Goal: Task Accomplishment & Management: Manage account settings

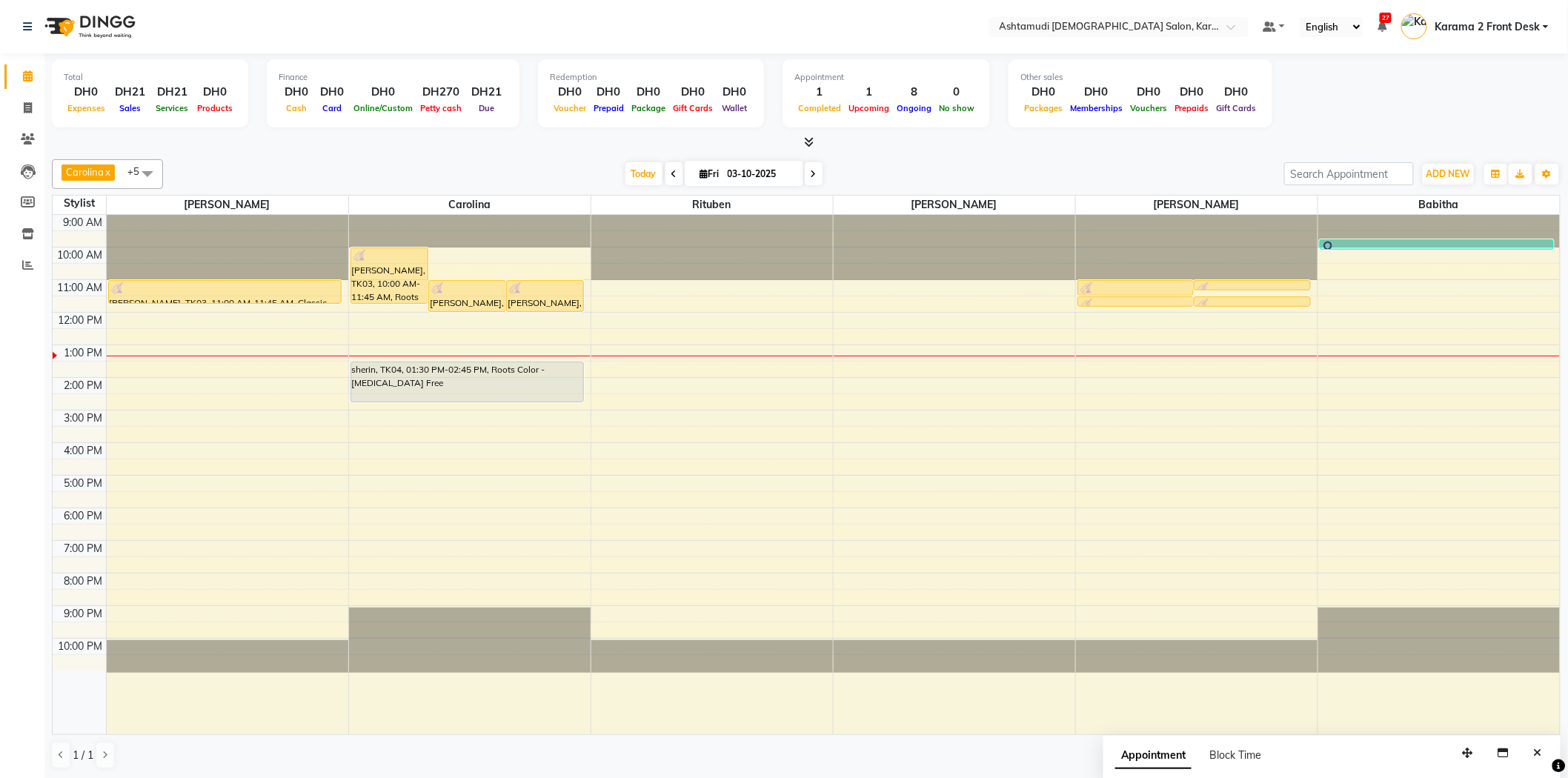
click at [345, 147] on div at bounding box center [806, 142] width 1508 height 16
click at [210, 163] on div "Today Fri 03-10-2025" at bounding box center [724, 174] width 1107 height 22
click at [156, 141] on div at bounding box center [806, 142] width 1508 height 16
click at [144, 147] on div at bounding box center [806, 142] width 1508 height 16
click at [312, 160] on div "Carolina x Linda x Farsana Begum x Jyothi Krishna x Babitha x Rituben x +5 Sele…" at bounding box center [806, 174] width 1508 height 29
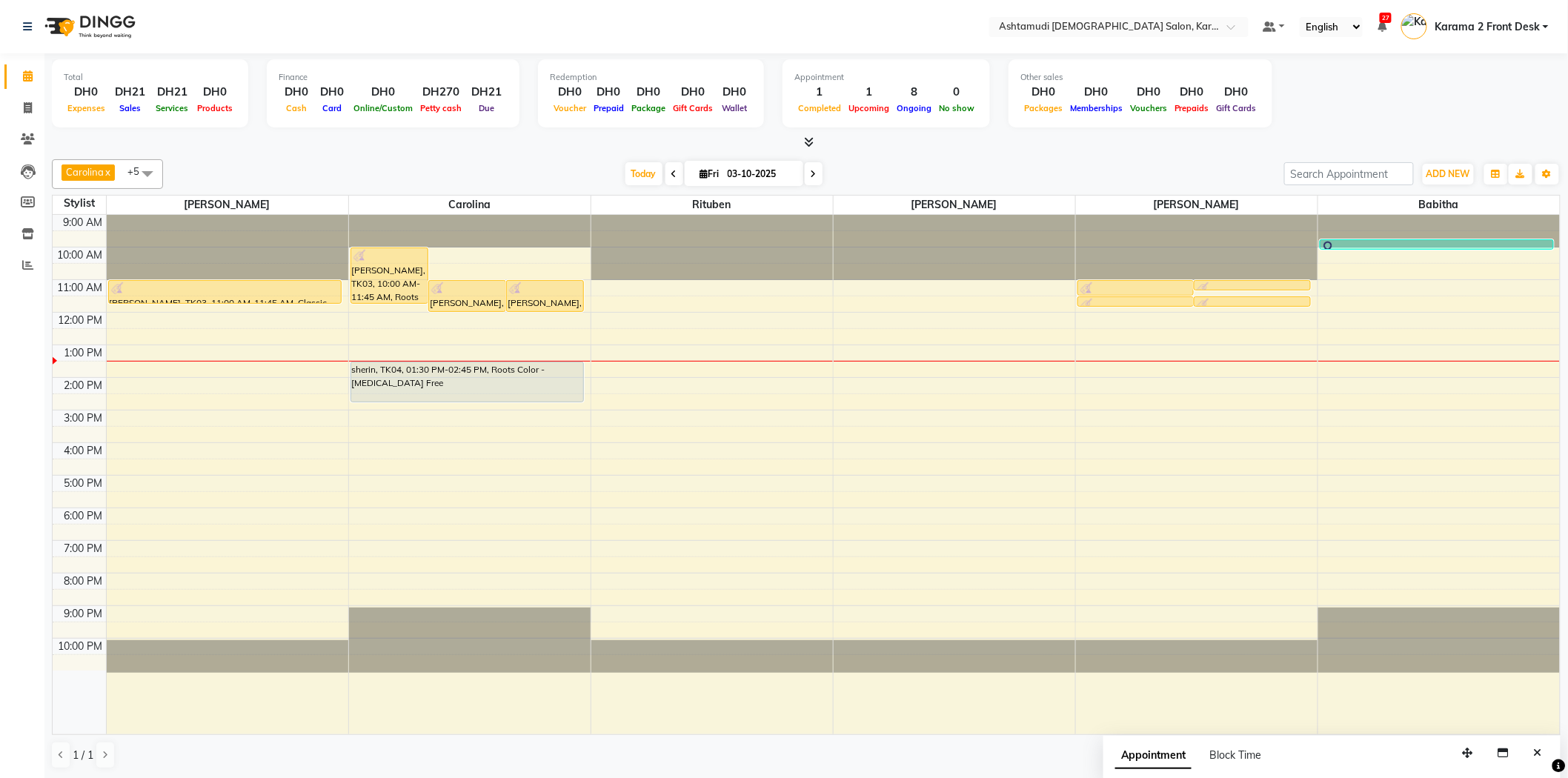
click at [737, 166] on input "03-10-2025" at bounding box center [761, 174] width 74 height 22
select select "10"
select select "2025"
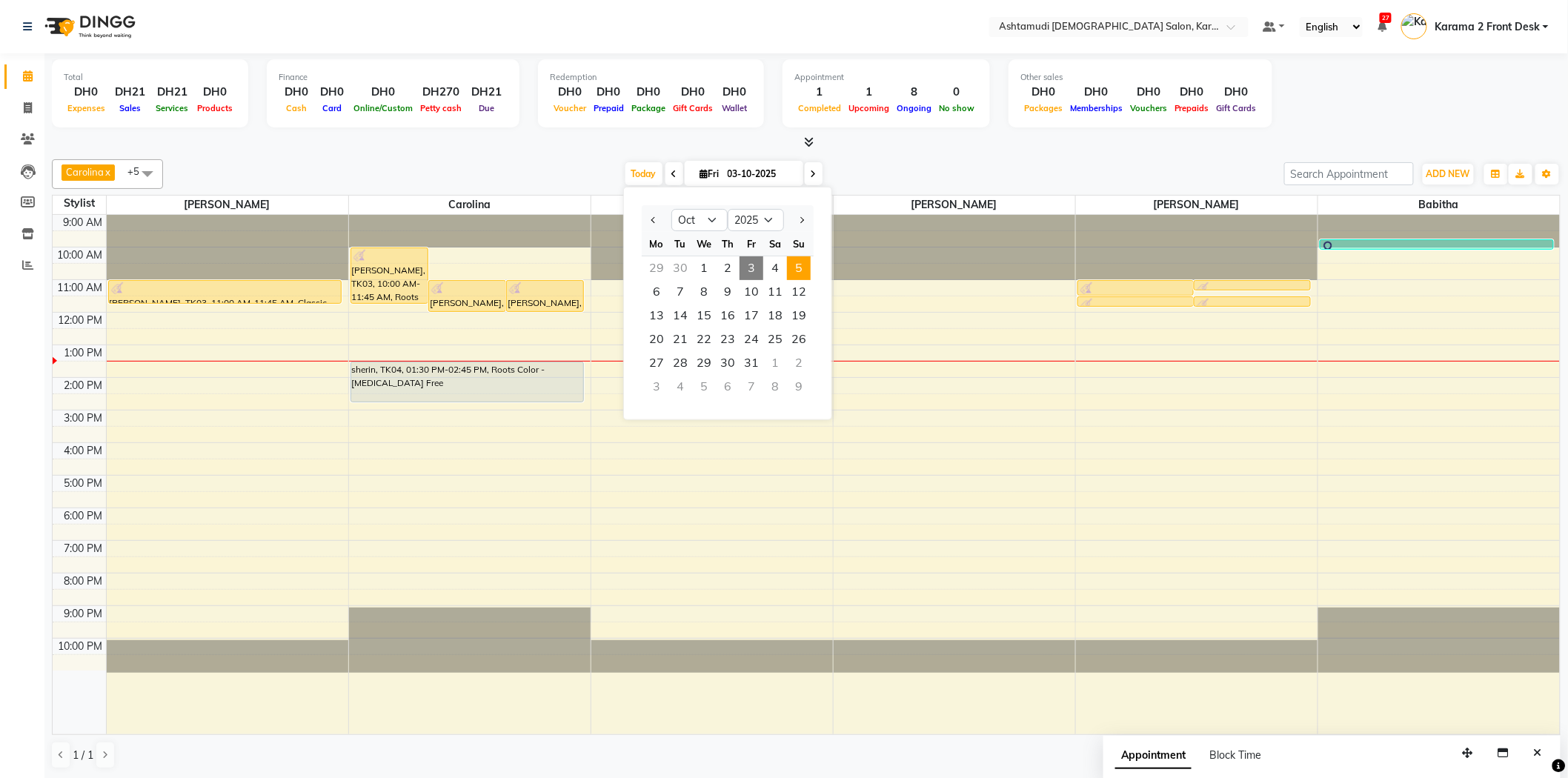
click at [806, 271] on span "5" at bounding box center [798, 267] width 23 height 23
type input "05-10-2025"
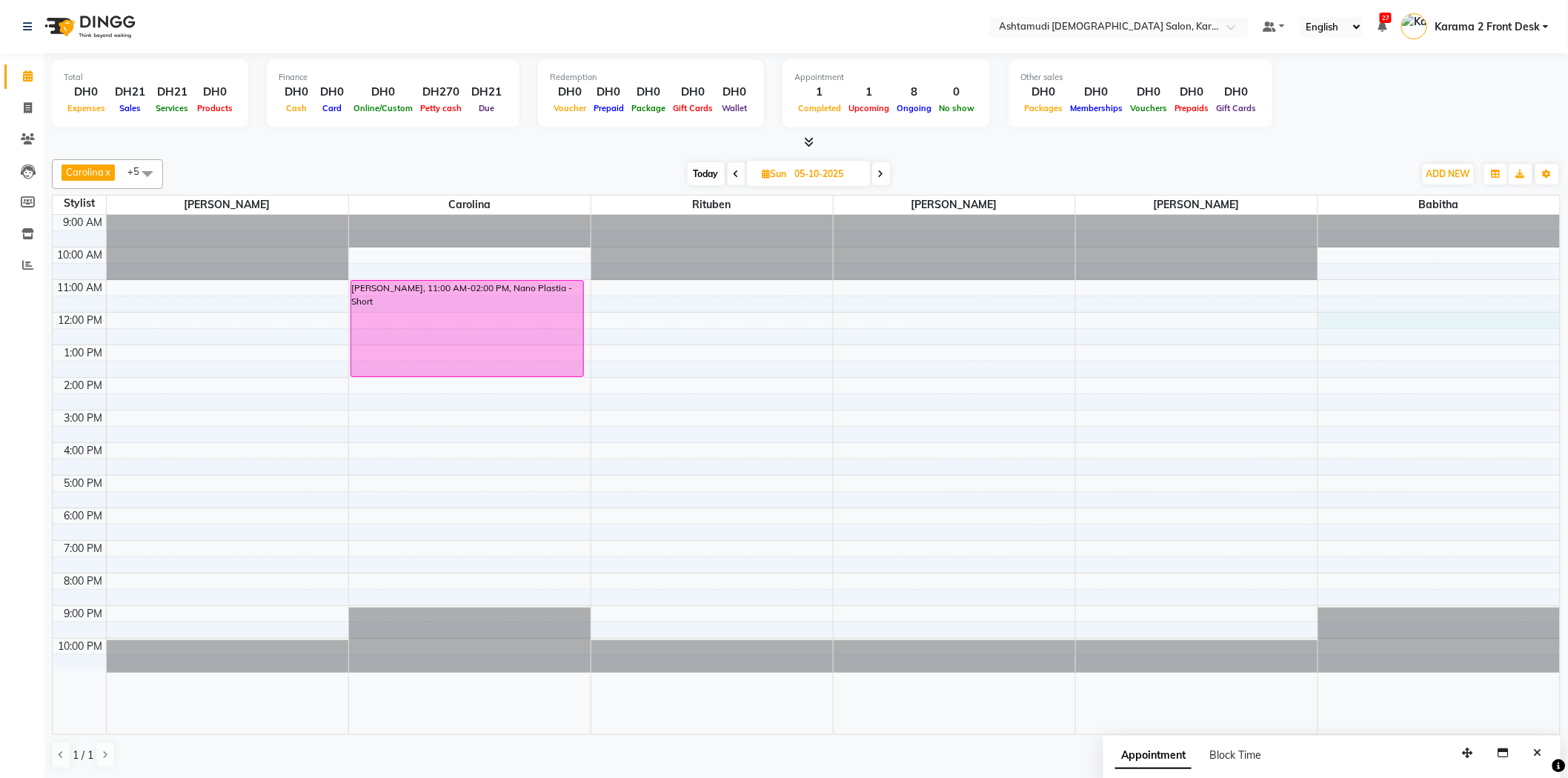
click at [1370, 321] on div "9:00 AM 10:00 AM 11:00 AM 12:00 PM 1:00 PM 2:00 PM 3:00 PM 4:00 PM 5:00 PM 6:00…" at bounding box center [806, 474] width 1508 height 519
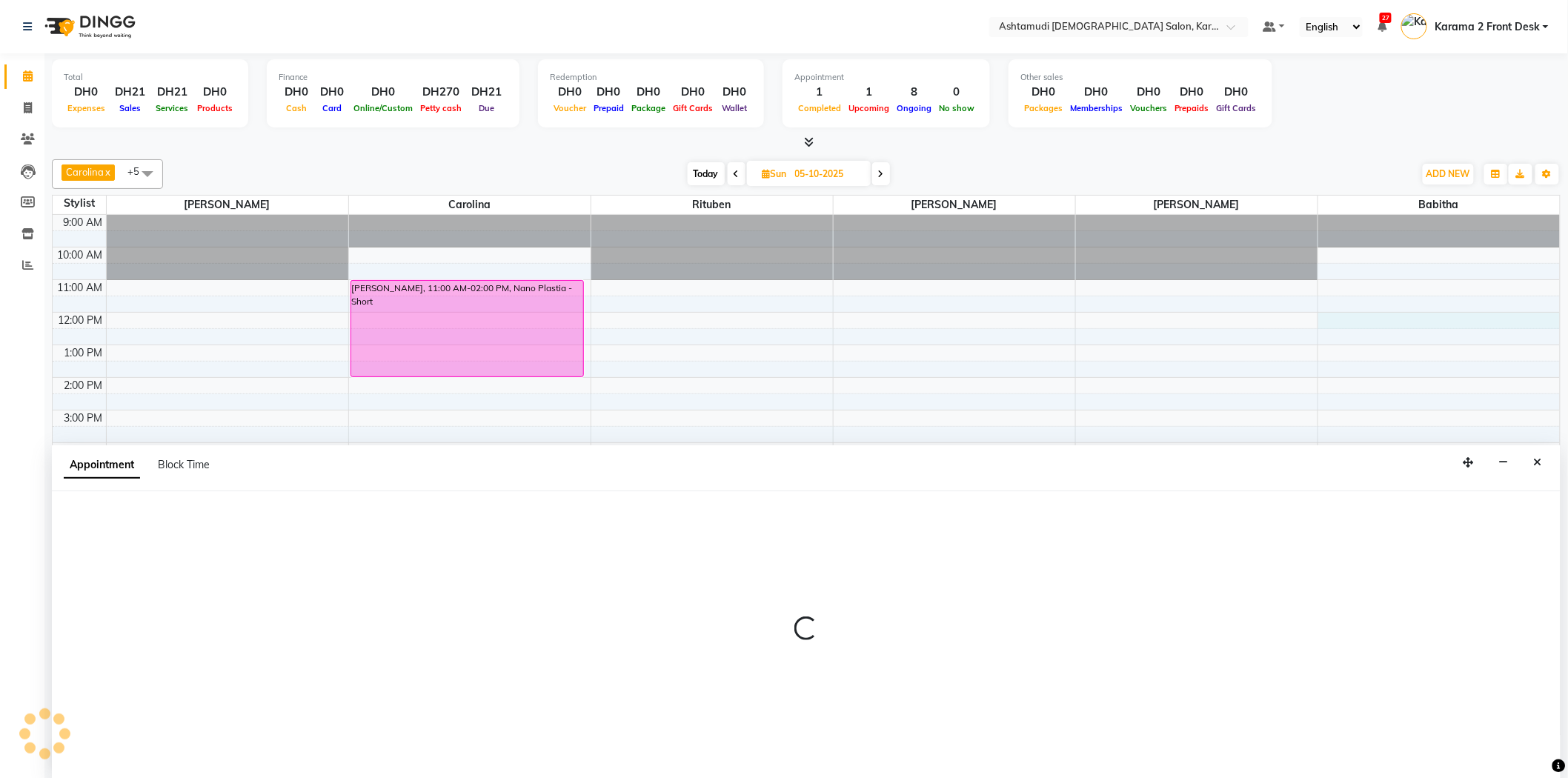
scroll to position [1, 0]
select select "81973"
select select "720"
select select "tentative"
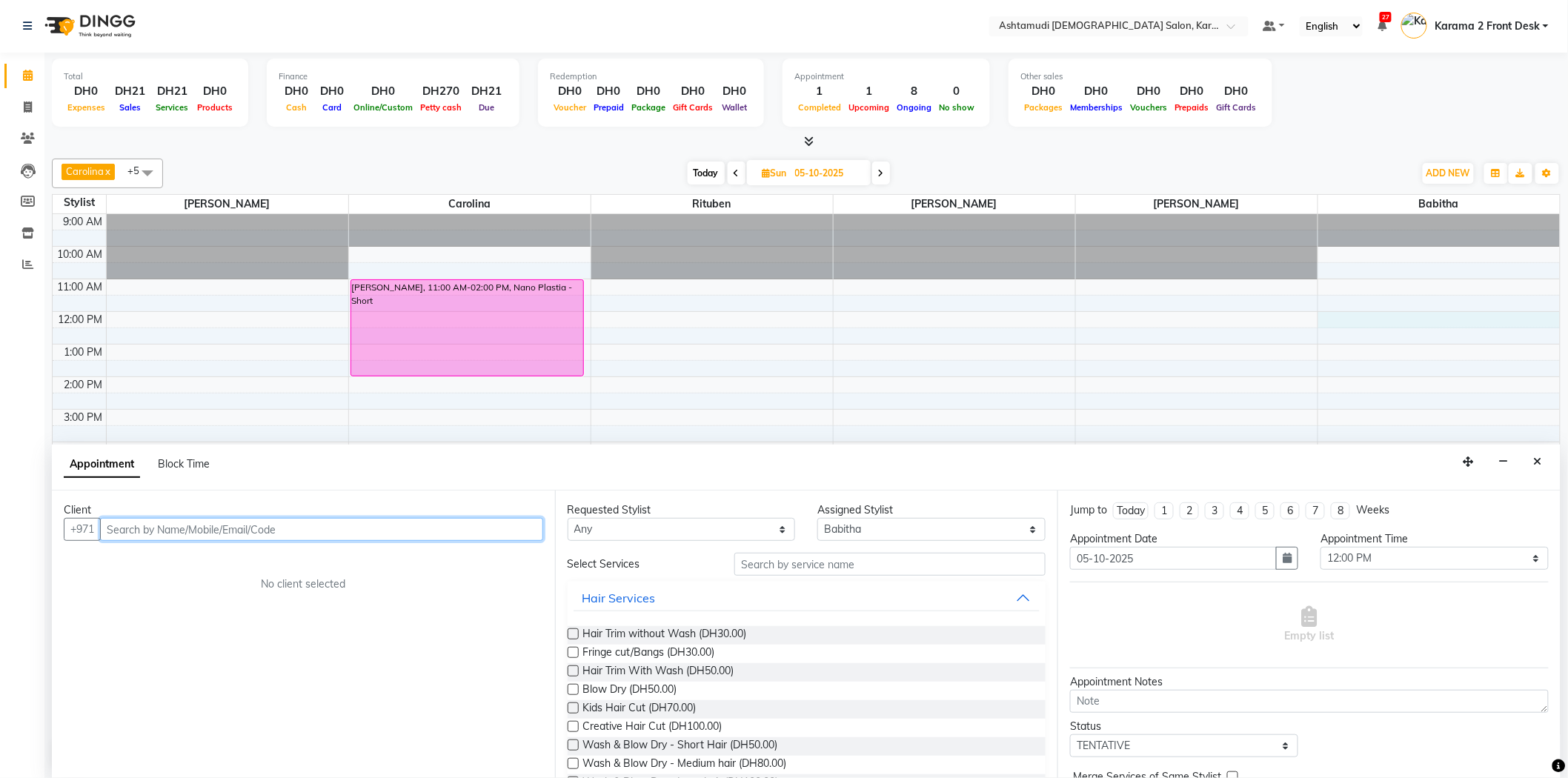
click at [158, 532] on input "text" at bounding box center [322, 530] width 443 height 23
paste input "50 127 3898"
click at [142, 530] on input "50 127 3898" at bounding box center [291, 530] width 381 height 23
click at [122, 529] on input "50 1273898" at bounding box center [291, 530] width 381 height 23
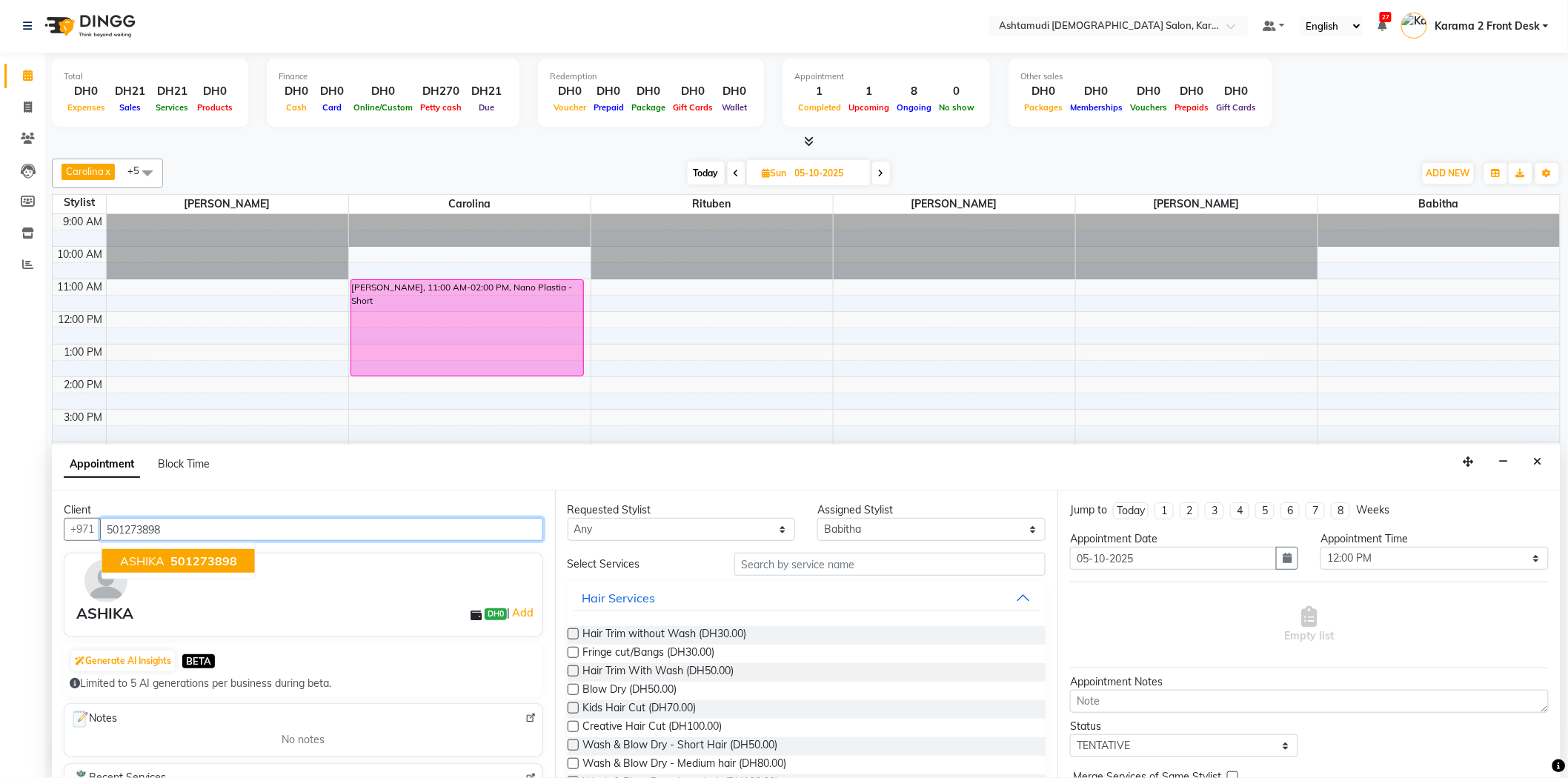
click at [168, 555] on ngb-highlight "501273898" at bounding box center [202, 561] width 70 height 15
type input "501273898"
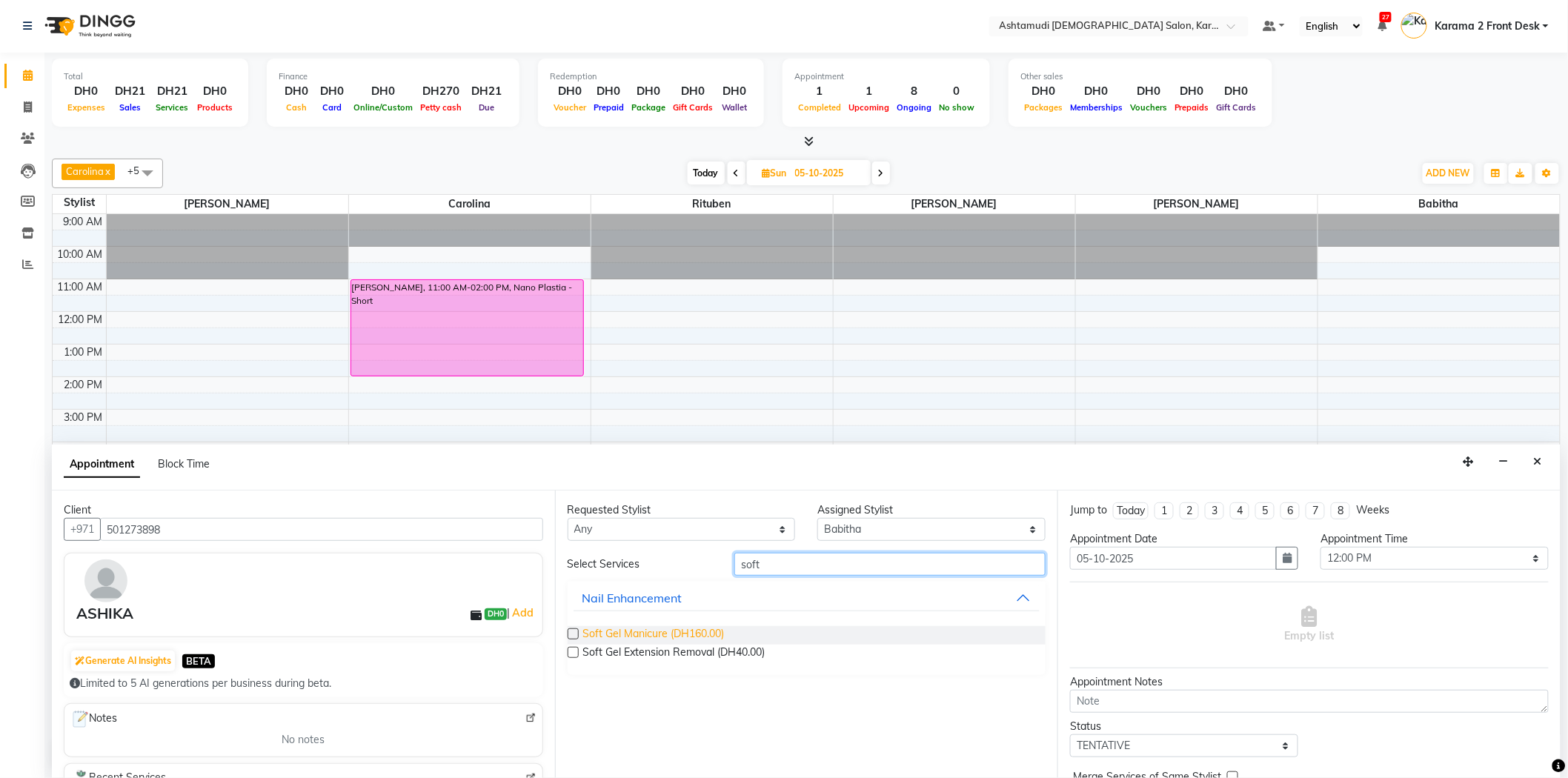
type input "soft"
click at [631, 636] on span "Soft Gel Manicure (DH160.00)" at bounding box center [654, 635] width 141 height 18
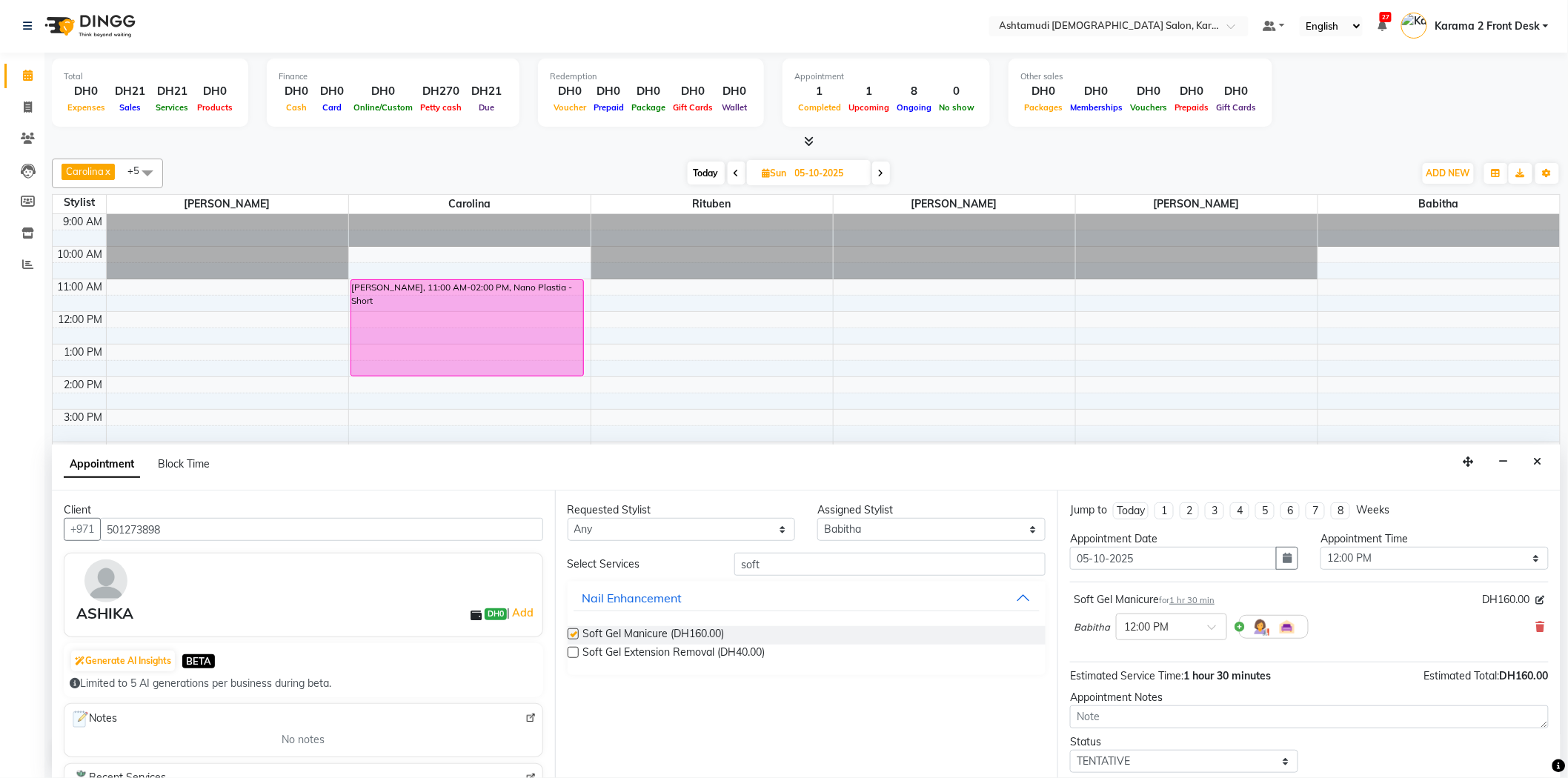
checkbox input "false"
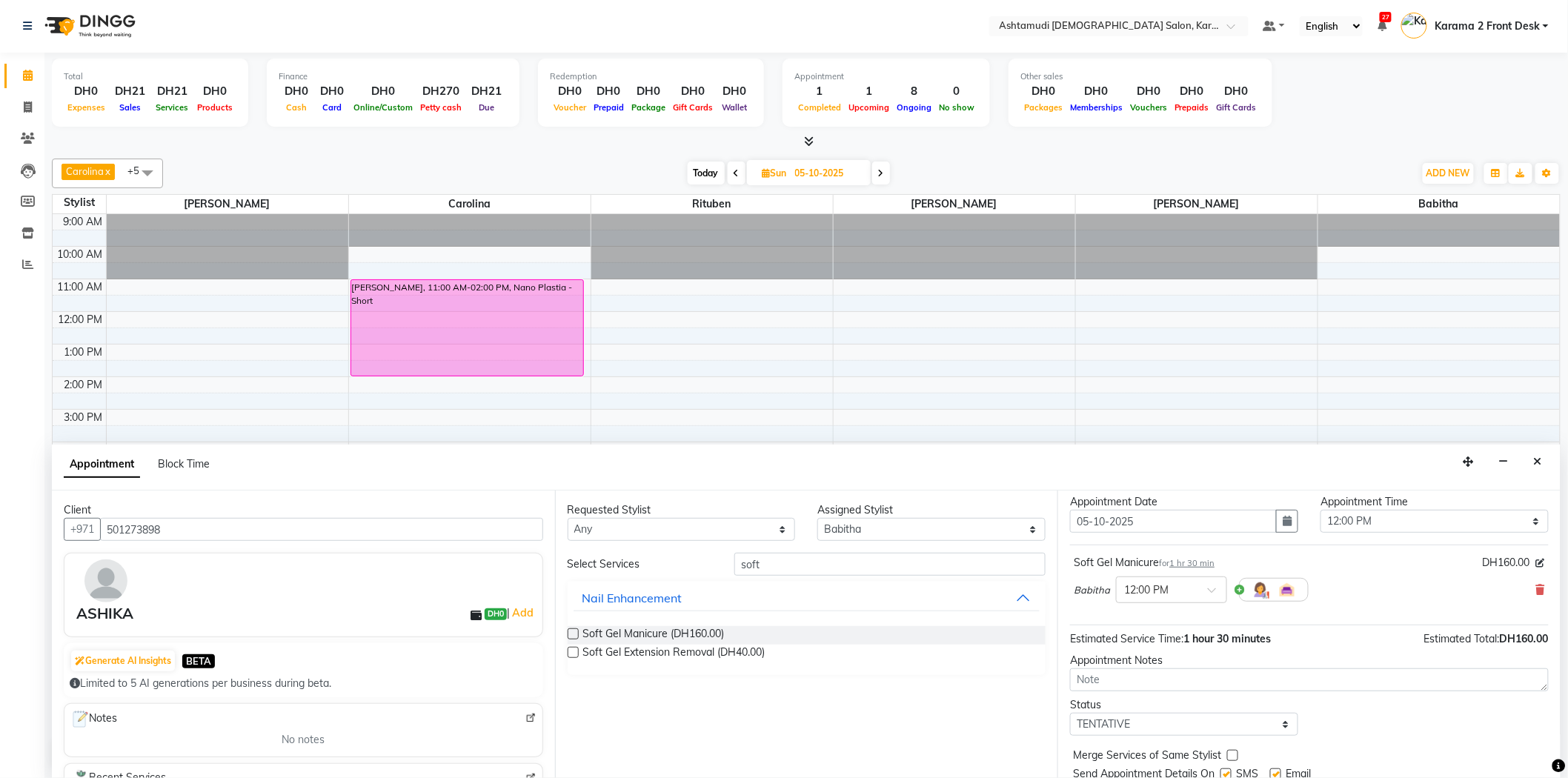
scroll to position [87, 0]
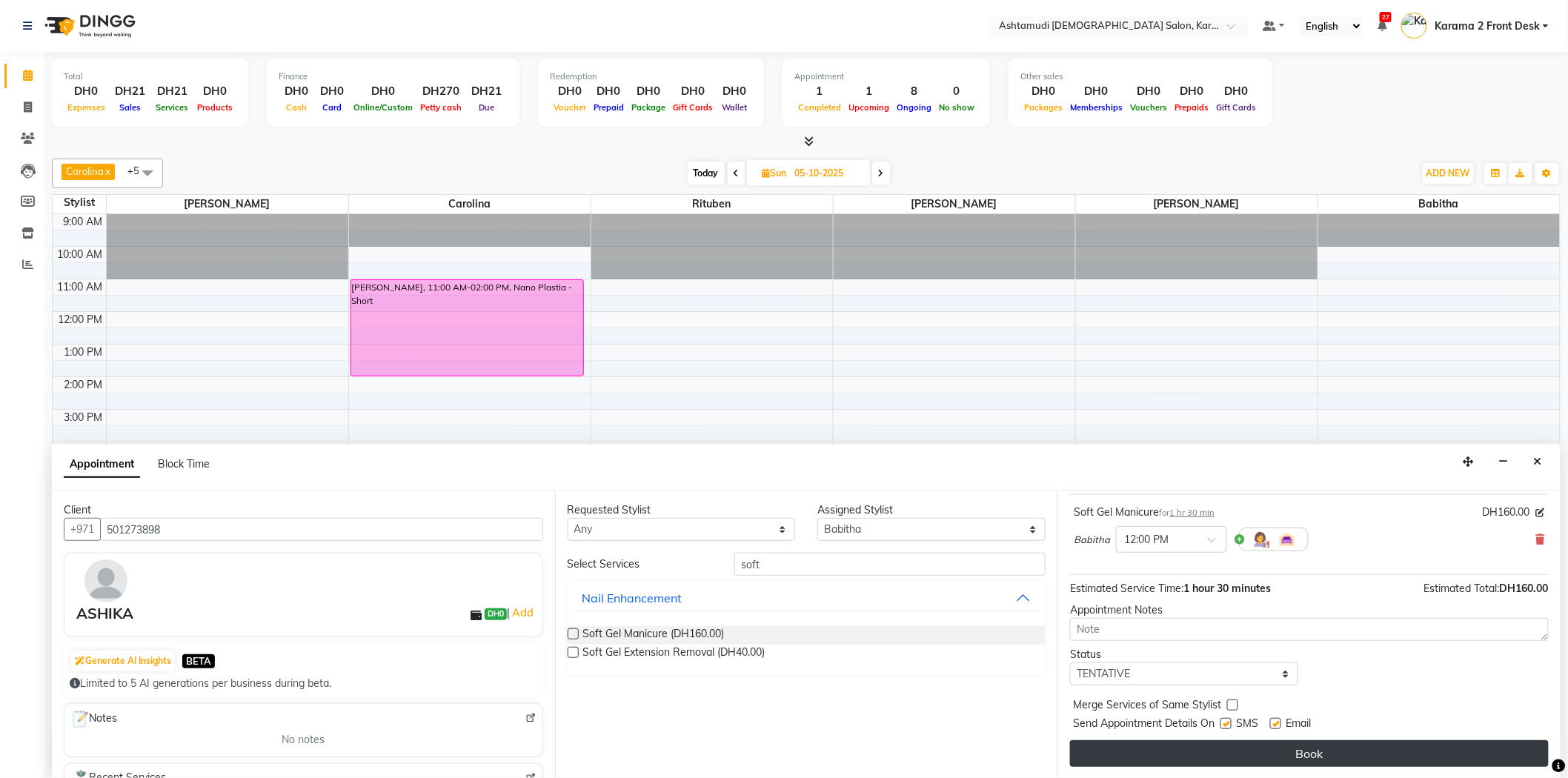
click at [1106, 746] on button "Book" at bounding box center [1309, 753] width 479 height 27
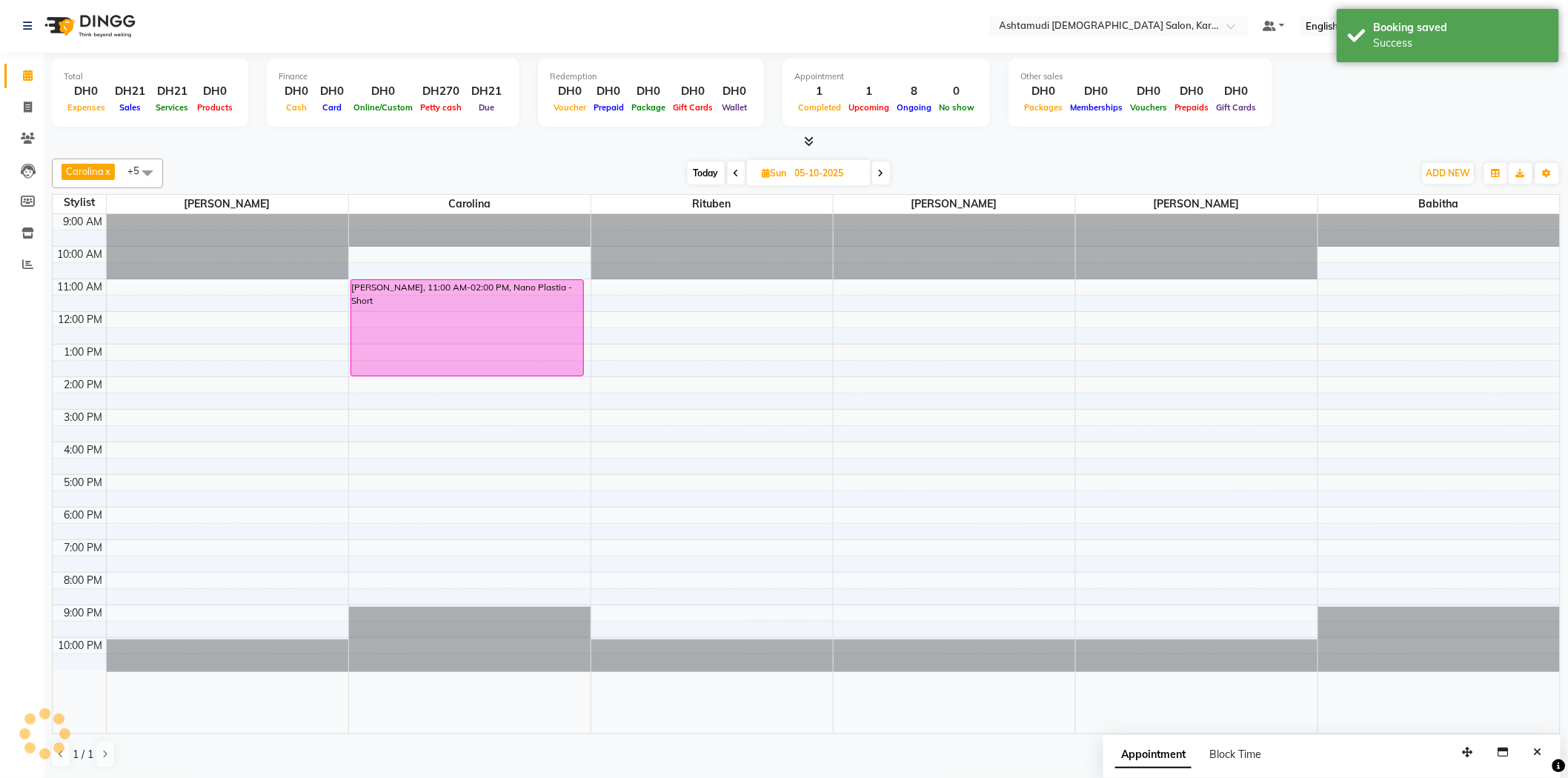
scroll to position [0, 0]
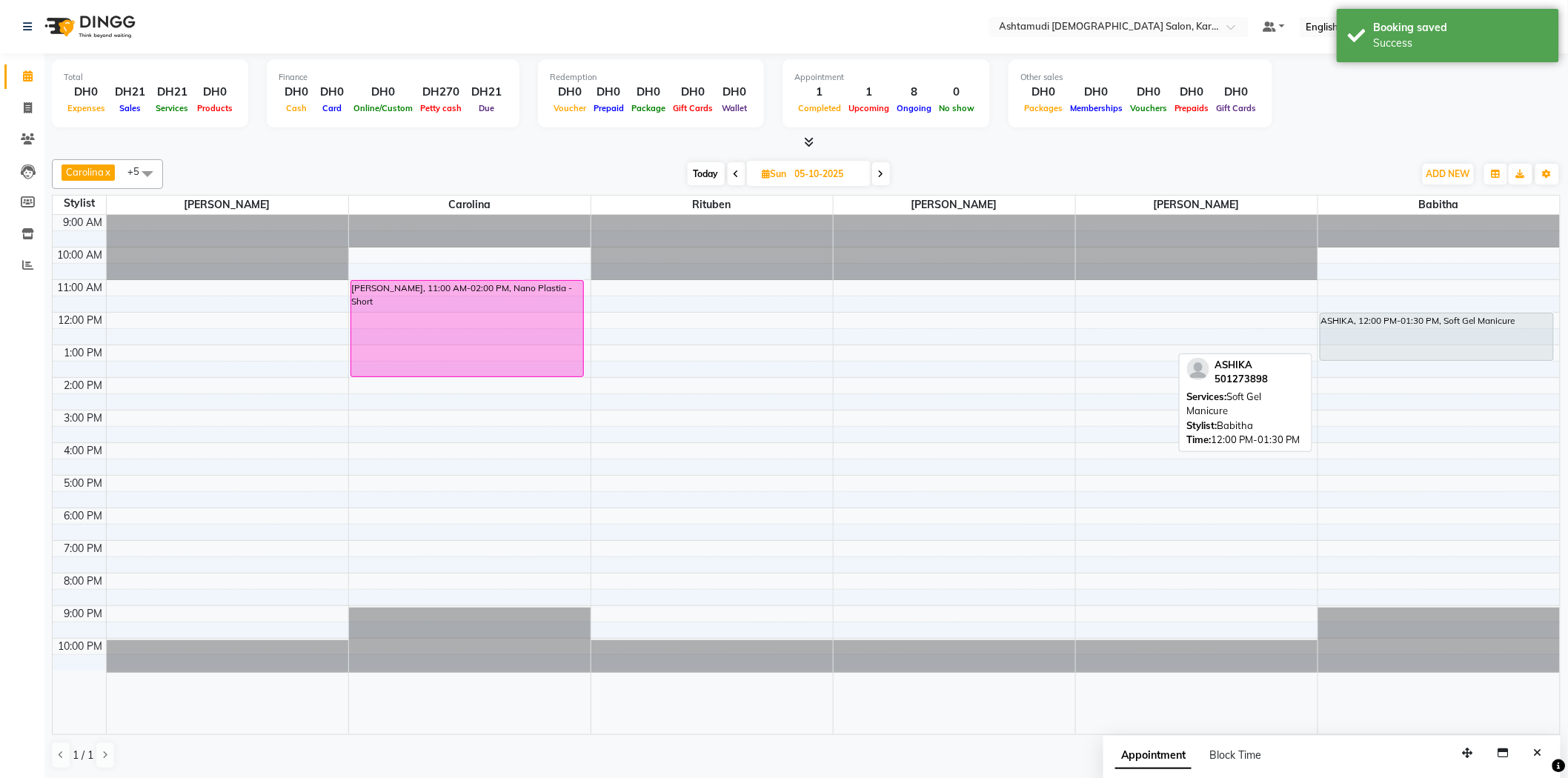
click at [1389, 326] on div "ASHIKA, 12:00 PM-01:30 PM, Soft Gel Manicure" at bounding box center [1437, 336] width 233 height 47
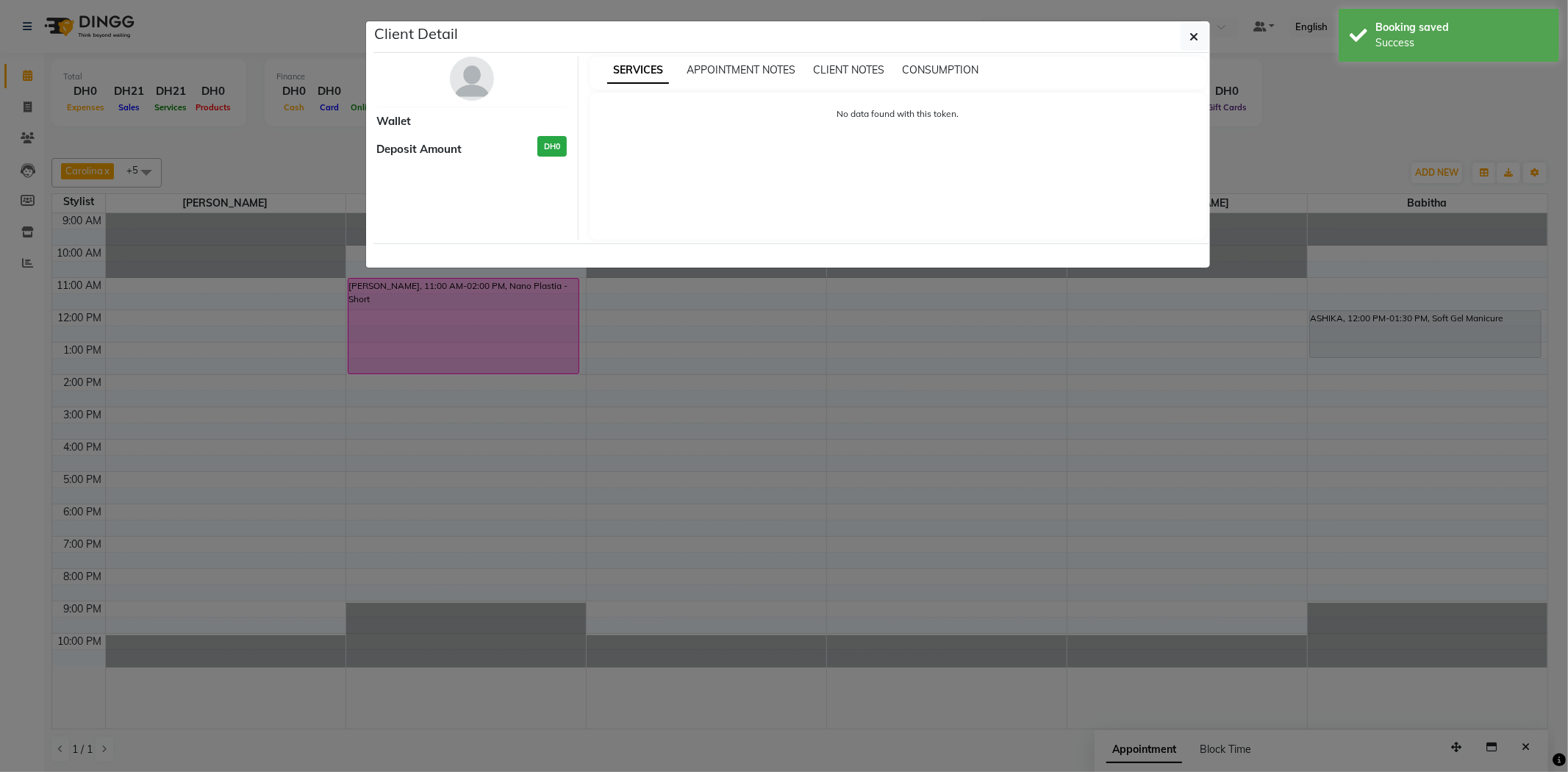
select select "7"
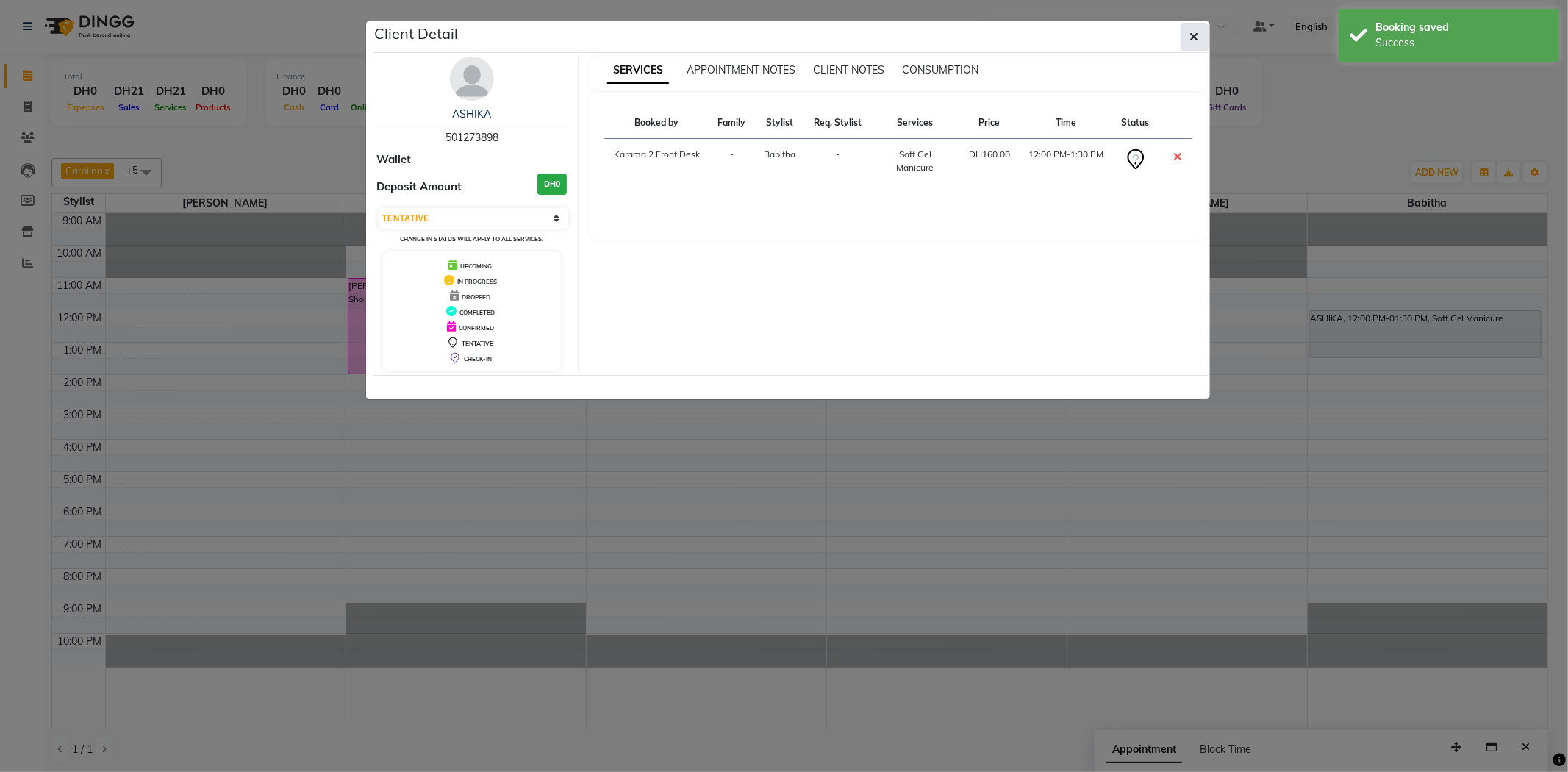
click at [1202, 39] on button "button" at bounding box center [1194, 37] width 28 height 28
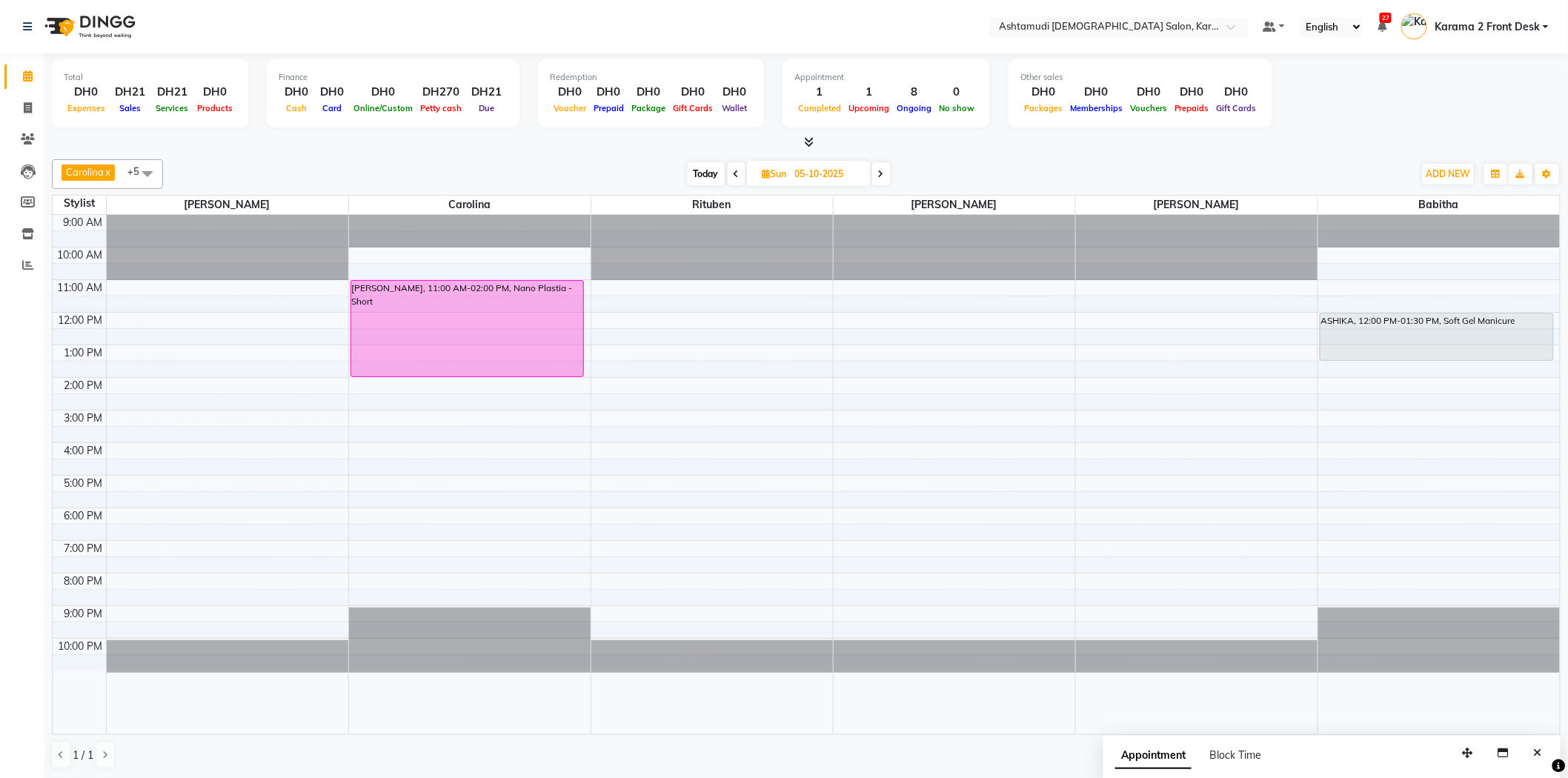
click at [697, 169] on span "Today" at bounding box center [706, 173] width 37 height 23
type input "03-10-2025"
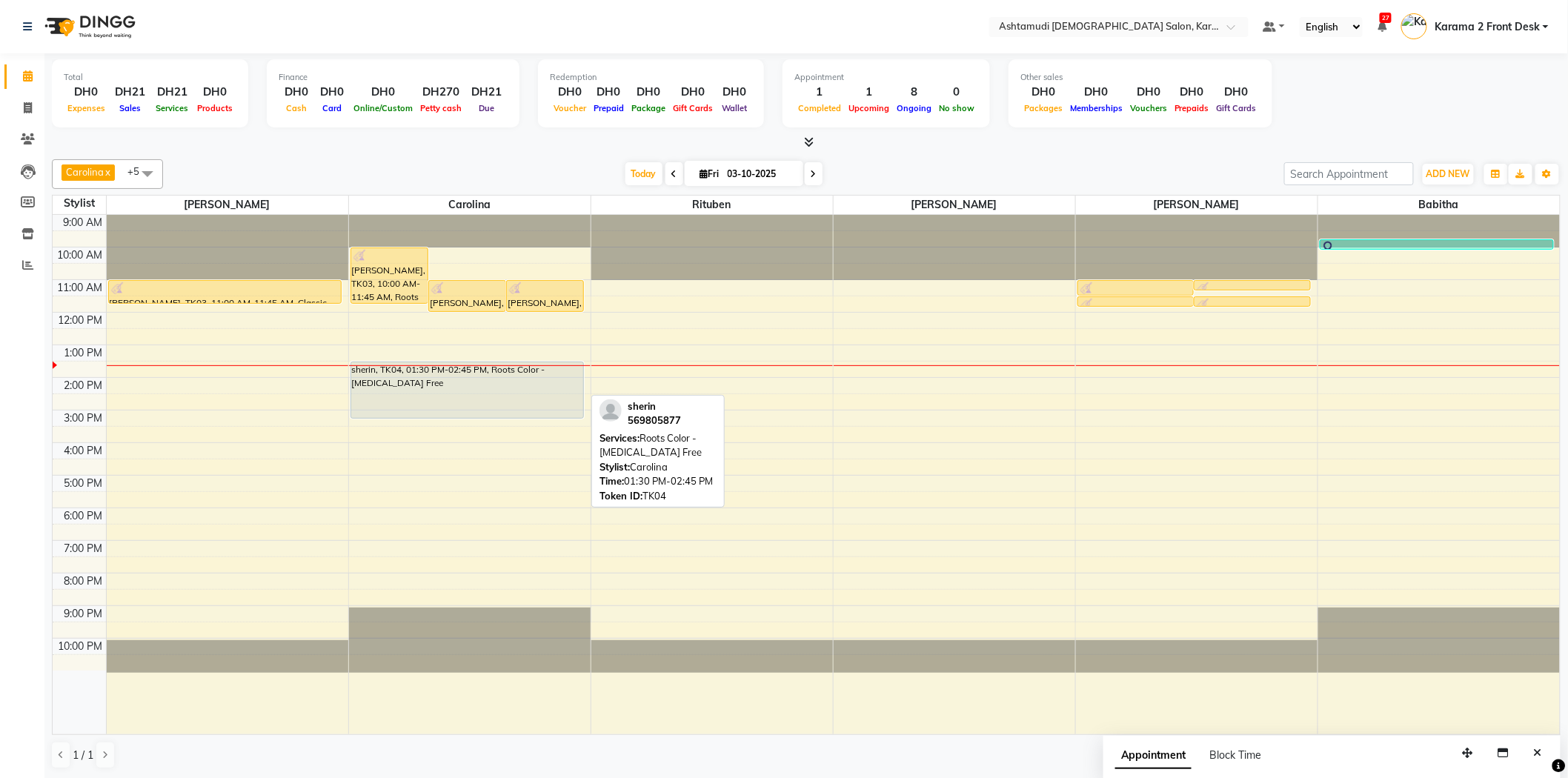
drag, startPoint x: 436, startPoint y: 398, endPoint x: 439, endPoint y: 418, distance: 20.2
click at [439, 418] on div "Nevia, TK03, 10:00 AM-11:45 AM, Roots Color Nevia, TK03, 11:00 AM-12:00 PM, Dan…" at bounding box center [470, 474] width 241 height 519
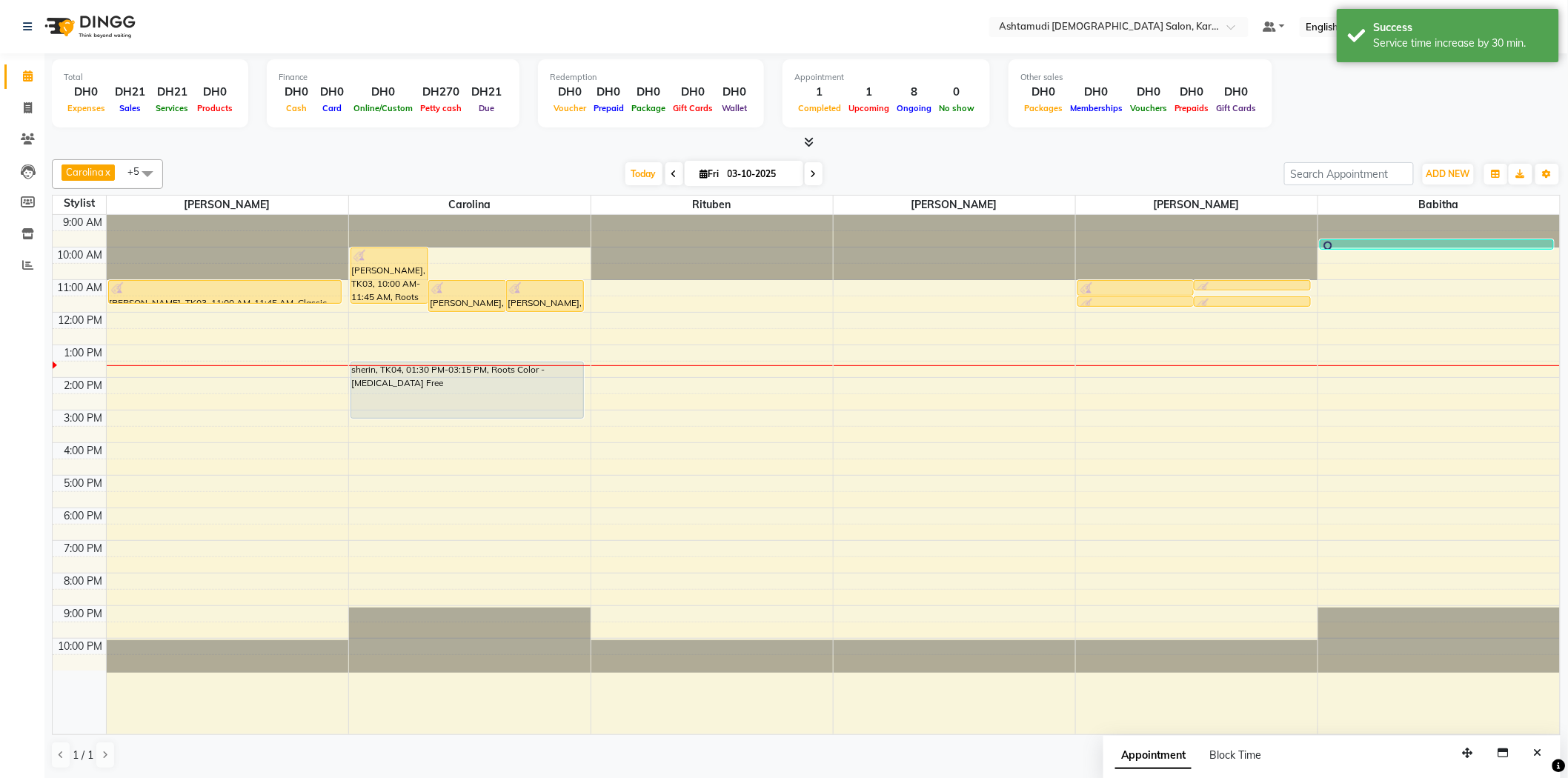
click at [506, 160] on div "Carolina x [PERSON_NAME] x [PERSON_NAME] x [PERSON_NAME] x [PERSON_NAME] x Ritu…" at bounding box center [806, 174] width 1508 height 29
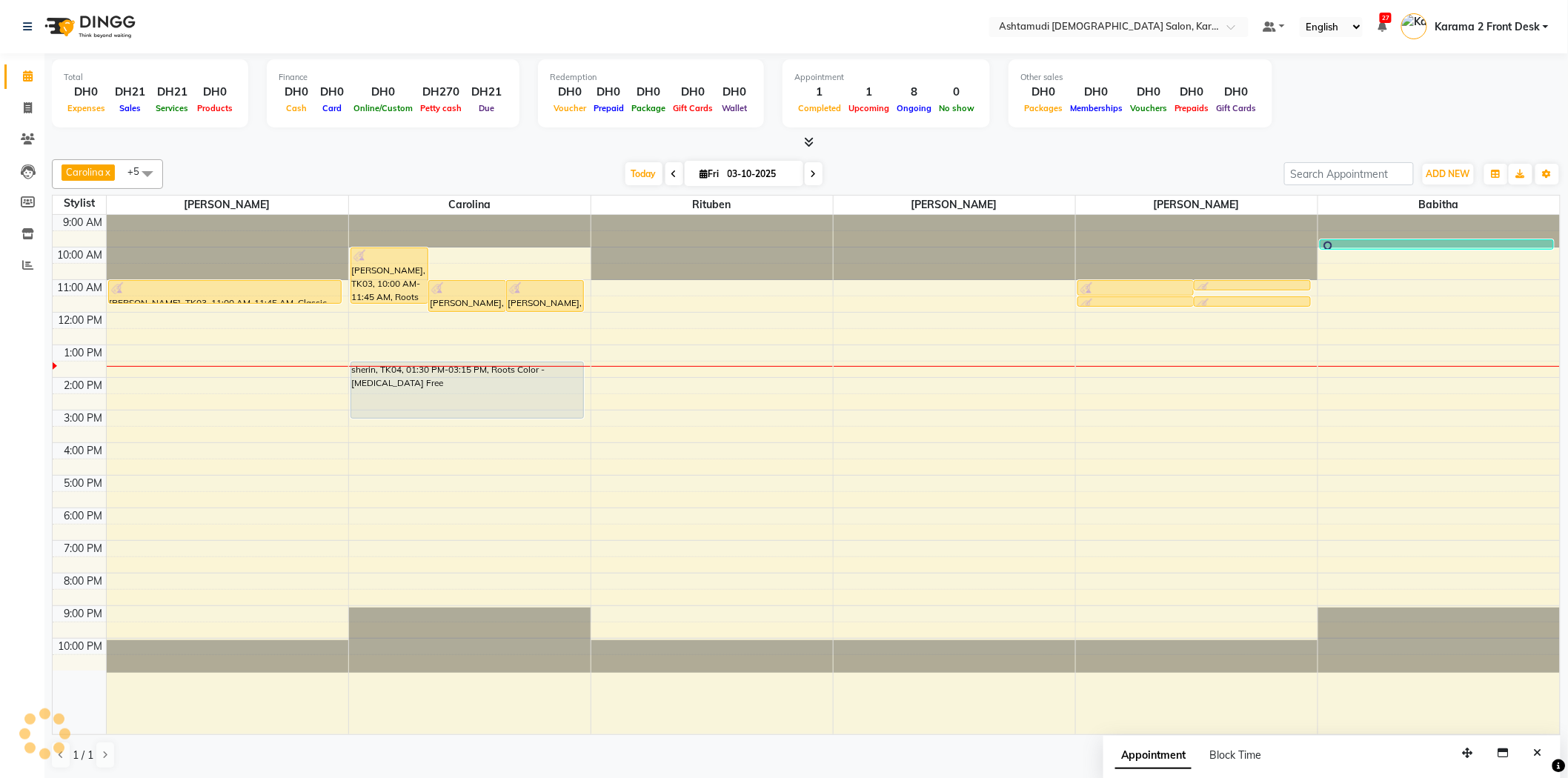
click at [458, 181] on div "[DATE] [DATE]" at bounding box center [724, 174] width 1107 height 22
click at [401, 150] on div "Total DH0 Expenses DH21 Sales DH21 Services DH0 Products Finance DH0 Cash DH0 C…" at bounding box center [806, 416] width 1523 height 725
click at [18, 336] on div "Calendar Invoice Clients Leads Members Inventory Reports Completed InProgress U…" at bounding box center [100, 399] width 200 height 714
click at [34, 142] on span at bounding box center [28, 140] width 26 height 17
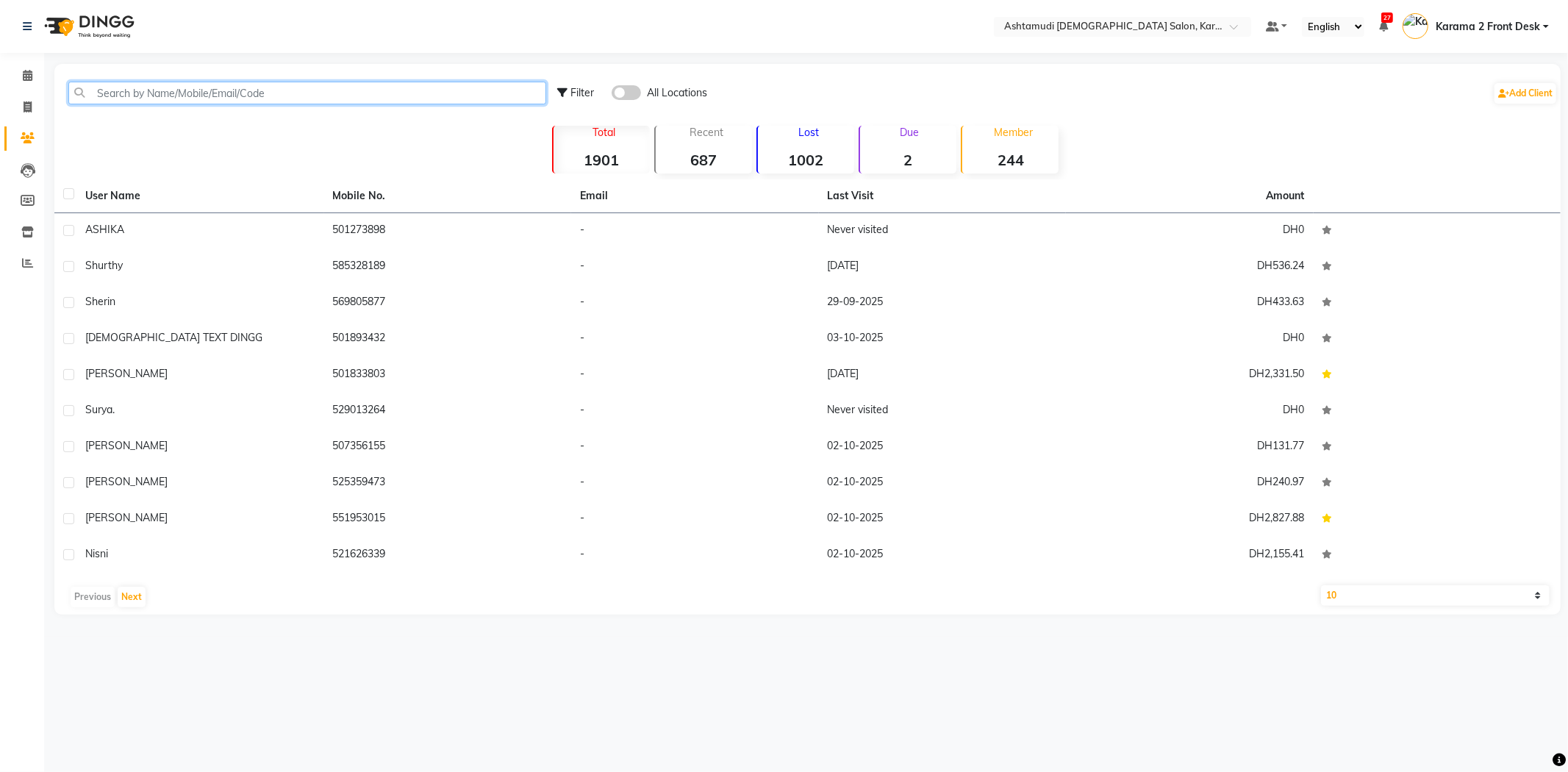
click at [172, 100] on input "text" at bounding box center [307, 92] width 477 height 23
paste input "50 179 2709"
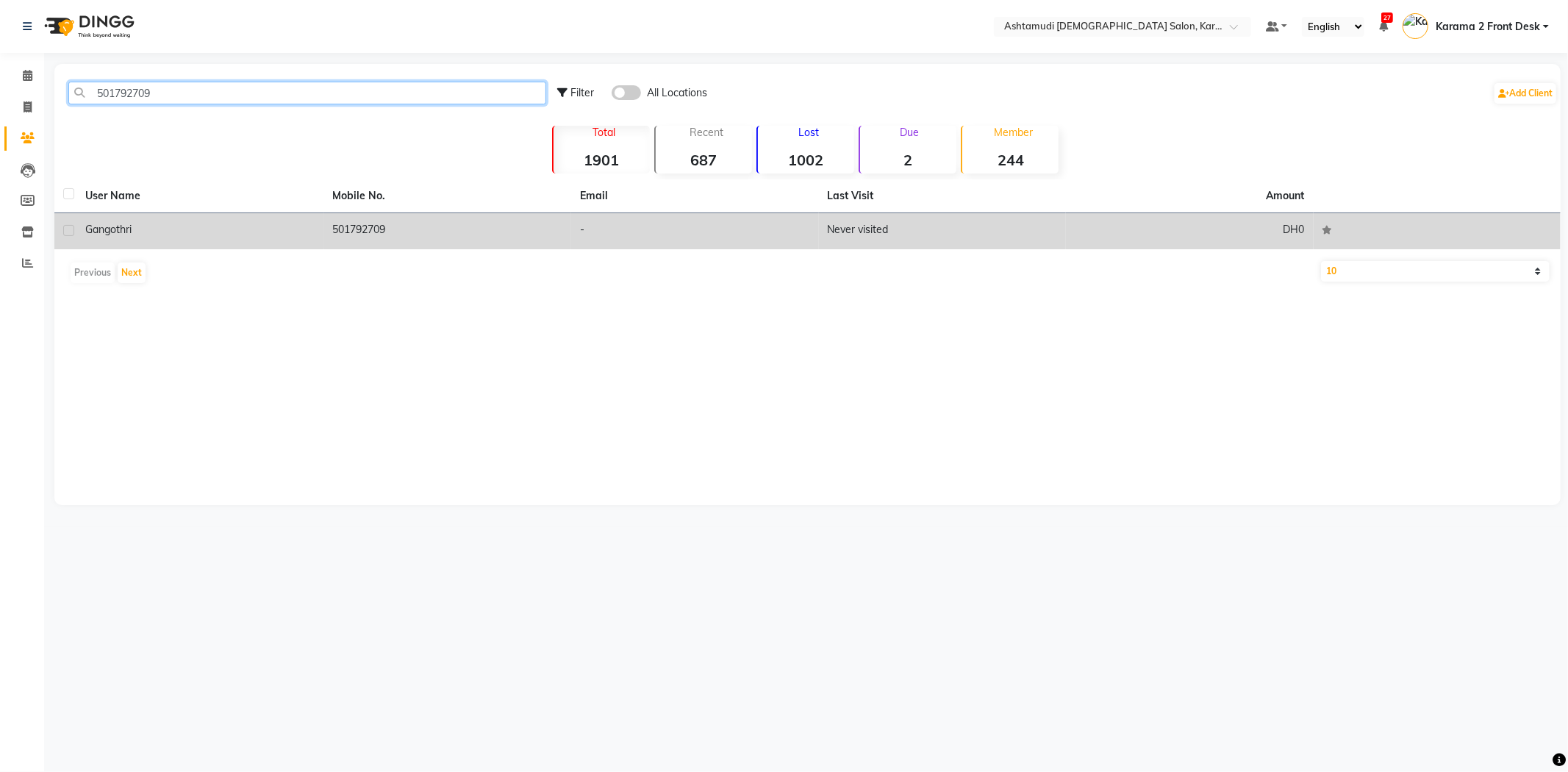
type input "501792709"
click at [356, 213] on td "501792709" at bounding box center [448, 231] width 248 height 36
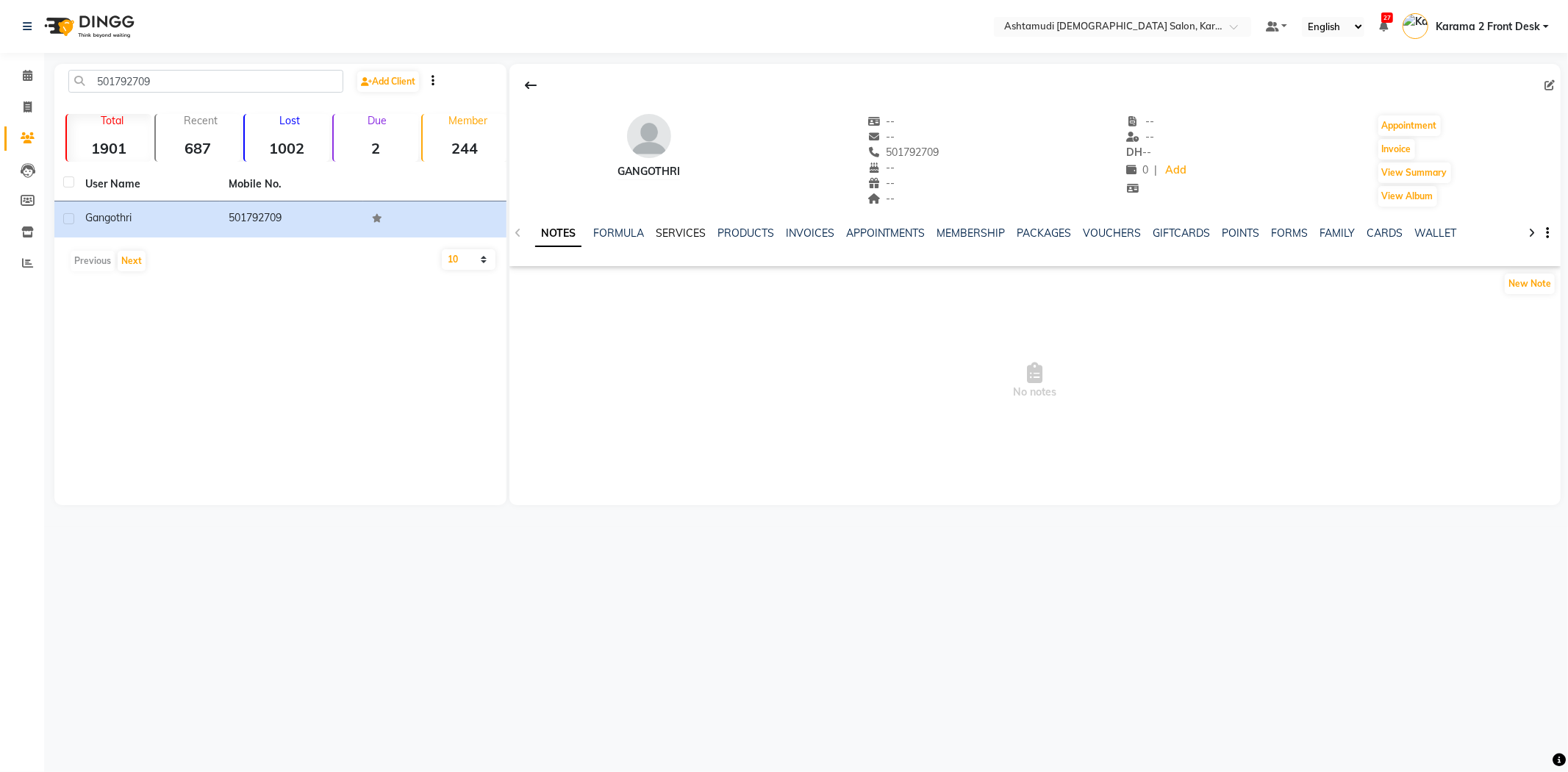
click at [670, 233] on link "SERVICES" at bounding box center [680, 233] width 50 height 13
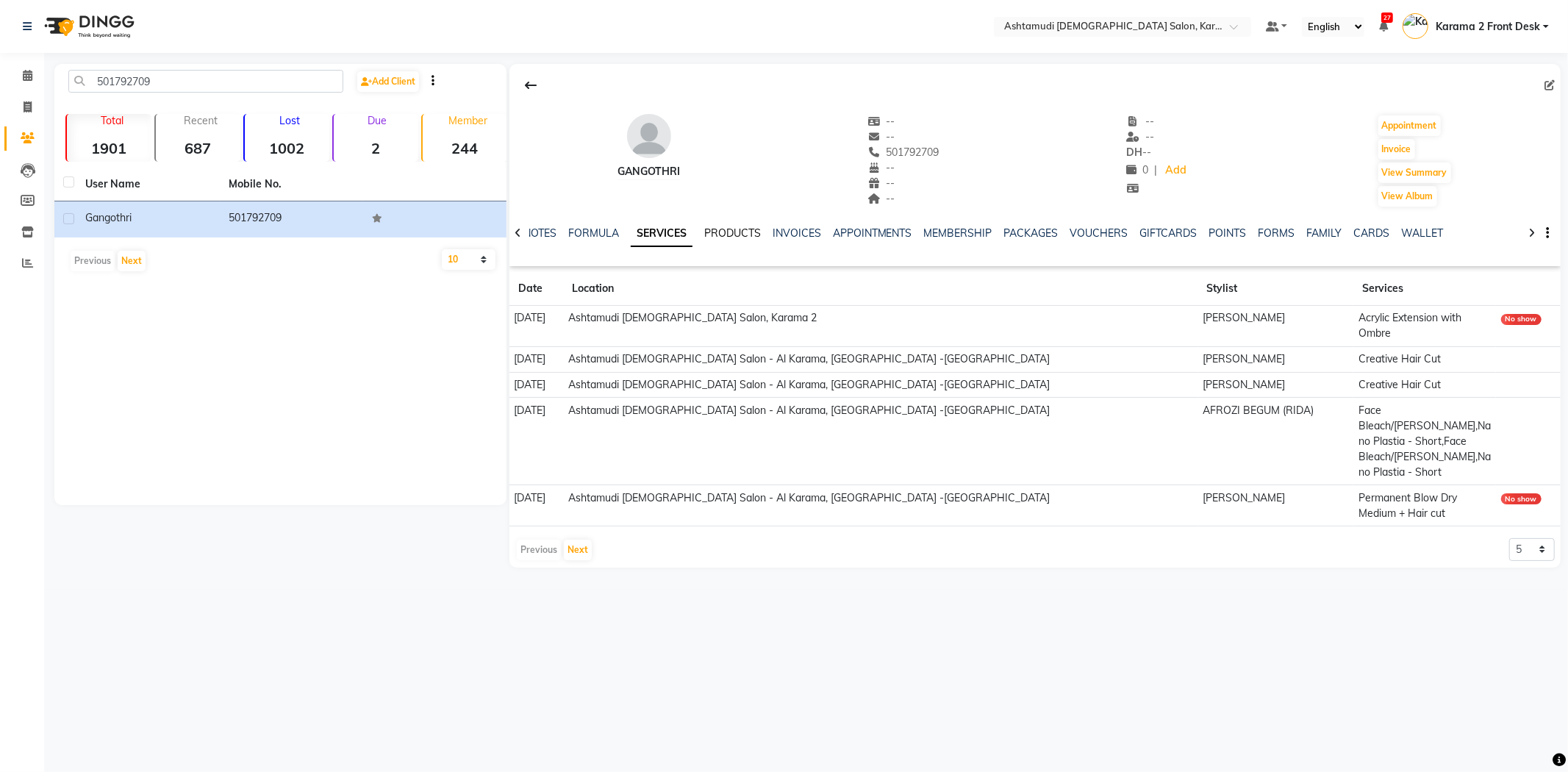
click at [736, 234] on link "PRODUCTS" at bounding box center [732, 233] width 56 height 13
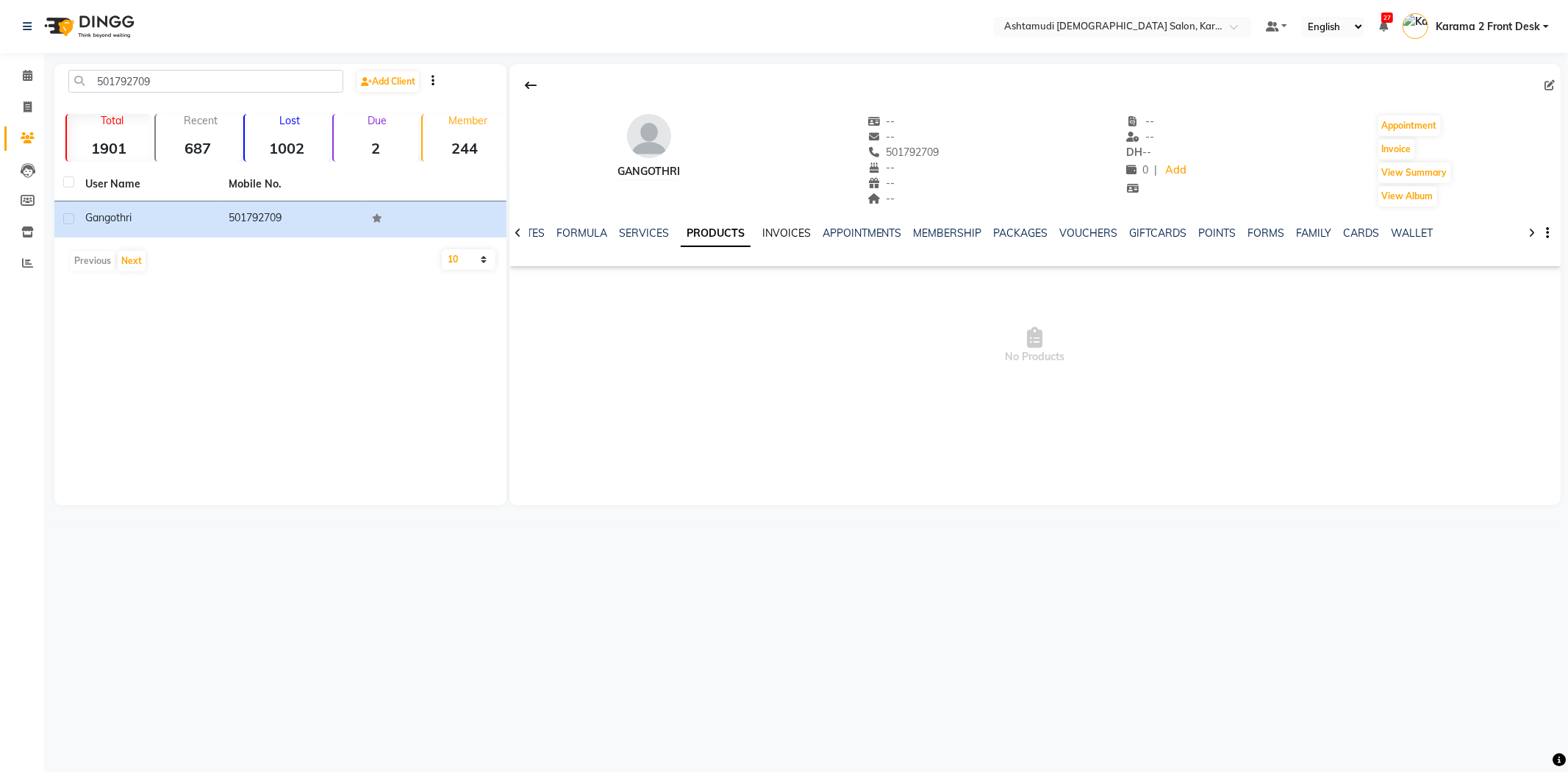
click at [770, 237] on link "INVOICES" at bounding box center [786, 233] width 49 height 13
click at [518, 234] on icon at bounding box center [518, 233] width 7 height 10
click at [33, 77] on span at bounding box center [27, 76] width 26 height 17
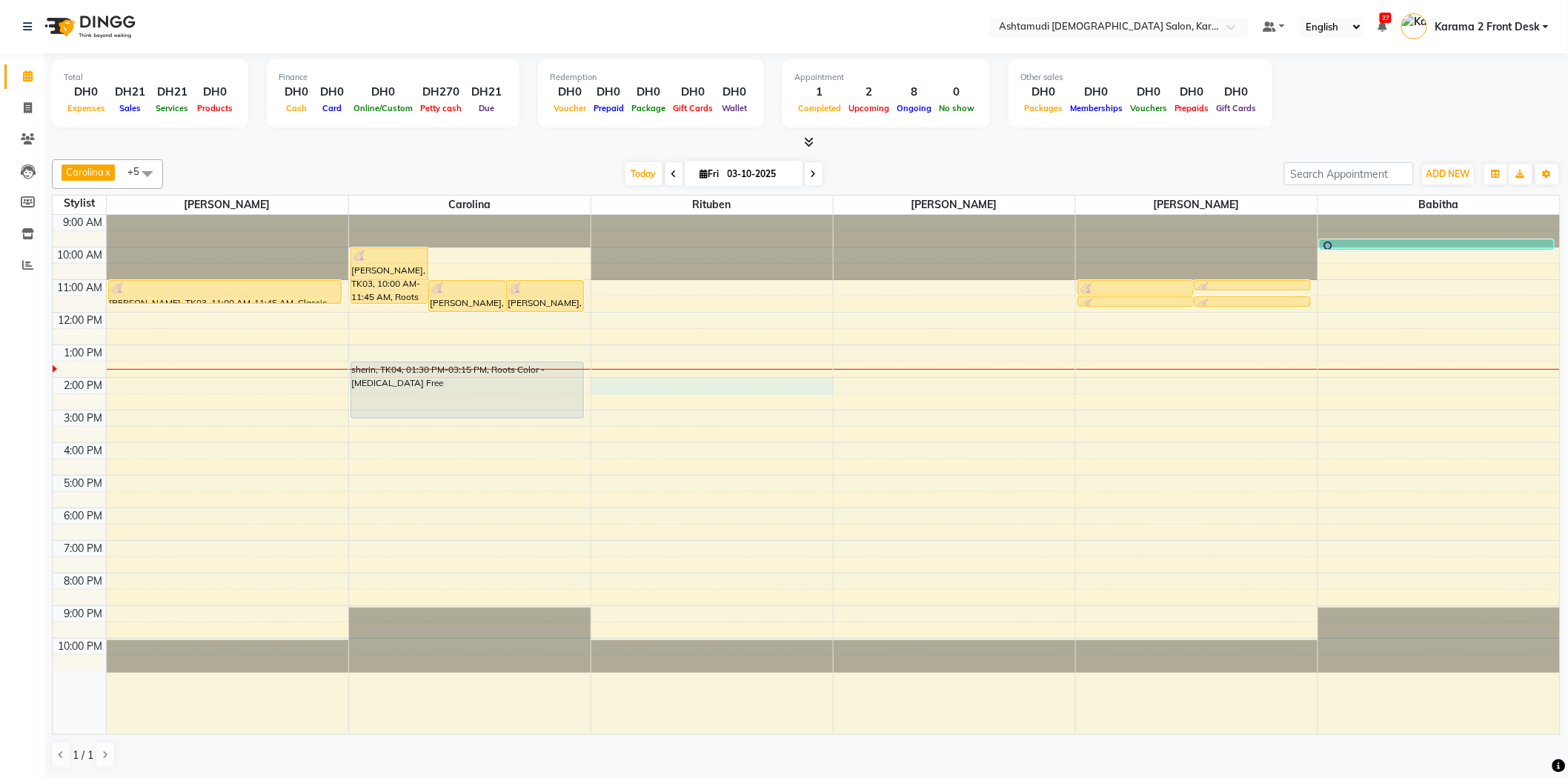
drag, startPoint x: 661, startPoint y: 388, endPoint x: 630, endPoint y: 390, distance: 31.1
click at [661, 389] on div "9:00 AM 10:00 AM 11:00 AM 12:00 PM 1:00 PM 2:00 PM 3:00 PM 4:00 PM 5:00 PM 6:00…" at bounding box center [806, 474] width 1508 height 519
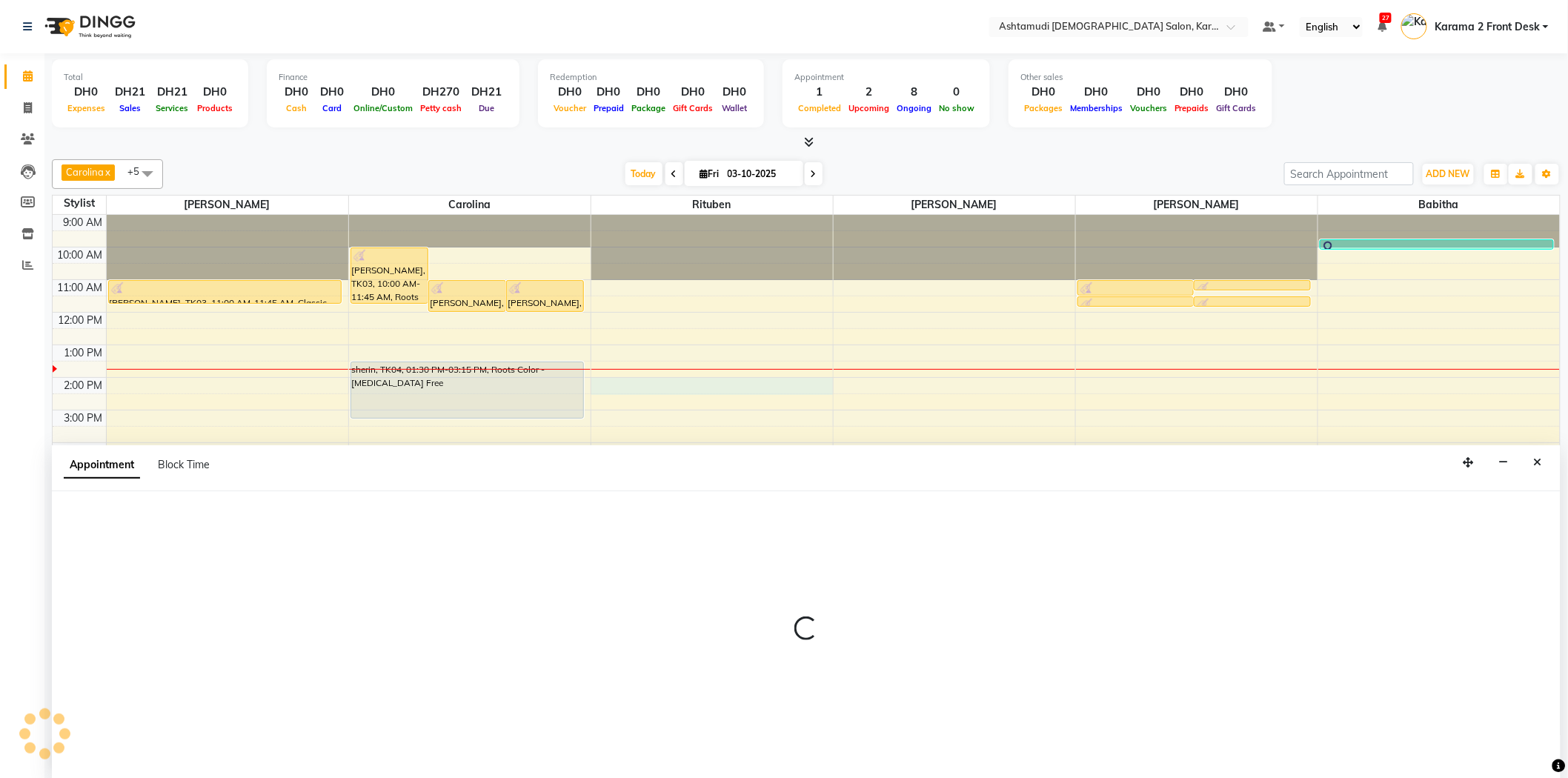
scroll to position [1, 0]
select select "71373"
select select "840"
select select "tentative"
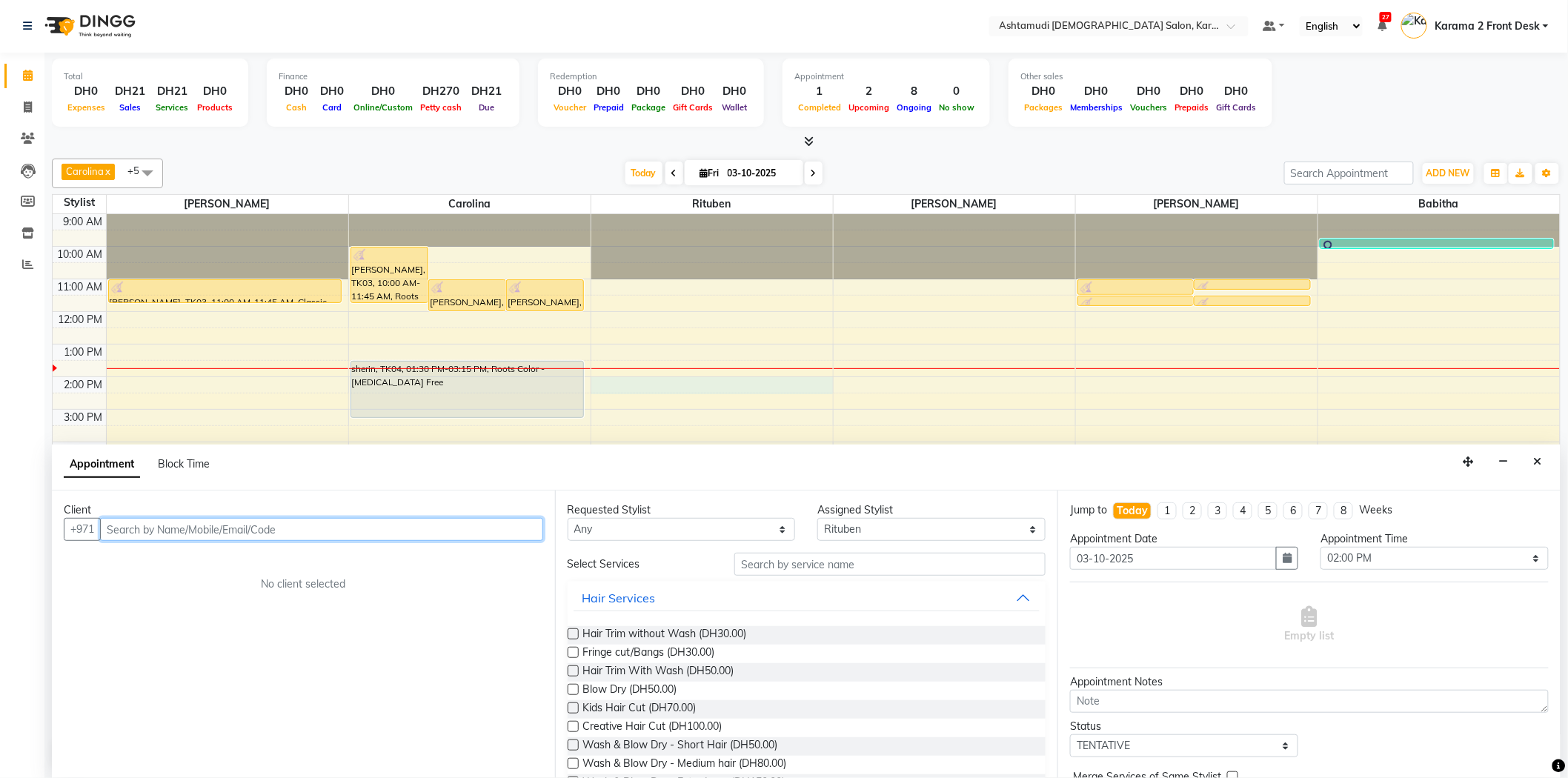
click at [115, 530] on input "text" at bounding box center [322, 530] width 443 height 23
paste input "50 179 2709"
click at [144, 529] on input "50 179 2709" at bounding box center [291, 530] width 381 height 23
click at [123, 530] on input "50 1792709" at bounding box center [291, 530] width 381 height 23
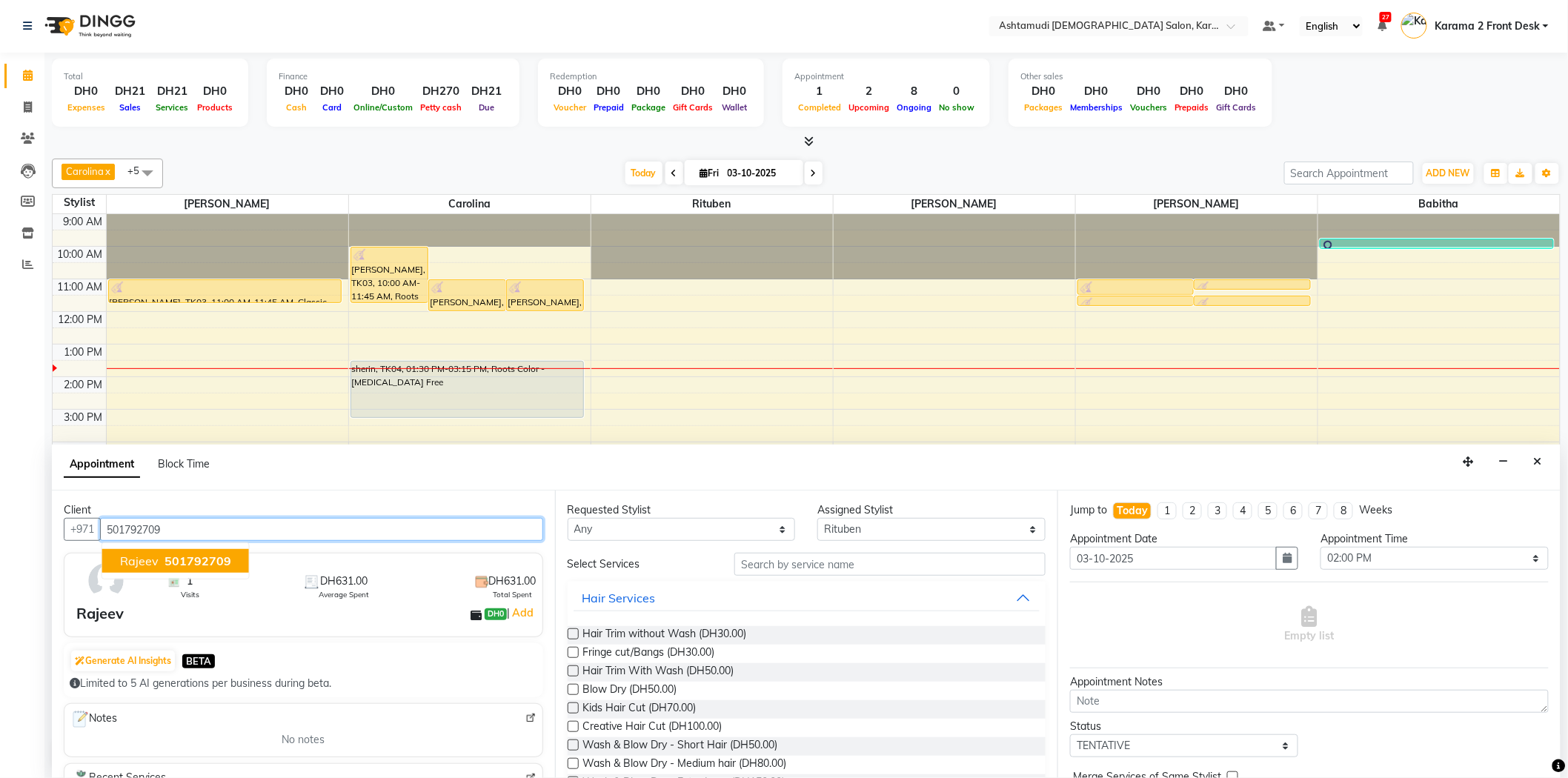
click at [180, 551] on button "Rajeev 501792709" at bounding box center [176, 561] width 147 height 23
type input "501792709"
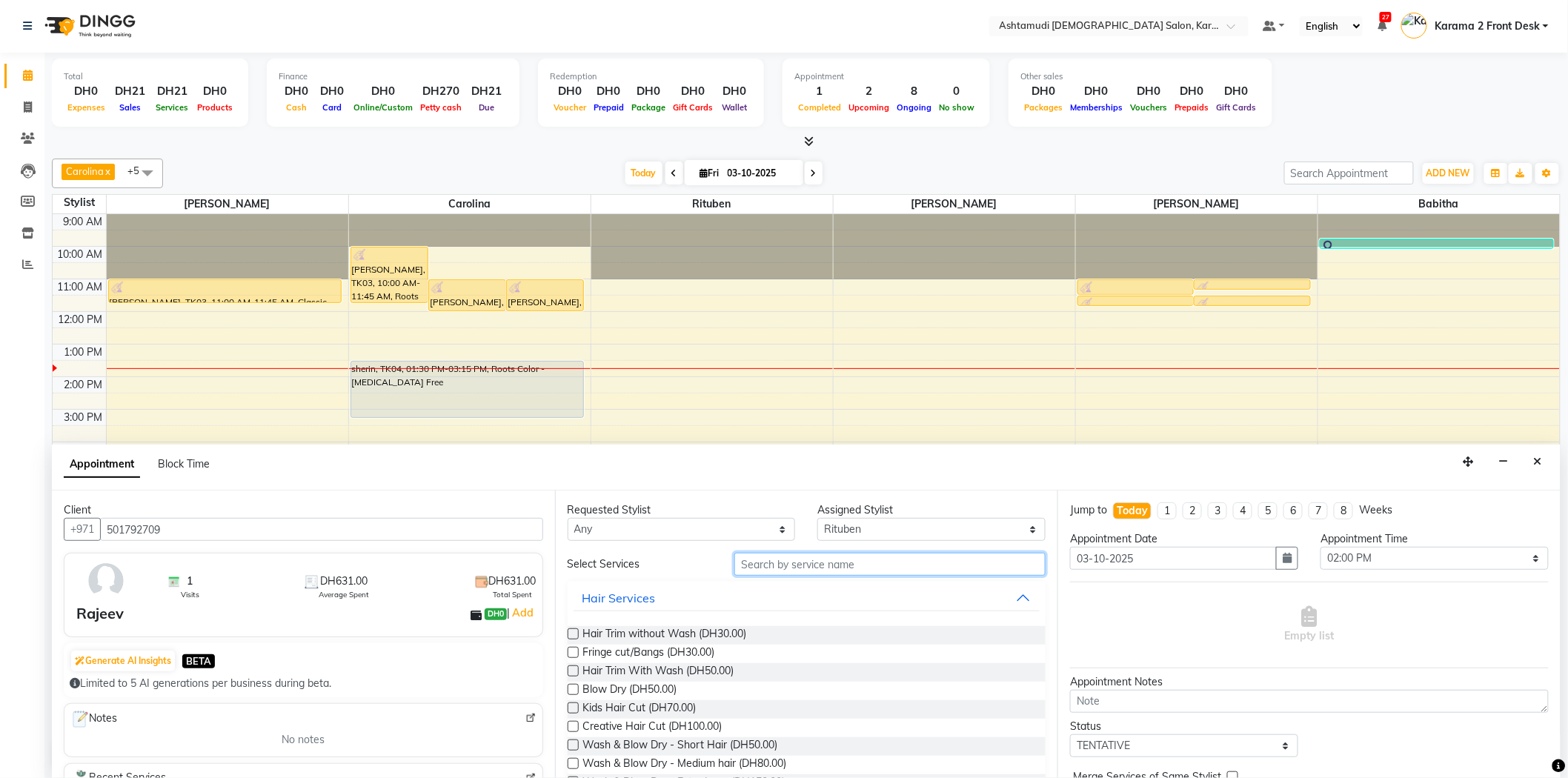
click at [762, 573] on input "text" at bounding box center [889, 564] width 311 height 23
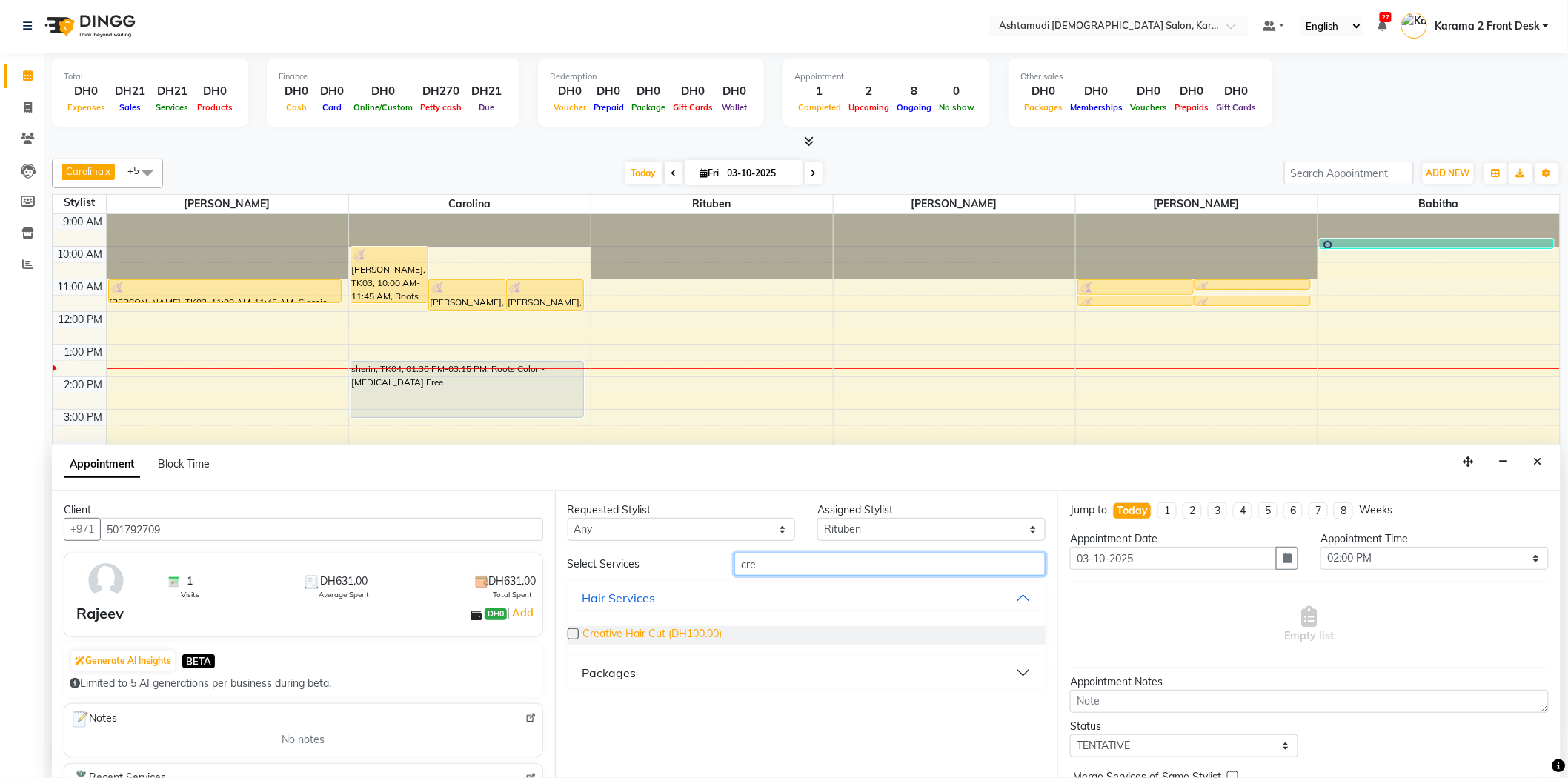
type input "cre"
click at [669, 631] on span "Creative Hair Cut (DH100.00)" at bounding box center [653, 635] width 140 height 18
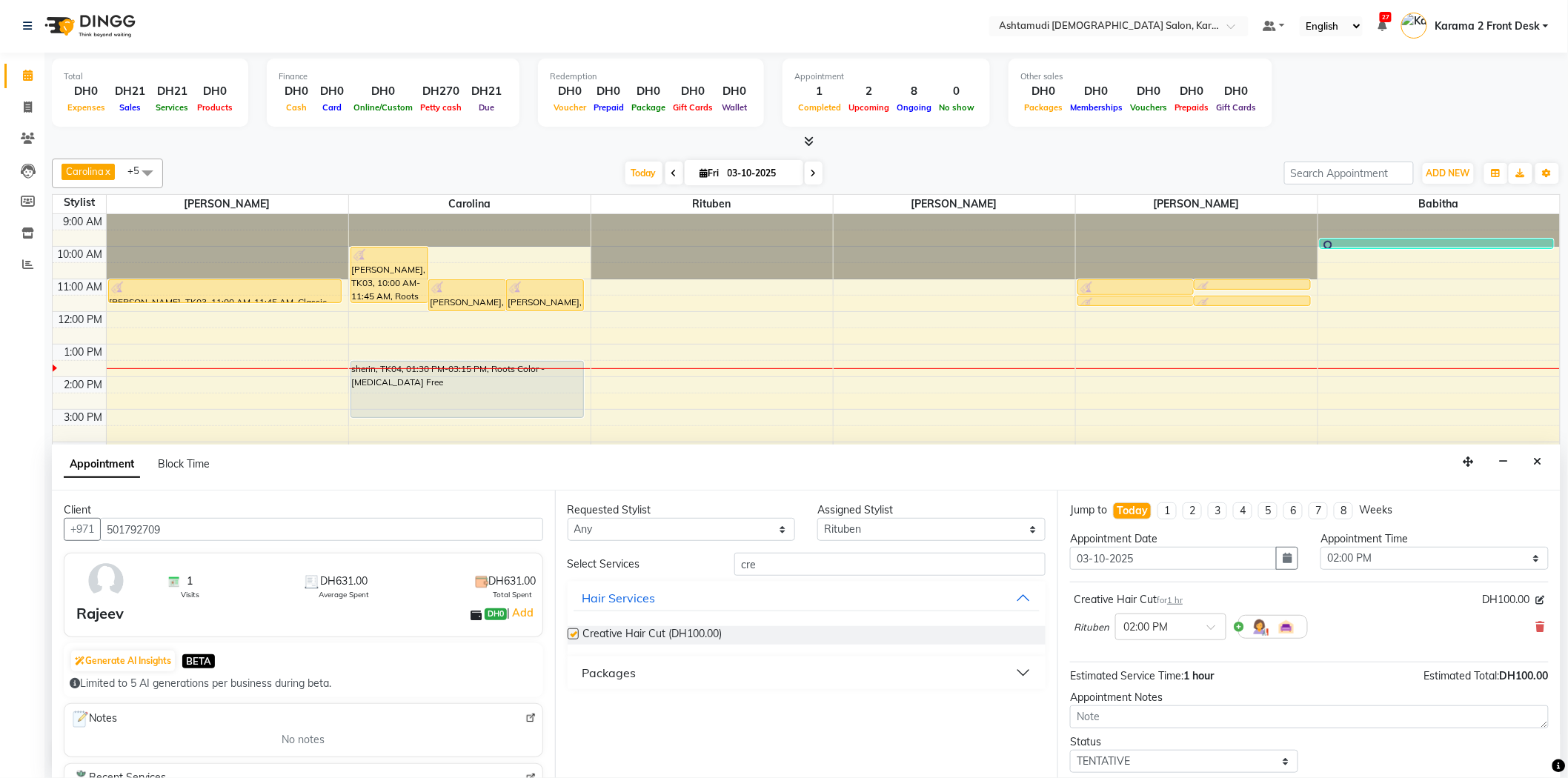
checkbox input "false"
drag, startPoint x: 766, startPoint y: 561, endPoint x: 693, endPoint y: 562, distance: 73.0
click at [693, 562] on div "Select Services cre" at bounding box center [806, 564] width 501 height 23
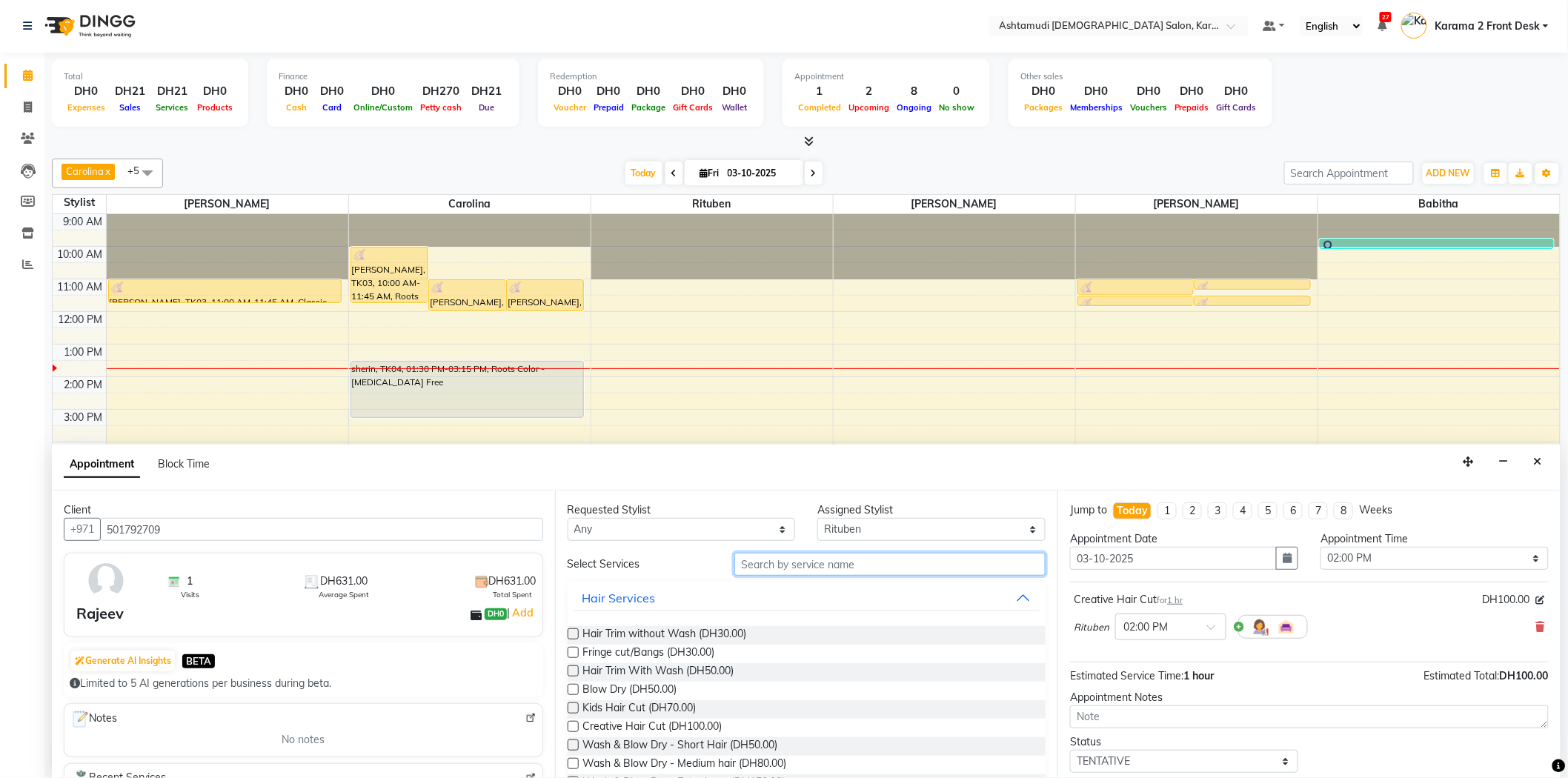
click at [743, 563] on input "text" at bounding box center [889, 564] width 311 height 23
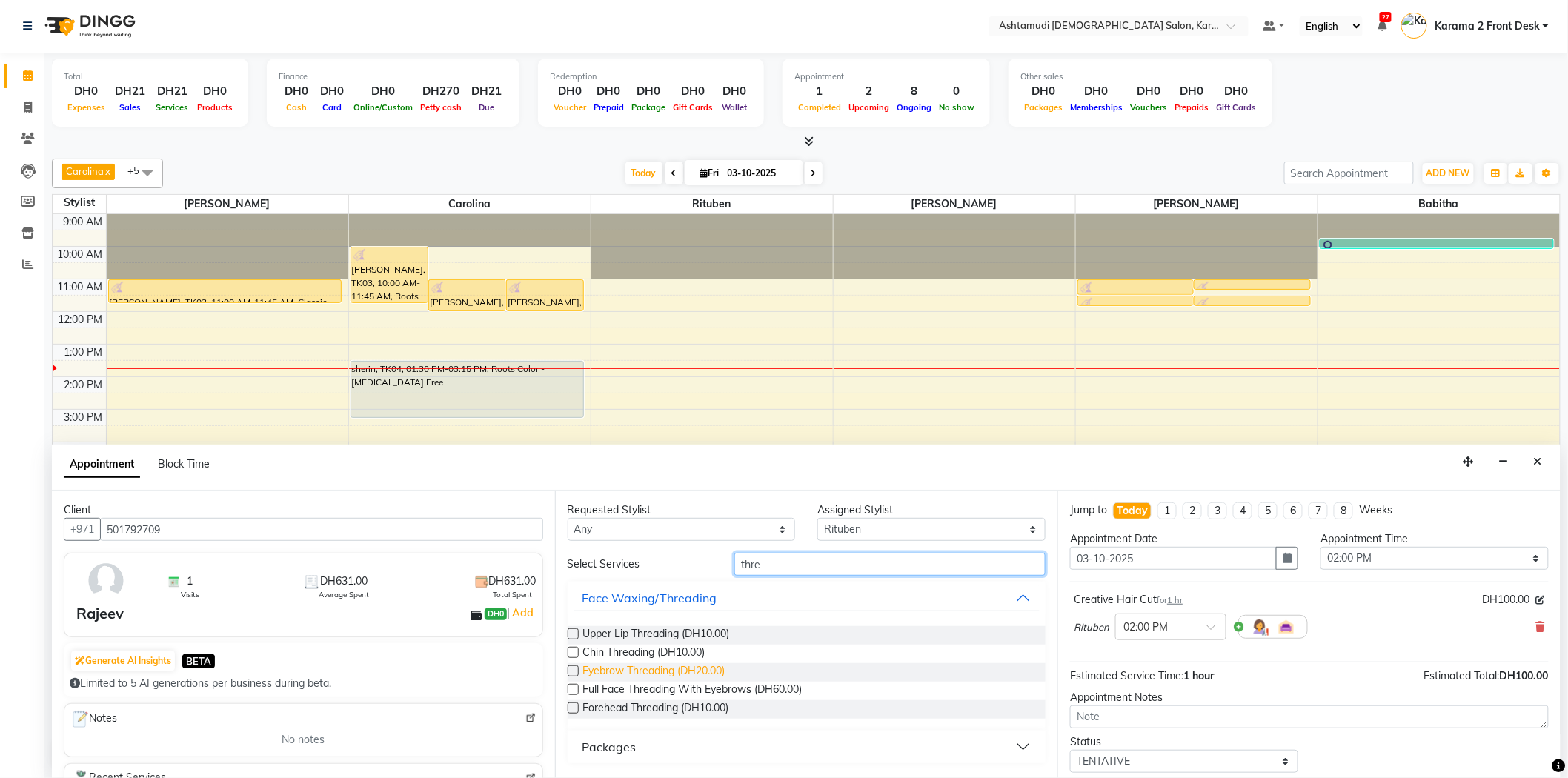
type input "thre"
click at [656, 670] on span "Eyebrow Threading (DH20.00)" at bounding box center [654, 672] width 142 height 18
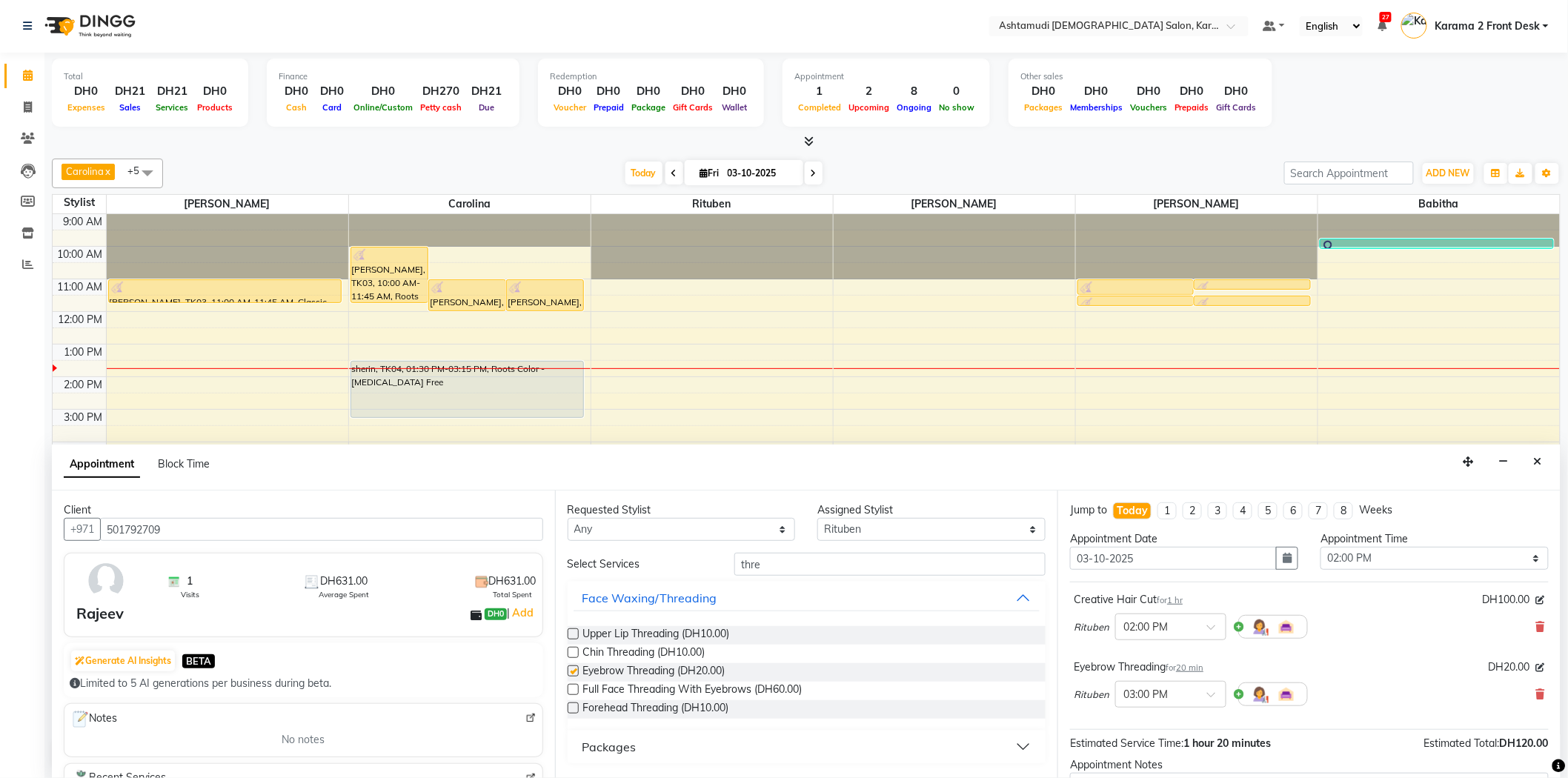
checkbox input "false"
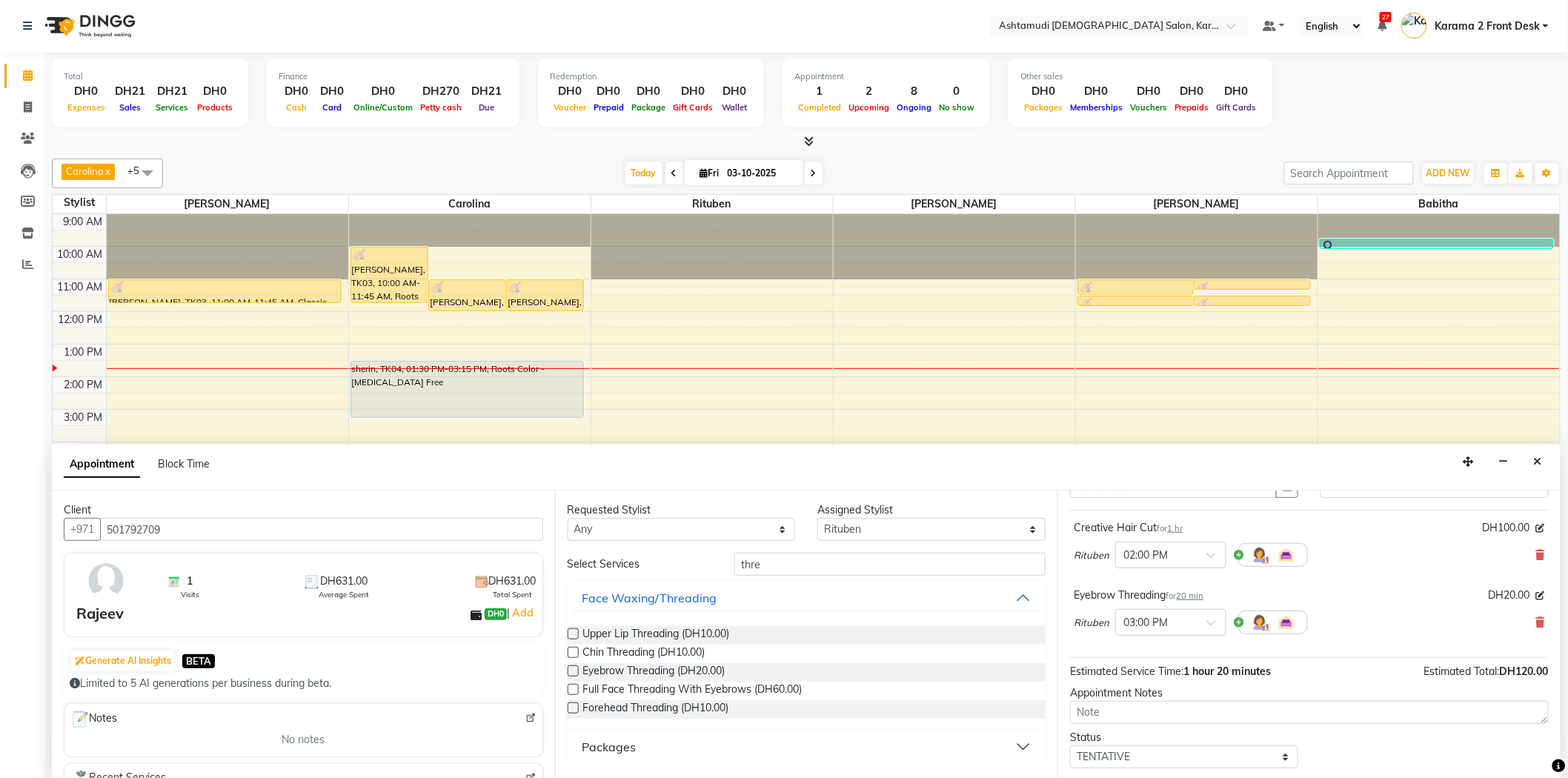
scroll to position [155, 0]
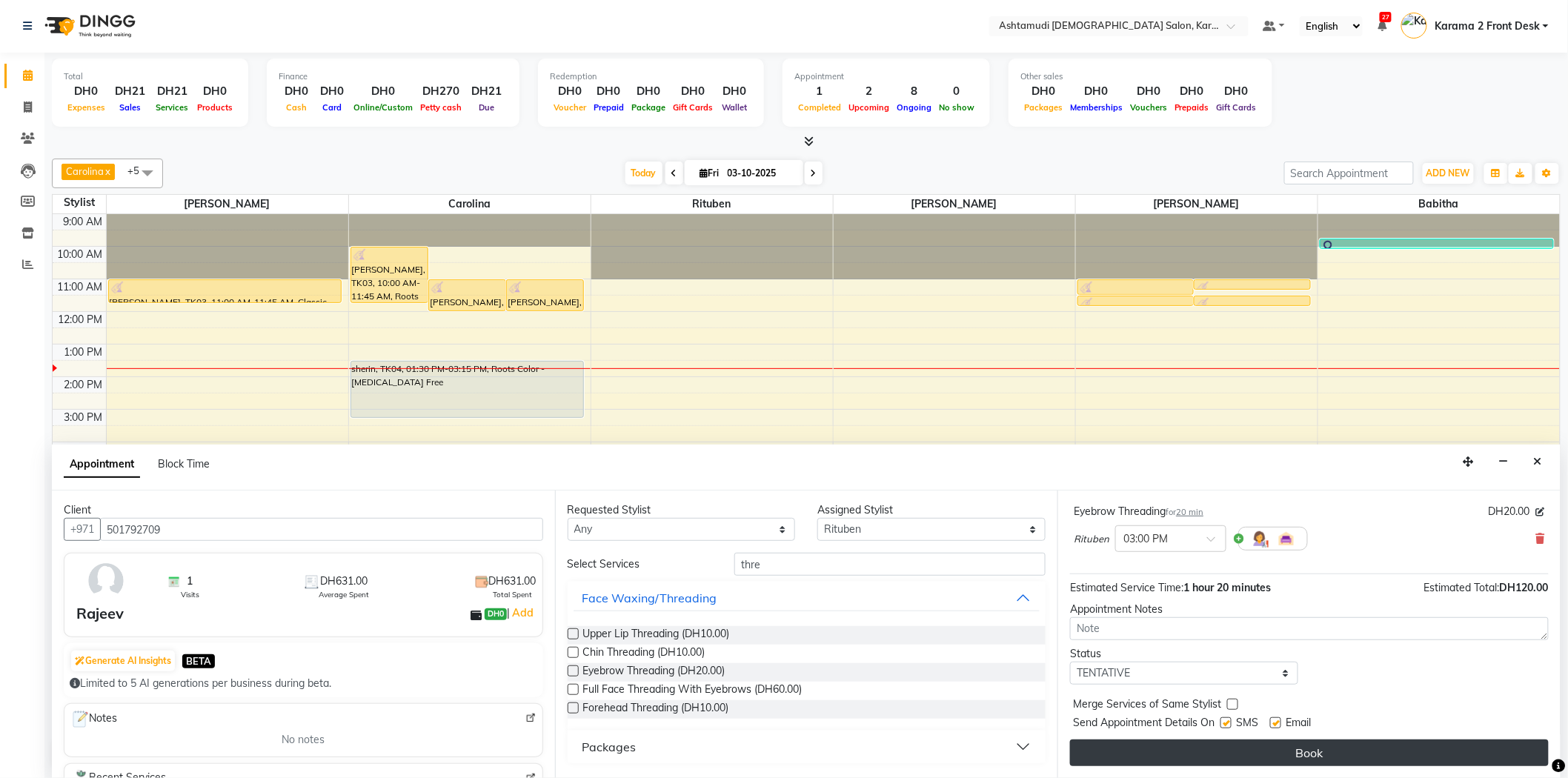
click at [1097, 753] on button "Book" at bounding box center [1309, 752] width 479 height 27
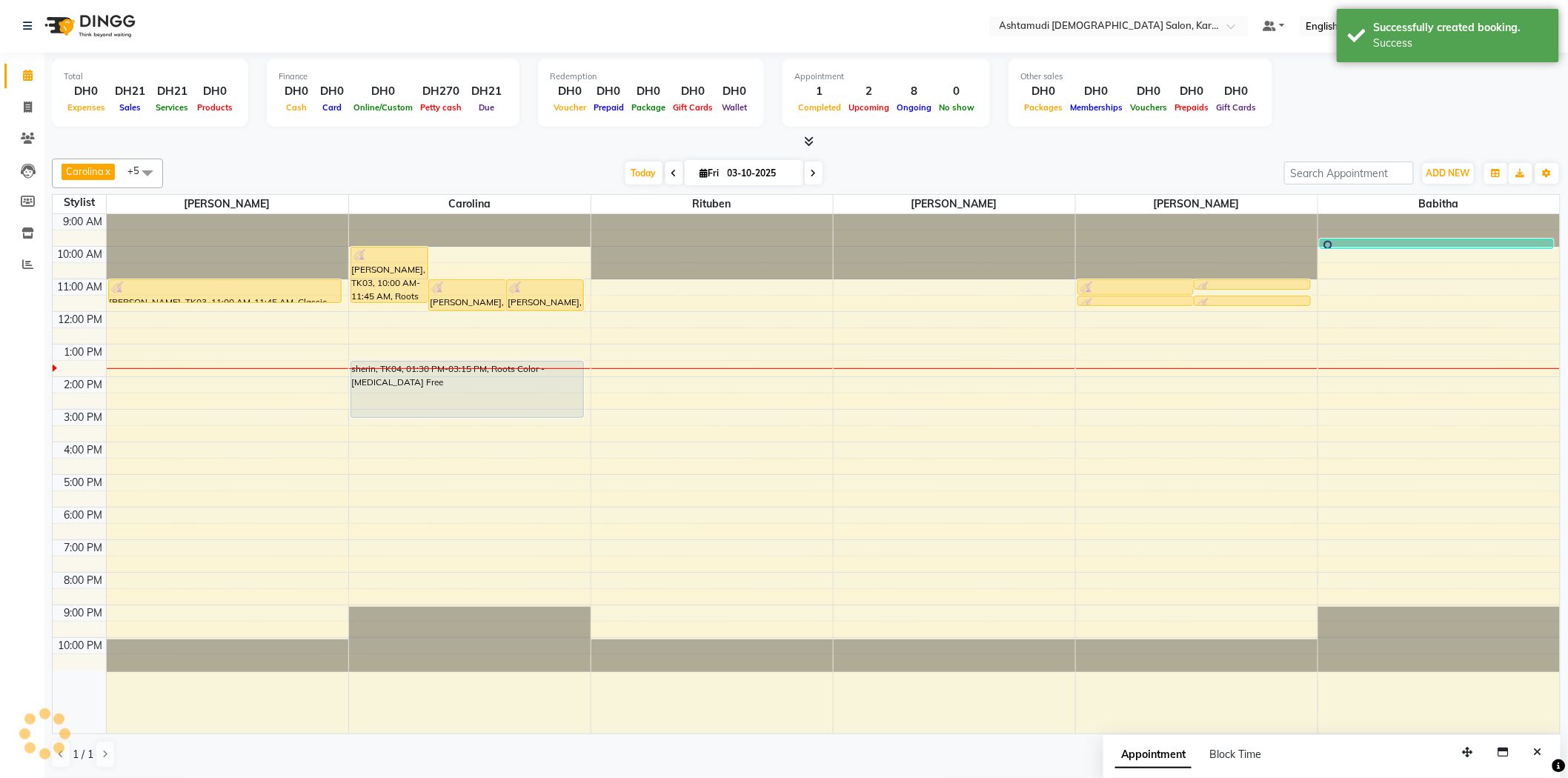
scroll to position [0, 0]
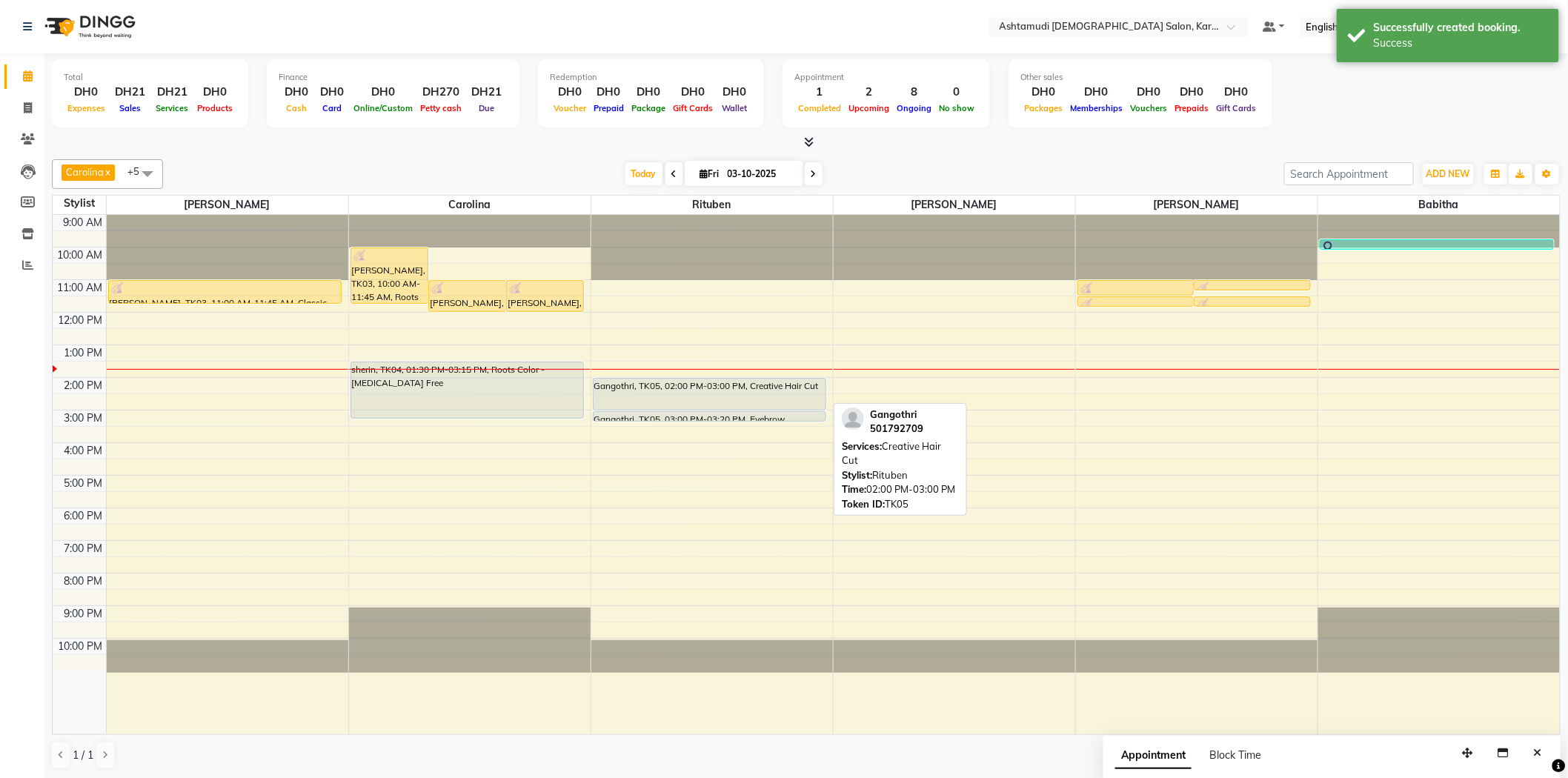
click at [650, 387] on div "Gangothri, TK05, 02:00 PM-03:00 PM, Creative Hair Cut" at bounding box center [710, 394] width 233 height 31
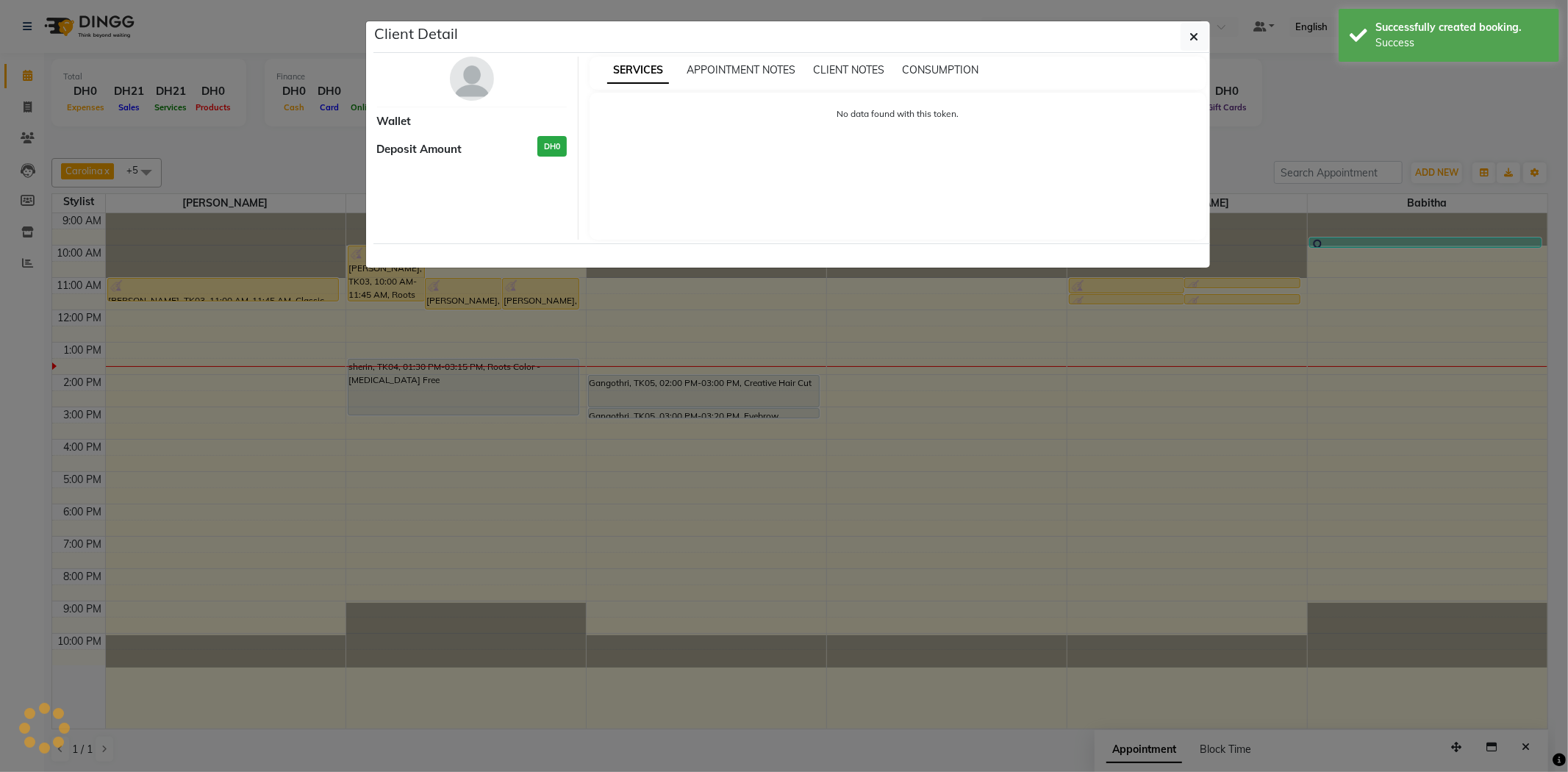
select select "7"
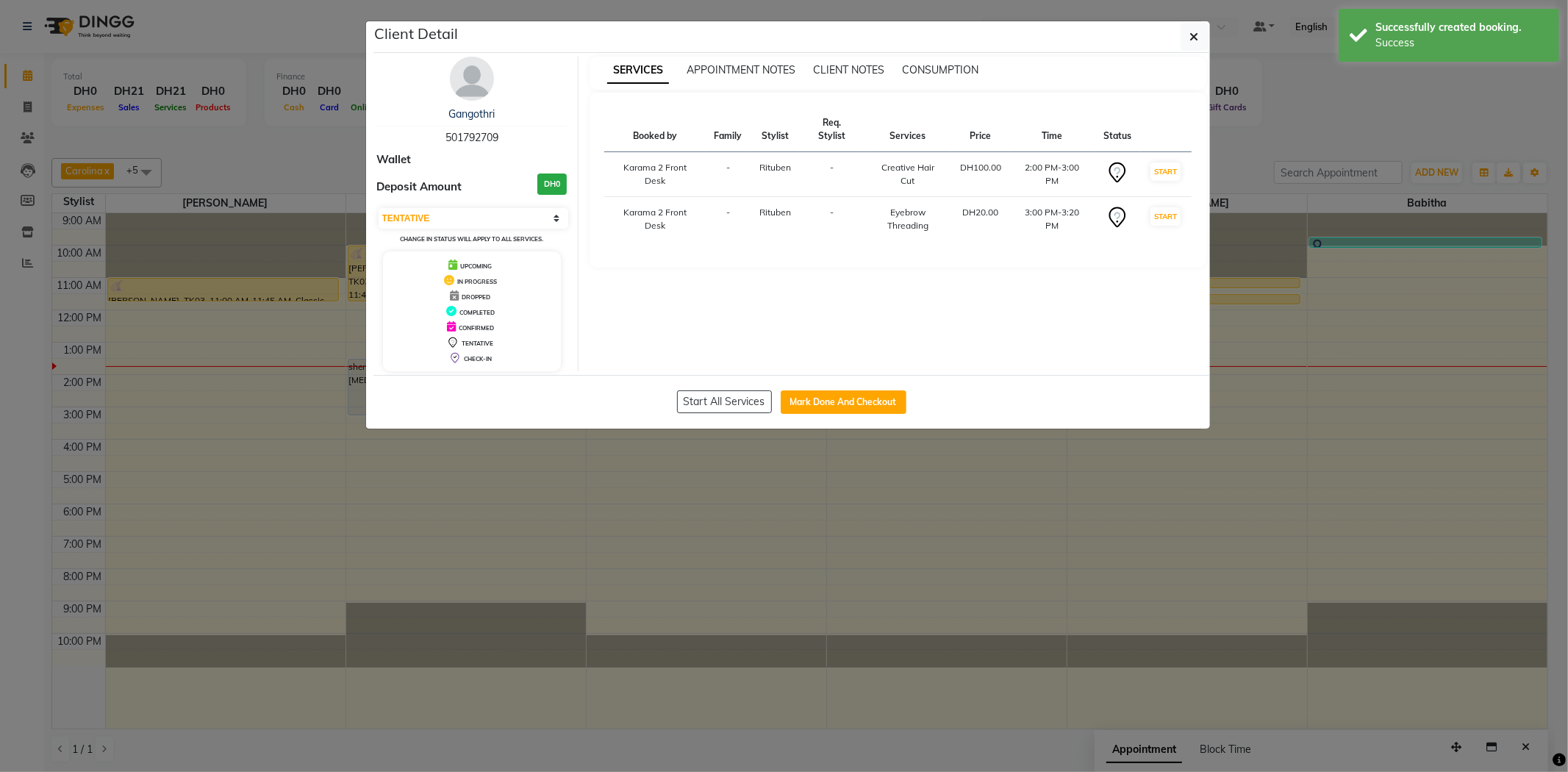
drag, startPoint x: 1202, startPoint y: 37, endPoint x: 1096, endPoint y: 33, distance: 106.1
click at [1201, 37] on button "button" at bounding box center [1194, 37] width 28 height 28
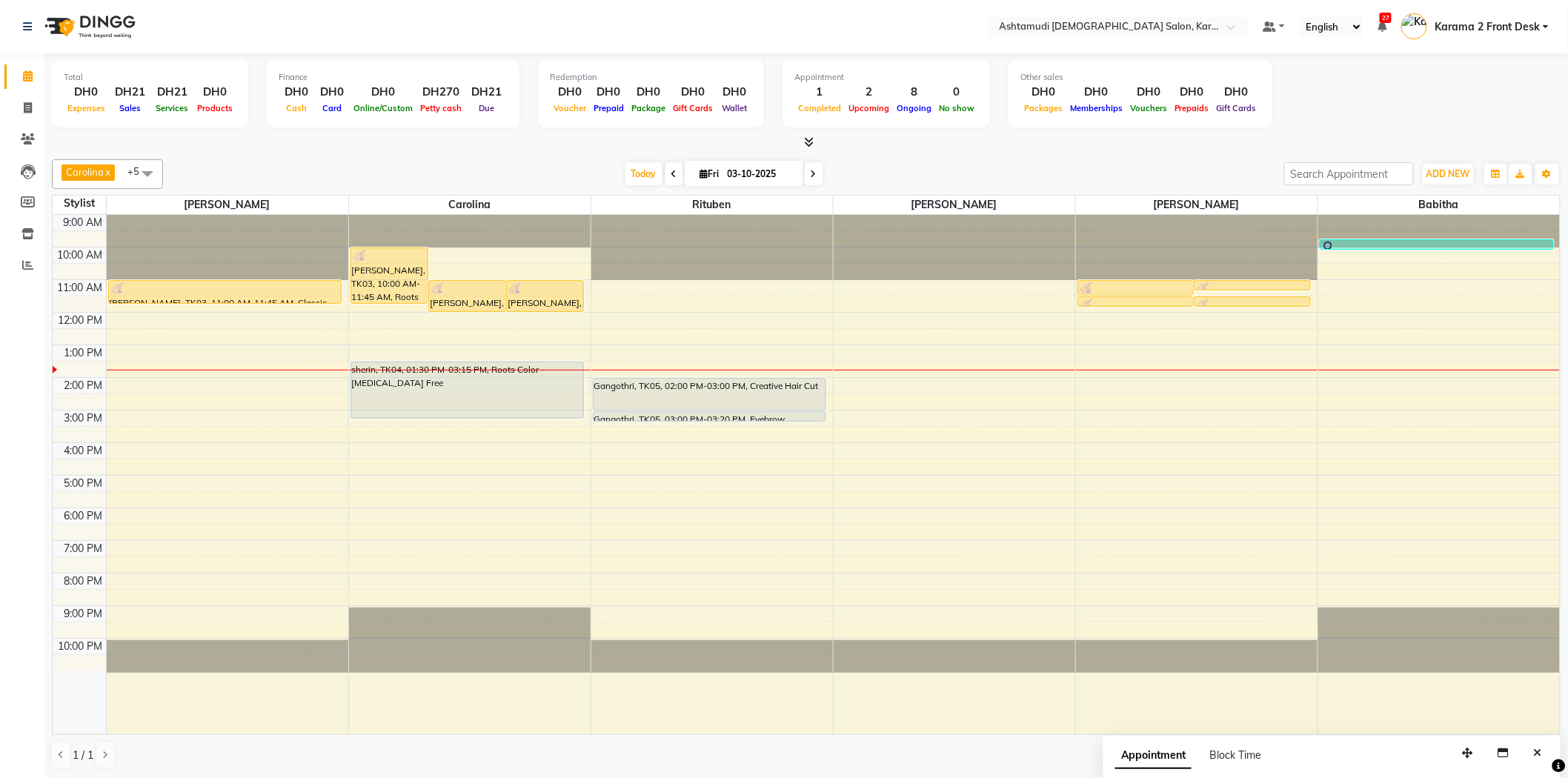
drag, startPoint x: 398, startPoint y: 151, endPoint x: 283, endPoint y: 72, distance: 139.5
click at [397, 151] on div "Total DH0 Expenses DH21 Sales DH21 Services DH0 Products Finance DH0 Cash DH0 C…" at bounding box center [806, 416] width 1523 height 725
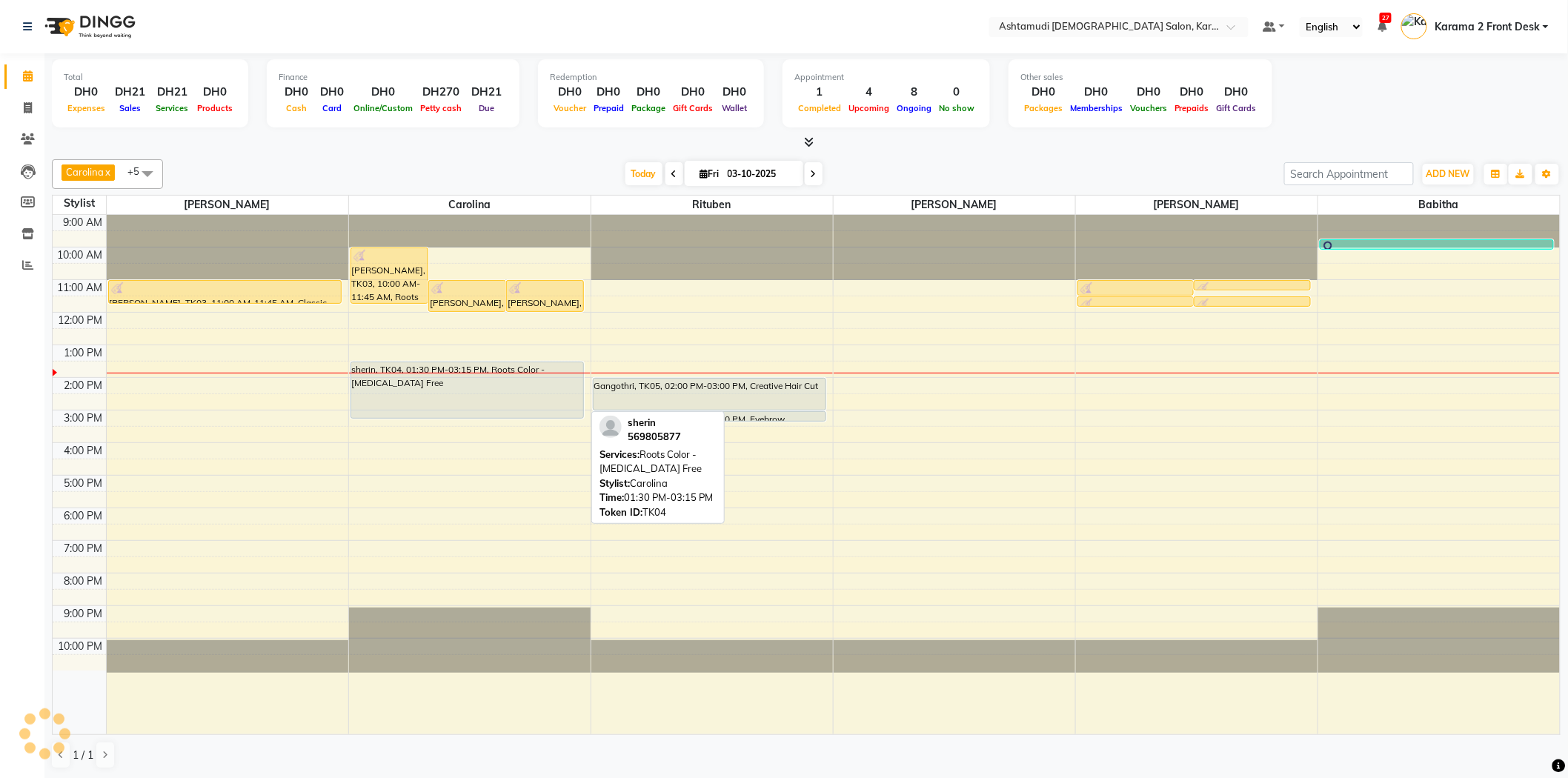
click at [418, 390] on div "sherin, TK04, 01:30 PM-03:15 PM, Roots Color - [MEDICAL_DATA] Free" at bounding box center [467, 390] width 233 height 55
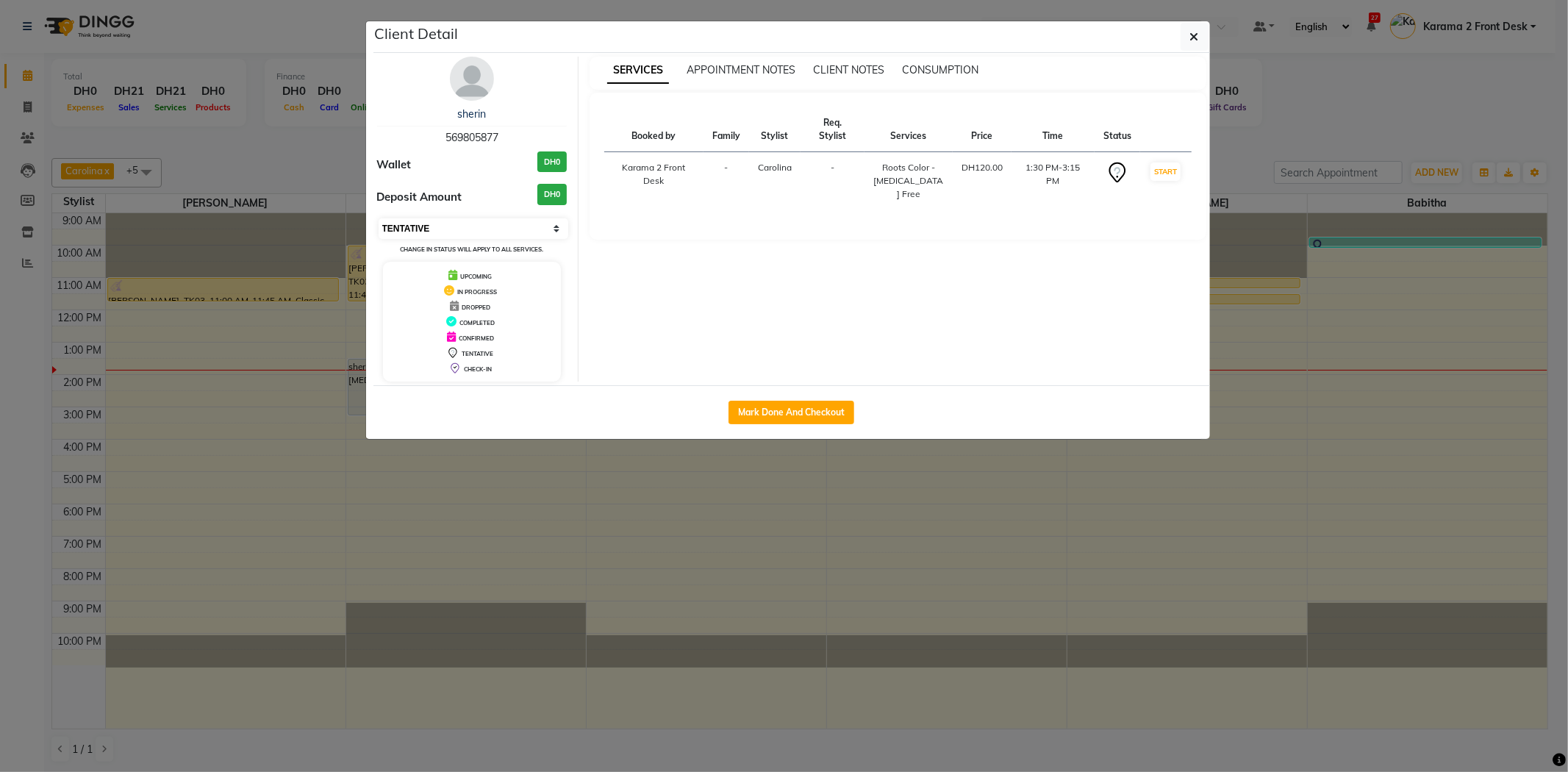
click at [512, 231] on select "Select IN SERVICE CONFIRMED TENTATIVE CHECK IN MARK DONE DROPPED UPCOMING" at bounding box center [473, 229] width 191 height 21
select select "1"
click at [378, 218] on select "Select IN SERVICE CONFIRMED TENTATIVE CHECK IN MARK DONE DROPPED UPCOMING" at bounding box center [473, 229] width 191 height 21
click at [1193, 33] on icon "button" at bounding box center [1194, 37] width 9 height 12
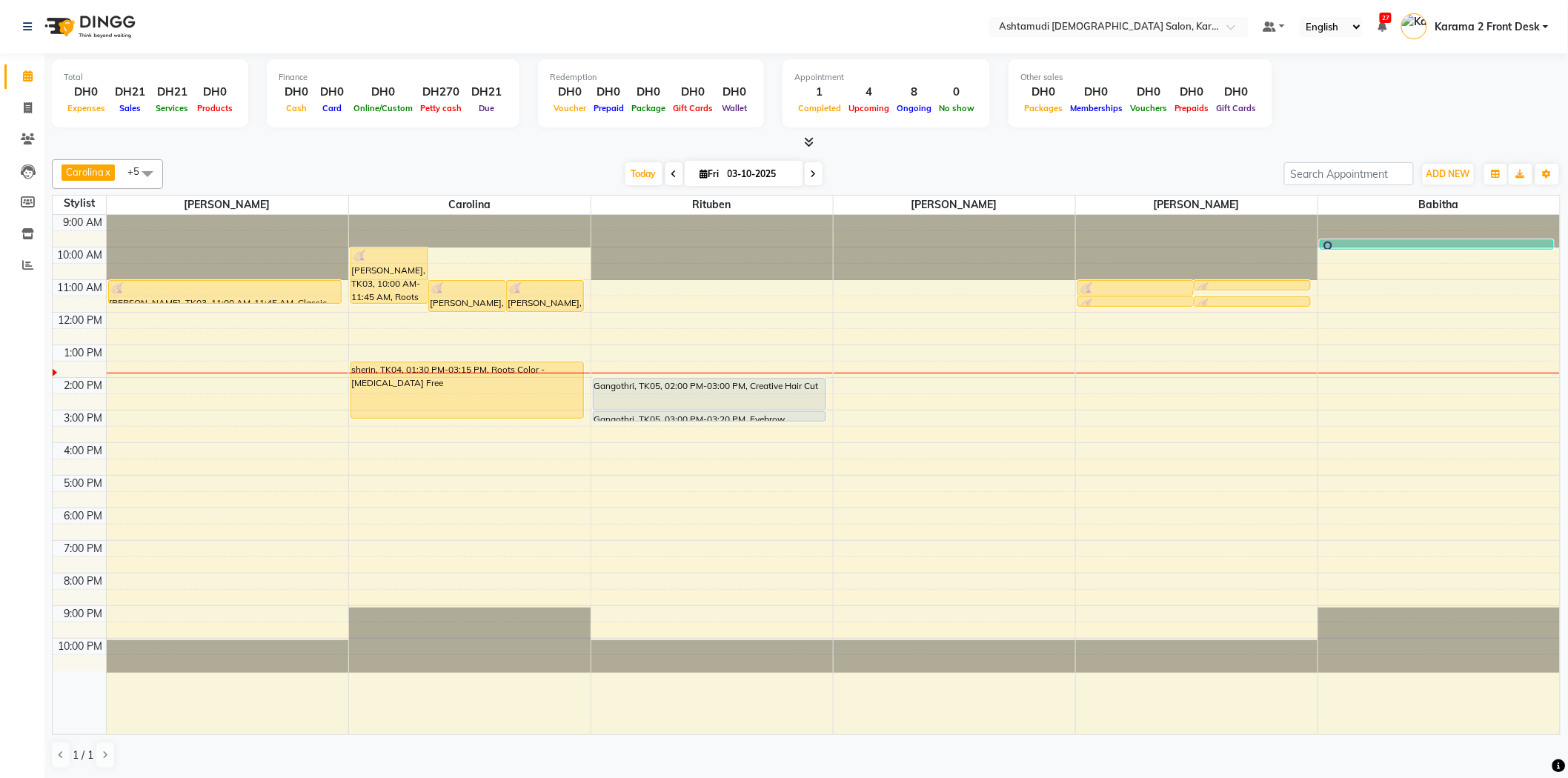
click at [1094, 156] on div "Carolina x Linda x Farsana Begum x Jyothi Krishna x Babitha x Rituben x +5 Sele…" at bounding box center [806, 464] width 1508 height 622
click at [1092, 149] on div "Total DH0 Expenses DH21 Sales DH21 Services DH0 Products Finance DH0 Cash DH0 C…" at bounding box center [806, 416] width 1523 height 725
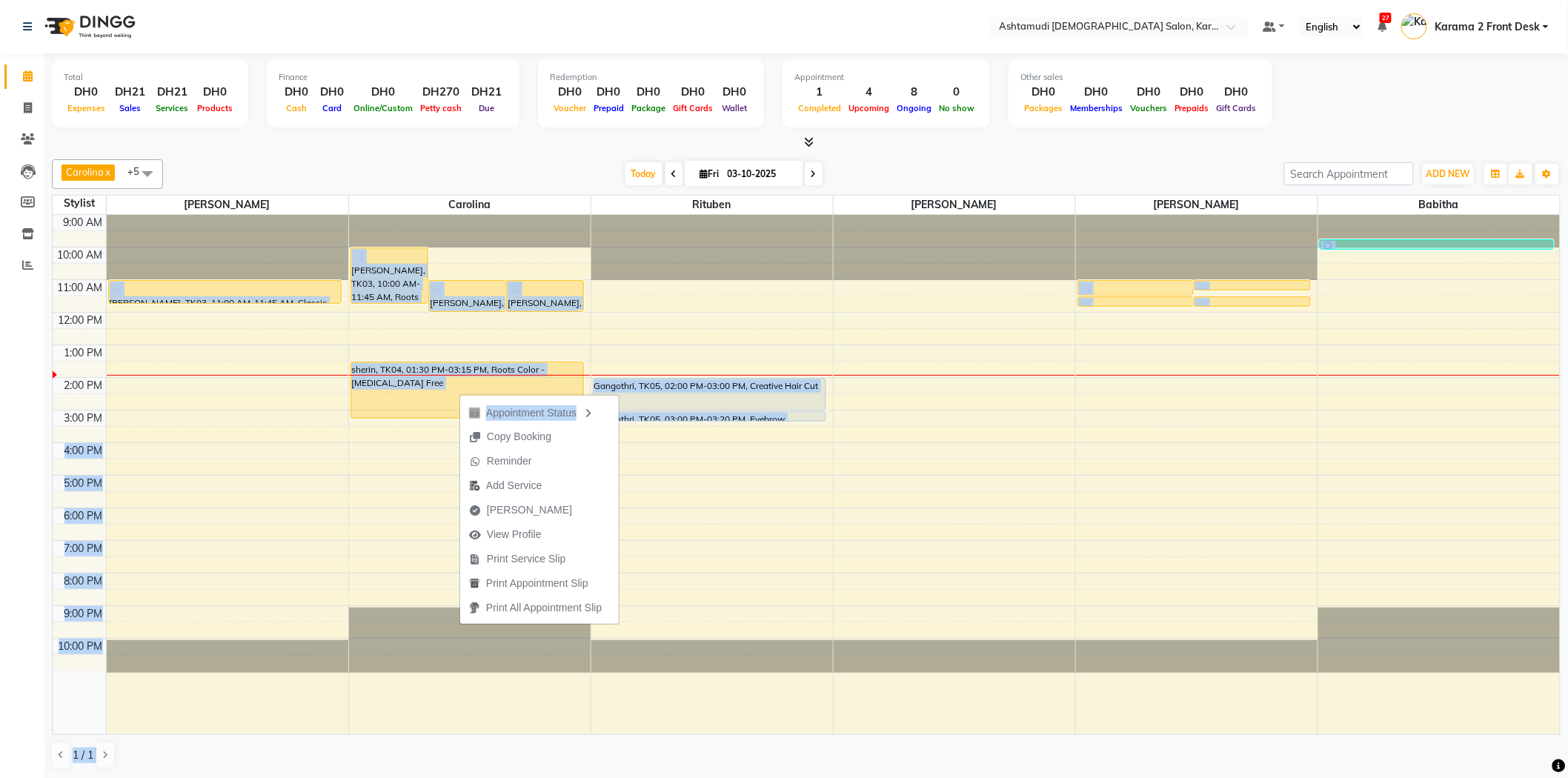
click at [458, 440] on body "Select Location × Ashtamudi Ladies Salon, Karama 2 Default Panel My Panel Engli…" at bounding box center [784, 389] width 1568 height 778
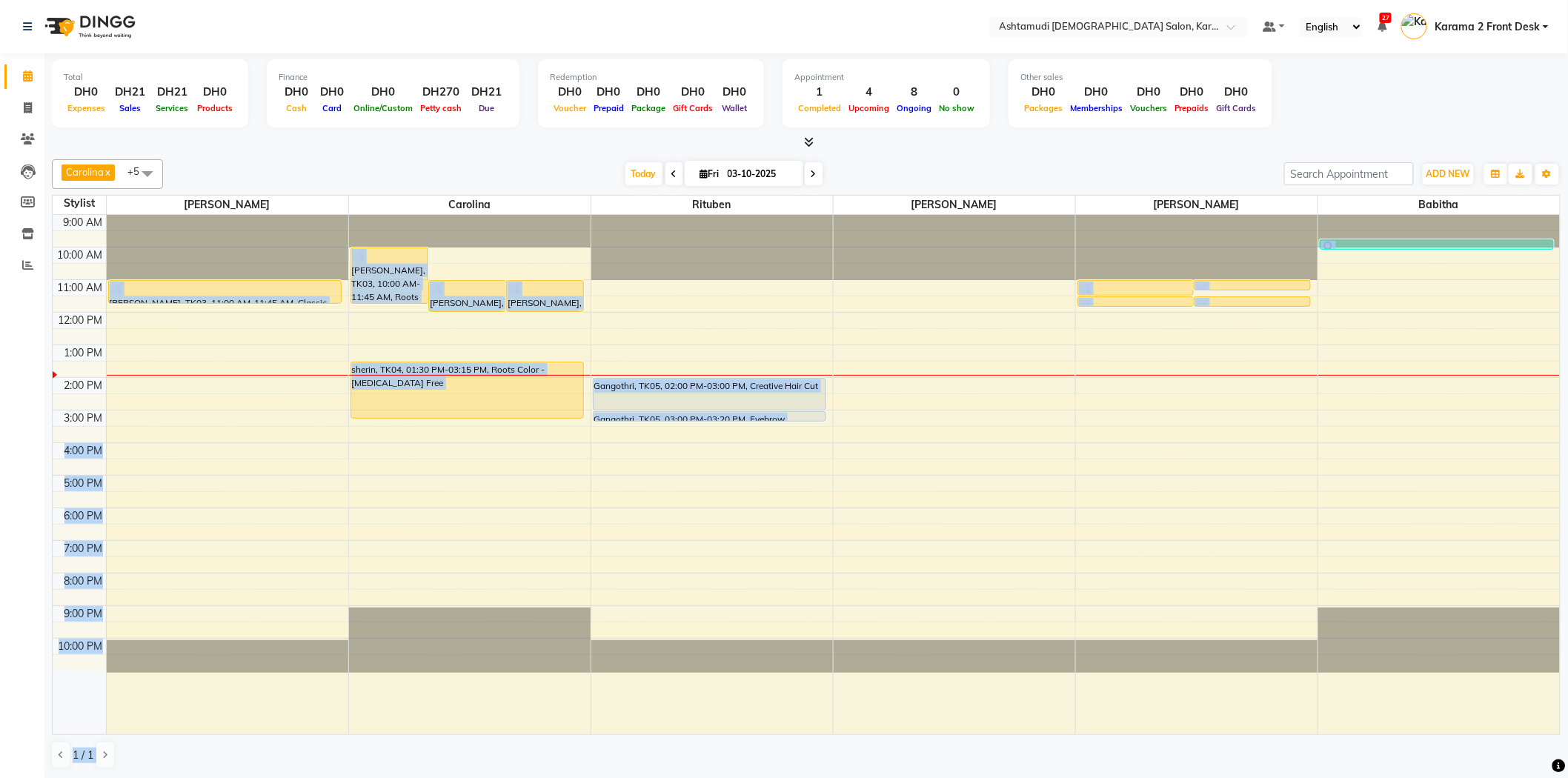
click at [517, 431] on div "9:00 AM 10:00 AM 11:00 AM 12:00 PM 1:00 PM 2:00 PM 3:00 PM 4:00 PM 5:00 PM 6:00…" at bounding box center [806, 474] width 1508 height 519
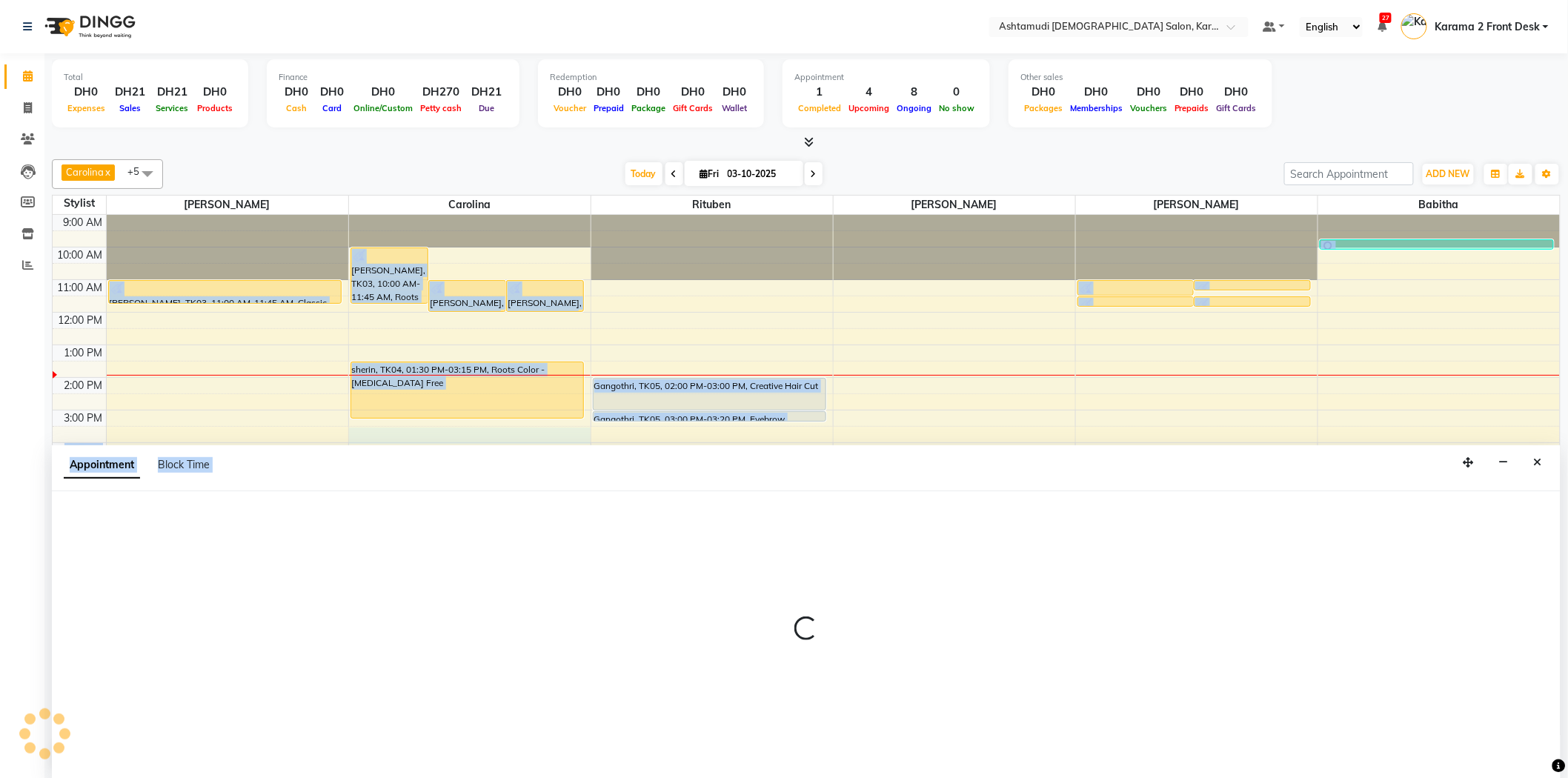
scroll to position [1, 0]
select select "69442"
select select "930"
select select "tentative"
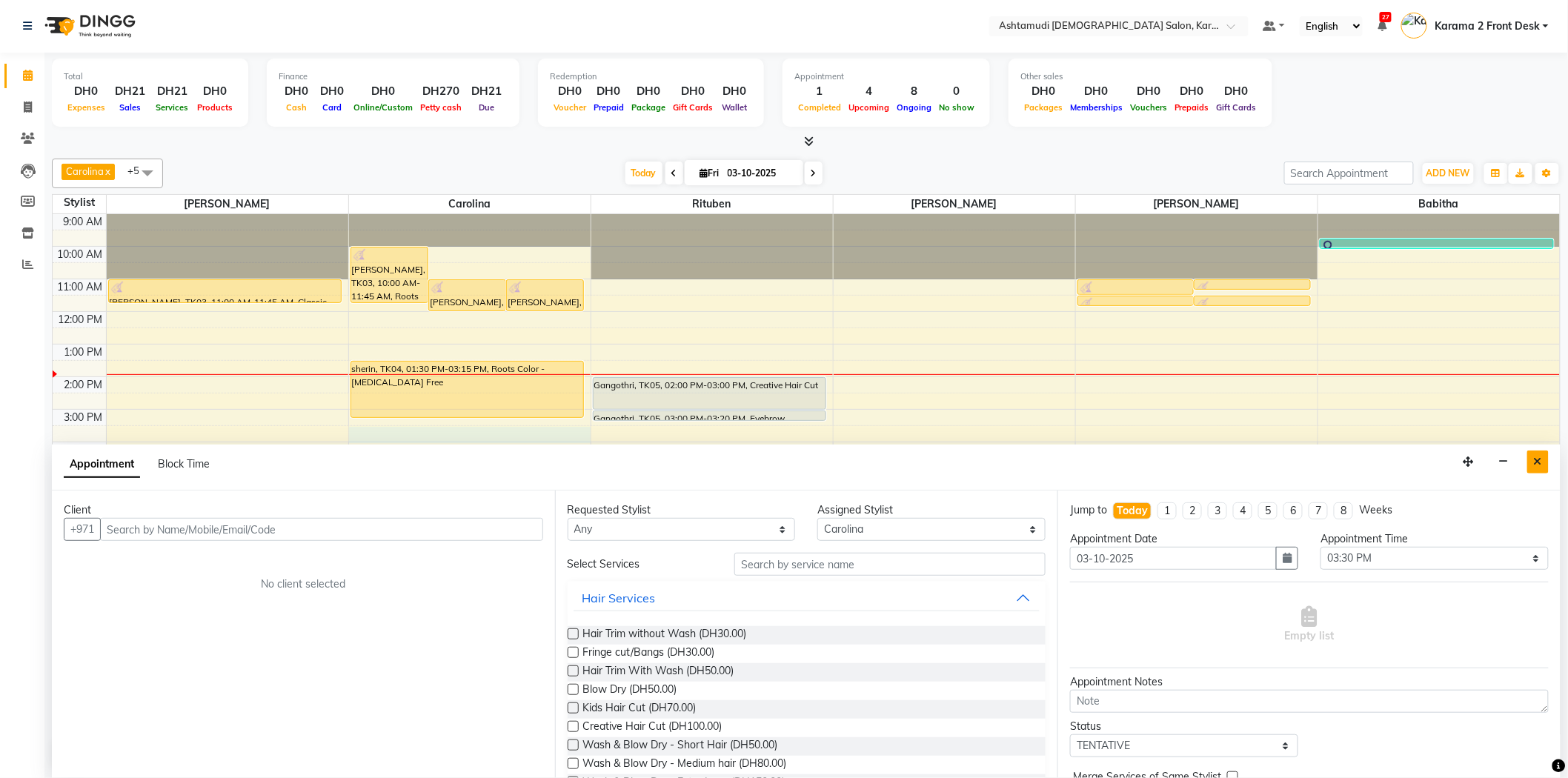
click at [1542, 461] on icon "Close" at bounding box center [1538, 461] width 8 height 10
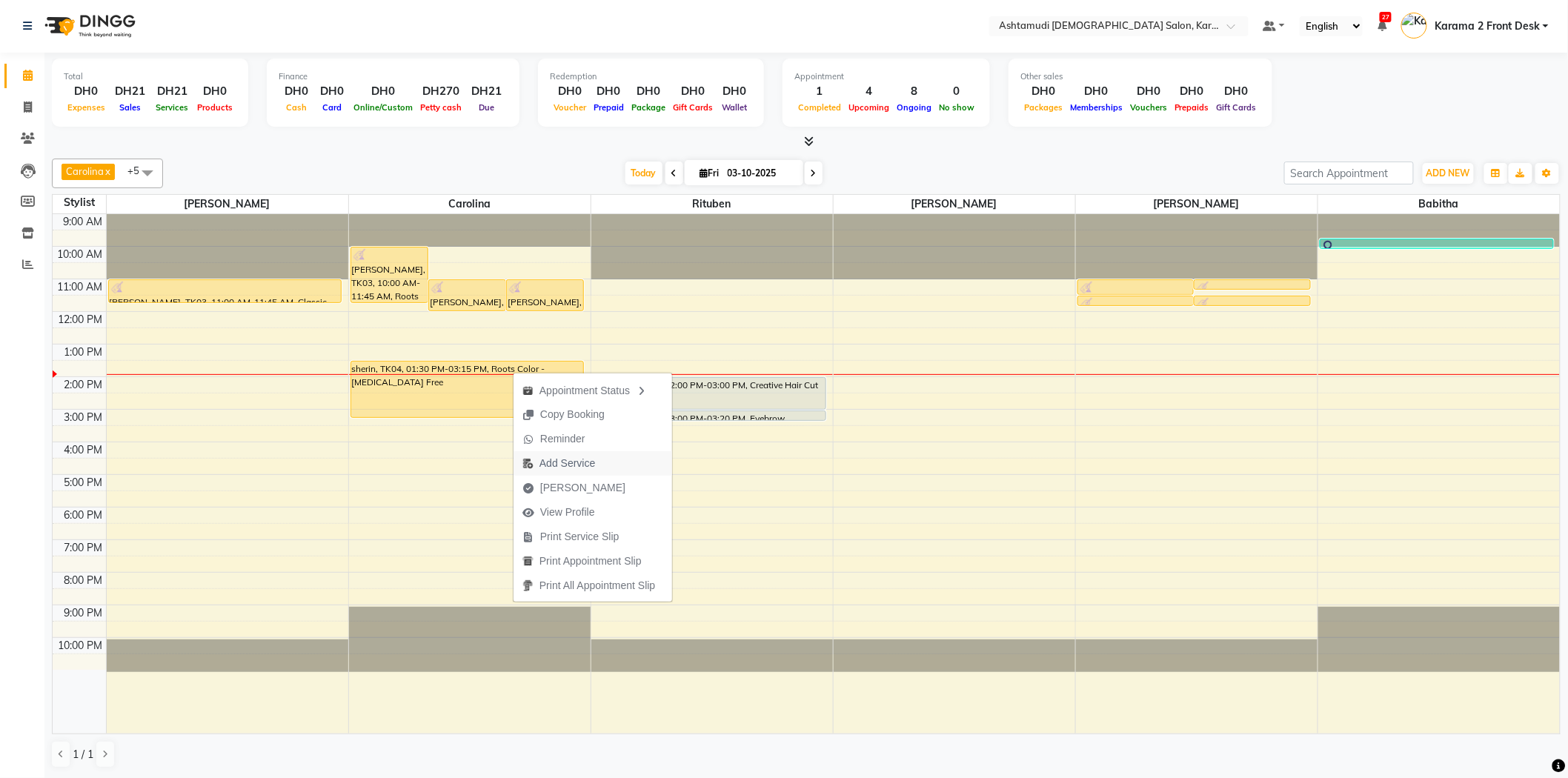
click at [564, 467] on span "Add Service" at bounding box center [567, 463] width 55 height 16
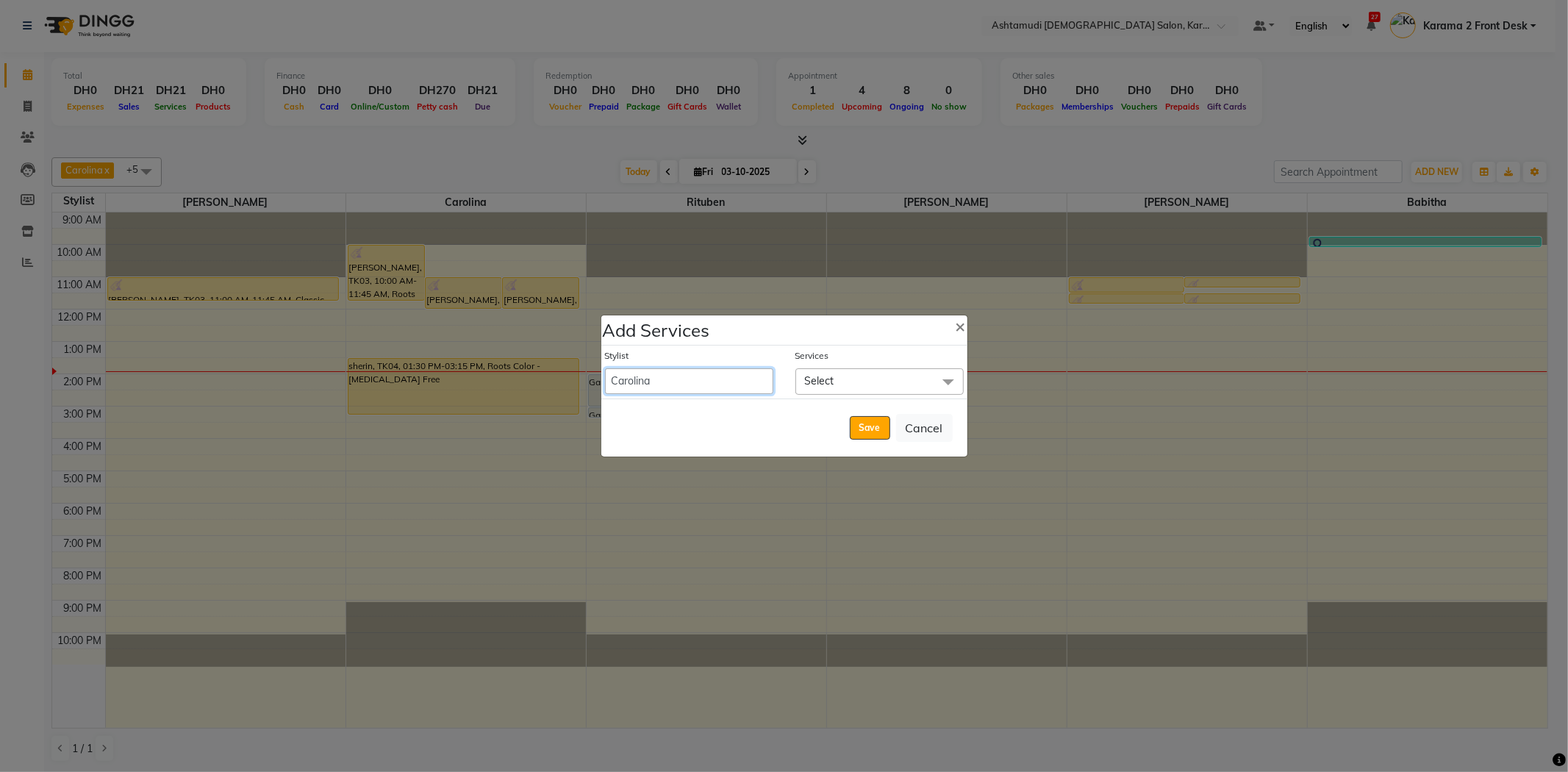
click at [743, 377] on select "Babitha Carolina [PERSON_NAME] Geeta [PERSON_NAME] Karama 2 Front Desk [PERSON_…" at bounding box center [689, 381] width 169 height 26
select select "81433"
click at [605, 368] on select "Babitha Carolina [PERSON_NAME] Geeta [PERSON_NAME] Karama 2 Front Desk [PERSON_…" at bounding box center [689, 381] width 169 height 26
select select "930"
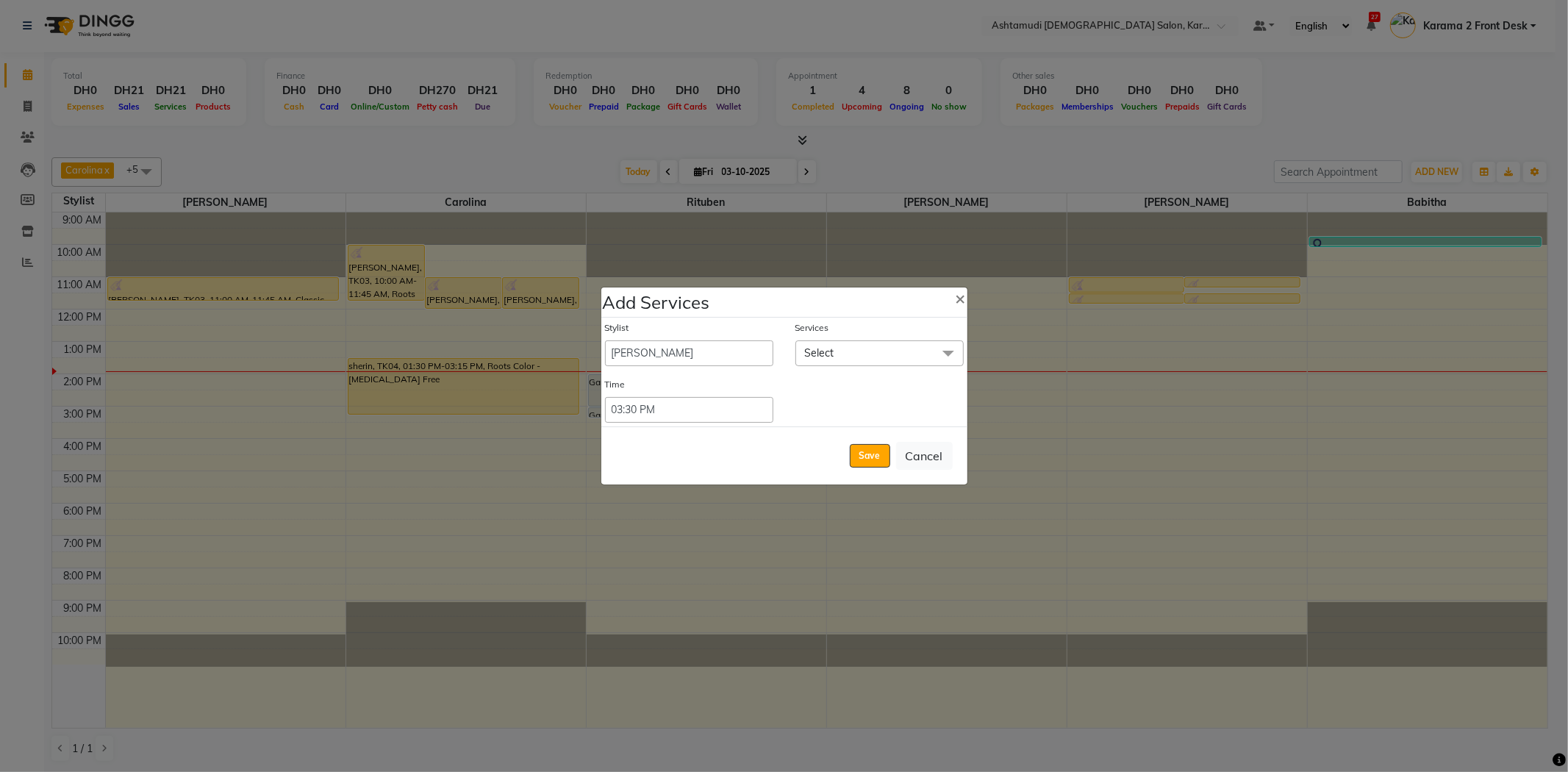
click at [837, 347] on span "Select" at bounding box center [879, 353] width 169 height 26
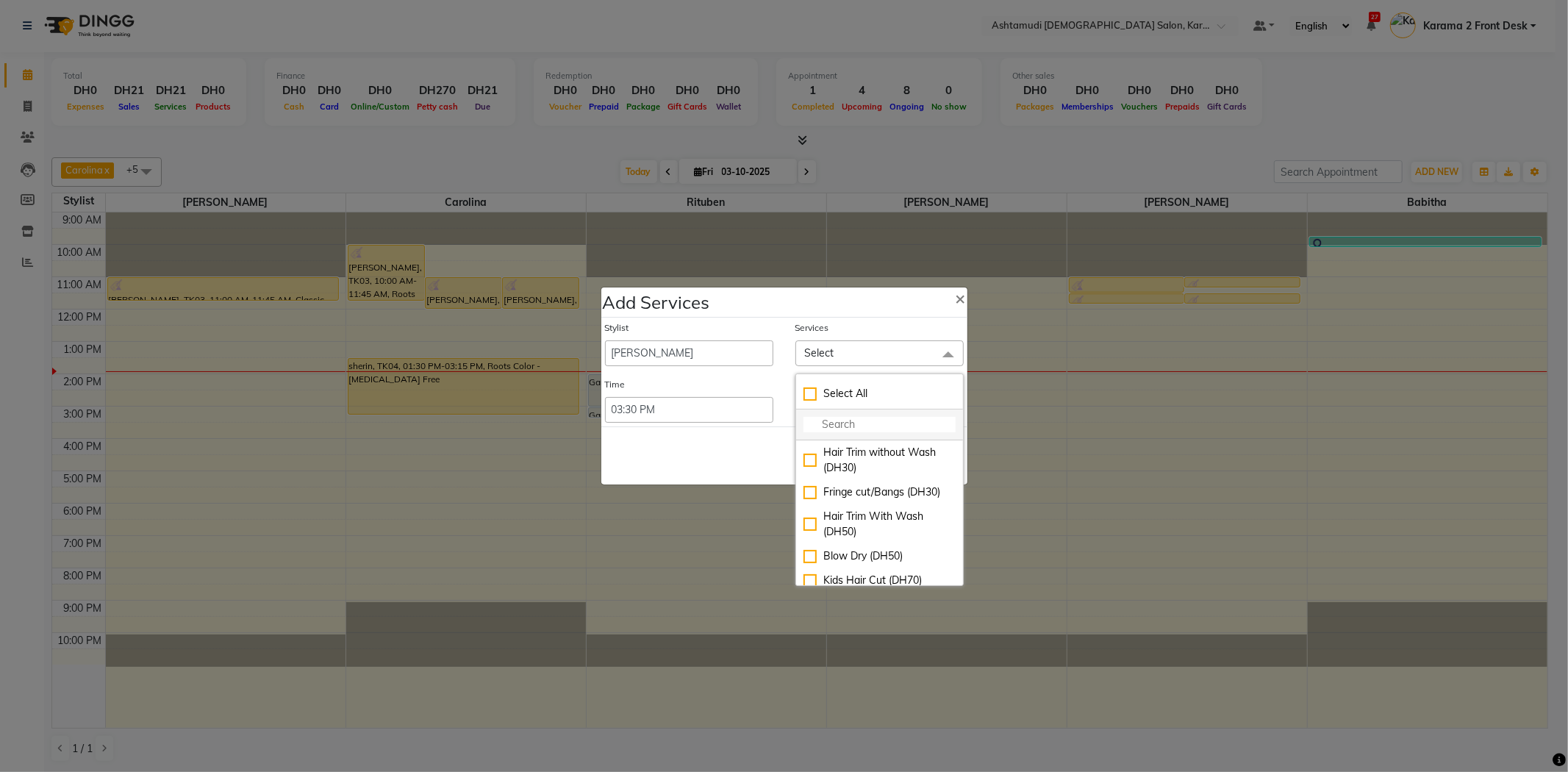
click at [841, 425] on input "multiselect-search" at bounding box center [879, 425] width 152 height 15
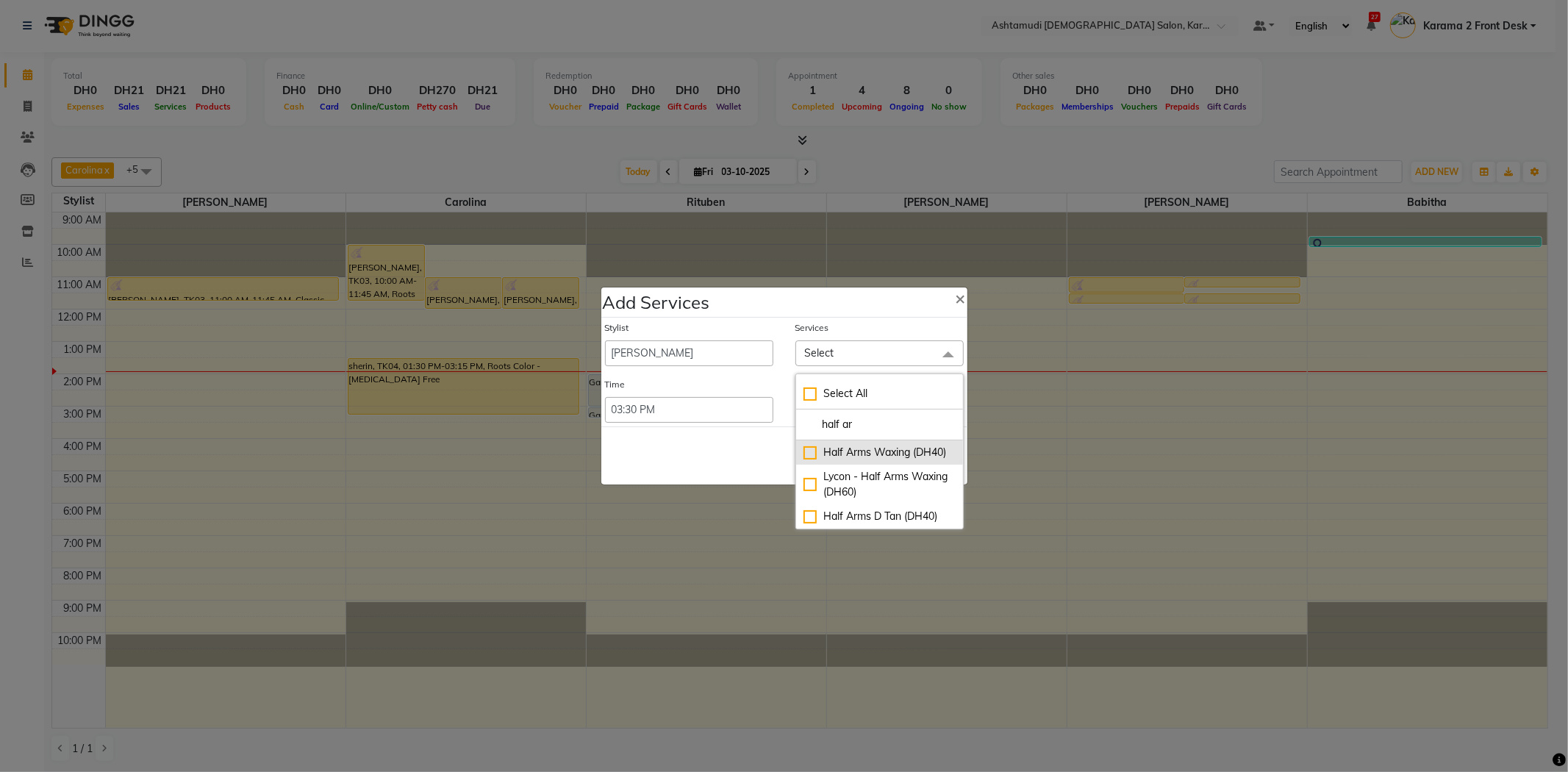
type input "half ar"
click at [860, 457] on div "Half Arms Waxing (DH40)" at bounding box center [879, 453] width 152 height 15
checkbox input "true"
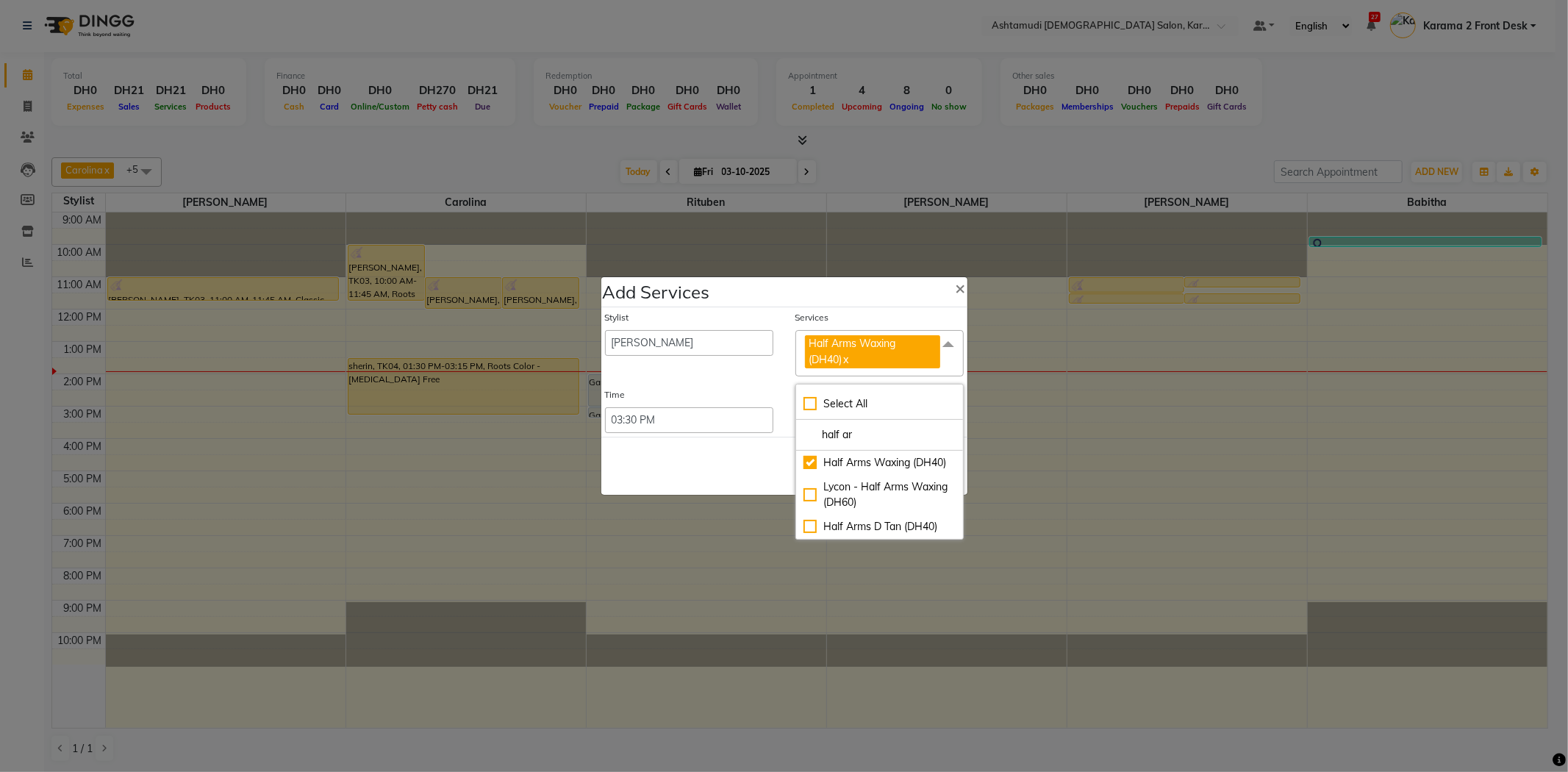
click at [767, 460] on div "Save Cancel" at bounding box center [784, 466] width 366 height 58
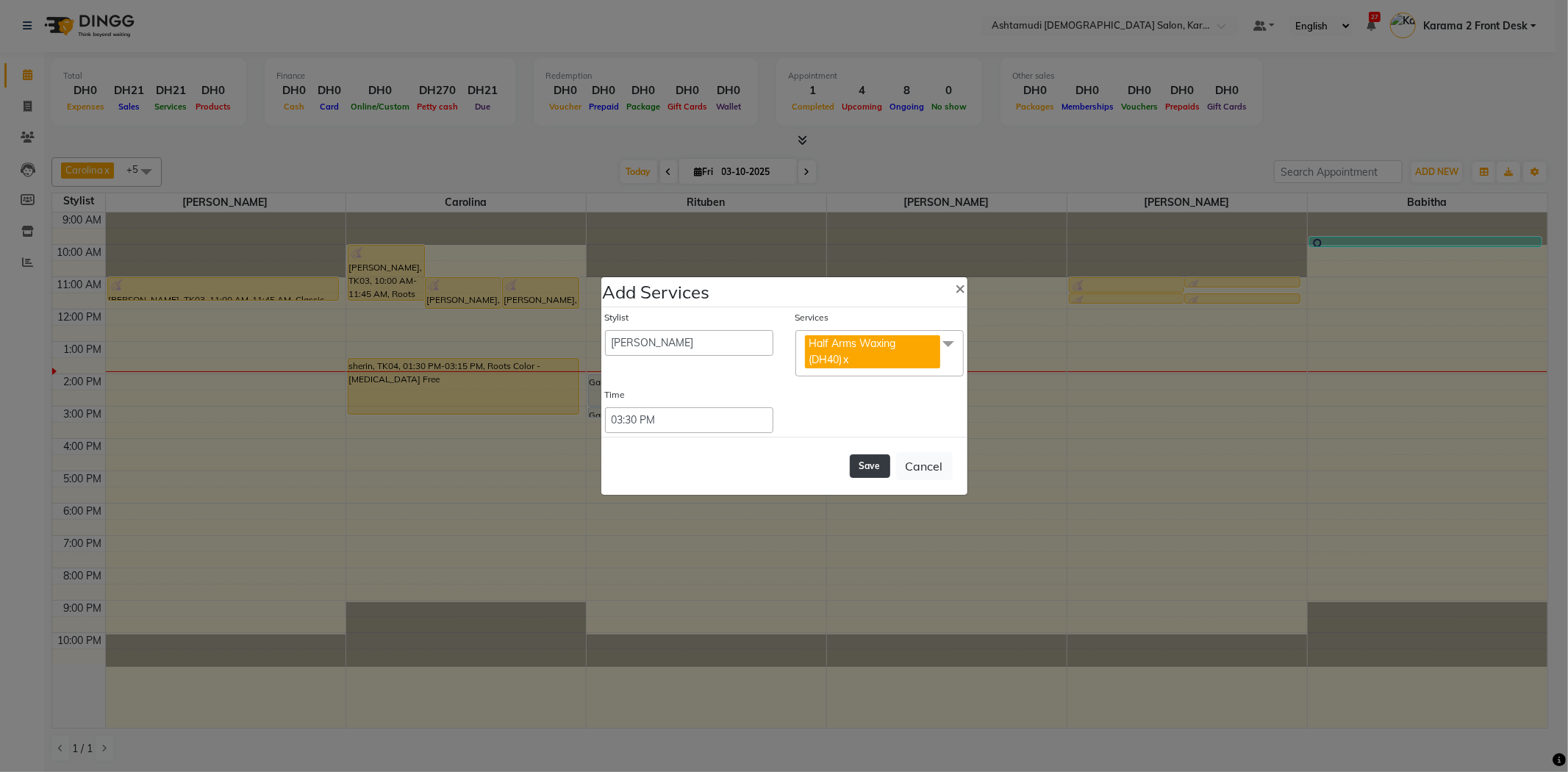
click at [884, 466] on button "Save" at bounding box center [869, 466] width 40 height 23
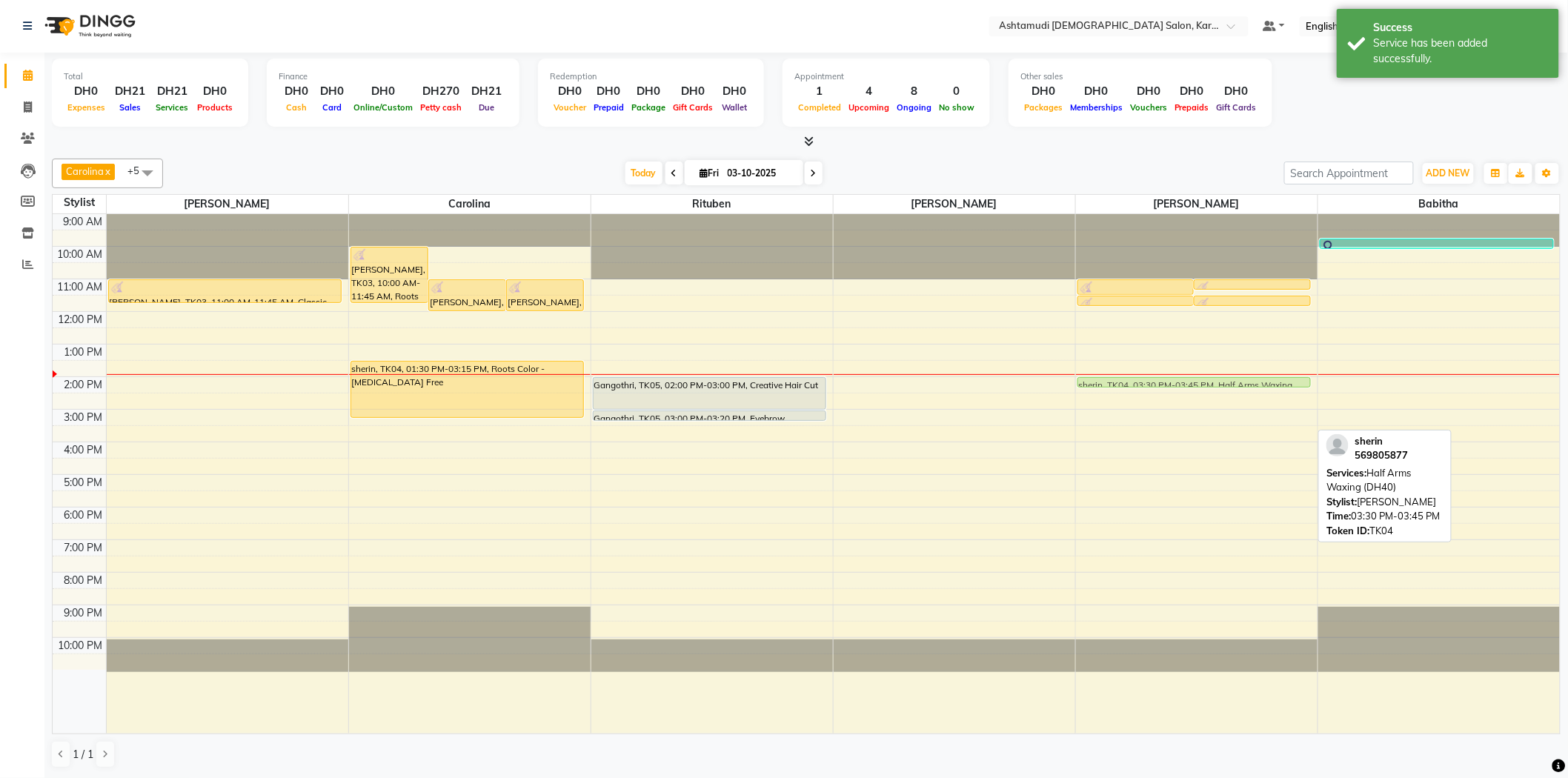
drag, startPoint x: 1188, startPoint y: 432, endPoint x: 1182, endPoint y: 382, distance: 50.4
click at [1182, 382] on div "Nevia, TK03, 11:00 AM-11:30 AM, Half Legs Waxing Nevia, TK03, 11:00 AM-11:15 AM…" at bounding box center [1197, 474] width 241 height 519
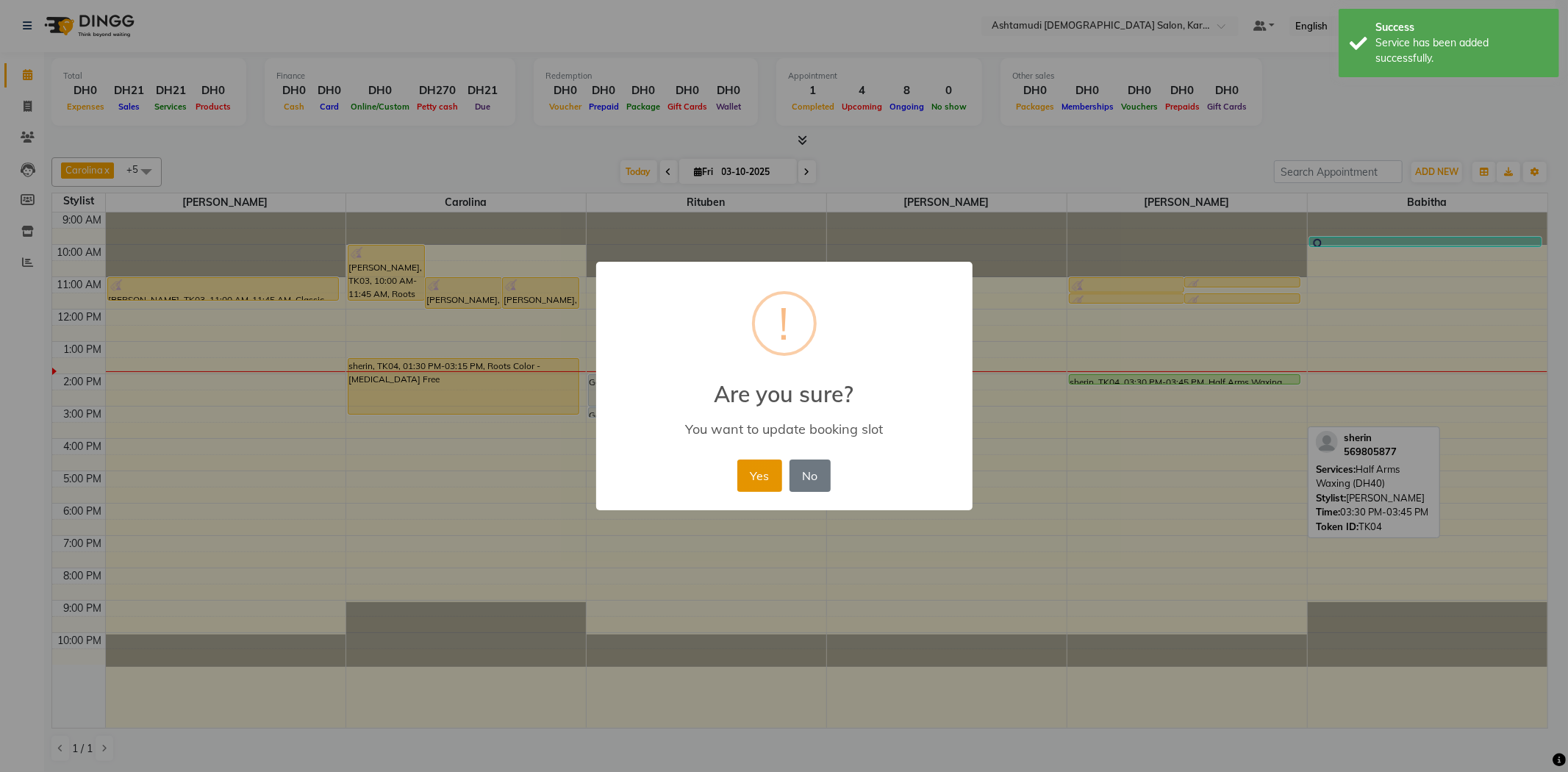
click at [772, 480] on button "Yes" at bounding box center [760, 476] width 44 height 33
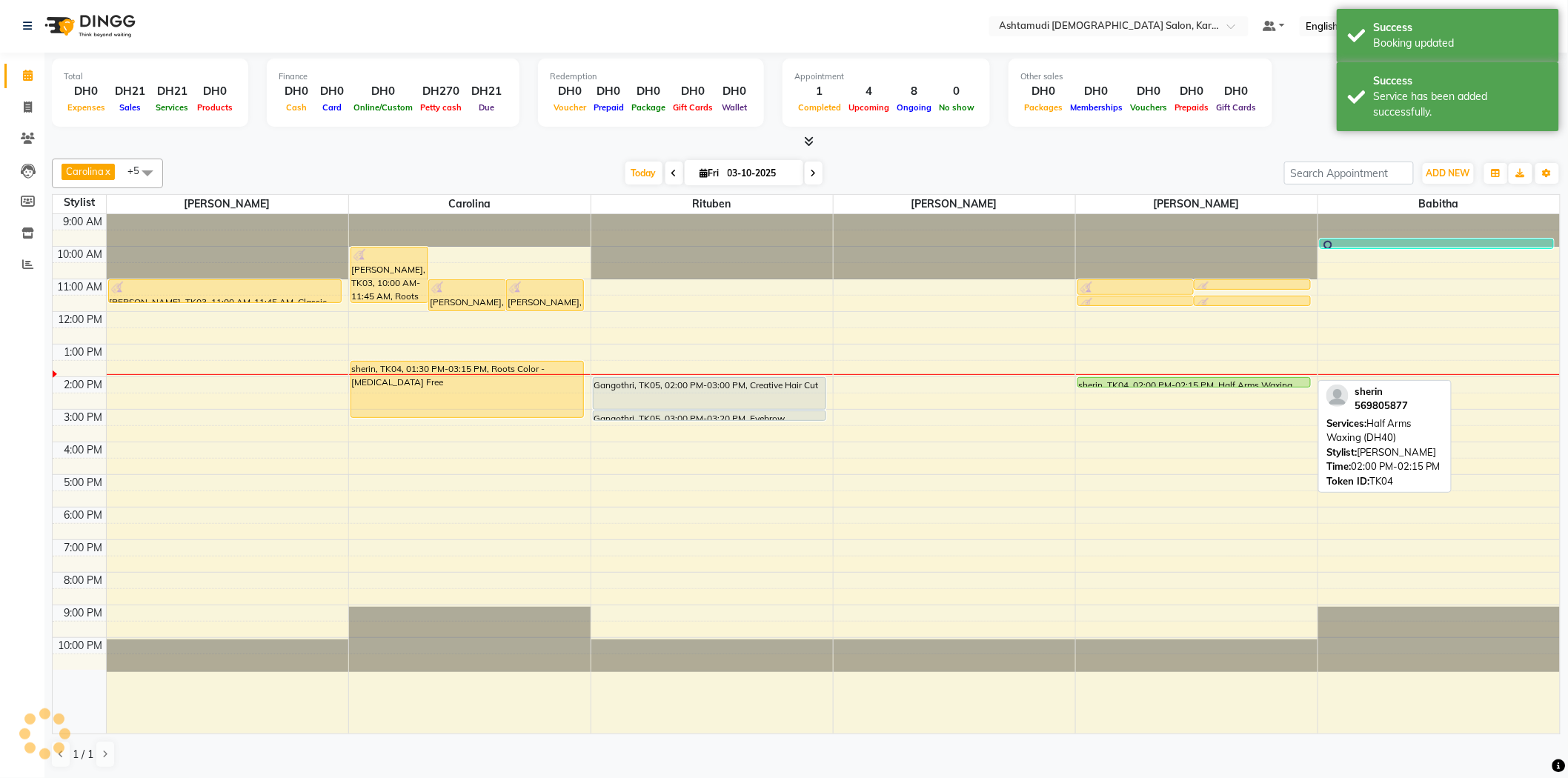
click at [1201, 381] on div "sherin, TK04, 02:00 PM-02:15 PM, Half Arms Waxing (DH40)" at bounding box center [1195, 382] width 233 height 9
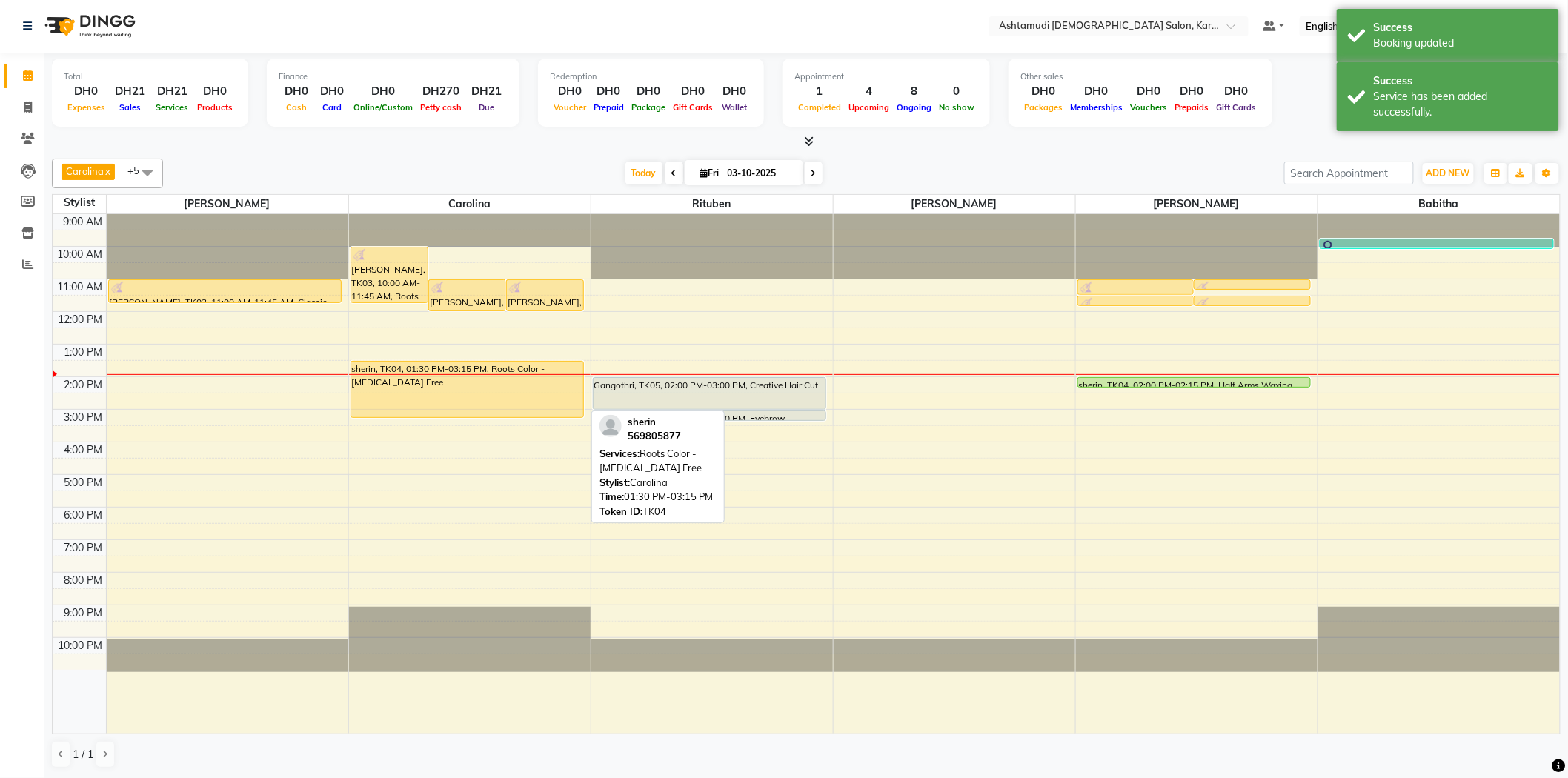
click at [513, 409] on div "sherin, TK04, 01:30 PM-03:15 PM, Roots Color - [MEDICAL_DATA] Free" at bounding box center [467, 389] width 233 height 55
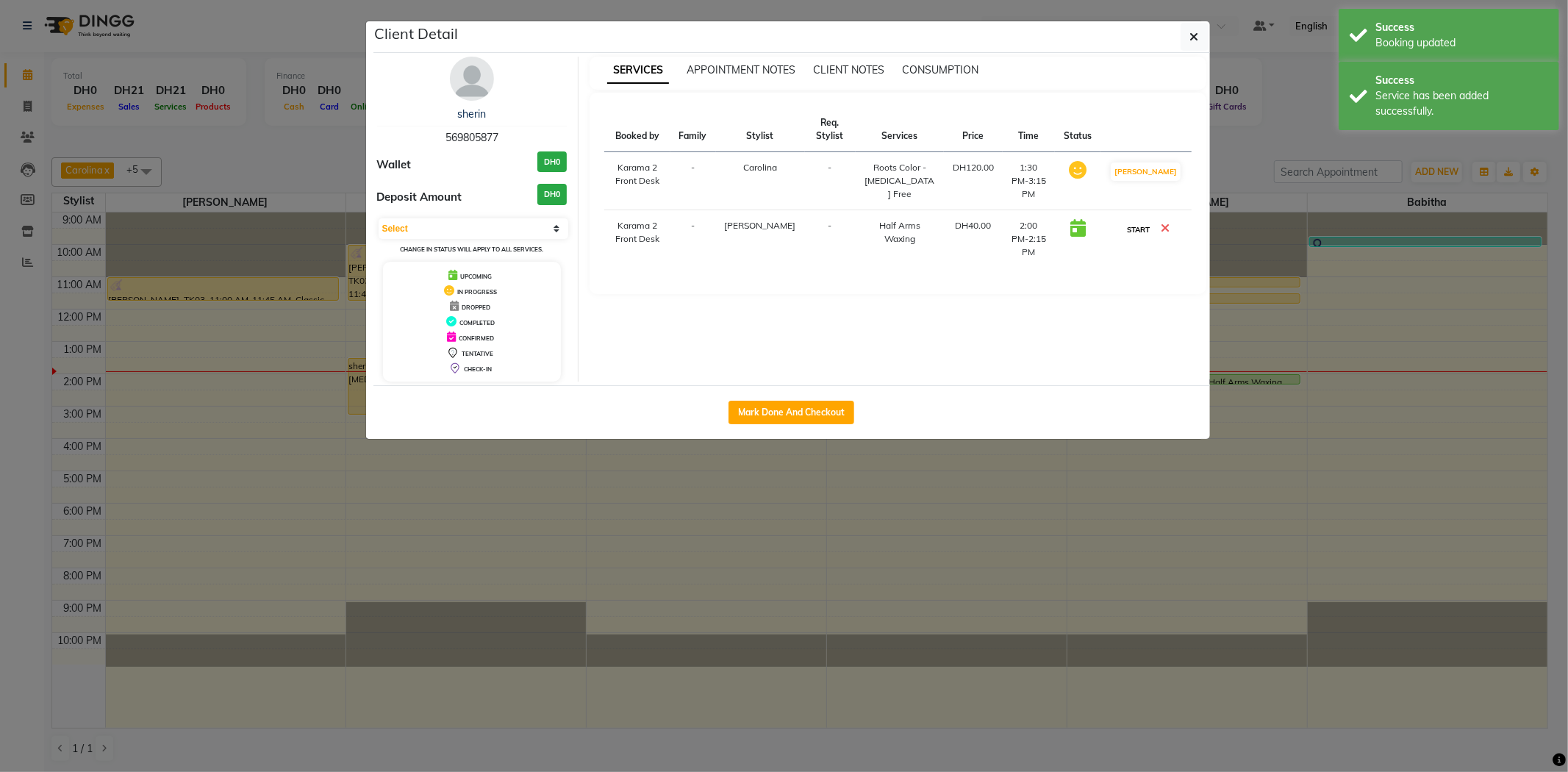
click at [1145, 227] on button "START" at bounding box center [1138, 229] width 30 height 18
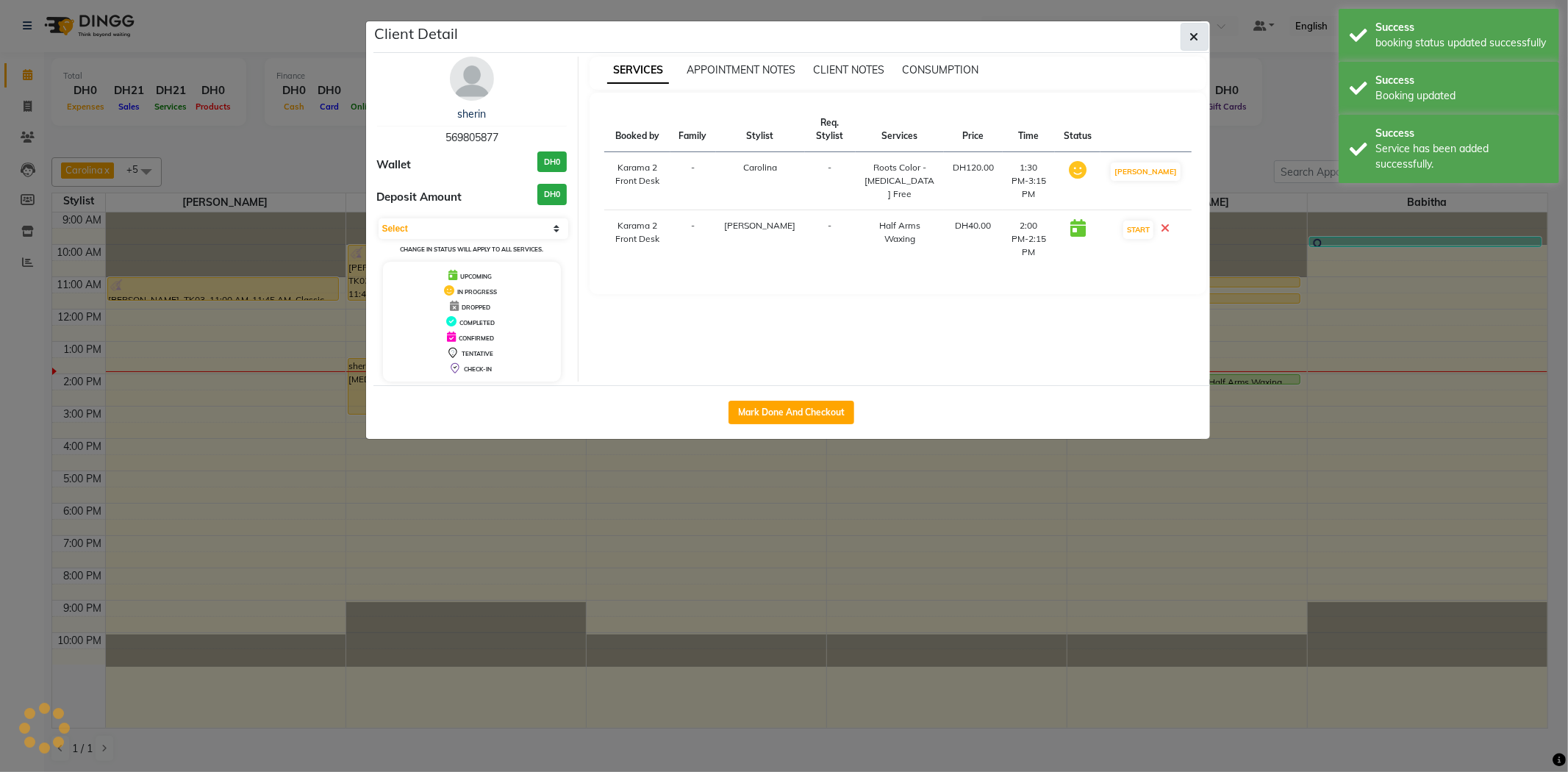
select select "1"
click at [1199, 39] on button "button" at bounding box center [1194, 37] width 28 height 28
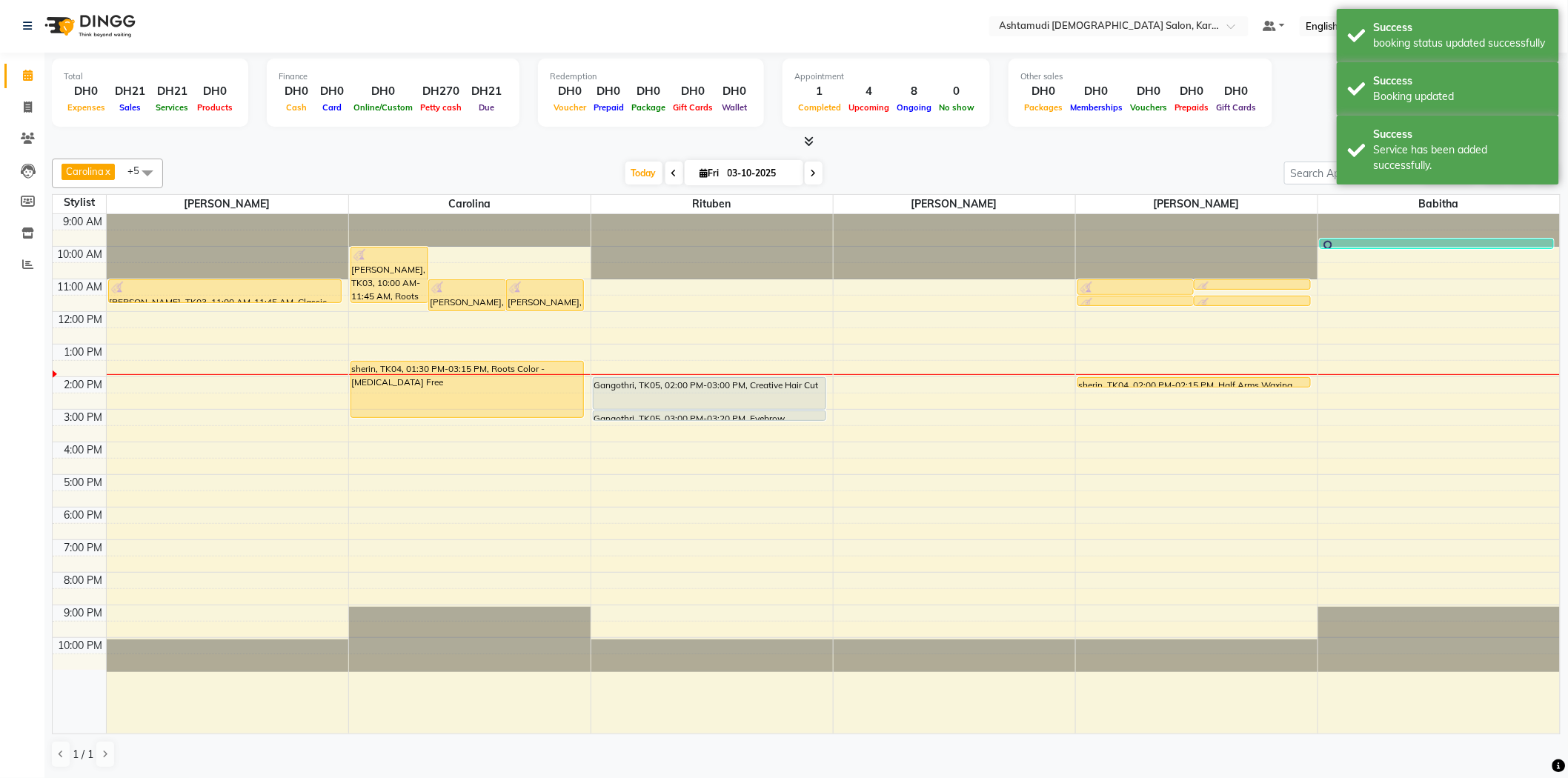
click at [40, 115] on li "Invoice" at bounding box center [22, 108] width 45 height 32
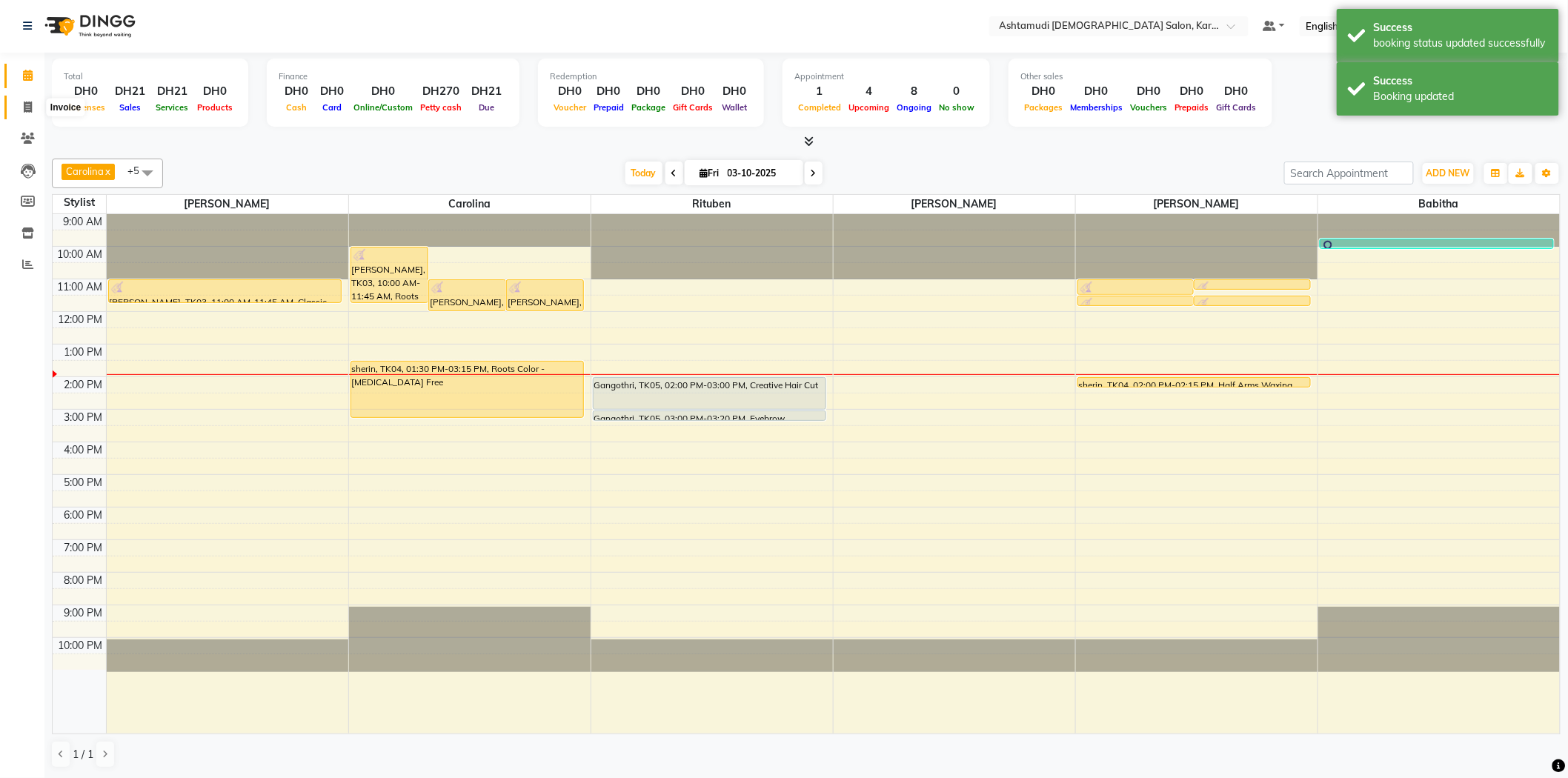
click at [18, 104] on span at bounding box center [28, 108] width 26 height 17
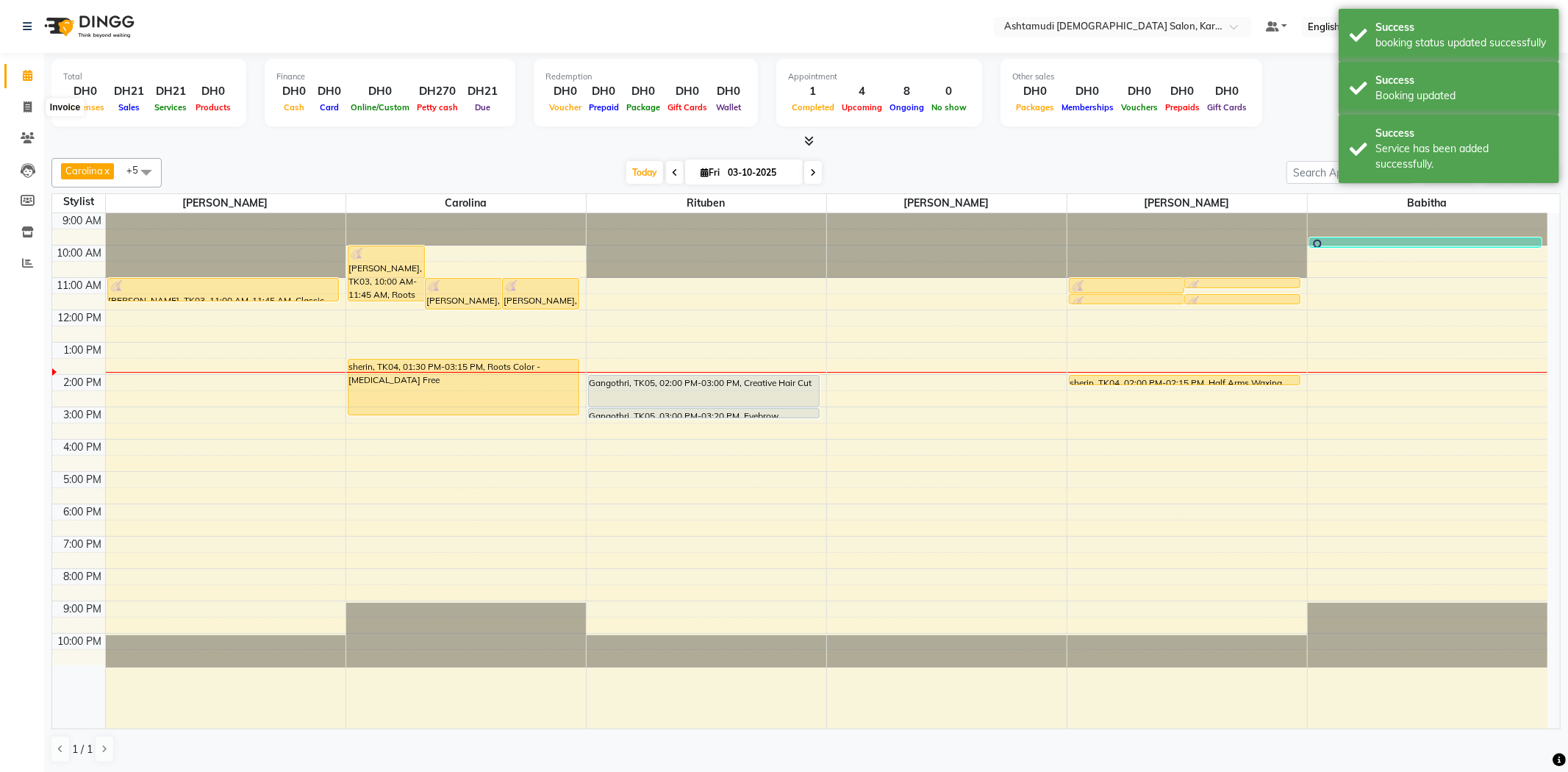
select select "7424"
select select "service"
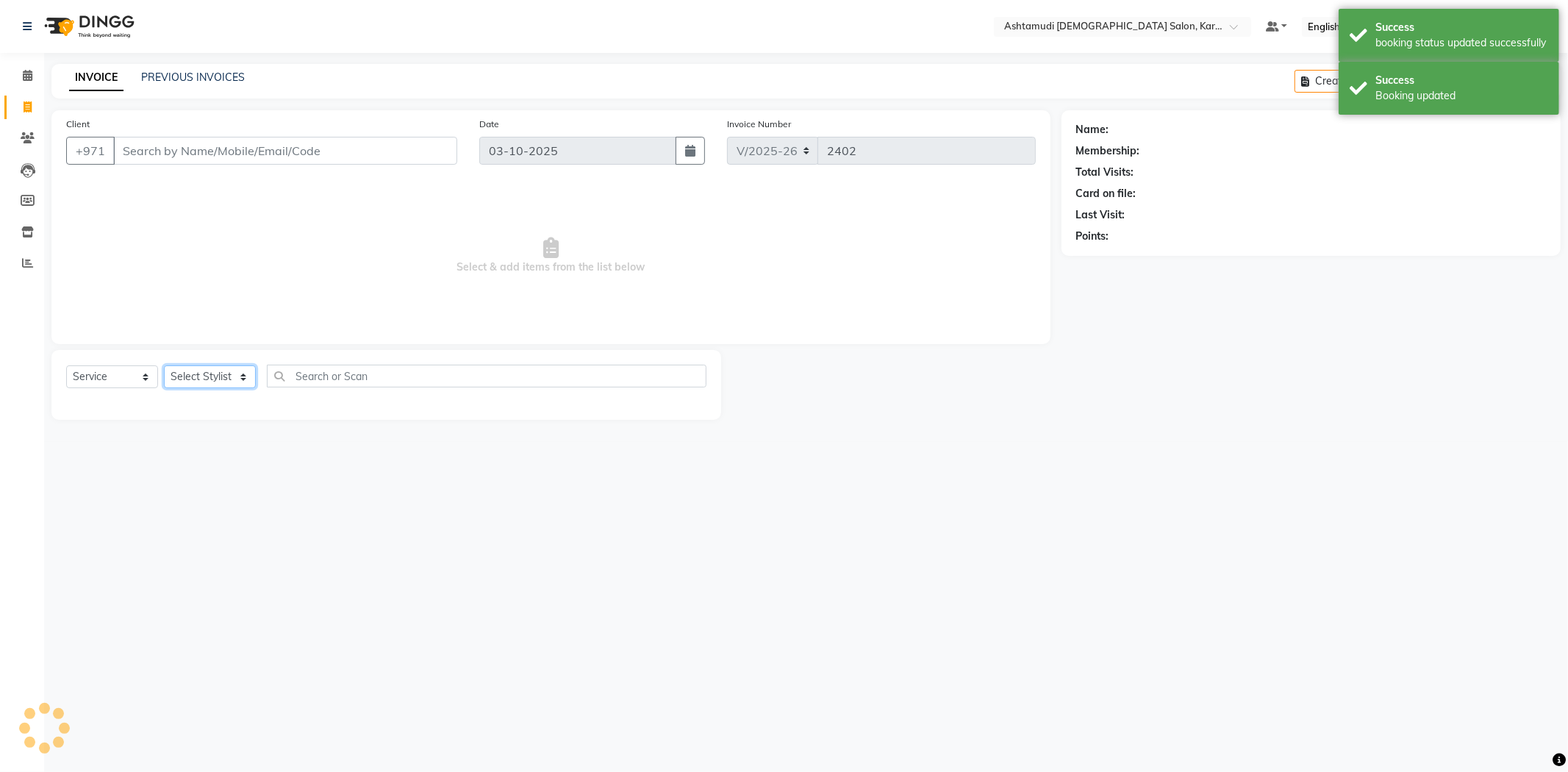
click at [216, 387] on select "Select Stylist" at bounding box center [210, 377] width 92 height 23
click at [222, 418] on div "Select Service Product Membership Package Voucher Prepaid Gift Card Select Styl…" at bounding box center [386, 385] width 670 height 70
click at [198, 383] on select "Select Stylist Babitha Carolina Farsana Begum Geeta Jyothi Krishna Karama 2 Fro…" at bounding box center [210, 377] width 92 height 23
click at [164, 366] on select "Select Stylist Babitha Carolina Farsana Begum Geeta Jyothi Krishna Karama 2 Fro…" at bounding box center [210, 377] width 92 height 23
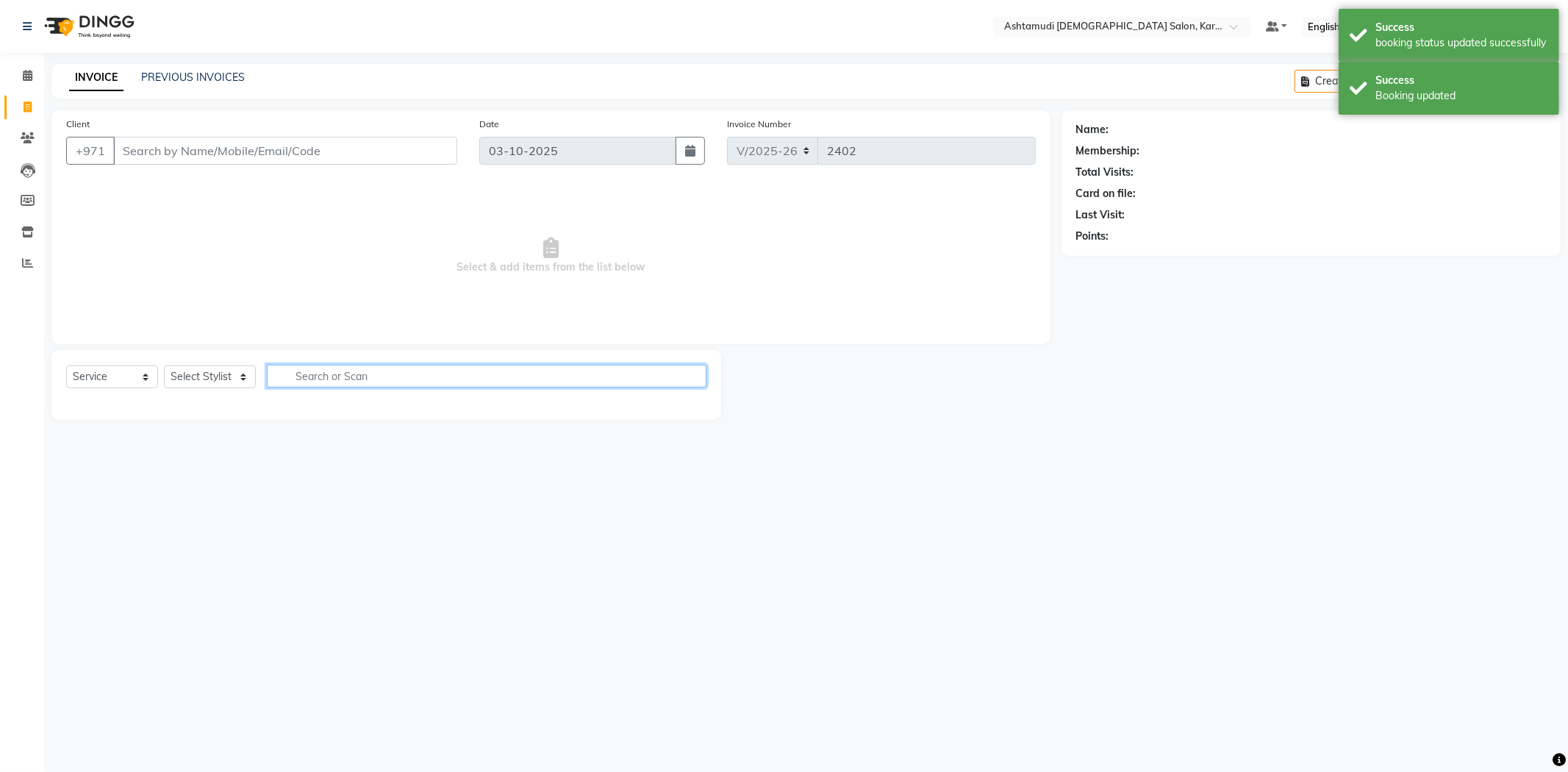
click at [352, 369] on input "text" at bounding box center [487, 376] width 440 height 23
click at [216, 368] on select "Select Stylist Babitha Carolina Farsana Begum Geeta Jyothi Krishna Karama 2 Fro…" at bounding box center [210, 377] width 92 height 23
select select "69442"
click at [164, 366] on select "Select Stylist Babitha Carolina Farsana Begum Geeta Jyothi Krishna Karama 2 Fro…" at bounding box center [210, 377] width 92 height 23
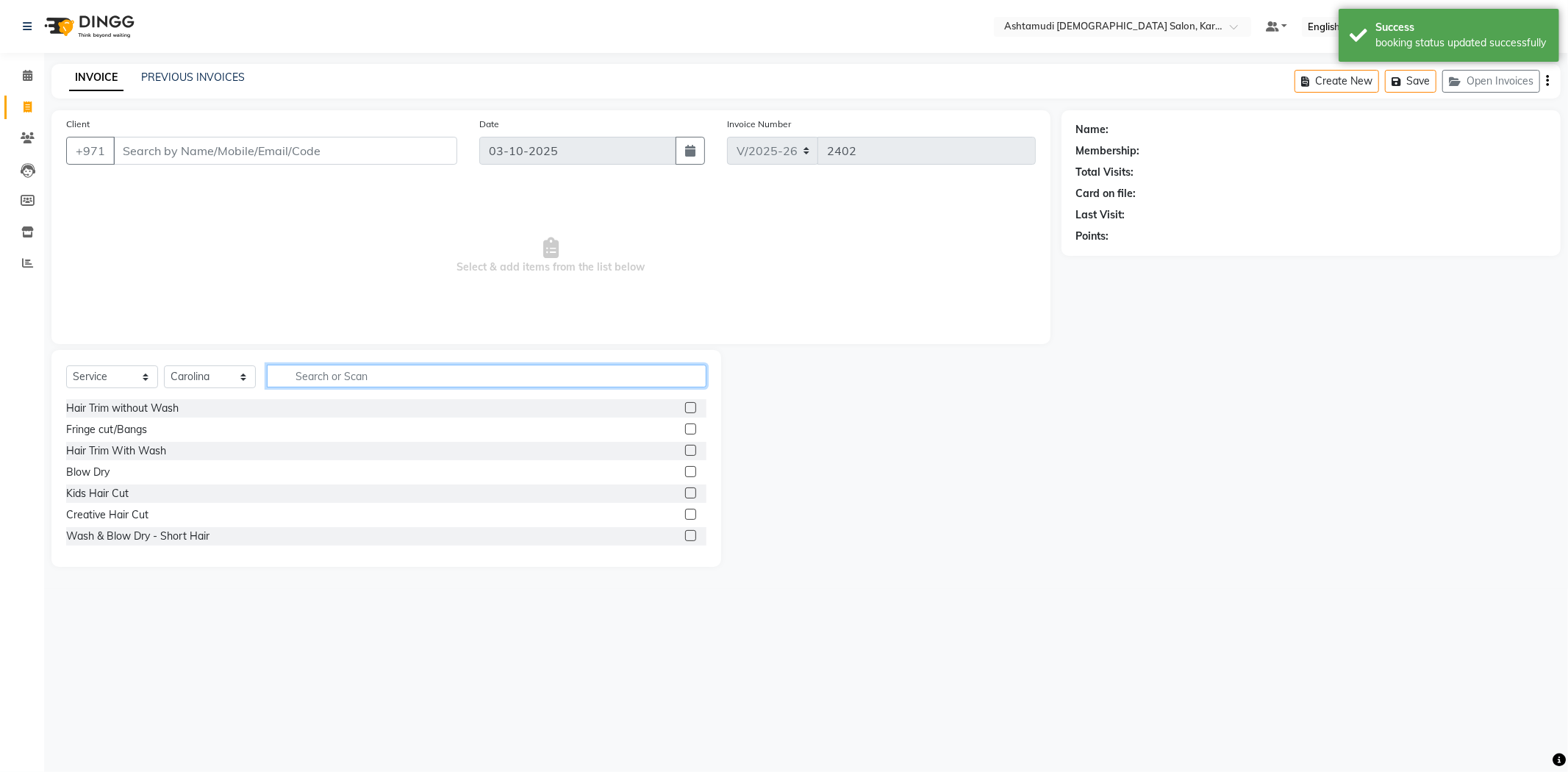
click at [323, 375] on input "text" at bounding box center [487, 376] width 440 height 23
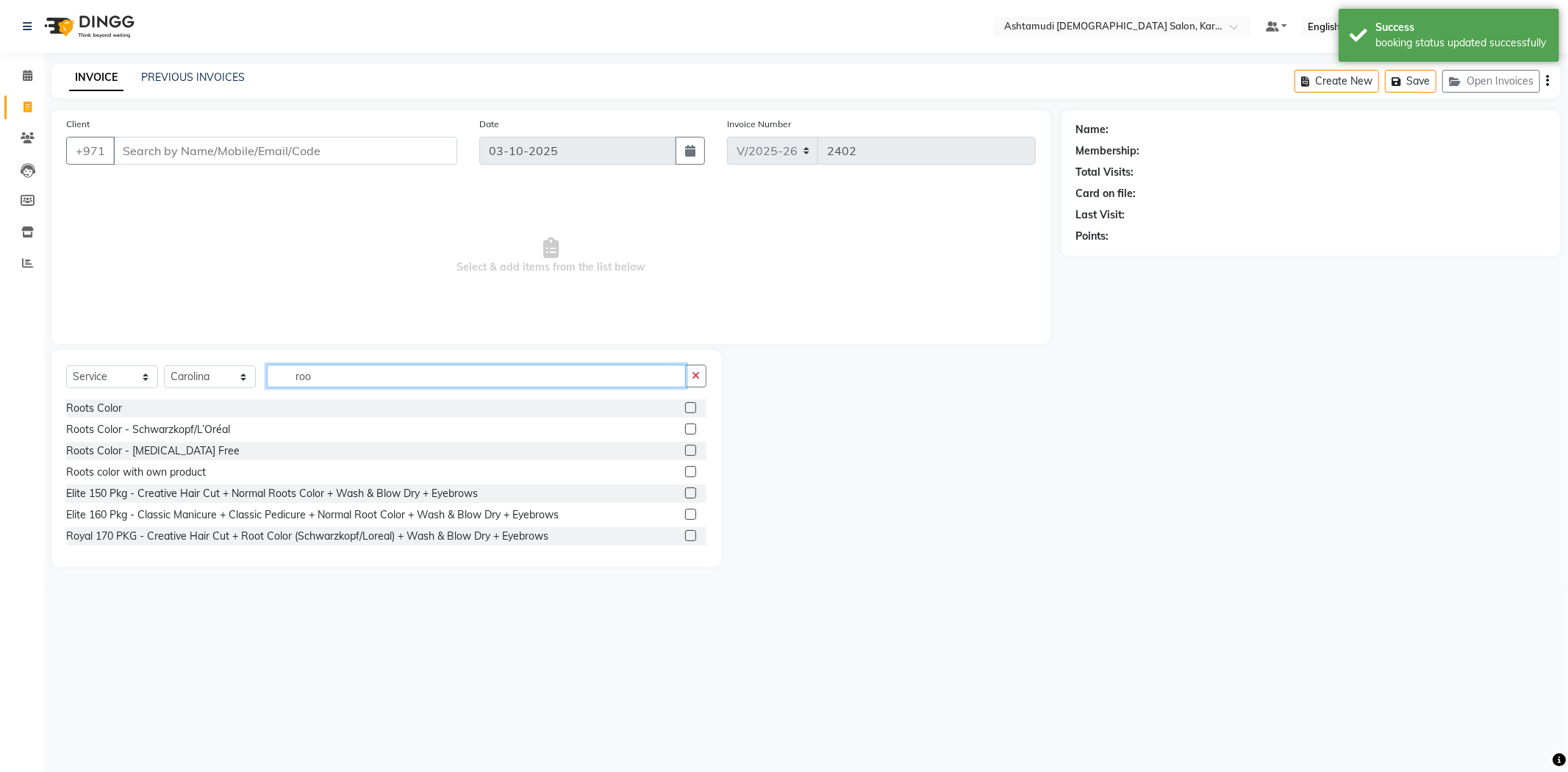
type input "roo"
click at [685, 451] on label at bounding box center [690, 450] width 11 height 11
click at [685, 451] on input "checkbox" at bounding box center [689, 451] width 9 height 9
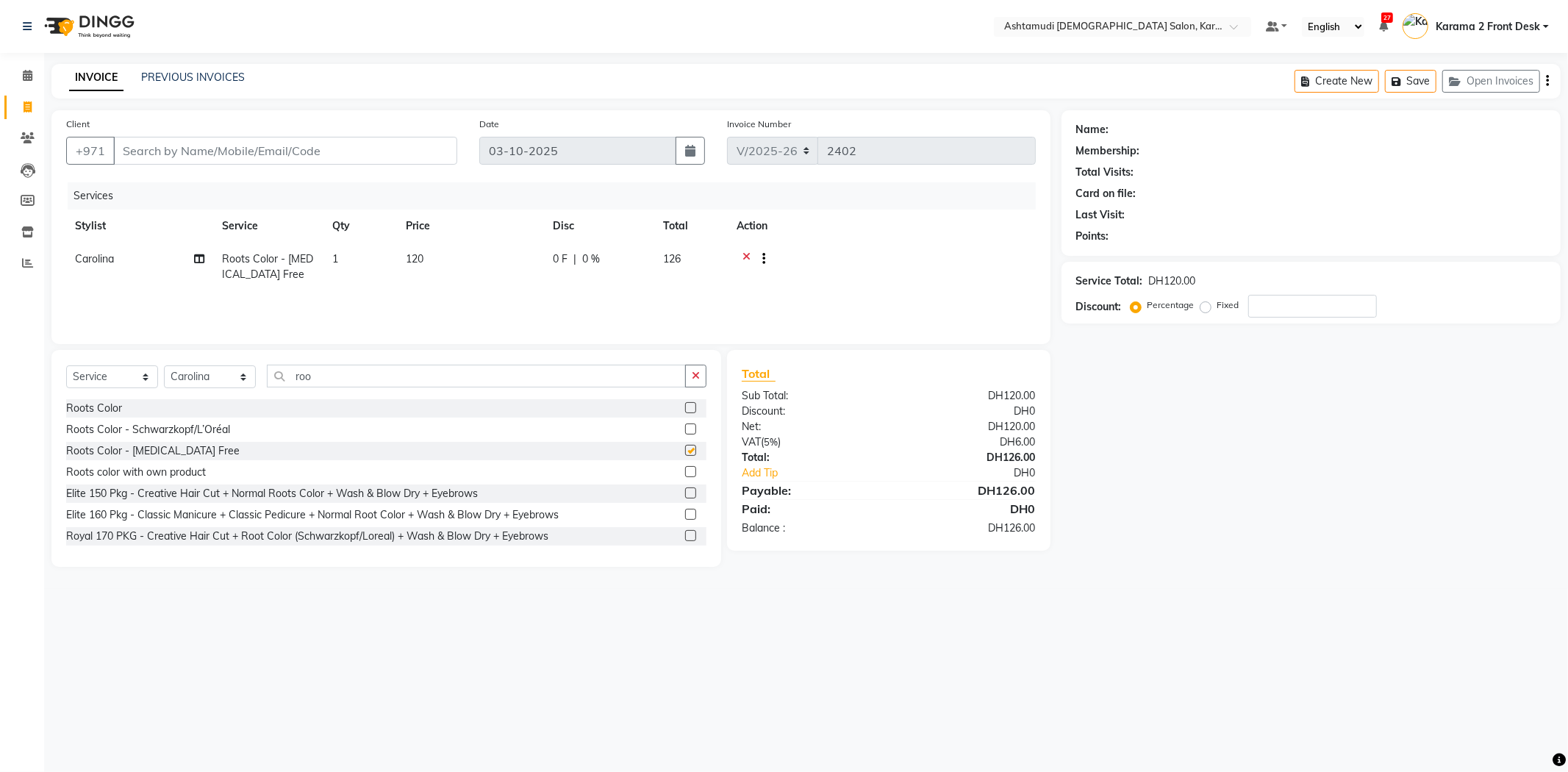
checkbox input "false"
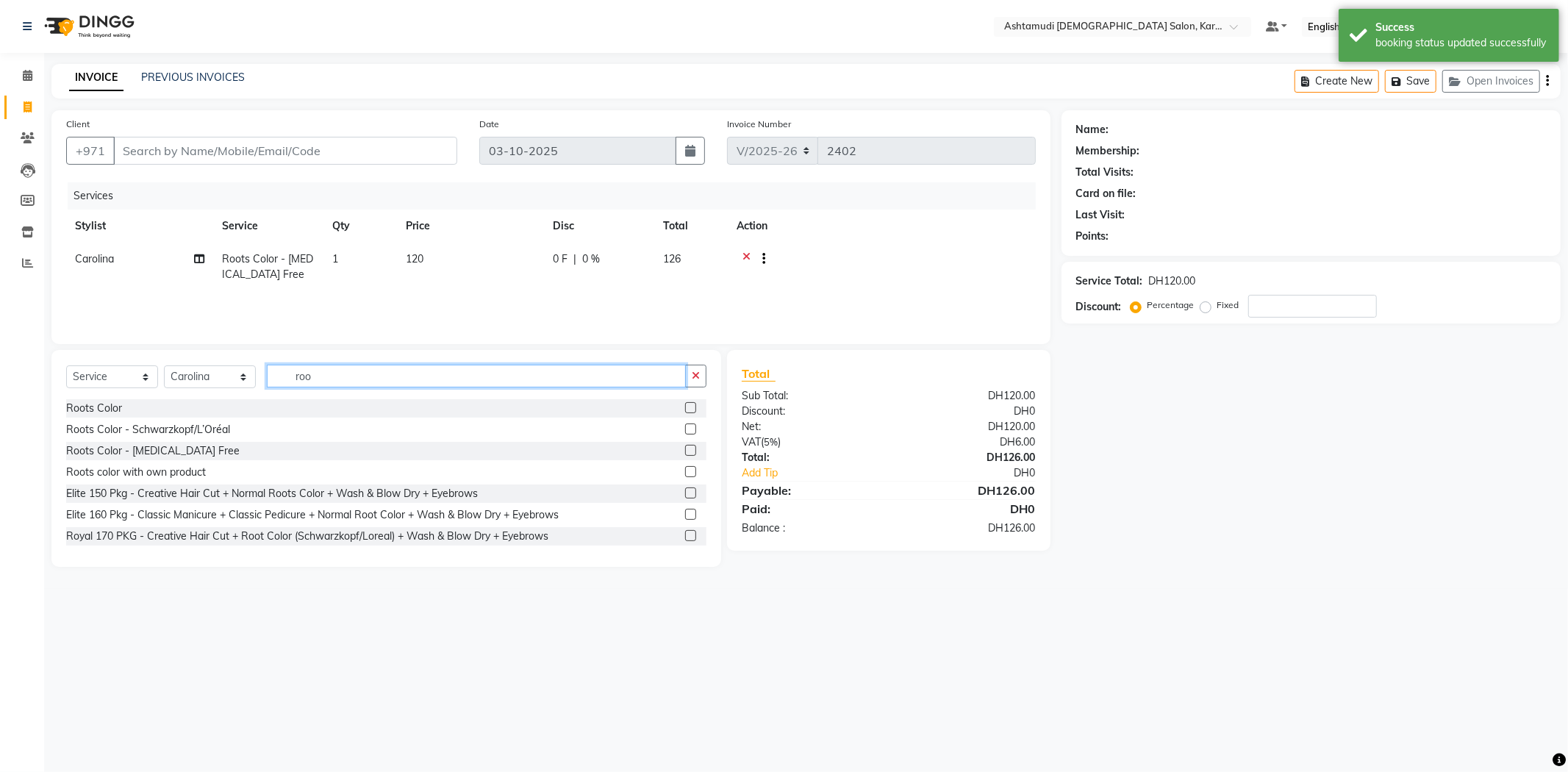
drag, startPoint x: 408, startPoint y: 375, endPoint x: 181, endPoint y: 381, distance: 227.1
click at [182, 380] on div "Select Service Product Membership Package Voucher Prepaid Gift Card Select Styl…" at bounding box center [386, 382] width 640 height 34
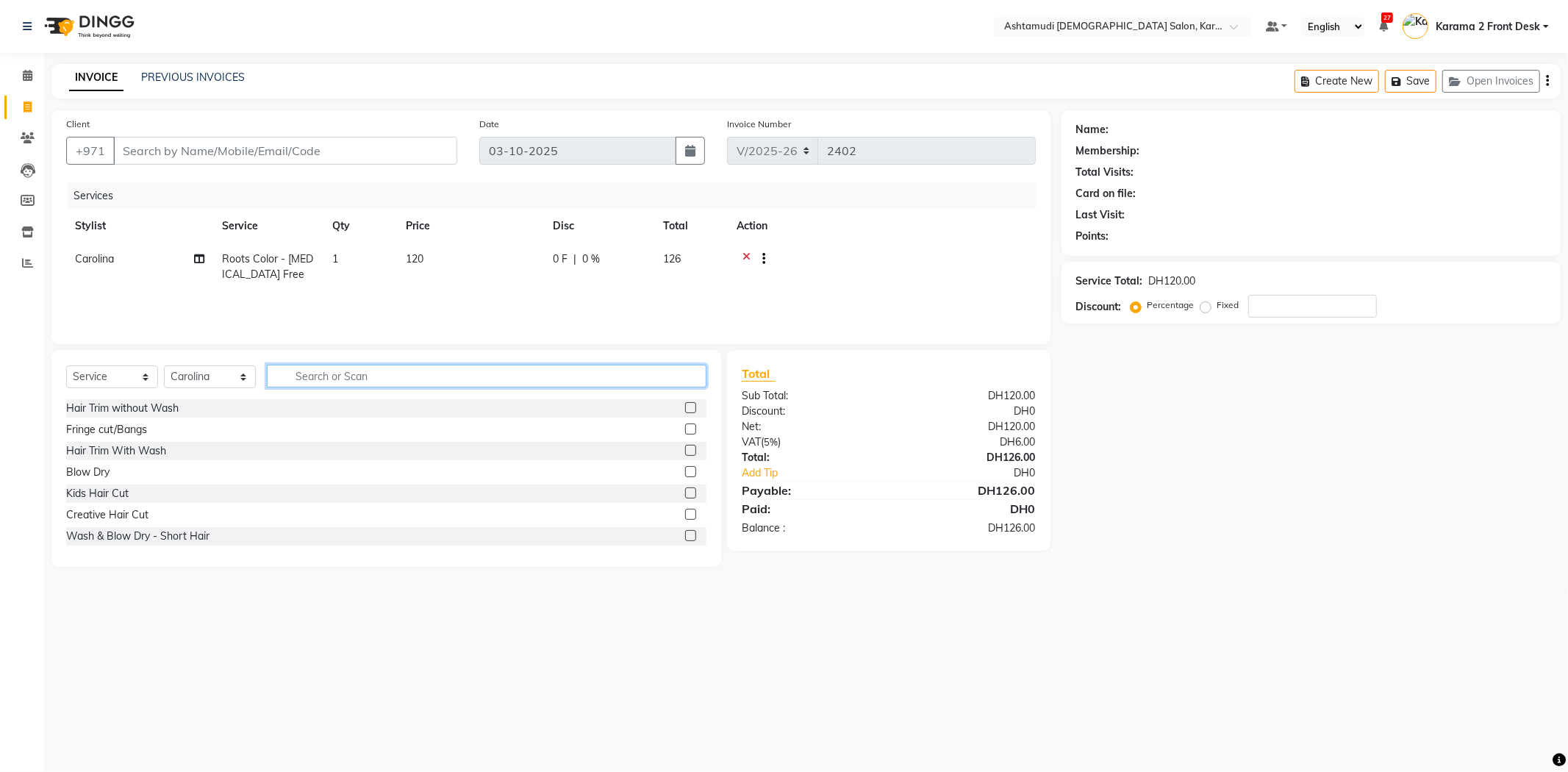
click at [338, 377] on input "text" at bounding box center [487, 376] width 440 height 23
type input "half"
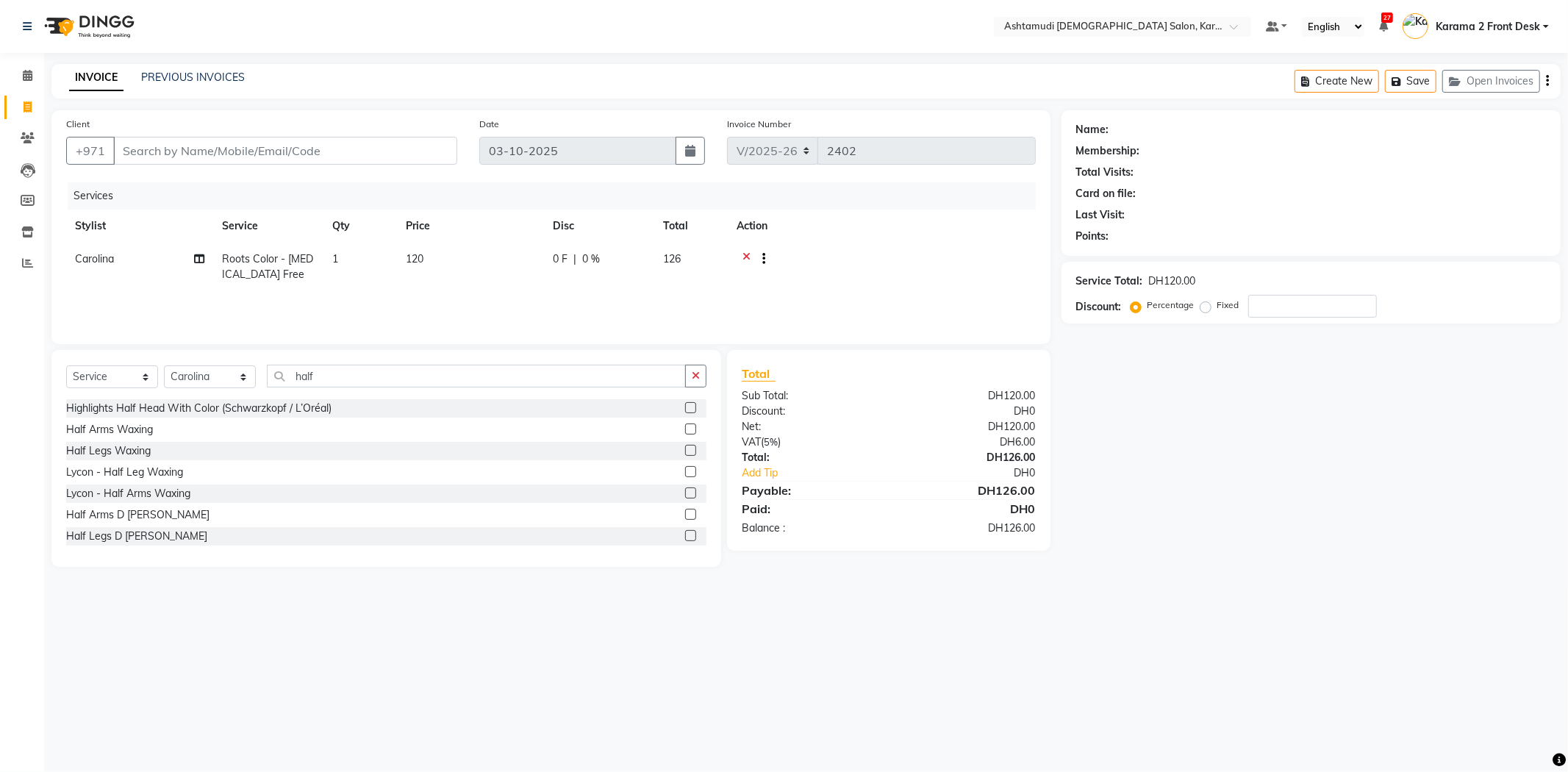
click at [685, 432] on label at bounding box center [690, 429] width 11 height 11
click at [685, 432] on input "checkbox" at bounding box center [689, 430] width 9 height 9
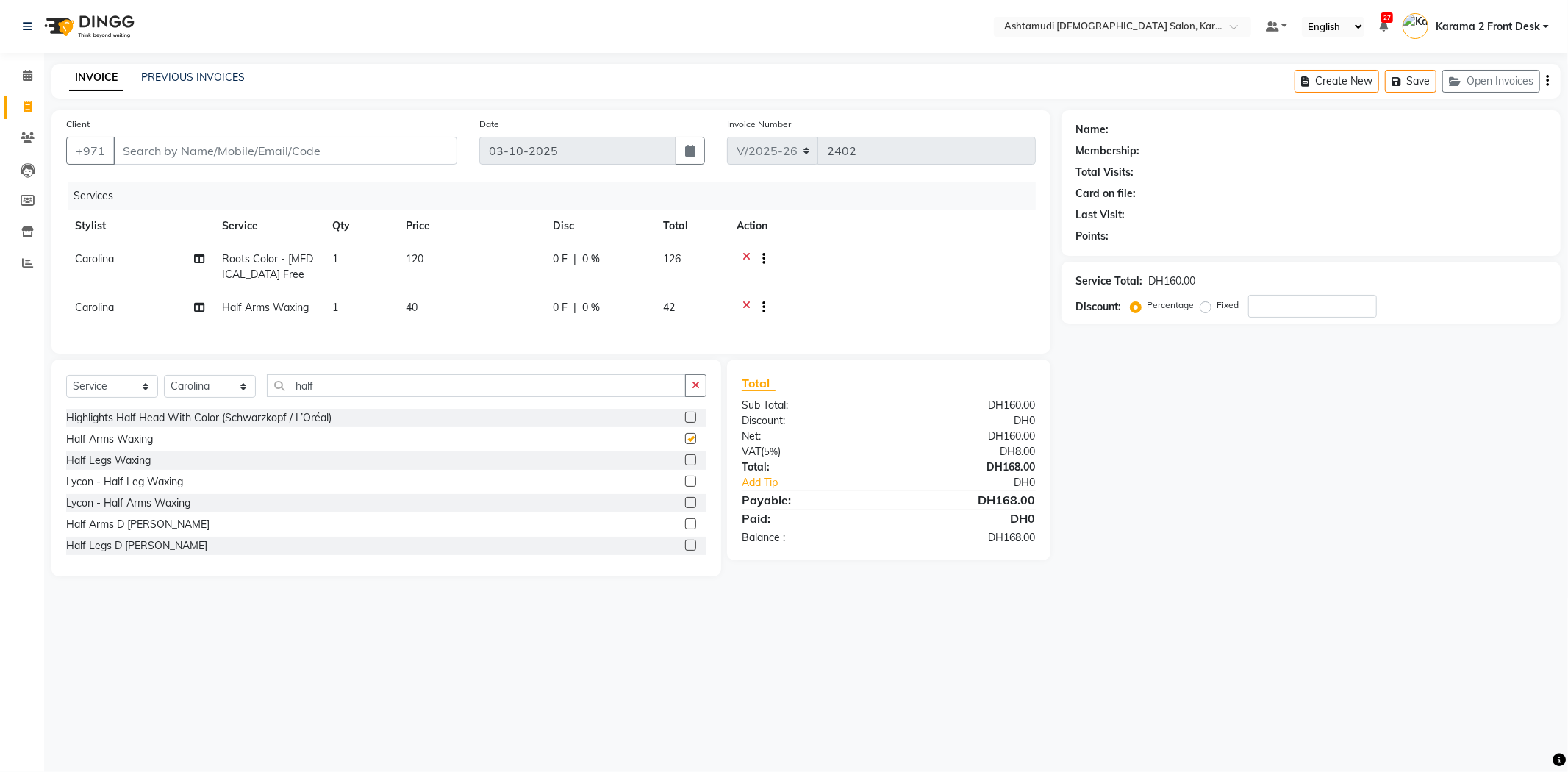
checkbox input "false"
click at [1360, 313] on input "number" at bounding box center [1312, 306] width 128 height 23
type input "15"
click at [25, 72] on icon at bounding box center [27, 75] width 9 height 11
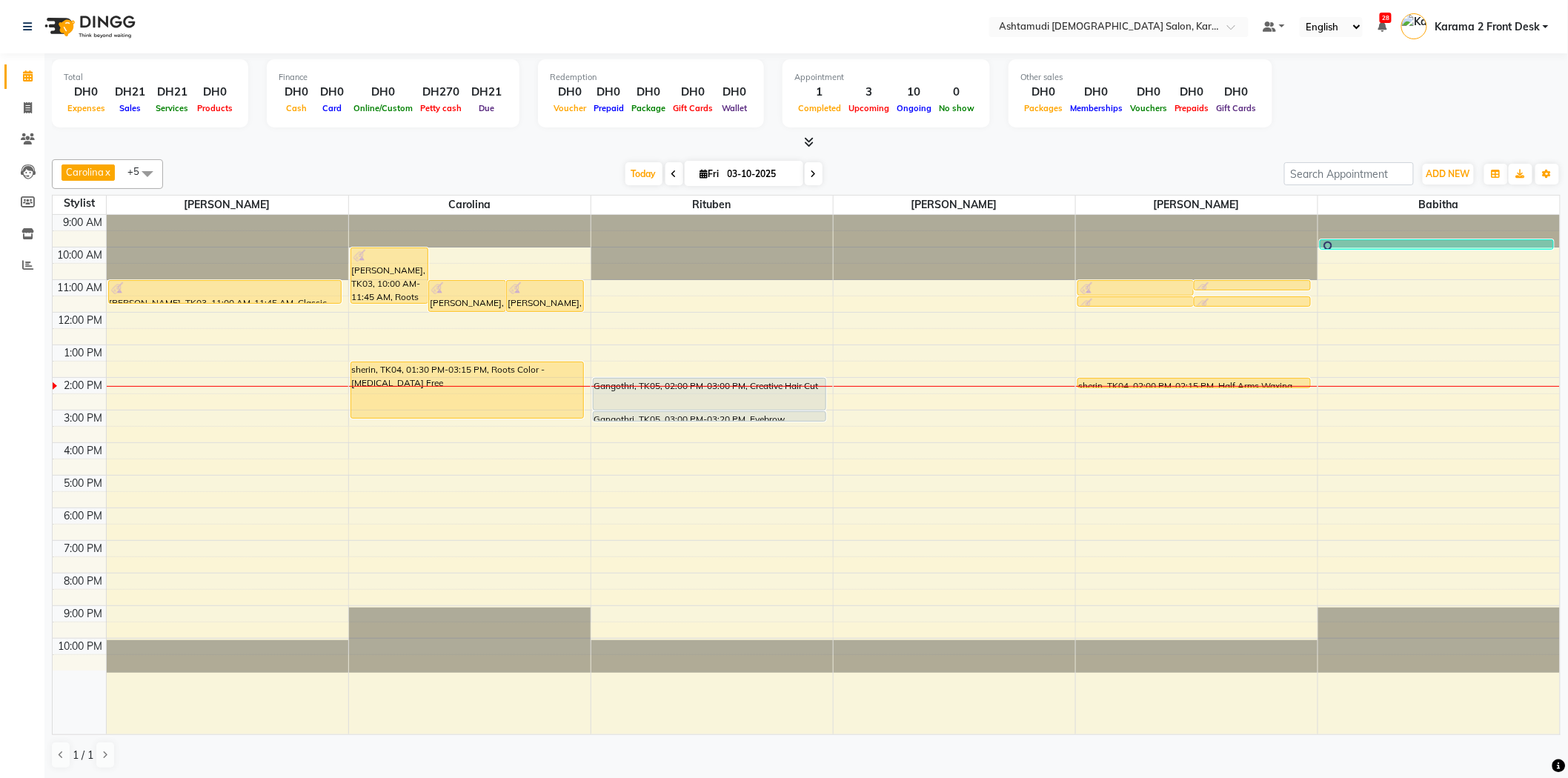
drag, startPoint x: 545, startPoint y: 40, endPoint x: 555, endPoint y: 40, distance: 10.0
click at [549, 40] on nav "Select Location × Ashtamudi Ladies Salon, Karama 2 Default Panel My Panel Engli…" at bounding box center [784, 27] width 1568 height 53
click at [165, 380] on div "9:00 AM 10:00 AM 11:00 AM 12:00 PM 1:00 PM 2:00 PM 3:00 PM 4:00 PM 5:00 PM 6:00…" at bounding box center [806, 474] width 1508 height 519
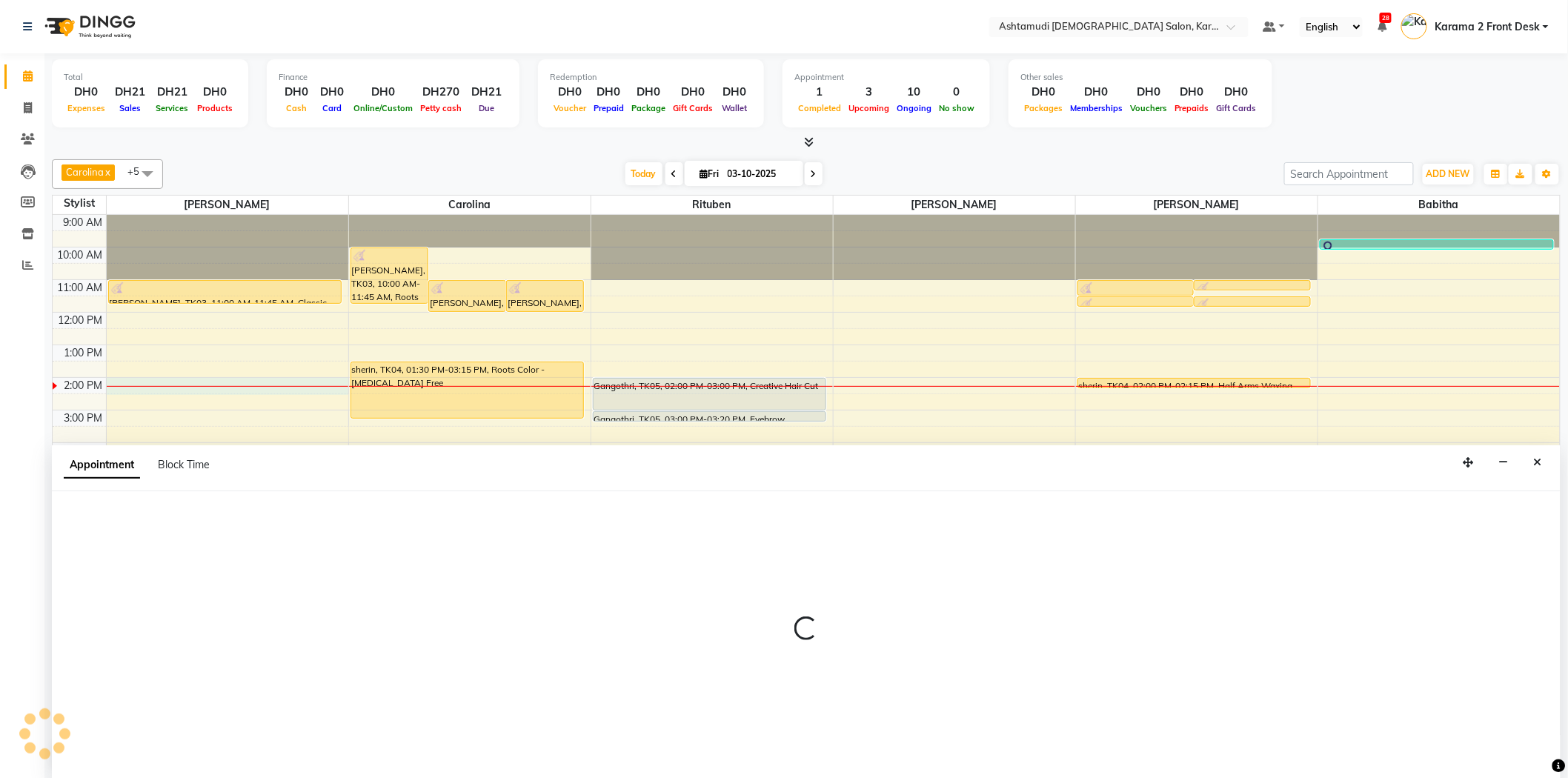
scroll to position [1, 0]
click at [143, 534] on div at bounding box center [806, 634] width 1508 height 287
select select "64957"
select select "tentative"
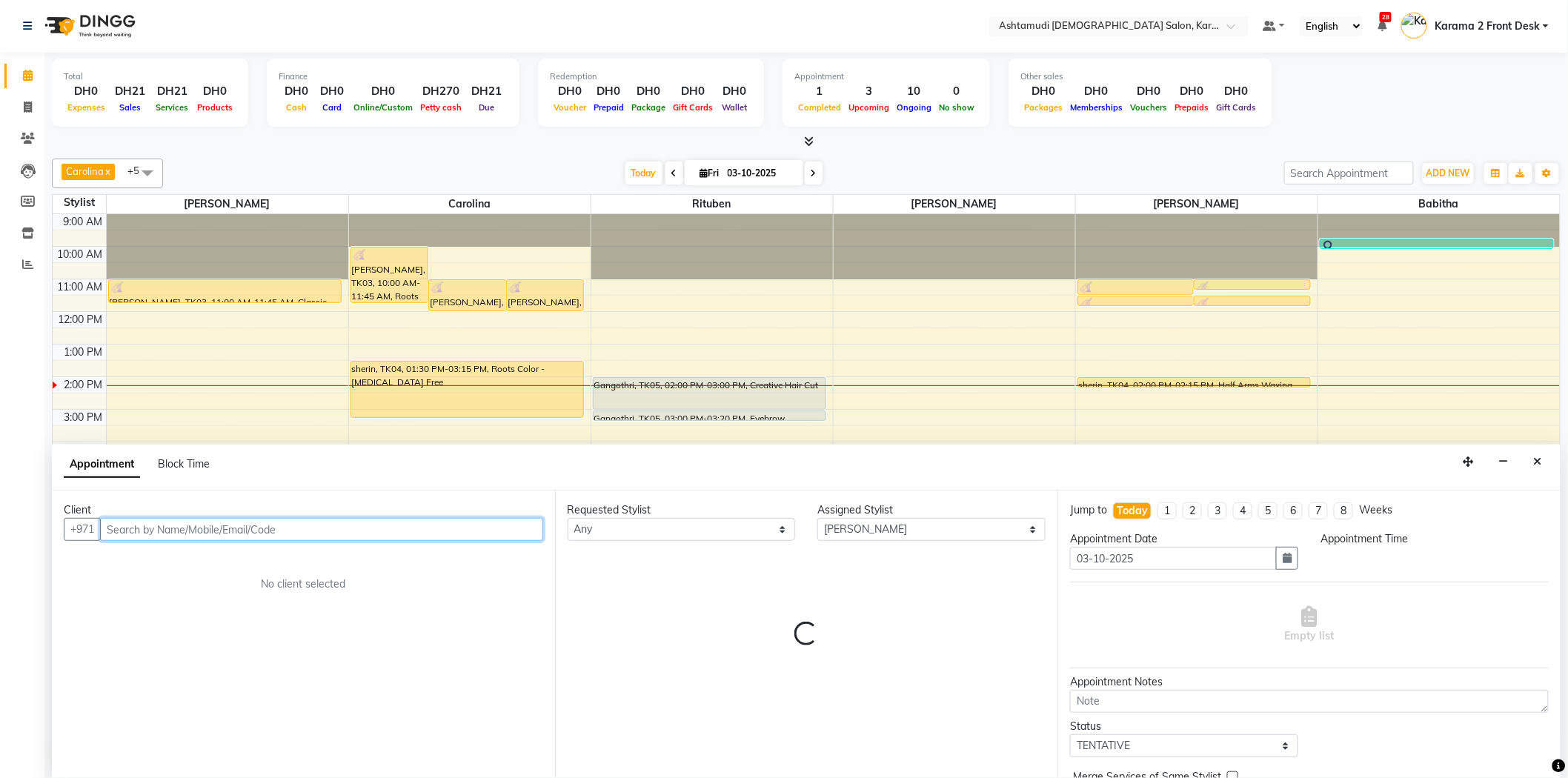
select select "840"
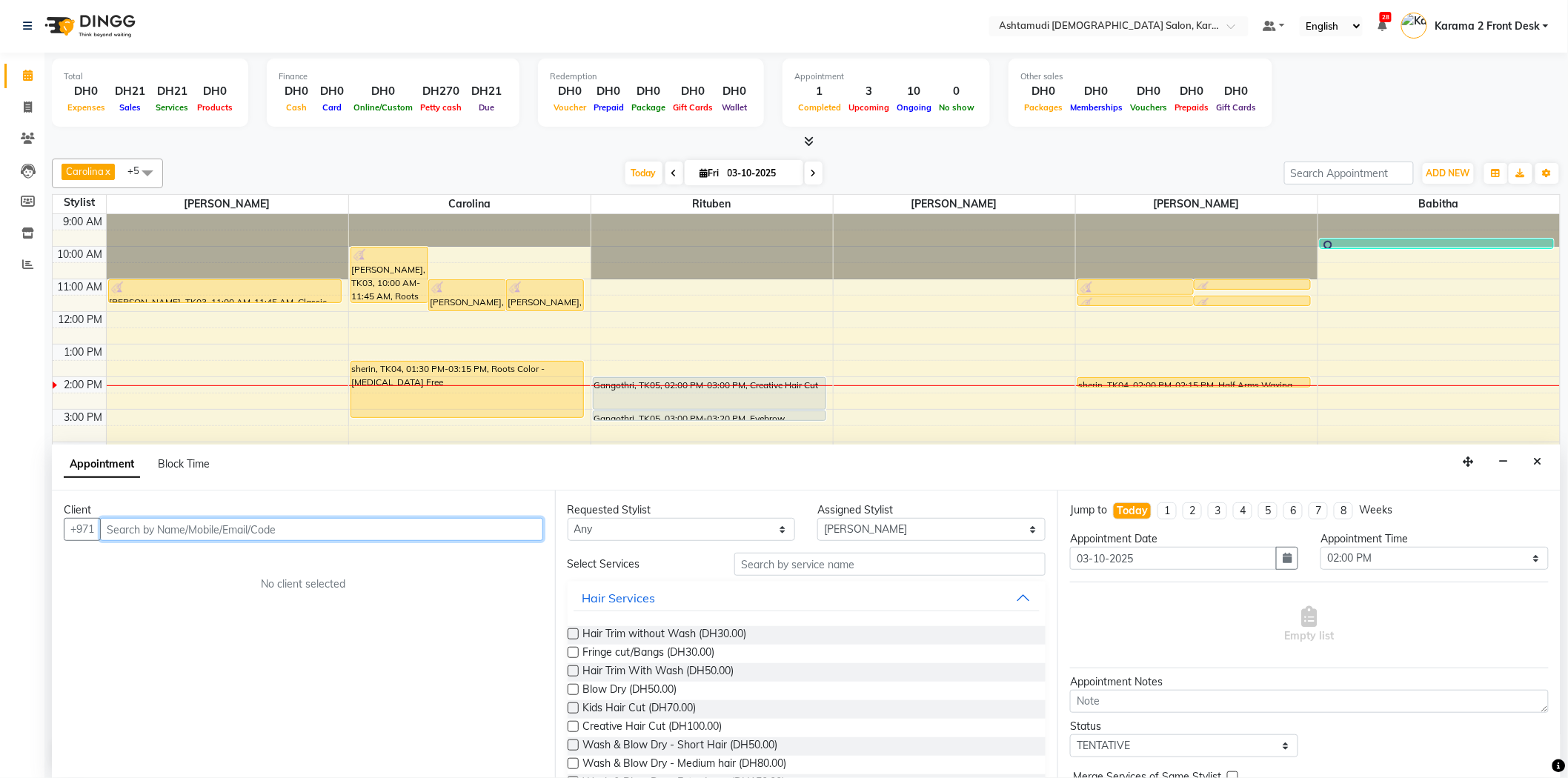
drag, startPoint x: 145, startPoint y: 534, endPoint x: 187, endPoint y: 527, distance: 42.6
click at [145, 532] on input "text" at bounding box center [322, 530] width 443 height 23
type input "58181"
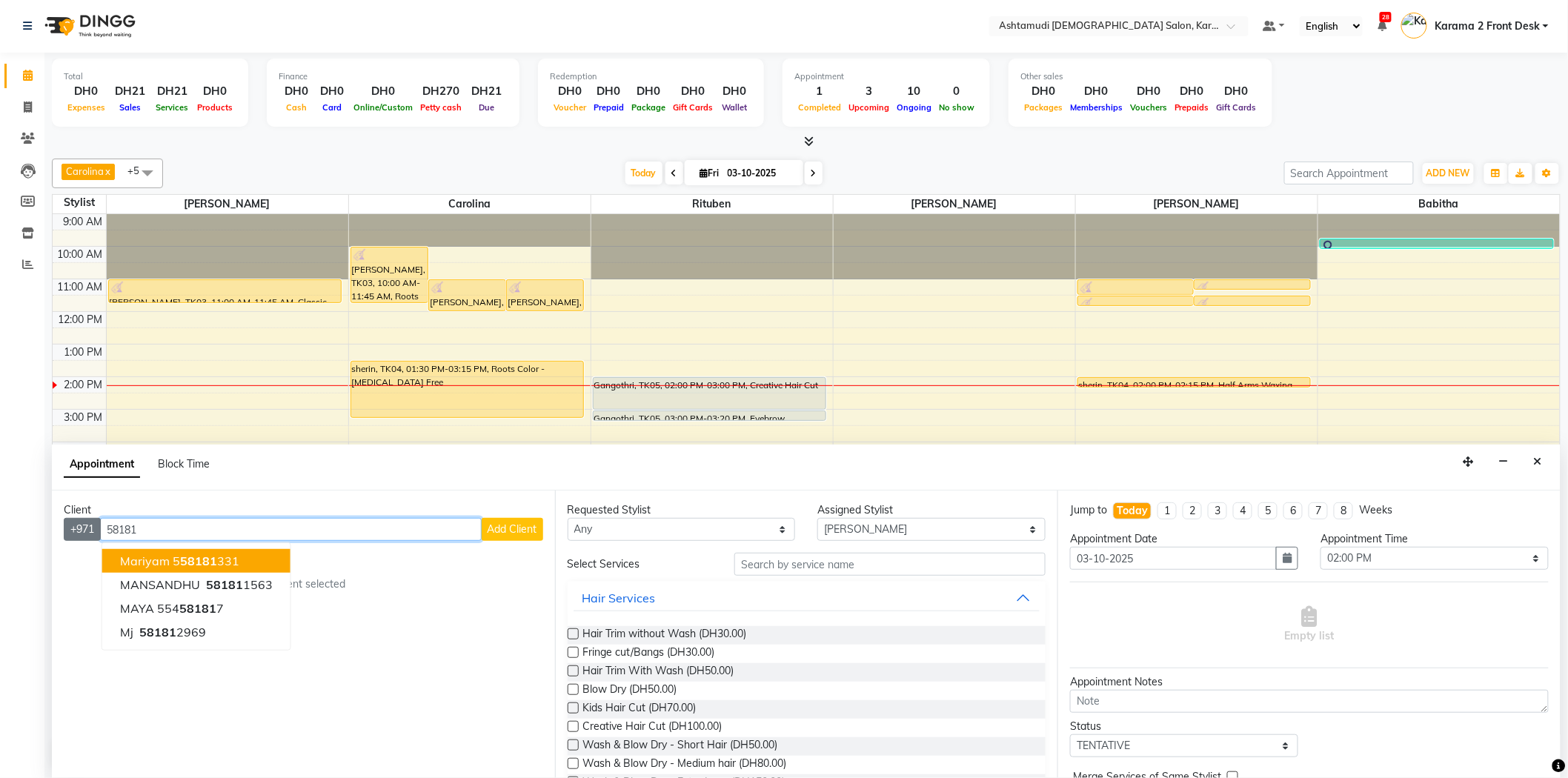
drag, startPoint x: 160, startPoint y: 530, endPoint x: 72, endPoint y: 526, distance: 88.1
click at [74, 526] on div "+971 58181 mariyam 5 58181 331 MANSANDHU 58181 1563 MAYA 554 58181 7 mj 58181 2…" at bounding box center [304, 530] width 480 height 23
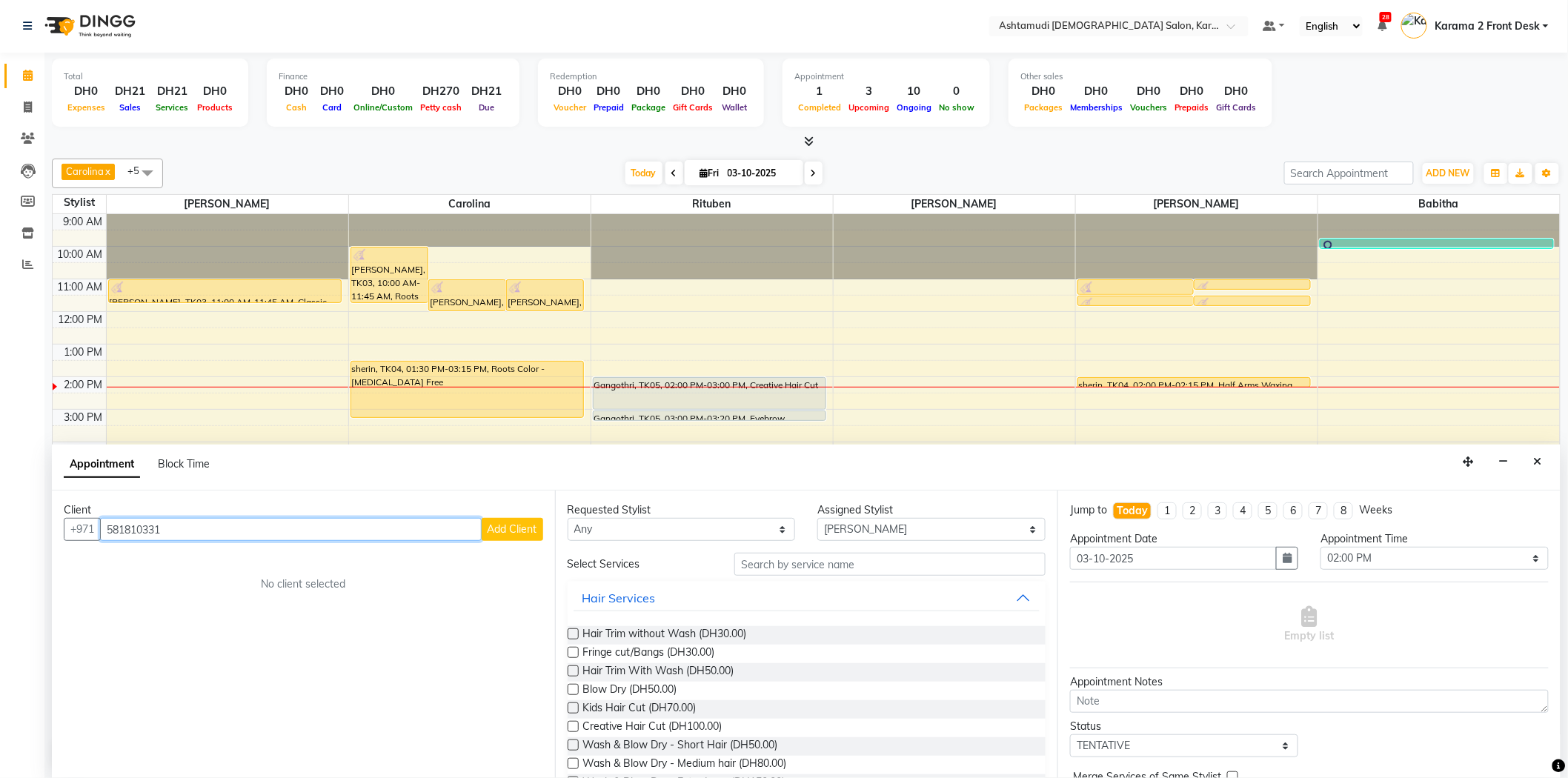
type input "581810331"
drag, startPoint x: 517, startPoint y: 507, endPoint x: 517, endPoint y: 519, distance: 12.0
click at [517, 512] on div "Client" at bounding box center [304, 511] width 480 height 16
click at [516, 523] on span "Add Client" at bounding box center [512, 529] width 50 height 13
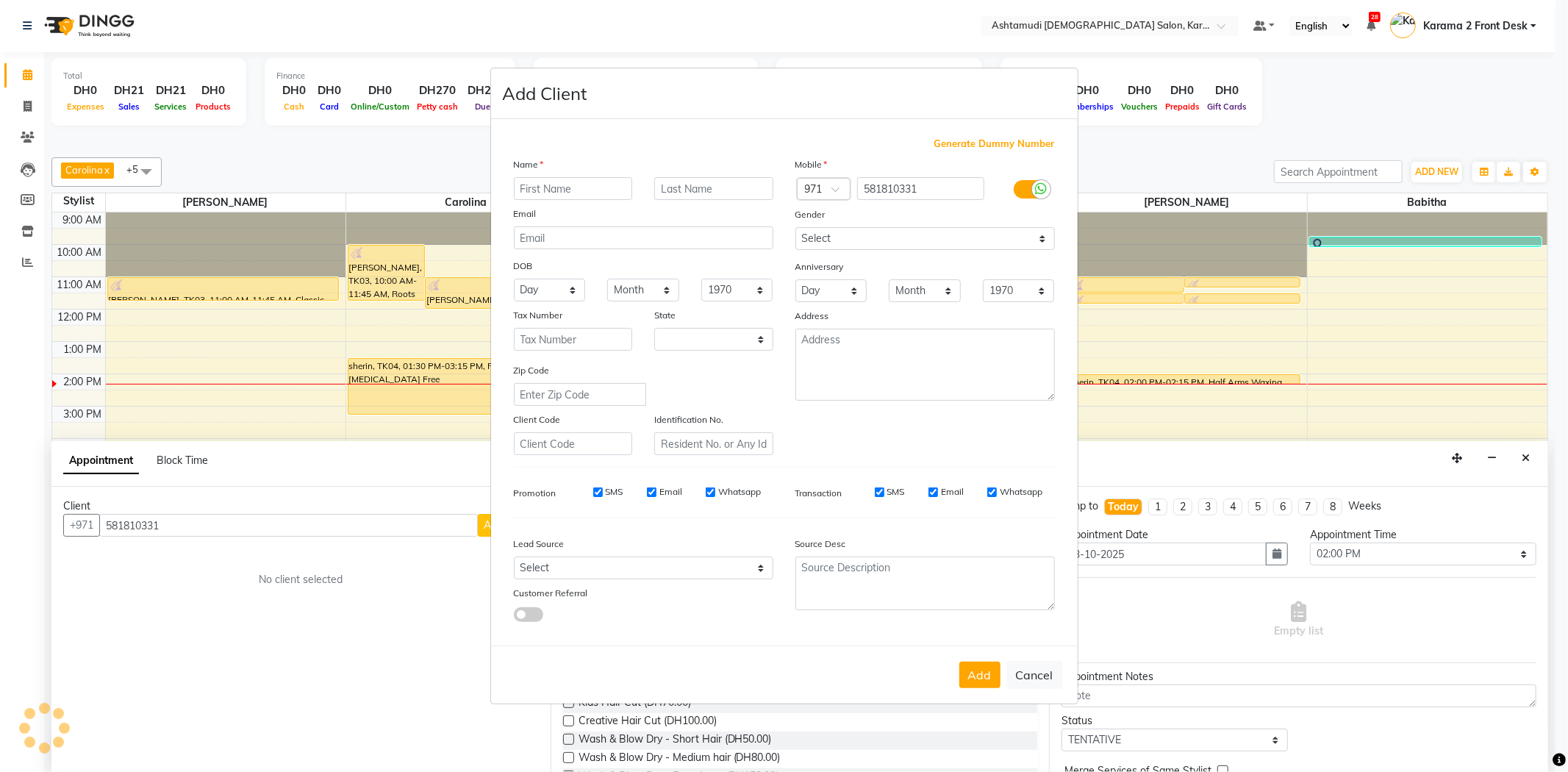
select select "3798"
click at [553, 185] on input "text" at bounding box center [573, 188] width 119 height 23
type input "thanuja"
click at [876, 240] on select "Select Male Female Other Prefer Not To Say" at bounding box center [925, 238] width 259 height 23
select select "female"
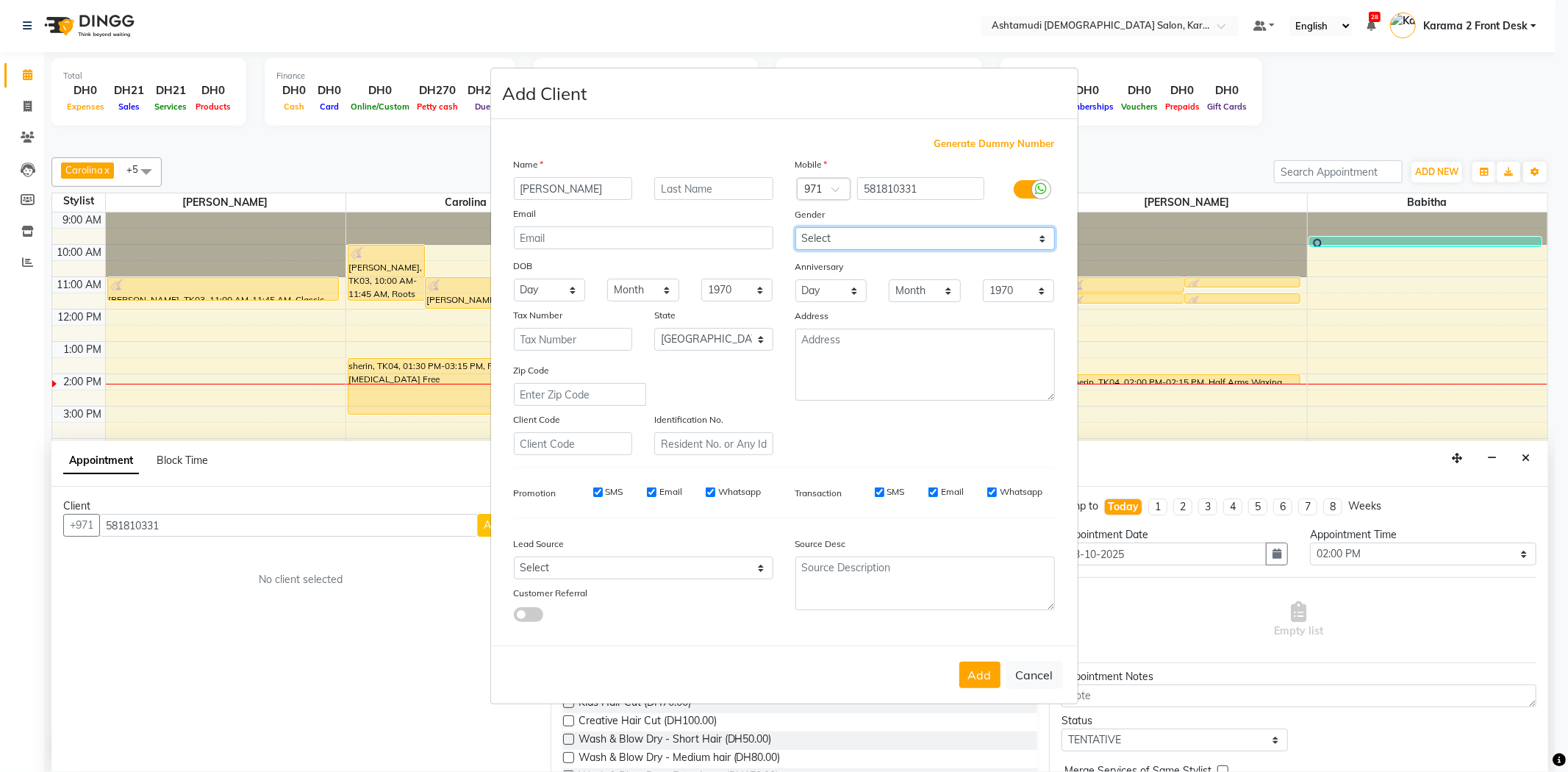
click at [796, 227] on select "Select Male Female Other Prefer Not To Say" at bounding box center [925, 238] width 259 height 23
click at [681, 241] on input "email" at bounding box center [643, 238] width 259 height 23
click at [536, 295] on select "Day 01 02 03 04 05 06 07 08 09 10 11 12 13 14 15 16 17 18 19 20 21 22 23 24 25 …" at bounding box center [550, 290] width 72 height 23
select select "02"
click at [514, 279] on select "Day 01 02 03 04 05 06 07 08 09 10 11 12 13 14 15 16 17 18 19 20 21 22 23 24 25 …" at bounding box center [550, 290] width 72 height 23
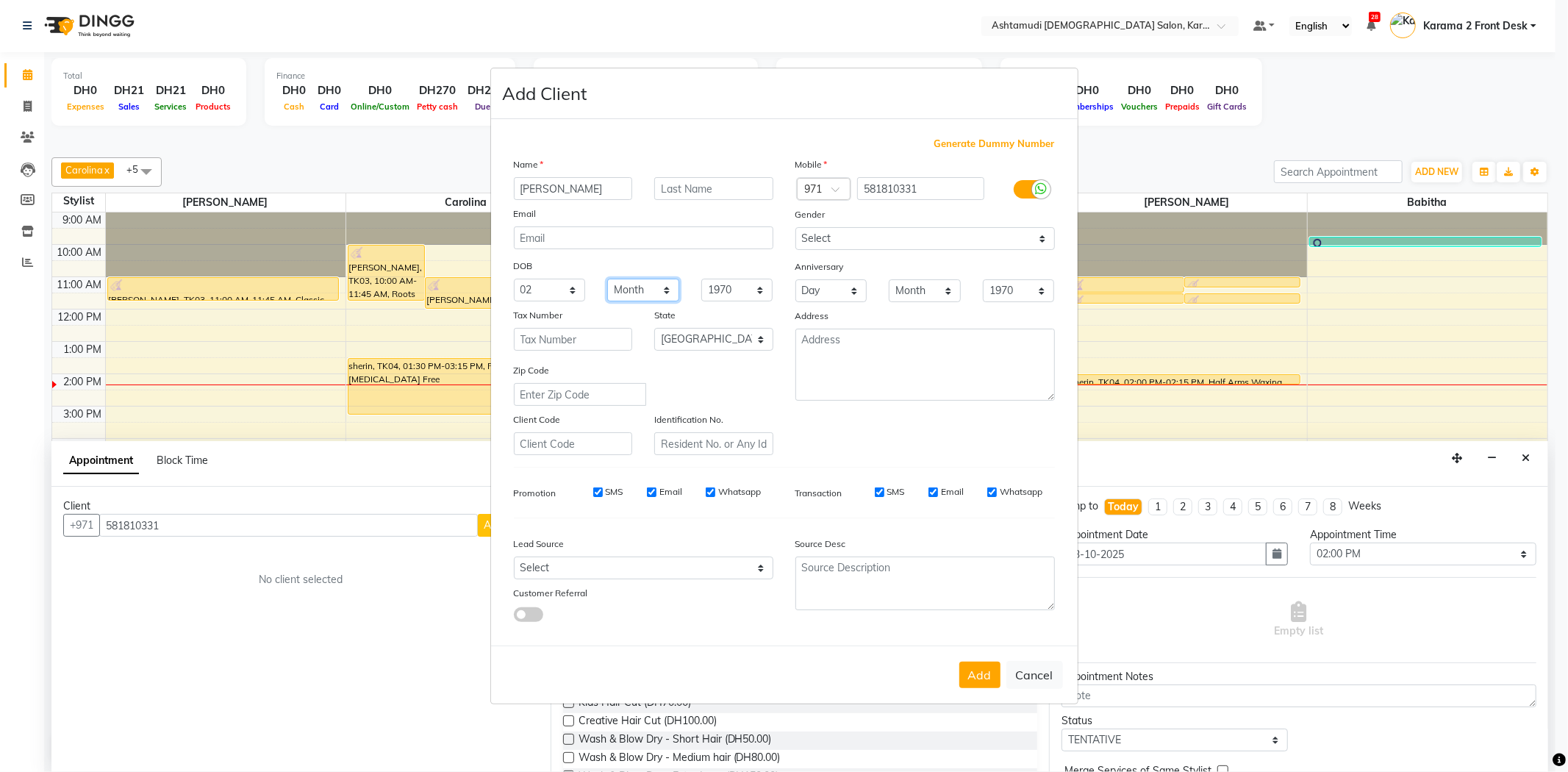
drag, startPoint x: 629, startPoint y: 289, endPoint x: 626, endPoint y: 300, distance: 11.4
click at [629, 289] on select "Month January February March April May June July August September October Novem…" at bounding box center [643, 290] width 72 height 23
click at [607, 279] on select "Month January February March April May June July August September October Novem…" at bounding box center [643, 290] width 72 height 23
click at [647, 276] on div "DOB" at bounding box center [643, 266] width 281 height 23
drag, startPoint x: 645, startPoint y: 283, endPoint x: 641, endPoint y: 293, distance: 10.8
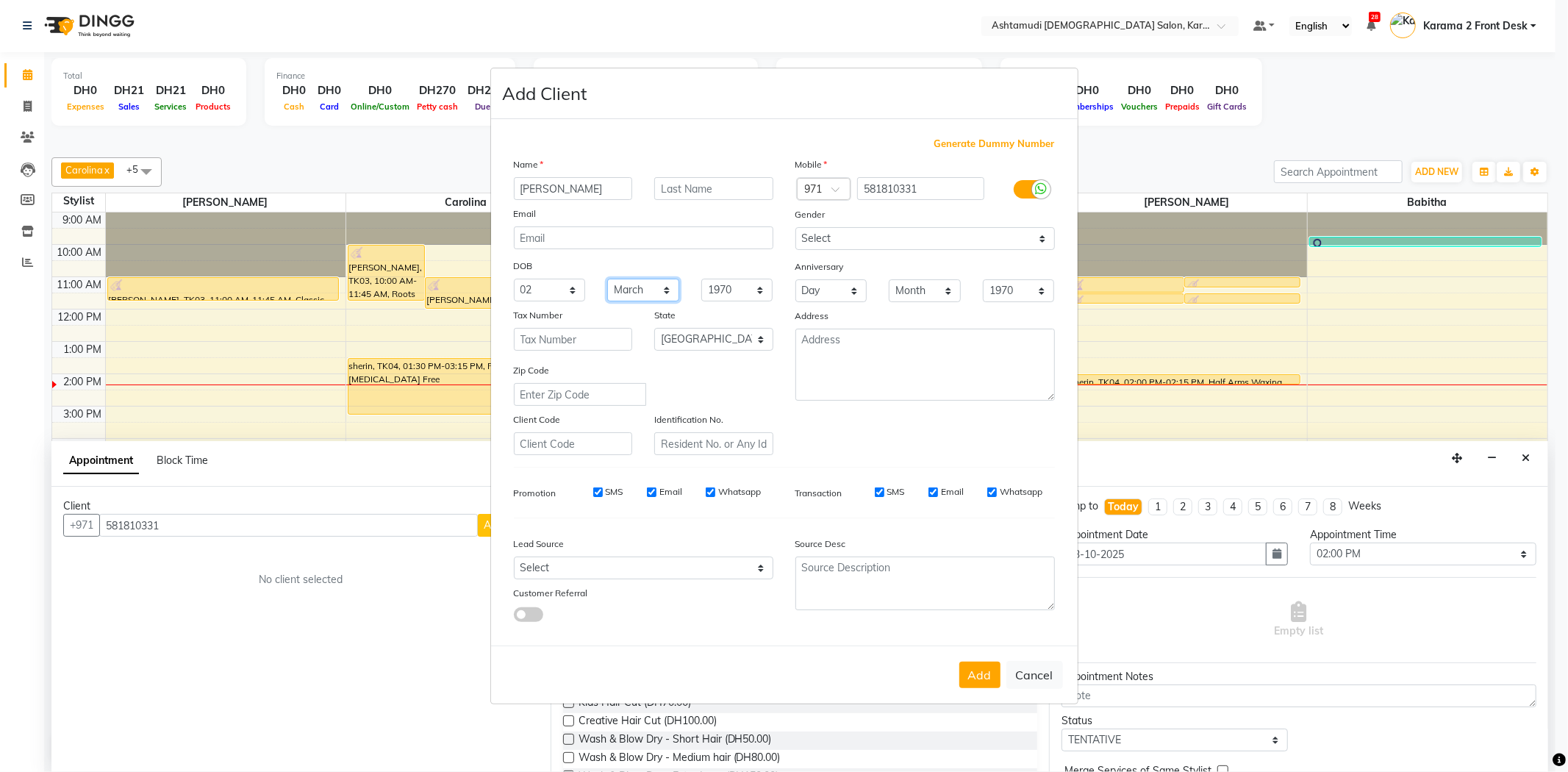
click at [645, 283] on select "Month January February March April May June July August September October Novem…" at bounding box center [643, 290] width 72 height 23
select select "04"
click at [607, 279] on select "Month January February March April May June July August September October Novem…" at bounding box center [643, 290] width 72 height 23
click at [725, 290] on select "1940 1941 1942 1943 1944 1945 1946 1947 1948 1949 1950 1951 1952 1953 1954 1955…" at bounding box center [737, 290] width 72 height 23
select select "1995"
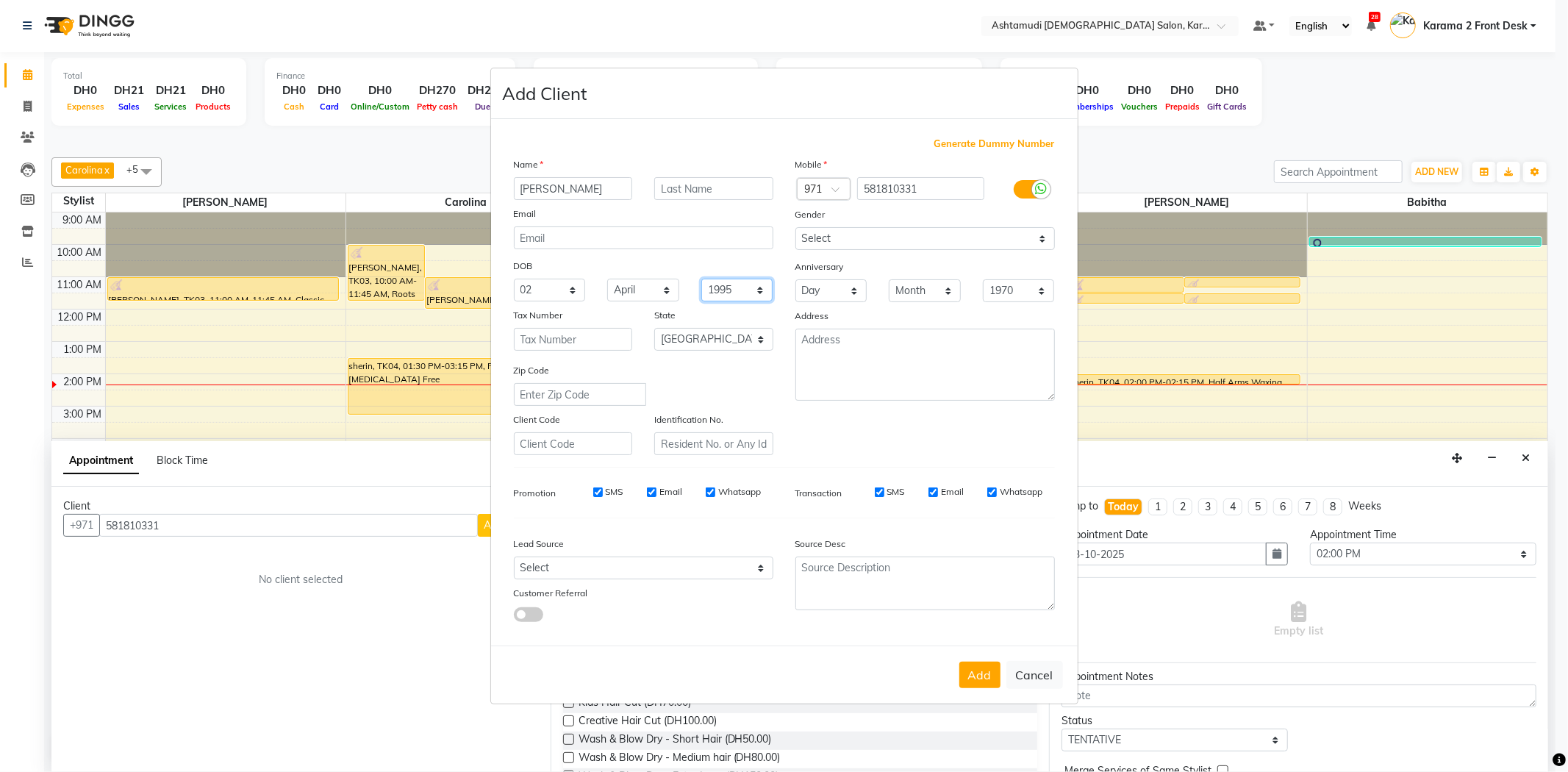
click at [701, 279] on select "1940 1941 1942 1943 1944 1945 1946 1947 1948 1949 1950 1951 1952 1953 1954 1955…" at bounding box center [737, 290] width 72 height 23
click at [760, 378] on div "Zip Code" at bounding box center [643, 384] width 281 height 44
drag, startPoint x: 978, startPoint y: 681, endPoint x: 967, endPoint y: 682, distance: 11.0
click at [979, 681] on button "Add" at bounding box center [979, 674] width 41 height 27
select select
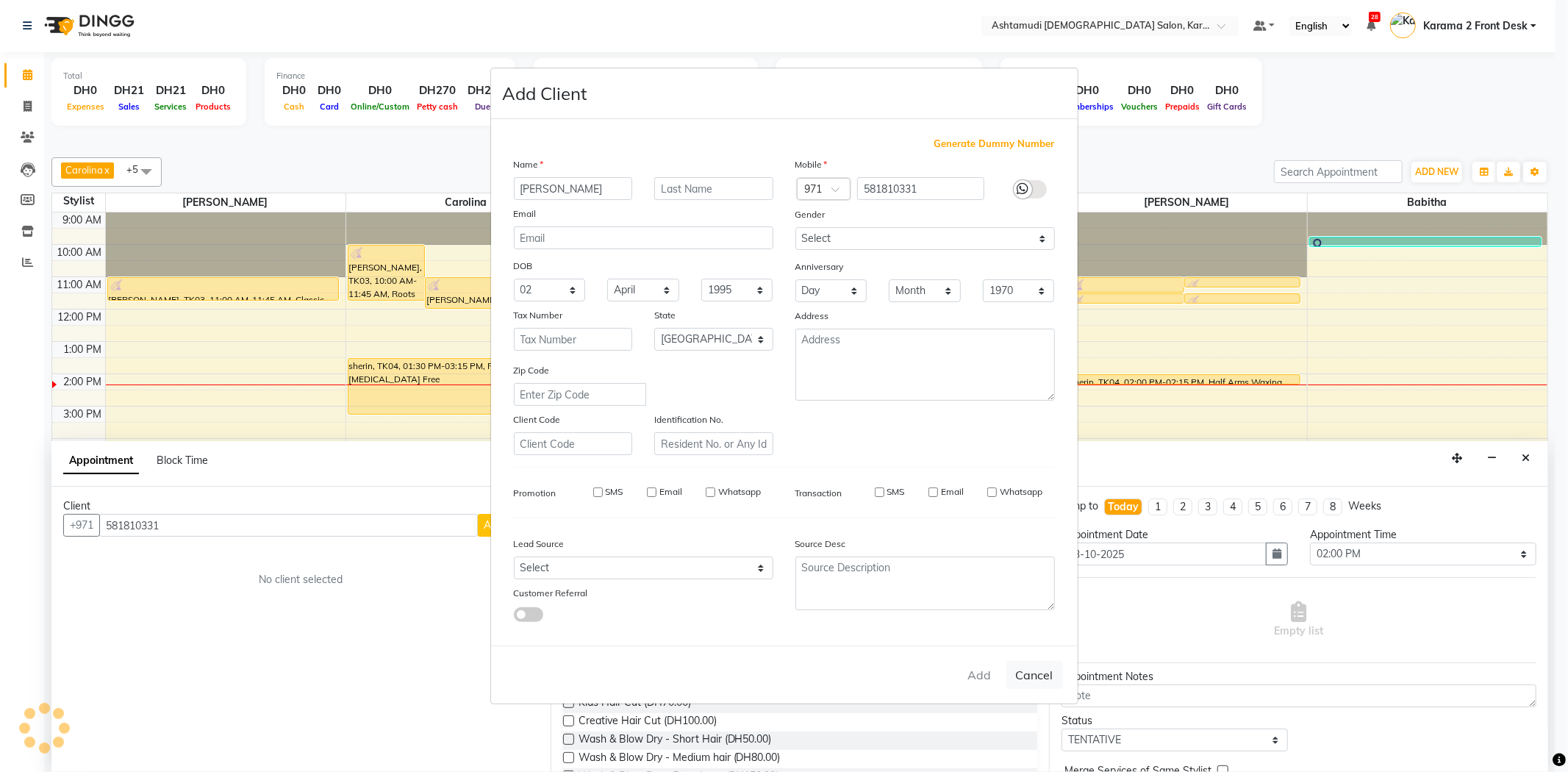
select select
select select "null"
select select
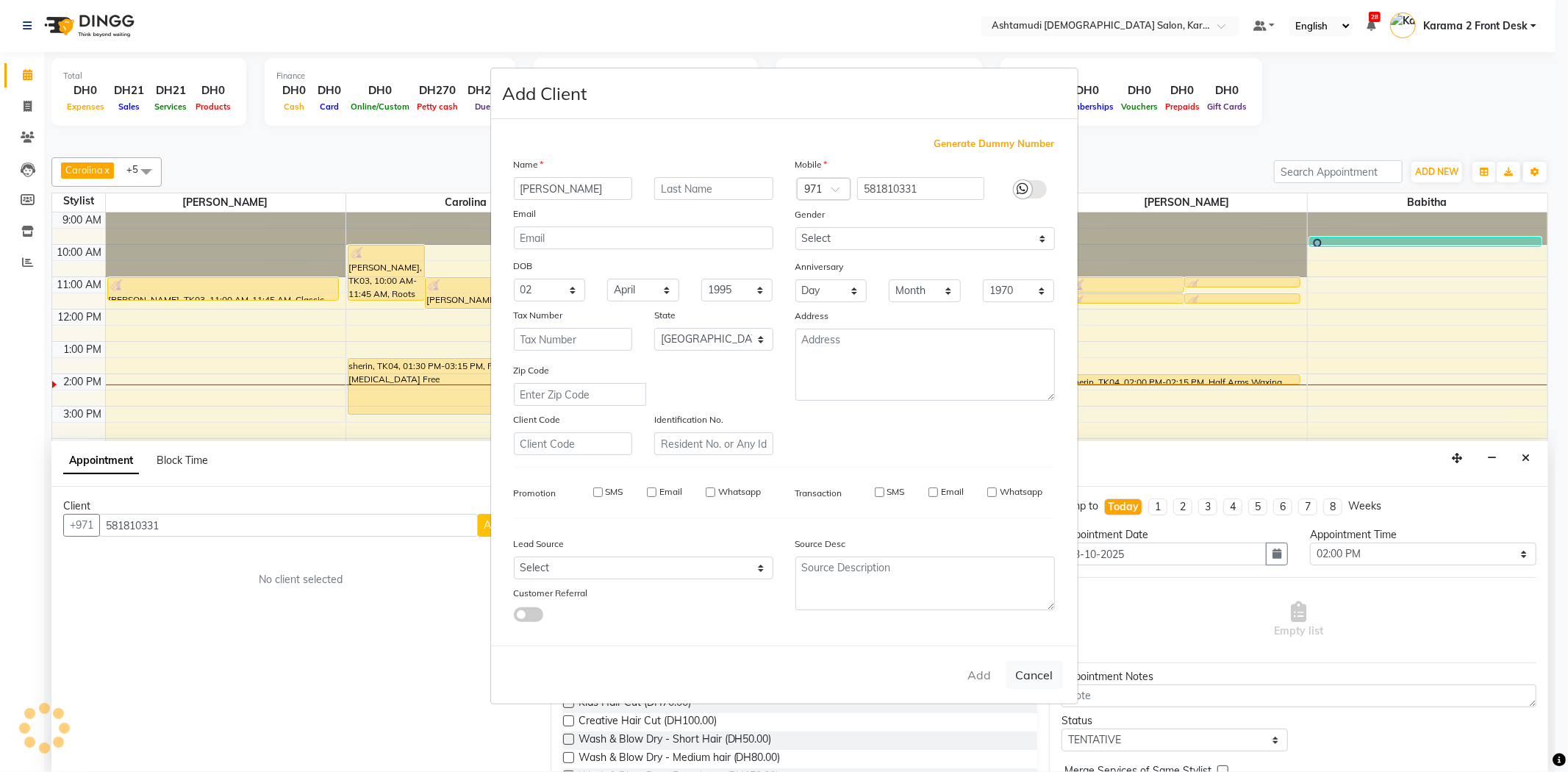
select select
checkbox input "false"
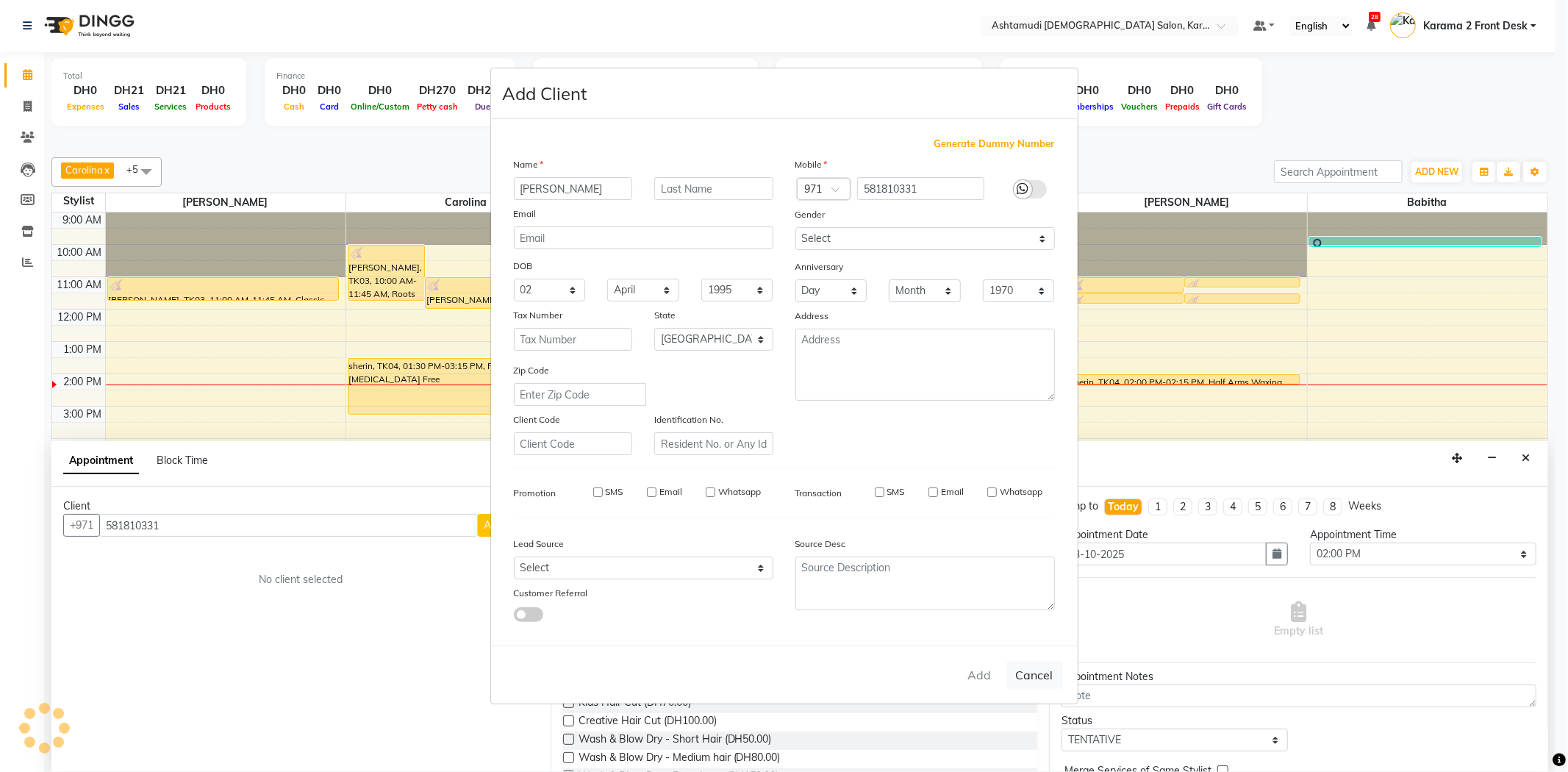
checkbox input "false"
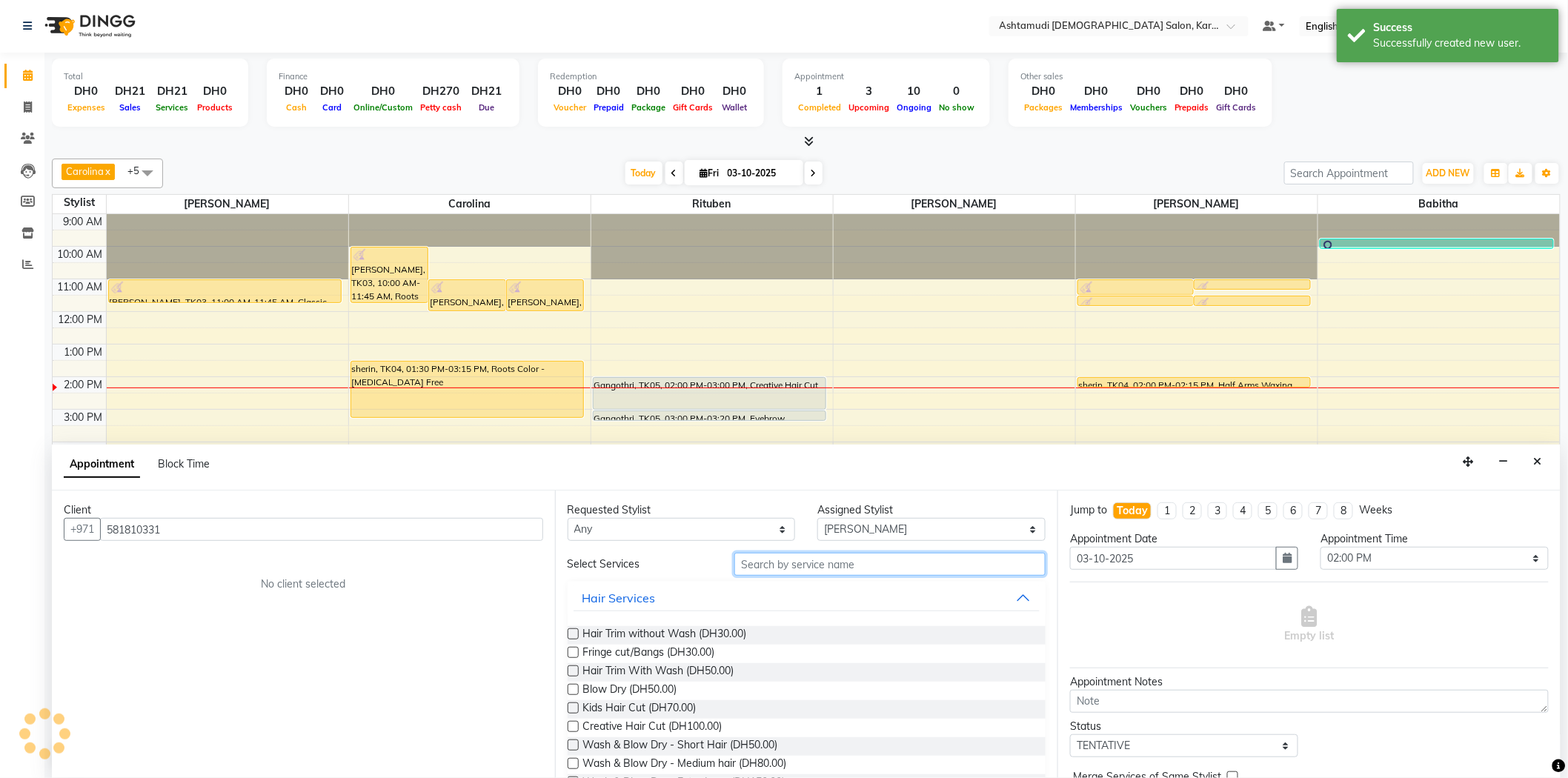
click at [856, 560] on input "text" at bounding box center [889, 564] width 311 height 23
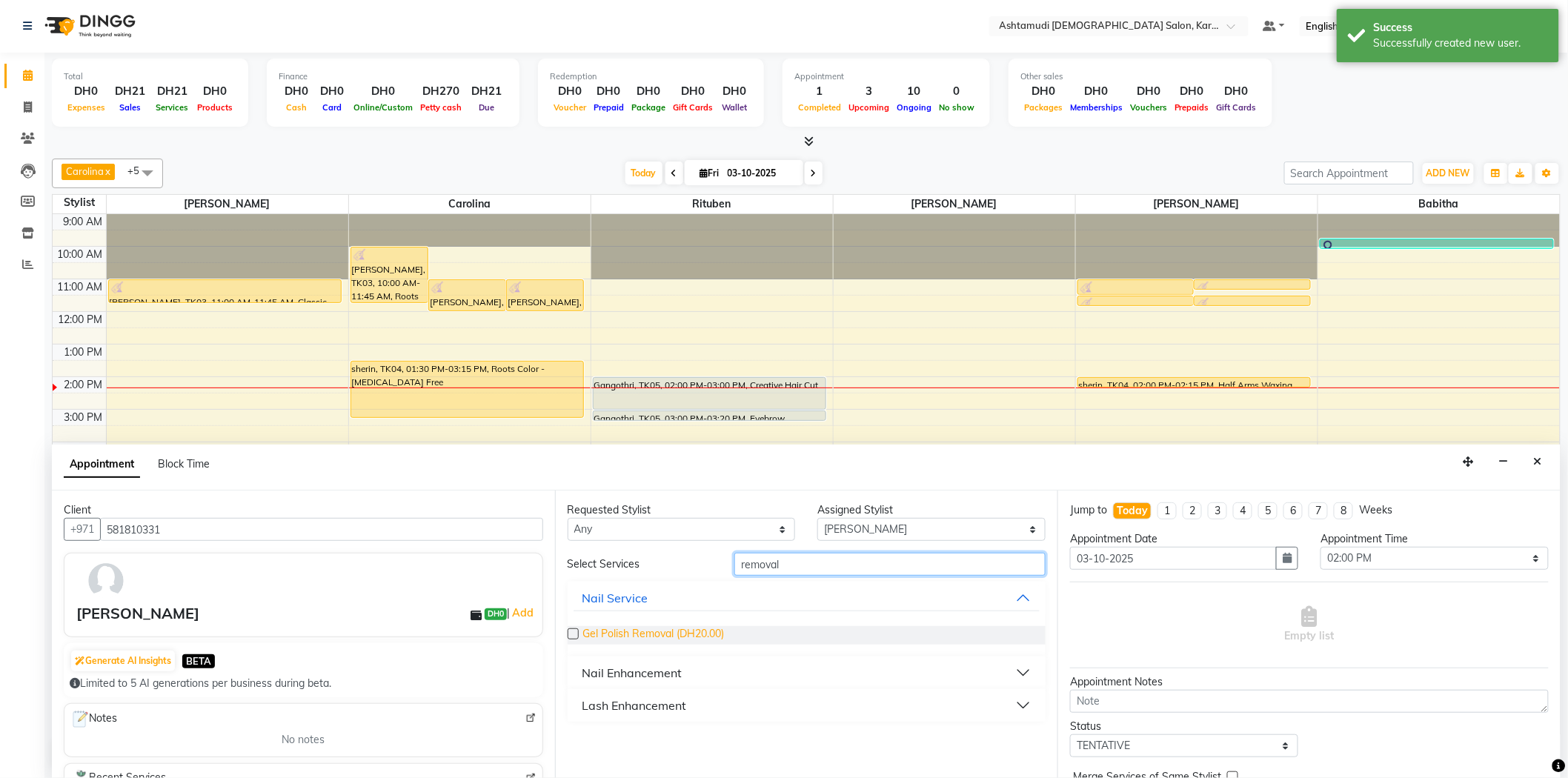
type input "removal"
click at [654, 639] on span "Gel Polish Removal (DH20.00)" at bounding box center [654, 635] width 141 height 18
checkbox input "false"
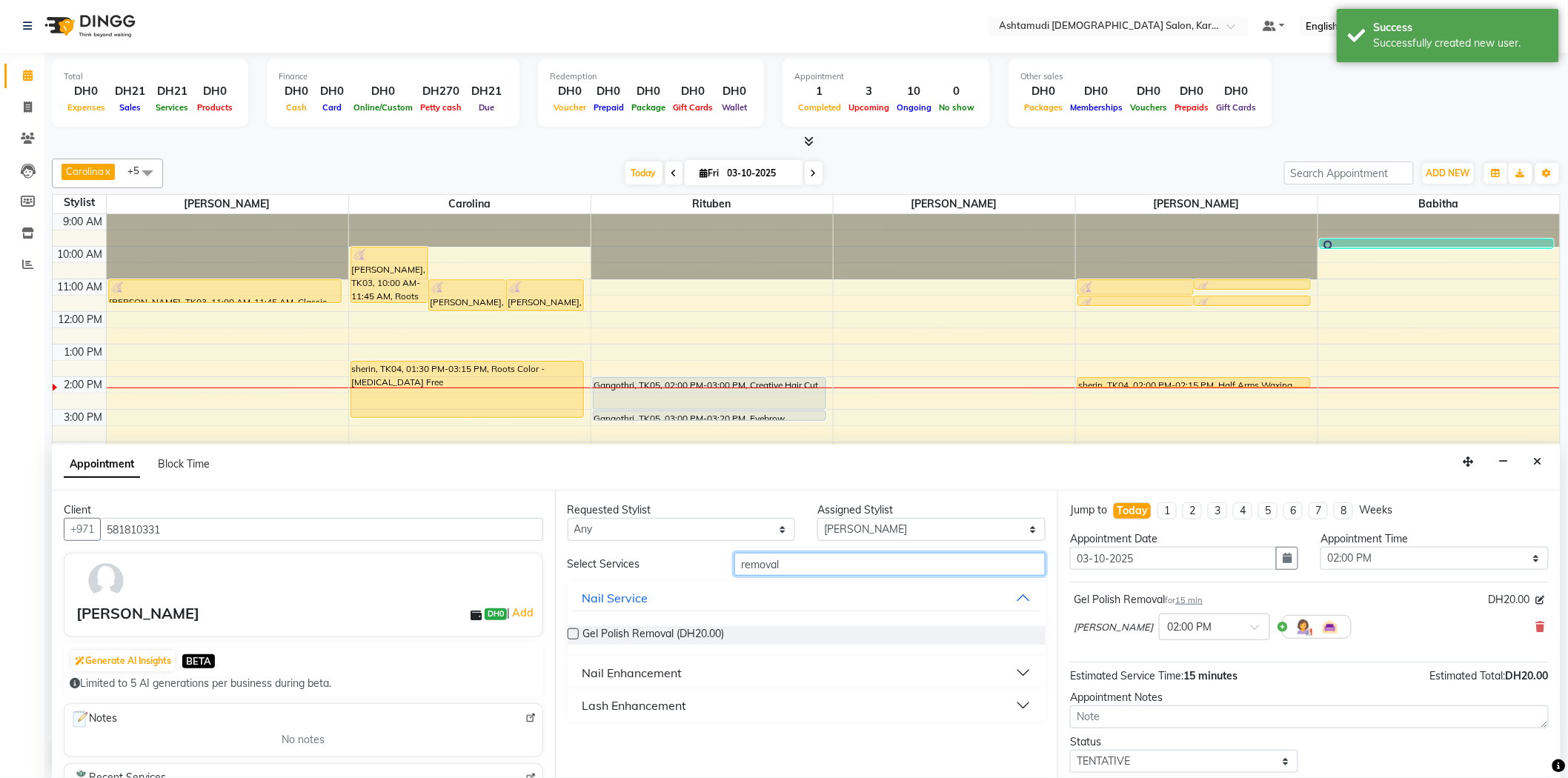
drag, startPoint x: 787, startPoint y: 572, endPoint x: 682, endPoint y: 569, distance: 105.0
click at [682, 569] on div "Select Services removal" at bounding box center [806, 564] width 501 height 23
type input "nail"
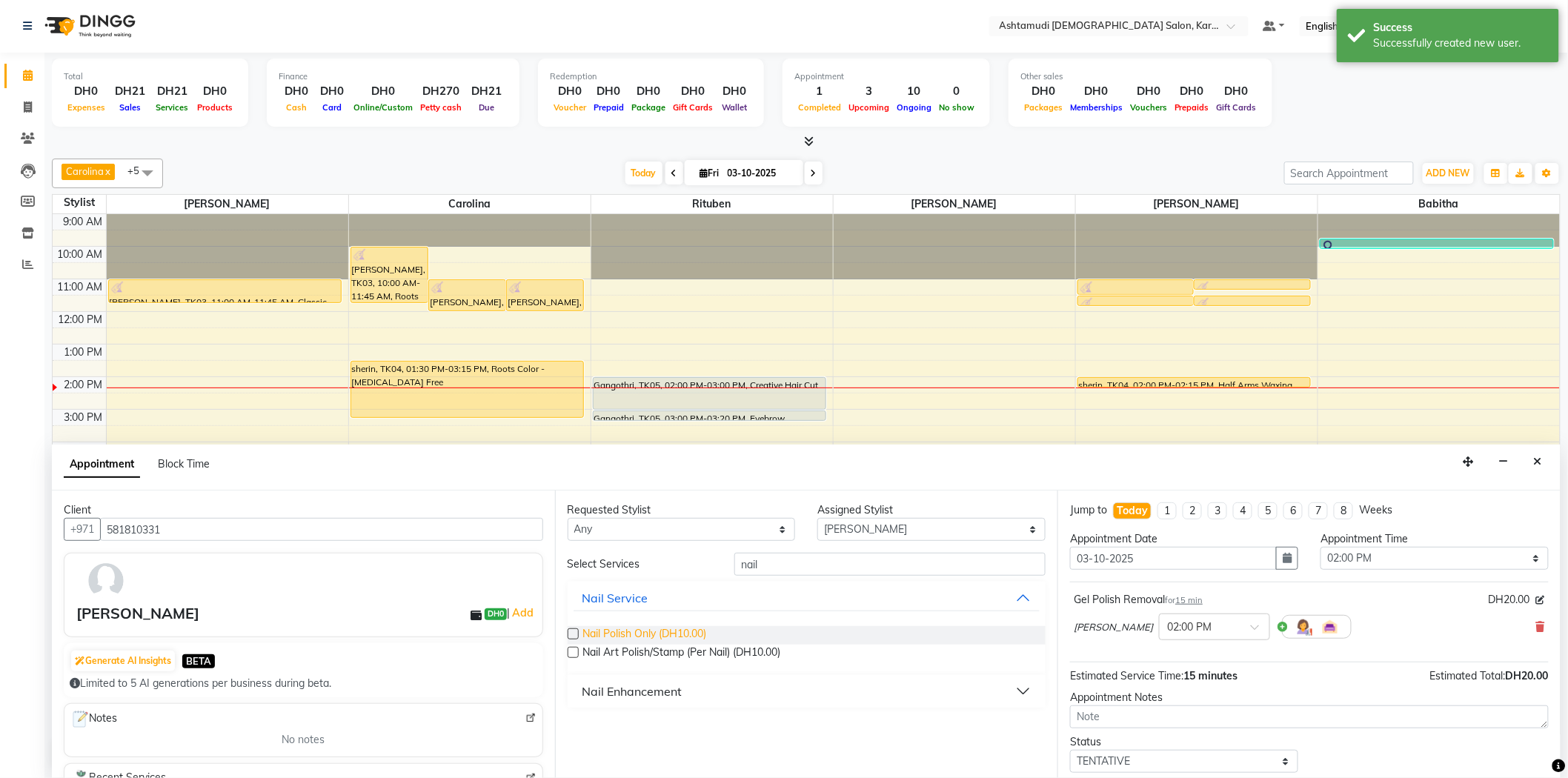
click at [624, 633] on span "Nail Polish Only (DH10.00)" at bounding box center [644, 635] width 123 height 18
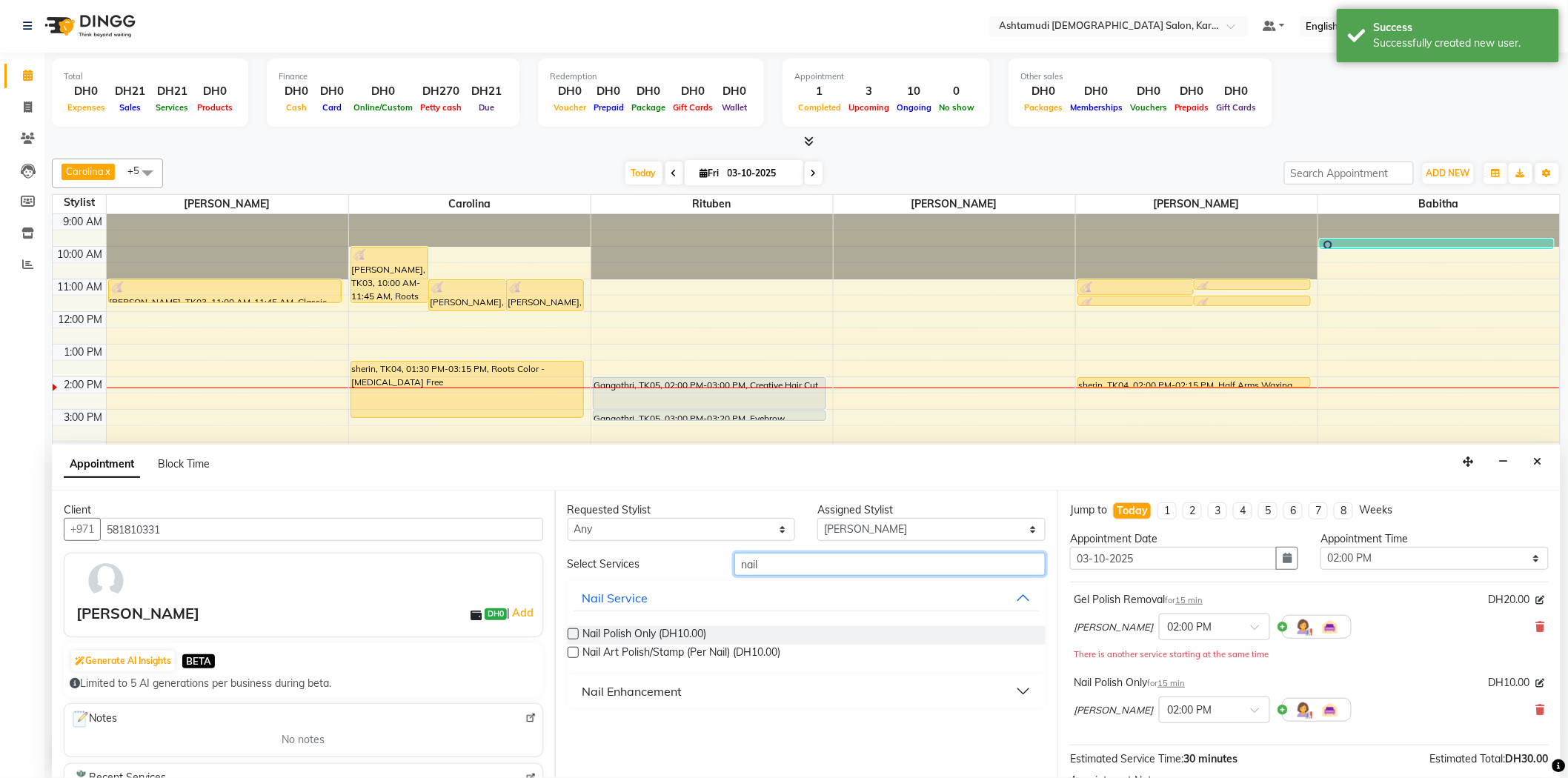
drag, startPoint x: 802, startPoint y: 566, endPoint x: 697, endPoint y: 564, distance: 105.0
click at [697, 564] on div "Select Services nail" at bounding box center [806, 564] width 501 height 23
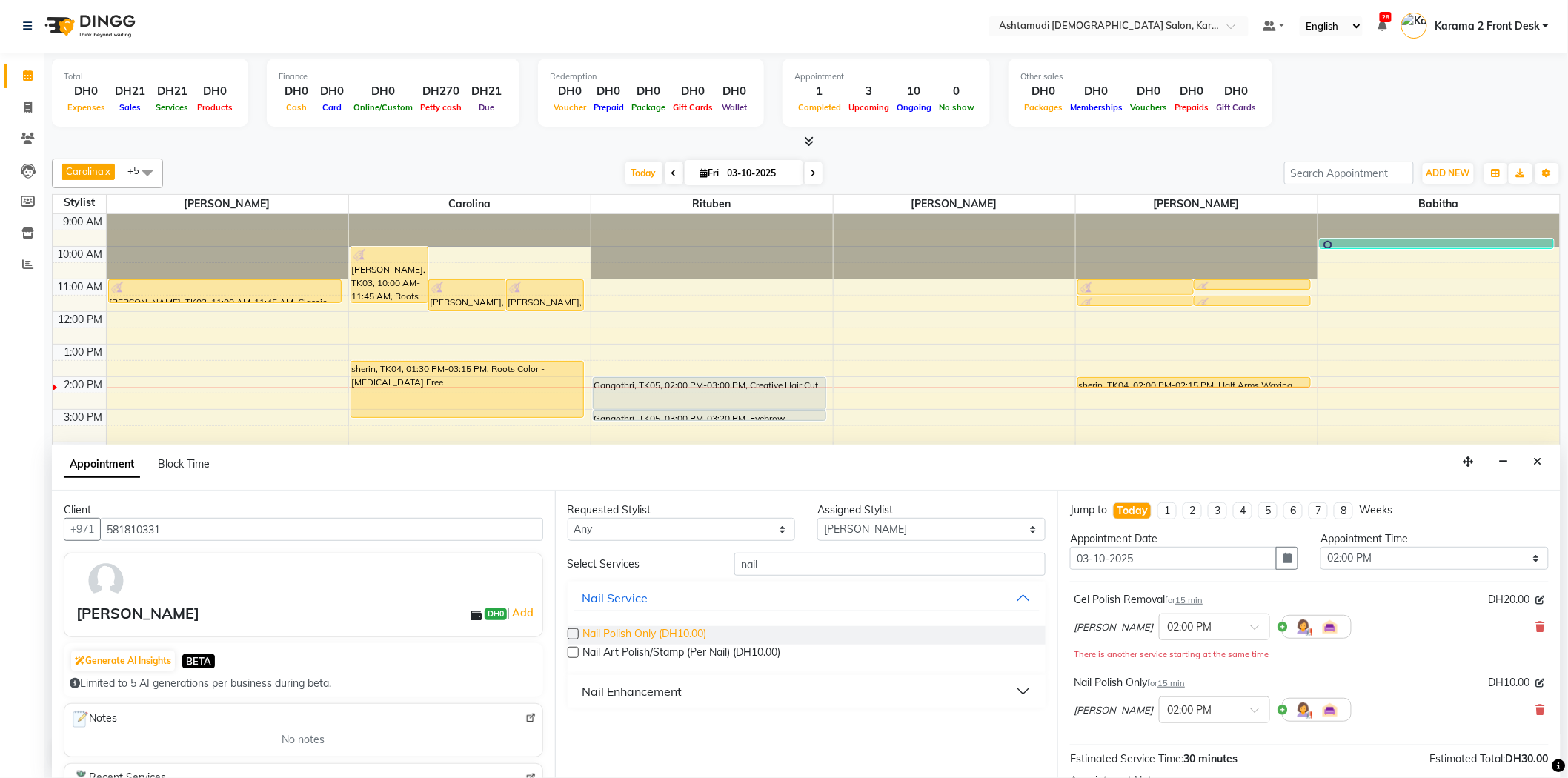
click at [687, 631] on span "Nail Polish Only (DH10.00)" at bounding box center [644, 635] width 123 height 18
checkbox input "false"
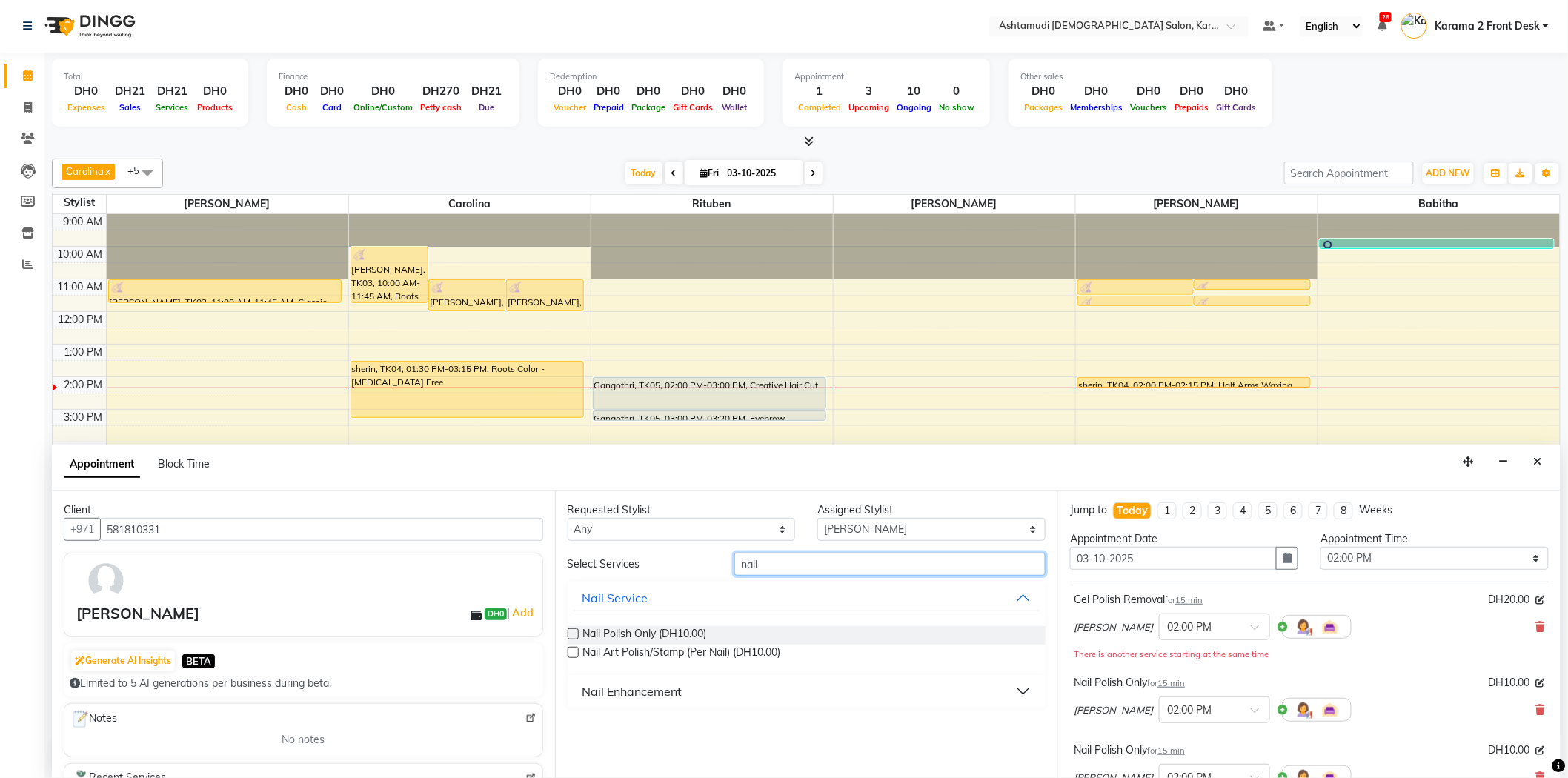
drag, startPoint x: 778, startPoint y: 566, endPoint x: 683, endPoint y: 566, distance: 95.0
click at [683, 566] on div "Select Services nail" at bounding box center [806, 564] width 501 height 23
click at [1536, 713] on icon at bounding box center [1540, 710] width 9 height 10
drag, startPoint x: 831, startPoint y: 562, endPoint x: 656, endPoint y: 563, distance: 175.0
click at [656, 563] on div "Select Services nail" at bounding box center [806, 564] width 501 height 23
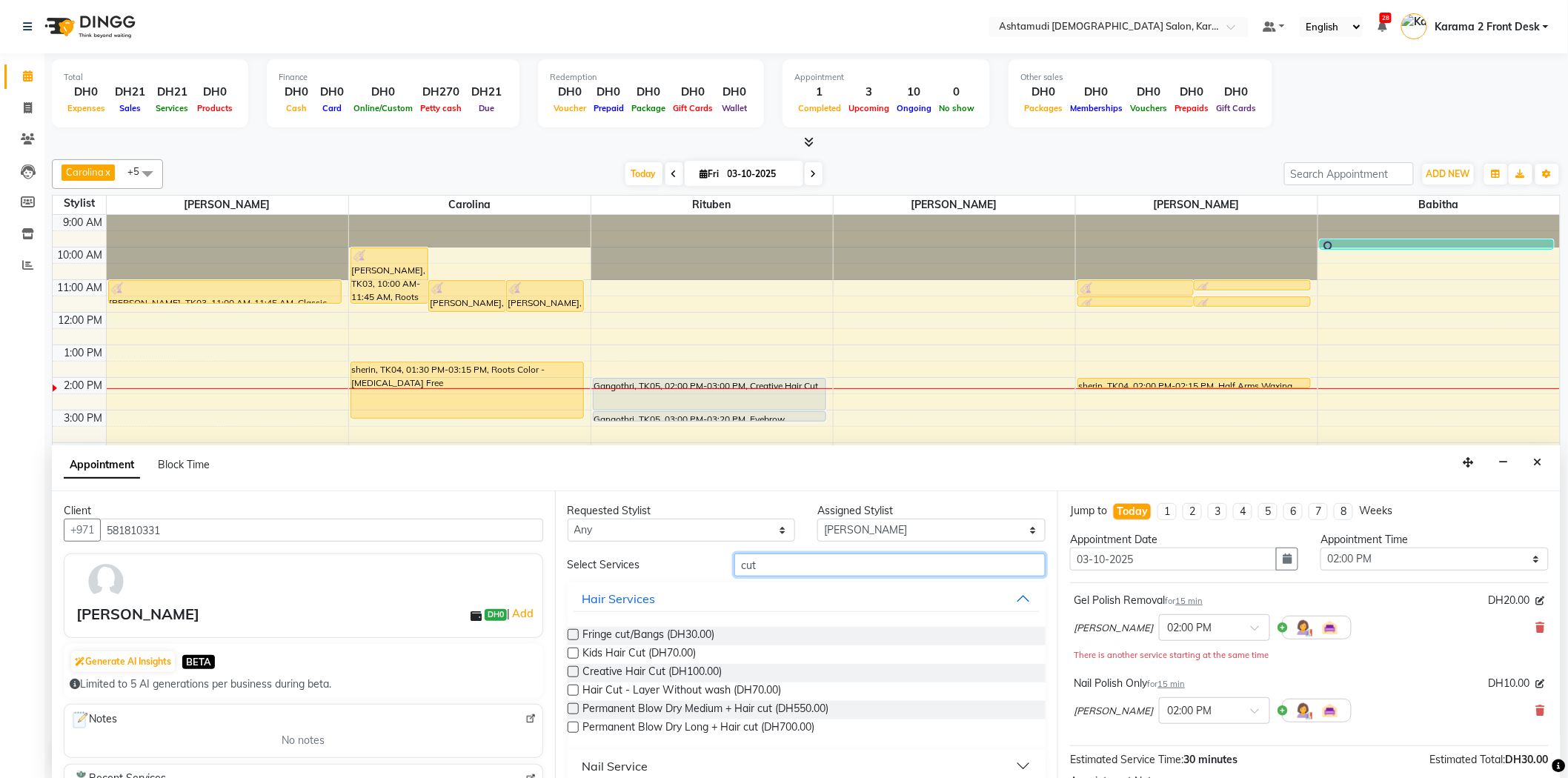
scroll to position [47, 0]
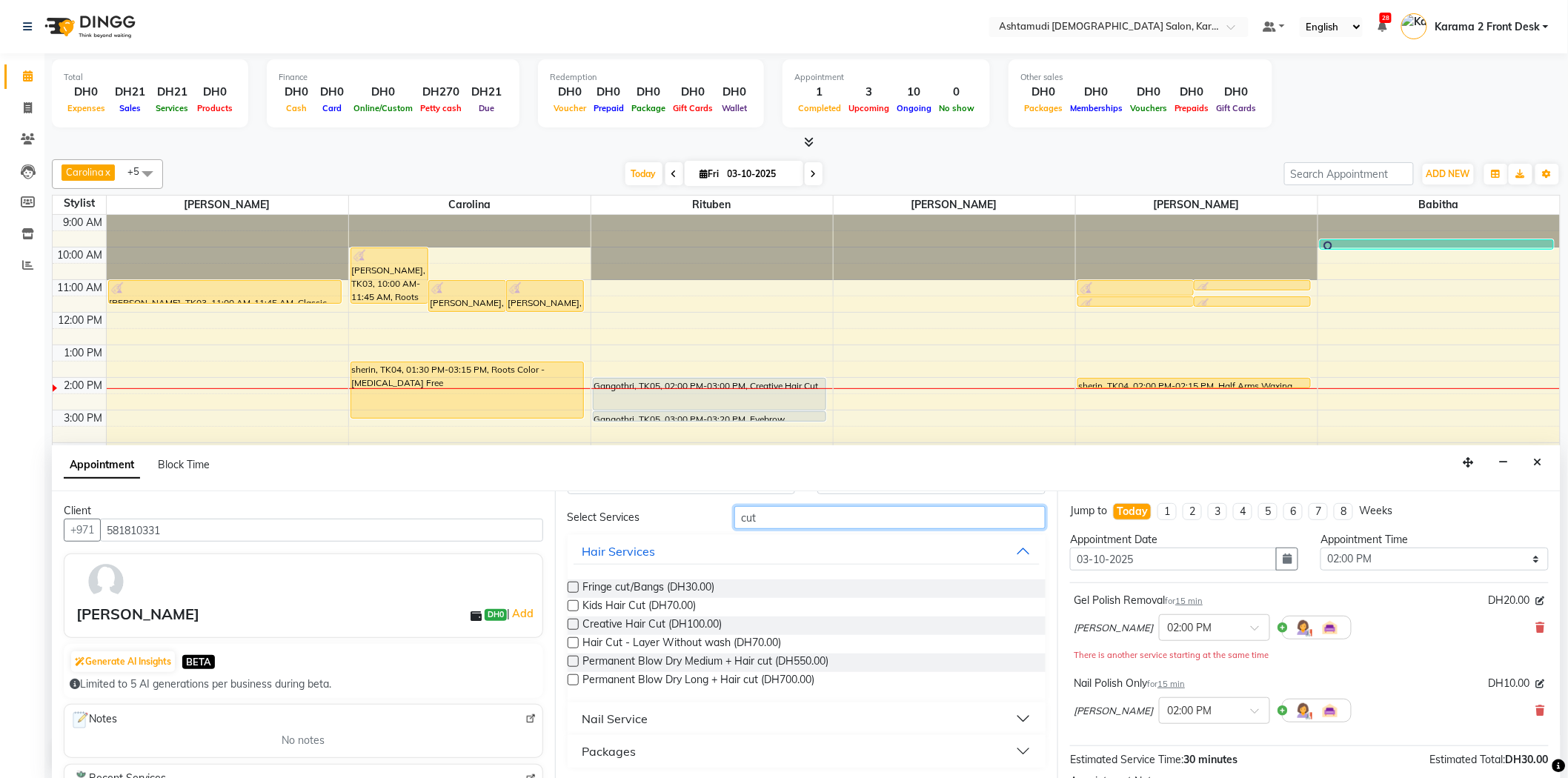
type input "cut"
click at [635, 710] on div "Nail Service" at bounding box center [615, 718] width 66 height 18
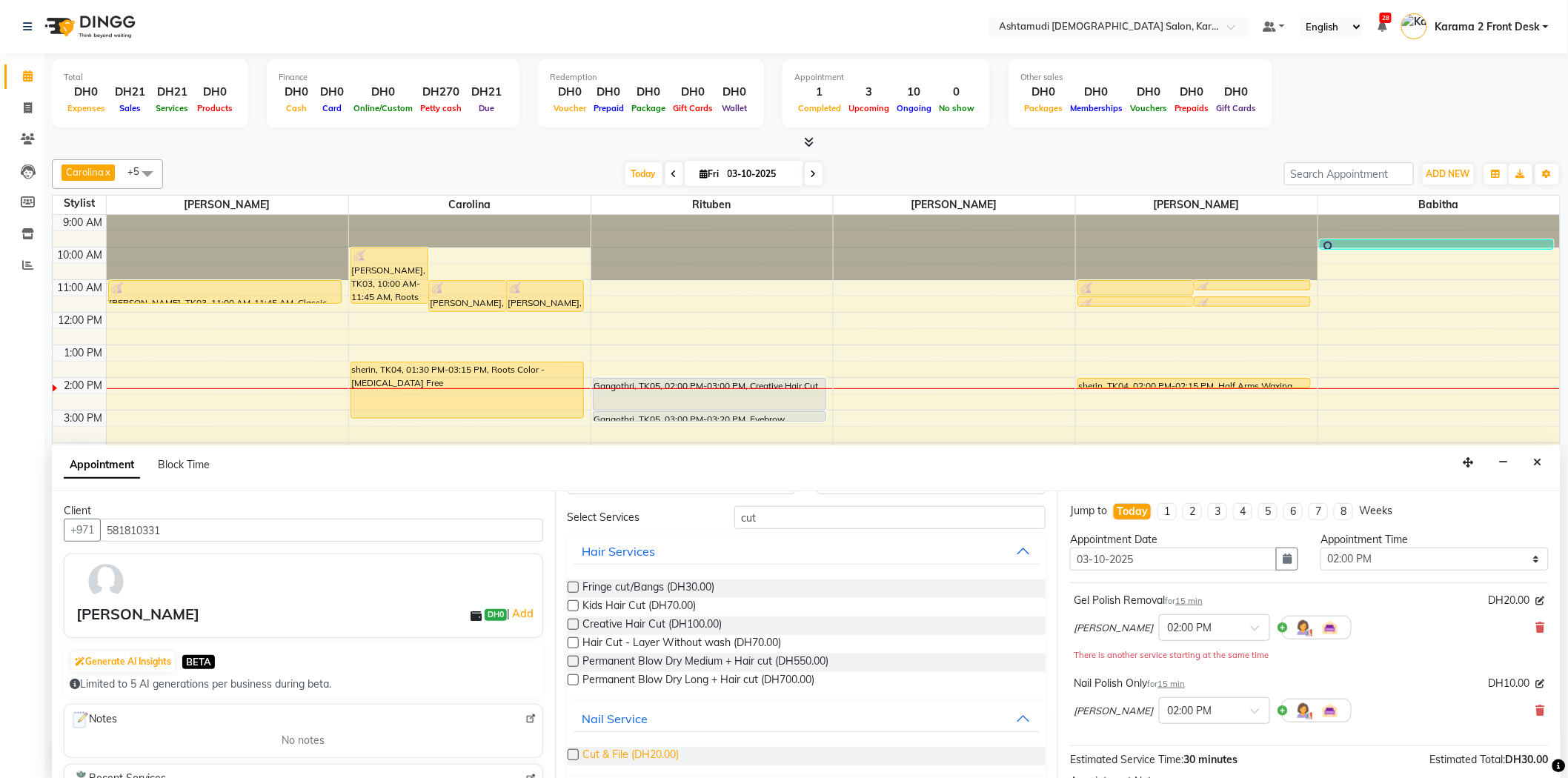
click at [650, 752] on span "Cut & File (DH20.00)" at bounding box center [631, 756] width 97 height 18
checkbox input "false"
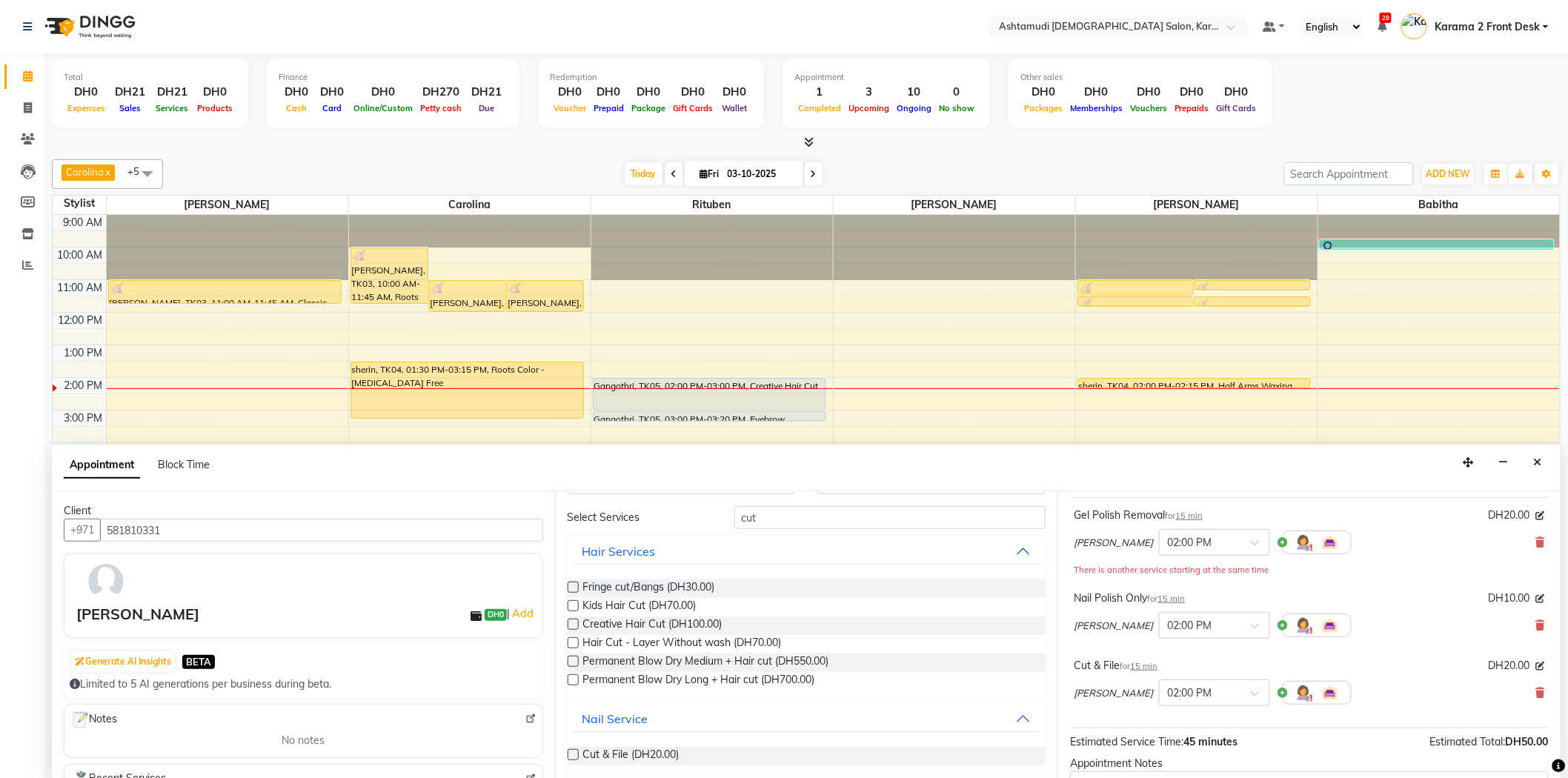
scroll to position [239, 0]
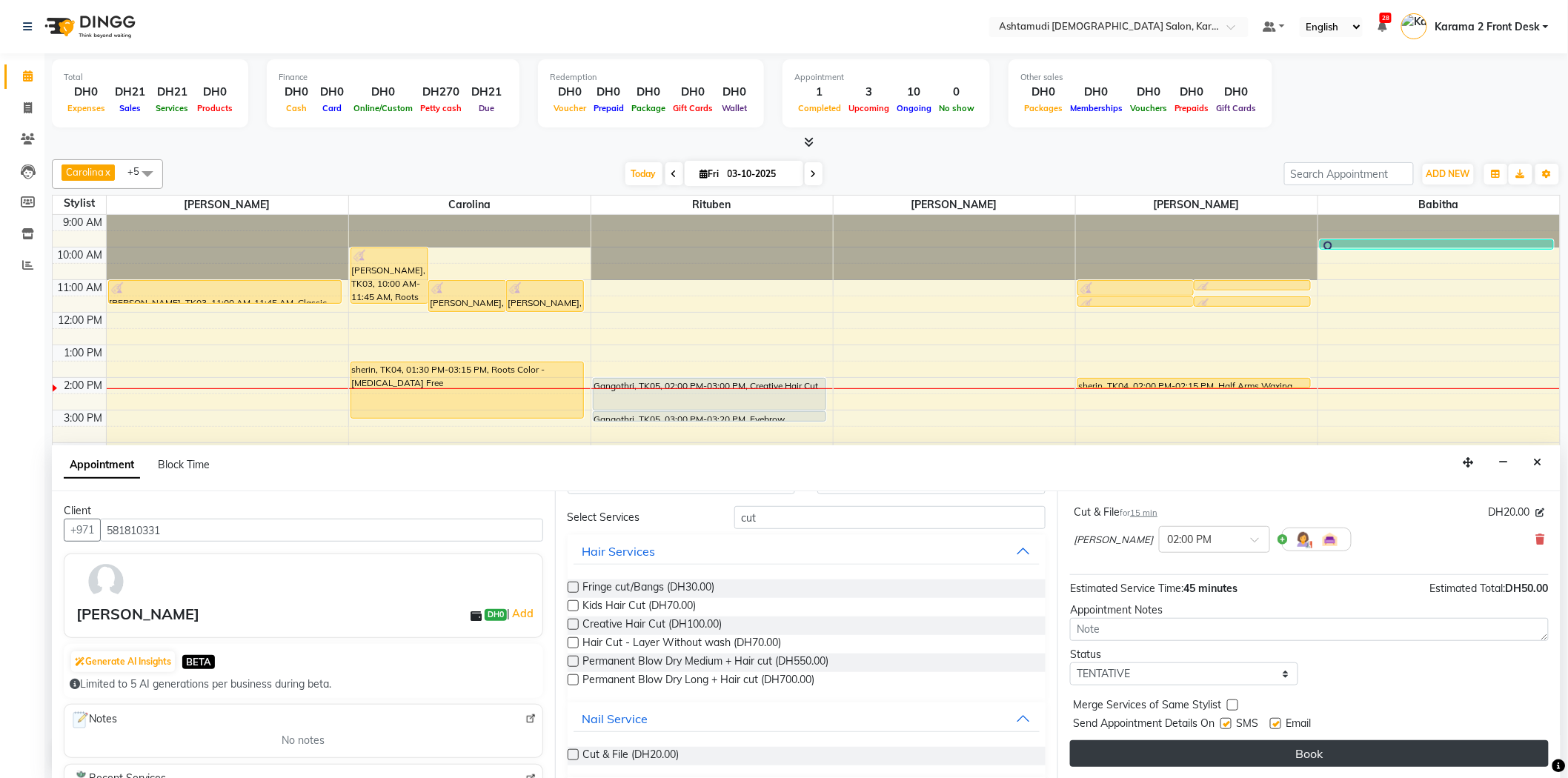
click at [1169, 751] on button "Book" at bounding box center [1309, 753] width 479 height 27
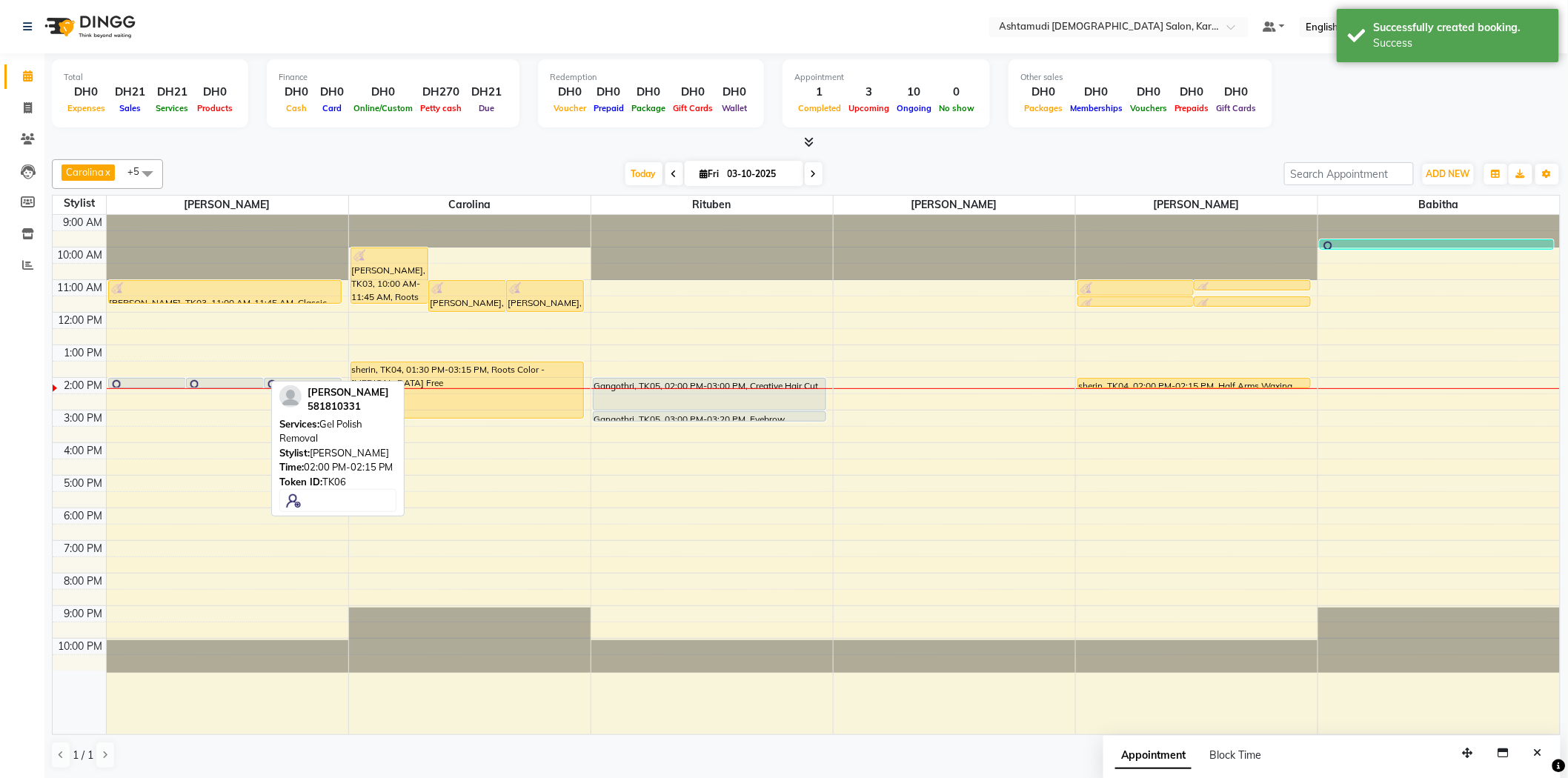
click at [223, 381] on div at bounding box center [224, 386] width 75 height 15
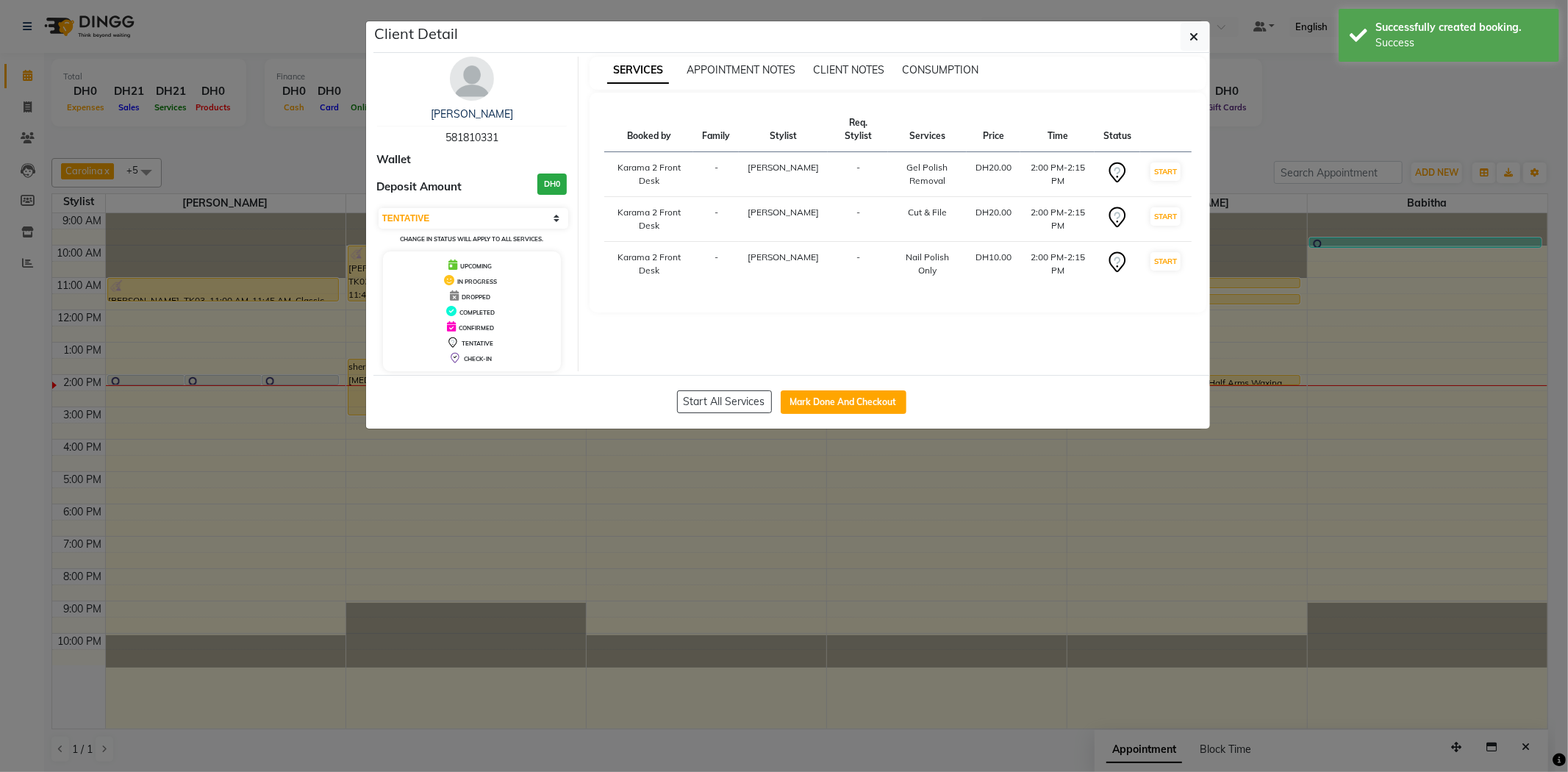
click at [474, 235] on small "Change in status will apply to all services." at bounding box center [471, 239] width 144 height 8
click at [467, 223] on select "Select IN SERVICE CONFIRMED TENTATIVE CHECK IN MARK DONE DROPPED UPCOMING" at bounding box center [473, 218] width 191 height 21
select select "1"
click at [378, 208] on select "Select IN SERVICE CONFIRMED TENTATIVE CHECK IN MARK DONE DROPPED UPCOMING" at bounding box center [473, 218] width 191 height 21
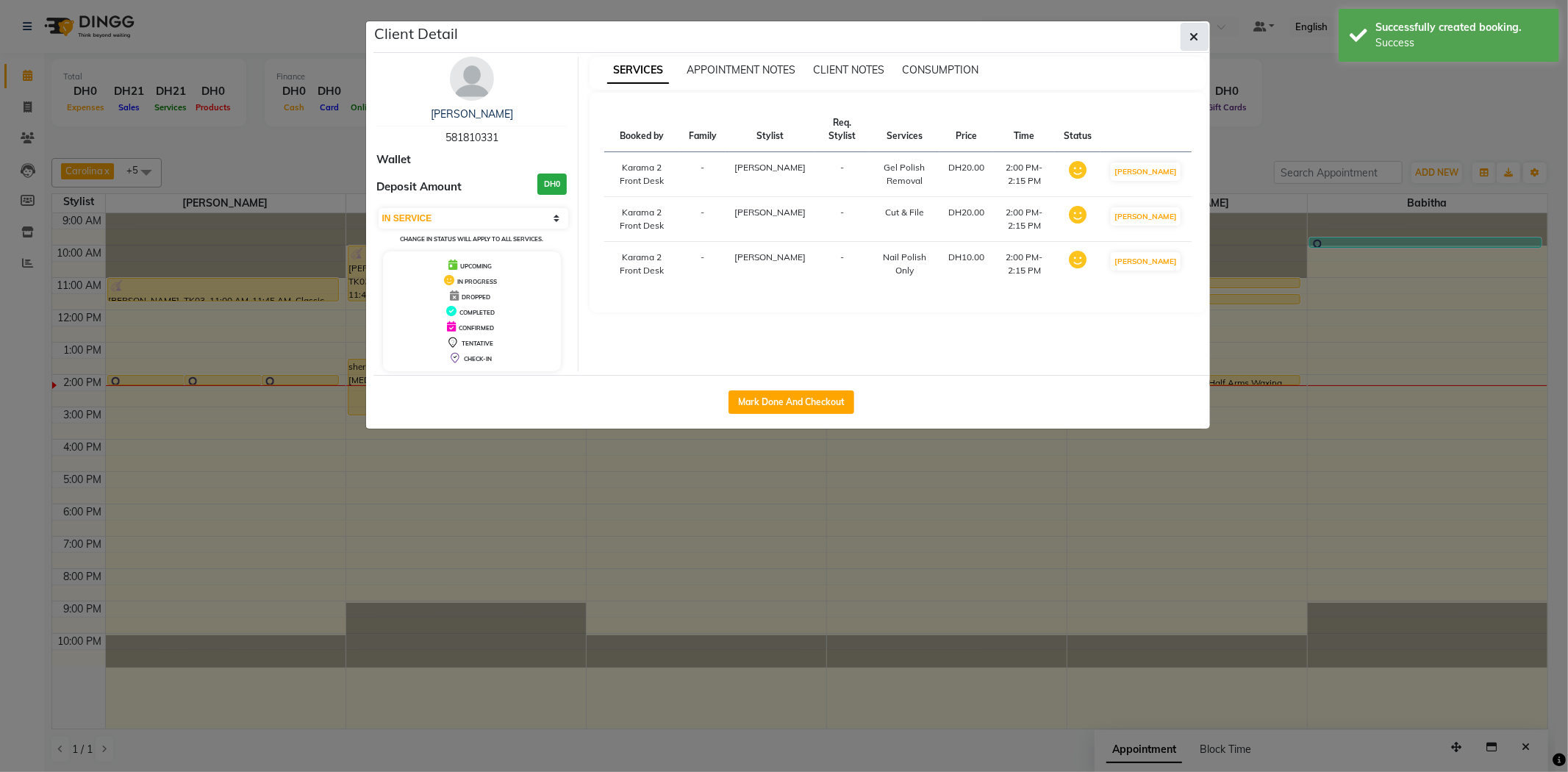
click at [1181, 35] on button "button" at bounding box center [1194, 37] width 28 height 28
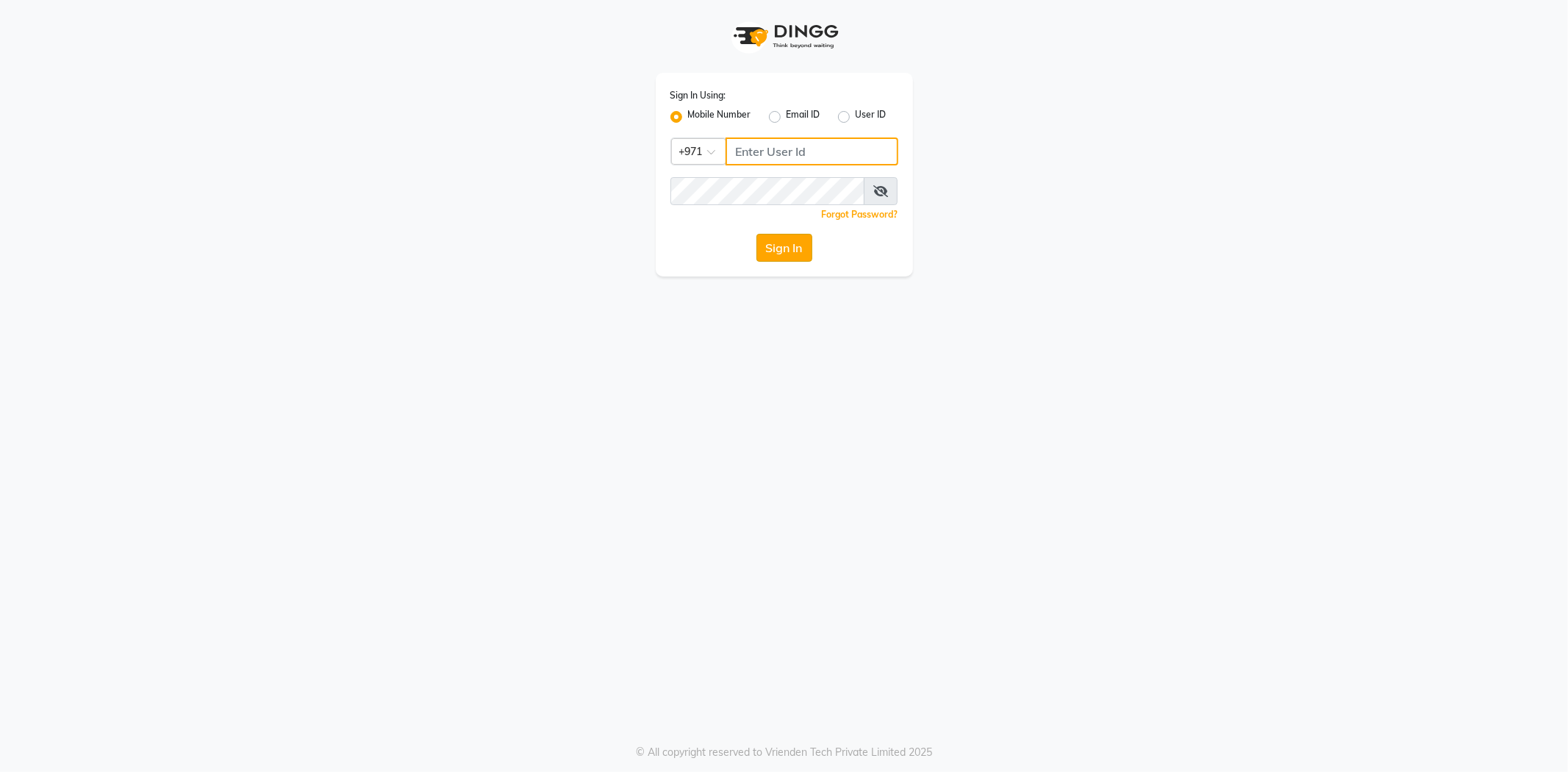
type input "527701267"
click at [778, 241] on button "Sign In" at bounding box center [784, 247] width 56 height 28
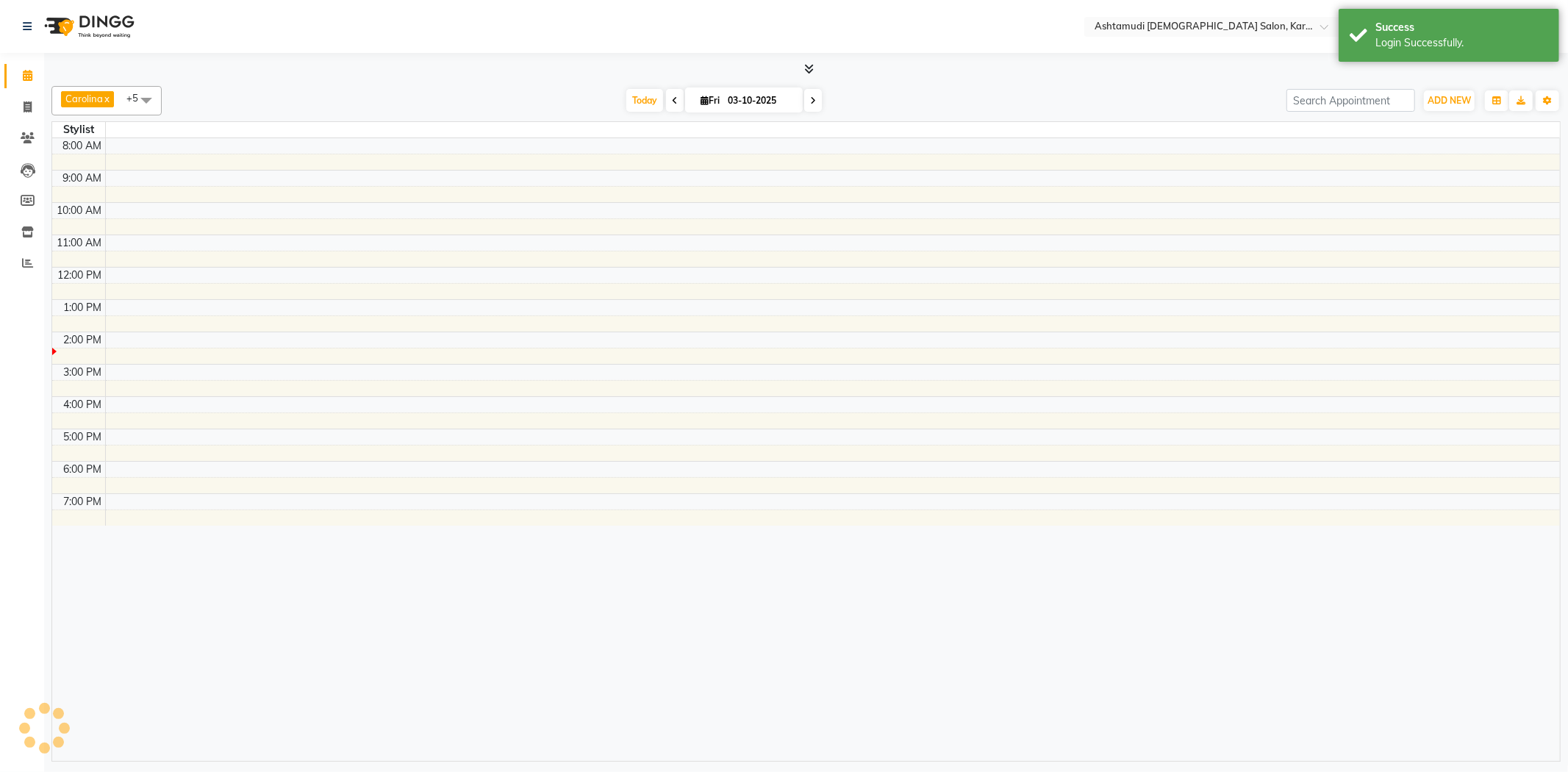
select select "en"
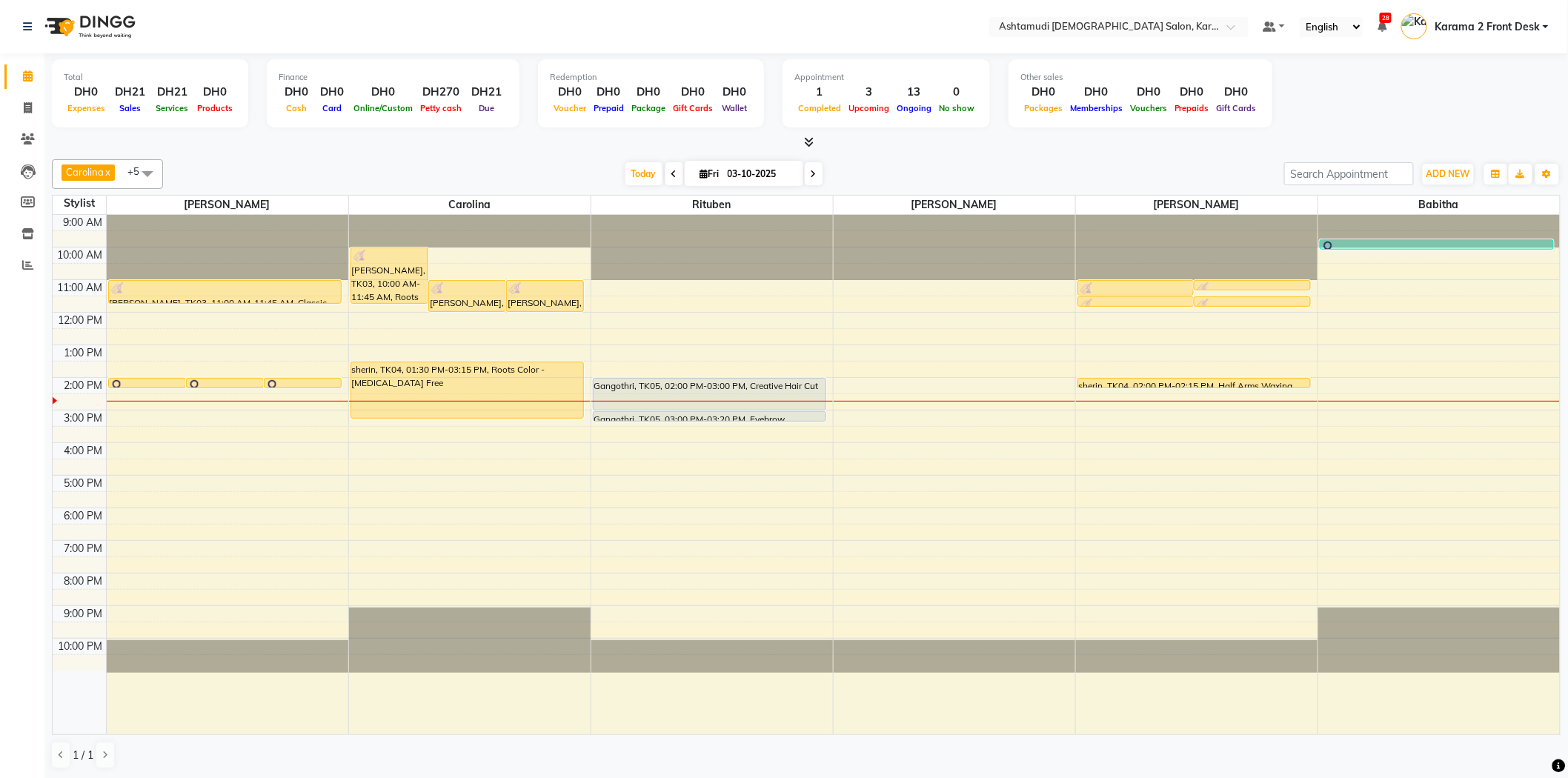
click at [448, 167] on div "[DATE] [DATE]" at bounding box center [724, 174] width 1107 height 22
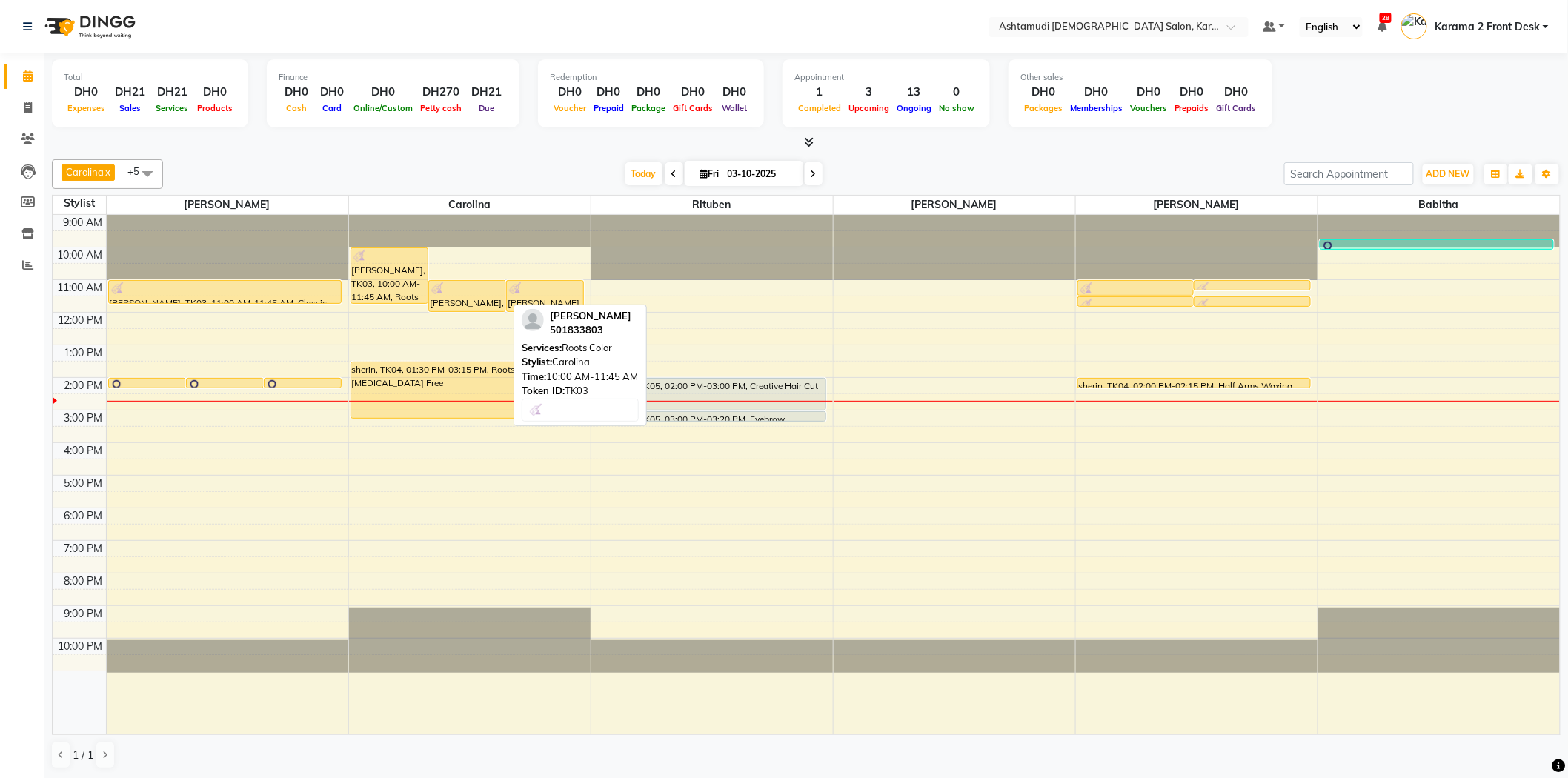
click at [417, 276] on div "[PERSON_NAME], TK03, 10:00 AM-11:45 AM, Roots Color" at bounding box center [389, 276] width 76 height 55
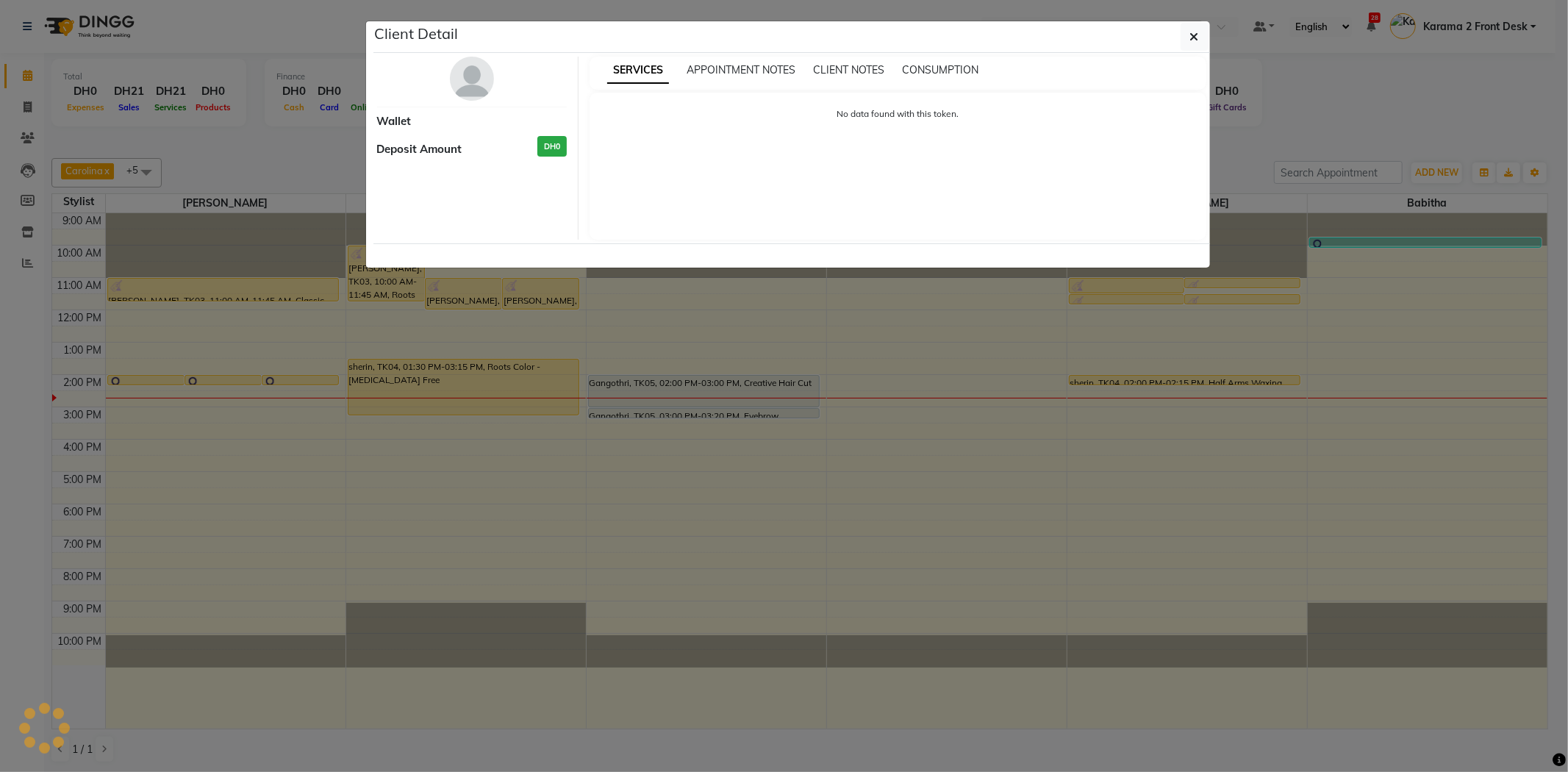
select select "1"
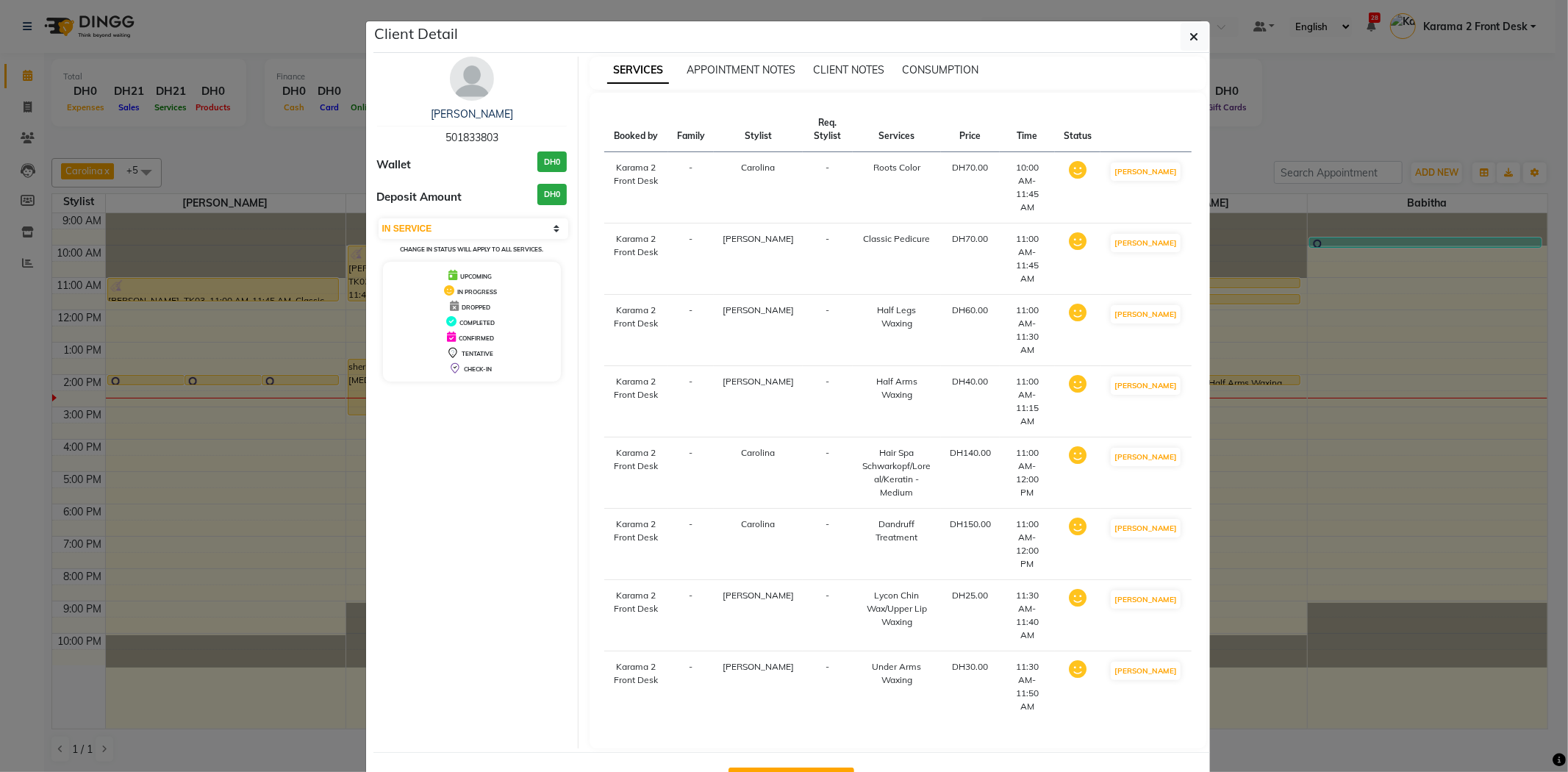
click at [773, 768] on button "Mark Done And Checkout" at bounding box center [790, 779] width 126 height 23
select select "service"
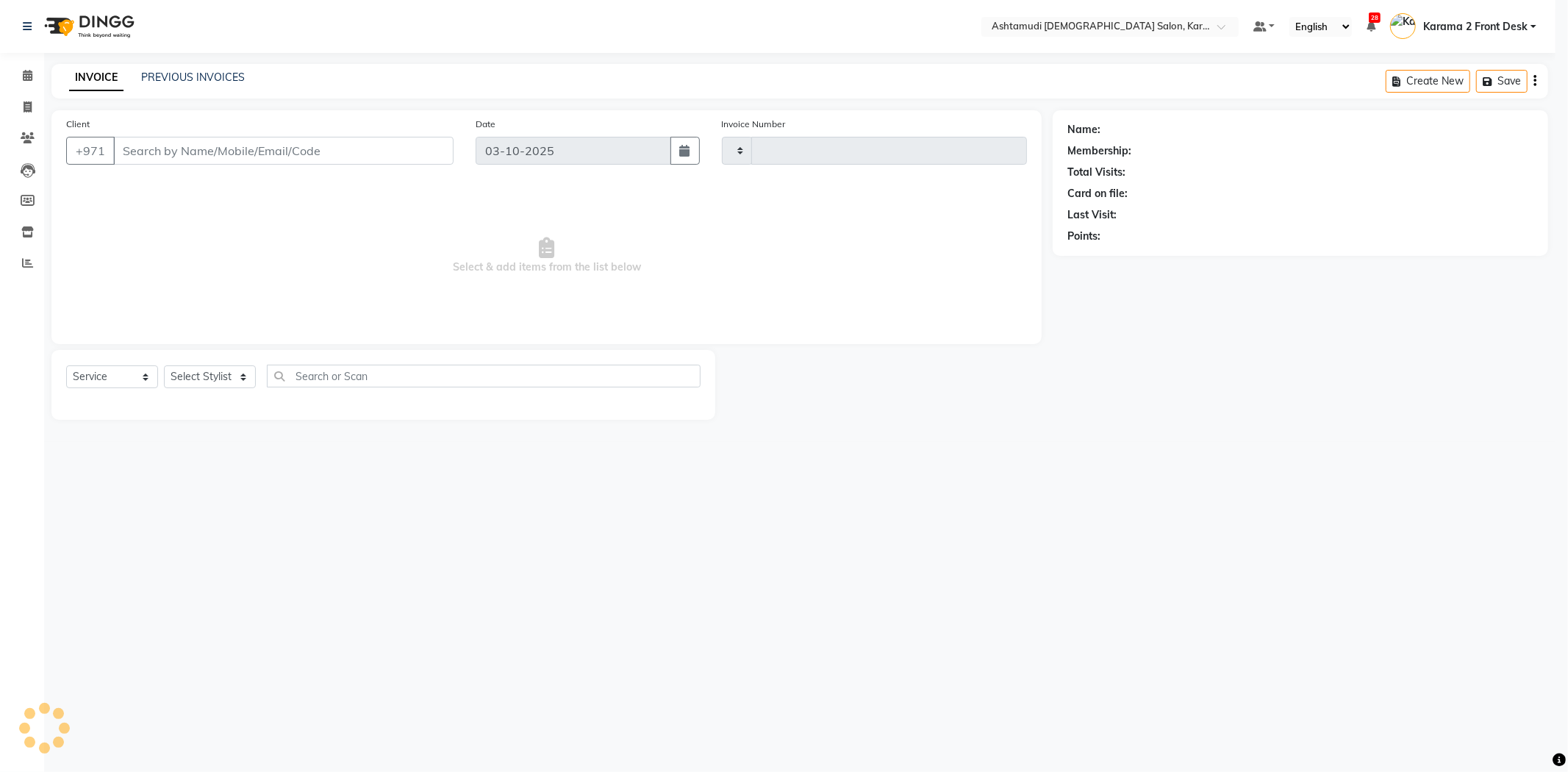
type input "2402"
select select "7424"
click at [493, 260] on span "Select & add items from the list below" at bounding box center [550, 256] width 969 height 147
type input "501833803"
select select "64957"
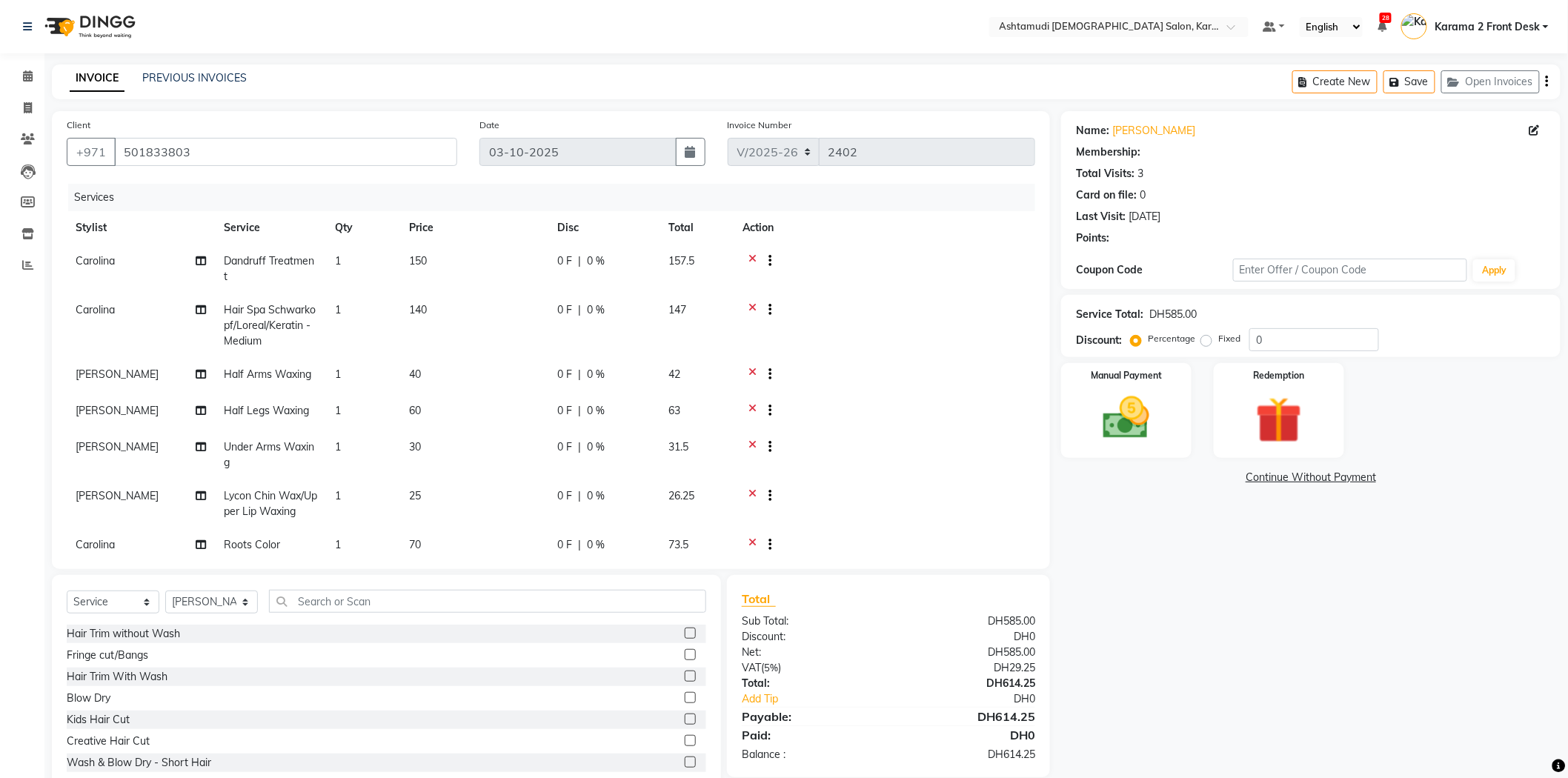
select select "1: Object"
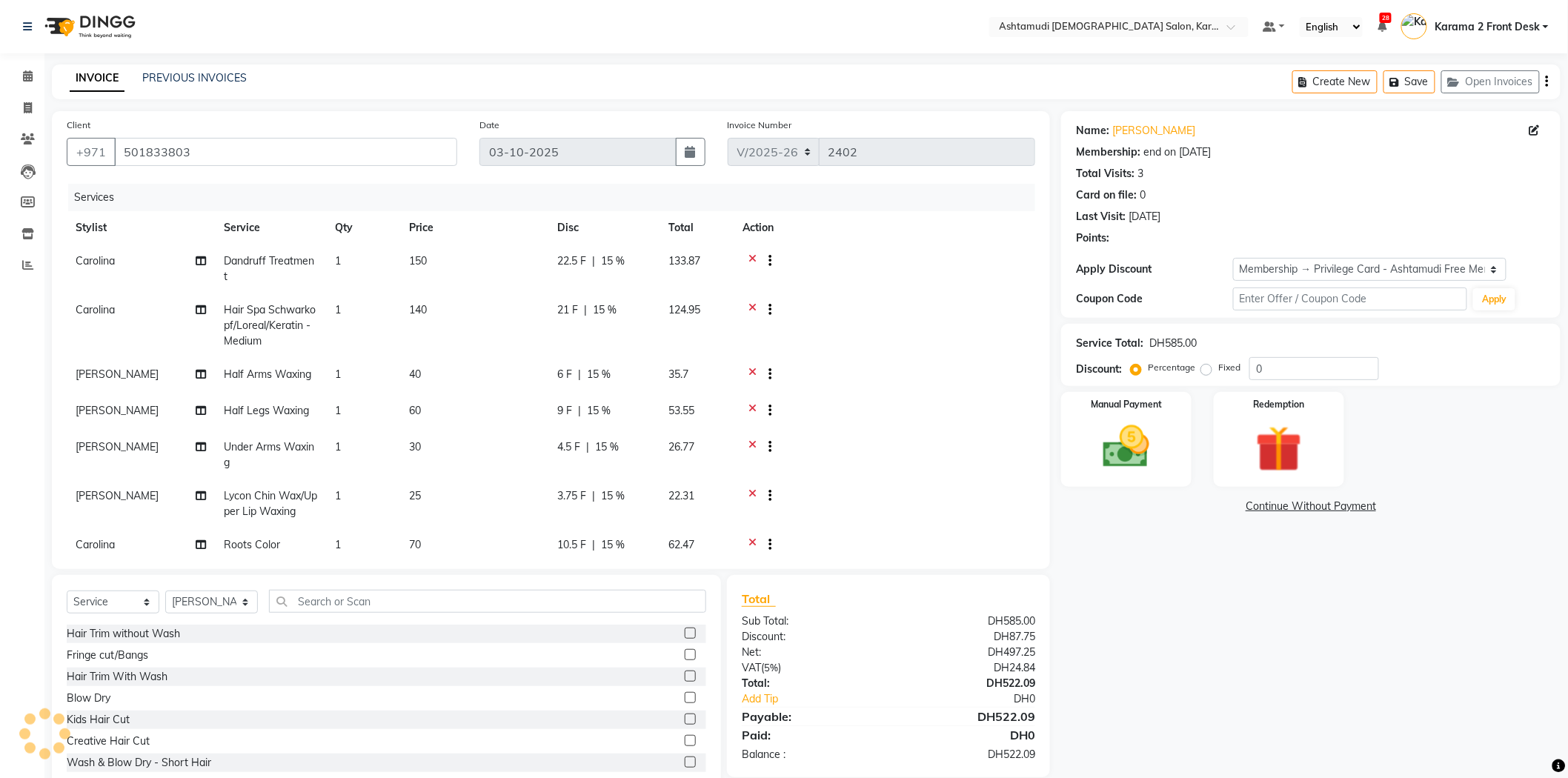
type input "15"
click at [860, 254] on div at bounding box center [884, 262] width 284 height 18
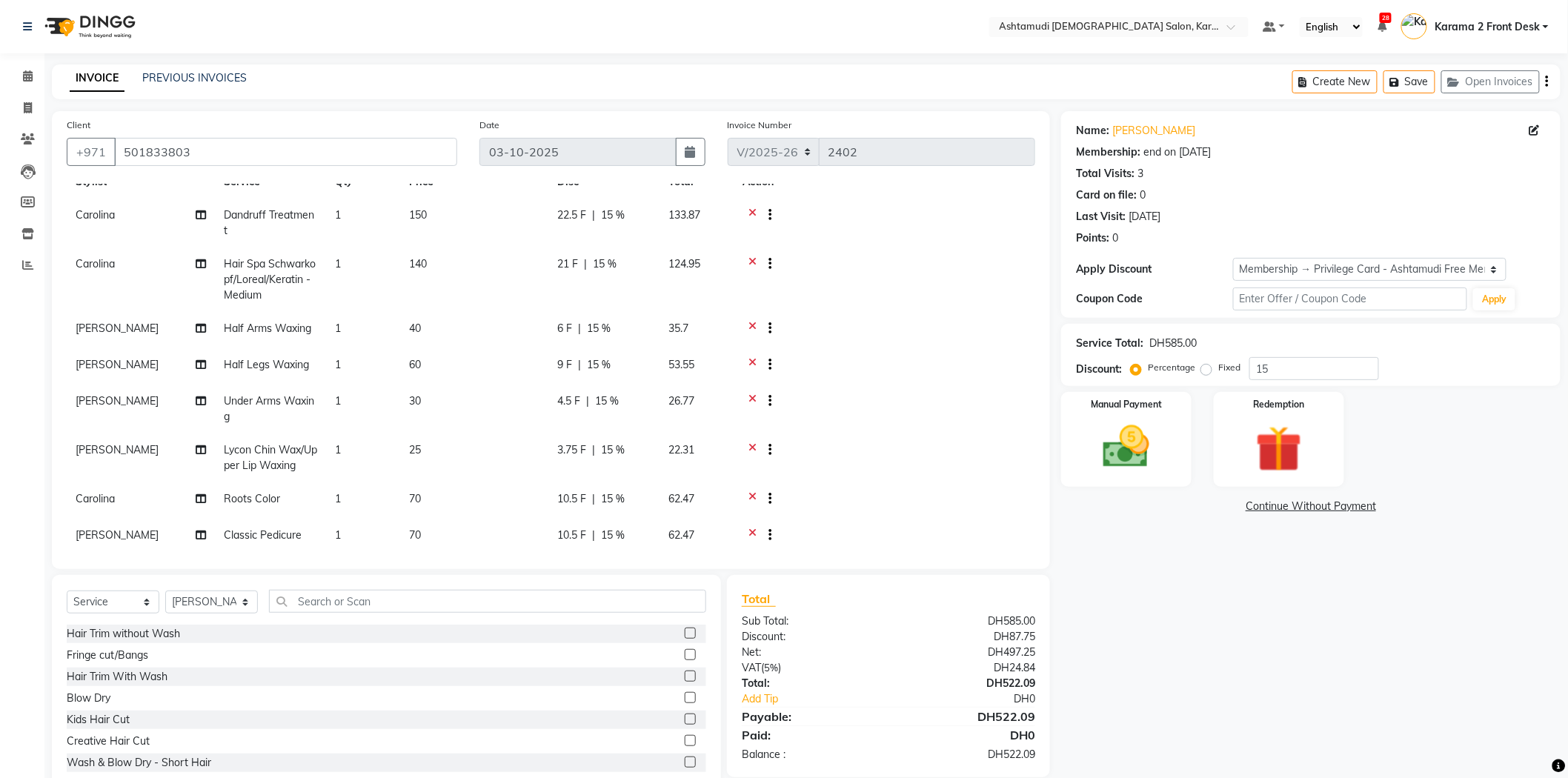
scroll to position [71, 0]
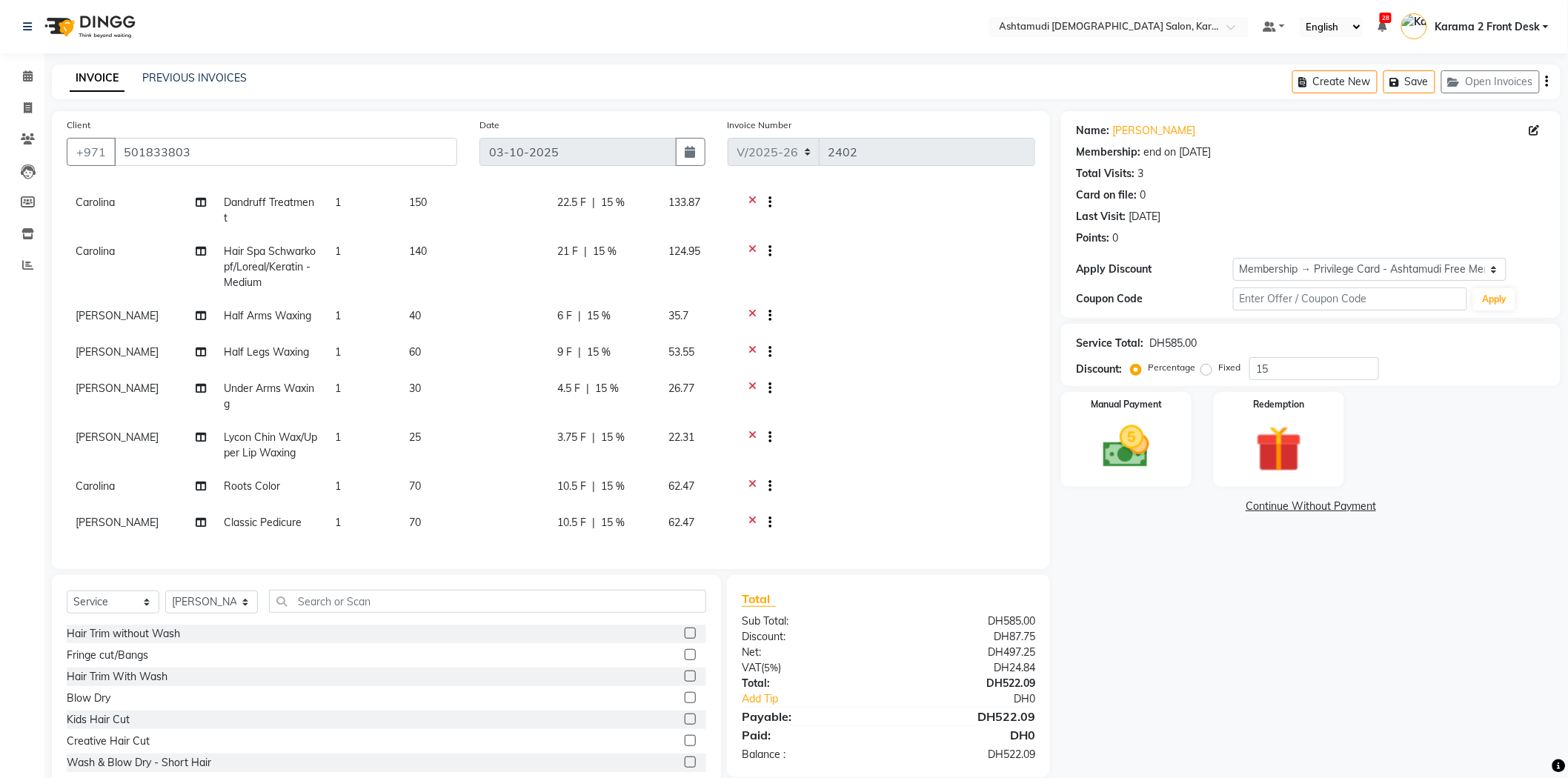
click at [751, 381] on icon at bounding box center [752, 390] width 8 height 18
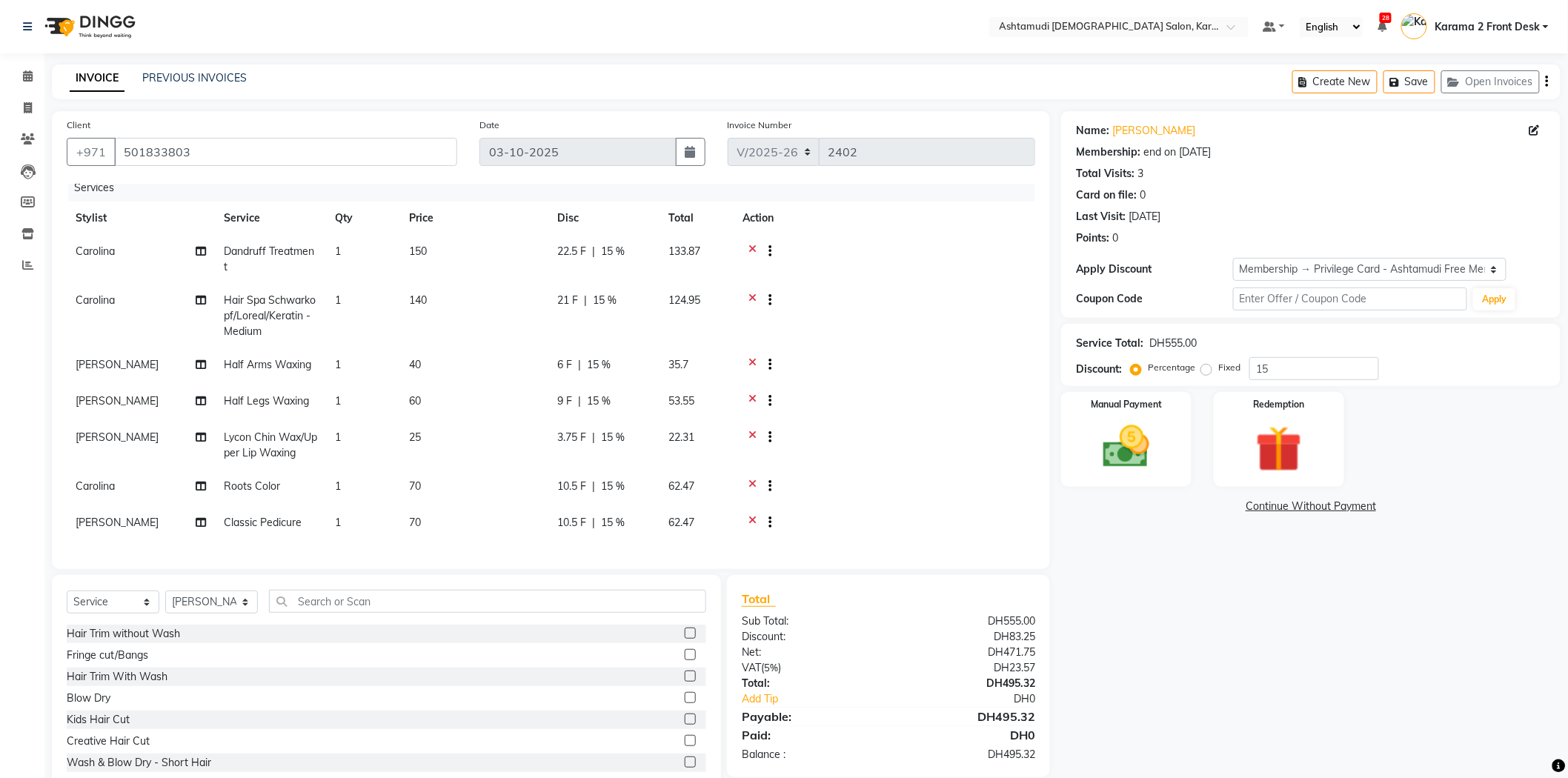
scroll to position [21, 0]
click at [118, 358] on span "[PERSON_NAME]" at bounding box center [117, 364] width 83 height 13
select select "81433"
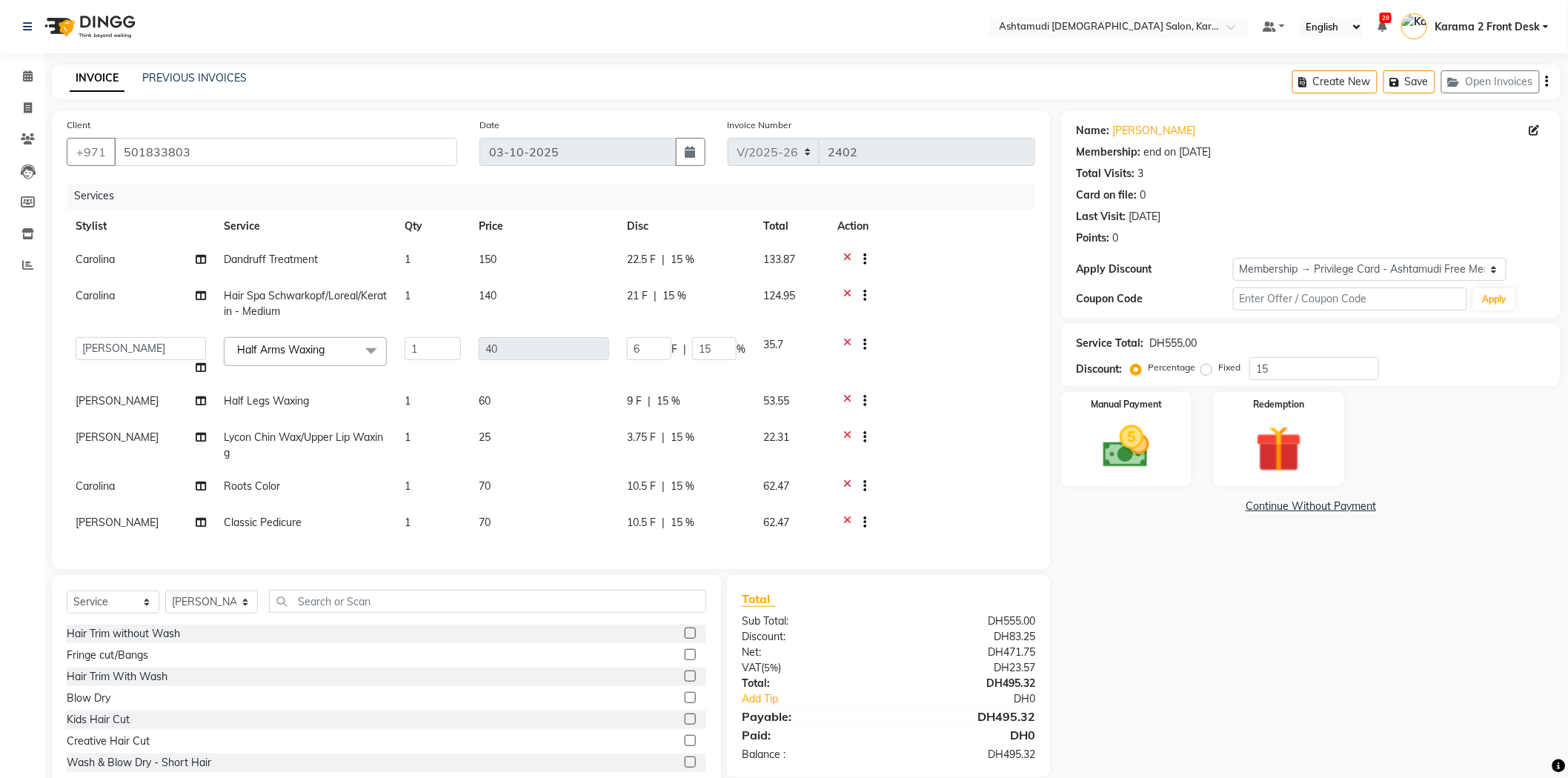
scroll to position [13, 0]
click at [118, 347] on select "Babitha Carolina Farsana Begum Geeta Jyothi Krishna Karama 2 Front Desk Linda R…" at bounding box center [141, 348] width 130 height 23
select select "69442"
click at [106, 394] on span "[PERSON_NAME]" at bounding box center [117, 400] width 83 height 13
select select "81433"
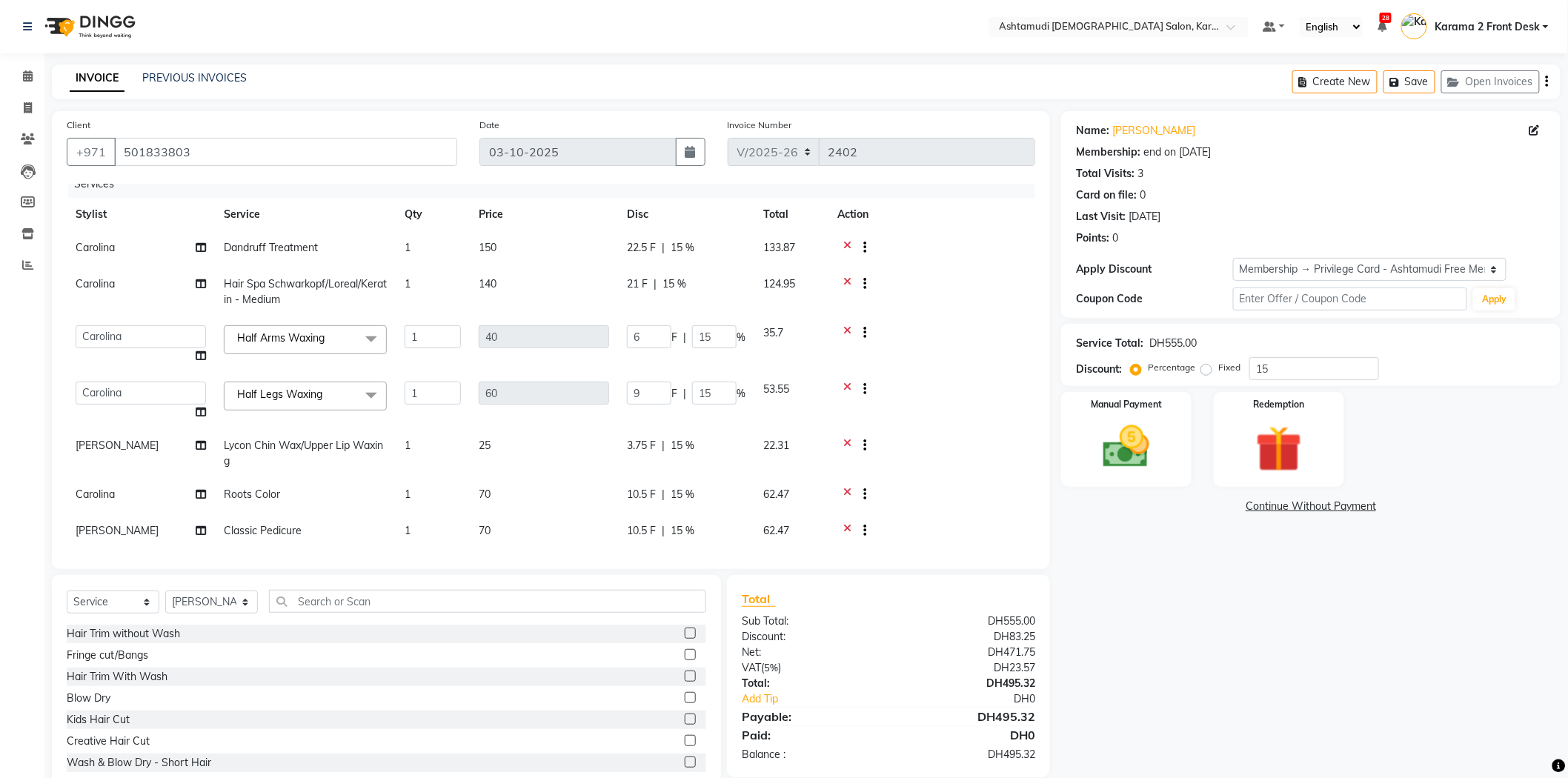
select select "69442"
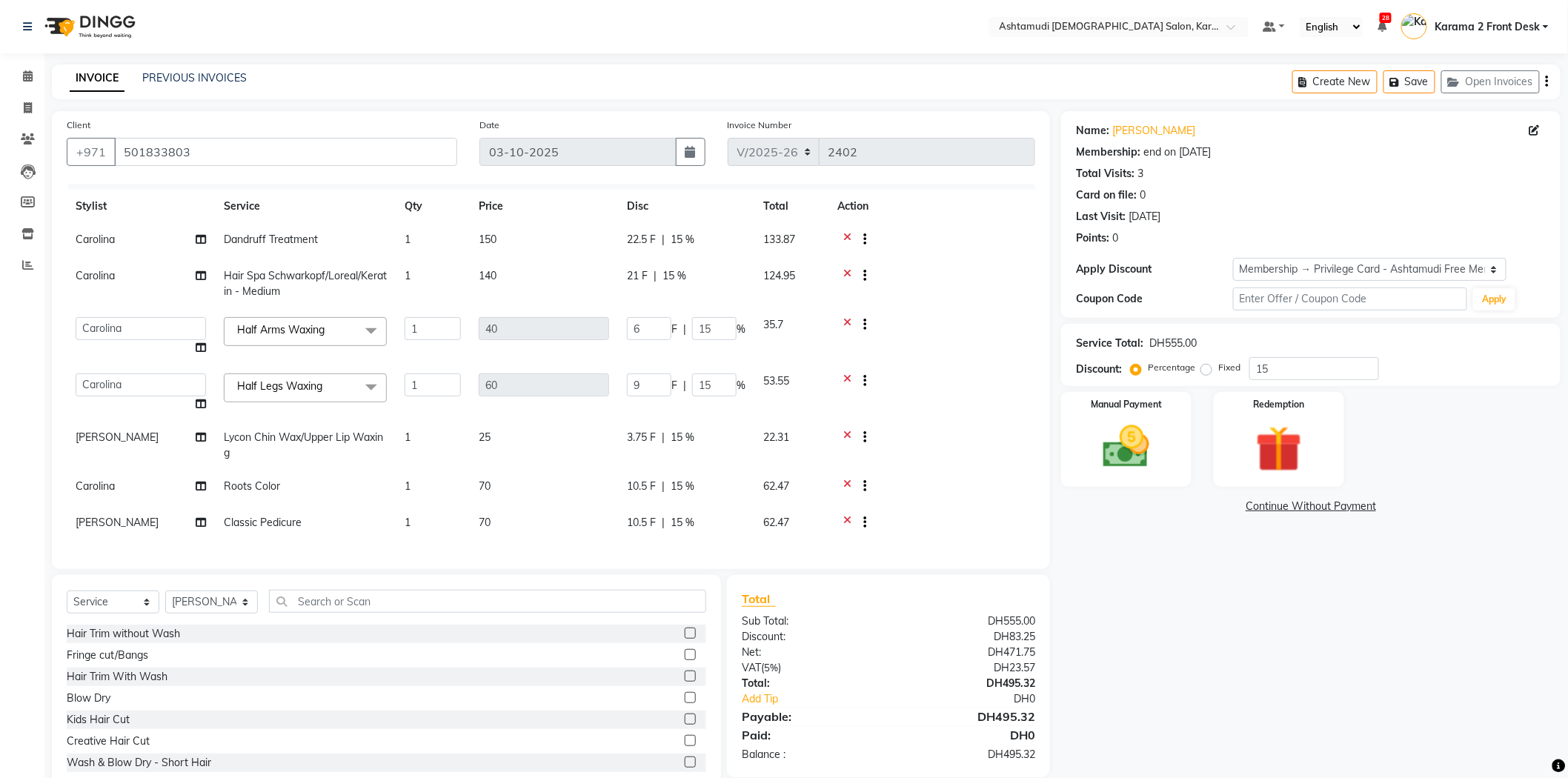
scroll to position [34, 0]
click at [124, 430] on span "[PERSON_NAME]" at bounding box center [117, 436] width 83 height 13
select select "81433"
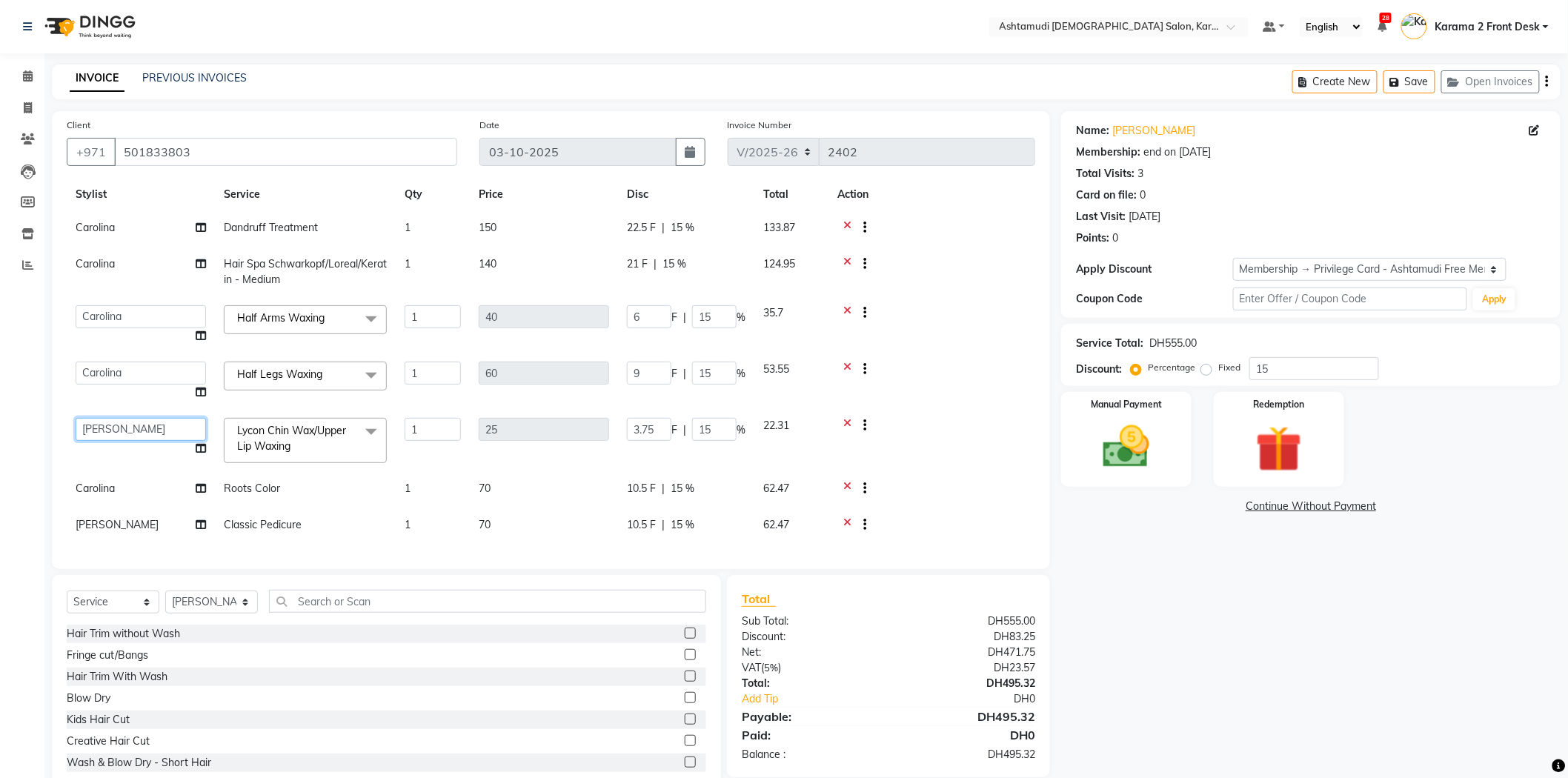
click at [124, 420] on select "Babitha Carolina Farsana Begum Geeta Jyothi Krishna Karama 2 Front Desk Linda R…" at bounding box center [141, 430] width 130 height 23
select select "77371"
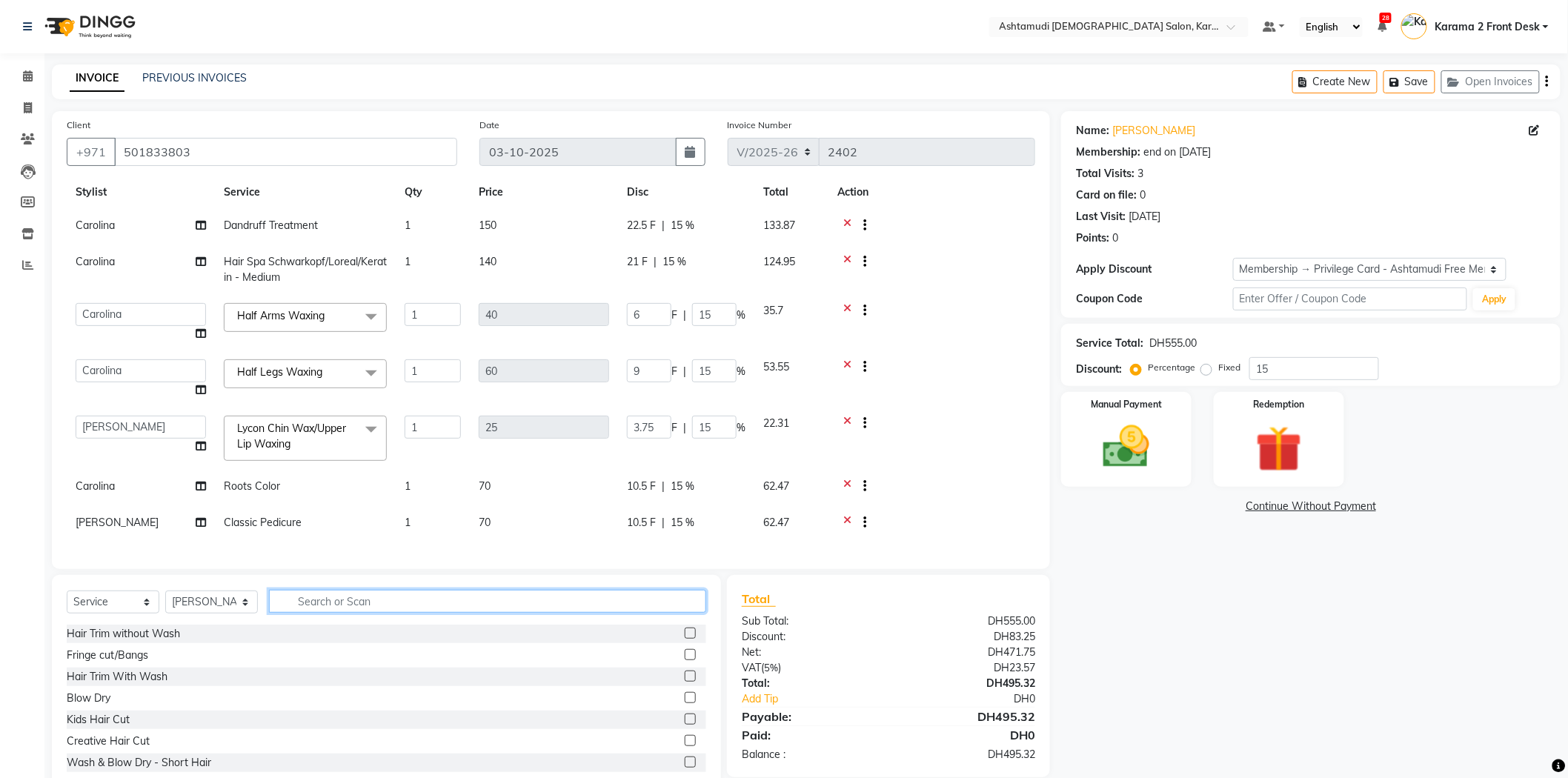
click at [366, 608] on input "text" at bounding box center [487, 601] width 437 height 23
click at [350, 601] on input "text" at bounding box center [487, 601] width 437 height 23
type input "side"
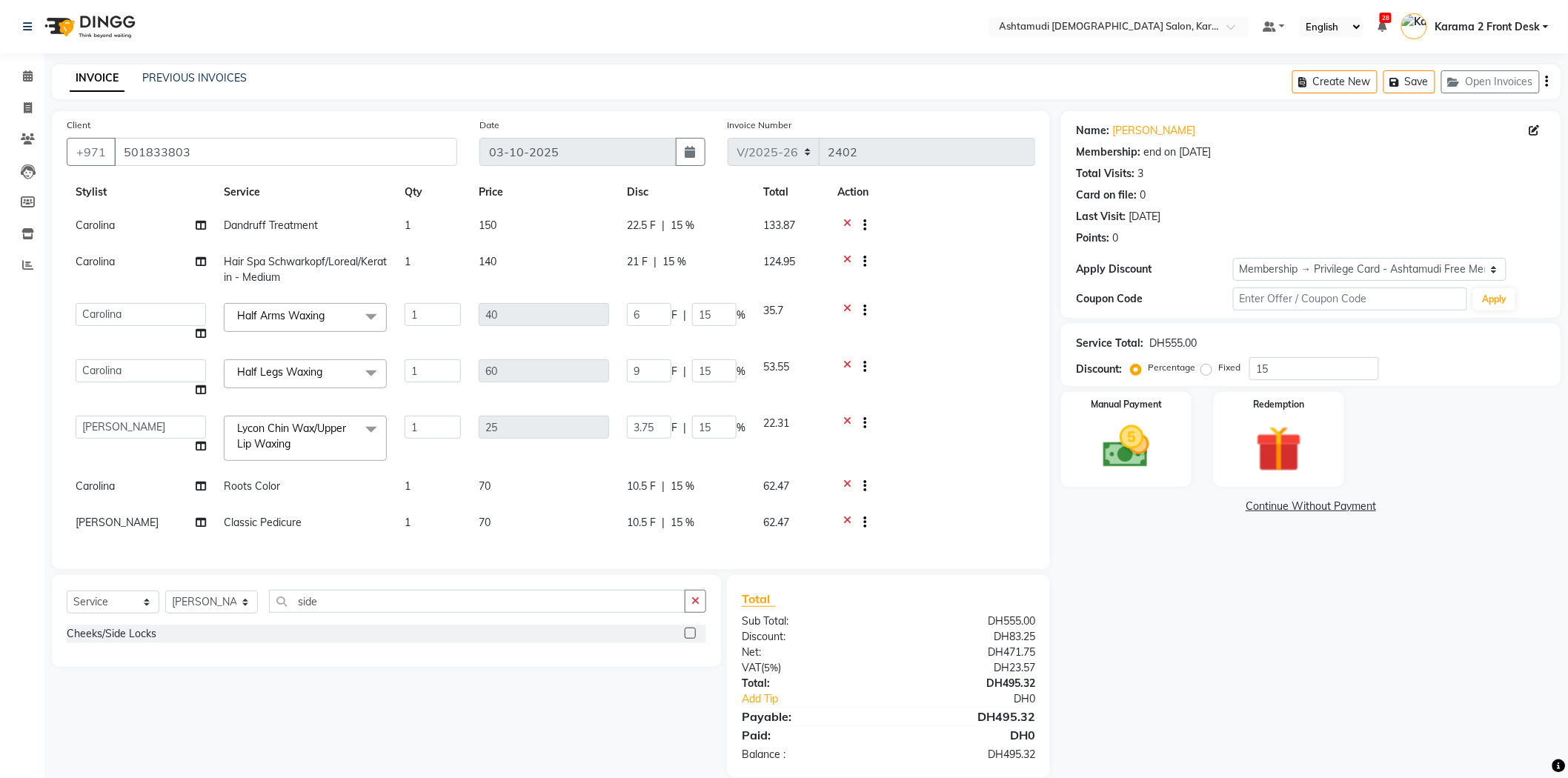
click at [692, 636] on label at bounding box center [690, 633] width 11 height 11
click at [692, 636] on input "checkbox" at bounding box center [689, 633] width 9 height 9
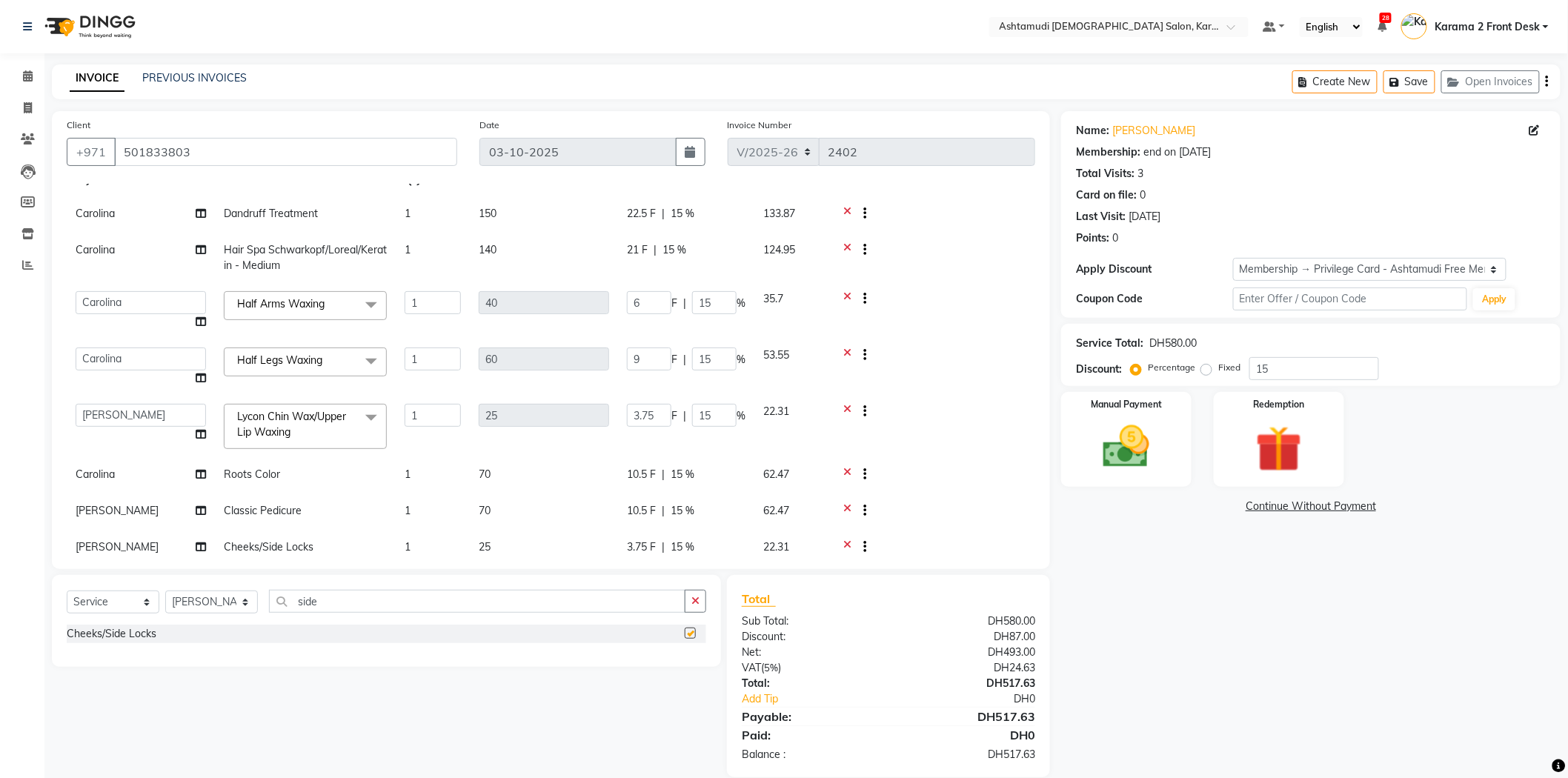
checkbox input "false"
drag, startPoint x: 400, startPoint y: 605, endPoint x: 132, endPoint y: 574, distance: 269.8
click at [134, 575] on div "Select Service Product Membership Package Voucher Prepaid Gift Card Select Styl…" at bounding box center [386, 621] width 669 height 92
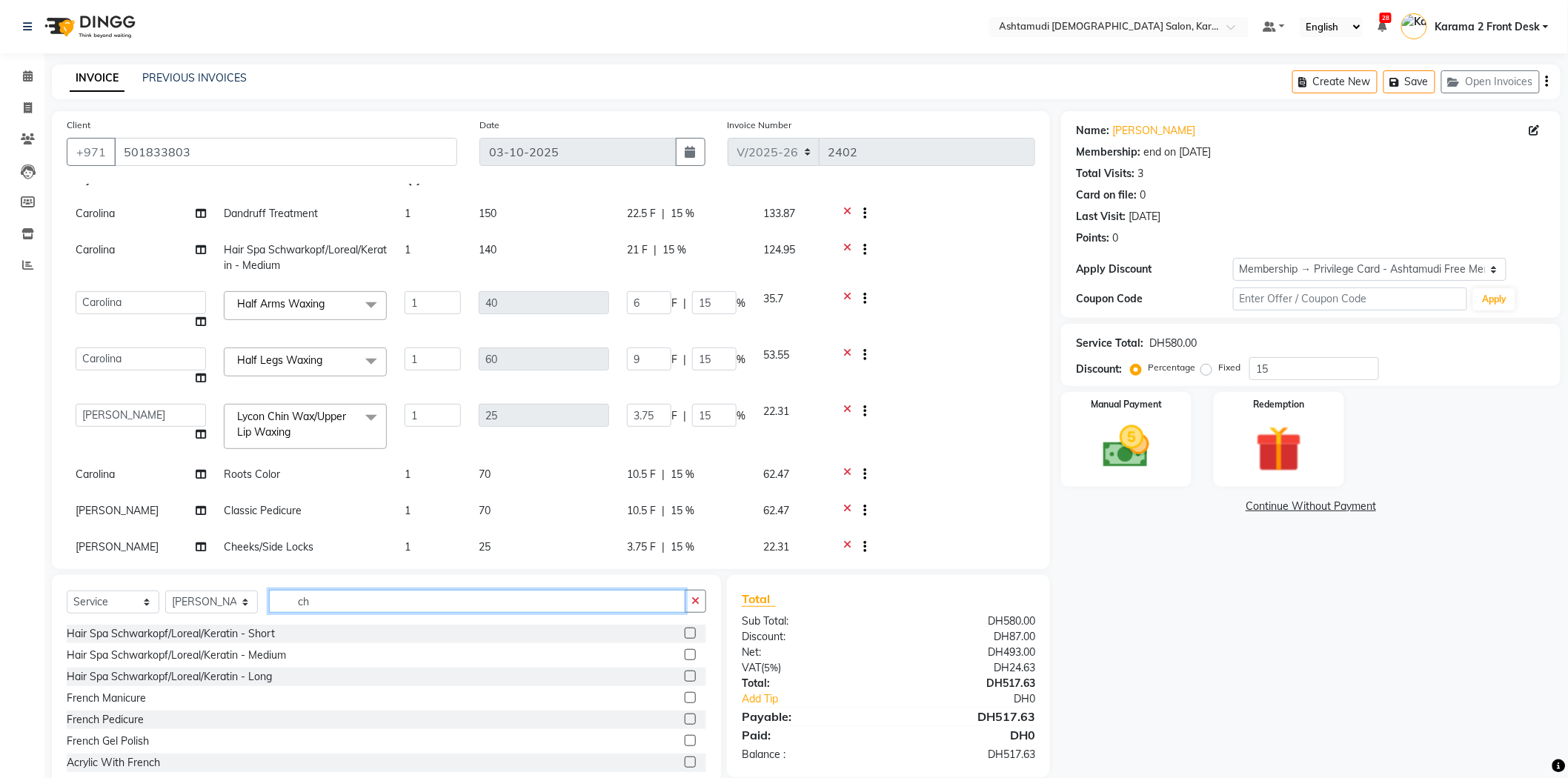
type input "che"
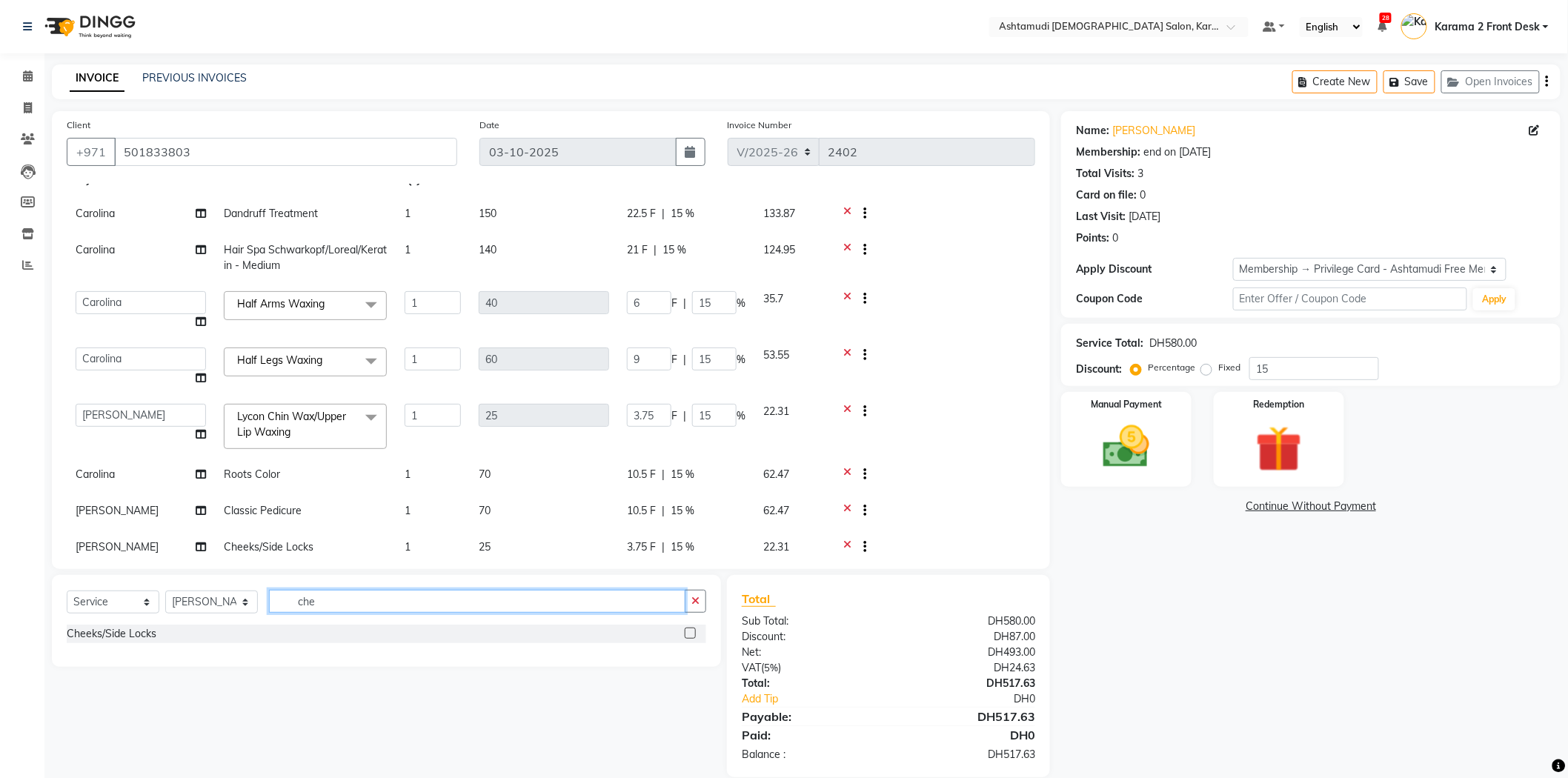
drag, startPoint x: 439, startPoint y: 596, endPoint x: 304, endPoint y: 606, distance: 135.4
click at [304, 606] on input "che" at bounding box center [477, 601] width 417 height 23
click at [326, 598] on input "che" at bounding box center [477, 601] width 417 height 23
drag, startPoint x: 326, startPoint y: 598, endPoint x: 276, endPoint y: 605, distance: 50.5
click at [276, 605] on input "che" at bounding box center [477, 601] width 417 height 23
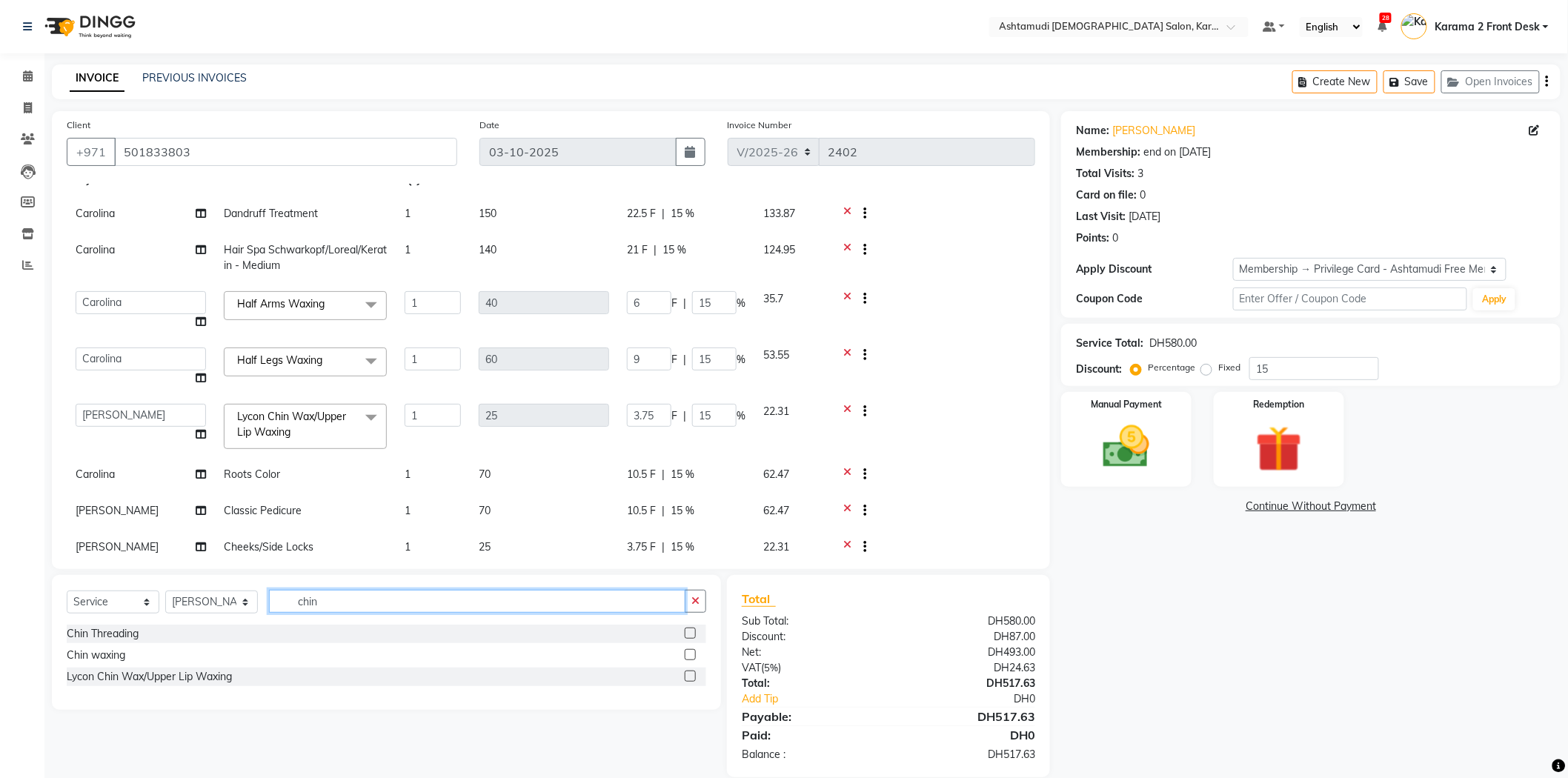
type input "chin"
click at [687, 671] on label at bounding box center [690, 676] width 11 height 11
click at [687, 672] on input "checkbox" at bounding box center [689, 676] width 9 height 9
checkbox input "false"
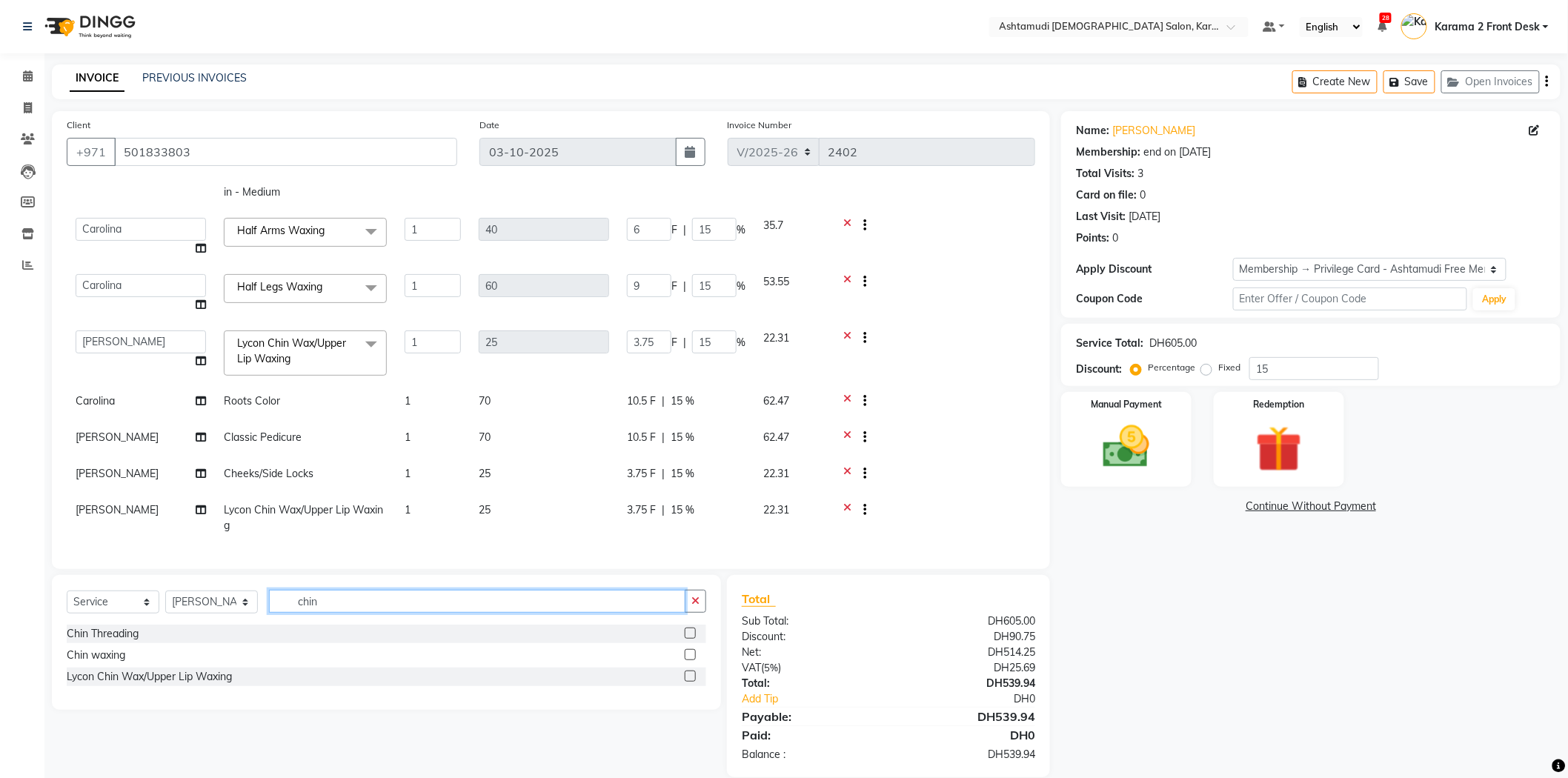
drag, startPoint x: 336, startPoint y: 593, endPoint x: 166, endPoint y: 589, distance: 170.0
click at [161, 591] on div "Select Service Product Membership Package Voucher Prepaid Gift Card Select Styl…" at bounding box center [386, 607] width 639 height 35
type input "eyeb"
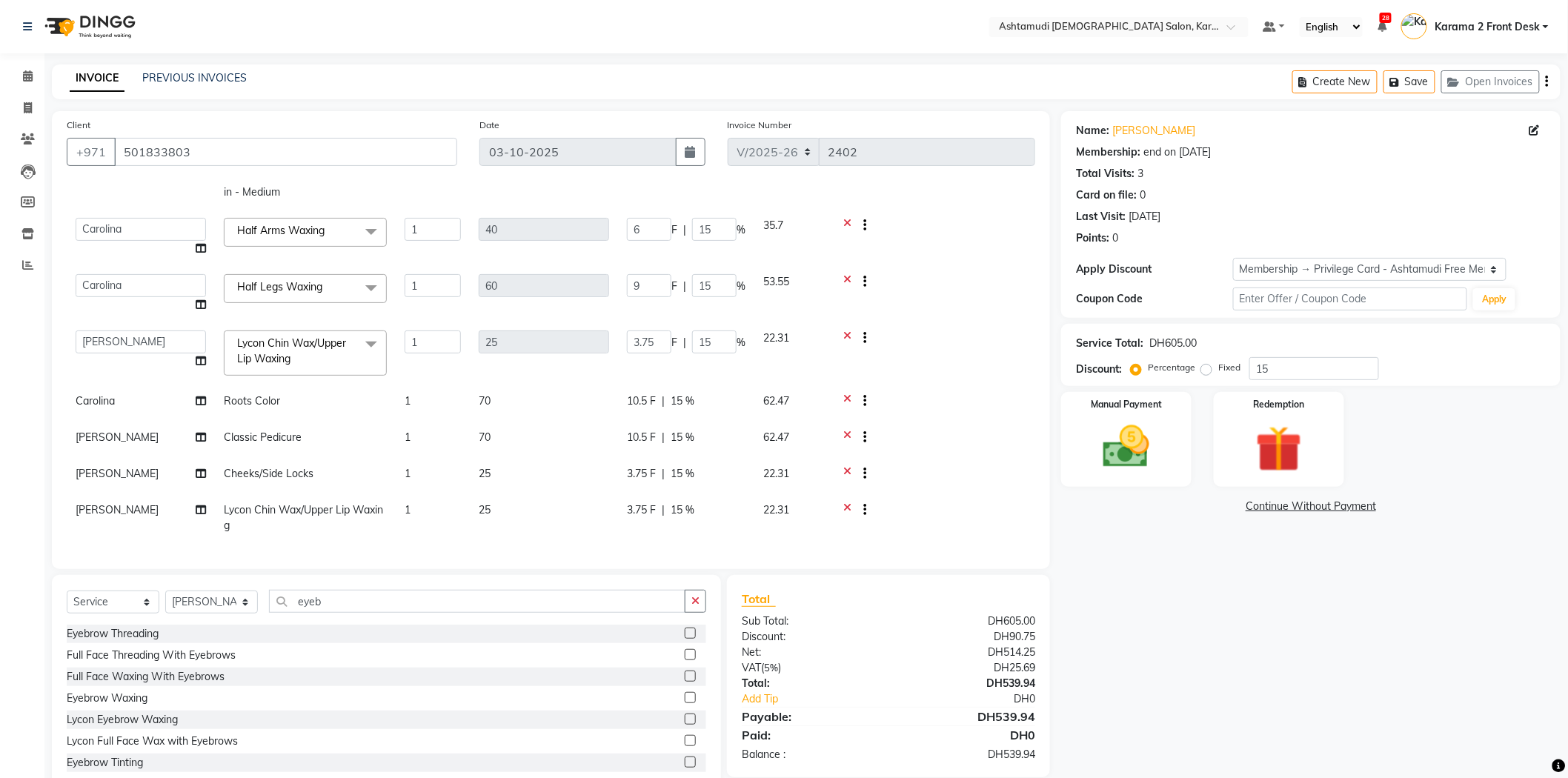
click at [685, 638] on label at bounding box center [690, 633] width 11 height 11
click at [685, 638] on input "checkbox" at bounding box center [689, 633] width 9 height 9
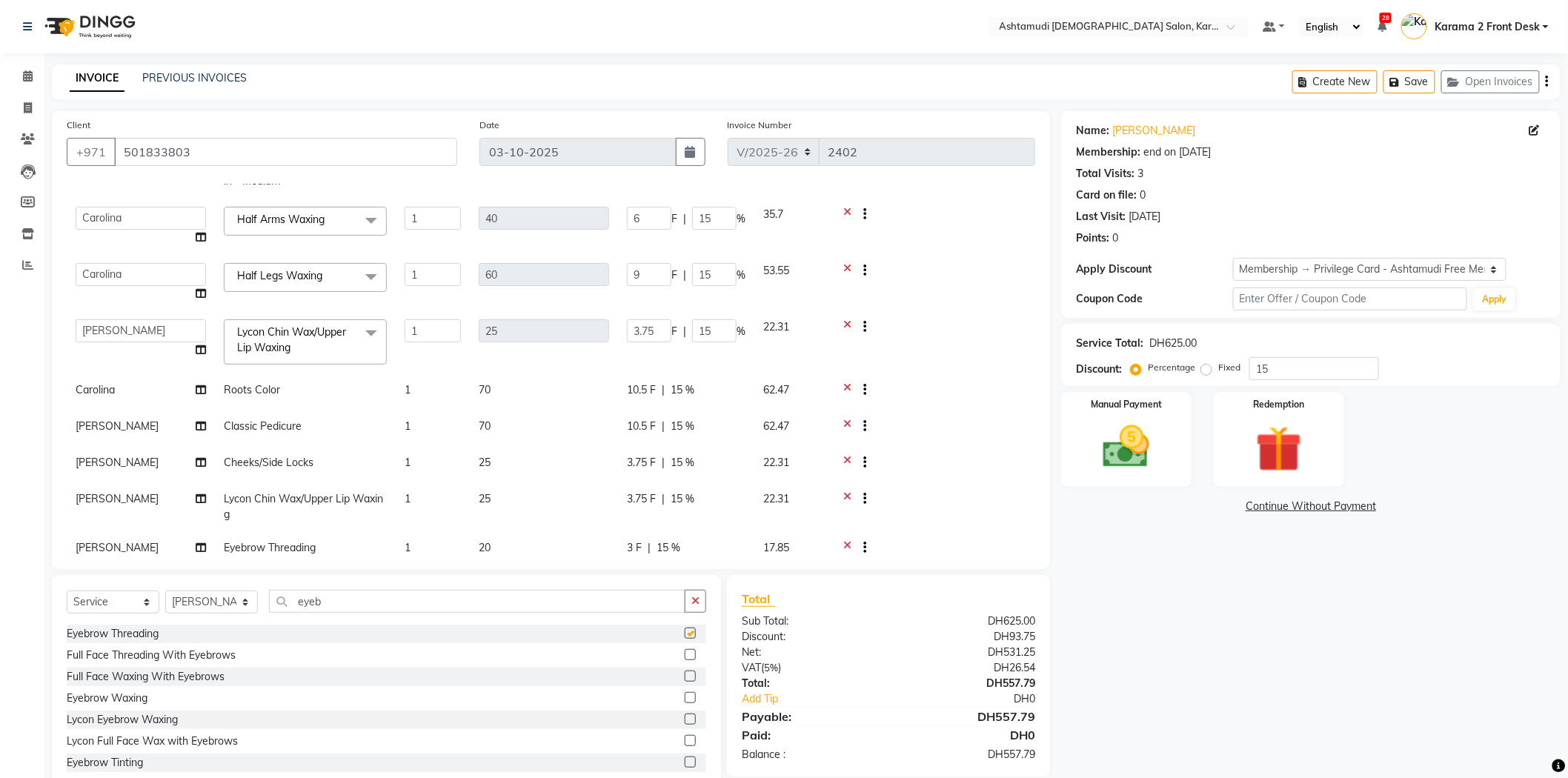
checkbox input "false"
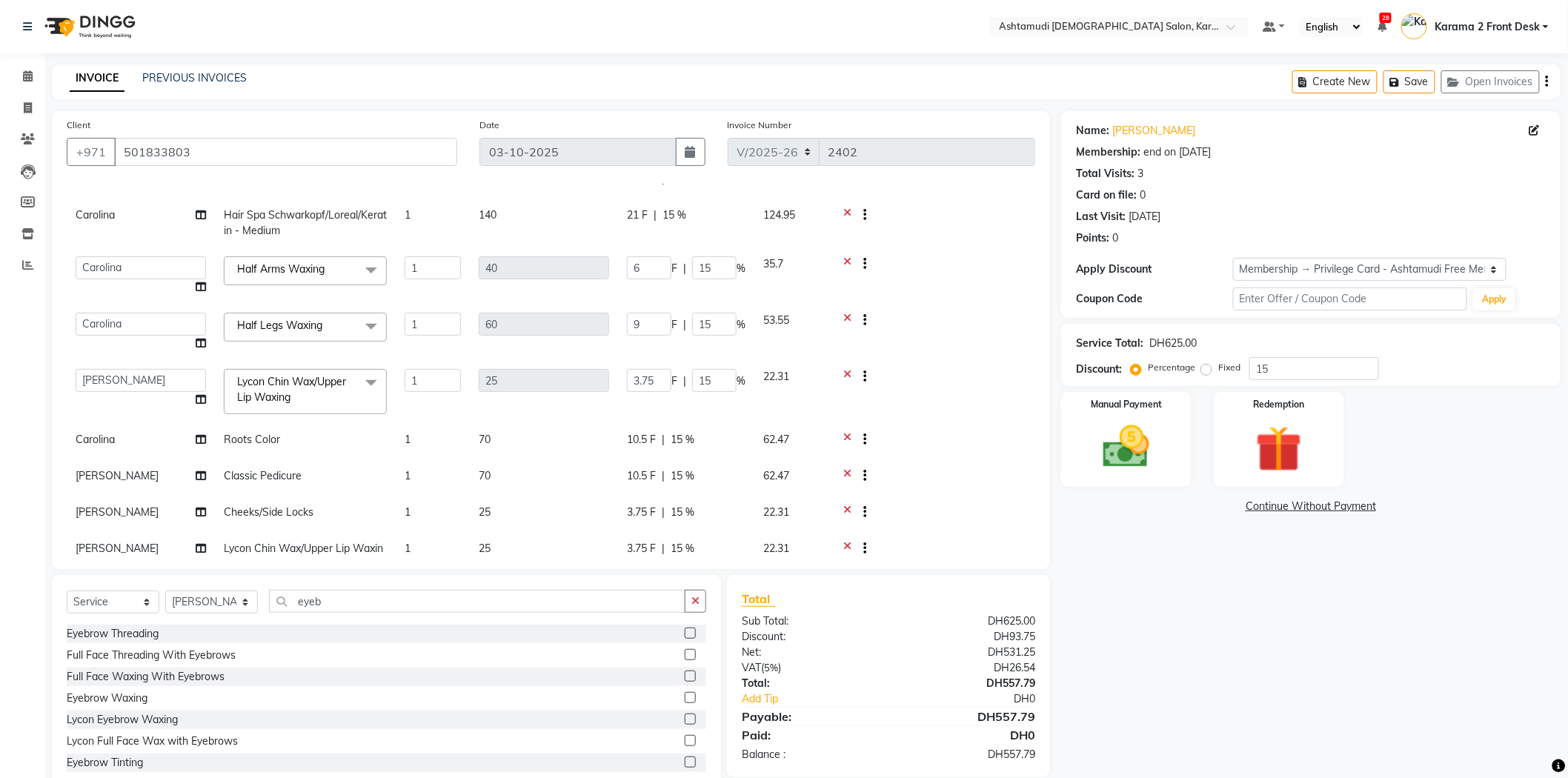
scroll to position [165, 0]
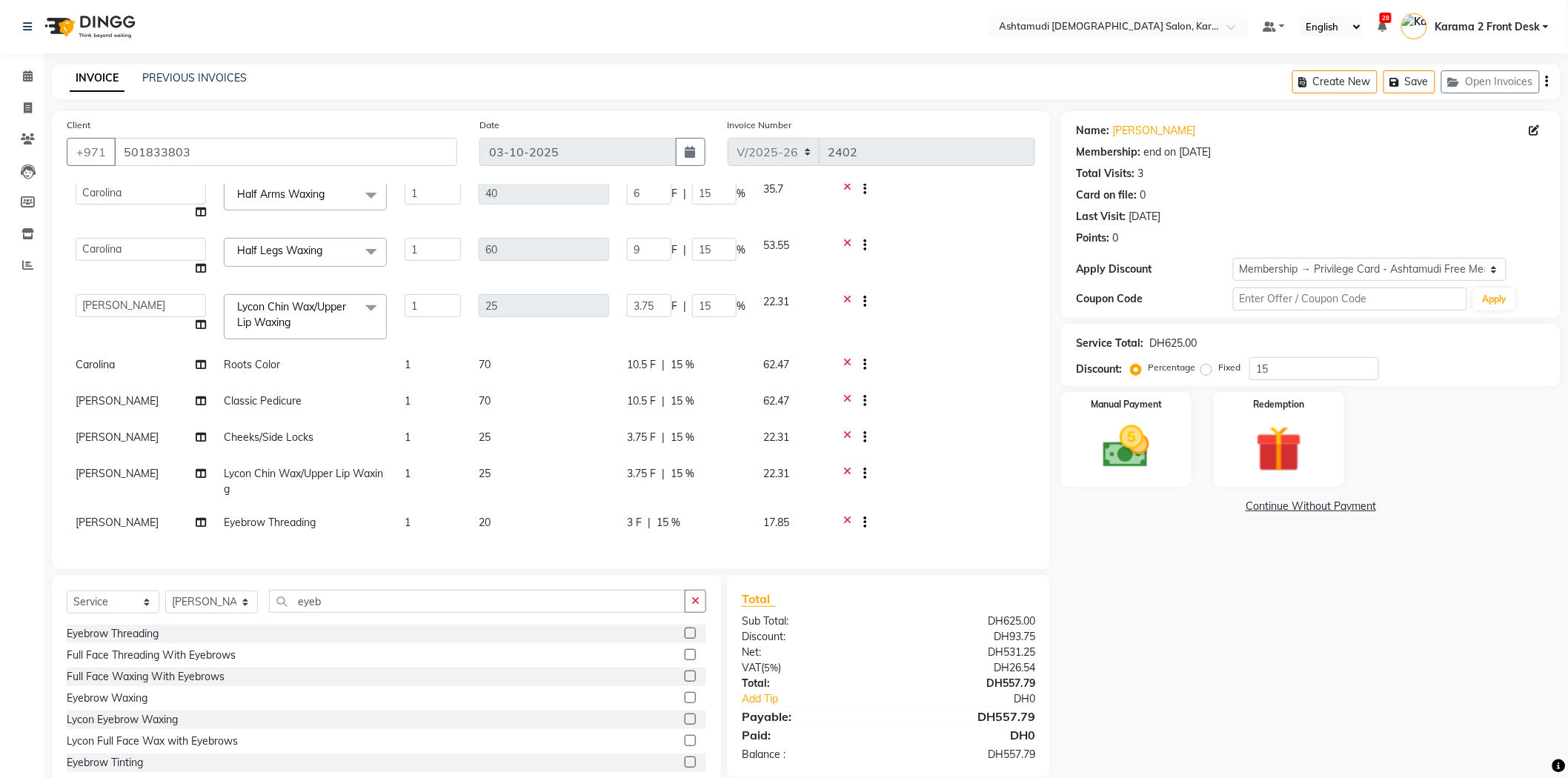
click at [100, 430] on span "[PERSON_NAME]" at bounding box center [117, 436] width 83 height 13
select select "64957"
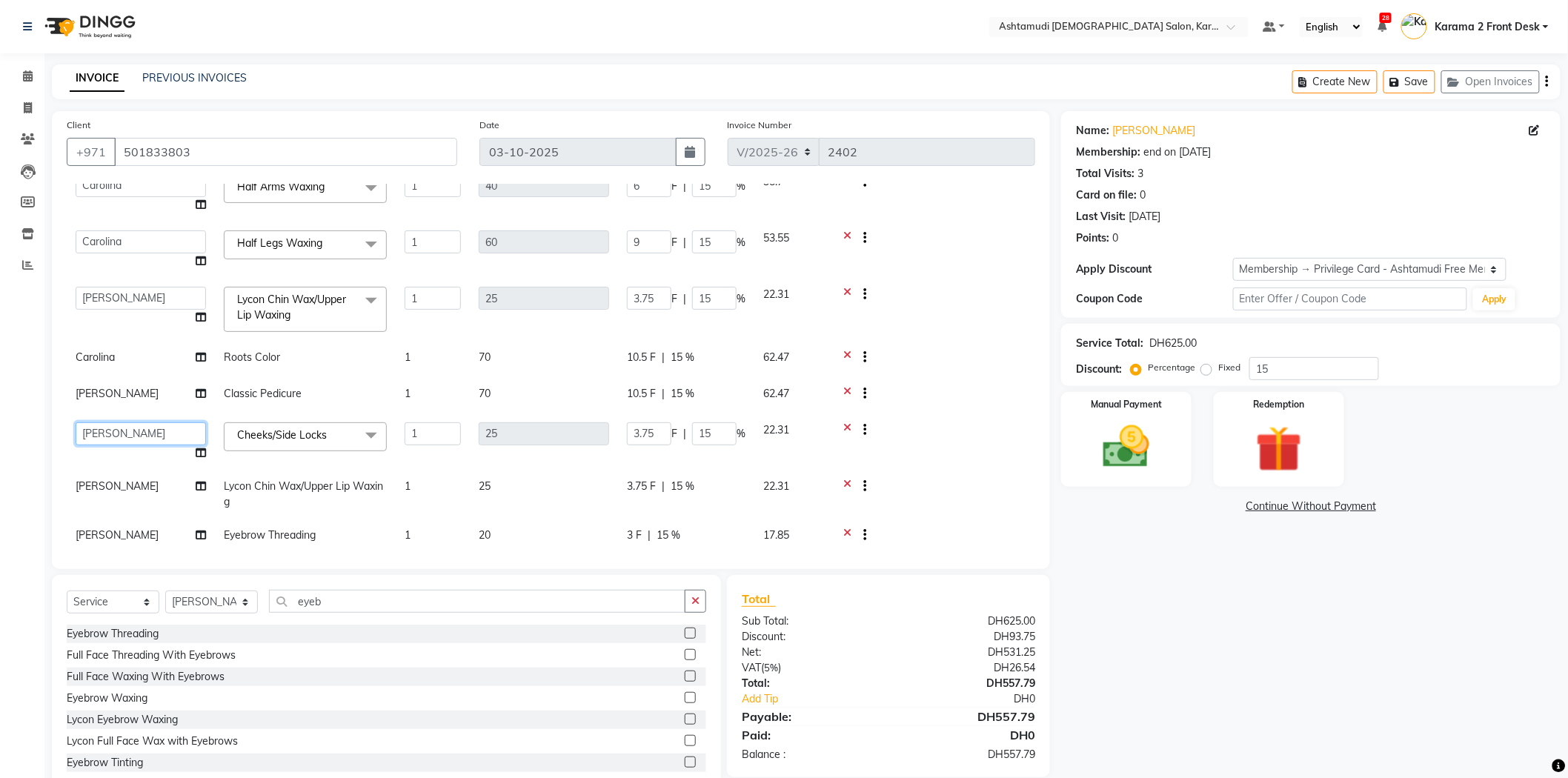
click at [100, 430] on select "Babitha Carolina Farsana Begum Geeta Jyothi Krishna Karama 2 Front Desk Linda R…" at bounding box center [141, 434] width 130 height 23
select select "77371"
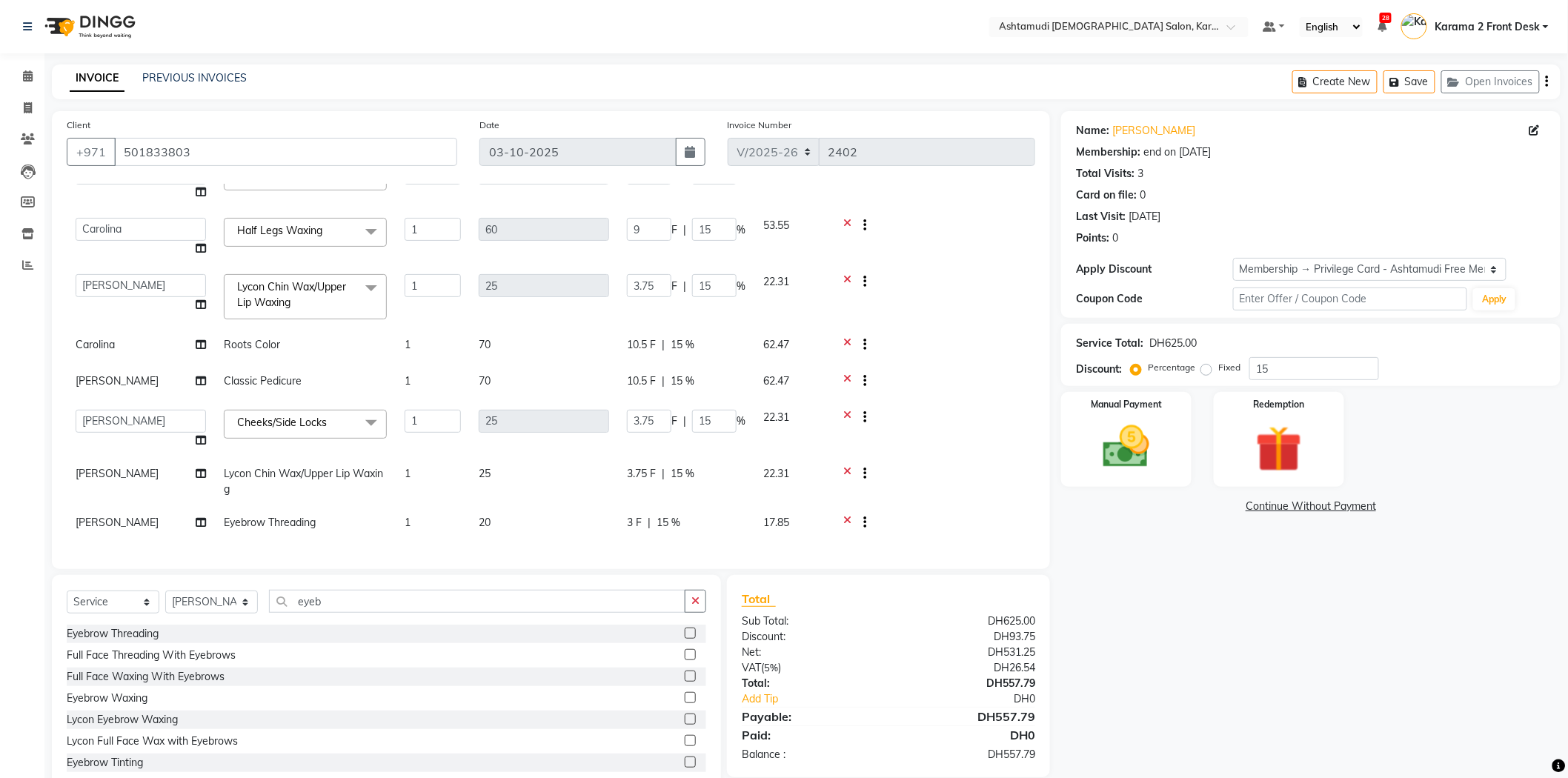
scroll to position [189, 0]
click at [95, 467] on span "[PERSON_NAME]" at bounding box center [117, 473] width 83 height 13
select select "64957"
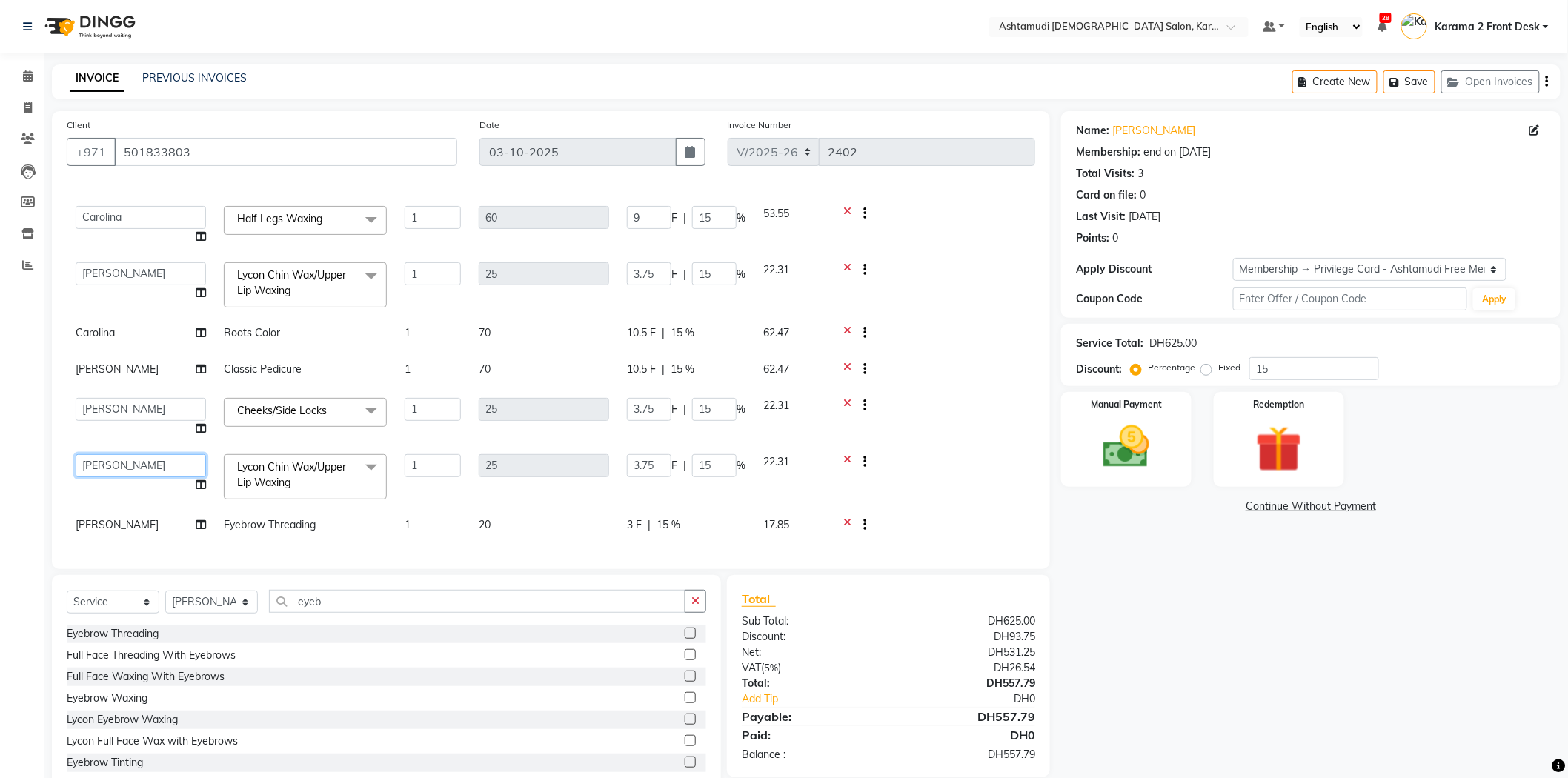
click at [89, 461] on select "Babitha Carolina Farsana Begum Geeta Jyothi Krishna Karama 2 Front Desk Linda R…" at bounding box center [141, 466] width 130 height 23
select select "77371"
click at [93, 516] on span "[PERSON_NAME]" at bounding box center [117, 522] width 83 height 13
select select "64957"
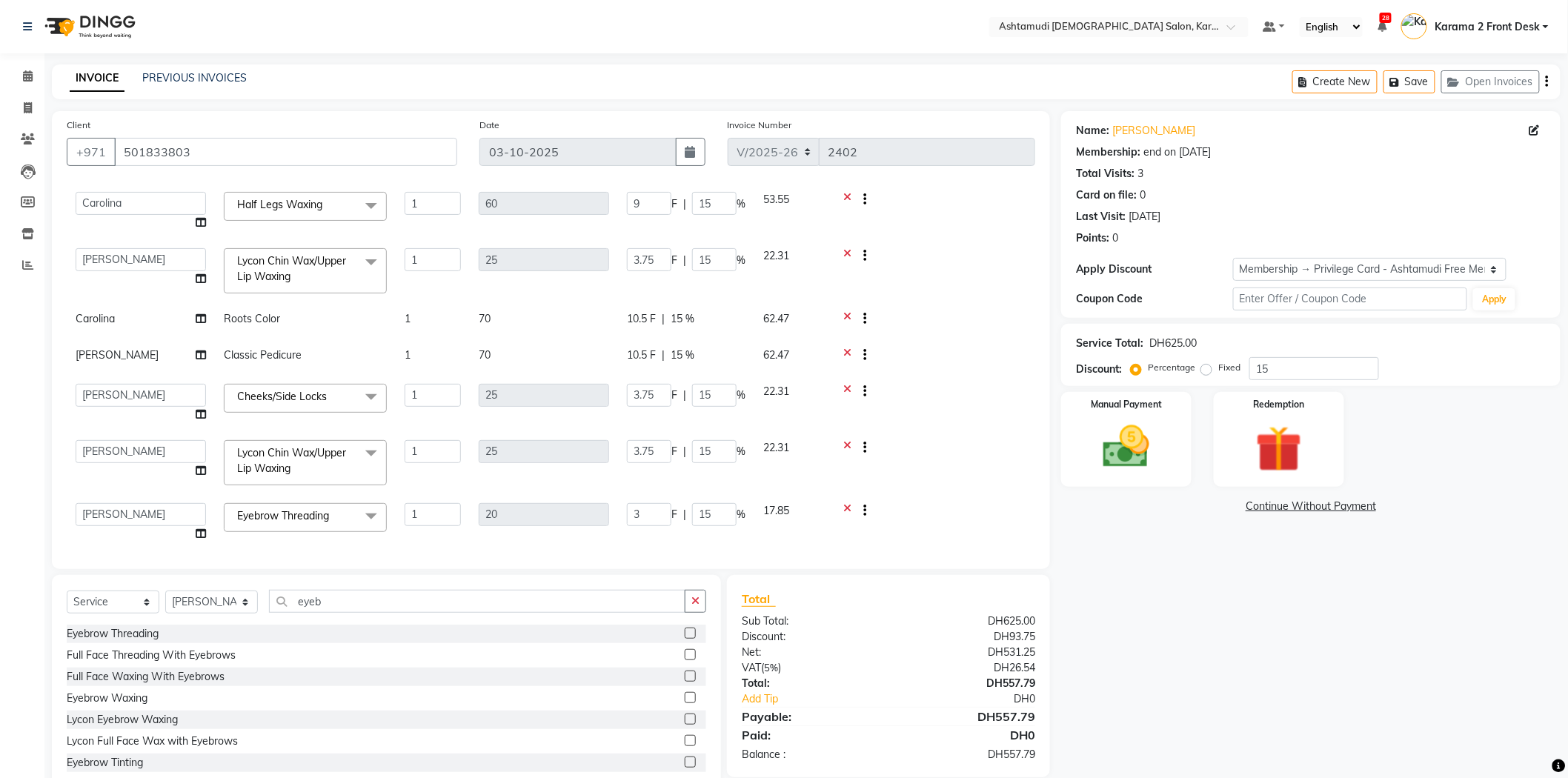
click at [93, 510] on select "Babitha Carolina Farsana Begum Geeta Jyothi Krishna Karama 2 Front Desk Linda R…" at bounding box center [141, 514] width 130 height 23
click at [396, 329] on td "1" at bounding box center [433, 321] width 74 height 36
select select "69442"
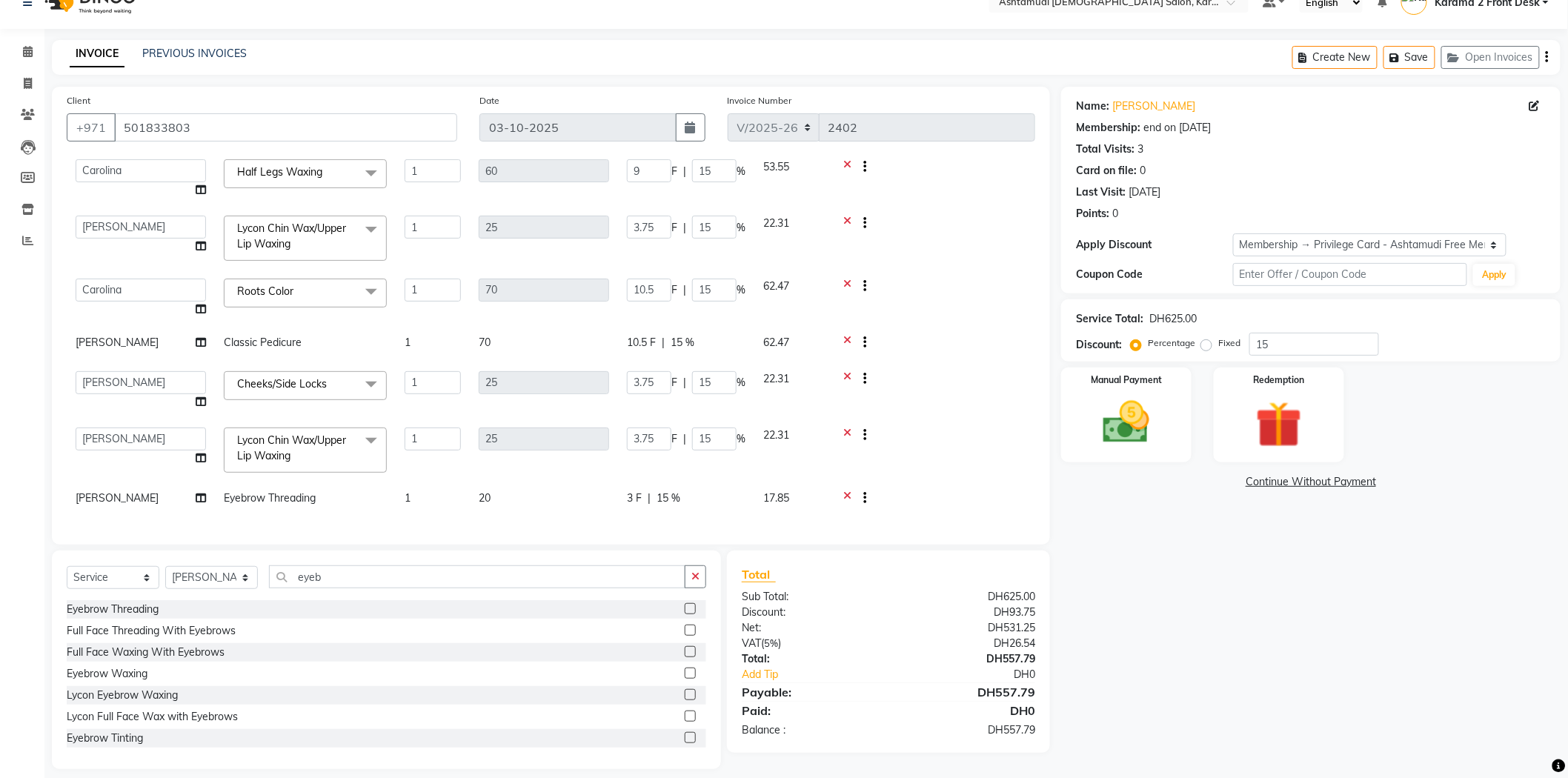
scroll to position [38, 0]
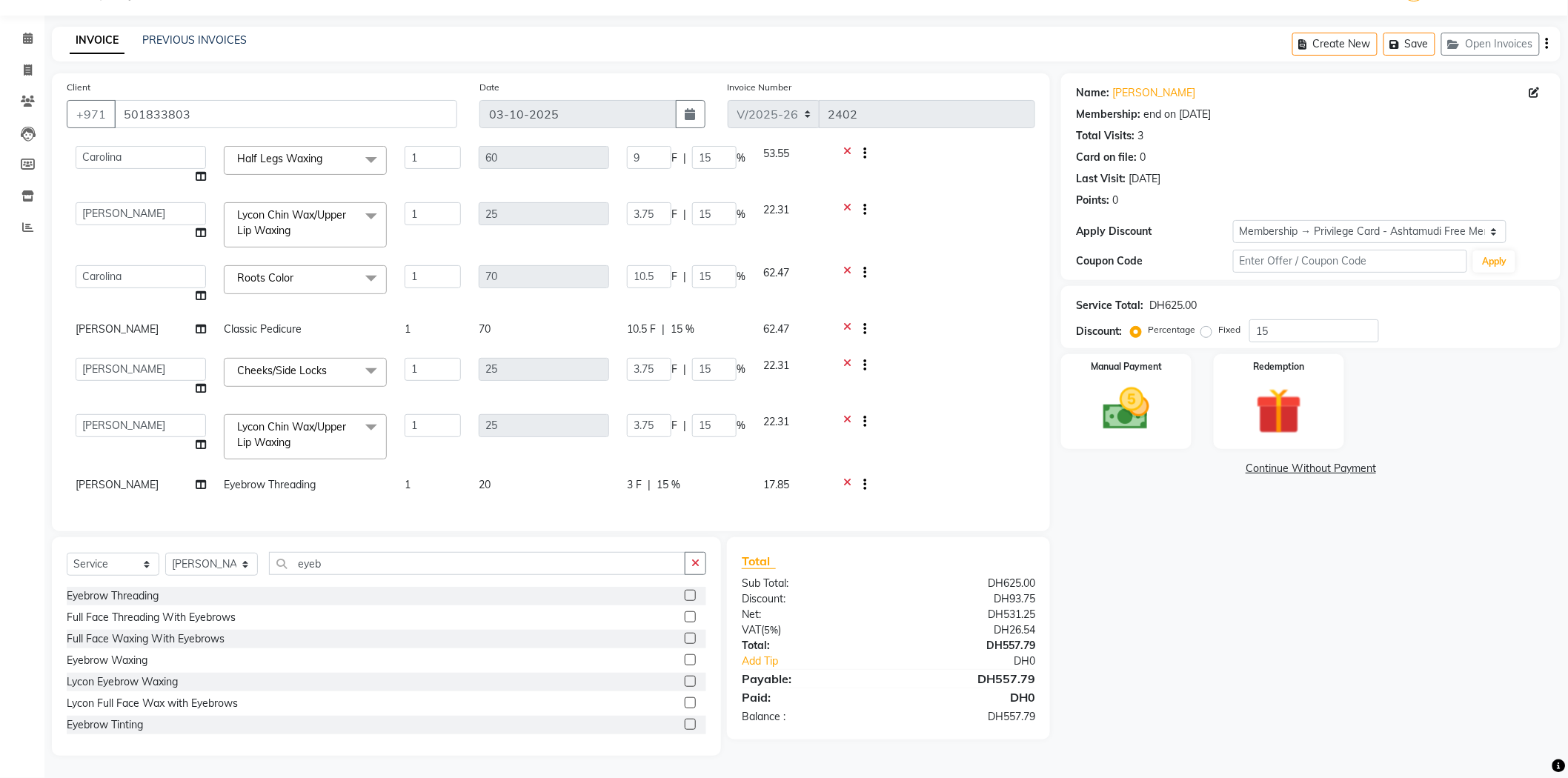
click at [952, 323] on div at bounding box center [931, 330] width 189 height 18
click at [1116, 419] on img at bounding box center [1126, 409] width 78 height 55
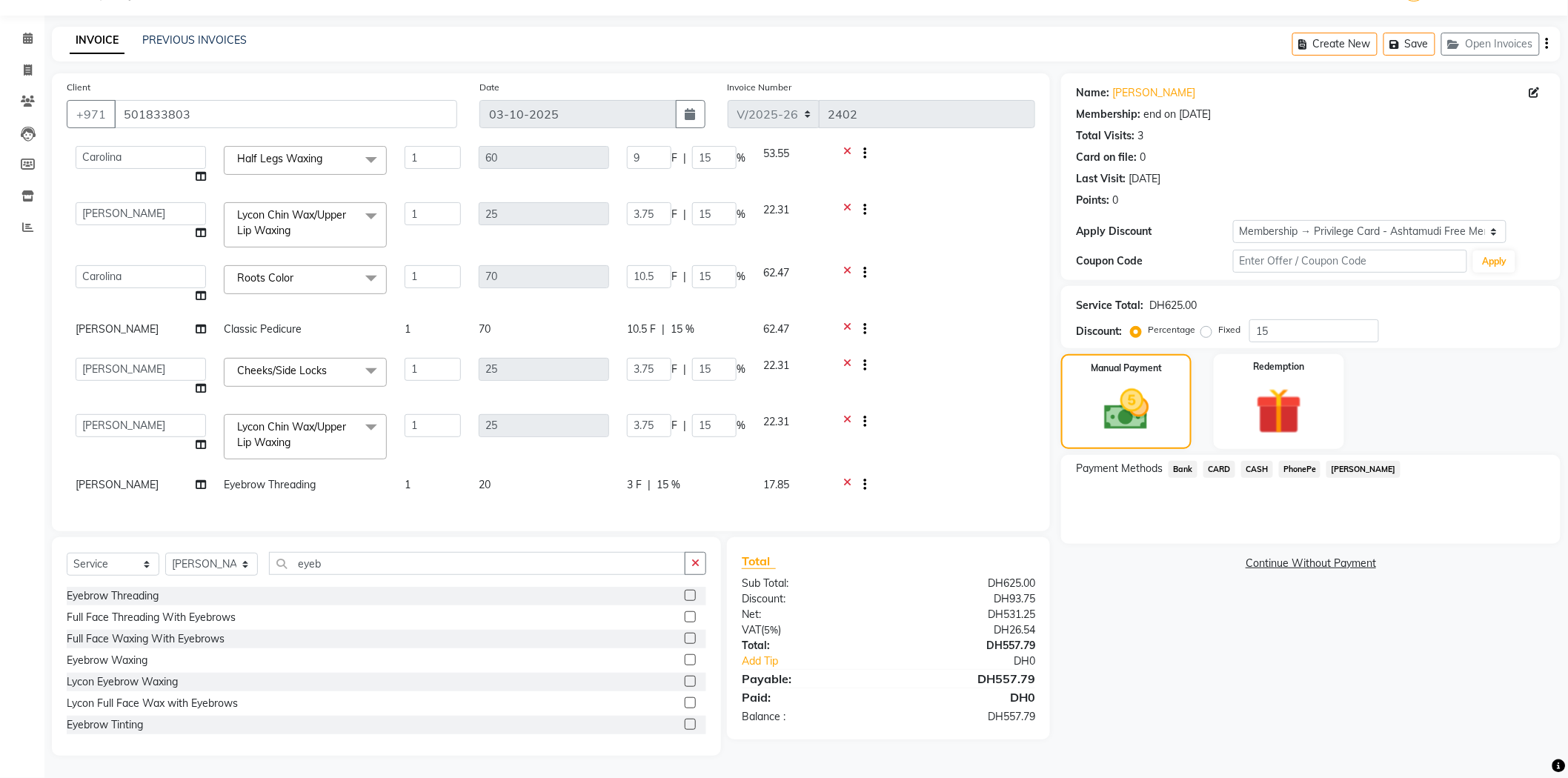
click at [1230, 473] on span "CARD" at bounding box center [1219, 469] width 32 height 17
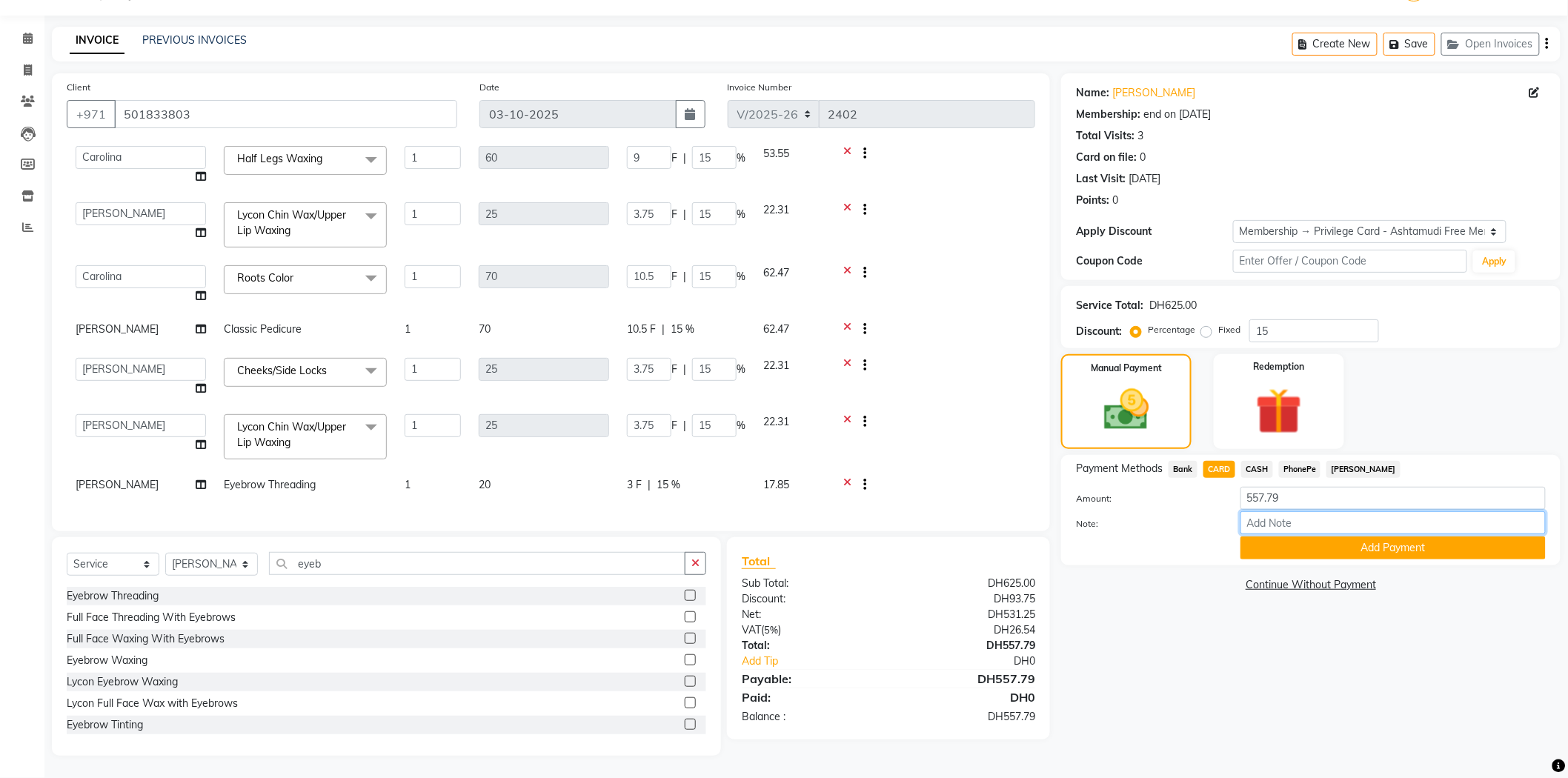
click at [1268, 522] on input "Note:" at bounding box center [1393, 523] width 305 height 23
type input "swathy"
click at [1166, 537] on div at bounding box center [1147, 548] width 164 height 23
click at [1197, 518] on label "Note:" at bounding box center [1147, 524] width 164 height 13
click at [1240, 518] on input "swathy" at bounding box center [1393, 523] width 305 height 23
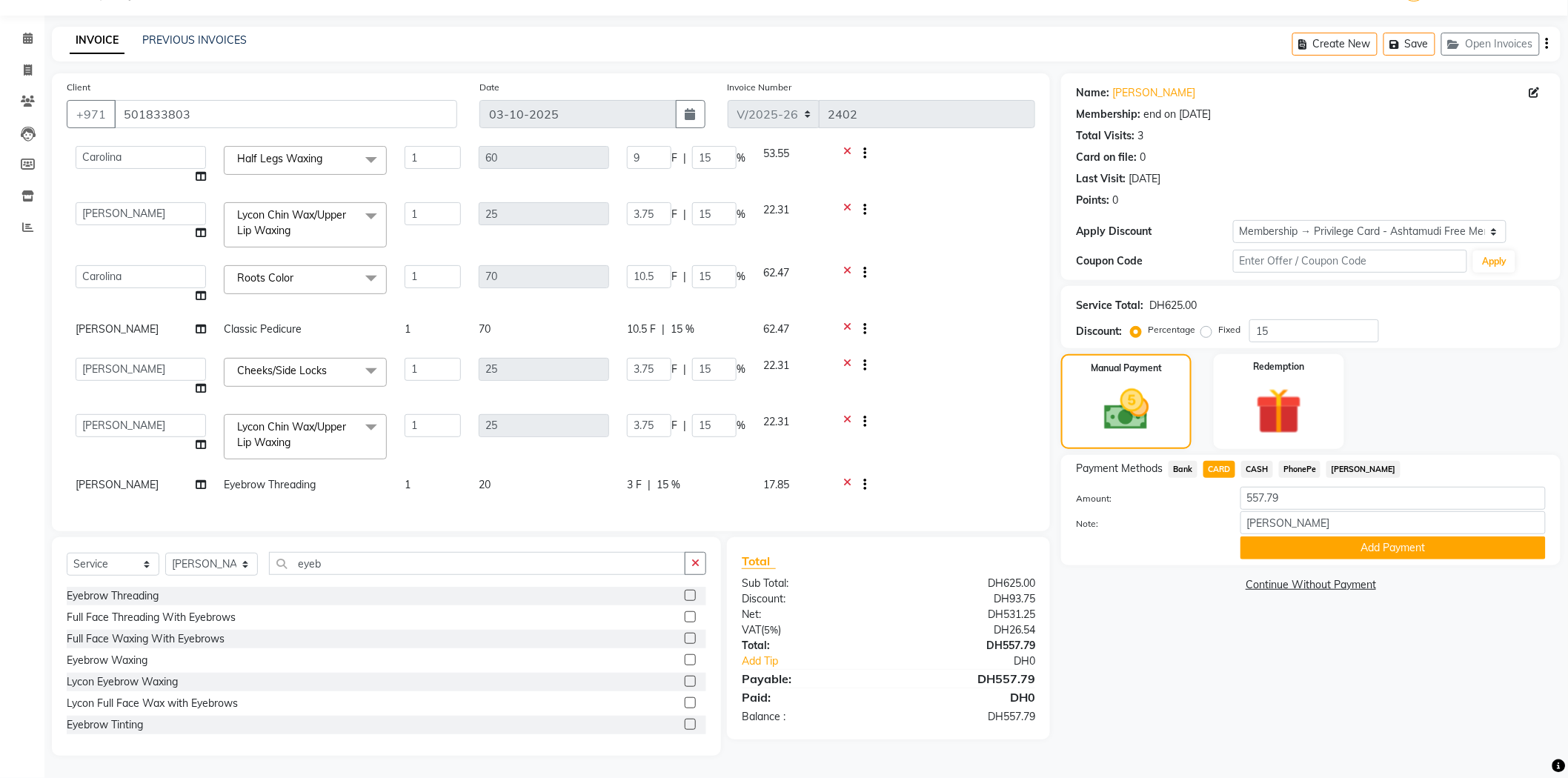
click at [92, 478] on span "[PERSON_NAME]" at bounding box center [117, 484] width 83 height 13
select select "64957"
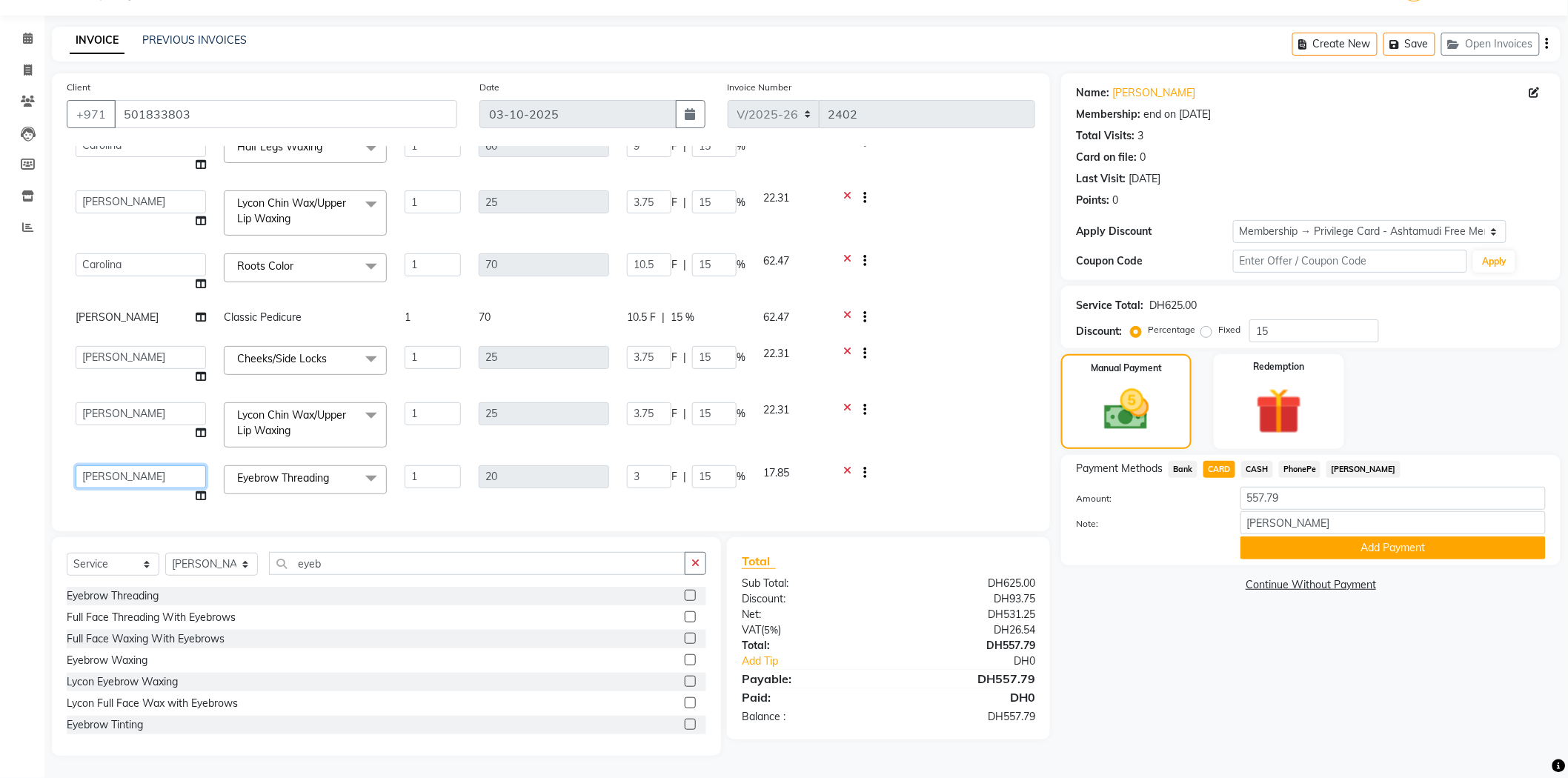
click at [92, 475] on select "Babitha Carolina Farsana Begum Geeta Jyothi Krishna Karama 2 Front Desk Linda R…" at bounding box center [141, 477] width 130 height 23
select select "77371"
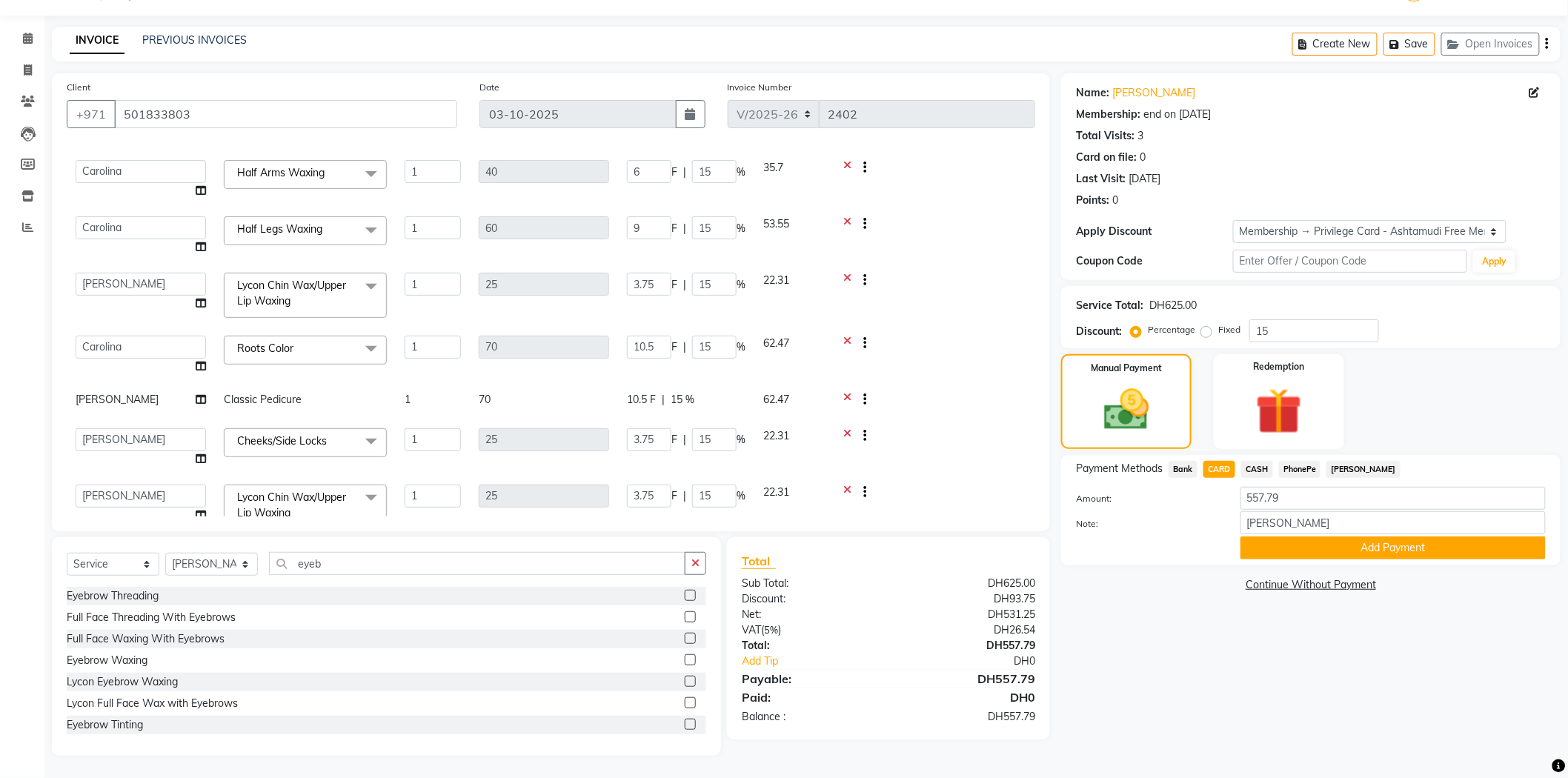
scroll to position [58, 0]
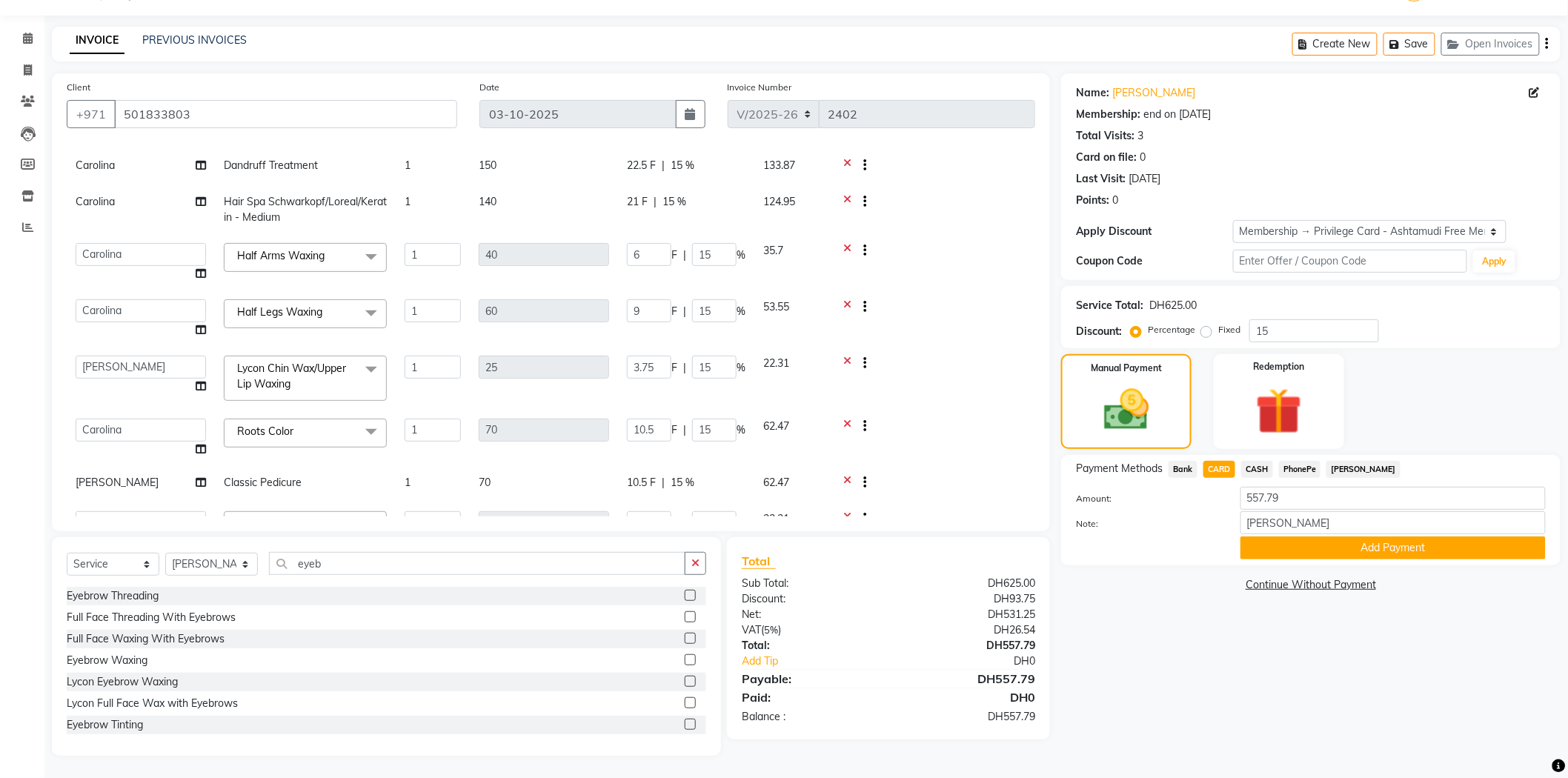
click at [1260, 467] on span "CASH" at bounding box center [1257, 469] width 32 height 17
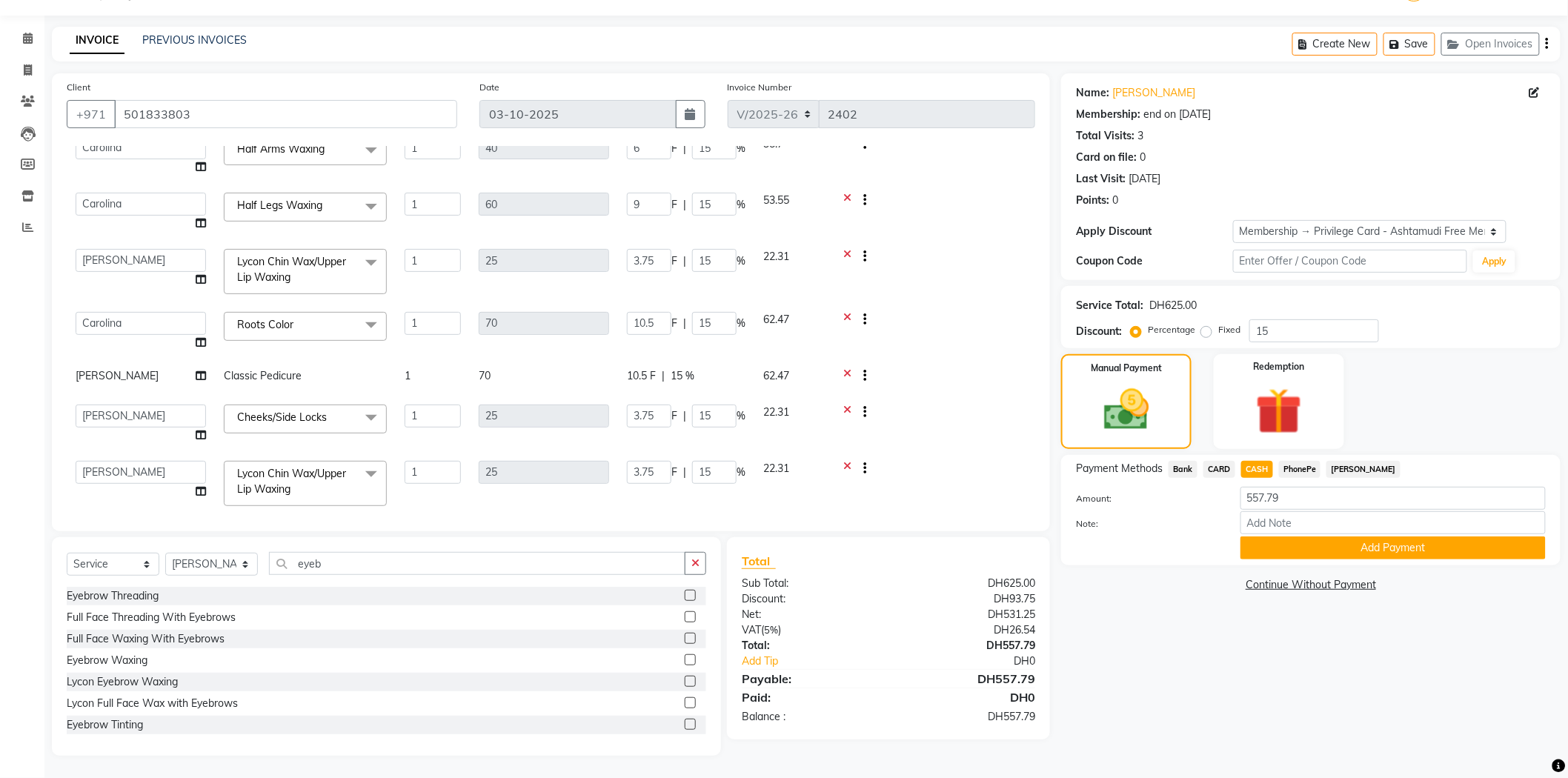
scroll to position [242, 0]
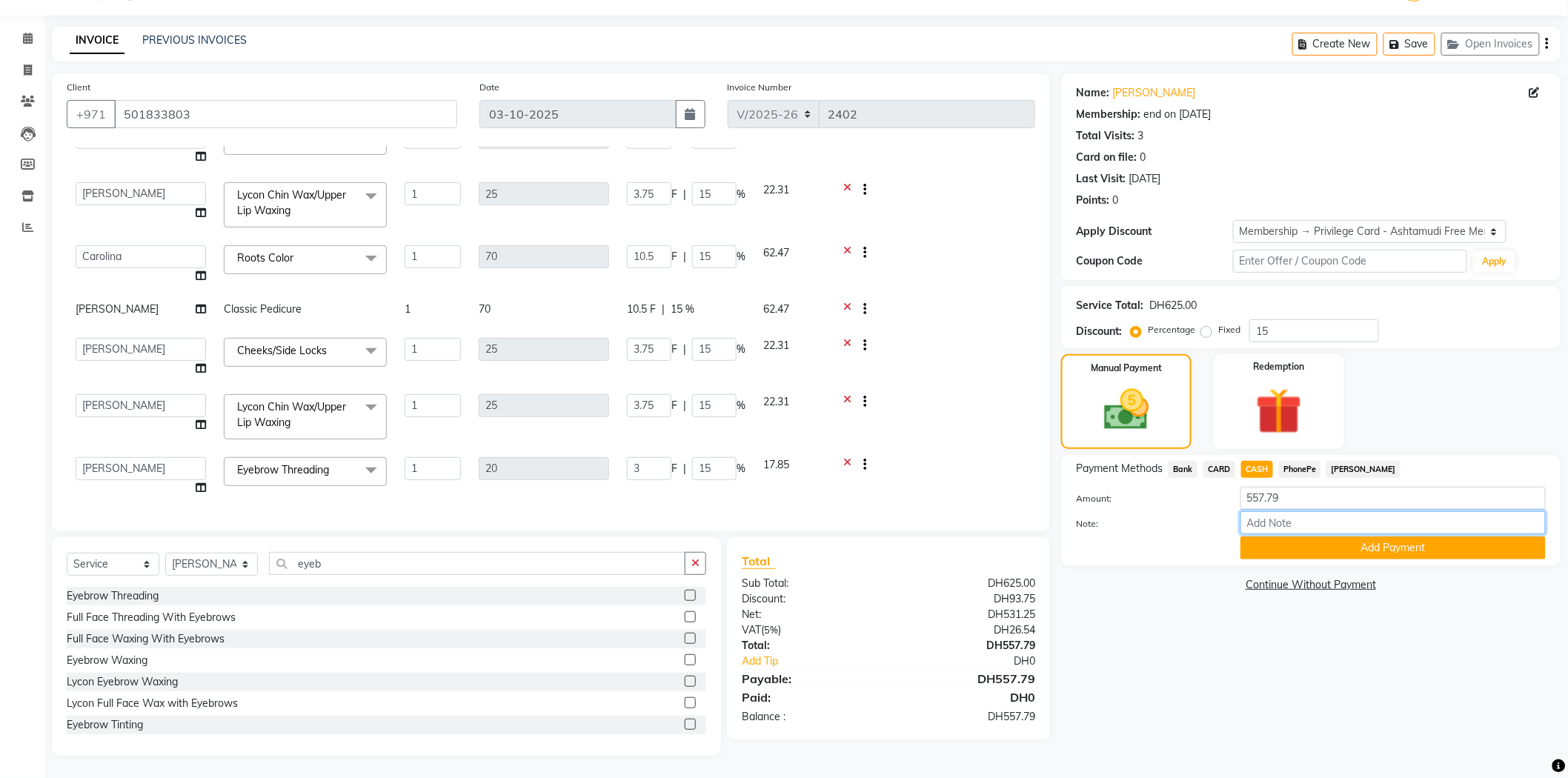
drag, startPoint x: 1271, startPoint y: 524, endPoint x: 1283, endPoint y: 529, distance: 13.0
click at [1272, 524] on input "Note:" at bounding box center [1393, 523] width 305 height 23
type input "swathy"
click at [1302, 545] on button "Add Payment" at bounding box center [1393, 548] width 305 height 23
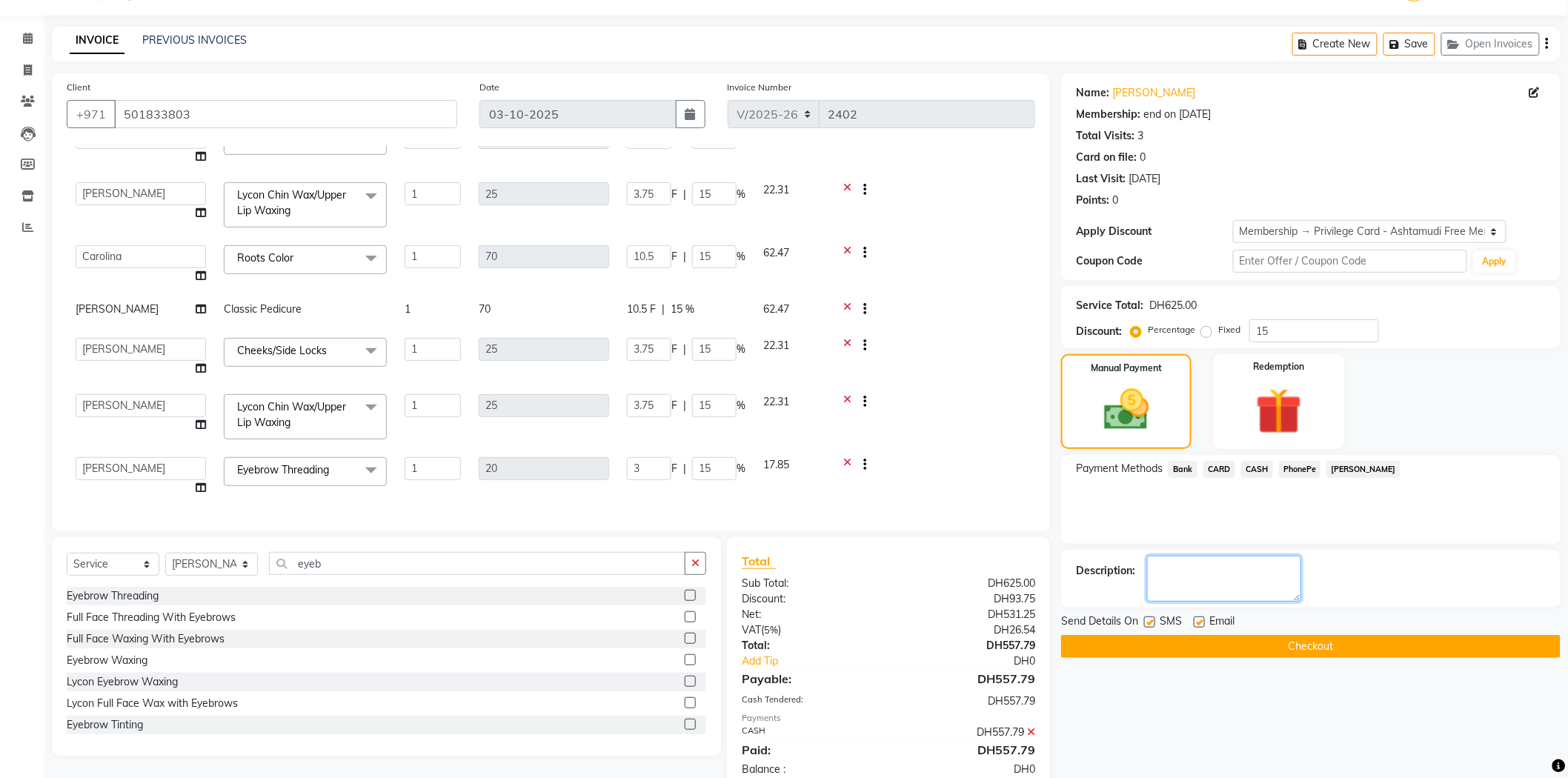
click at [1206, 580] on textarea at bounding box center [1224, 578] width 154 height 46
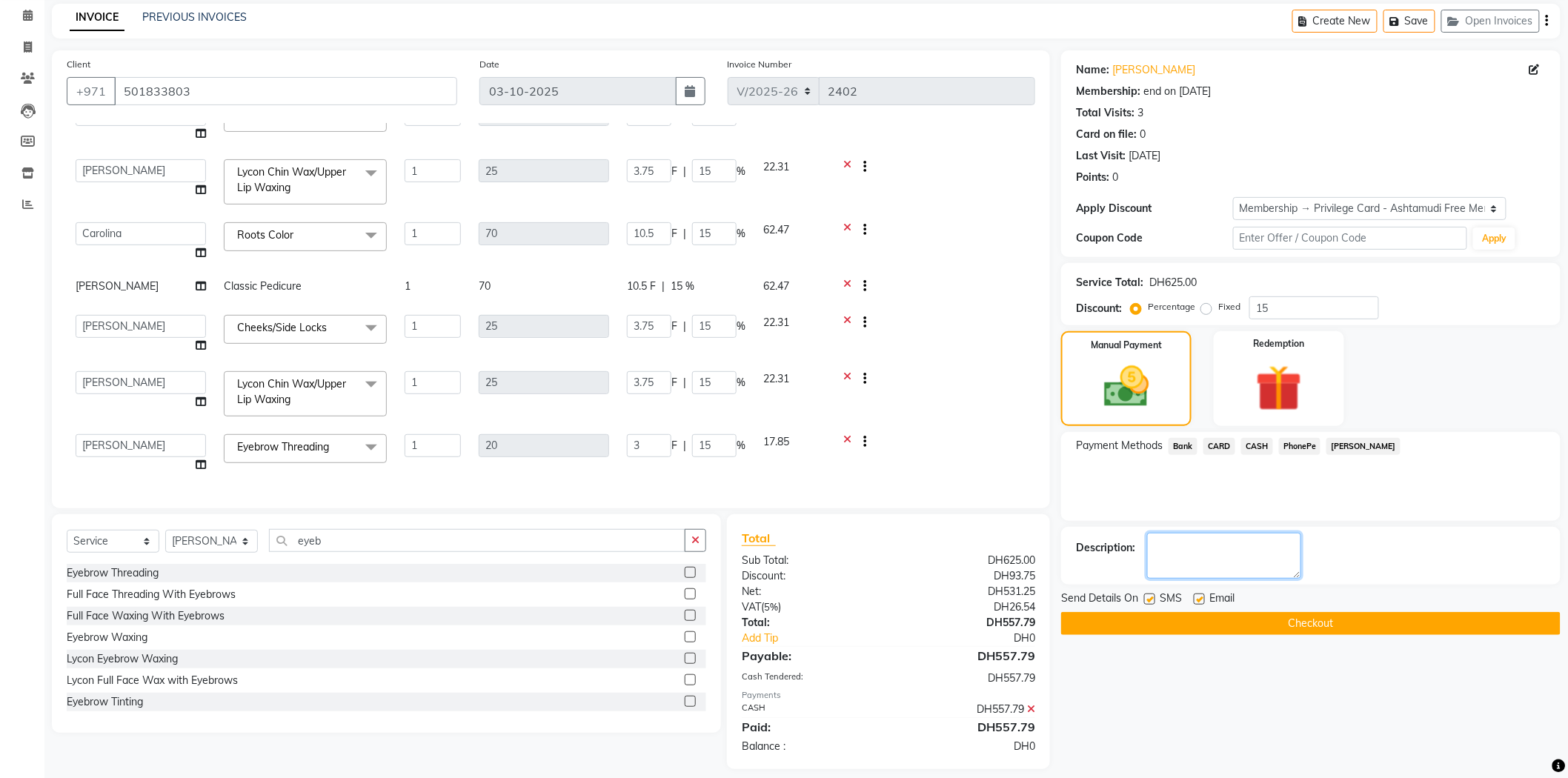
scroll to position [74, 0]
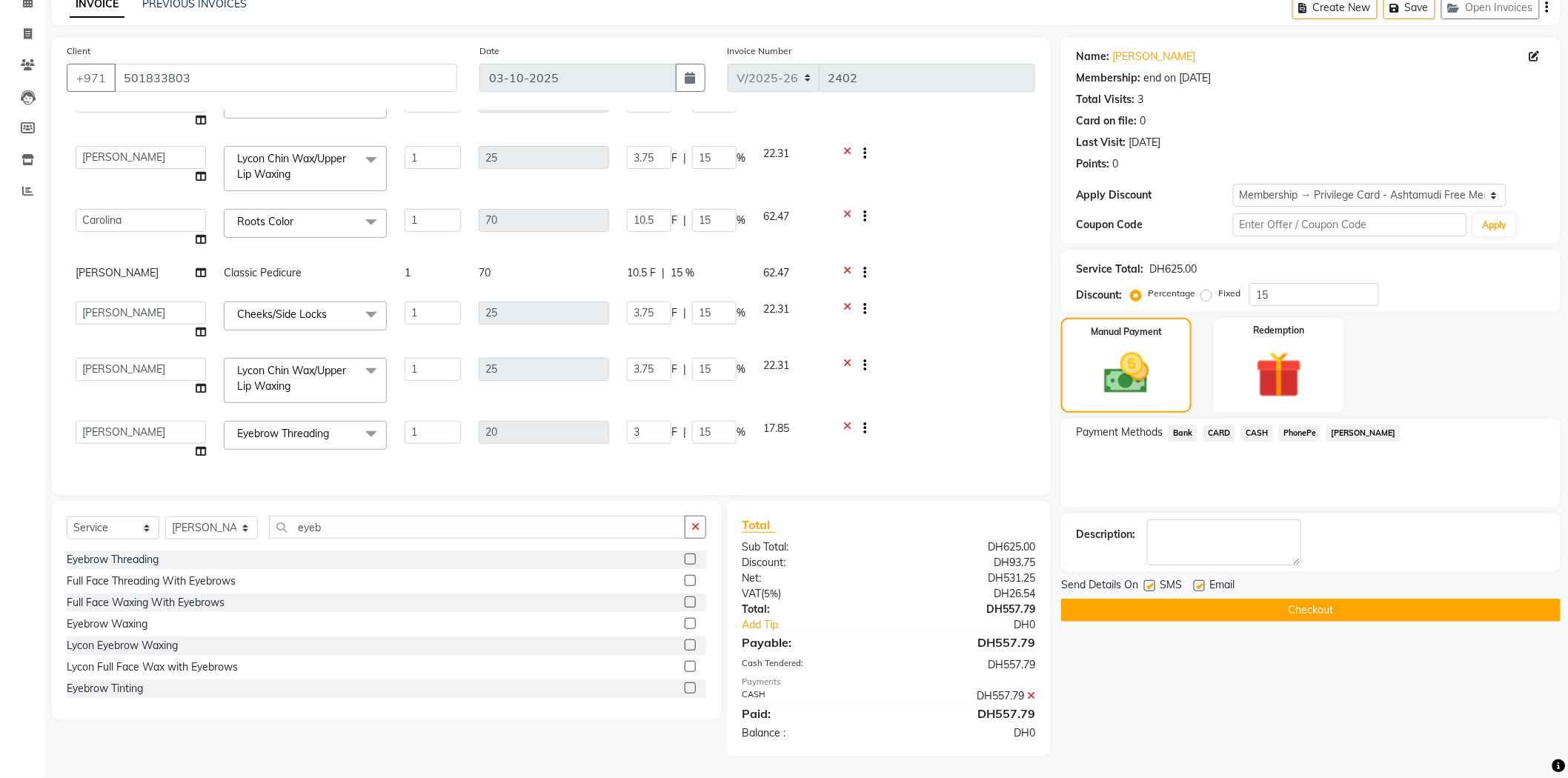
click at [1150, 587] on label at bounding box center [1150, 586] width 11 height 11
click at [1150, 587] on input "checkbox" at bounding box center [1149, 586] width 9 height 9
checkbox input "false"
click at [1199, 587] on label at bounding box center [1199, 586] width 11 height 11
click at [1199, 587] on input "checkbox" at bounding box center [1198, 586] width 9 height 9
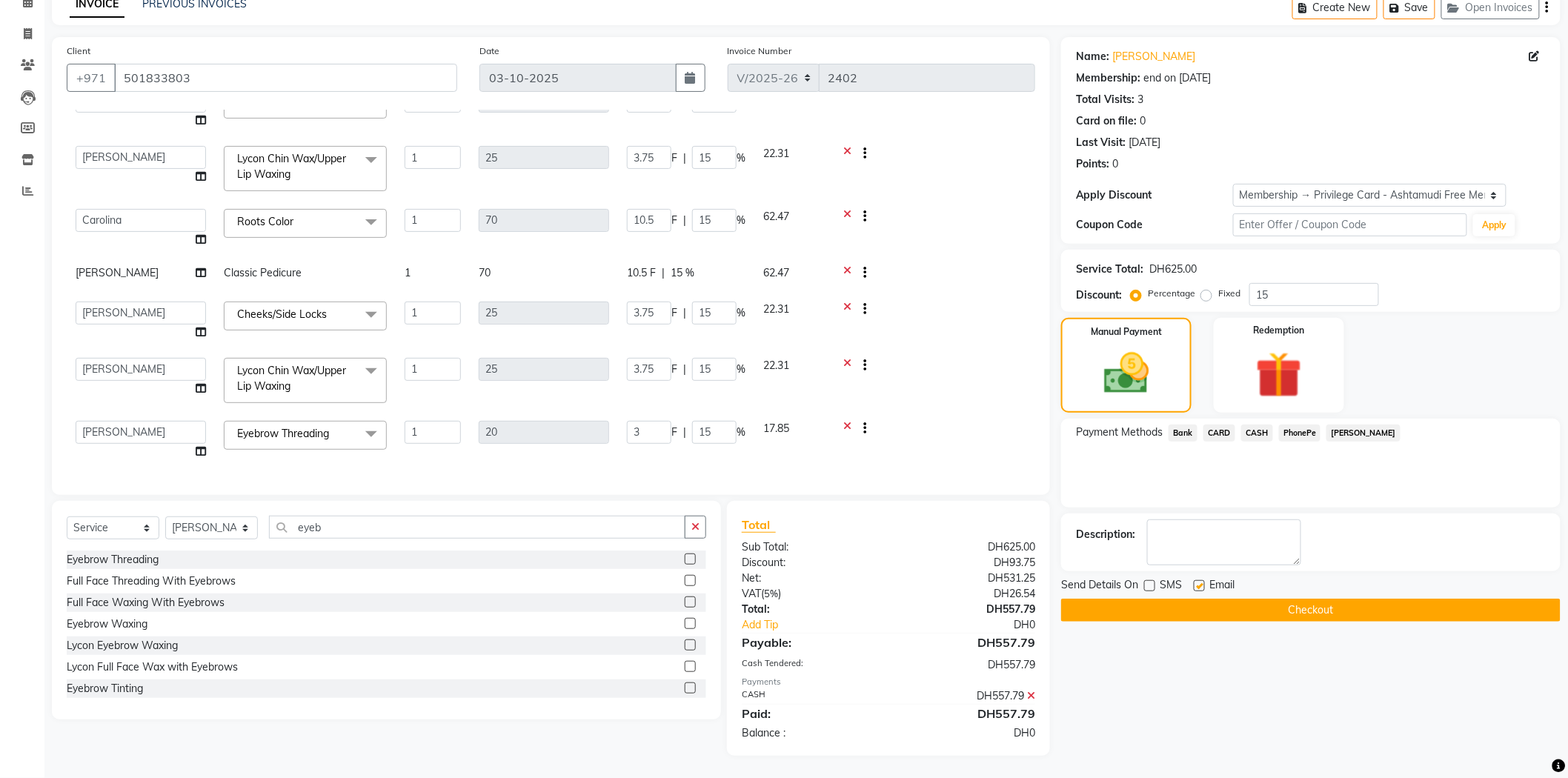
checkbox input "false"
click at [1194, 555] on textarea at bounding box center [1224, 542] width 154 height 46
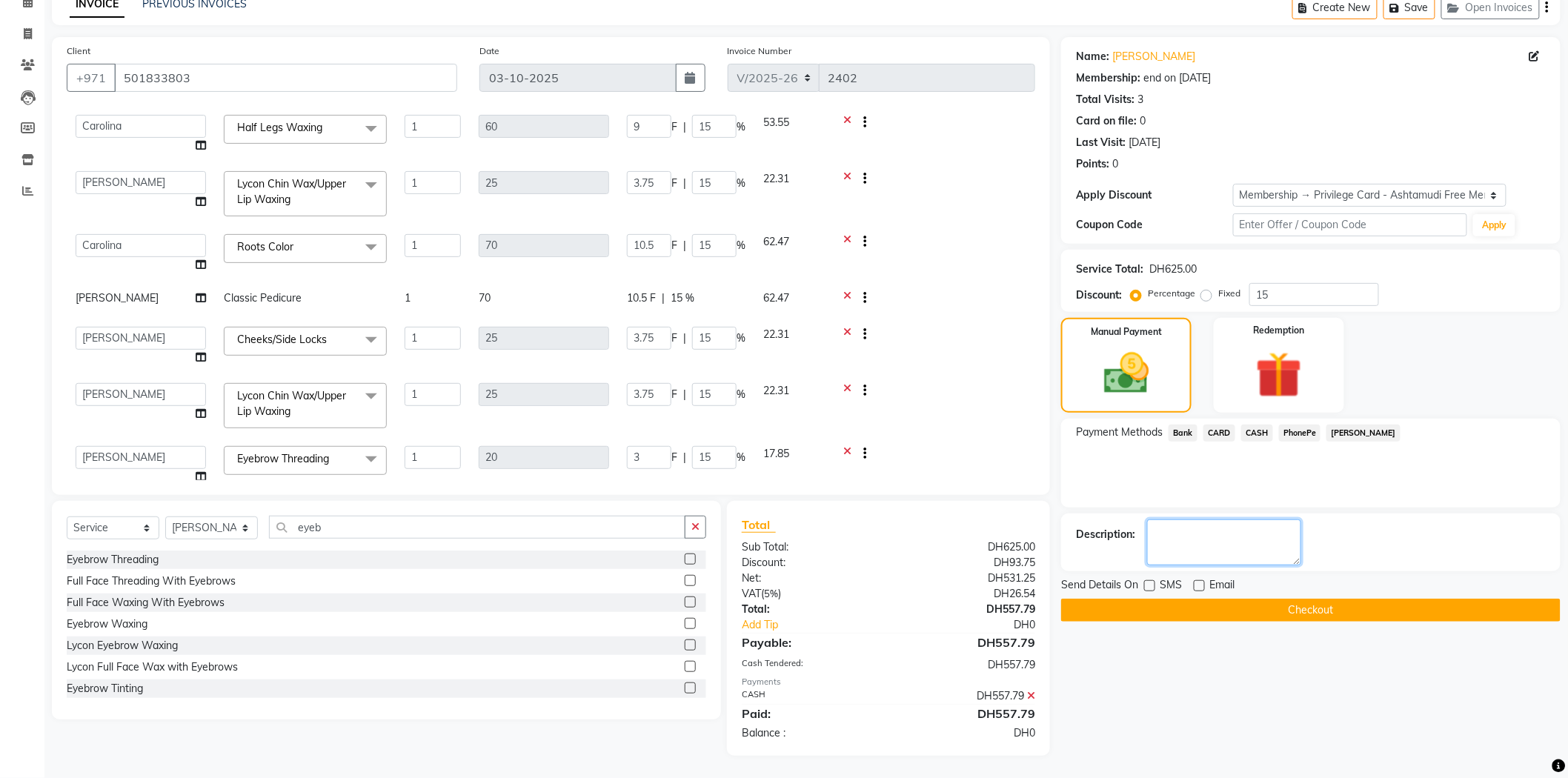
scroll to position [242, 0]
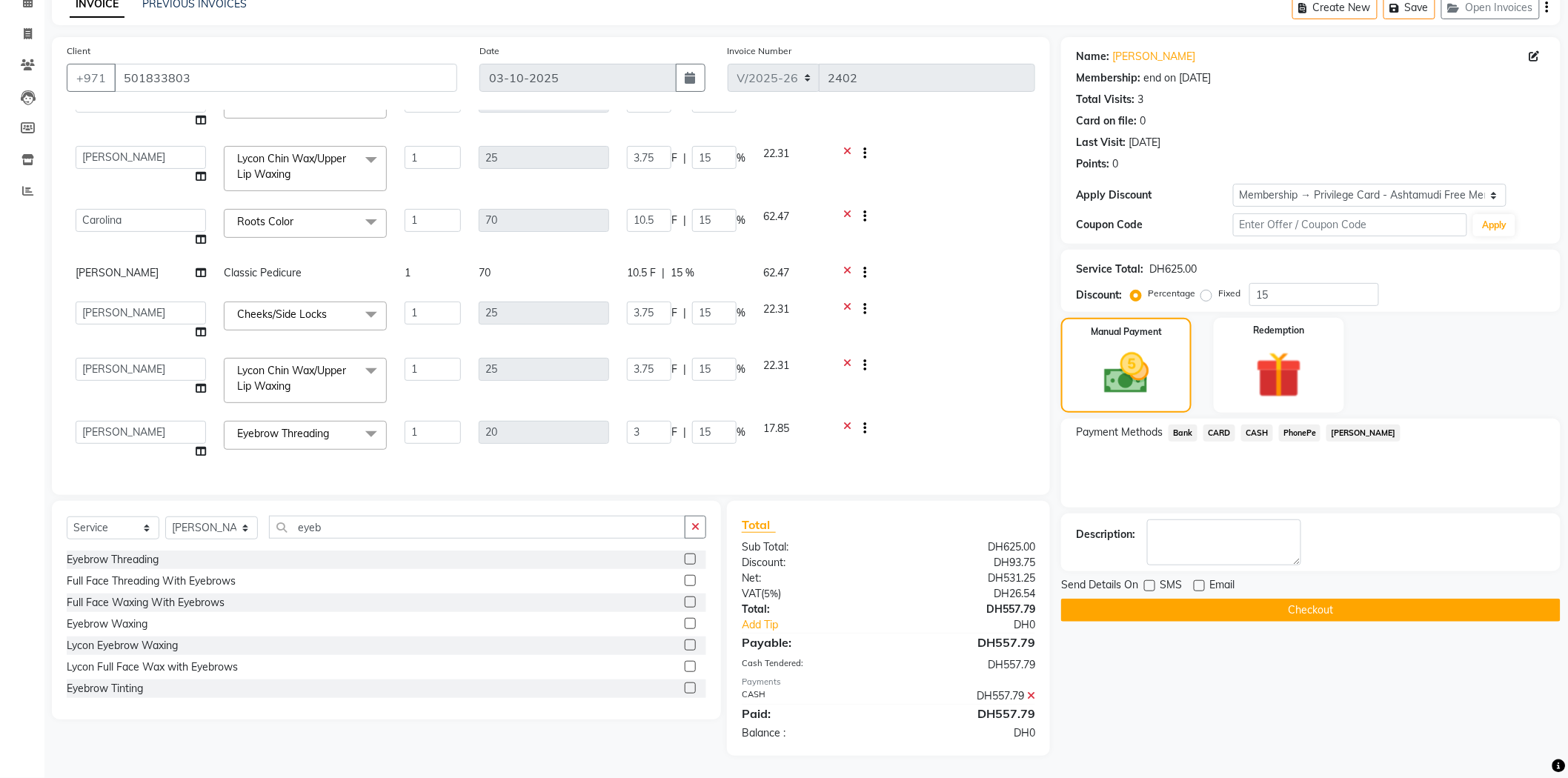
click at [1239, 517] on div "Description:" at bounding box center [1310, 542] width 499 height 58
click at [1163, 613] on button "Checkout" at bounding box center [1310, 610] width 499 height 23
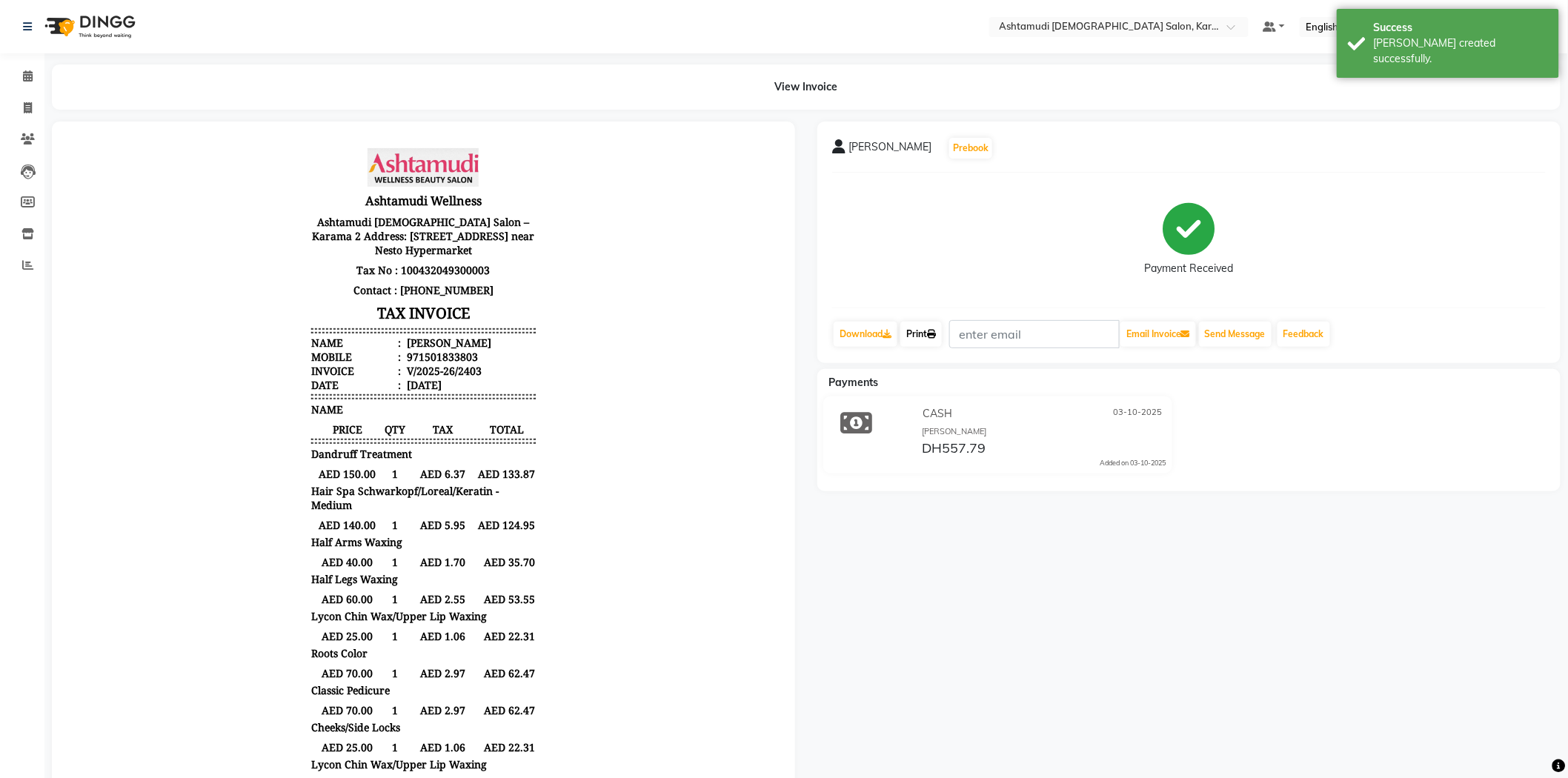
click at [928, 338] on link "Print" at bounding box center [921, 334] width 41 height 25
click at [34, 77] on span at bounding box center [28, 77] width 26 height 17
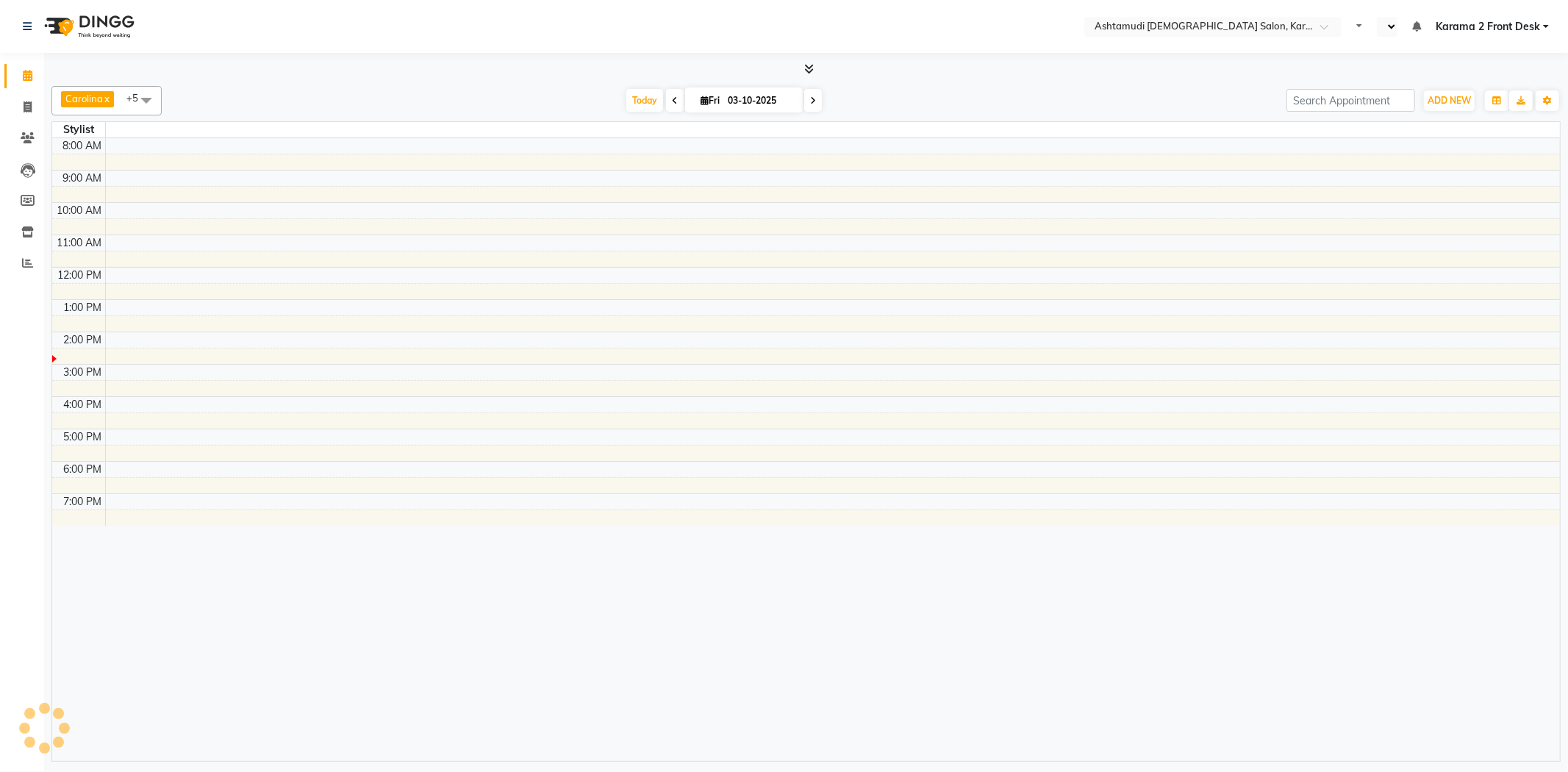
select select "en"
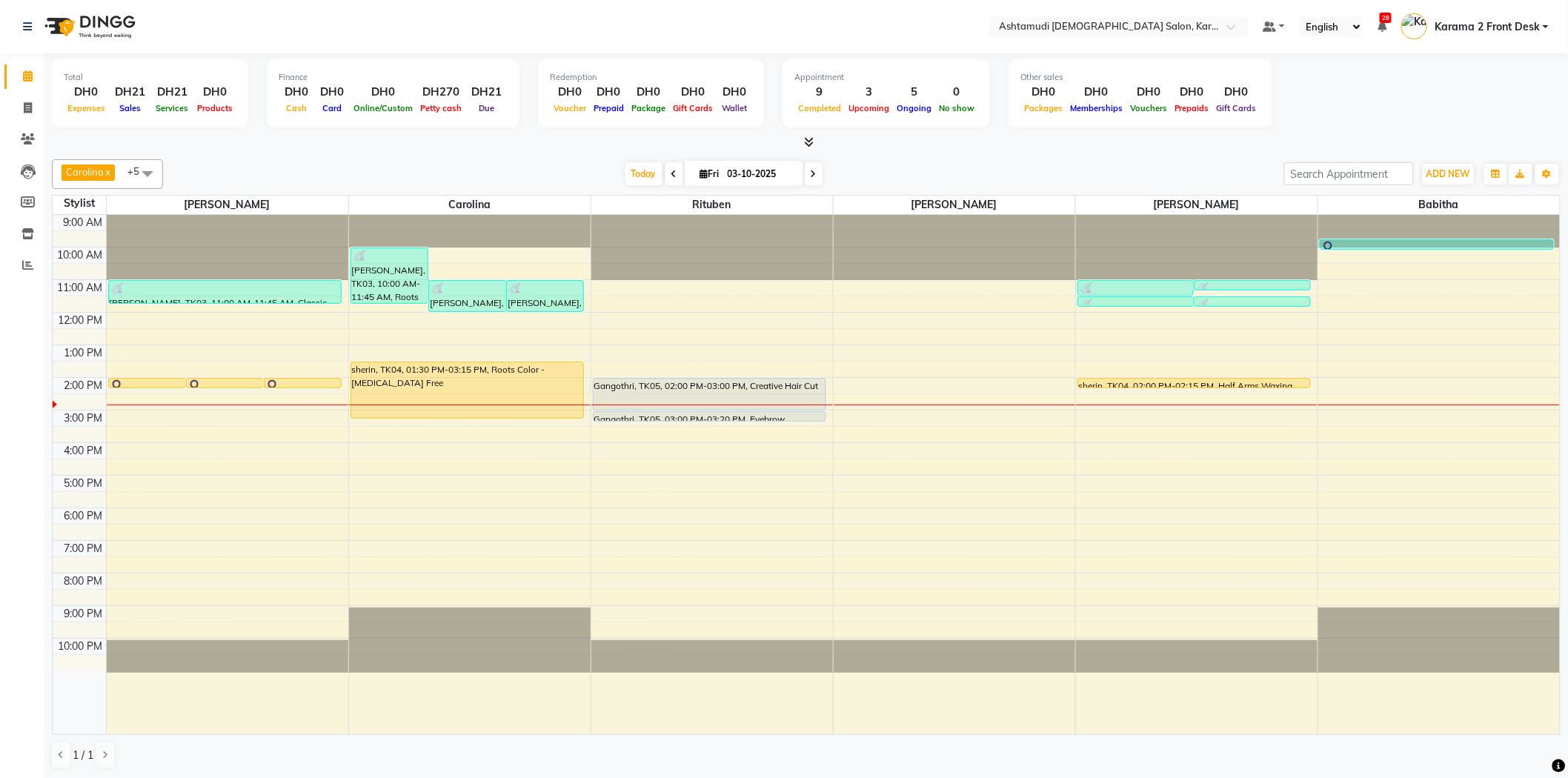
click at [566, 164] on div "[DATE] [DATE]" at bounding box center [724, 174] width 1107 height 22
click at [581, 160] on div "Carolina x [PERSON_NAME] x [PERSON_NAME] x [PERSON_NAME] x [PERSON_NAME] x Ritu…" at bounding box center [806, 174] width 1508 height 29
drag, startPoint x: 517, startPoint y: 140, endPoint x: 527, endPoint y: 144, distance: 10.8
click at [518, 141] on div at bounding box center [806, 142] width 1508 height 16
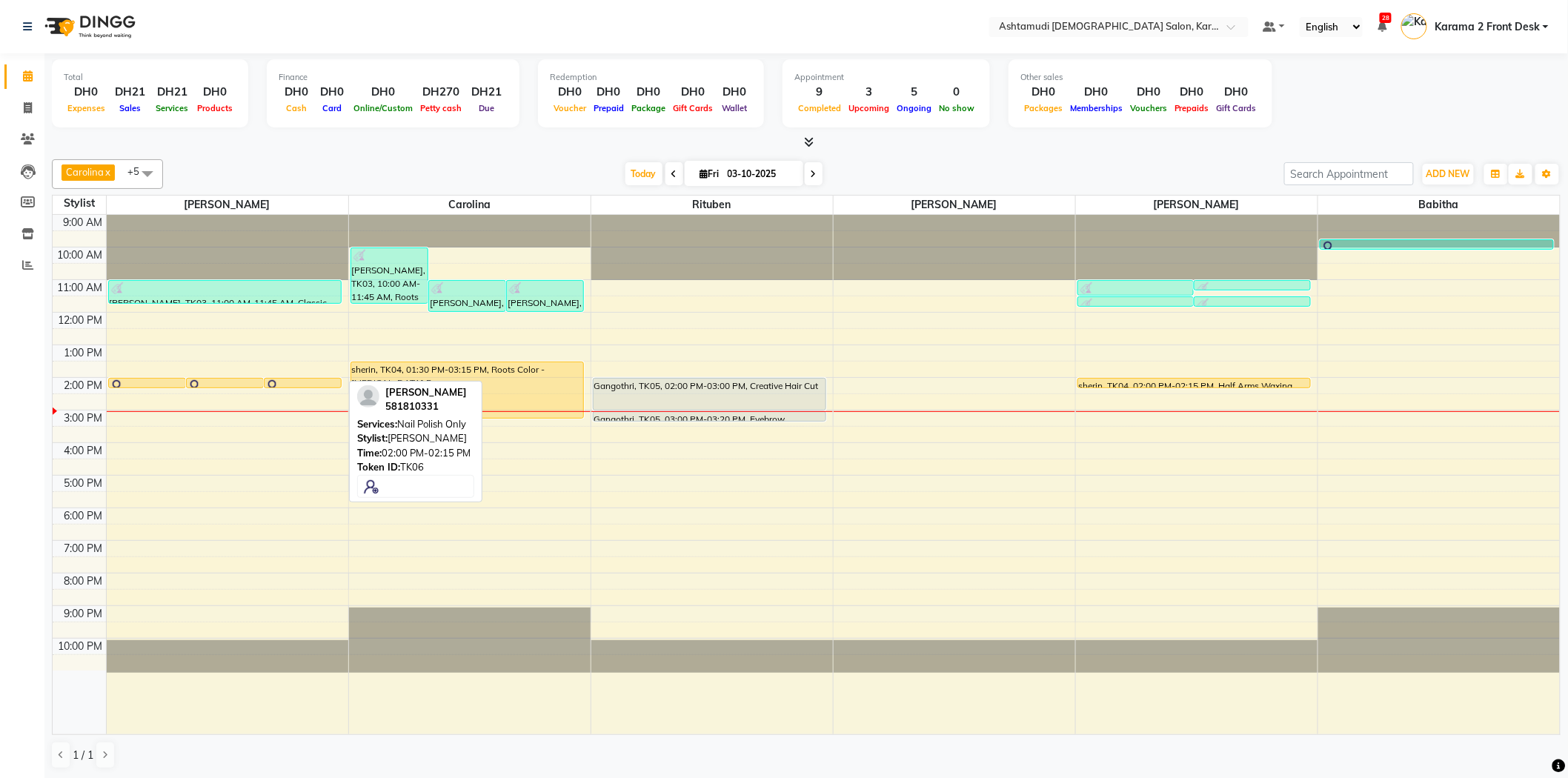
click at [273, 381] on img at bounding box center [273, 386] width 15 height 15
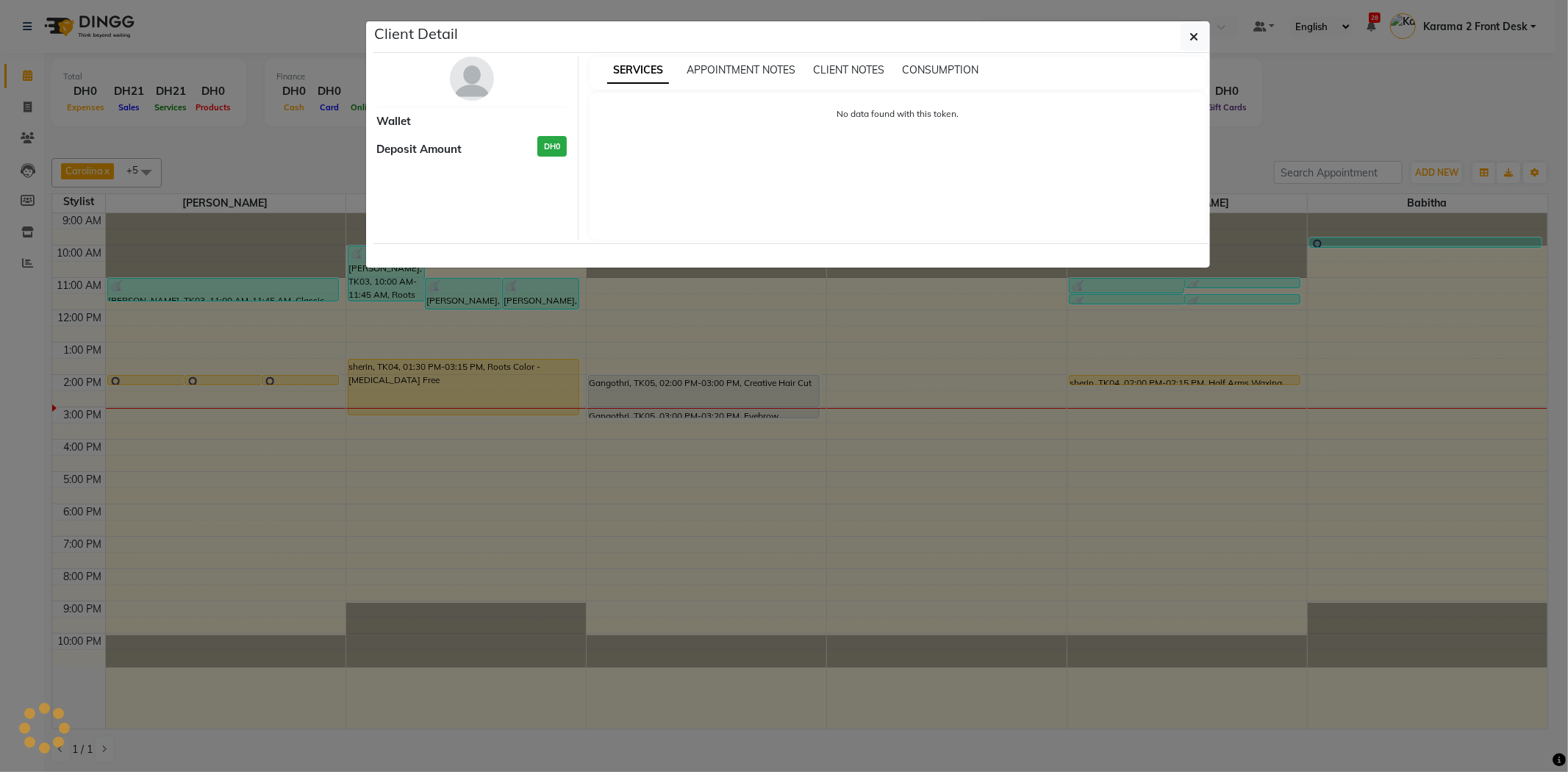
select select "1"
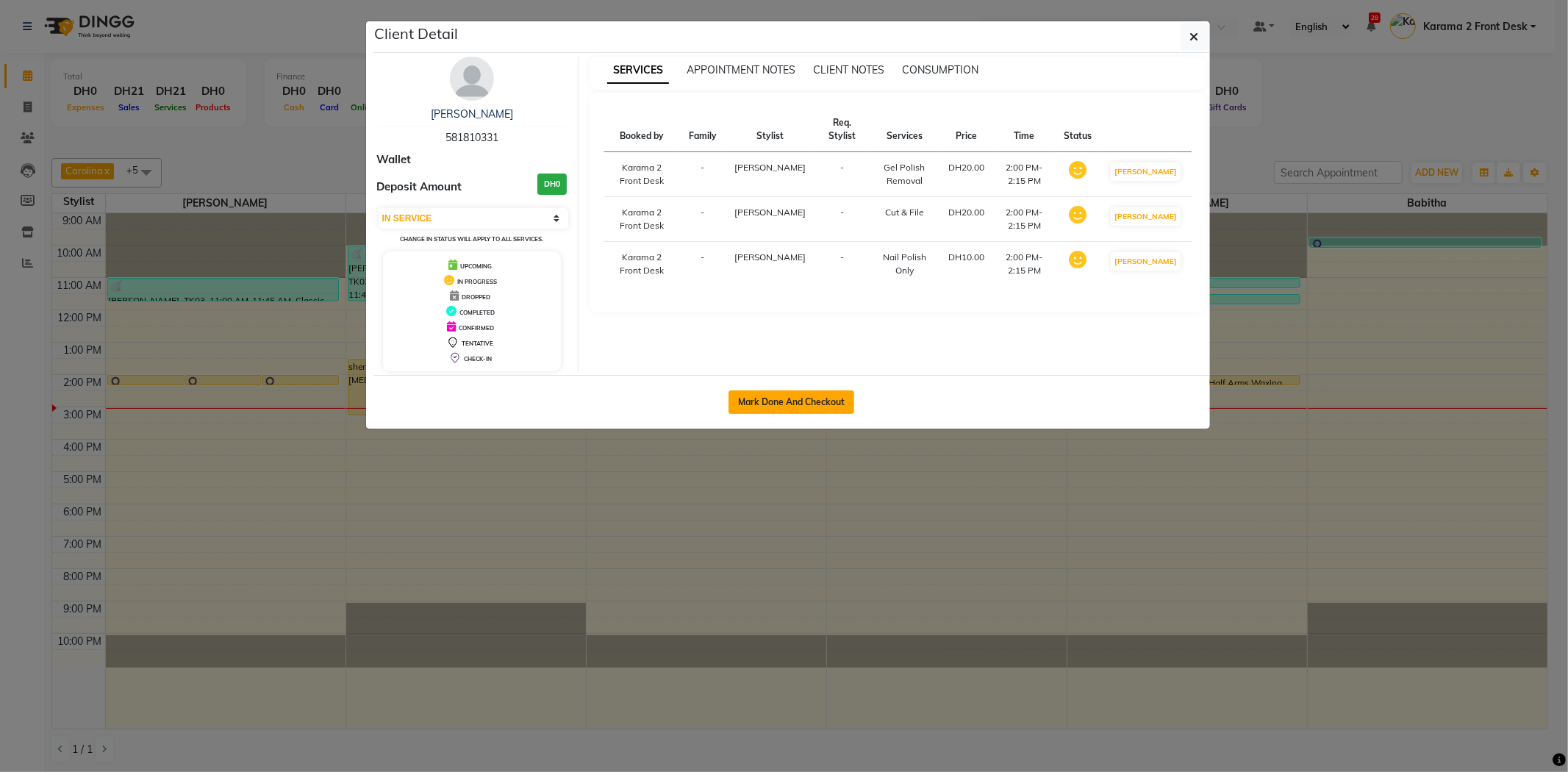
click at [778, 395] on button "Mark Done And Checkout" at bounding box center [790, 401] width 126 height 23
select select "service"
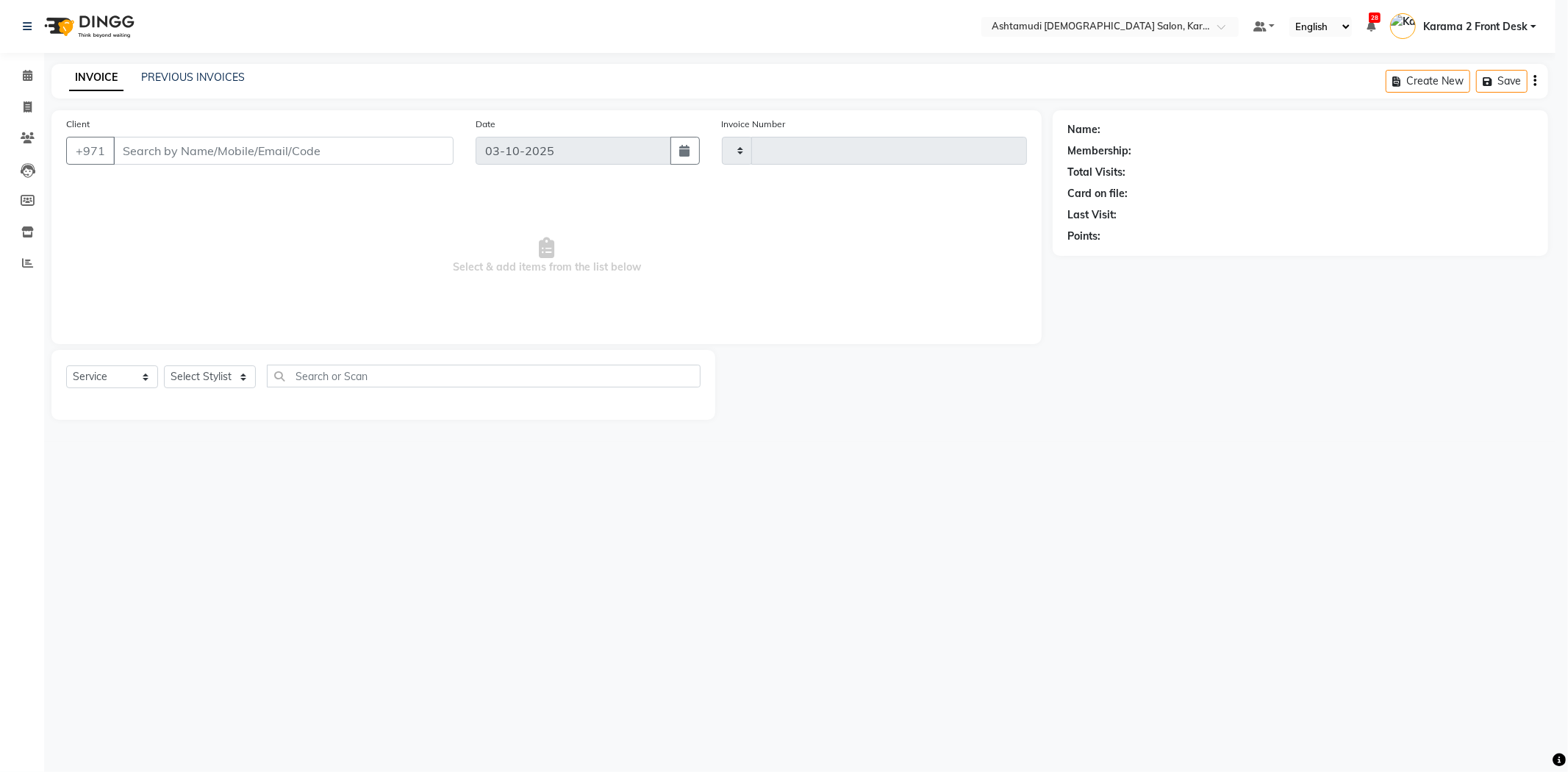
type input "2402"
select select "7424"
type input "581810331"
select select "64957"
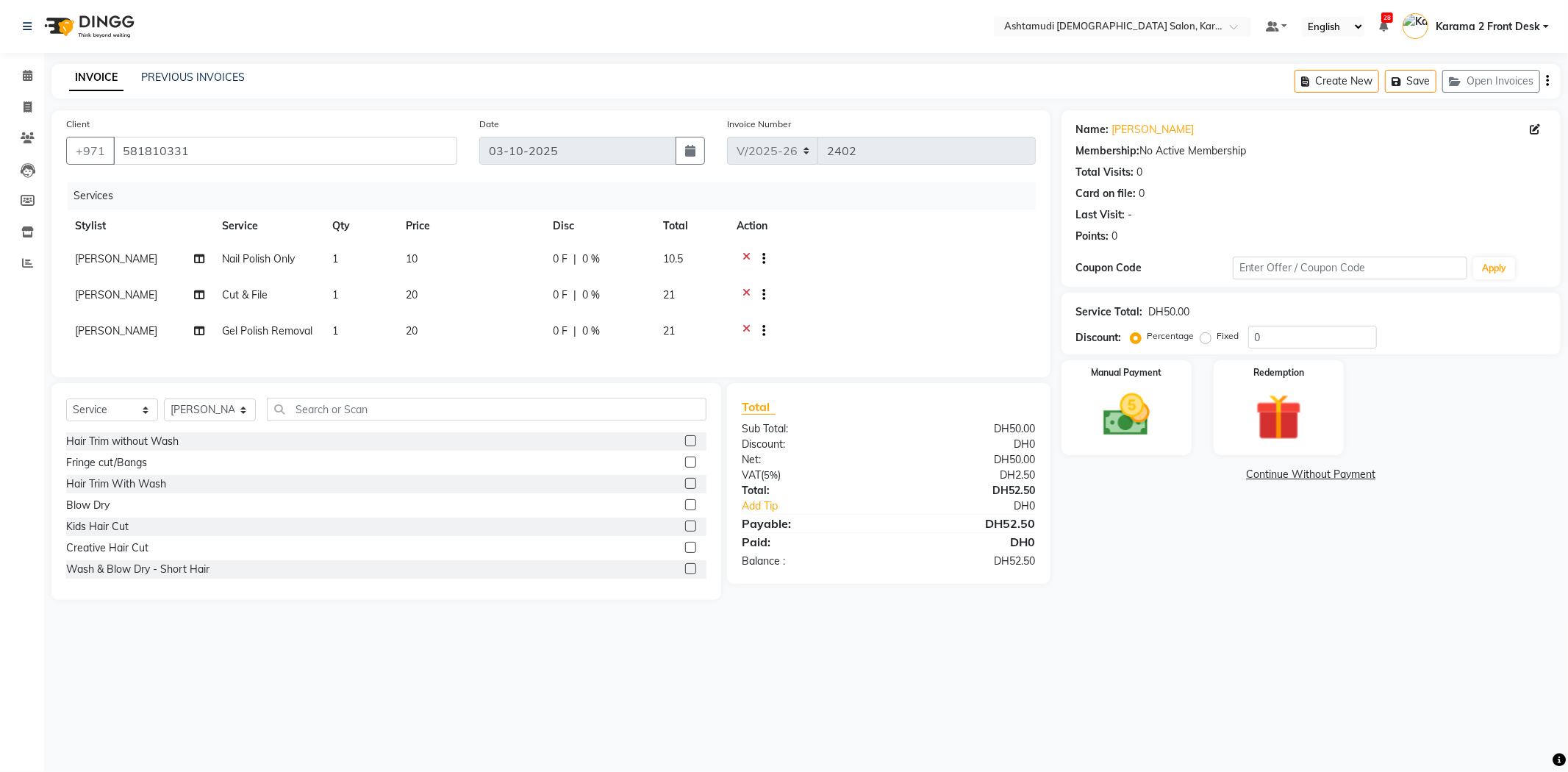
click at [931, 270] on td at bounding box center [882, 261] width 308 height 36
drag, startPoint x: 1269, startPoint y: 342, endPoint x: 1189, endPoint y: 354, distance: 80.9
click at [1188, 352] on div "Service Total: DH50.00 Discount: Percentage Fixed 0" at bounding box center [1311, 324] width 499 height 62
type input "15"
click at [1166, 406] on div "Manual Payment" at bounding box center [1126, 407] width 135 height 98
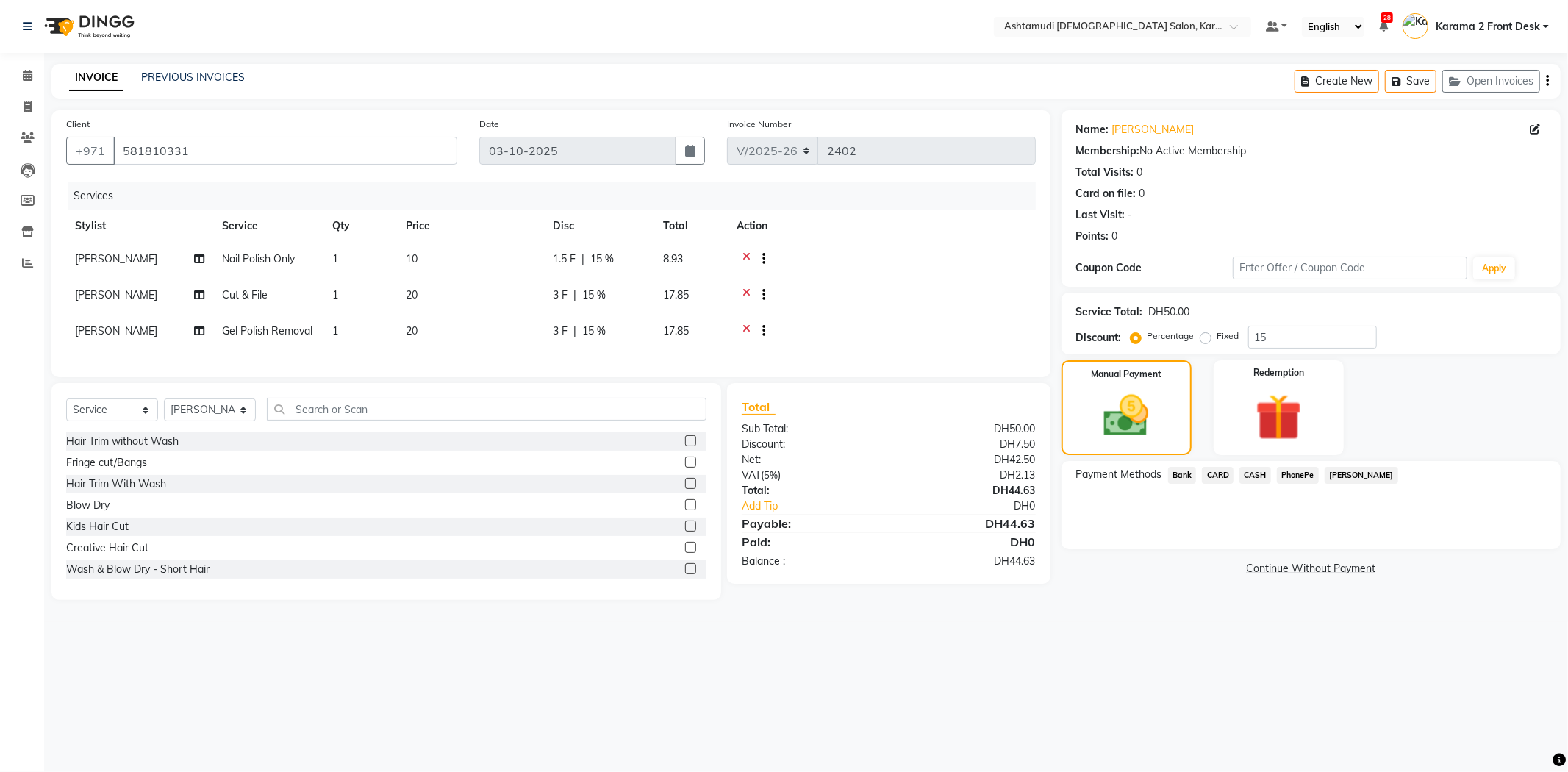
click at [1192, 525] on div "Payment Methods Bank CARD CASH PhonePe [PERSON_NAME]" at bounding box center [1311, 505] width 499 height 88
click at [1219, 478] on span "CARD" at bounding box center [1217, 476] width 32 height 17
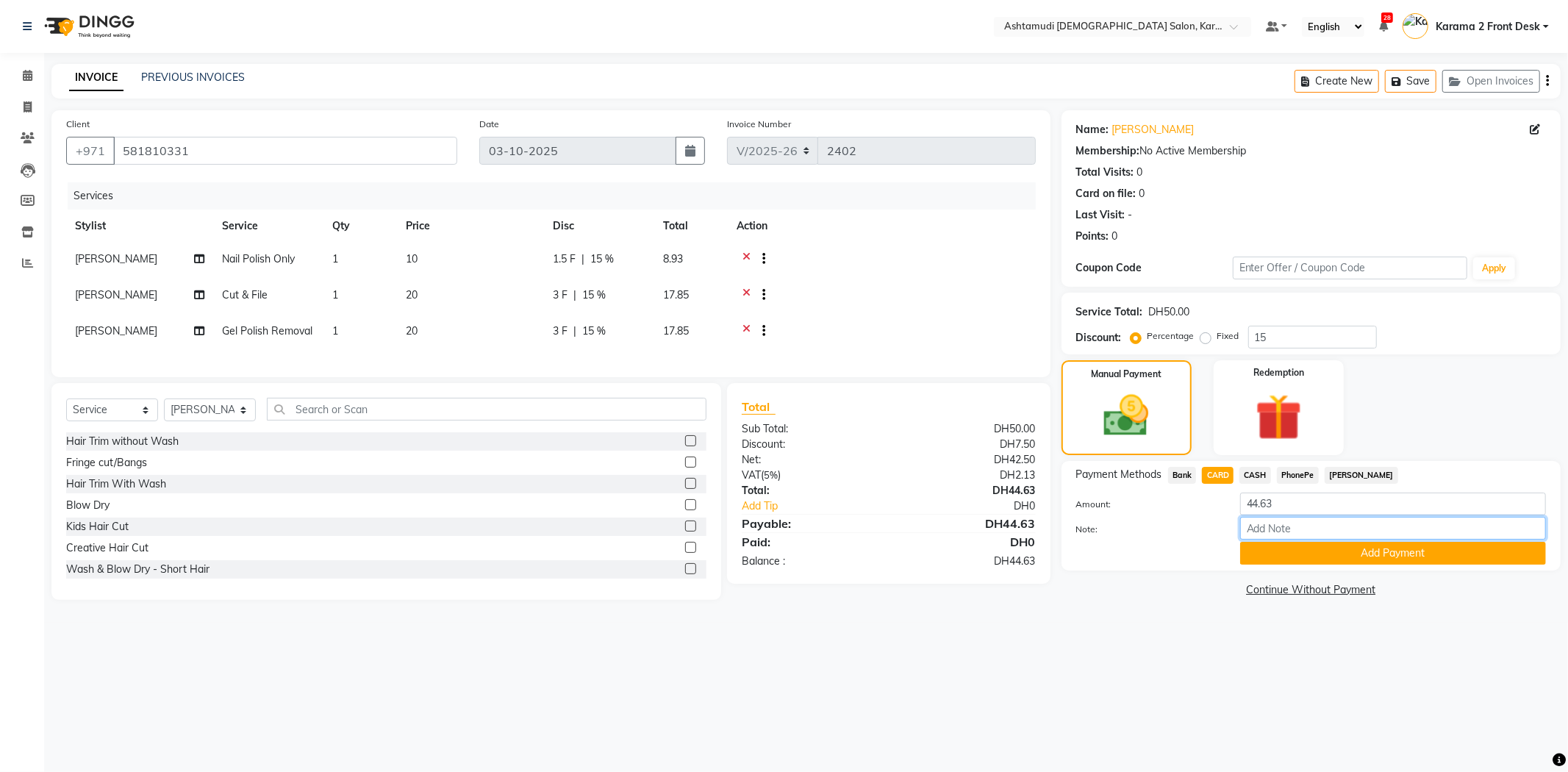
click at [1261, 531] on input "Note:" at bounding box center [1392, 528] width 305 height 23
type input "[PERSON_NAME]"
click at [1305, 555] on button "Add Payment" at bounding box center [1392, 553] width 305 height 23
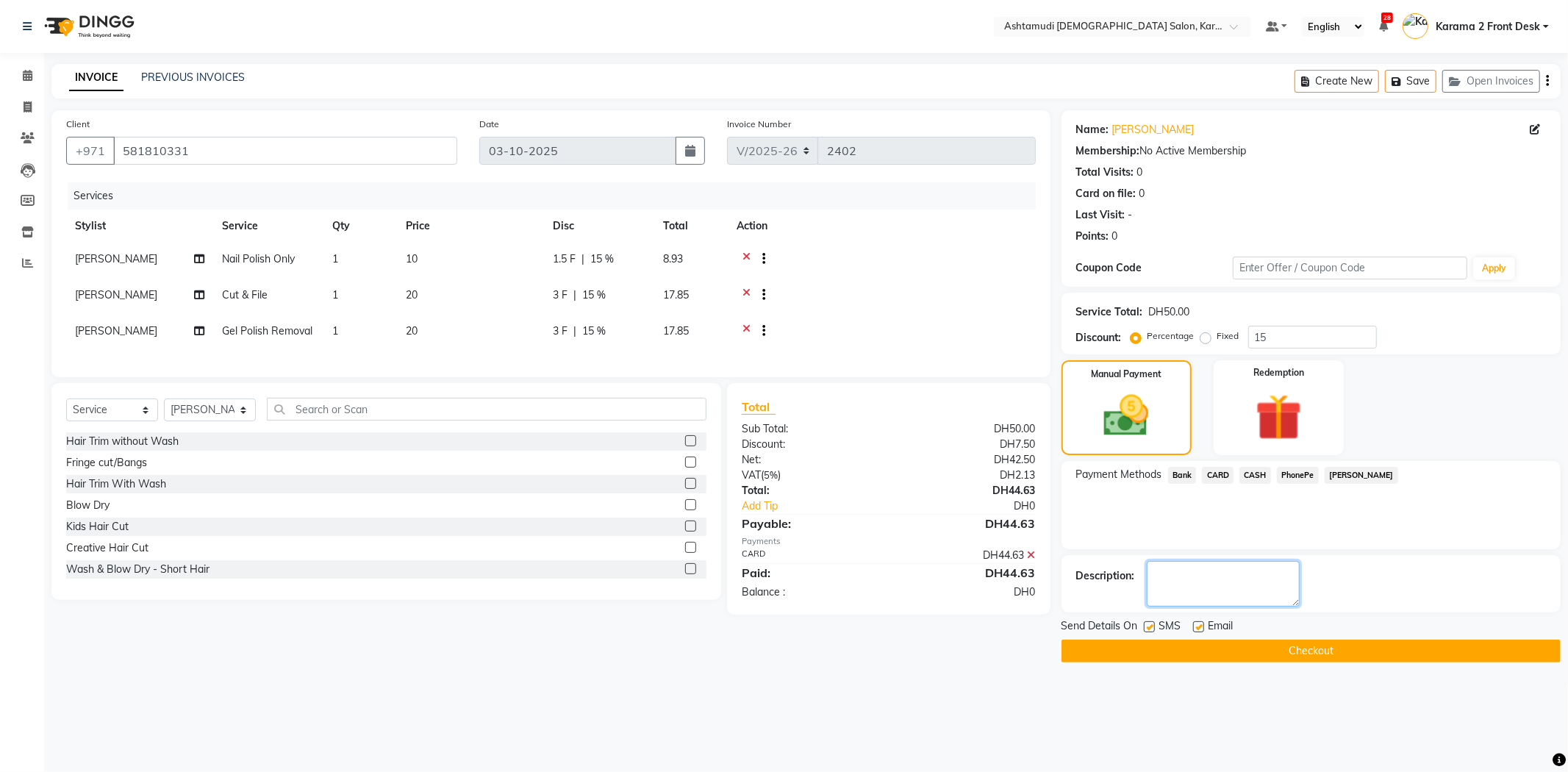
click at [1261, 577] on textarea at bounding box center [1222, 584] width 153 height 45
drag, startPoint x: 1200, startPoint y: 627, endPoint x: 1186, endPoint y: 628, distance: 14.0
click at [1199, 627] on label at bounding box center [1198, 627] width 11 height 11
click at [1199, 627] on input "checkbox" at bounding box center [1197, 627] width 9 height 9
checkbox input "false"
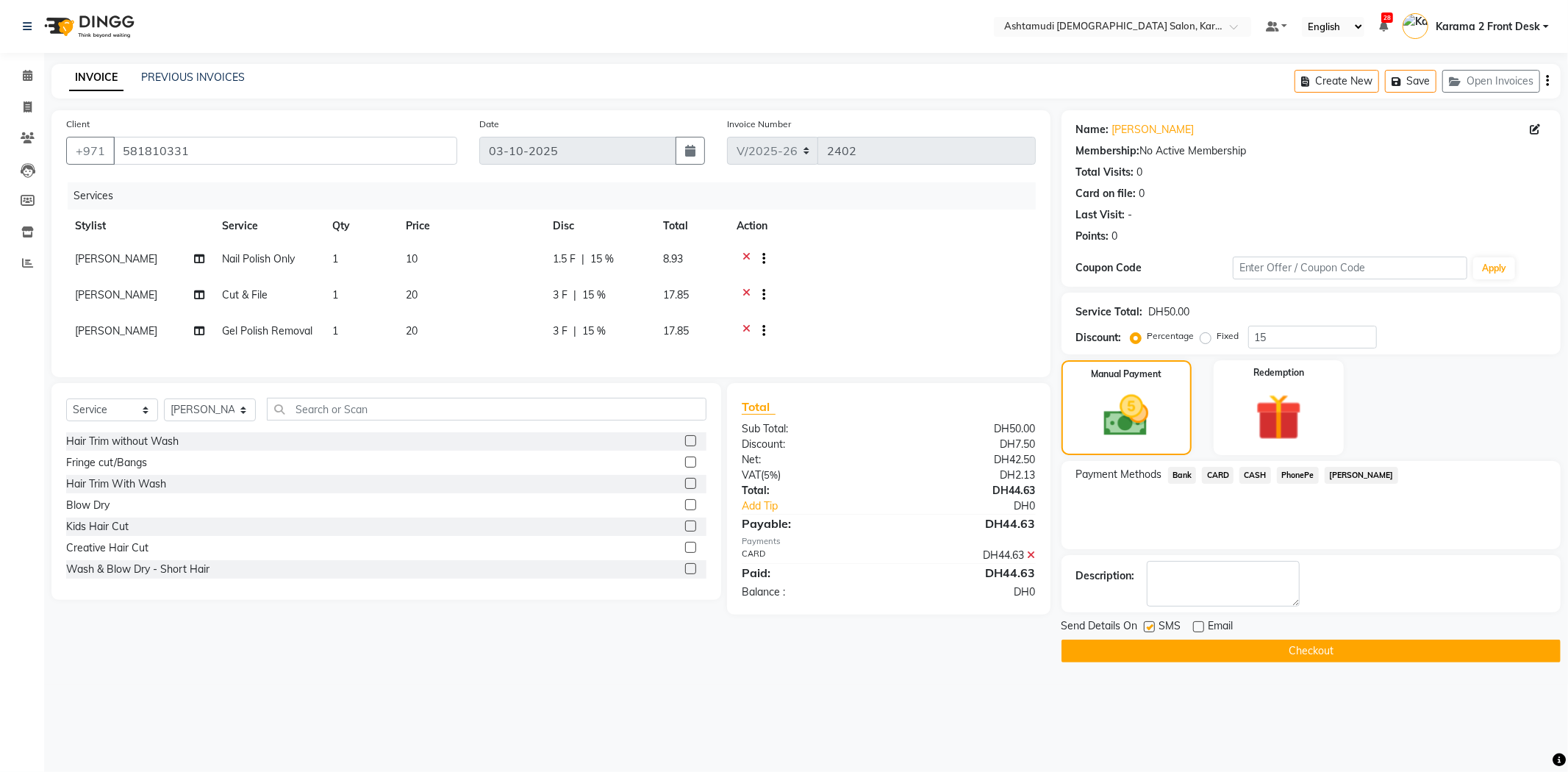
drag, startPoint x: 1151, startPoint y: 626, endPoint x: 1186, endPoint y: 619, distance: 35.7
click at [1152, 626] on label at bounding box center [1149, 627] width 11 height 11
click at [1152, 626] on input "checkbox" at bounding box center [1148, 627] width 9 height 9
checkbox input "false"
click at [1214, 598] on textarea at bounding box center [1222, 584] width 153 height 45
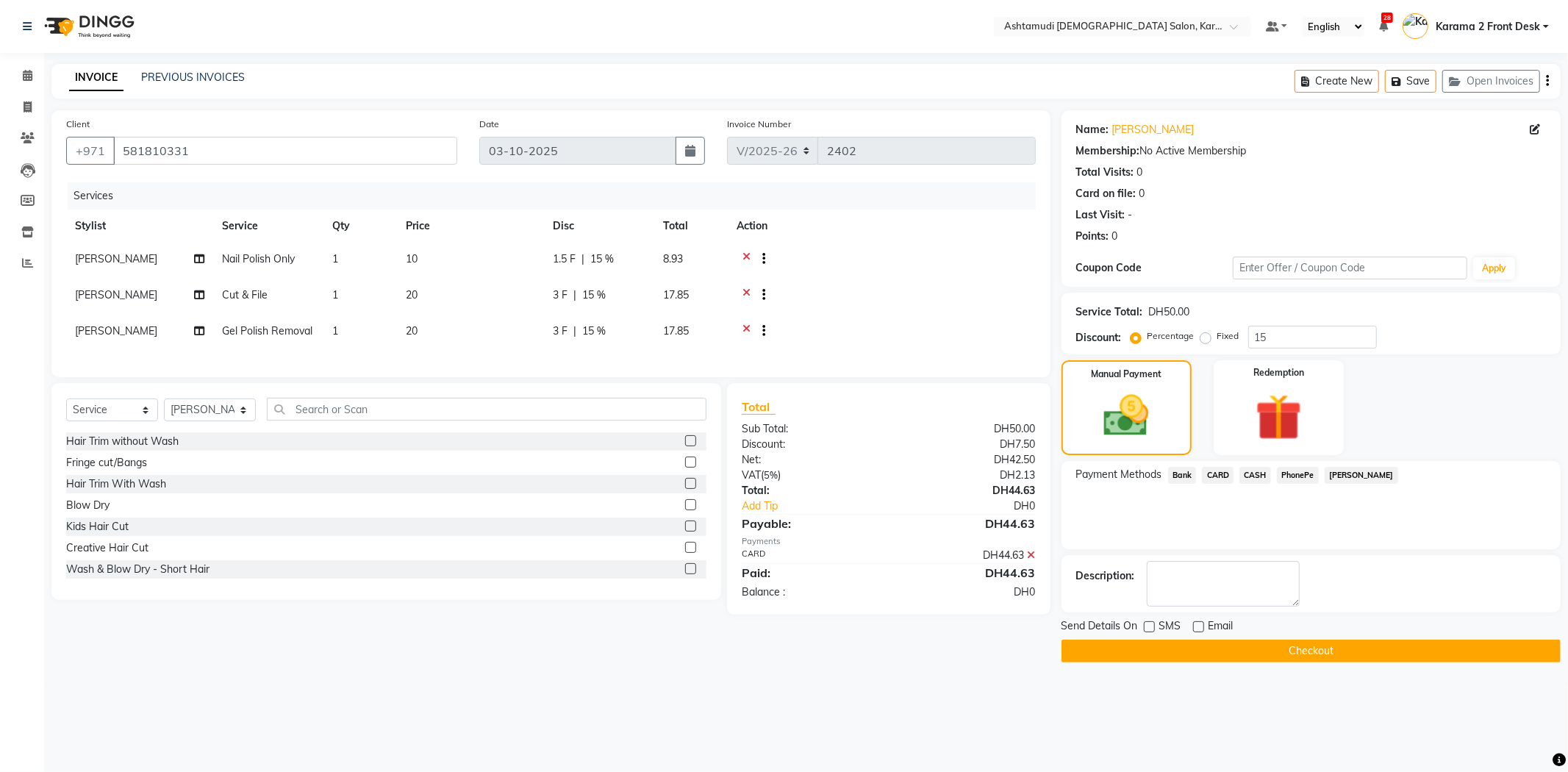
click at [1204, 648] on button "Checkout" at bounding box center [1311, 650] width 499 height 23
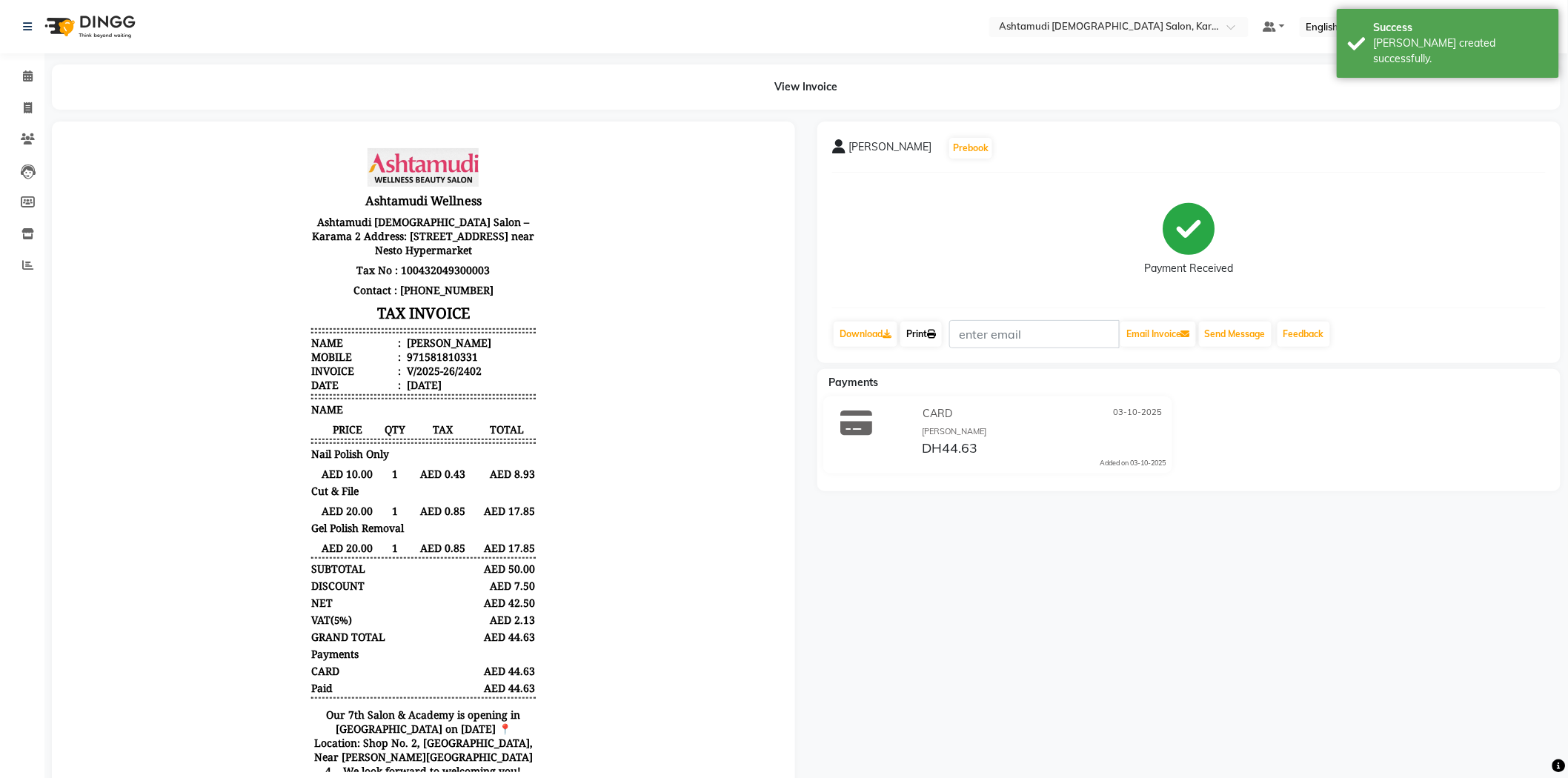
click at [930, 327] on link "Print" at bounding box center [921, 334] width 41 height 25
click at [29, 78] on icon at bounding box center [28, 76] width 9 height 11
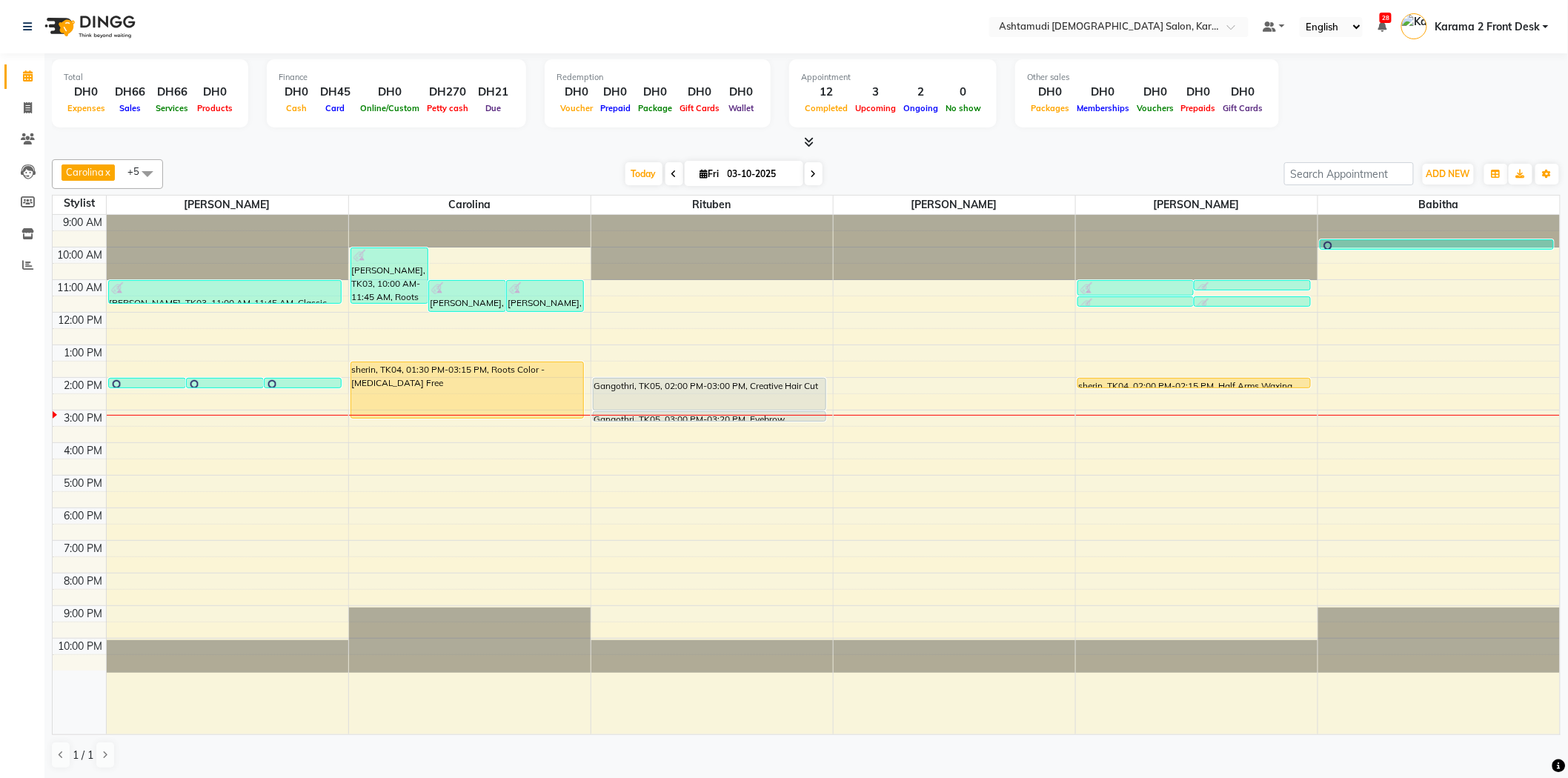
click at [555, 136] on div at bounding box center [806, 142] width 1508 height 16
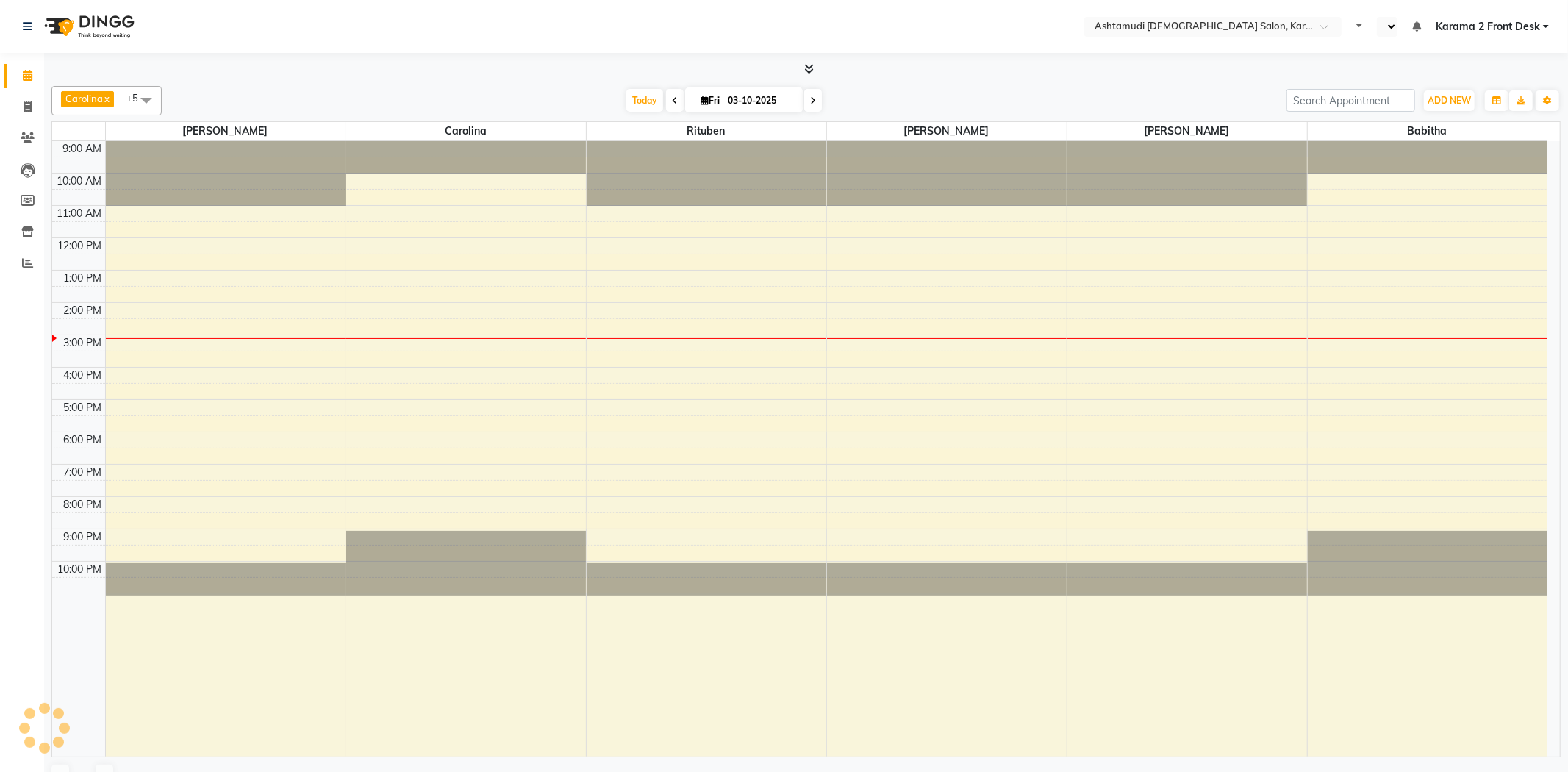
select select "en"
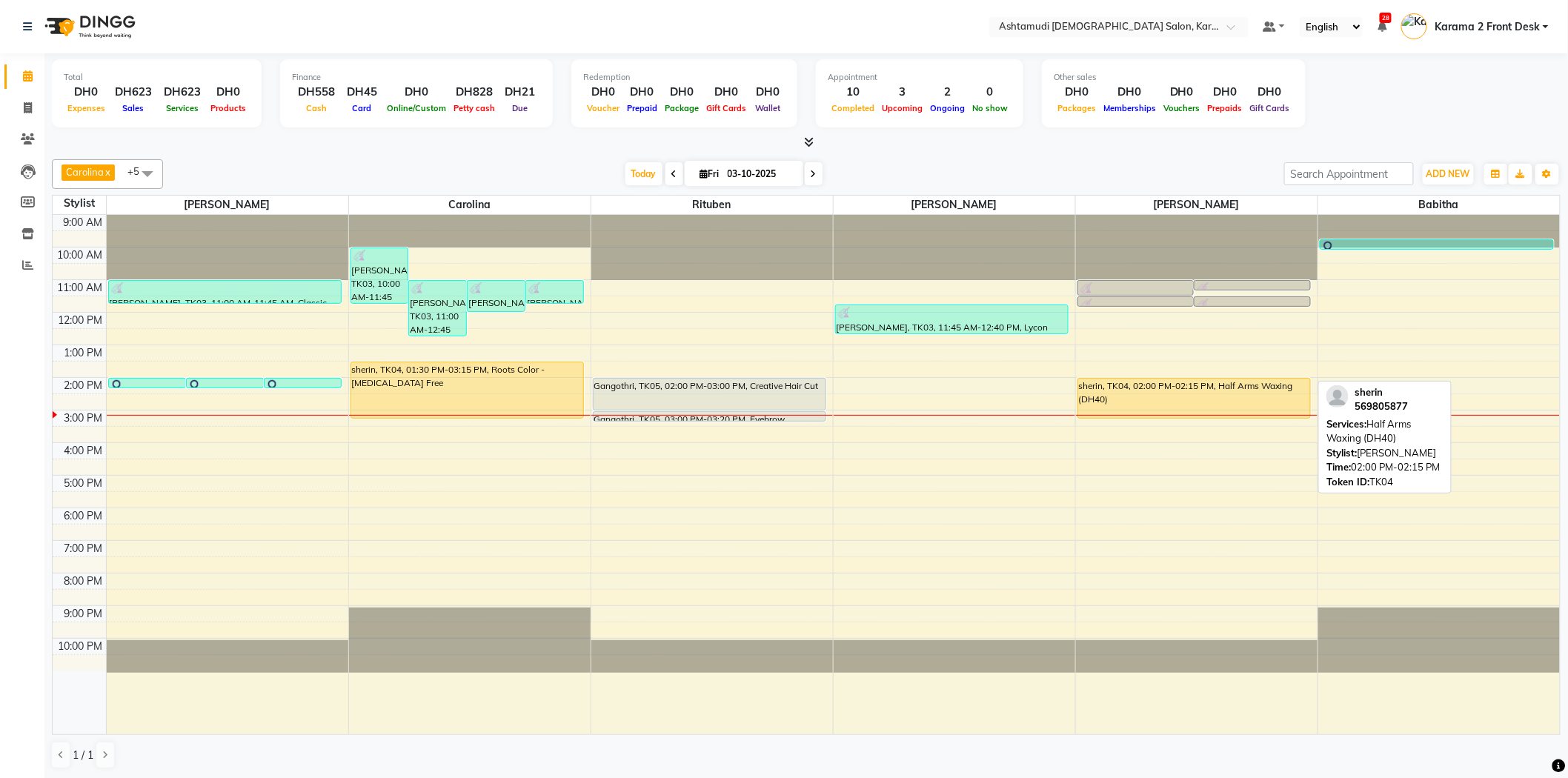
drag, startPoint x: 1166, startPoint y: 384, endPoint x: 1166, endPoint y: 413, distance: 29.0
click at [1166, 413] on div "[PERSON_NAME], TK03, 11:00 AM-11:30 AM, Half Legs Waxing [PERSON_NAME], TK03, 1…" at bounding box center [1197, 474] width 241 height 519
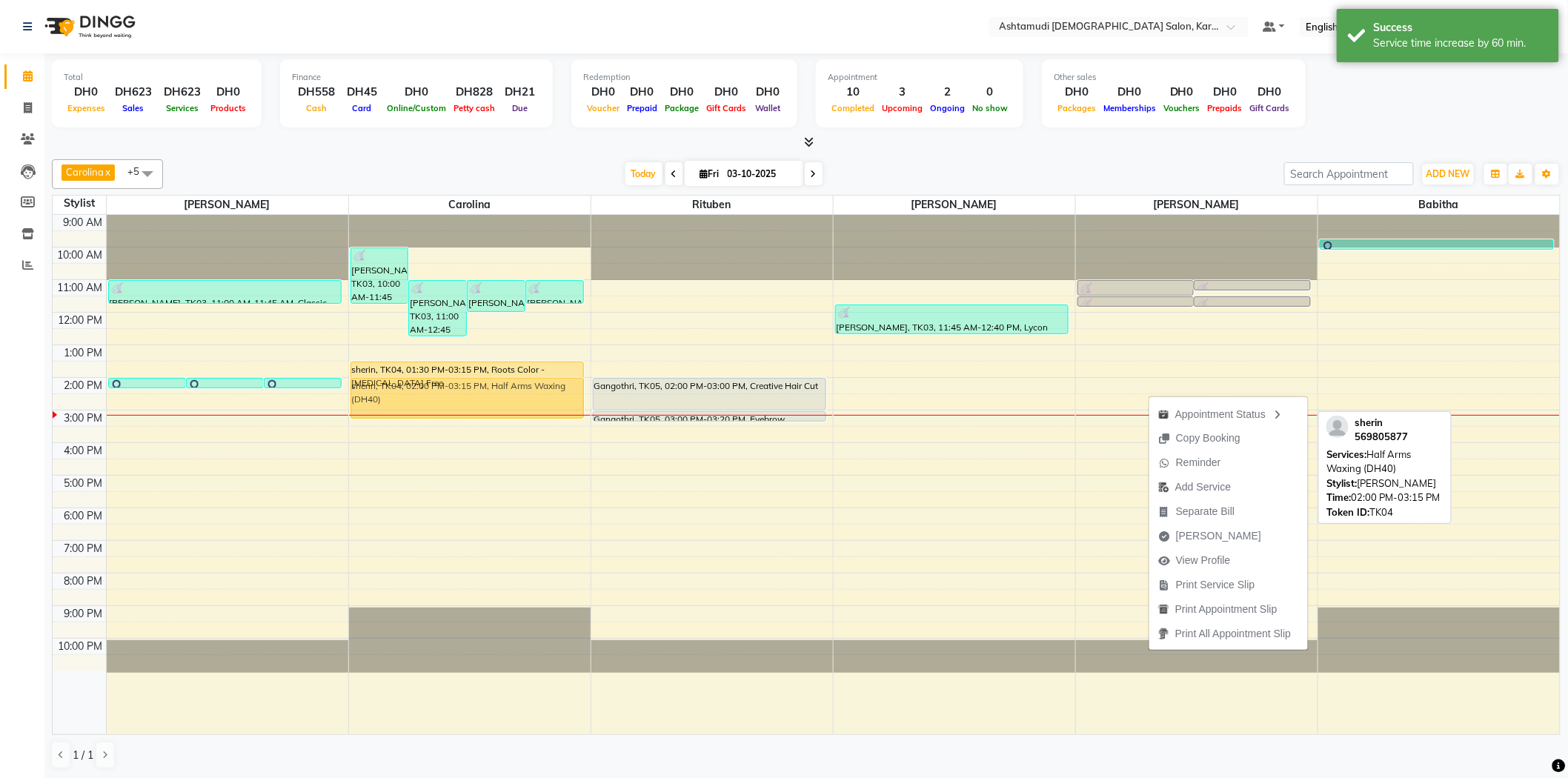
drag, startPoint x: 1173, startPoint y: 389, endPoint x: 473, endPoint y: 387, distance: 700.0
click at [473, 387] on tr "[PERSON_NAME], TK06, 02:00 PM-02:15 PM, Cut & File [PERSON_NAME], TK06, 02:00 P…" at bounding box center [806, 474] width 1508 height 519
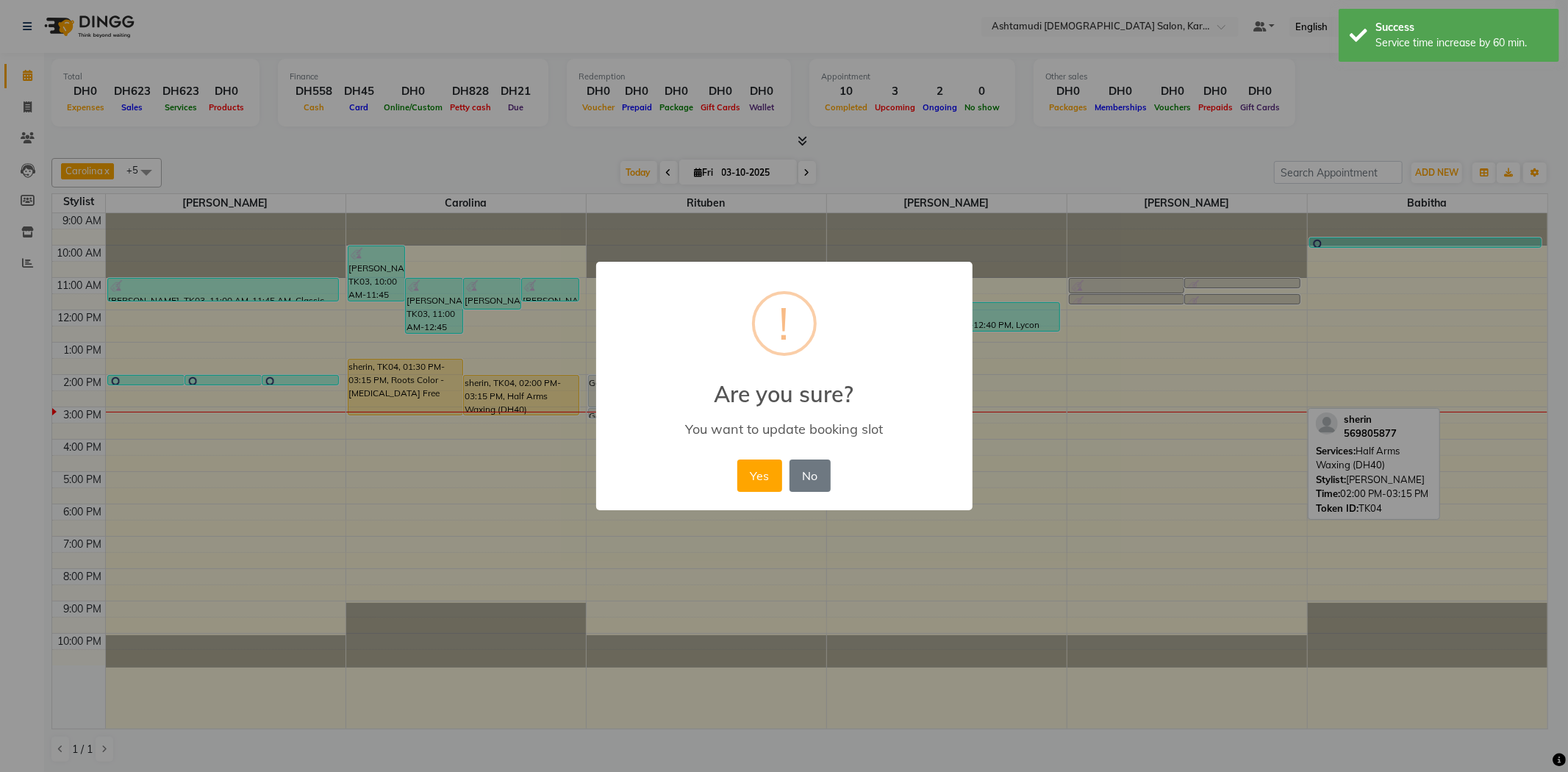
click at [743, 473] on button "Yes" at bounding box center [760, 476] width 44 height 33
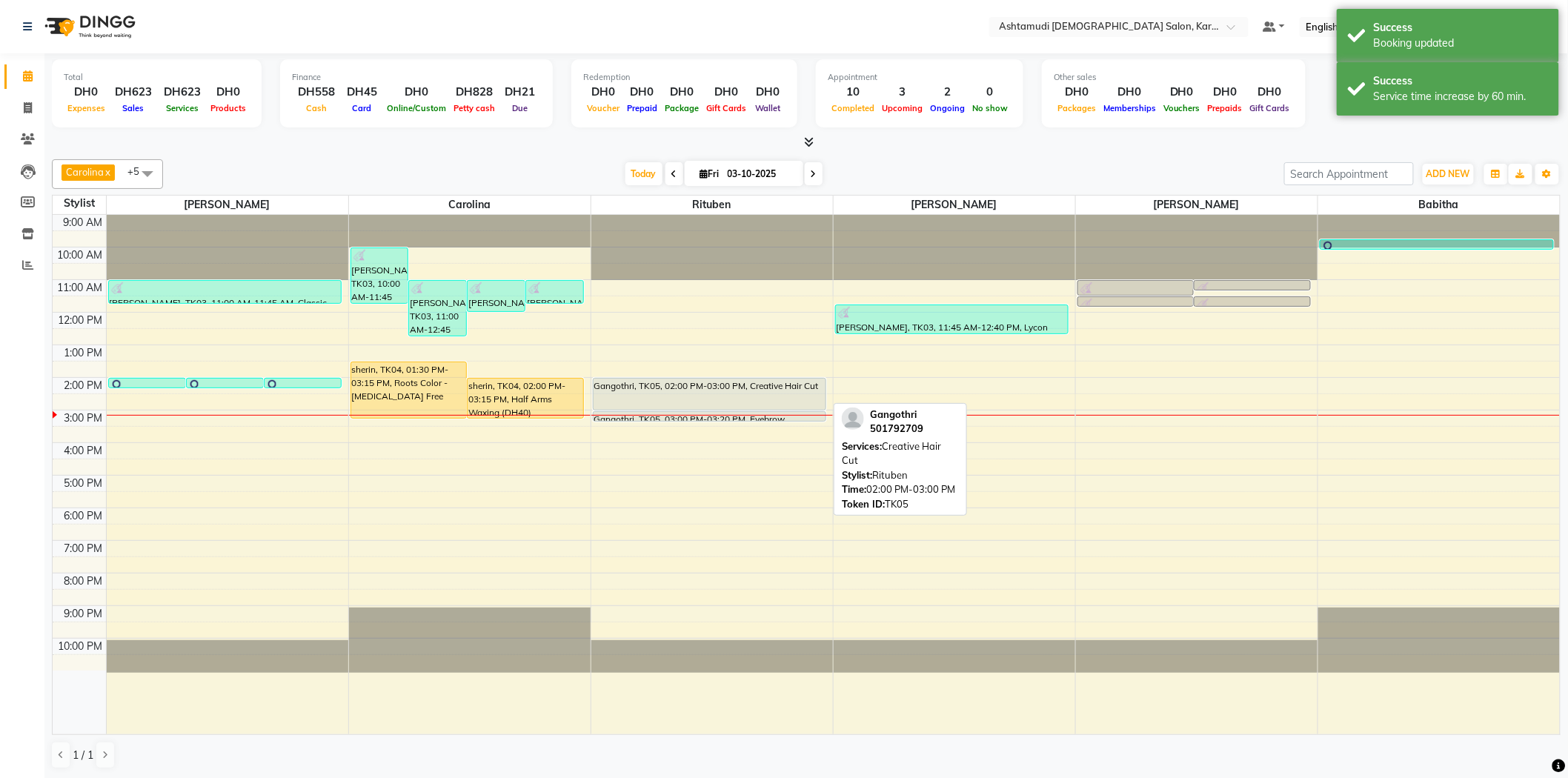
click at [705, 394] on div "Gangothri, TK05, 02:00 PM-03:00 PM, Creative Hair Cut" at bounding box center [710, 394] width 233 height 31
click at [691, 387] on div "Gangothri, TK05, 02:00 PM-03:00 PM, Creative Hair Cut" at bounding box center [710, 394] width 233 height 31
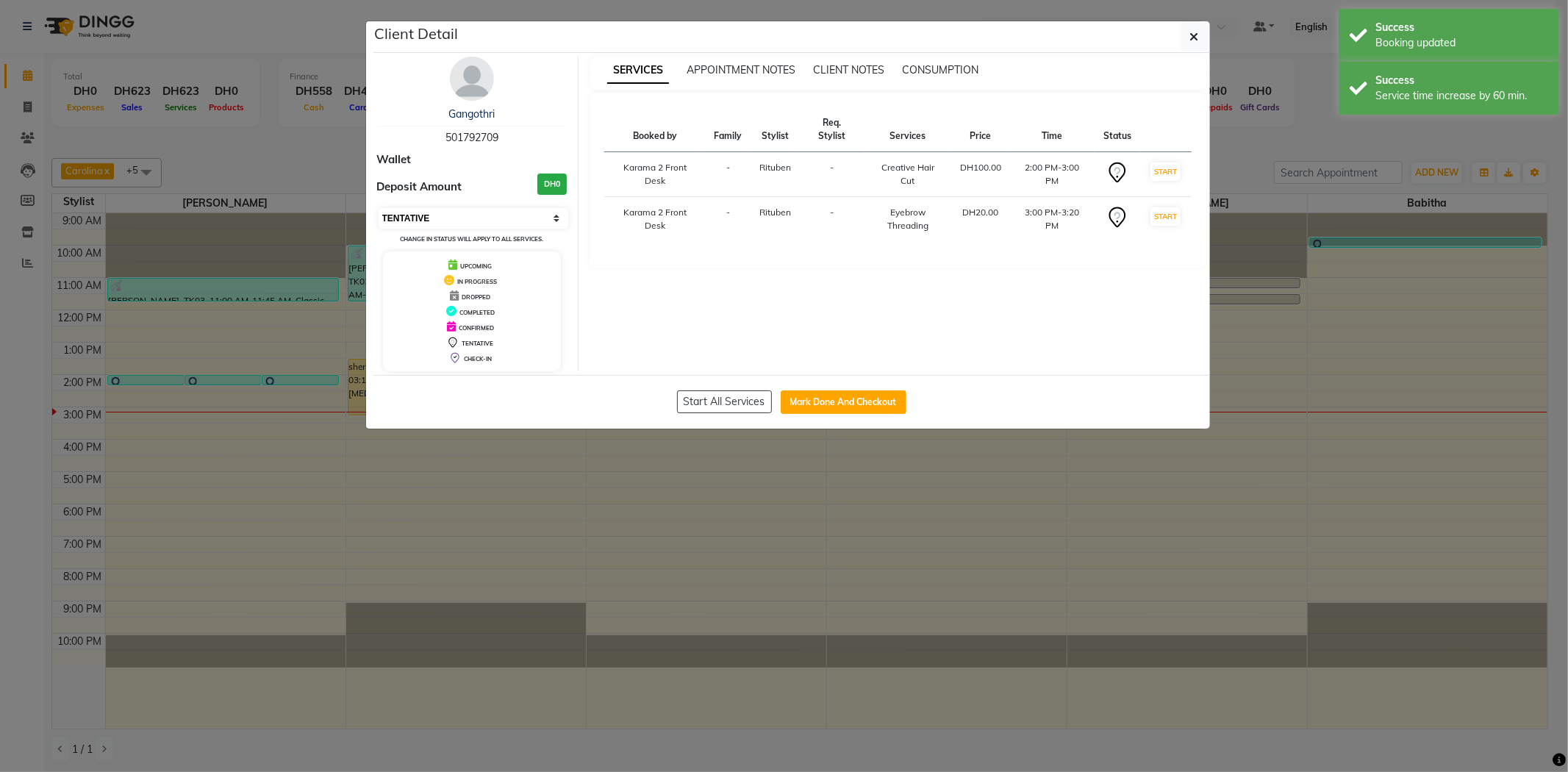
click at [447, 226] on select "Select IN SERVICE CONFIRMED TENTATIVE CHECK IN MARK DONE DROPPED UPCOMING" at bounding box center [473, 218] width 191 height 21
click at [378, 208] on select "Select IN SERVICE CONFIRMED TENTATIVE CHECK IN MARK DONE DROPPED UPCOMING" at bounding box center [473, 218] width 191 height 21
select select "select"
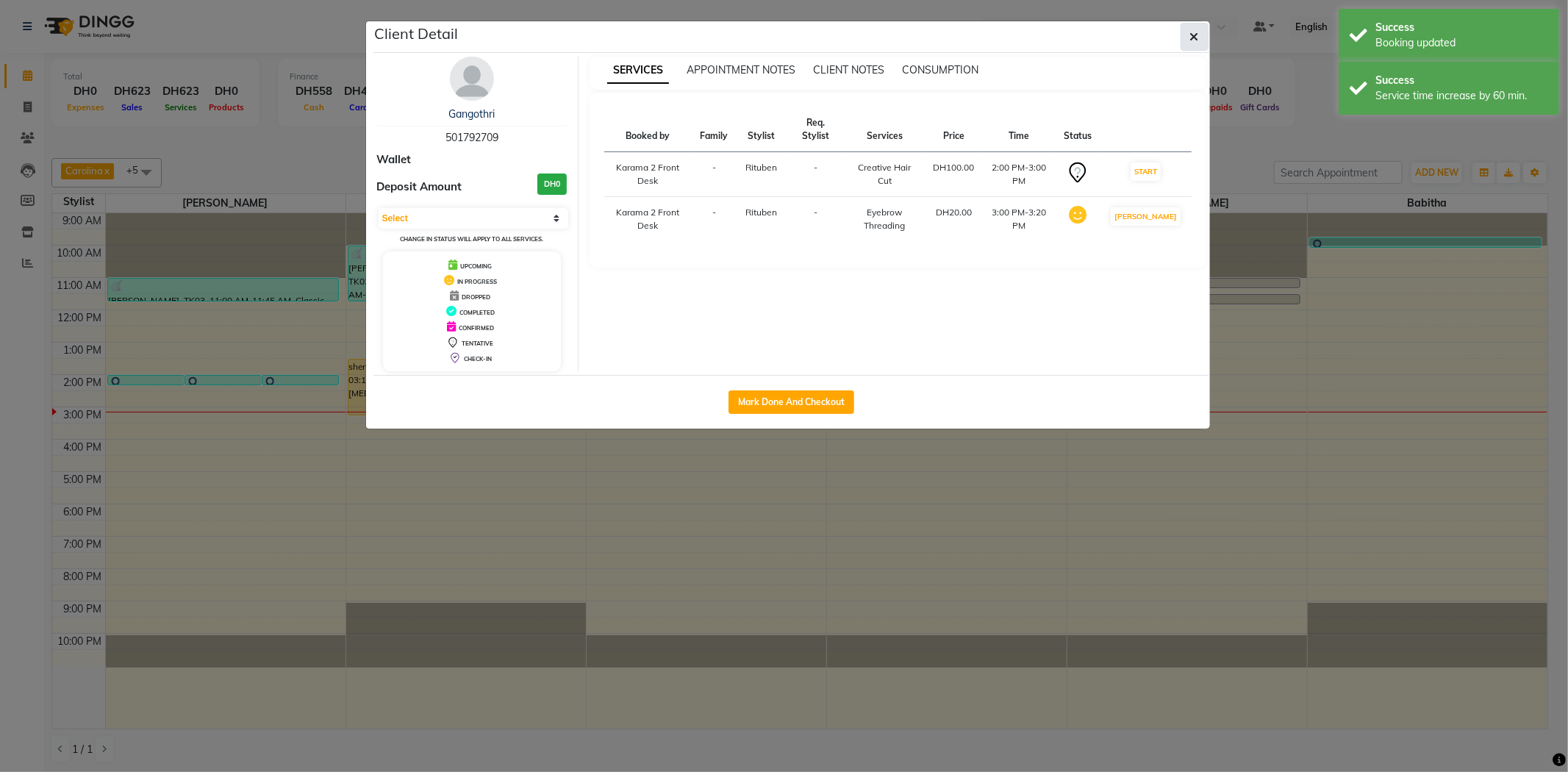
click at [1195, 32] on icon "button" at bounding box center [1194, 37] width 9 height 12
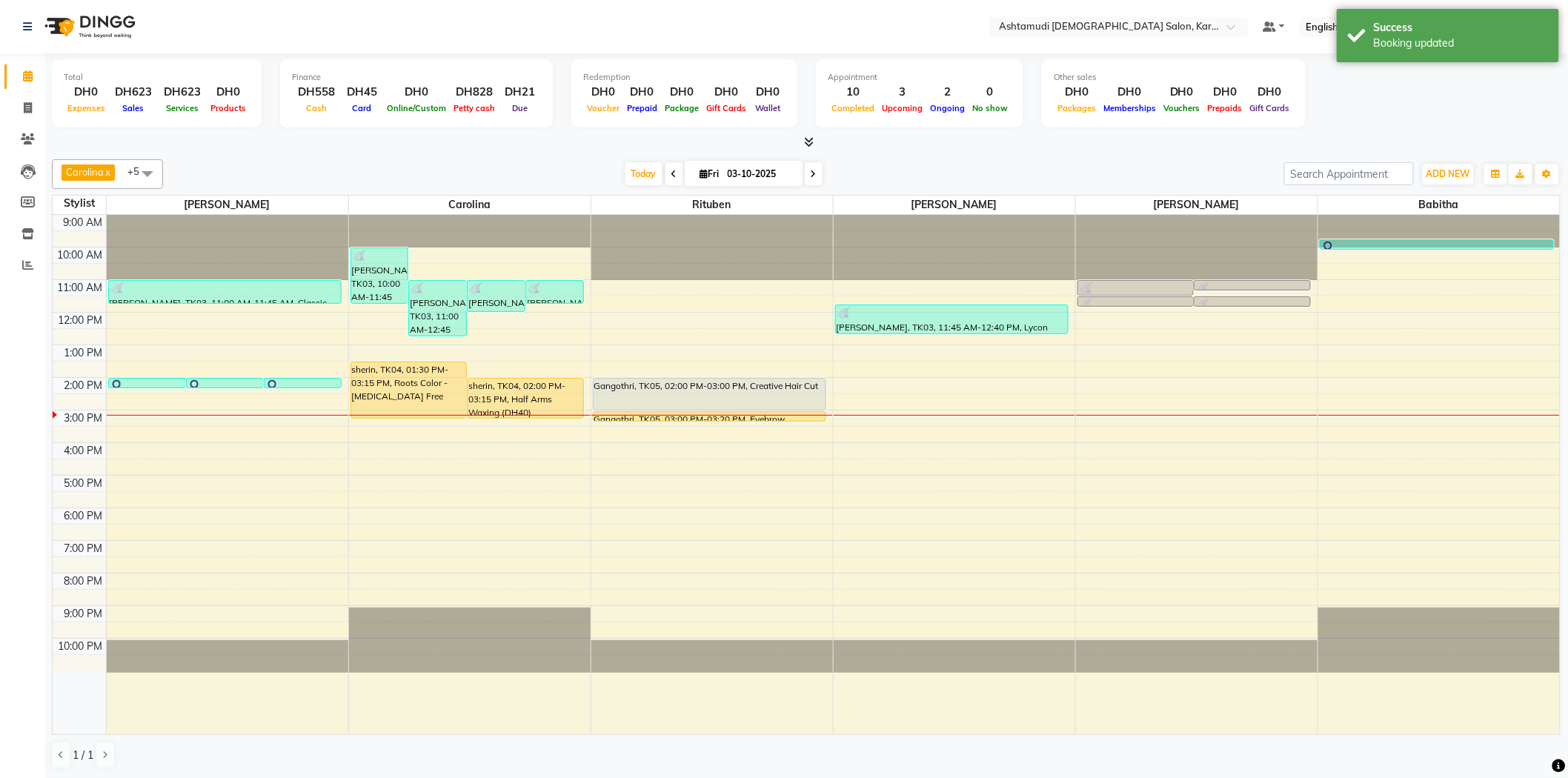
click at [281, 126] on div "Finance DH558 Cash DH45 Card DH0 Online/Custom DH828 [PERSON_NAME] cash DH21 Due" at bounding box center [417, 93] width 273 height 68
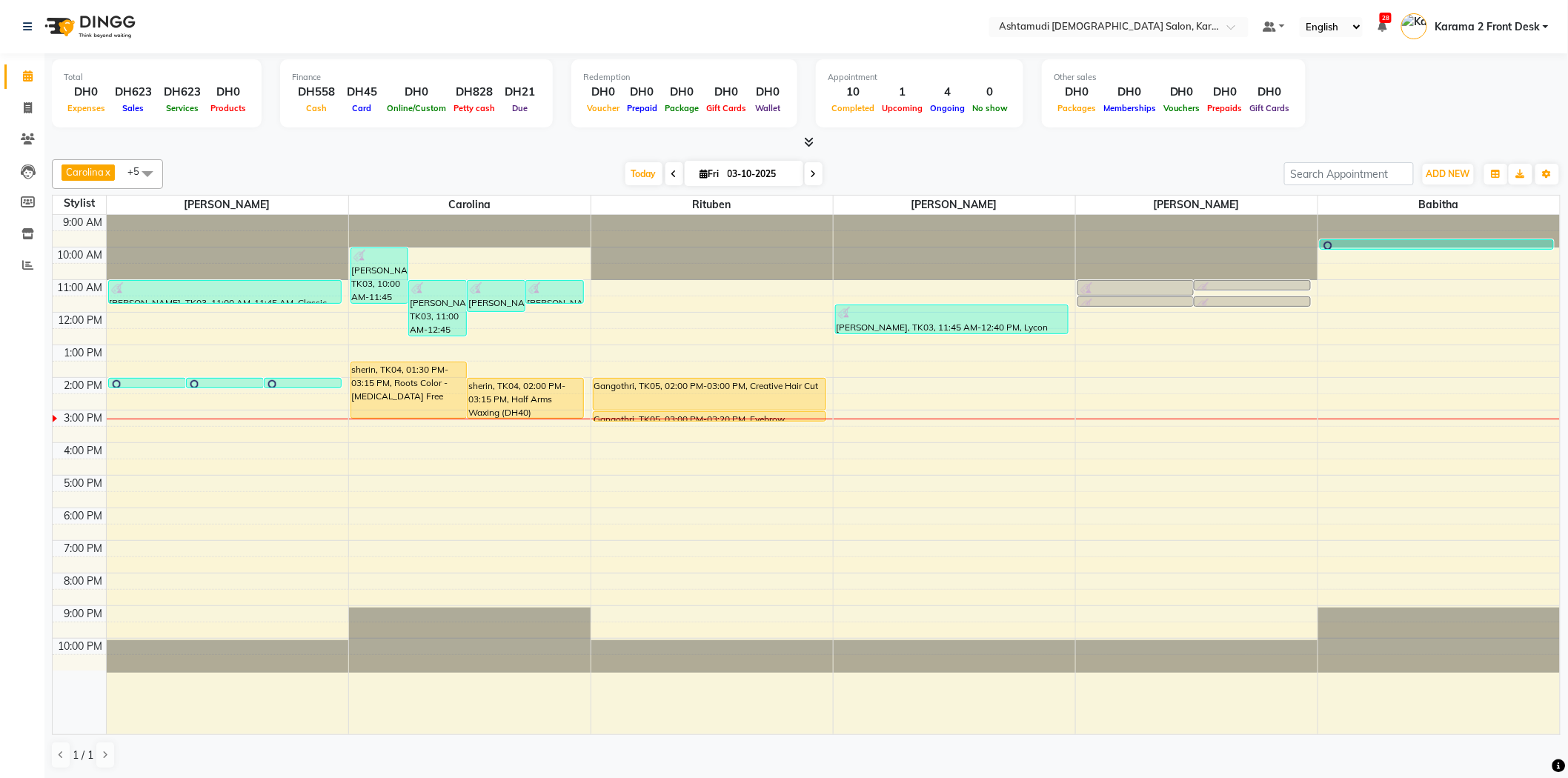
click at [417, 137] on div at bounding box center [806, 142] width 1508 height 16
click at [200, 10] on nav "Select Location × Ashtamudi [DEMOGRAPHIC_DATA] Salon, Karama 2 Default Panel My…" at bounding box center [784, 27] width 1568 height 53
click at [17, 260] on span at bounding box center [28, 266] width 26 height 17
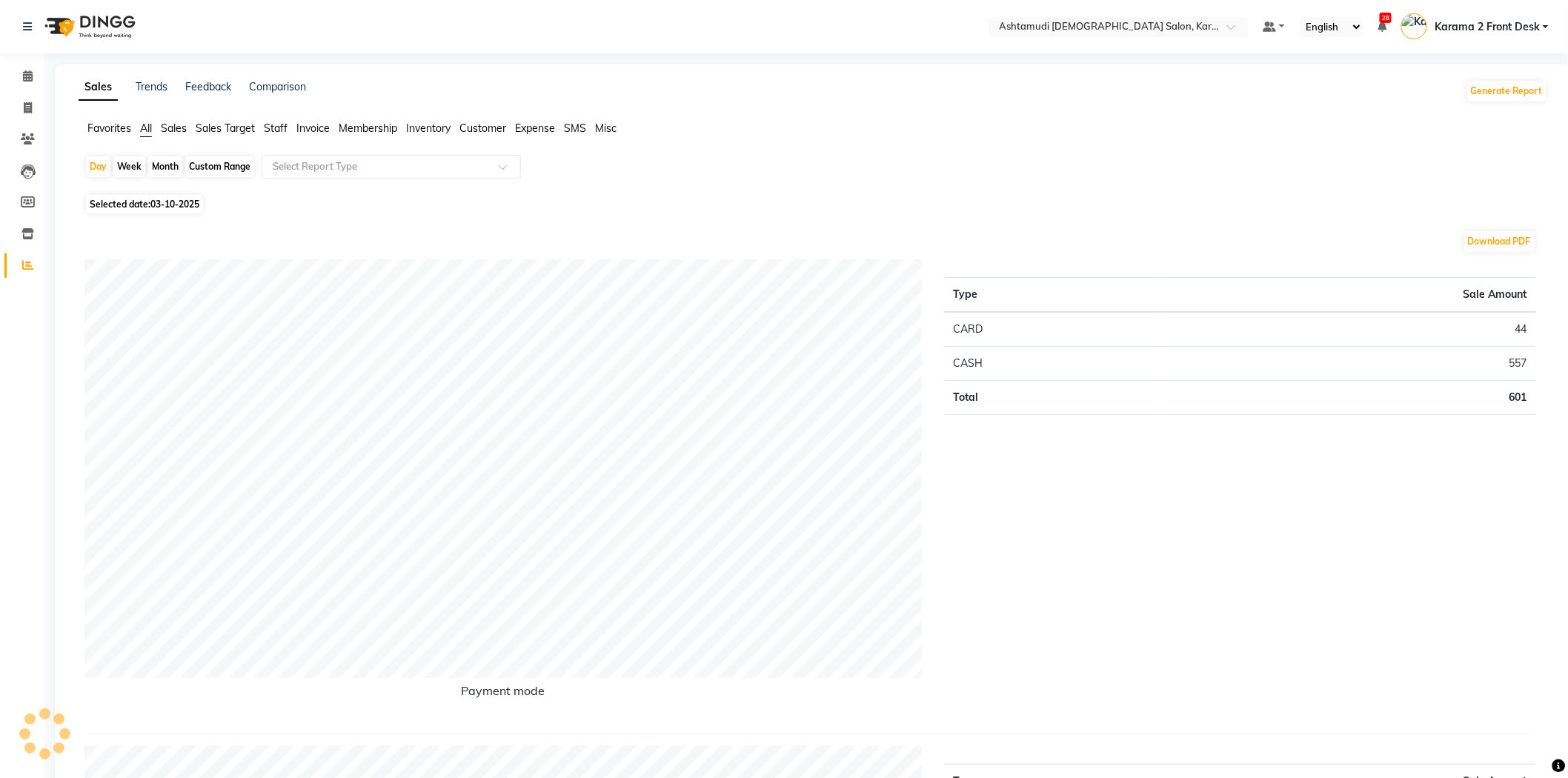
click at [485, 126] on span "Customer" at bounding box center [483, 128] width 47 height 13
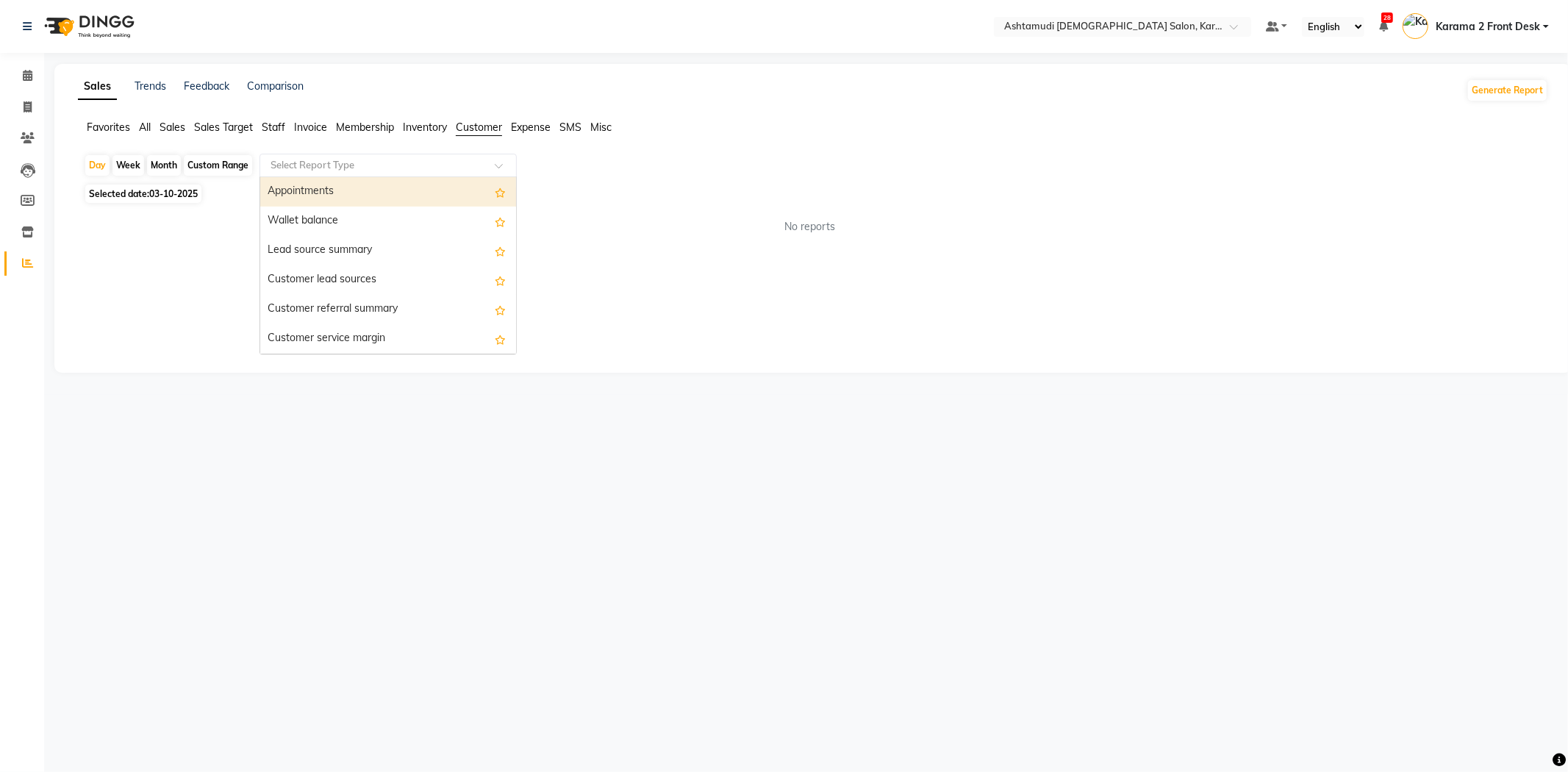
click at [385, 165] on input "text" at bounding box center [373, 165] width 211 height 15
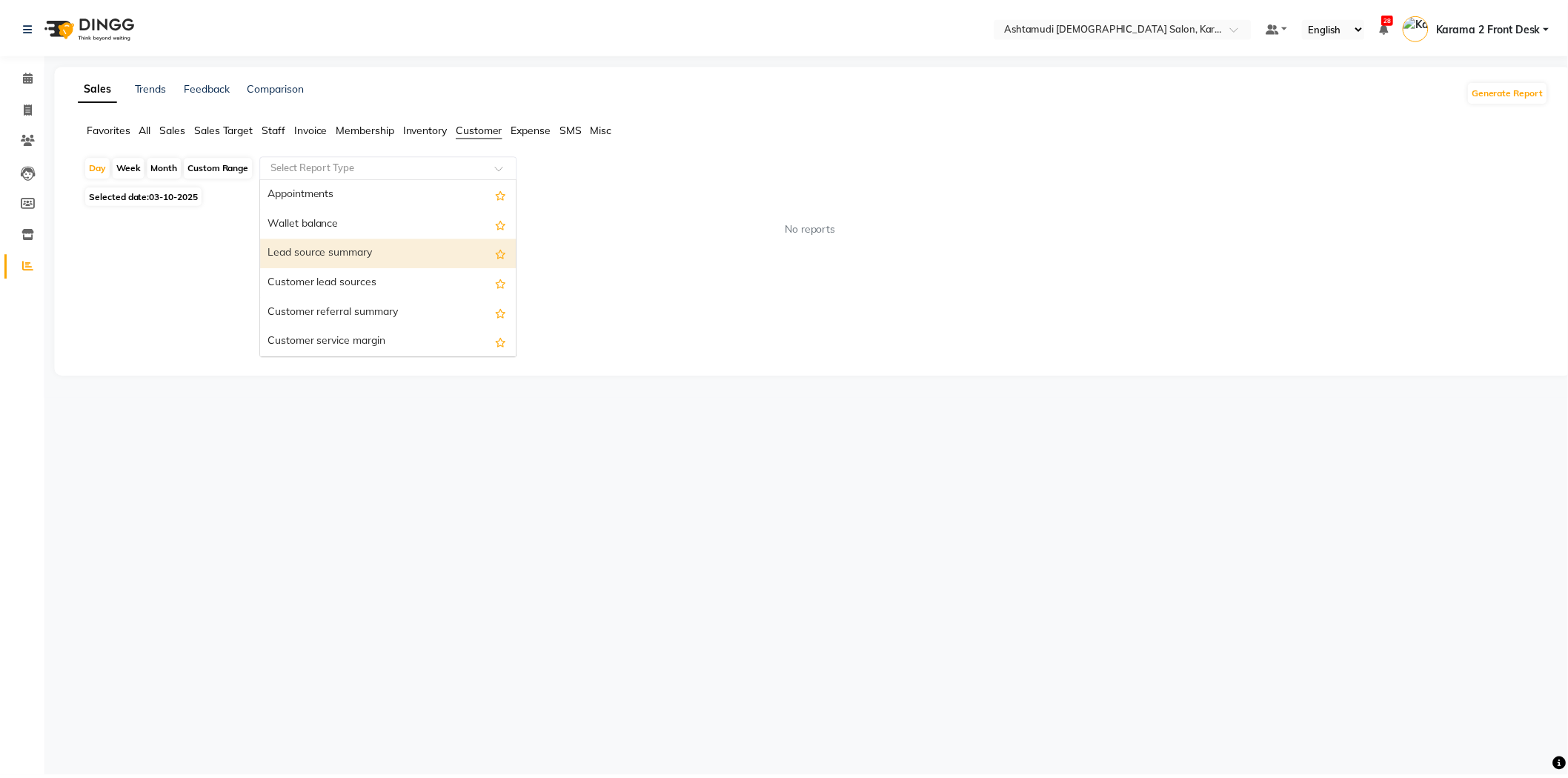
scroll to position [118, 0]
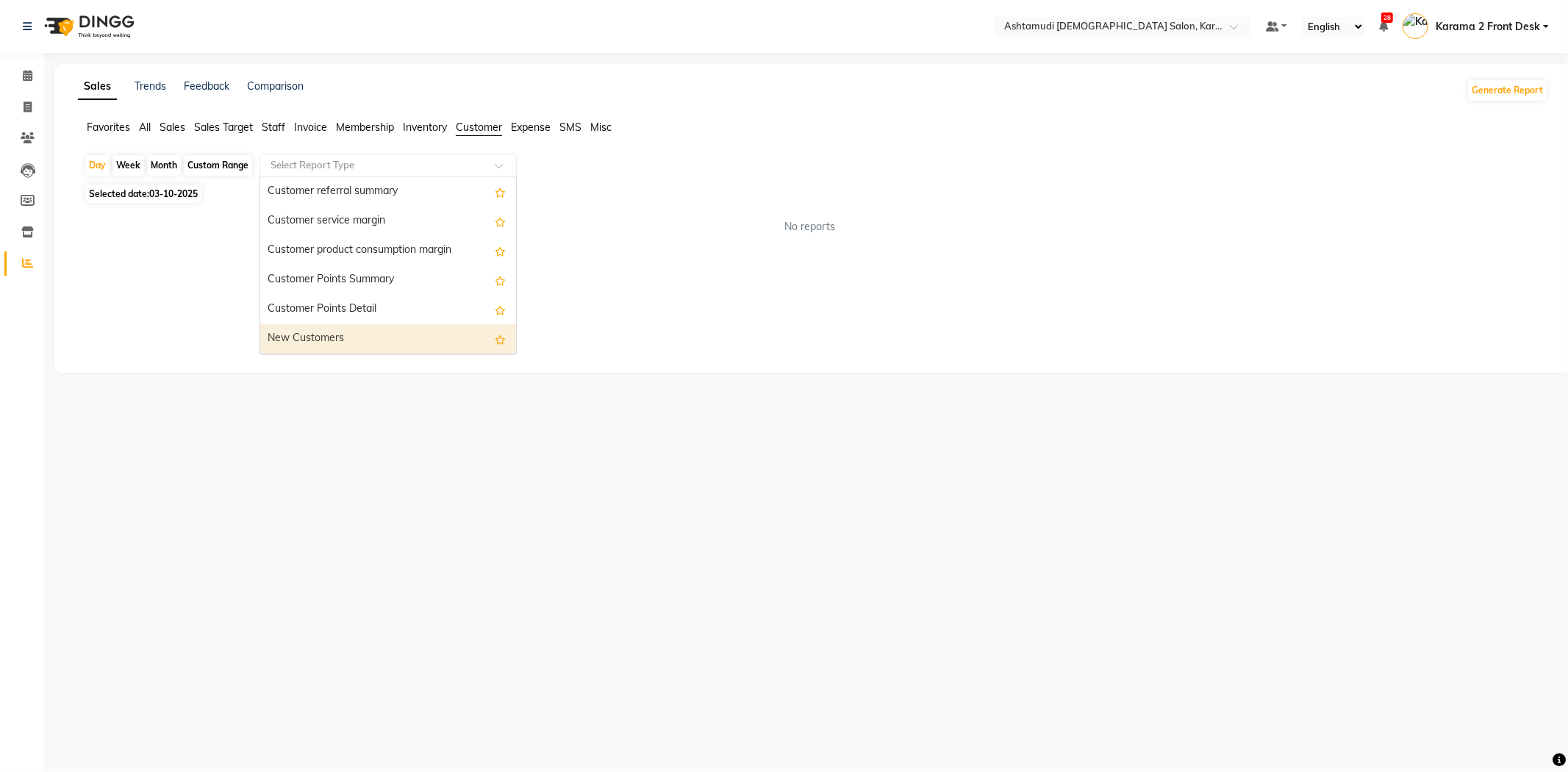
click at [360, 329] on div "New Customers" at bounding box center [388, 339] width 256 height 29
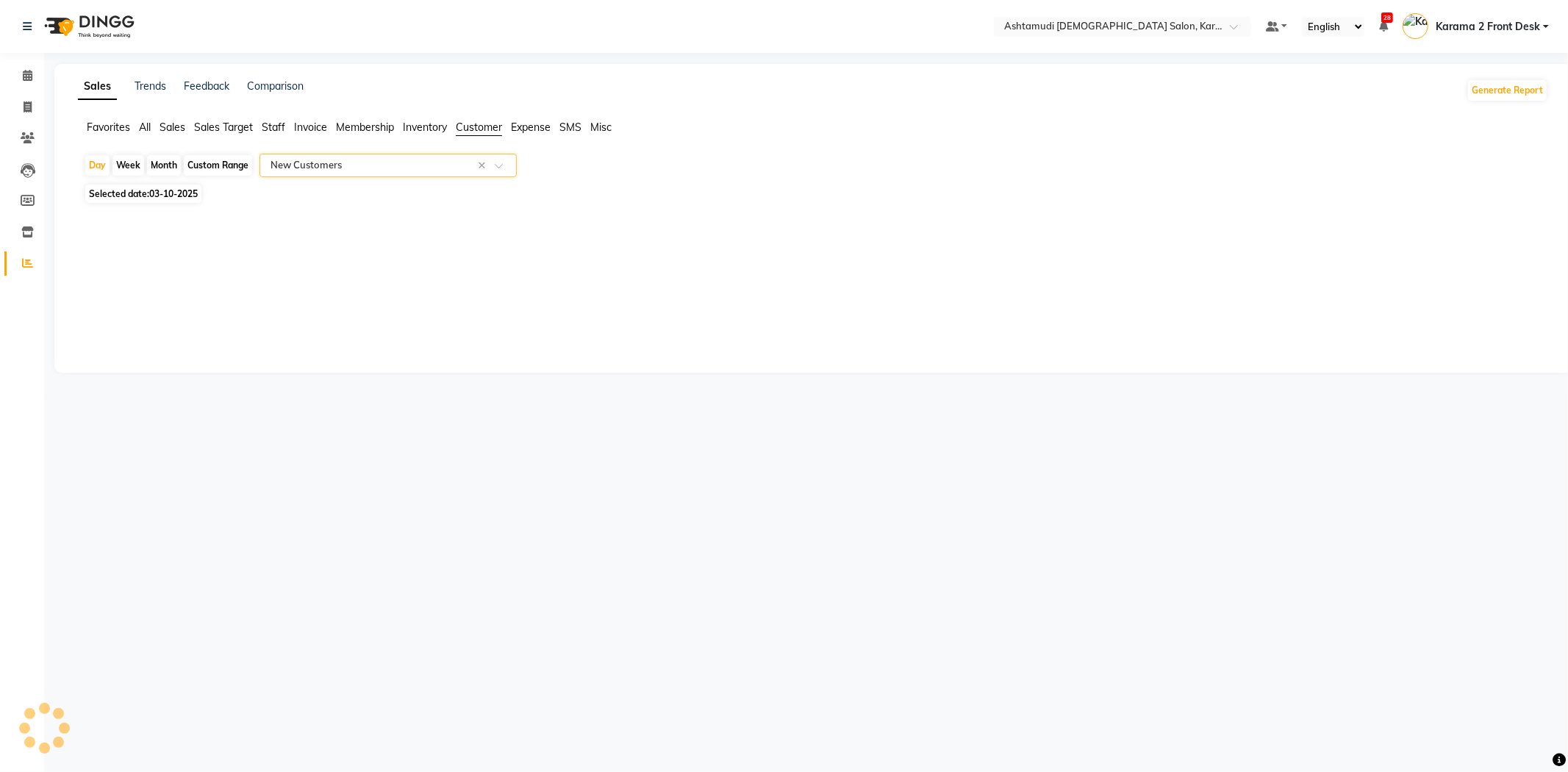
select select "full_report"
select select "csv"
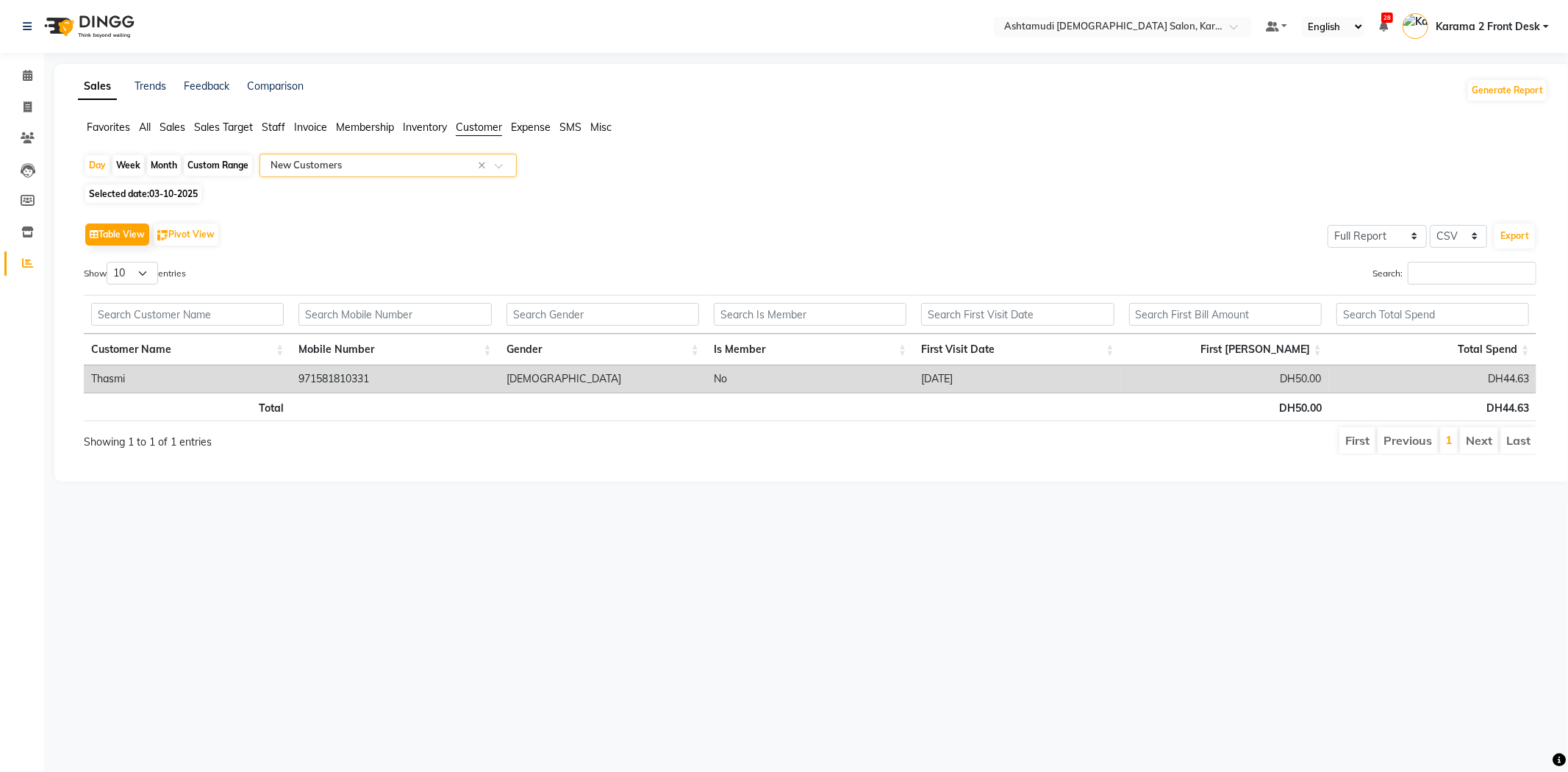
click at [379, 266] on div "Show 10 25 50 100 entries" at bounding box center [441, 276] width 715 height 29
click at [23, 72] on icon at bounding box center [27, 75] width 9 height 11
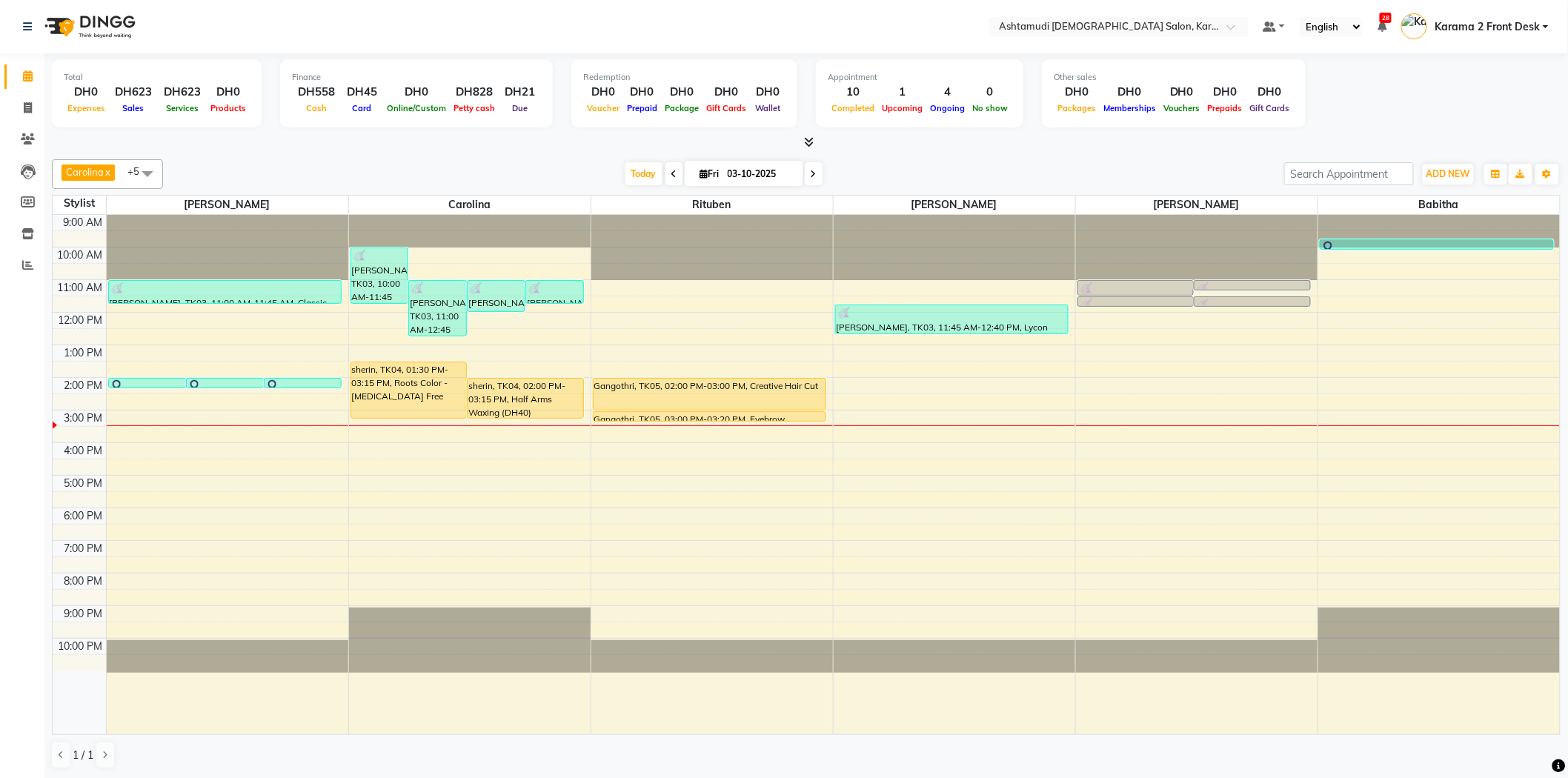
drag, startPoint x: 394, startPoint y: 33, endPoint x: 380, endPoint y: 34, distance: 14.0
click at [393, 33] on nav "Select Location × Ashtamudi [DEMOGRAPHIC_DATA] Salon, Karama 2 Default Panel My…" at bounding box center [784, 27] width 1568 height 53
click at [430, 38] on nav "Select Location × Ashtamudi [DEMOGRAPHIC_DATA] Salon, Karama 2 Default Panel My…" at bounding box center [784, 27] width 1568 height 53
click at [409, 29] on nav "Select Location × Ashtamudi [DEMOGRAPHIC_DATA] Salon, Karama 2 Default Panel My…" at bounding box center [784, 27] width 1568 height 53
click at [300, 3] on nav "Select Location × Ashtamudi [DEMOGRAPHIC_DATA] Salon, Karama 2 Default Panel My…" at bounding box center [784, 27] width 1568 height 53
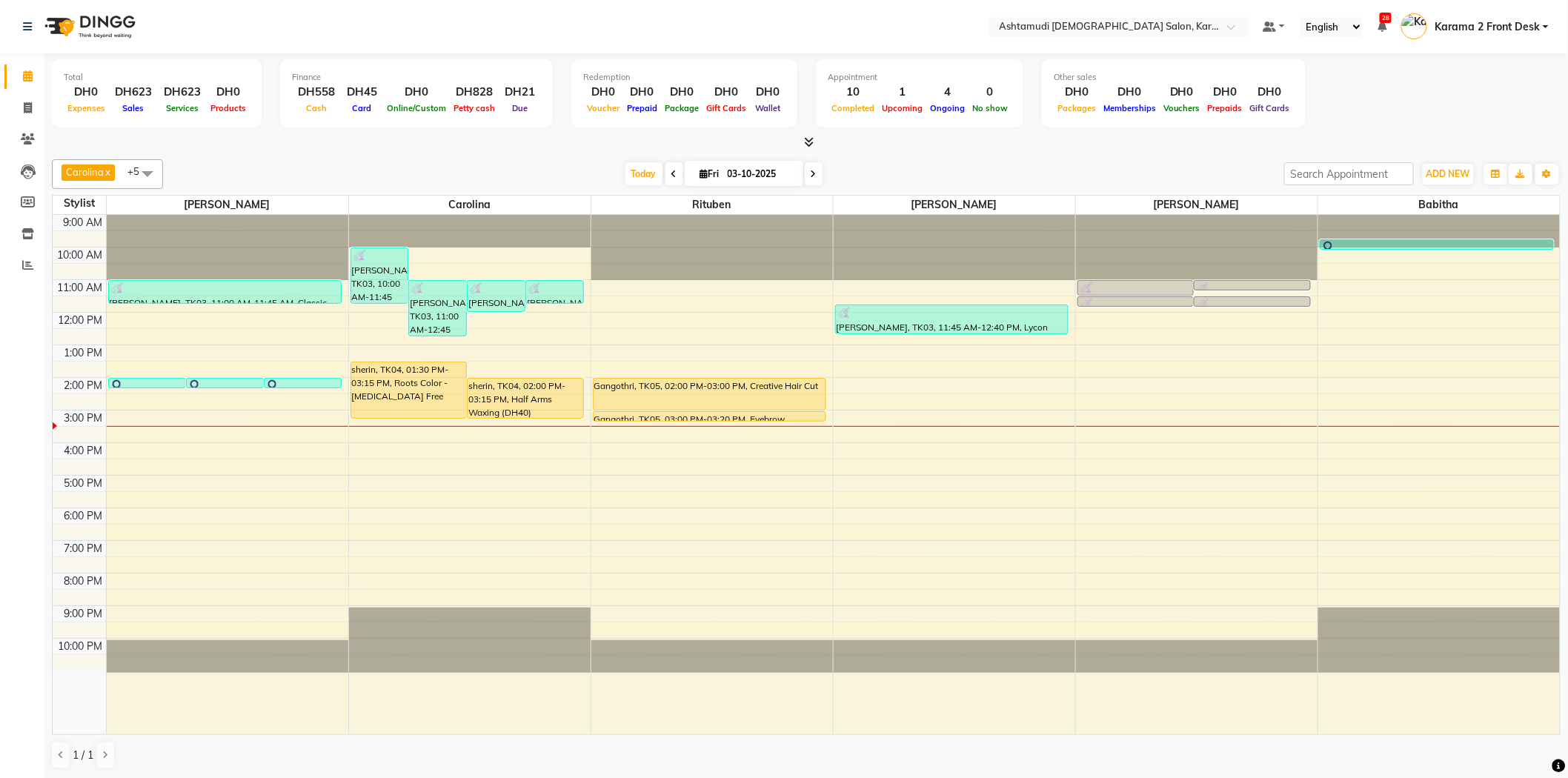
click at [346, 24] on nav "Select Location × Ashtamudi [DEMOGRAPHIC_DATA] Salon, Karama 2 Default Panel My…" at bounding box center [784, 27] width 1568 height 53
click at [351, 23] on nav "Select Location × Ashtamudi [DEMOGRAPHIC_DATA] Salon, Karama 2 Default Panel My…" at bounding box center [784, 27] width 1568 height 53
click at [345, 18] on nav "Select Location × Ashtamudi [DEMOGRAPHIC_DATA] Salon, Karama 2 Default Panel My…" at bounding box center [784, 27] width 1568 height 53
click at [292, 18] on nav "Select Location × Ashtamudi [DEMOGRAPHIC_DATA] Salon, Karama 2 Default Panel My…" at bounding box center [784, 27] width 1568 height 53
click at [304, 45] on nav "Select Location × Ashtamudi [DEMOGRAPHIC_DATA] Salon, Karama 2 Default Panel My…" at bounding box center [784, 27] width 1568 height 53
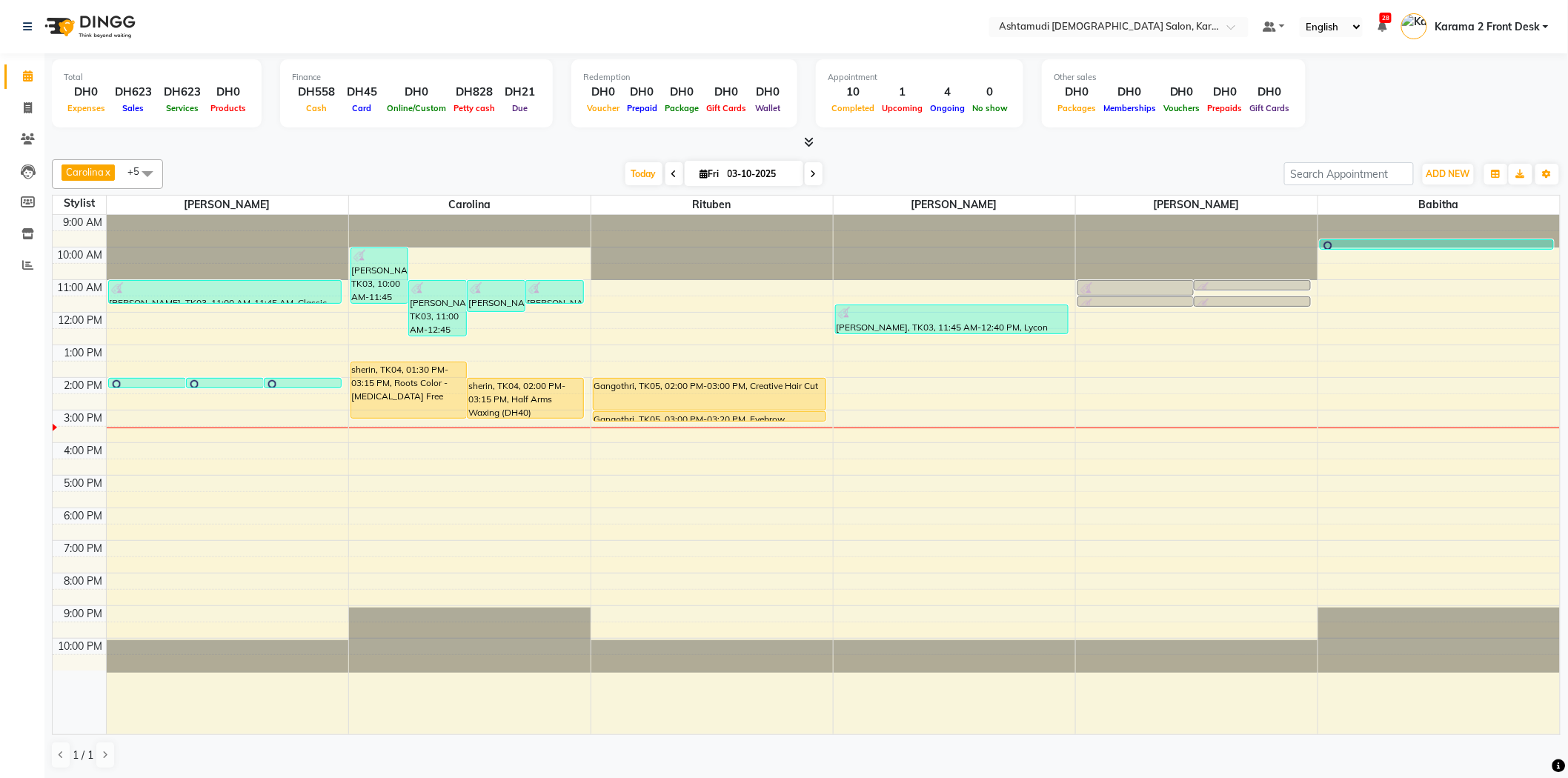
drag, startPoint x: 366, startPoint y: 138, endPoint x: 338, endPoint y: 124, distance: 31.3
click at [355, 134] on div "Total DH0 Expenses DH623 Sales DH623 Services DH0 Products Finance DH558 Cash D…" at bounding box center [806, 102] width 1508 height 97
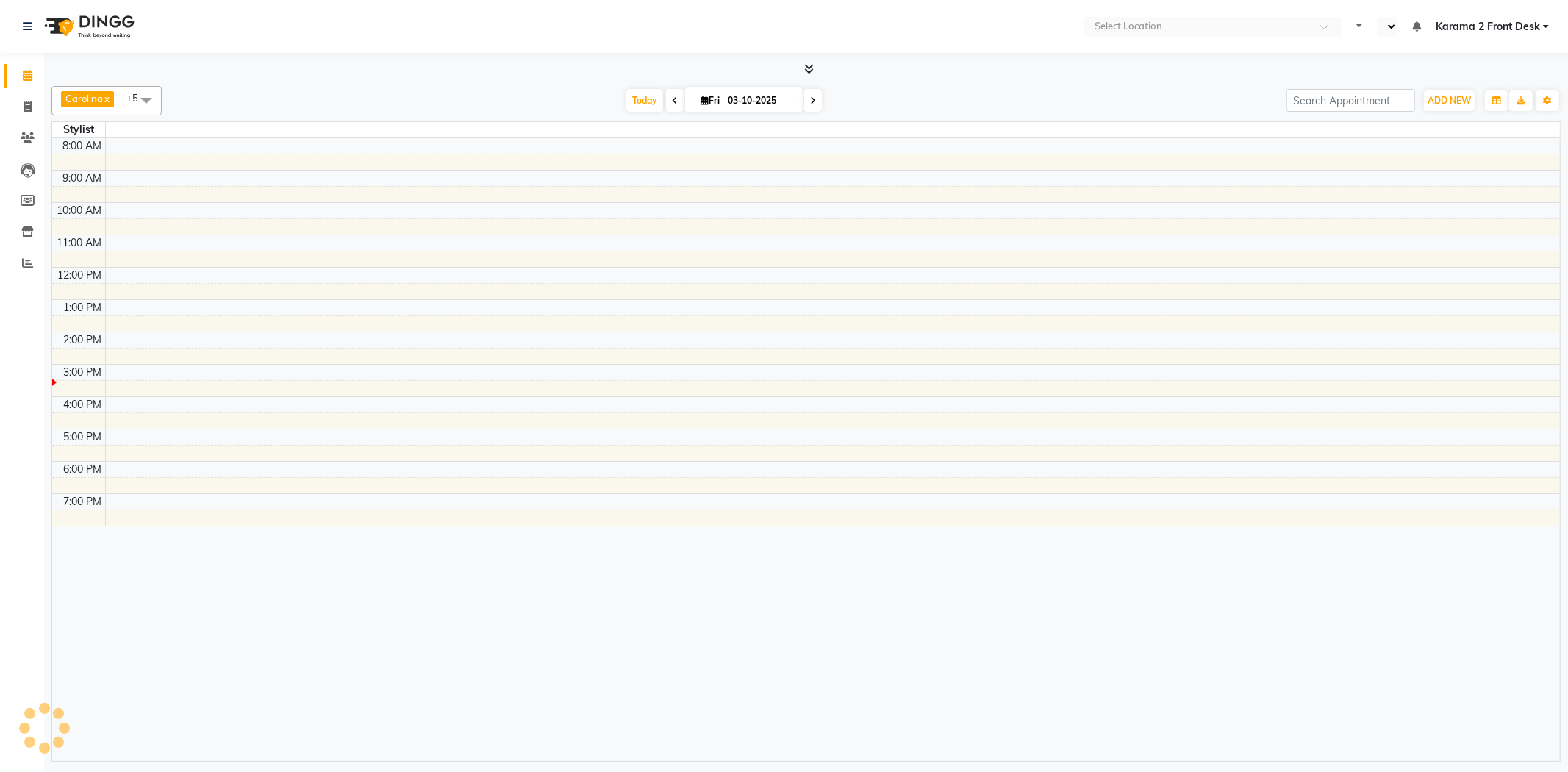
select select "en"
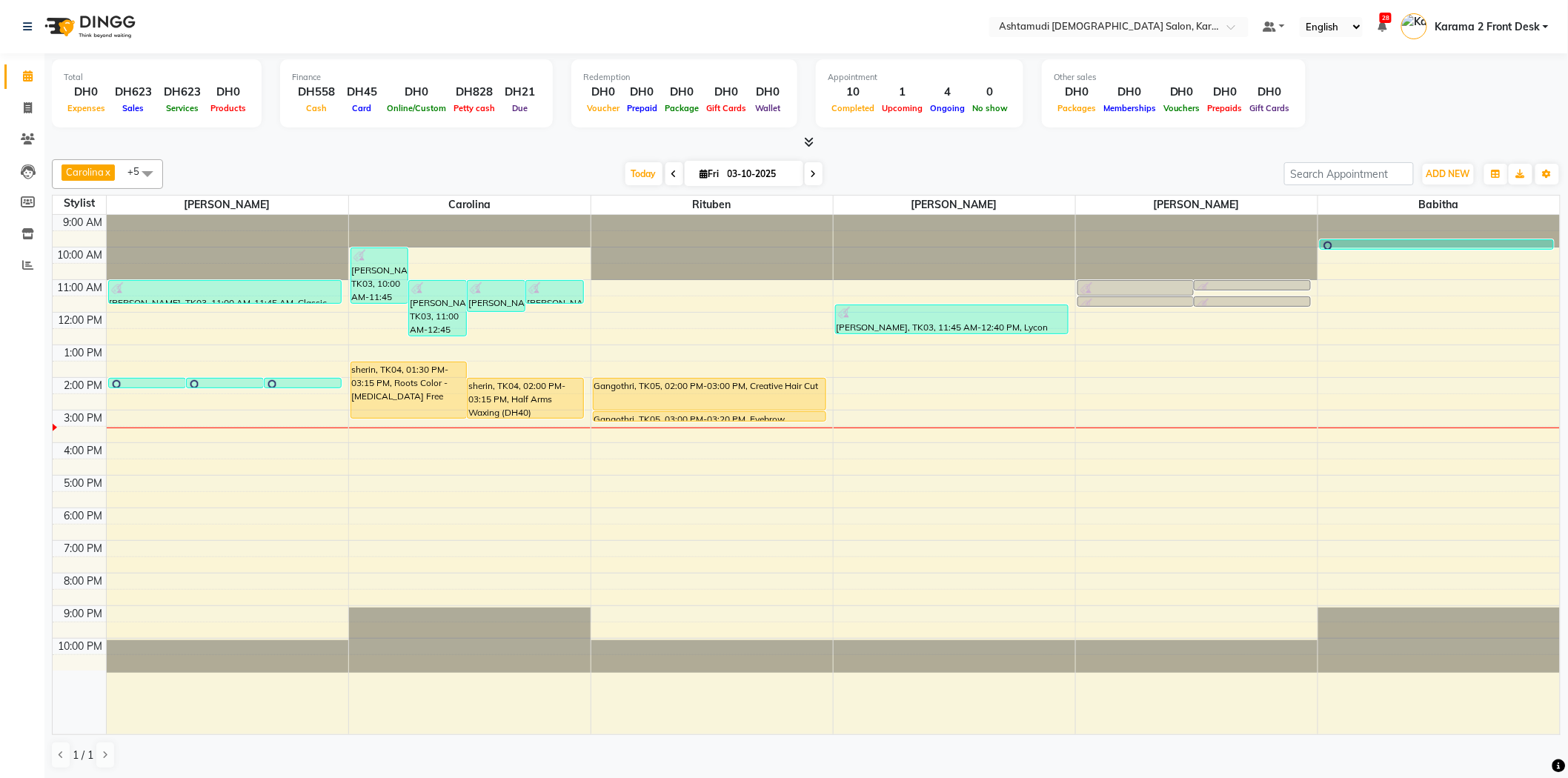
click at [966, 163] on div "[DATE] [DATE]" at bounding box center [724, 174] width 1107 height 22
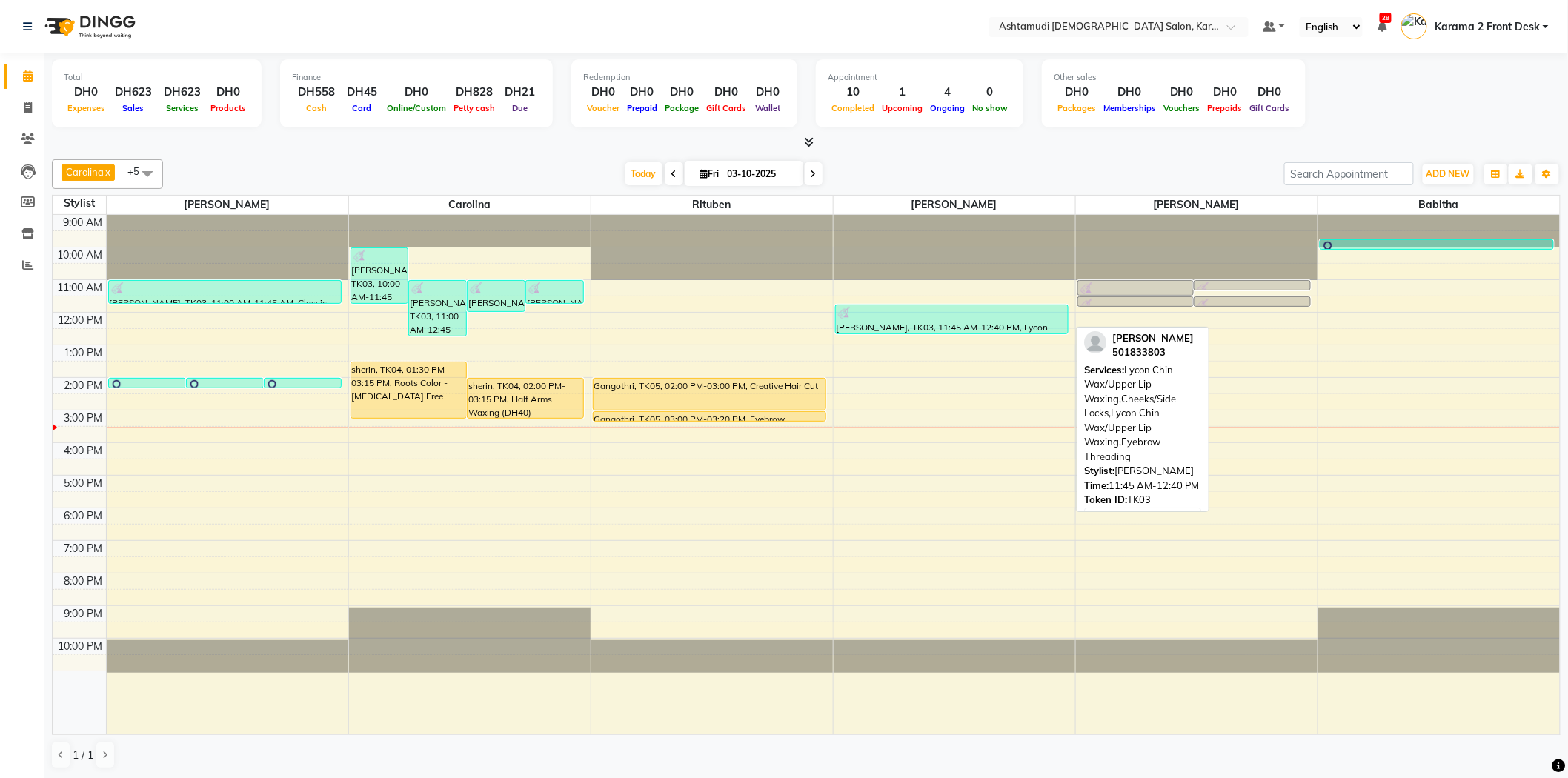
click at [958, 313] on div at bounding box center [952, 313] width 231 height 15
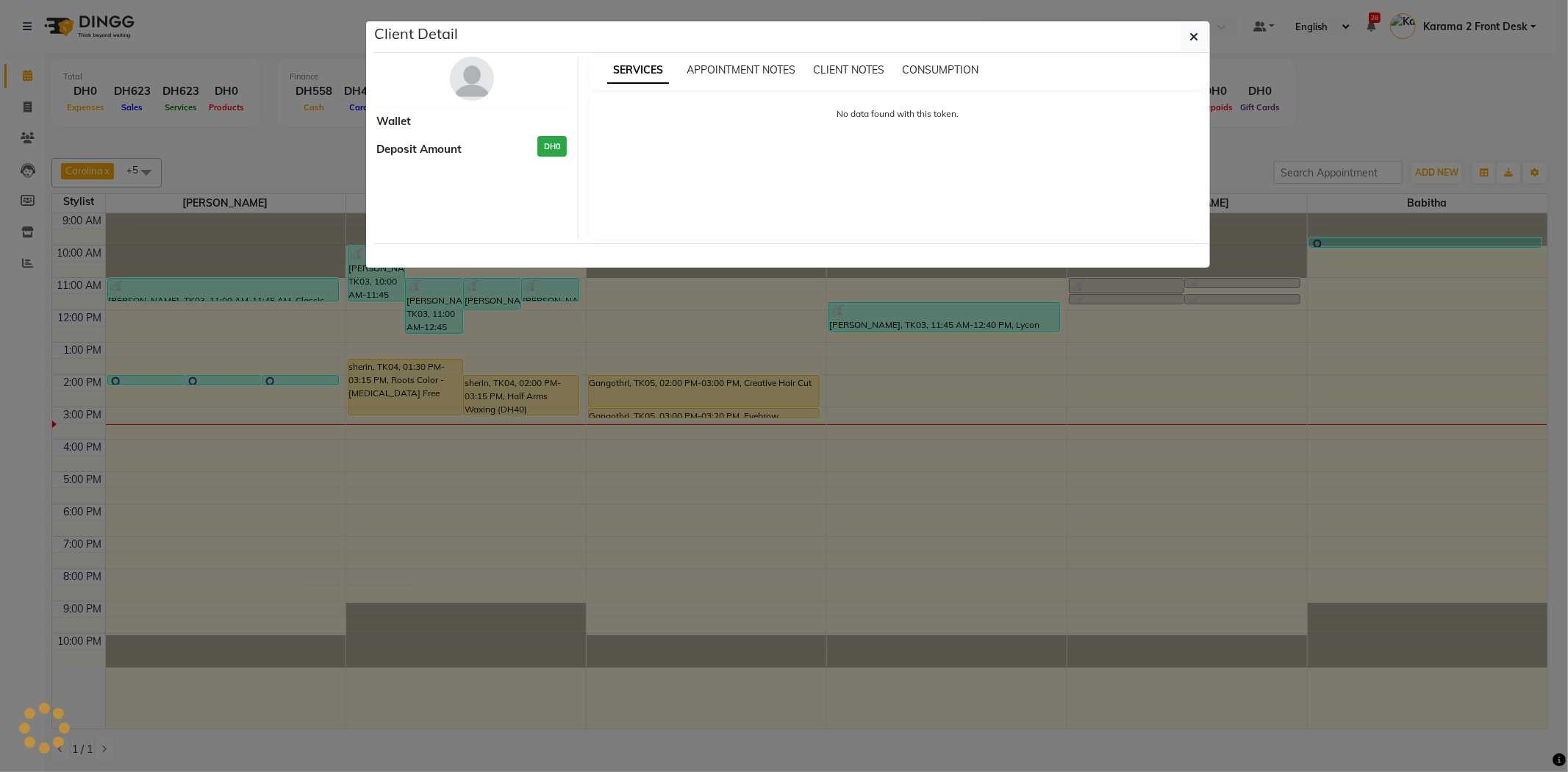
select select "3"
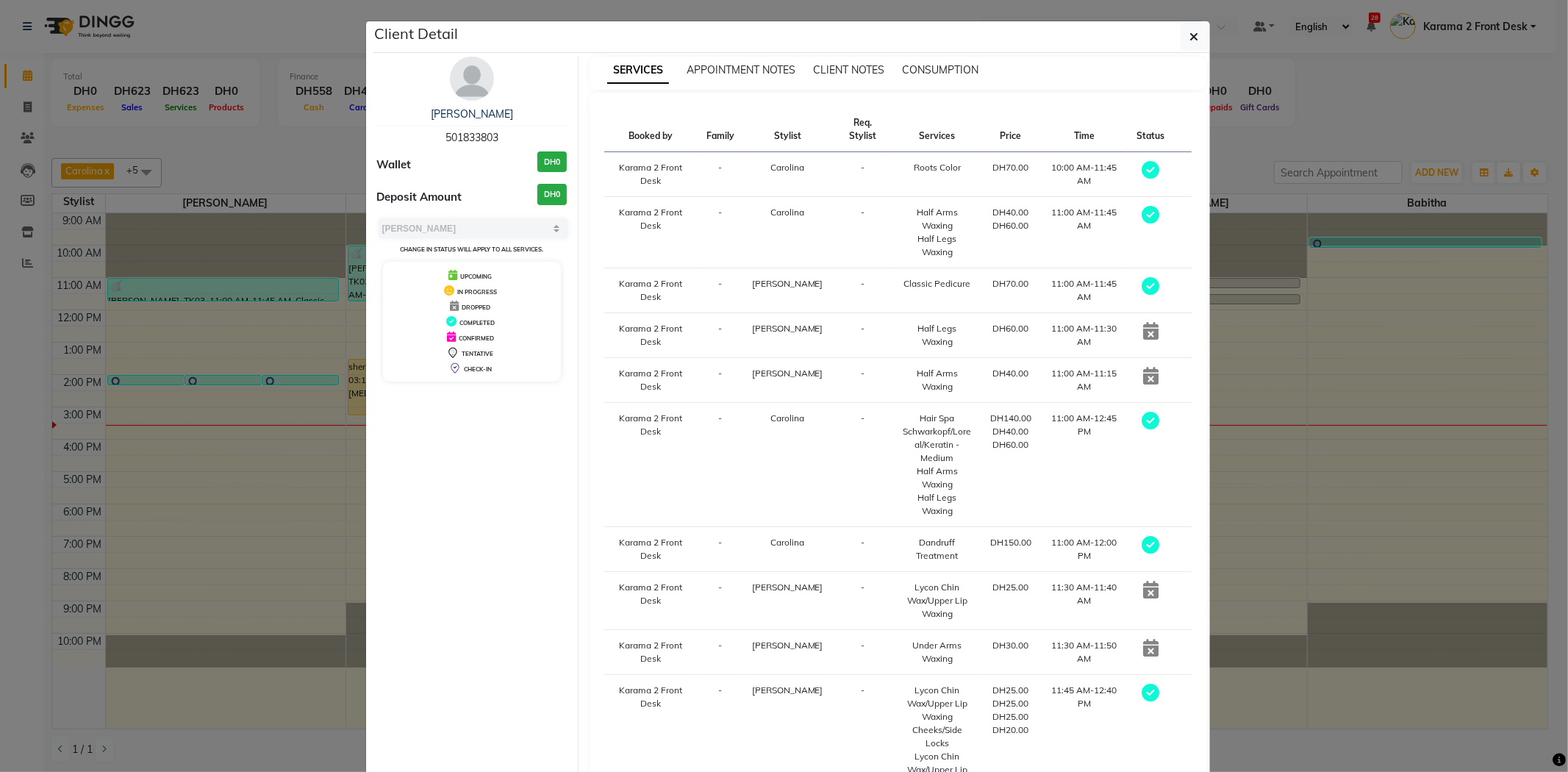
drag, startPoint x: 1195, startPoint y: 42, endPoint x: 1166, endPoint y: 41, distance: 29.0
click at [1194, 42] on button "button" at bounding box center [1194, 37] width 28 height 28
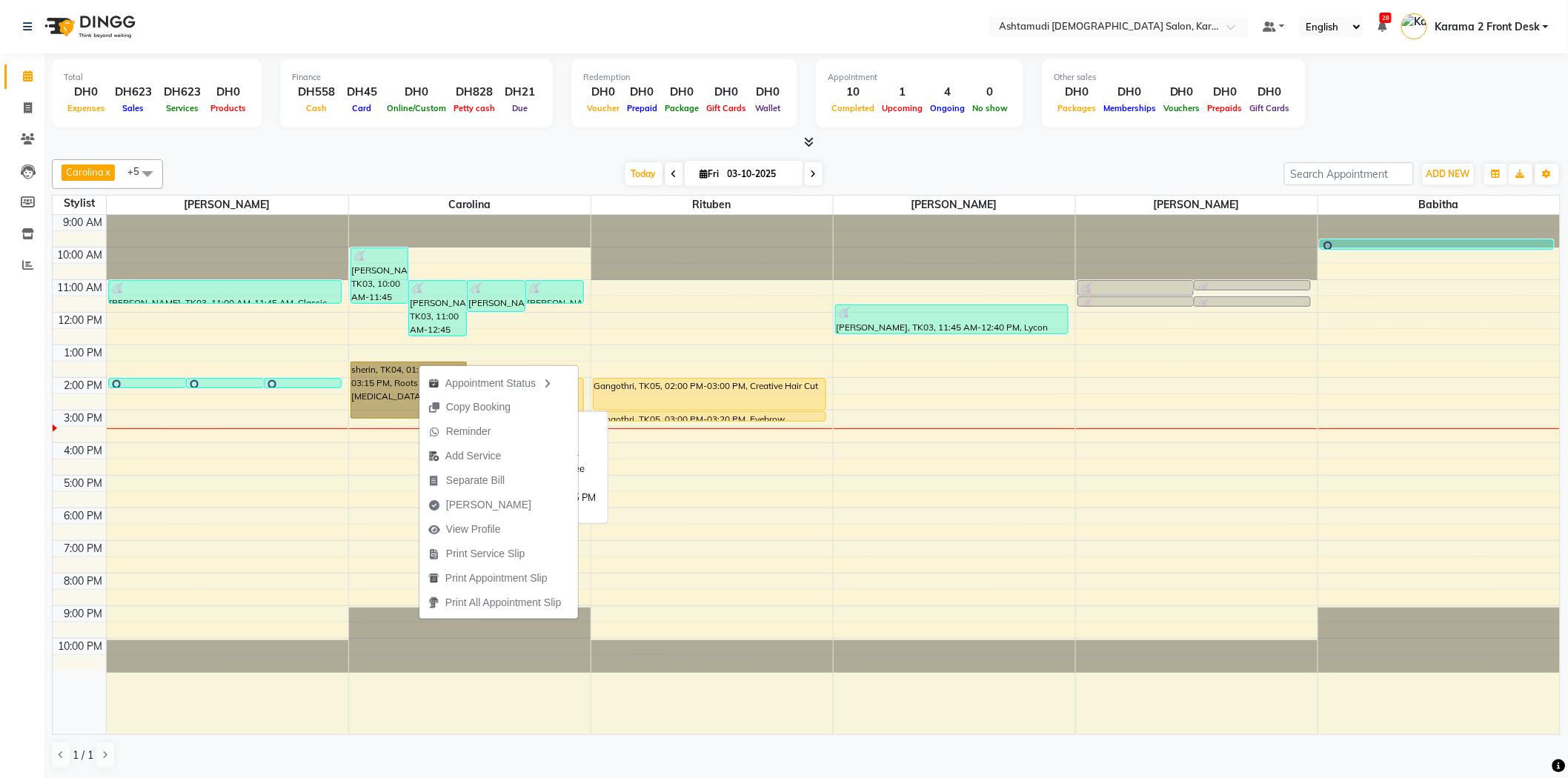
click at [398, 398] on link "sherin, TK04, 01:30 PM-03:15 PM, Roots Color - [MEDICAL_DATA] Free" at bounding box center [409, 390] width 117 height 57
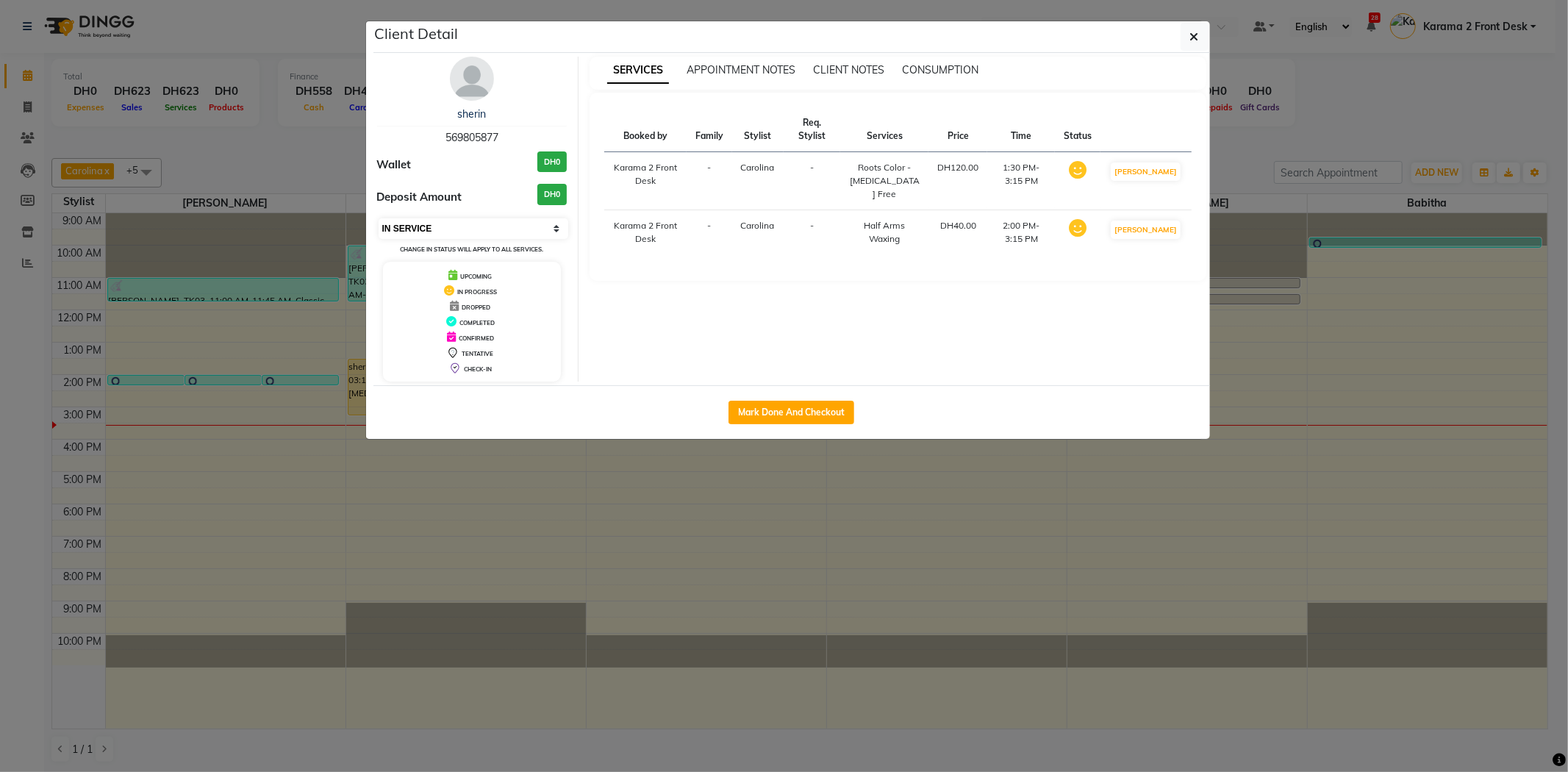
click at [401, 222] on select "Select IN SERVICE CONFIRMED TENTATIVE CHECK IN MARK DONE DROPPED UPCOMING" at bounding box center [473, 229] width 191 height 21
select select "5"
click at [378, 218] on select "Select IN SERVICE CONFIRMED TENTATIVE CHECK IN MARK DONE DROPPED UPCOMING" at bounding box center [473, 229] width 191 height 21
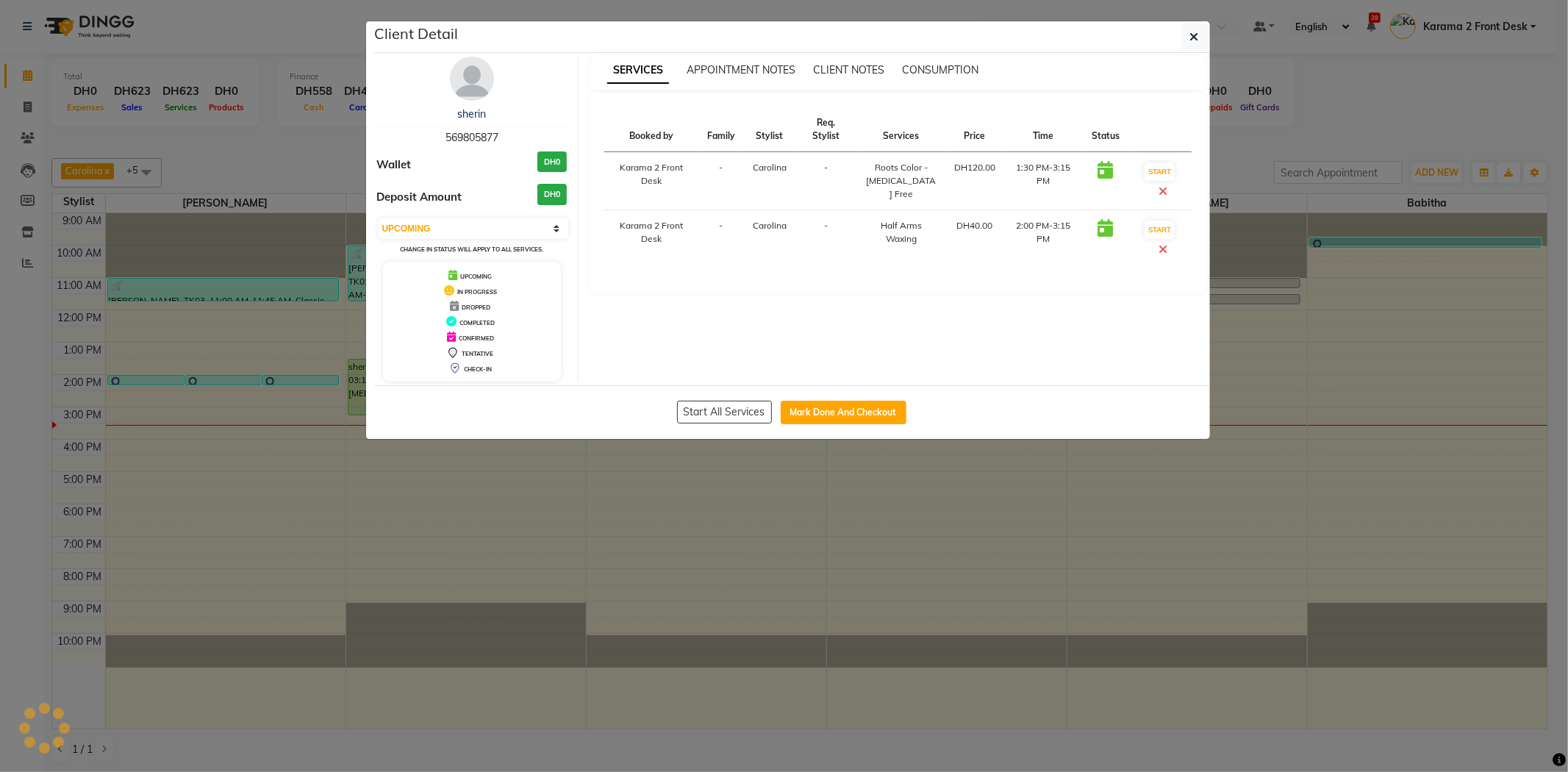
click at [1178, 33] on div "Client Detail" at bounding box center [791, 37] width 837 height 32
click at [1187, 30] on button "button" at bounding box center [1194, 37] width 28 height 28
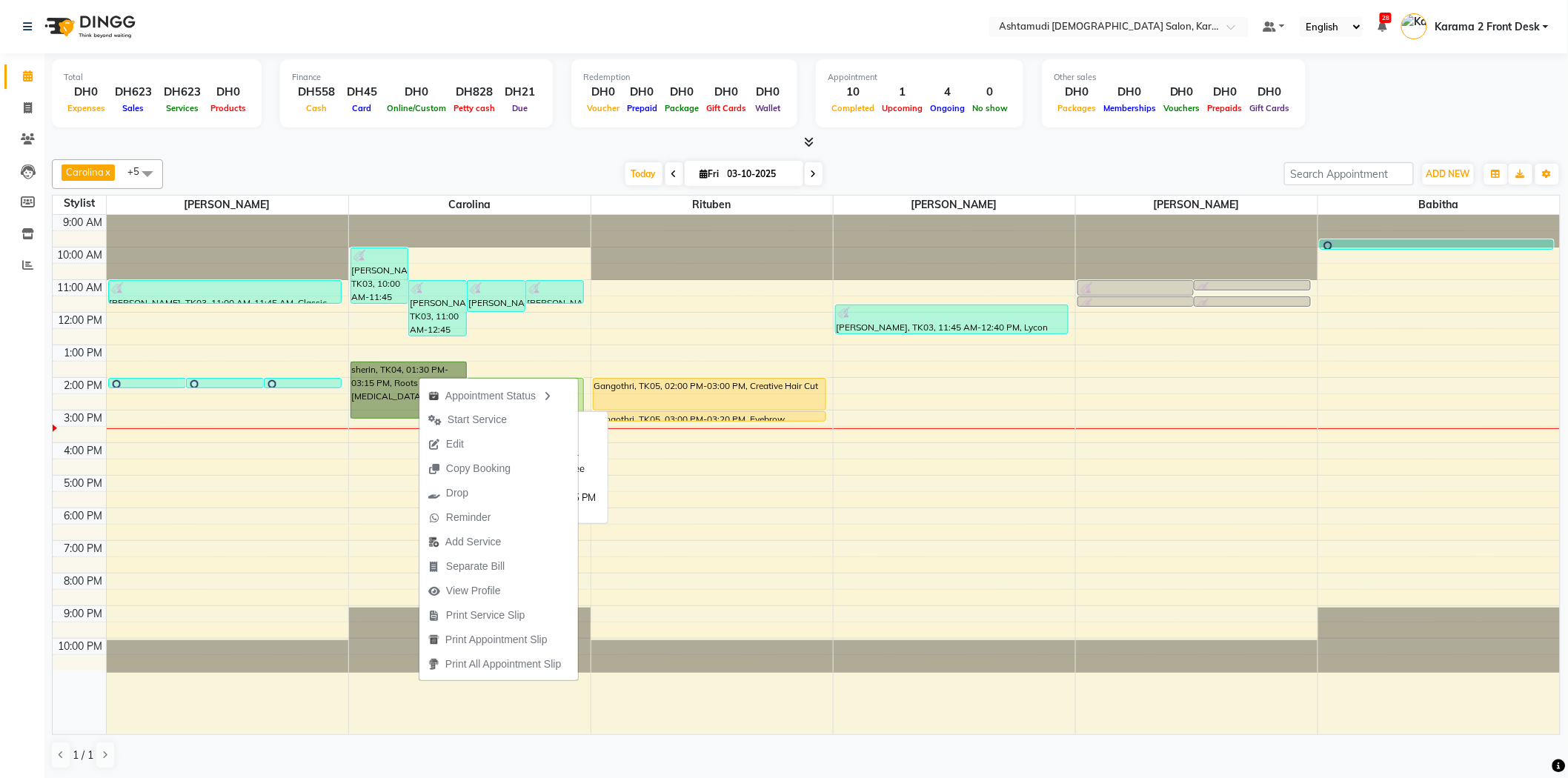
click at [398, 382] on link "sherin, TK04, 01:30 PM-03:15 PM, Roots Color - Ammonia Free" at bounding box center [409, 390] width 117 height 57
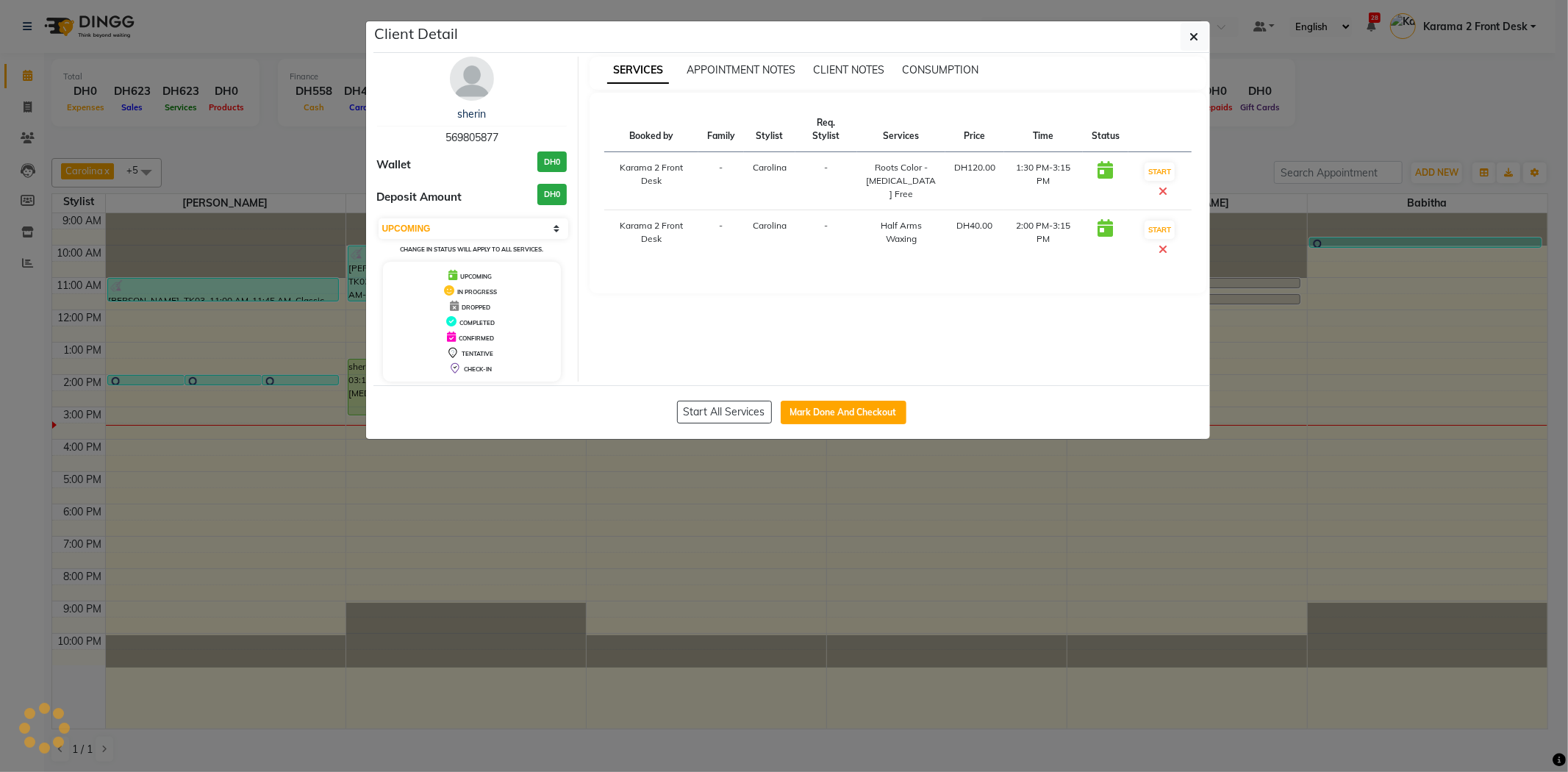
click at [1163, 244] on icon at bounding box center [1163, 249] width 9 height 12
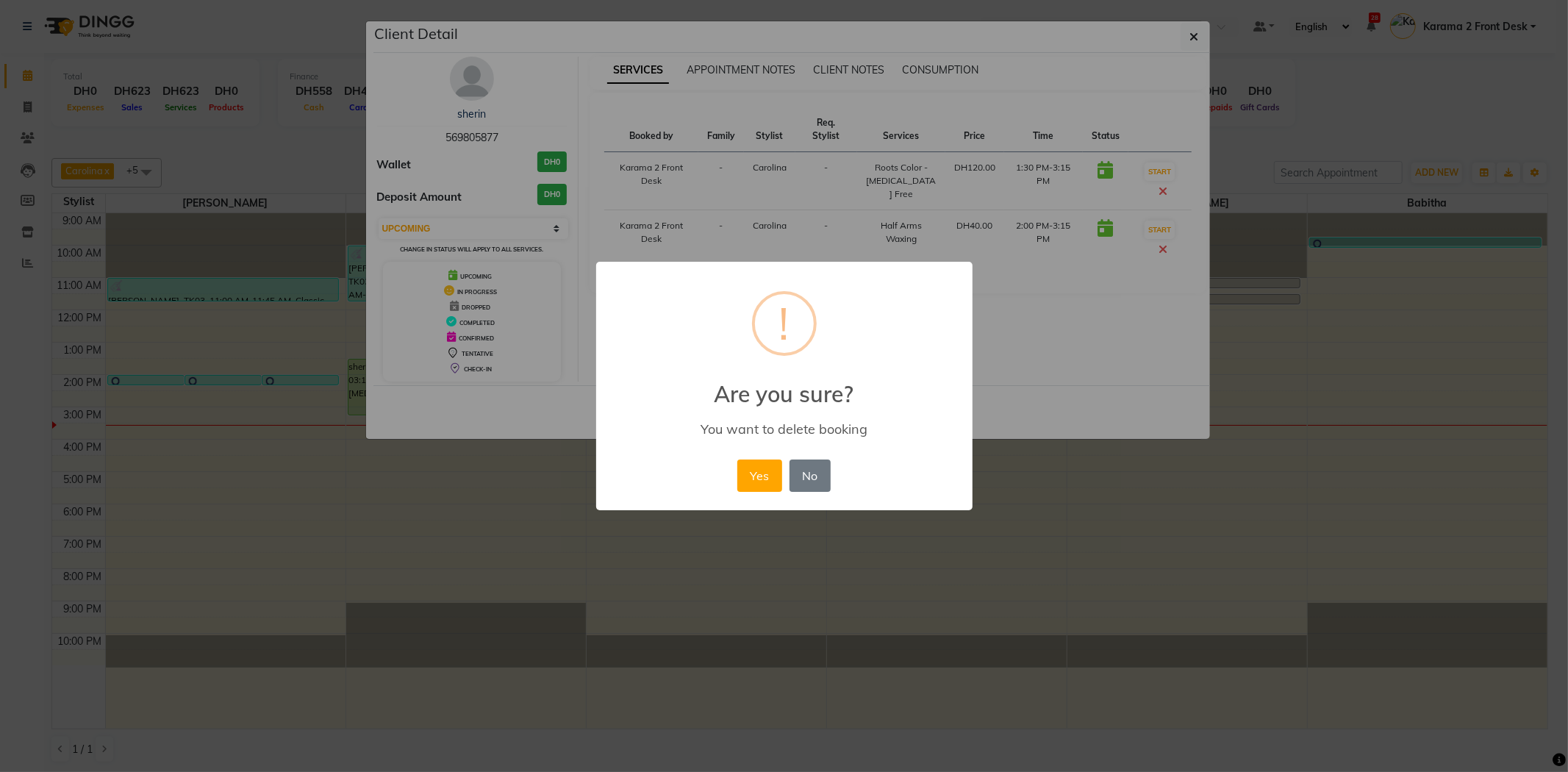
click at [753, 474] on button "Yes" at bounding box center [760, 476] width 44 height 33
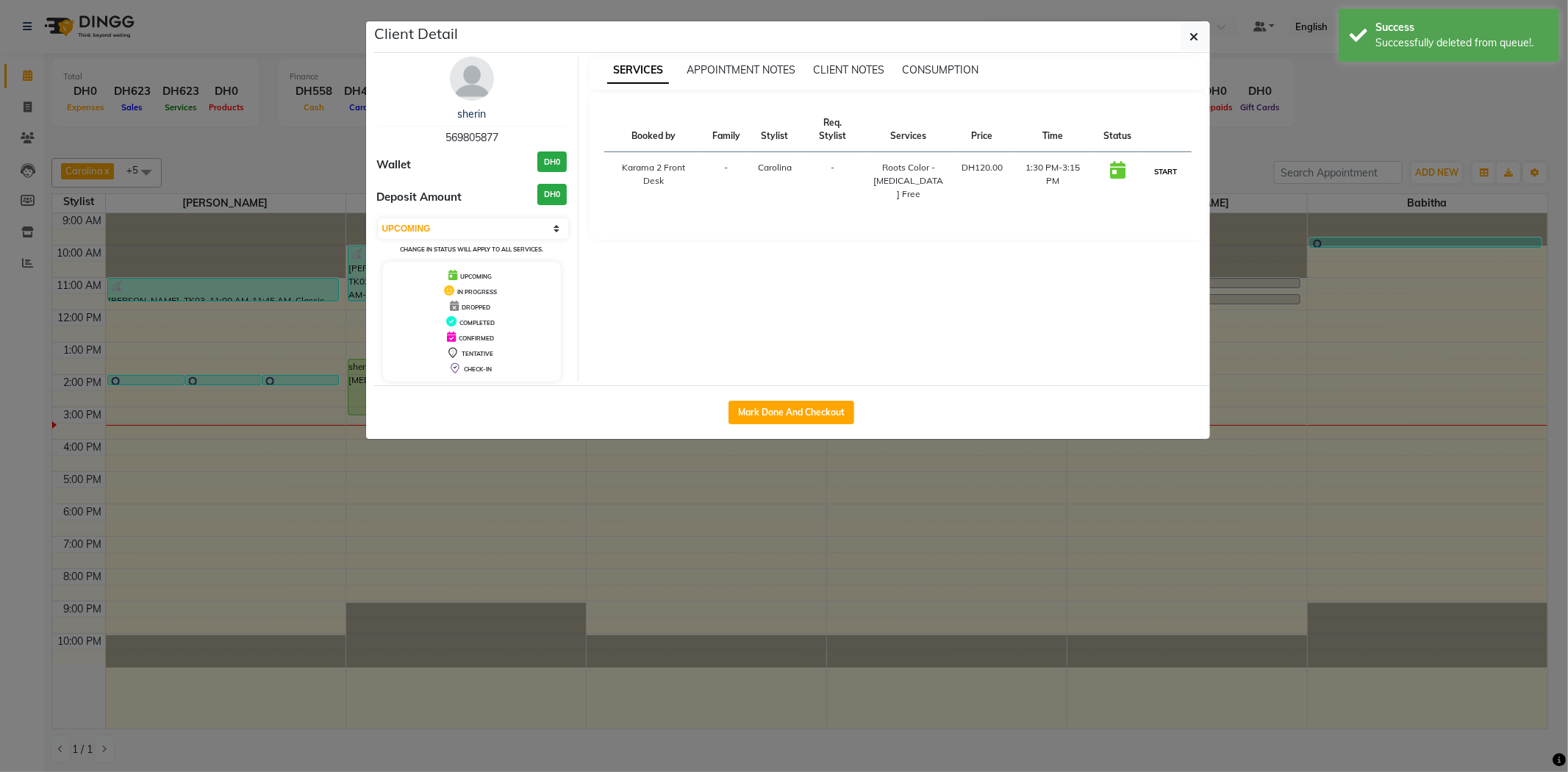
click at [1167, 173] on button "START" at bounding box center [1165, 171] width 30 height 18
select select "1"
click at [1192, 27] on button "button" at bounding box center [1194, 37] width 28 height 28
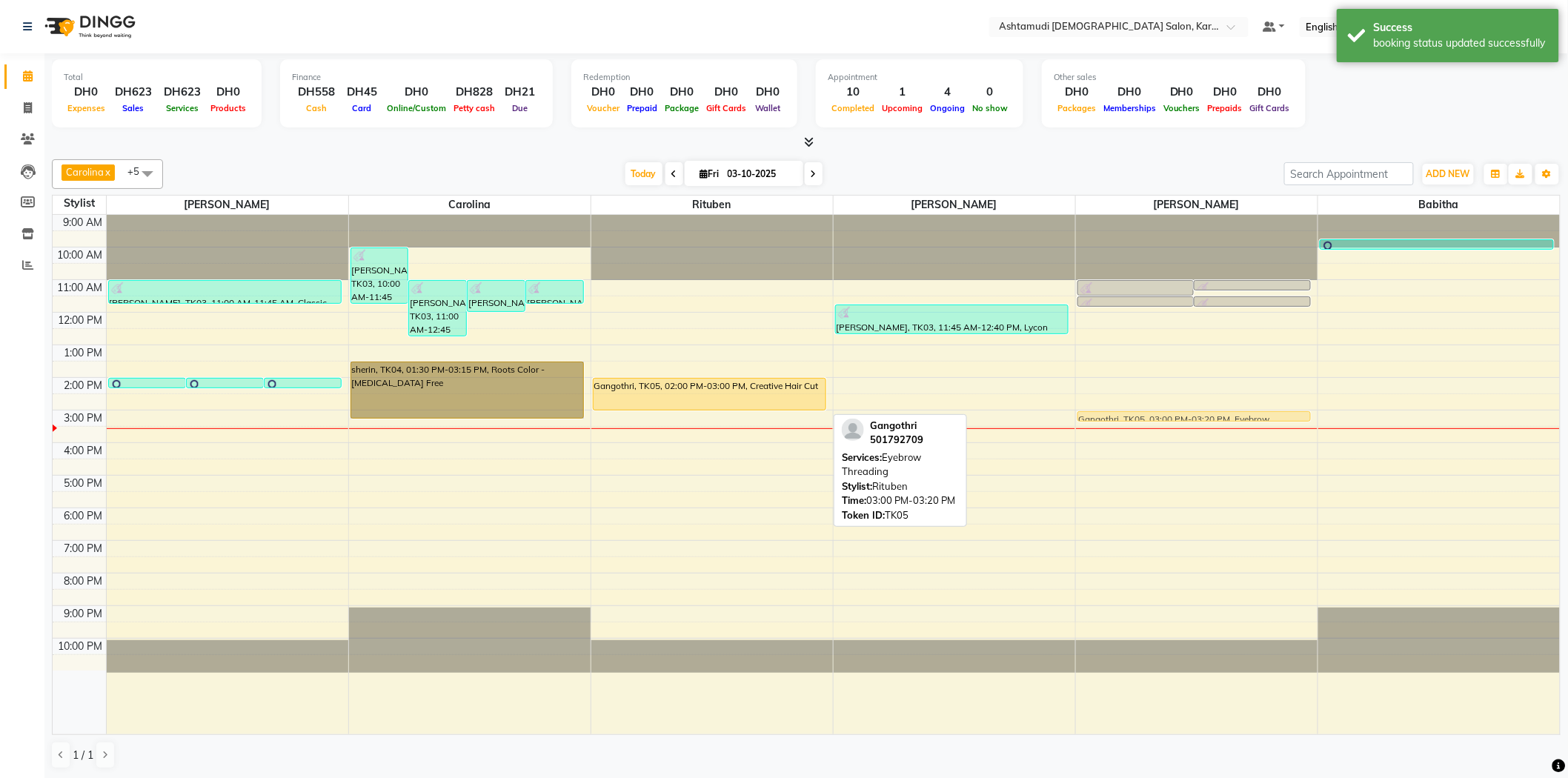
drag, startPoint x: 729, startPoint y: 416, endPoint x: 1192, endPoint y: 418, distance: 463.0
click at [1192, 418] on tr "thasmi, TK06, 02:00 PM-02:15 PM, Cut & File thasmi, TK06, 02:00 PM-02:15 PM, Ge…" at bounding box center [806, 474] width 1508 height 519
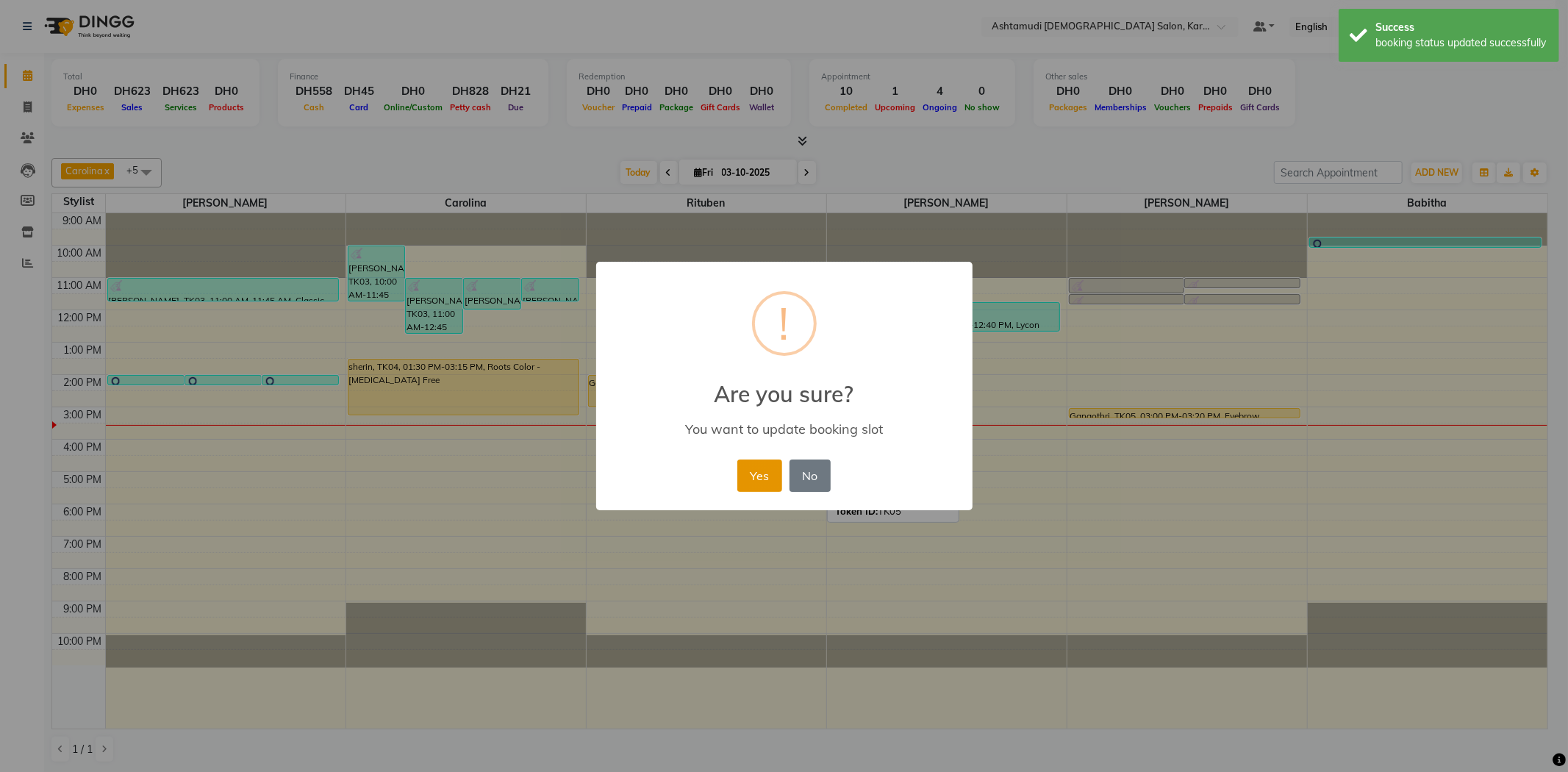
click at [769, 474] on button "Yes" at bounding box center [760, 476] width 44 height 33
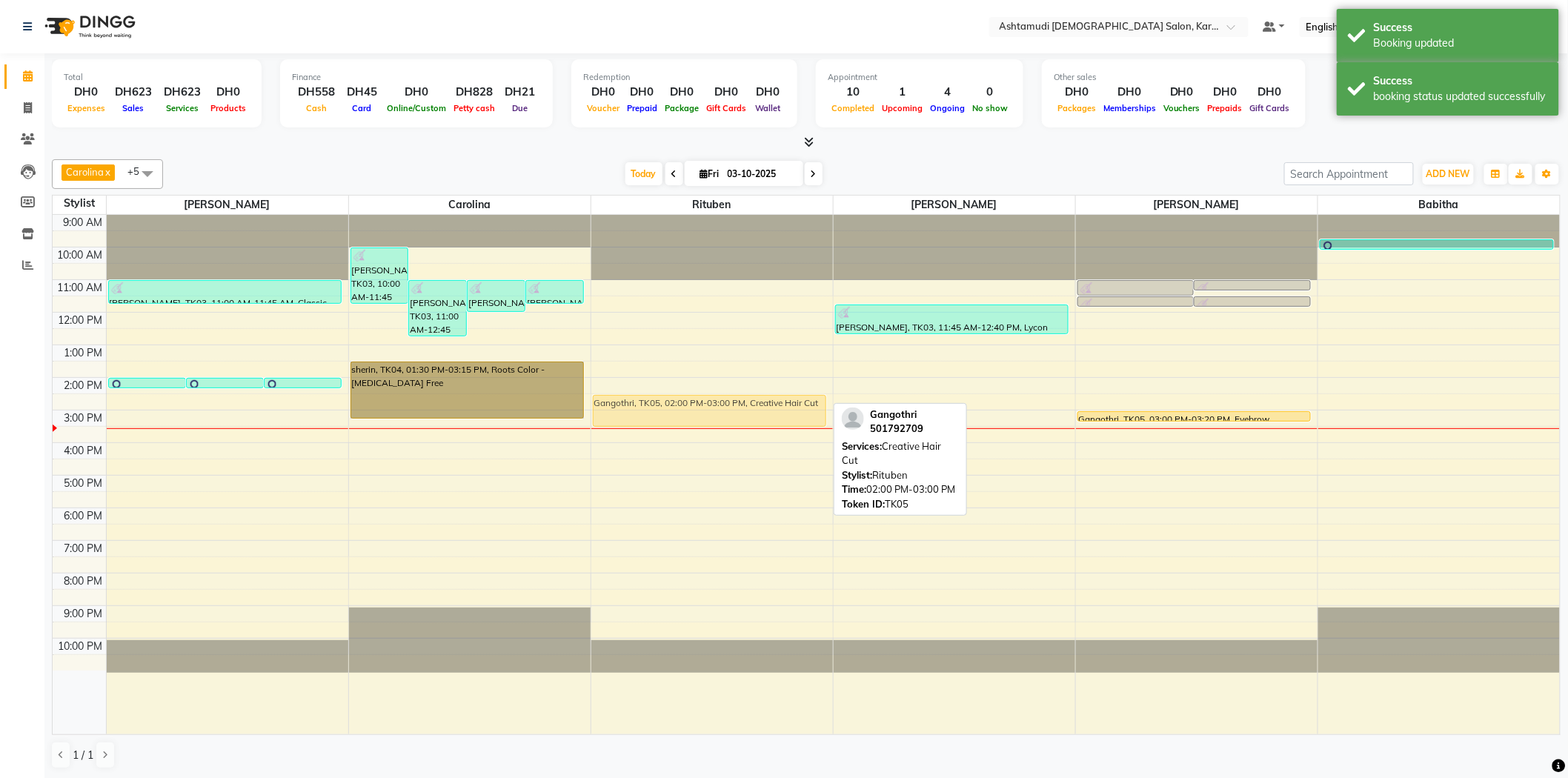
drag, startPoint x: 666, startPoint y: 388, endPoint x: 668, endPoint y: 405, distance: 17.1
click at [668, 405] on div "Gangothri, TK05, 02:00 PM-03:00 PM, Creative Hair Cut Gangothri, TK05, 02:00 PM…" at bounding box center [712, 474] width 241 height 519
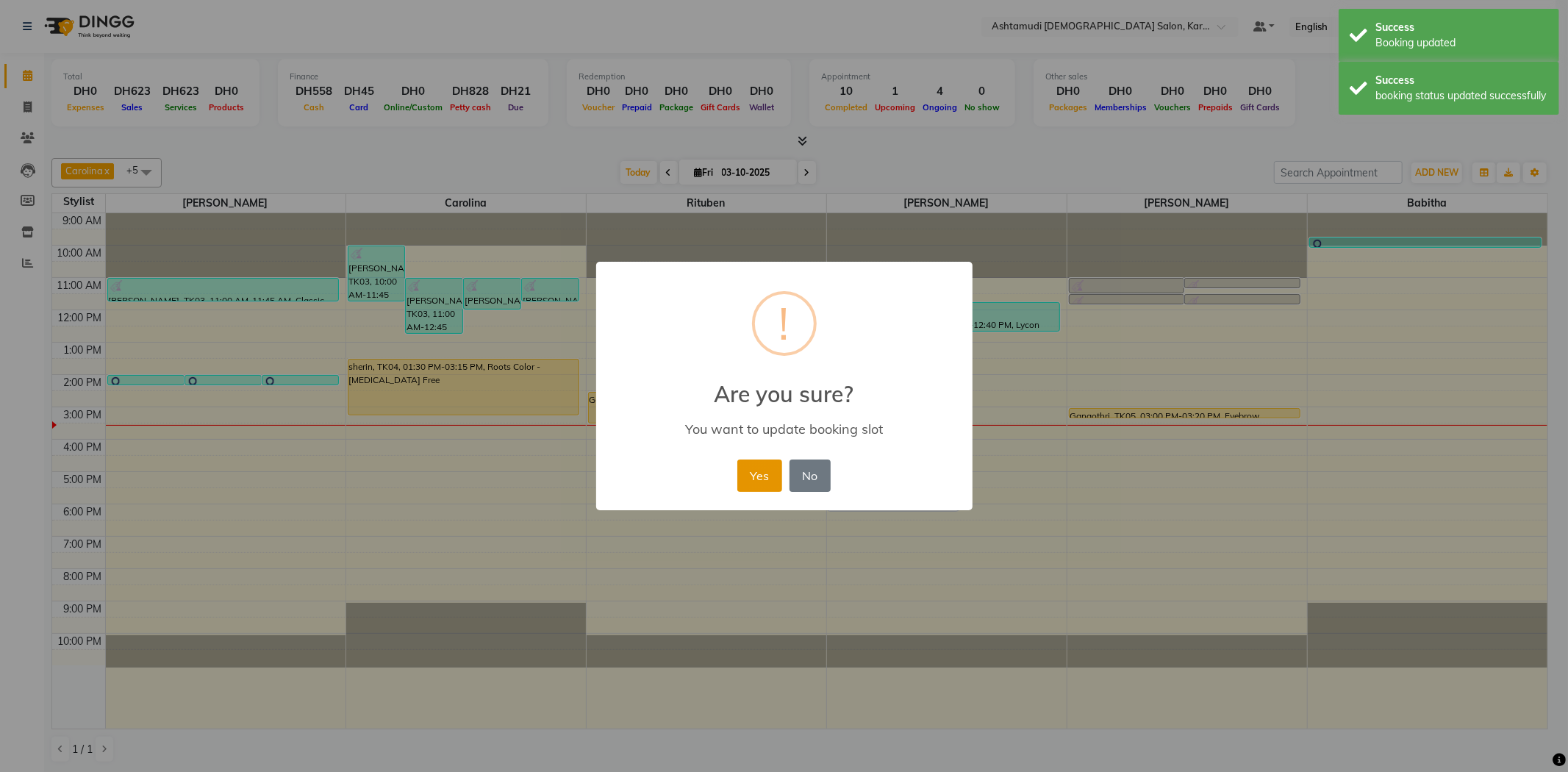
click at [775, 466] on button "Yes" at bounding box center [760, 476] width 44 height 33
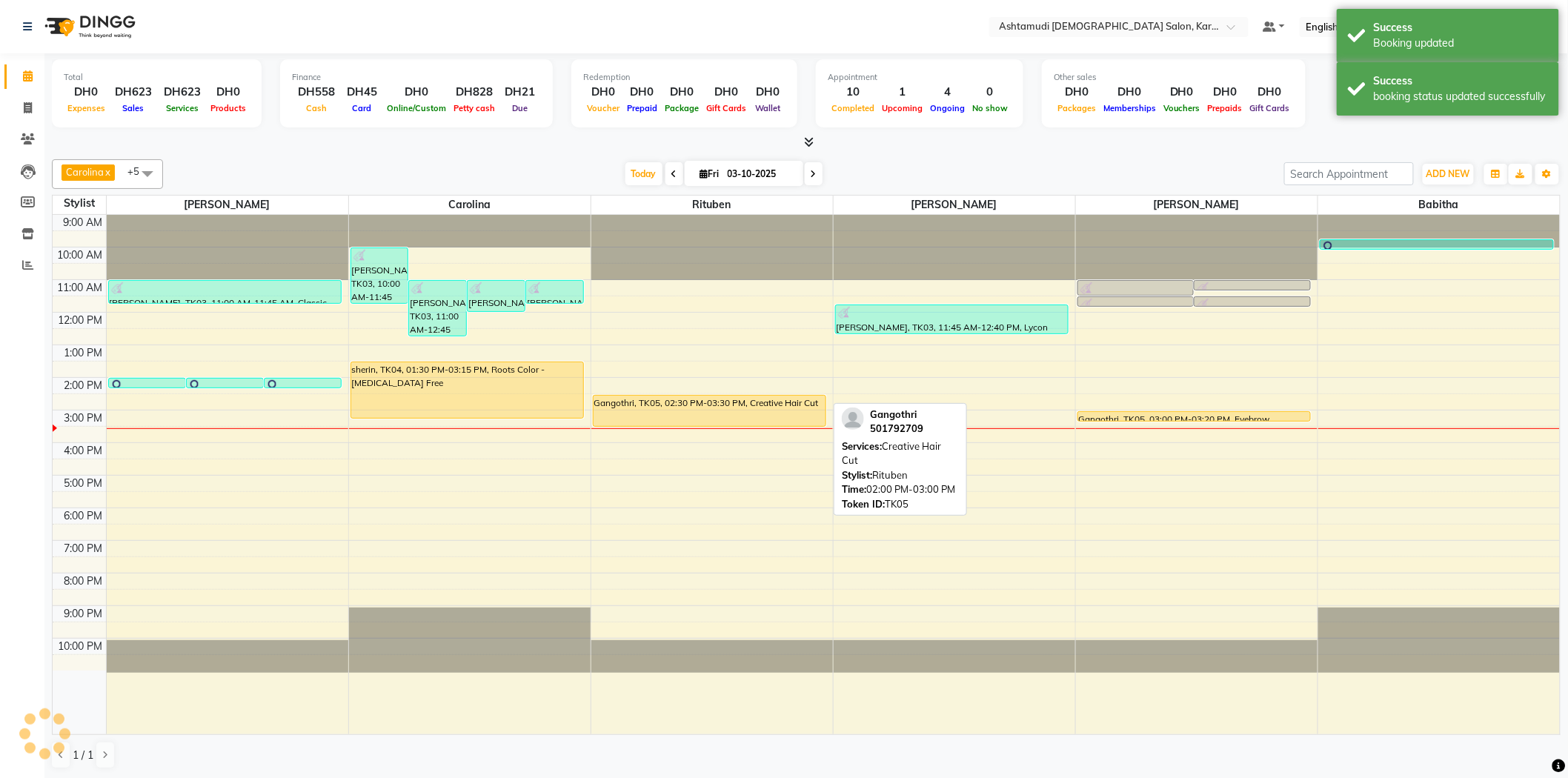
click at [860, 141] on div at bounding box center [806, 142] width 1508 height 16
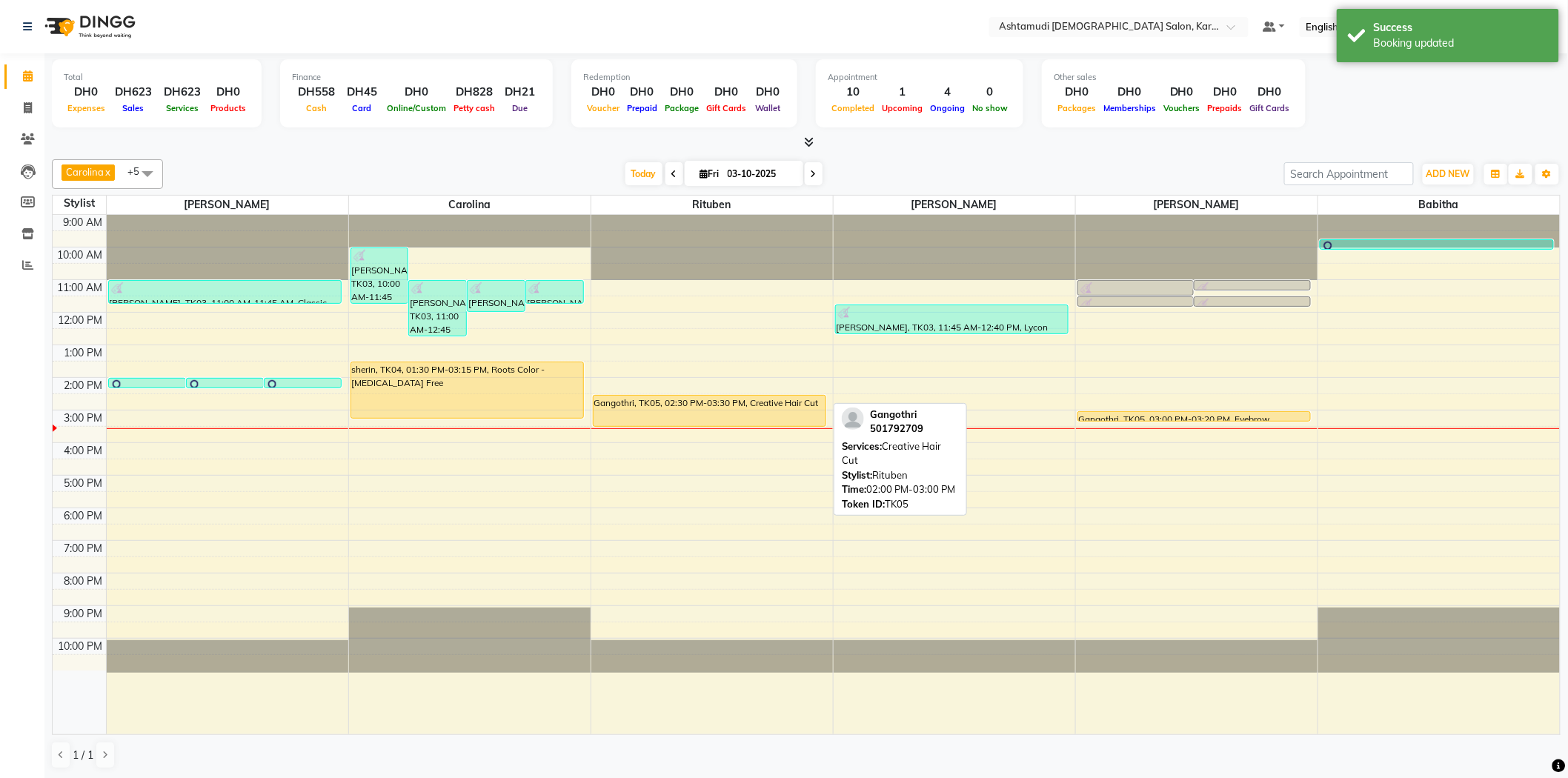
click at [261, 38] on nav "Select Location × Ashtamudi Ladies Salon, Karama 2 Default Panel My Panel Engli…" at bounding box center [784, 27] width 1568 height 53
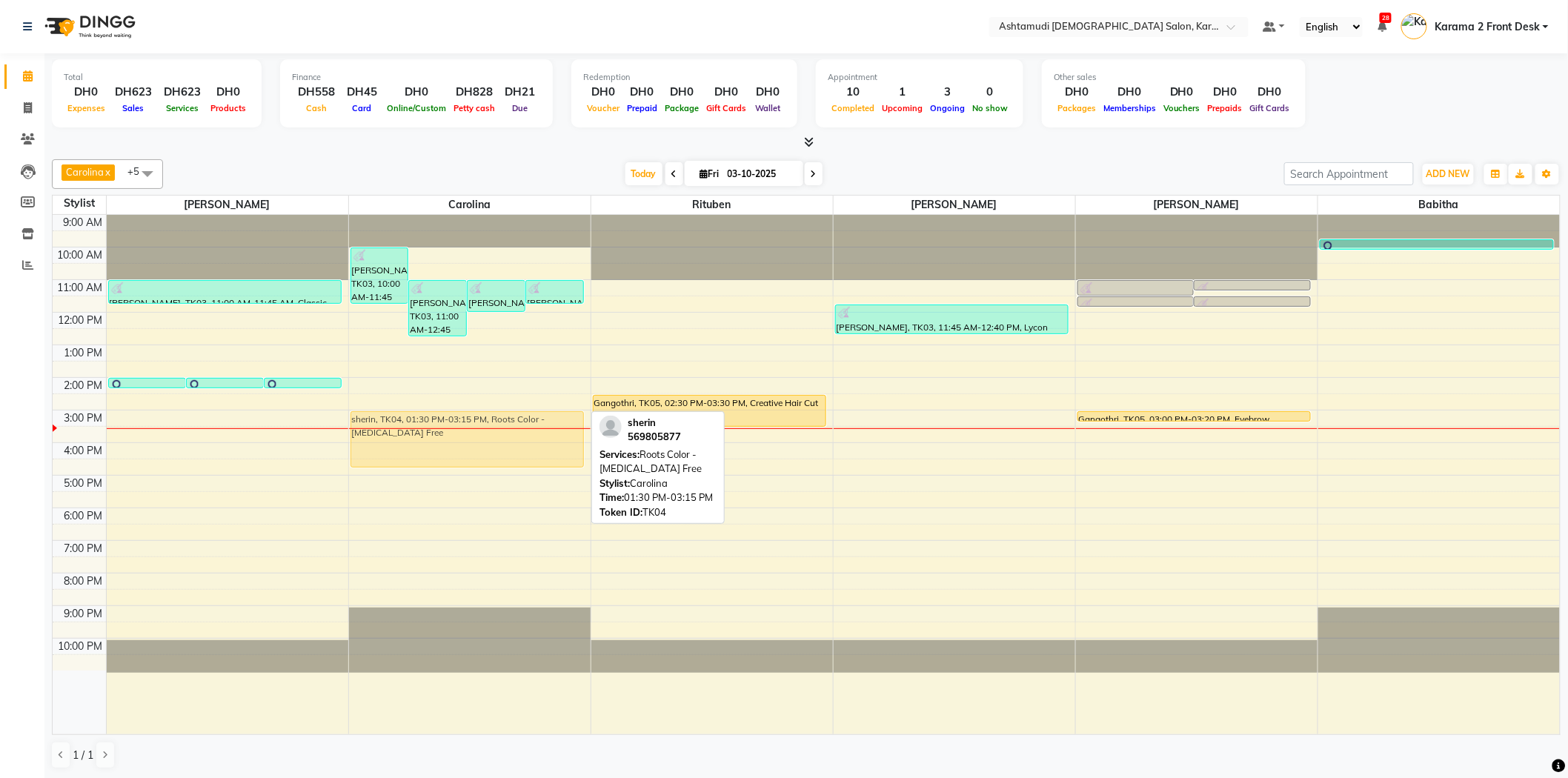
drag, startPoint x: 413, startPoint y: 392, endPoint x: 420, endPoint y: 433, distance: 41.6
click at [420, 433] on div "[PERSON_NAME], TK03, 10:00 AM-11:45 AM, Roots Color [PERSON_NAME], TK03, 11:00 …" at bounding box center [470, 474] width 241 height 519
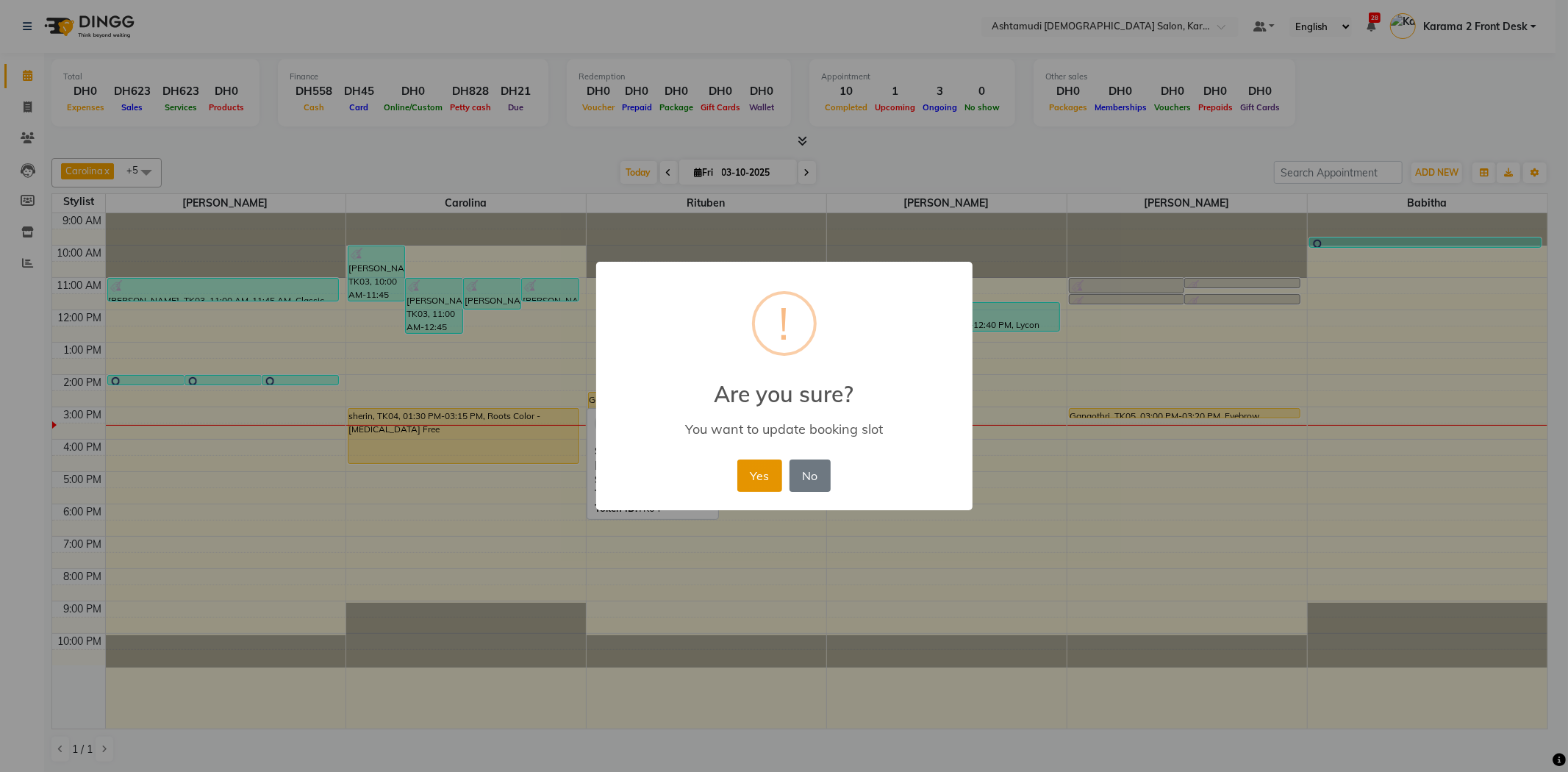
drag, startPoint x: 758, startPoint y: 458, endPoint x: 758, endPoint y: 467, distance: 9.0
click at [758, 467] on button "Yes" at bounding box center [760, 476] width 44 height 33
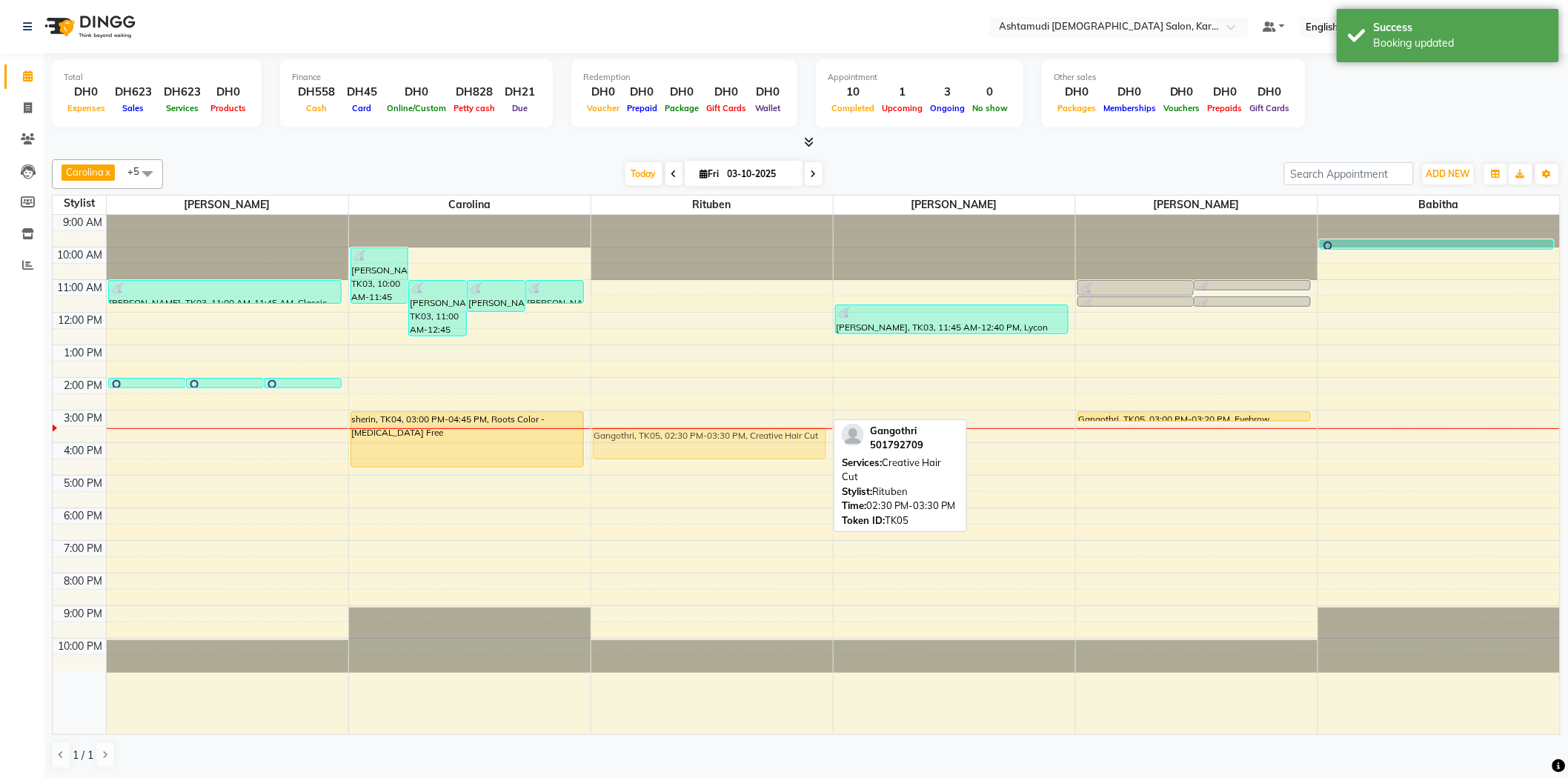
drag, startPoint x: 735, startPoint y: 408, endPoint x: 739, endPoint y: 440, distance: 32.2
click at [739, 440] on div "Gangothri, TK05, 02:30 PM-03:30 PM, Creative Hair Cut Gangothri, TK05, 02:30 PM…" at bounding box center [712, 474] width 241 height 519
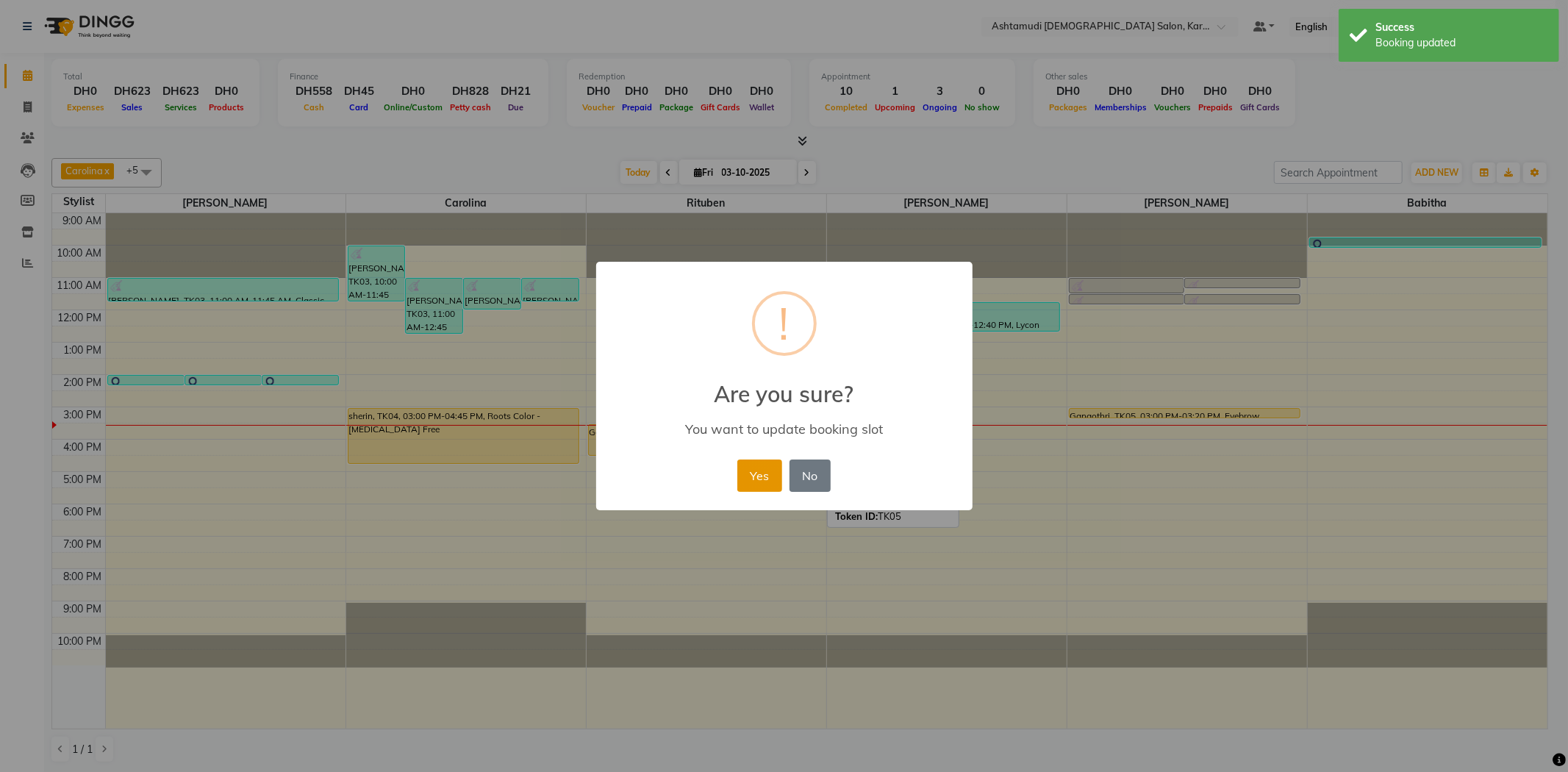
click at [763, 467] on button "Yes" at bounding box center [760, 476] width 44 height 33
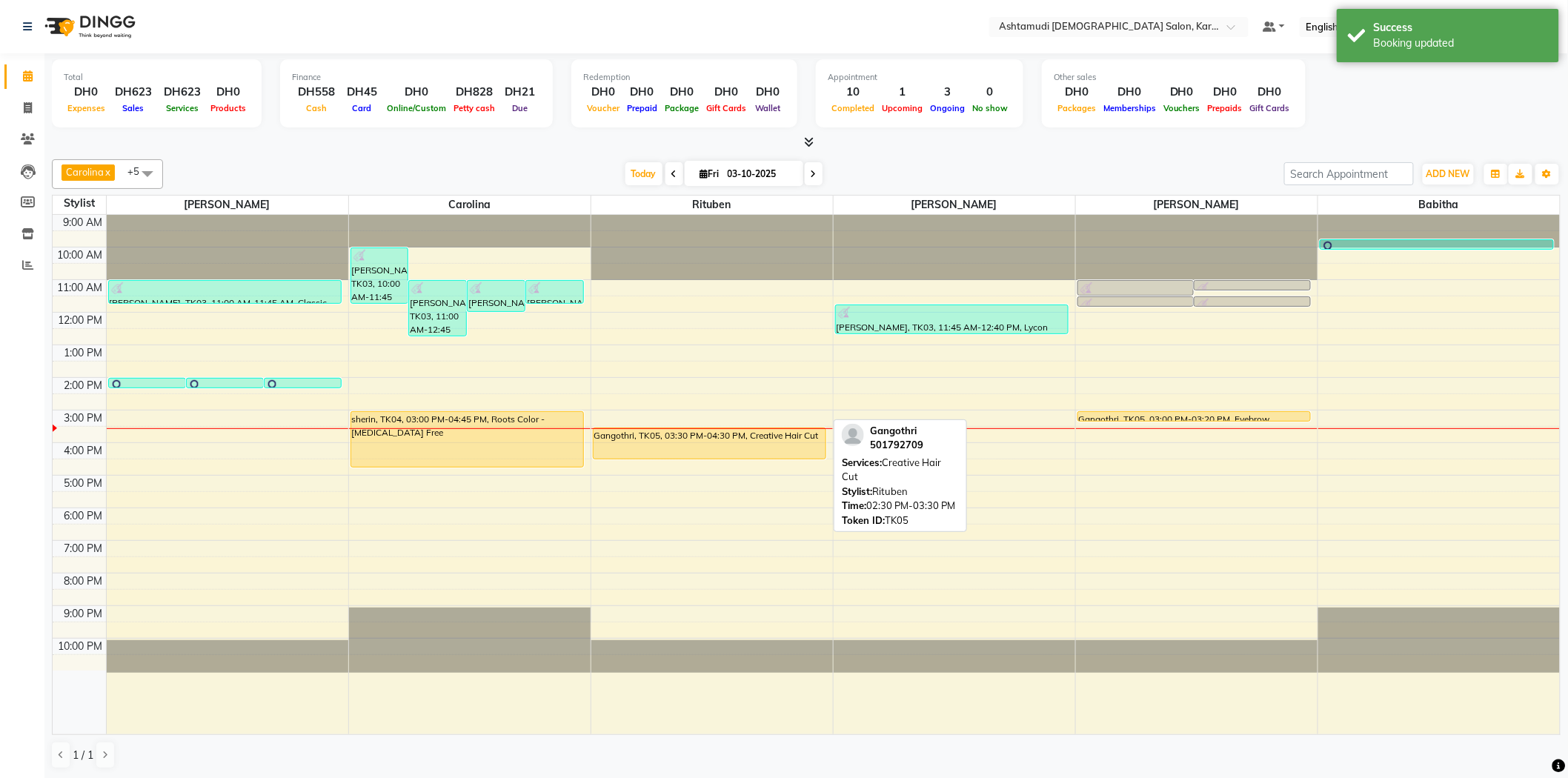
click at [835, 151] on div "Total DH0 Expenses DH623 Sales DH623 Services DH0 Products Finance DH558 Cash D…" at bounding box center [806, 416] width 1523 height 725
click at [505, 166] on div "[DATE] [DATE]" at bounding box center [724, 174] width 1107 height 22
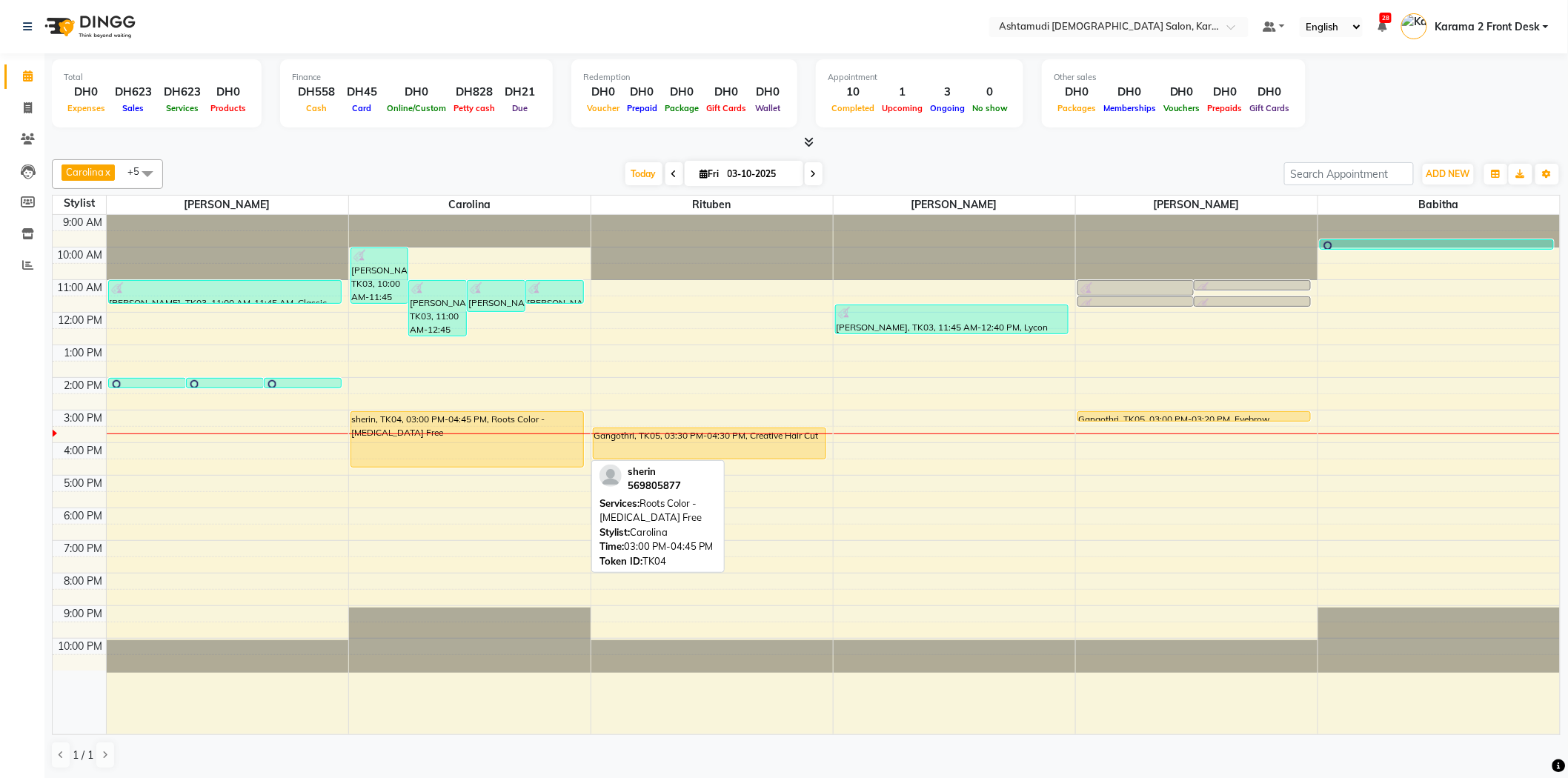
click at [546, 430] on div "sherin, TK04, 03:00 PM-04:45 PM, Roots Color - [MEDICAL_DATA] Free" at bounding box center [467, 440] width 233 height 55
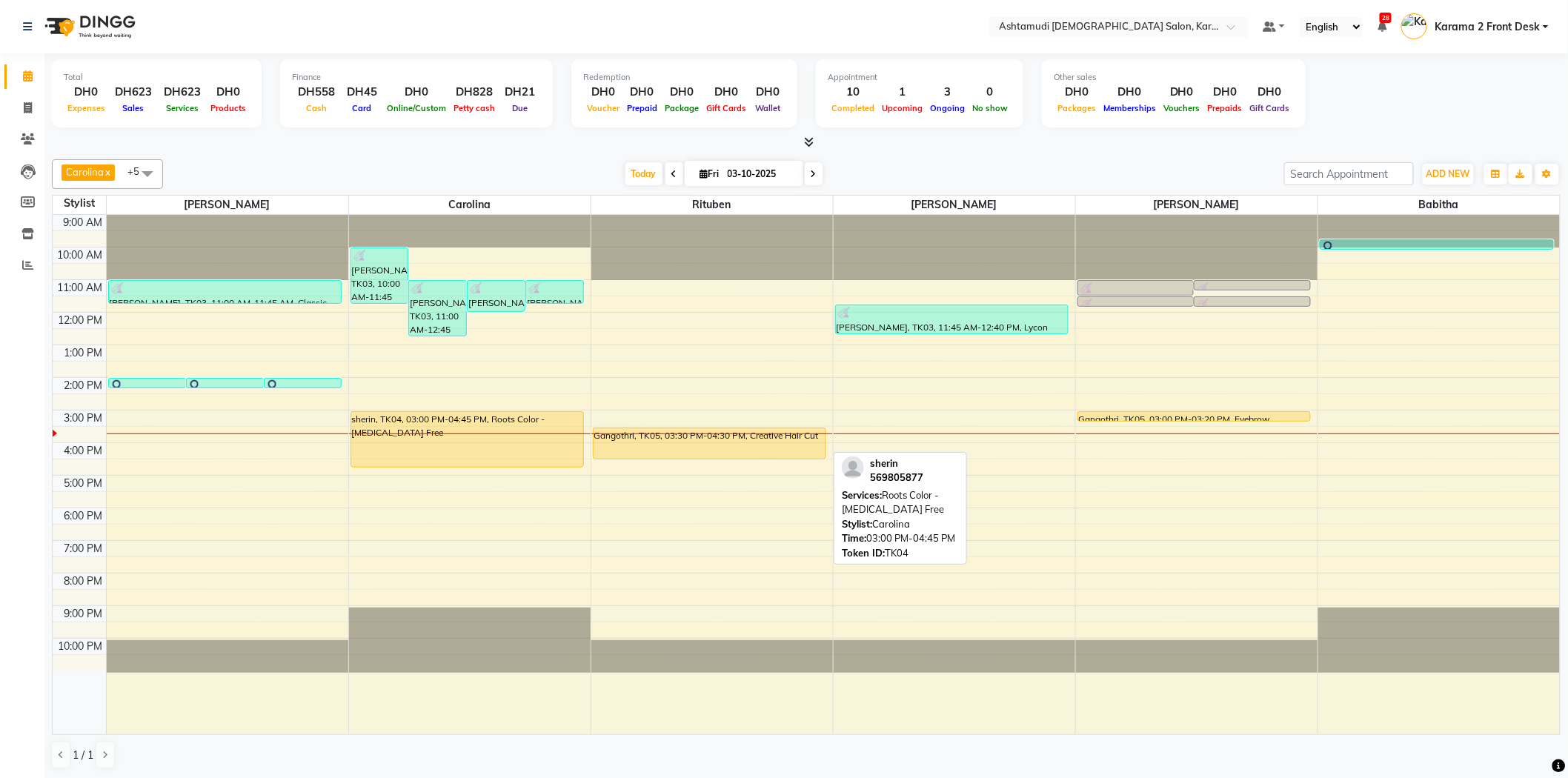
click at [492, 430] on div "sherin, TK04, 03:00 PM-04:45 PM, Roots Color - [MEDICAL_DATA] Free" at bounding box center [467, 440] width 233 height 55
select select "1"
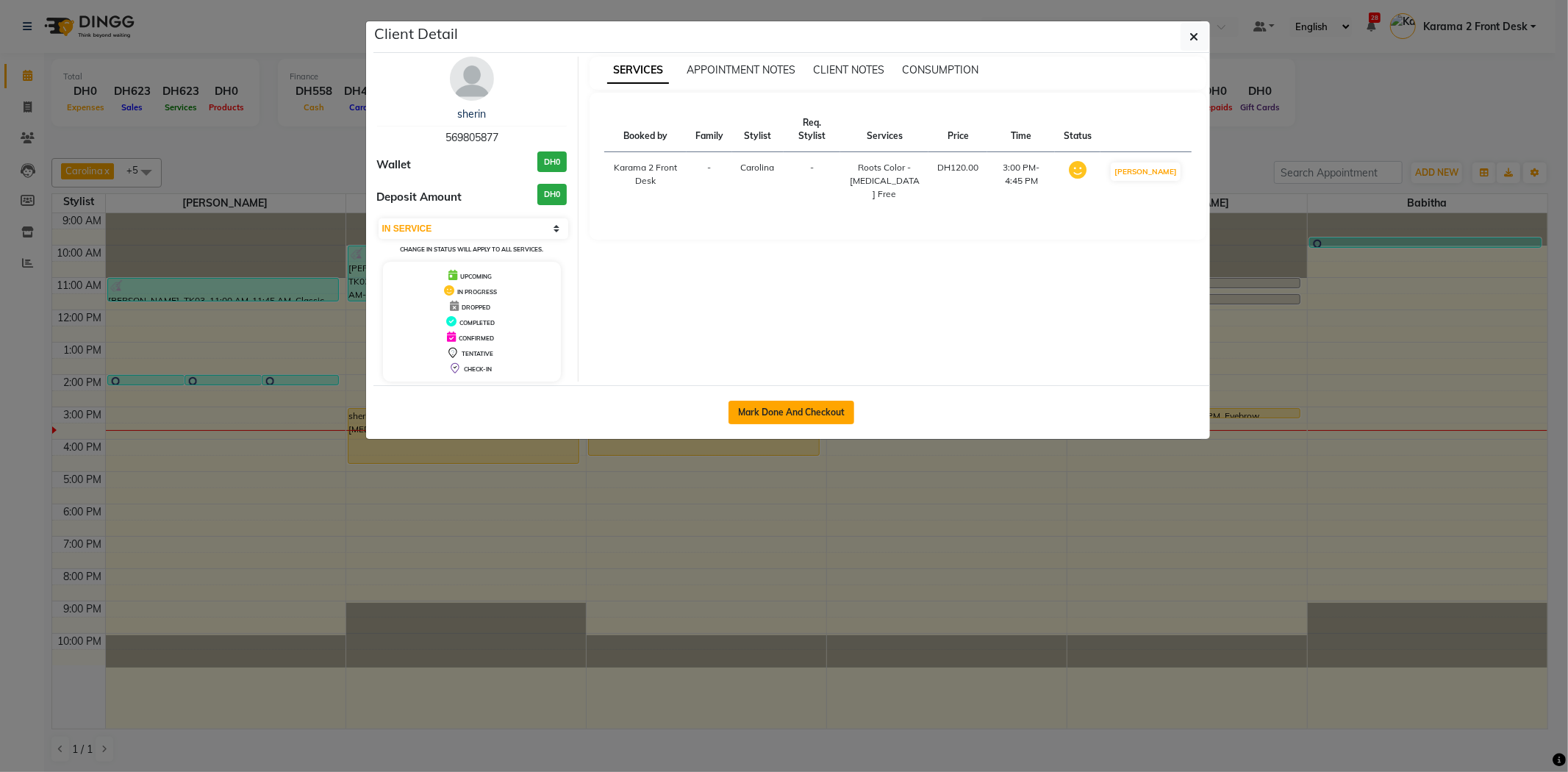
click at [781, 405] on button "Mark Done And Checkout" at bounding box center [790, 412] width 126 height 23
select select "service"
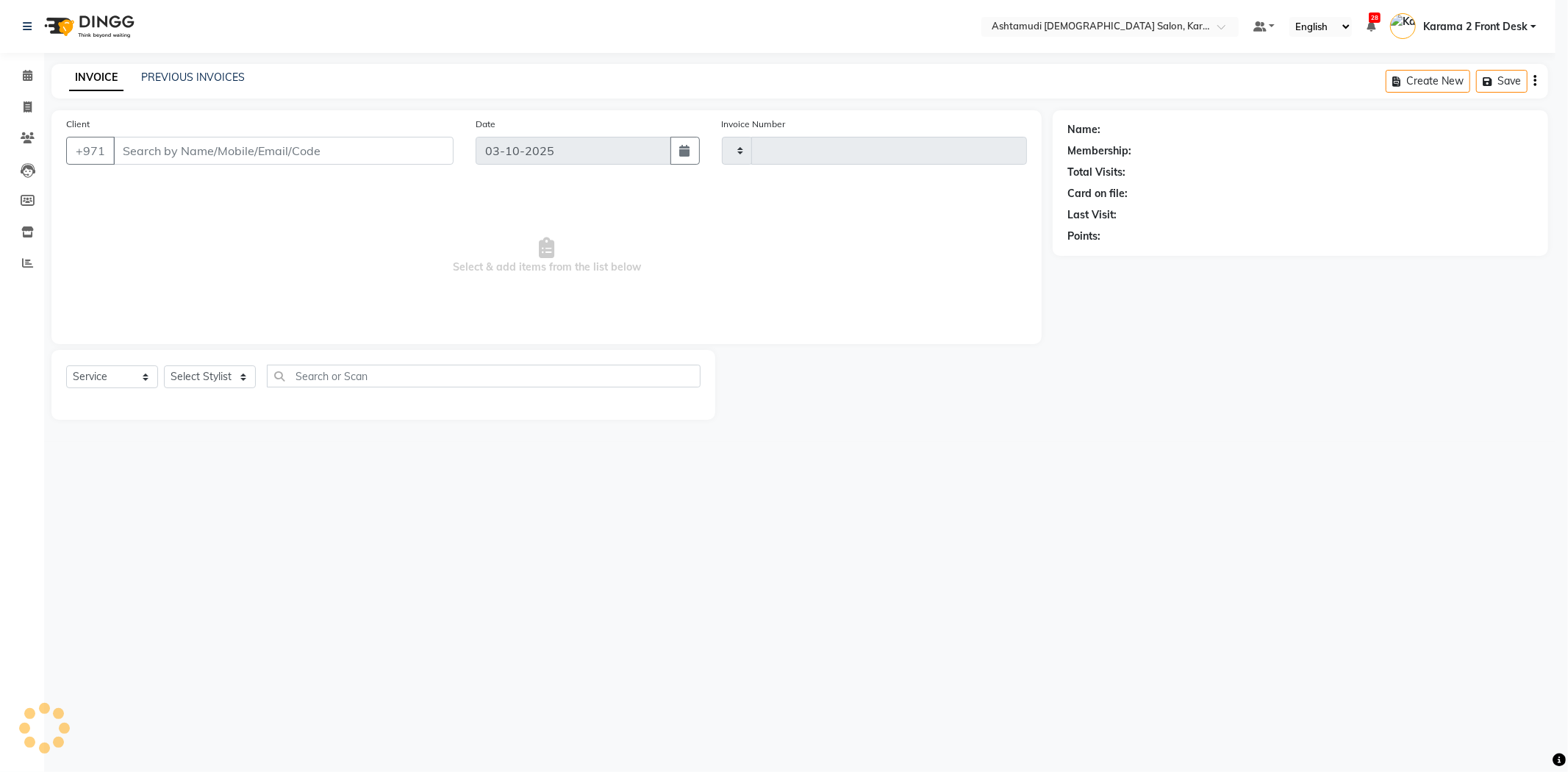
type input "2404"
select select "7424"
type input "569805877"
select select "69442"
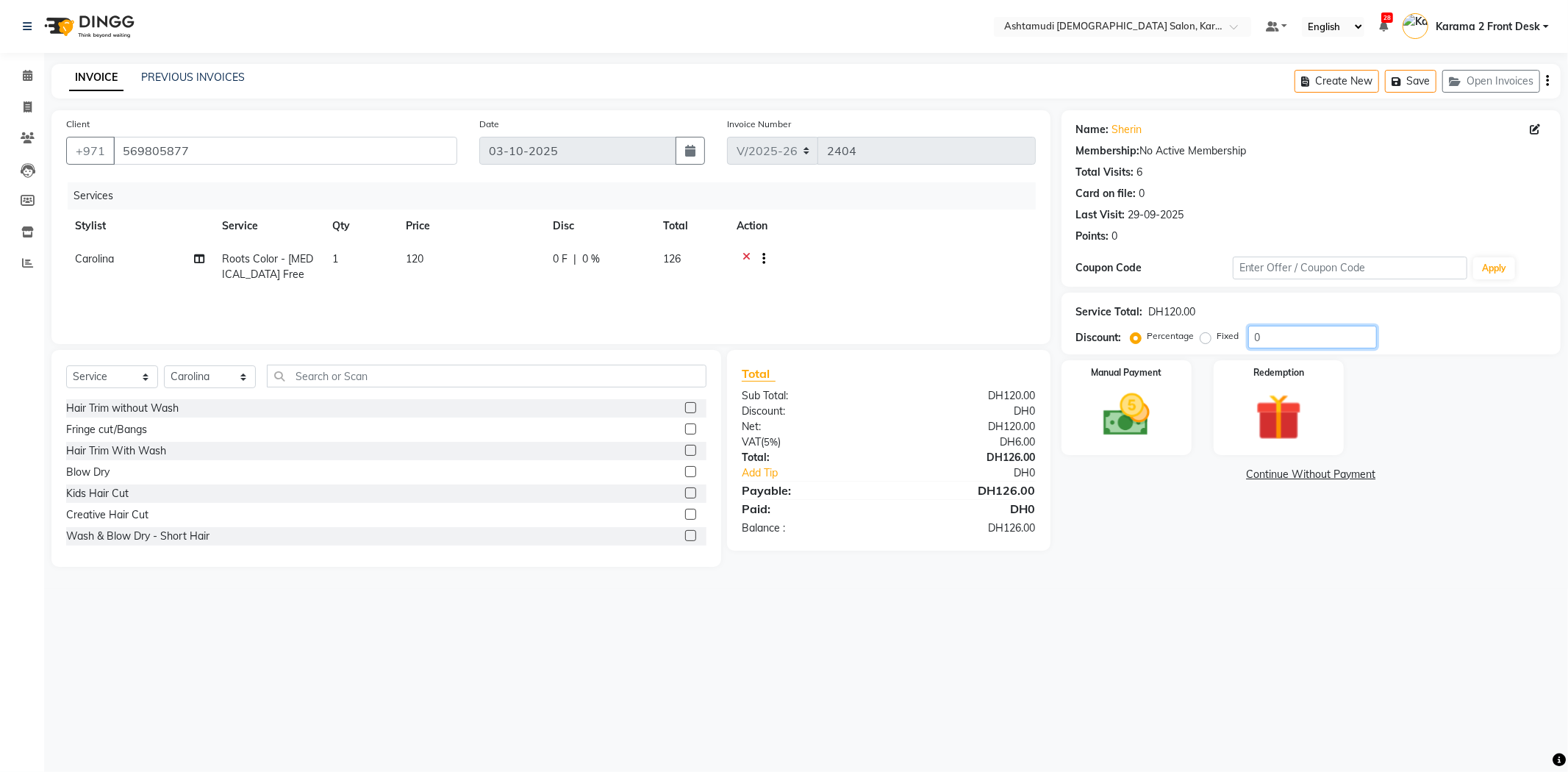
drag, startPoint x: 1309, startPoint y: 337, endPoint x: 1248, endPoint y: 336, distance: 61.0
click at [1248, 336] on input "0" at bounding box center [1312, 337] width 128 height 23
type input "15"
click at [1133, 413] on img at bounding box center [1127, 415] width 79 height 56
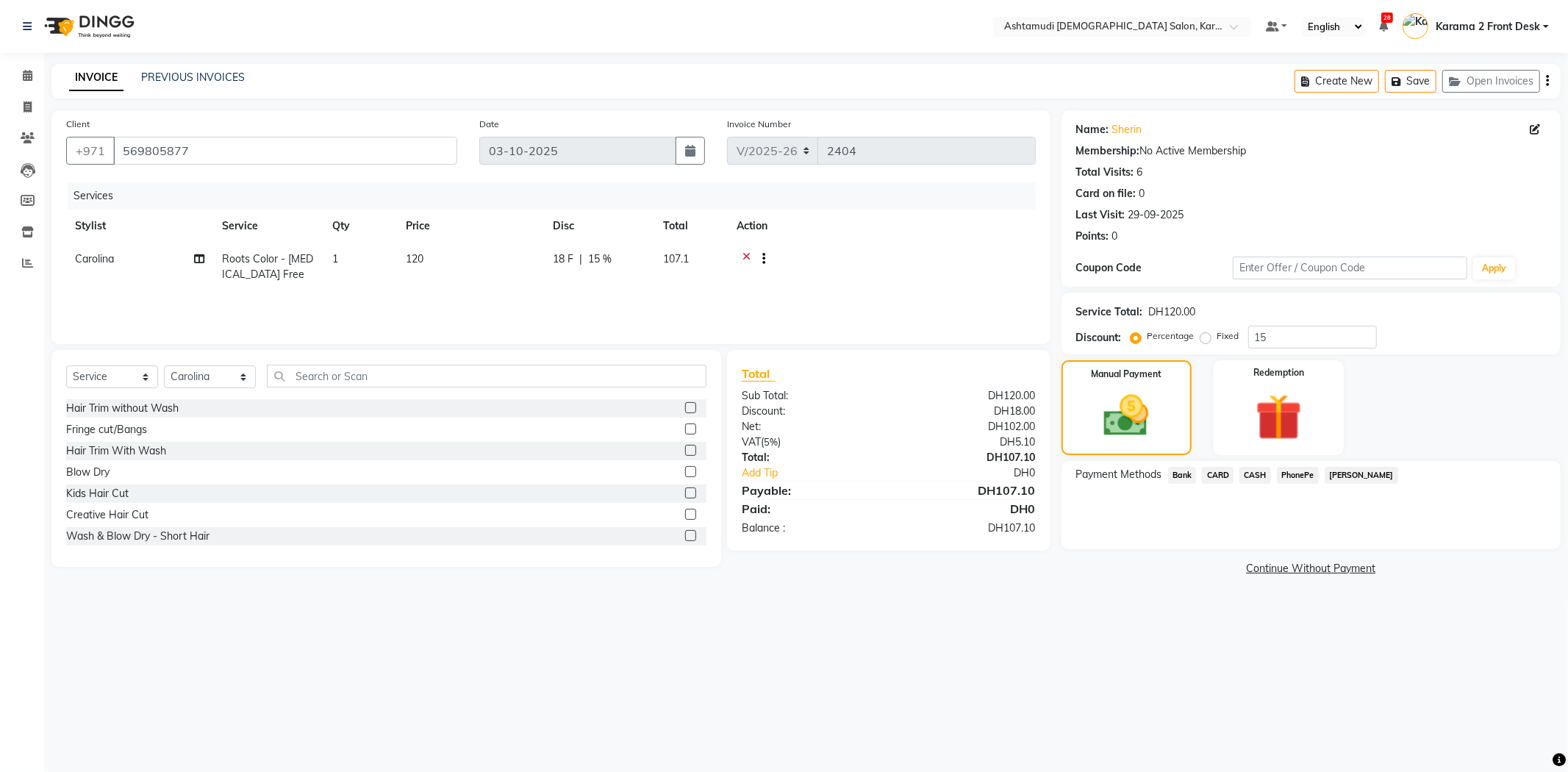
click at [1222, 473] on span "CARD" at bounding box center [1217, 476] width 32 height 17
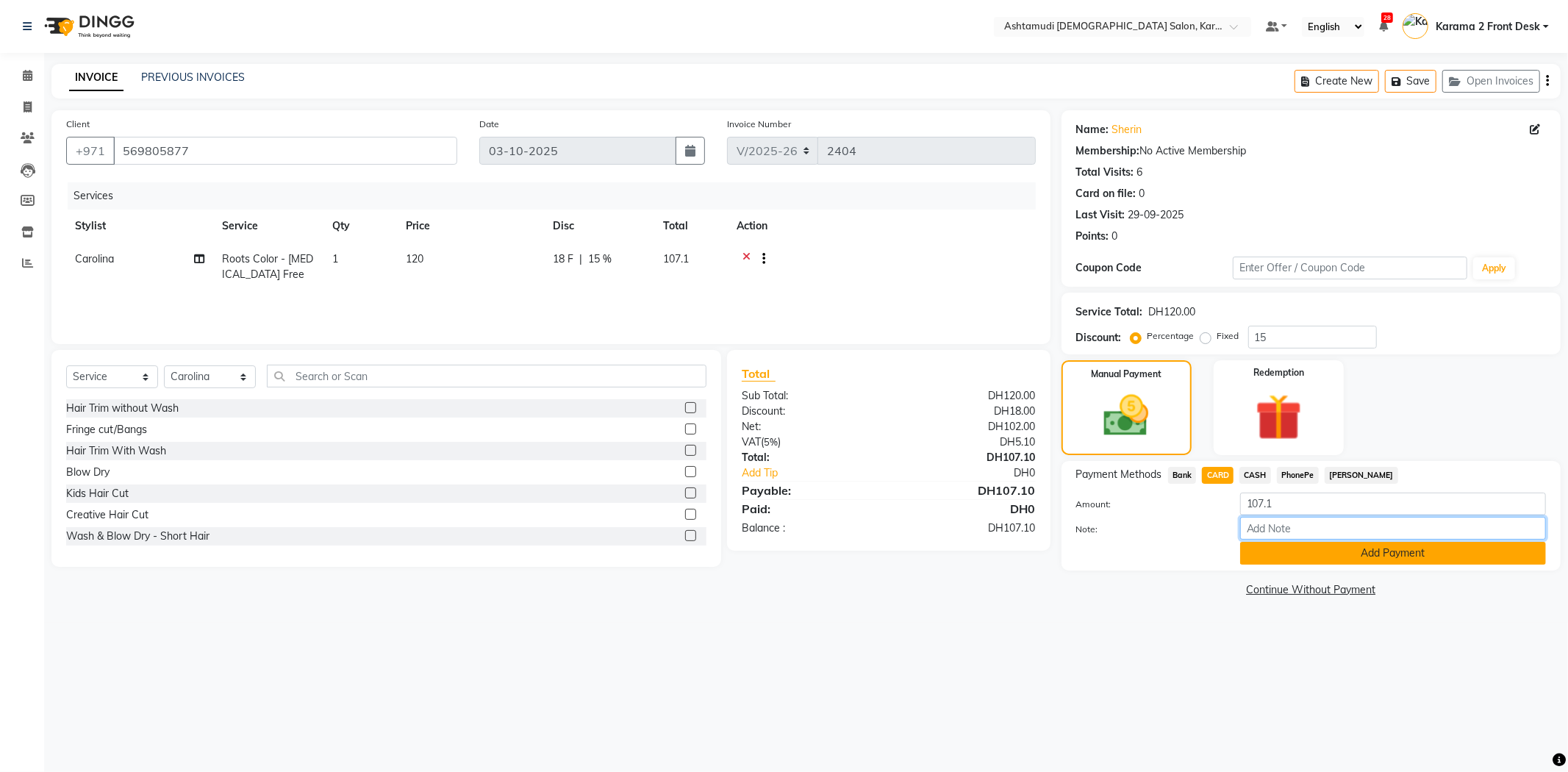
drag, startPoint x: 1266, startPoint y: 525, endPoint x: 1309, endPoint y: 545, distance: 47.4
click at [1266, 525] on input "Note:" at bounding box center [1392, 528] width 305 height 23
type input "[PERSON_NAME]"
click at [1323, 562] on button "Add Payment" at bounding box center [1392, 553] width 305 height 23
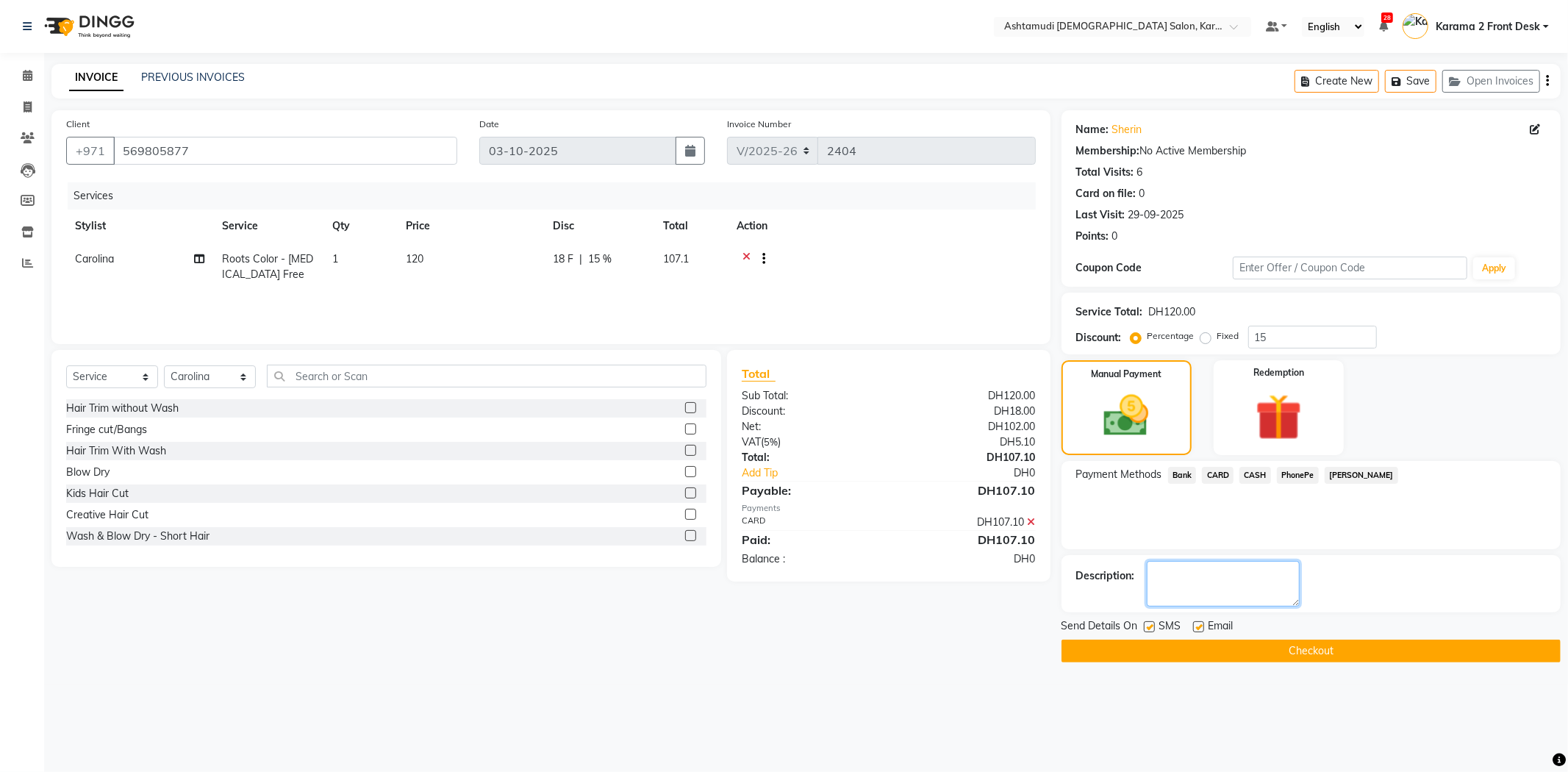
drag, startPoint x: 1257, startPoint y: 599, endPoint x: 1255, endPoint y: 591, distance: 8.2
click at [1257, 598] on textarea at bounding box center [1222, 584] width 153 height 45
click at [1151, 626] on label at bounding box center [1149, 627] width 11 height 11
click at [1151, 626] on input "checkbox" at bounding box center [1148, 627] width 9 height 9
checkbox input "false"
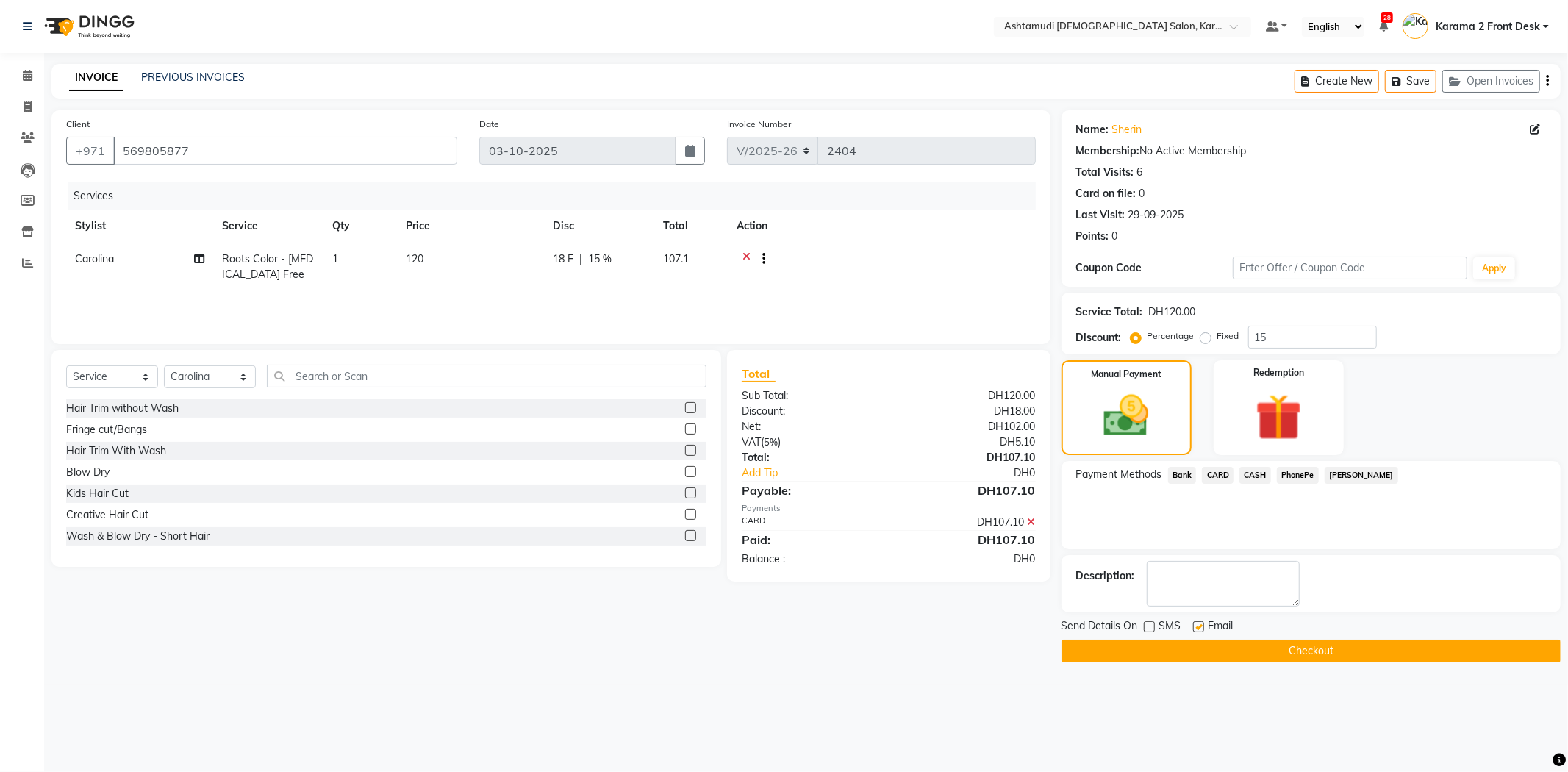
drag, startPoint x: 1202, startPoint y: 624, endPoint x: 1203, endPoint y: 660, distance: 36.0
click at [1202, 625] on label at bounding box center [1198, 627] width 11 height 11
click at [1202, 625] on input "checkbox" at bounding box center [1197, 627] width 9 height 9
checkbox input "false"
click at [1203, 660] on button "Checkout" at bounding box center [1311, 650] width 499 height 23
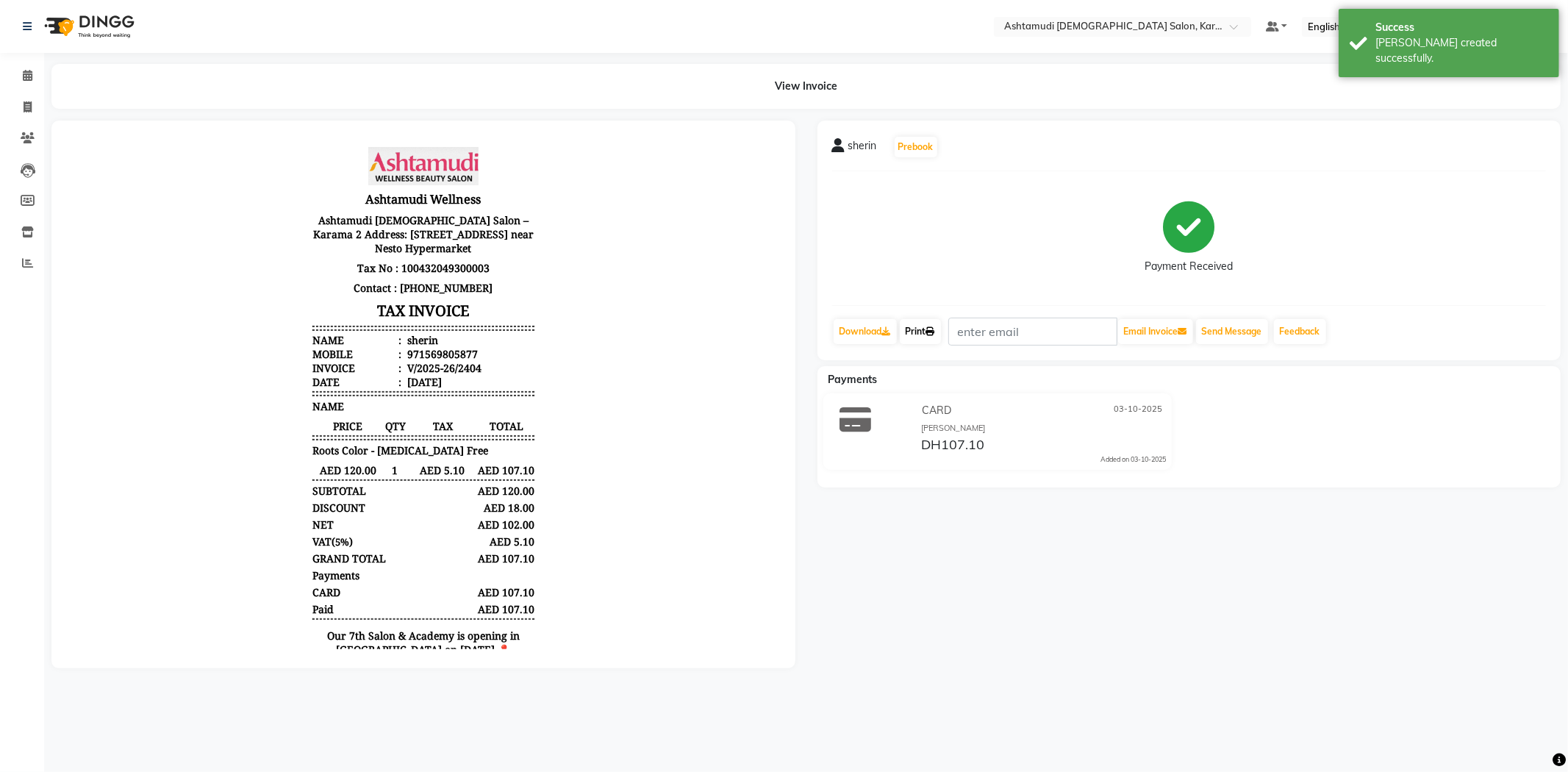
click at [914, 332] on link "Print" at bounding box center [920, 331] width 41 height 25
click at [33, 76] on span at bounding box center [27, 76] width 26 height 17
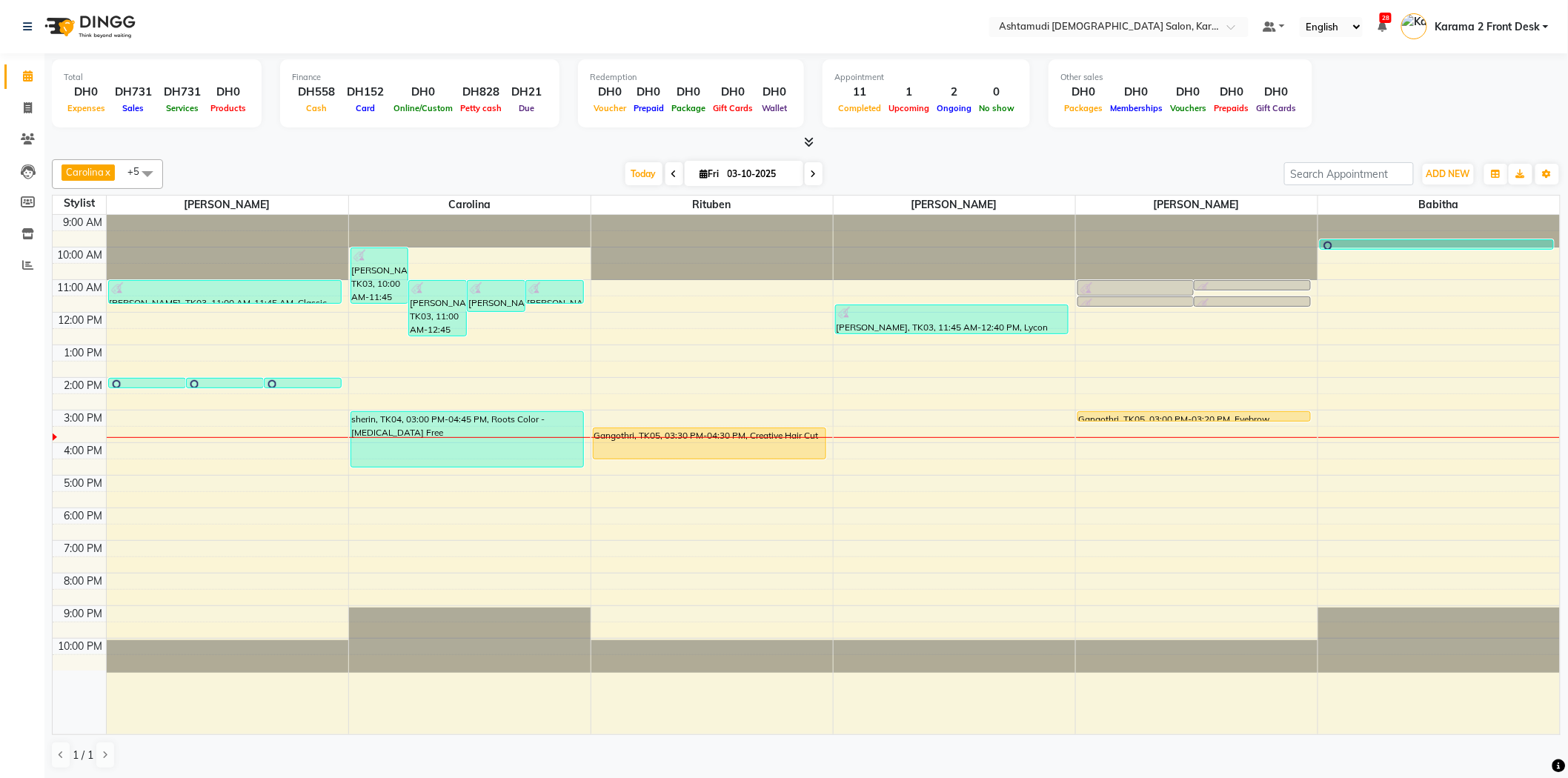
click at [541, 174] on div "[DATE] [DATE]" at bounding box center [724, 174] width 1107 height 22
click at [671, 439] on div "Gangothri, TK05, 03:30 PM-04:30 PM, Creative Hair Cut" at bounding box center [710, 443] width 233 height 30
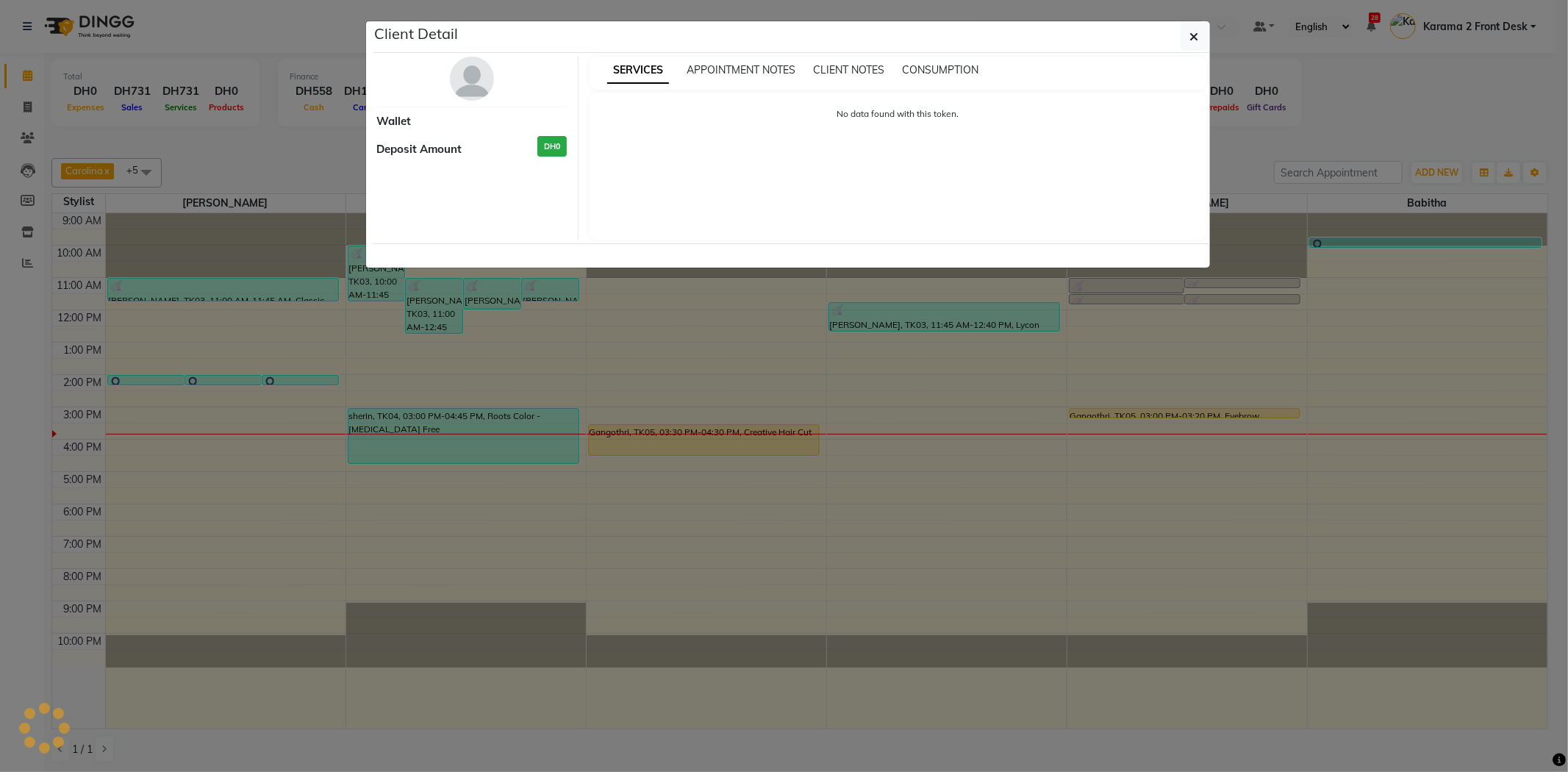
select select "1"
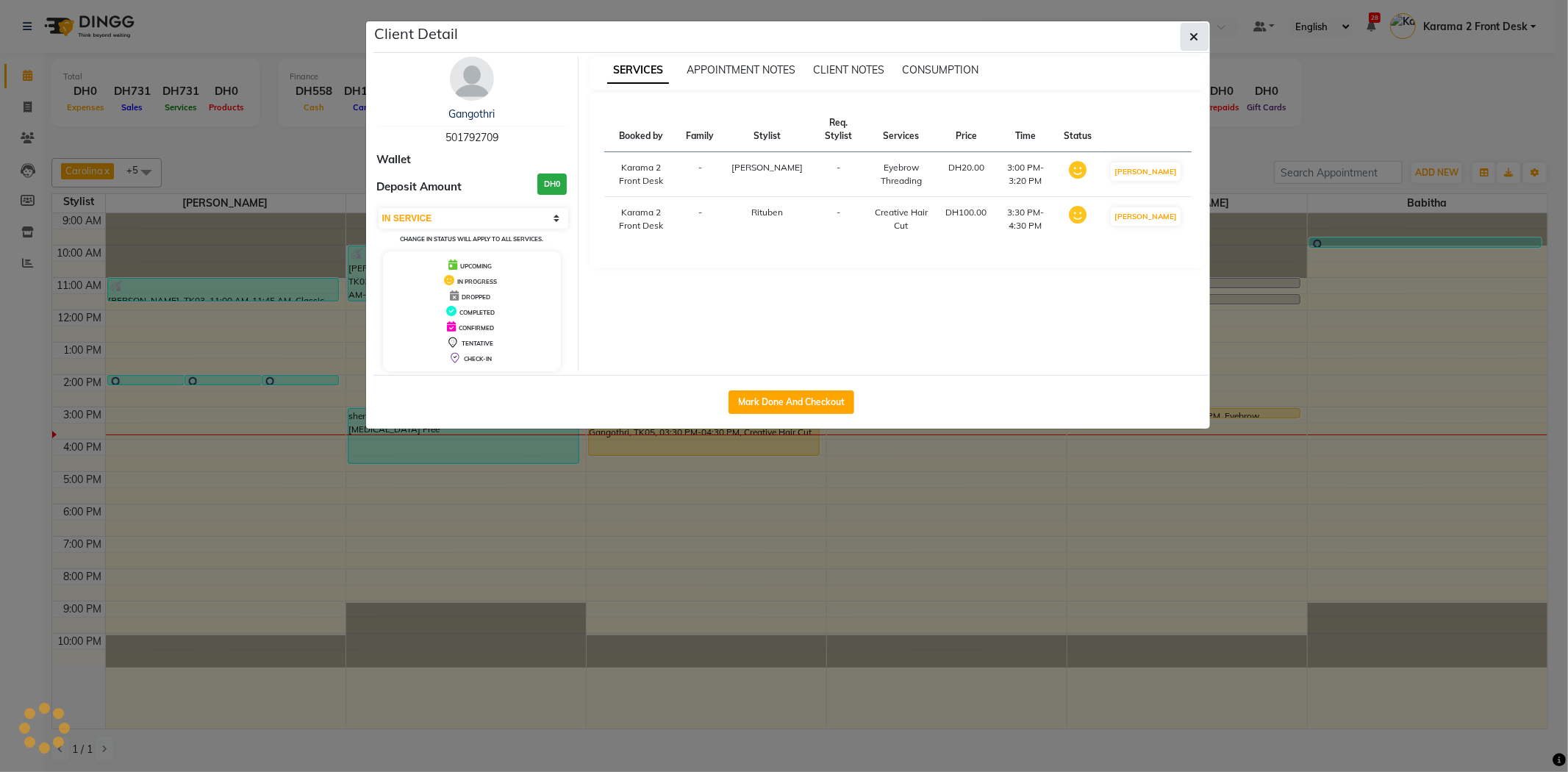
click at [1195, 41] on icon "button" at bounding box center [1194, 37] width 9 height 12
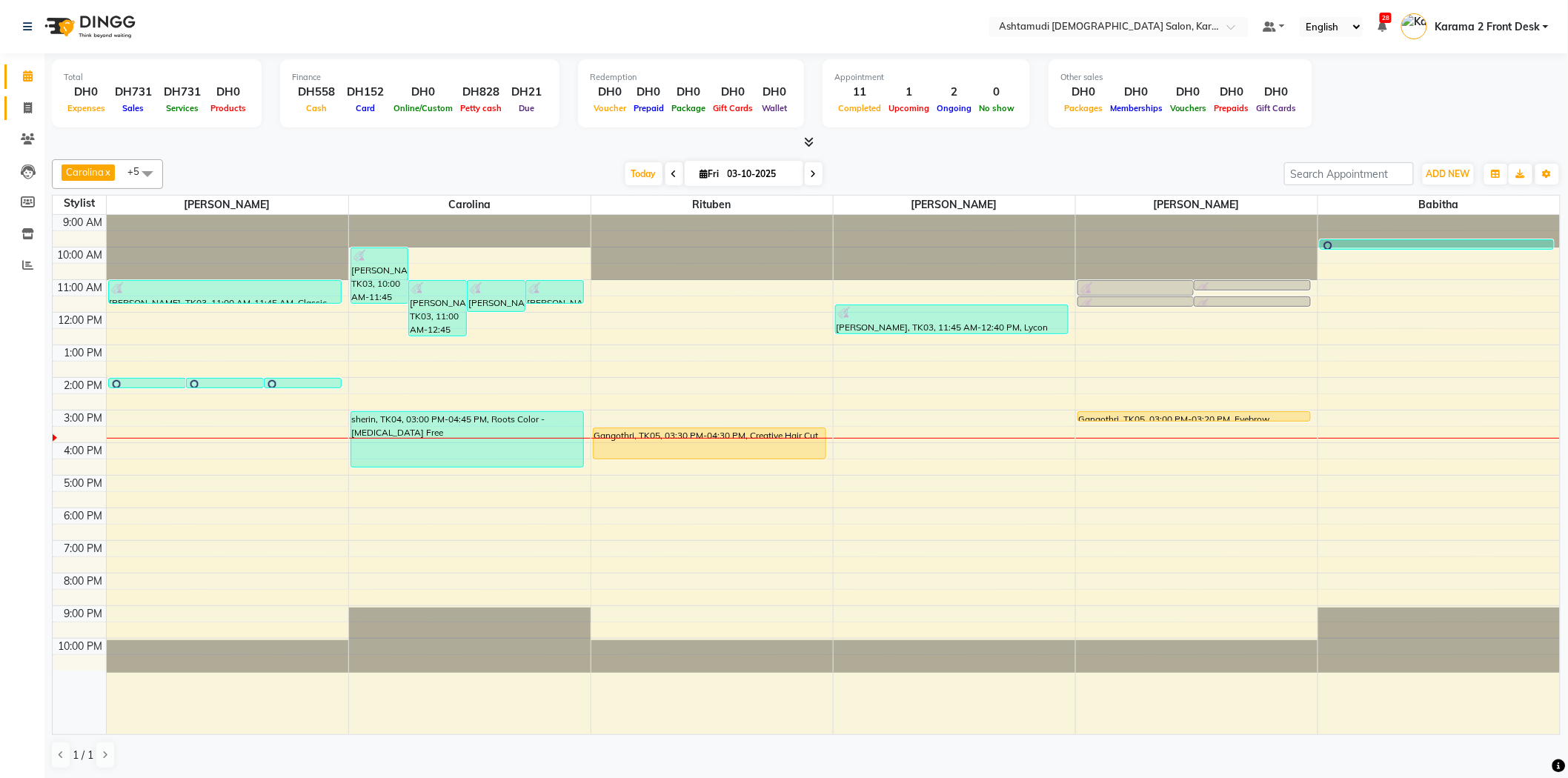
click at [19, 104] on span at bounding box center [28, 109] width 26 height 17
select select "service"
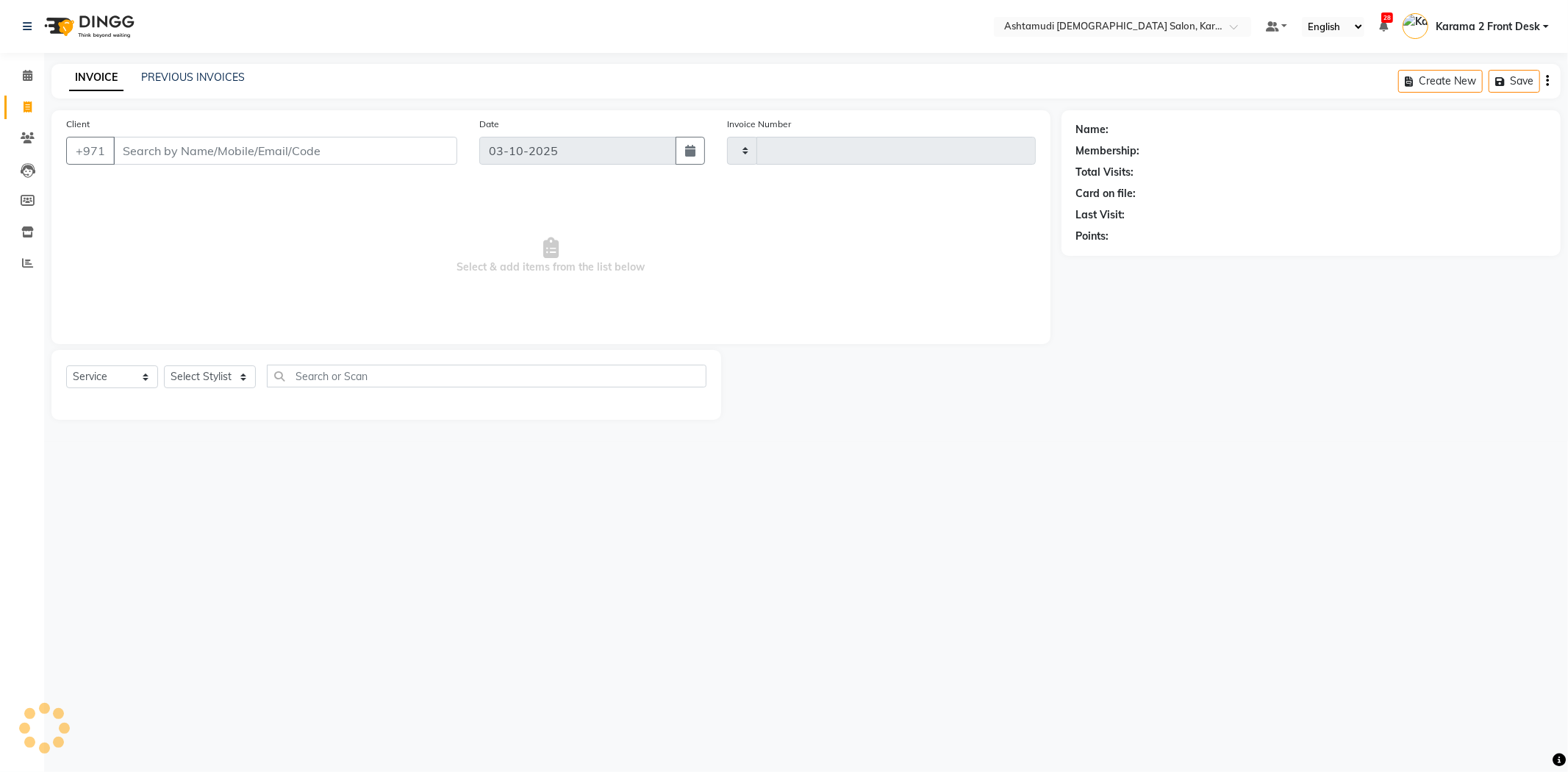
type input "2405"
select select "7424"
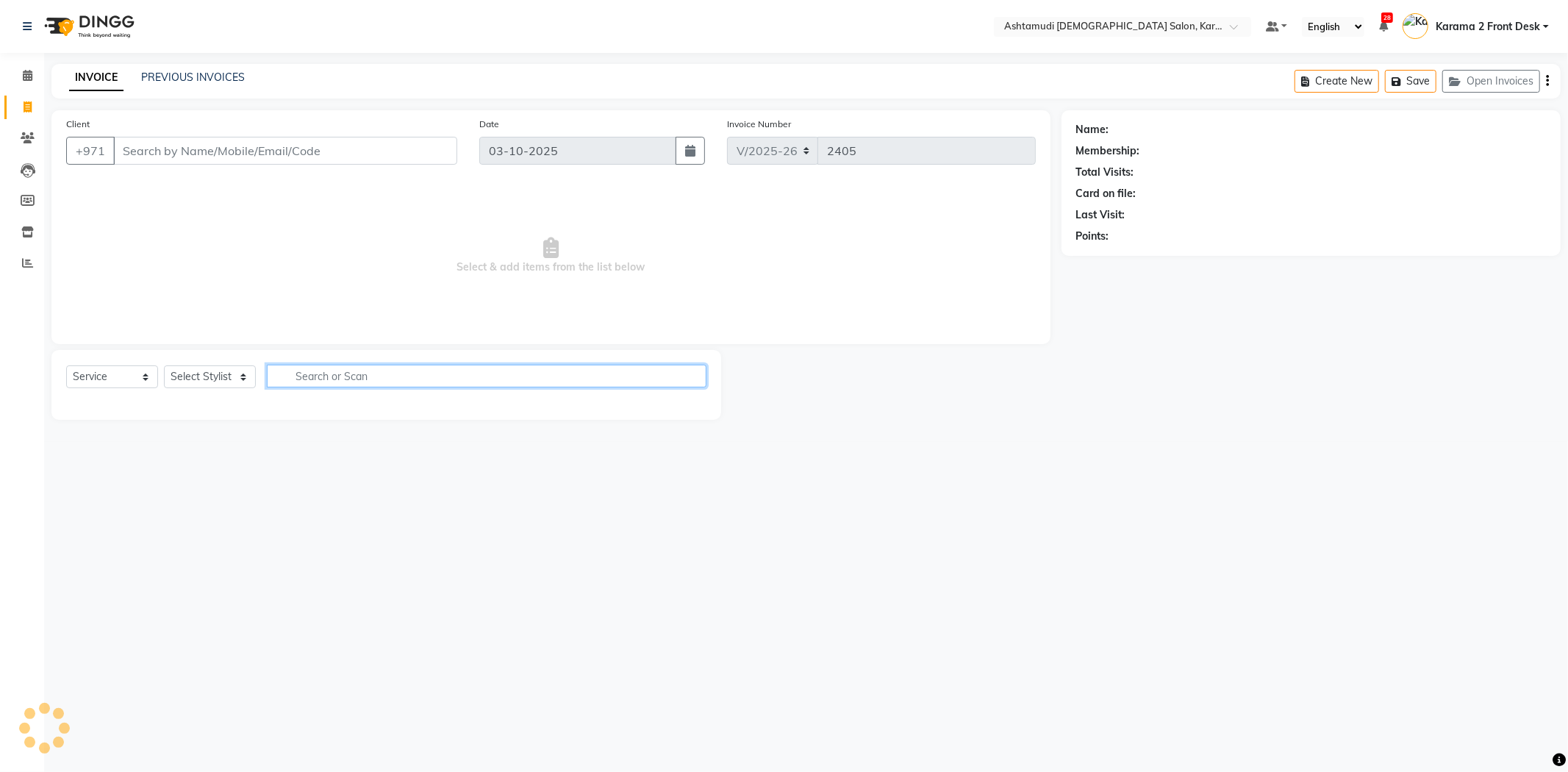
click at [269, 377] on input "text" at bounding box center [487, 376] width 440 height 23
click at [237, 381] on select "Select Stylist Babitha Carolina Farsana Begum Geeta Jyothi Krishna Karama 2 Fro…" at bounding box center [210, 377] width 92 height 23
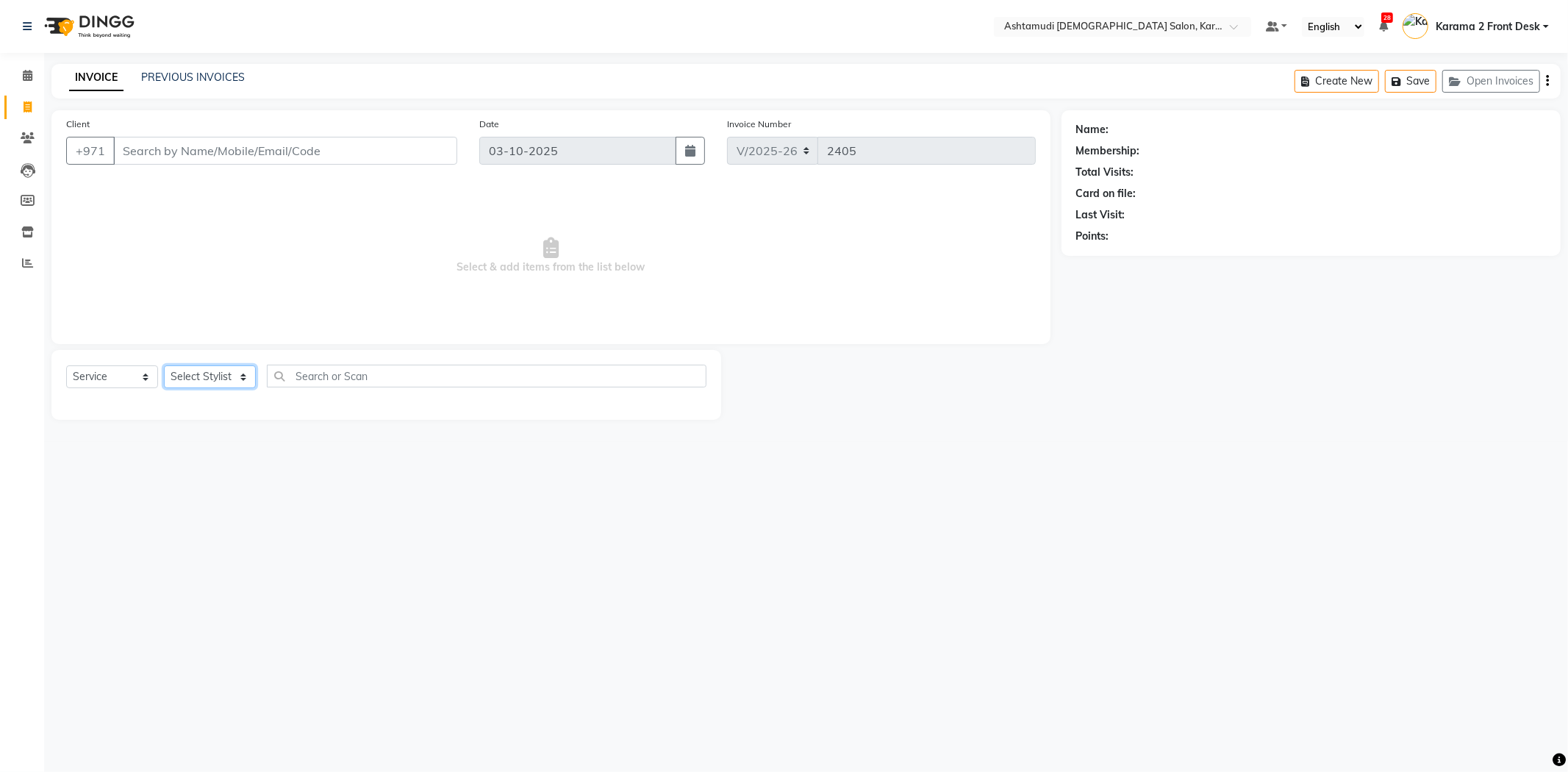
select select "81973"
click at [164, 366] on select "Select Stylist Babitha Carolina Farsana Begum Geeta Jyothi Krishna Karama 2 Fro…" at bounding box center [210, 377] width 92 height 23
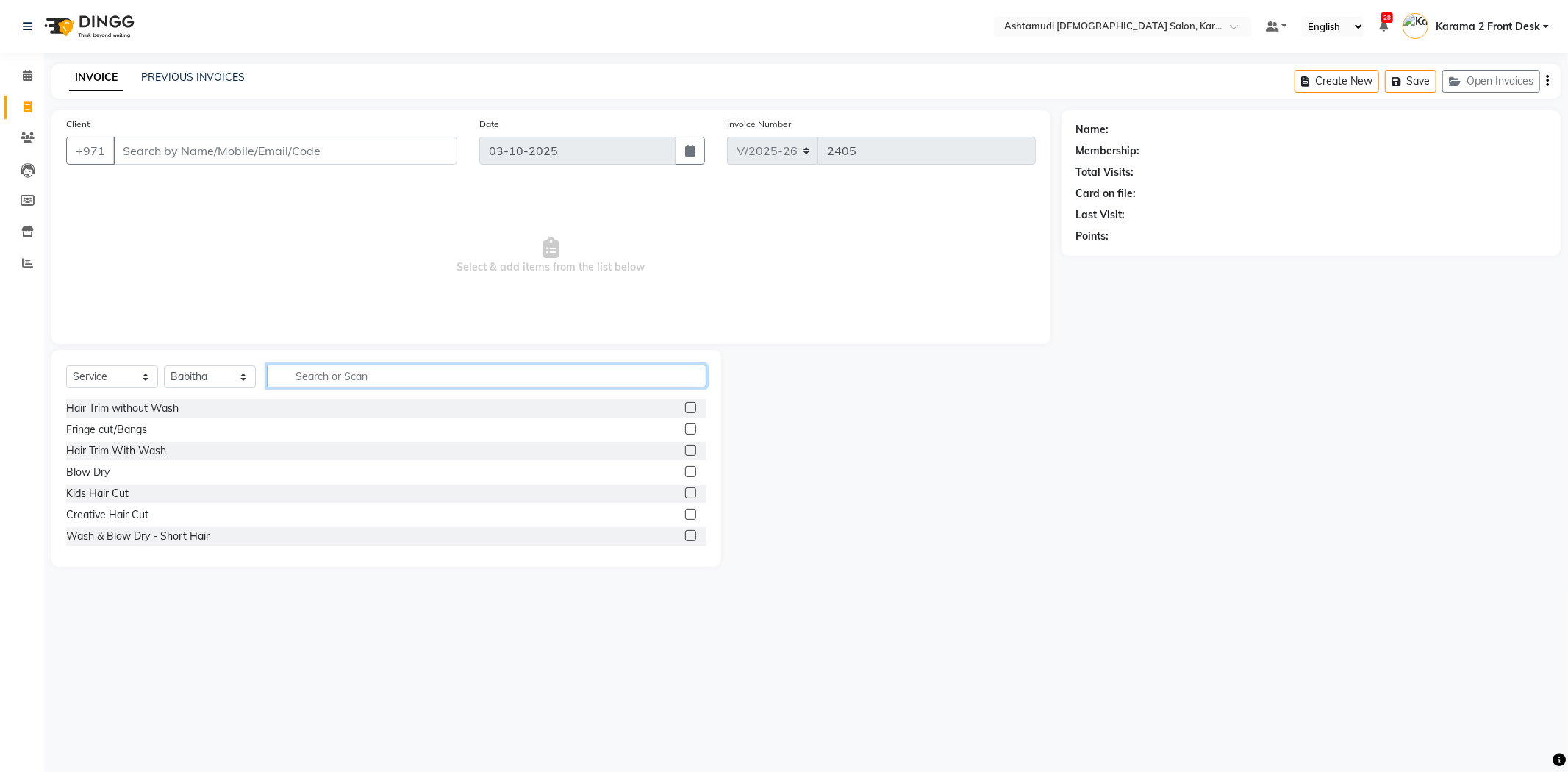
click at [364, 383] on input "text" at bounding box center [487, 376] width 440 height 23
type input "eye"
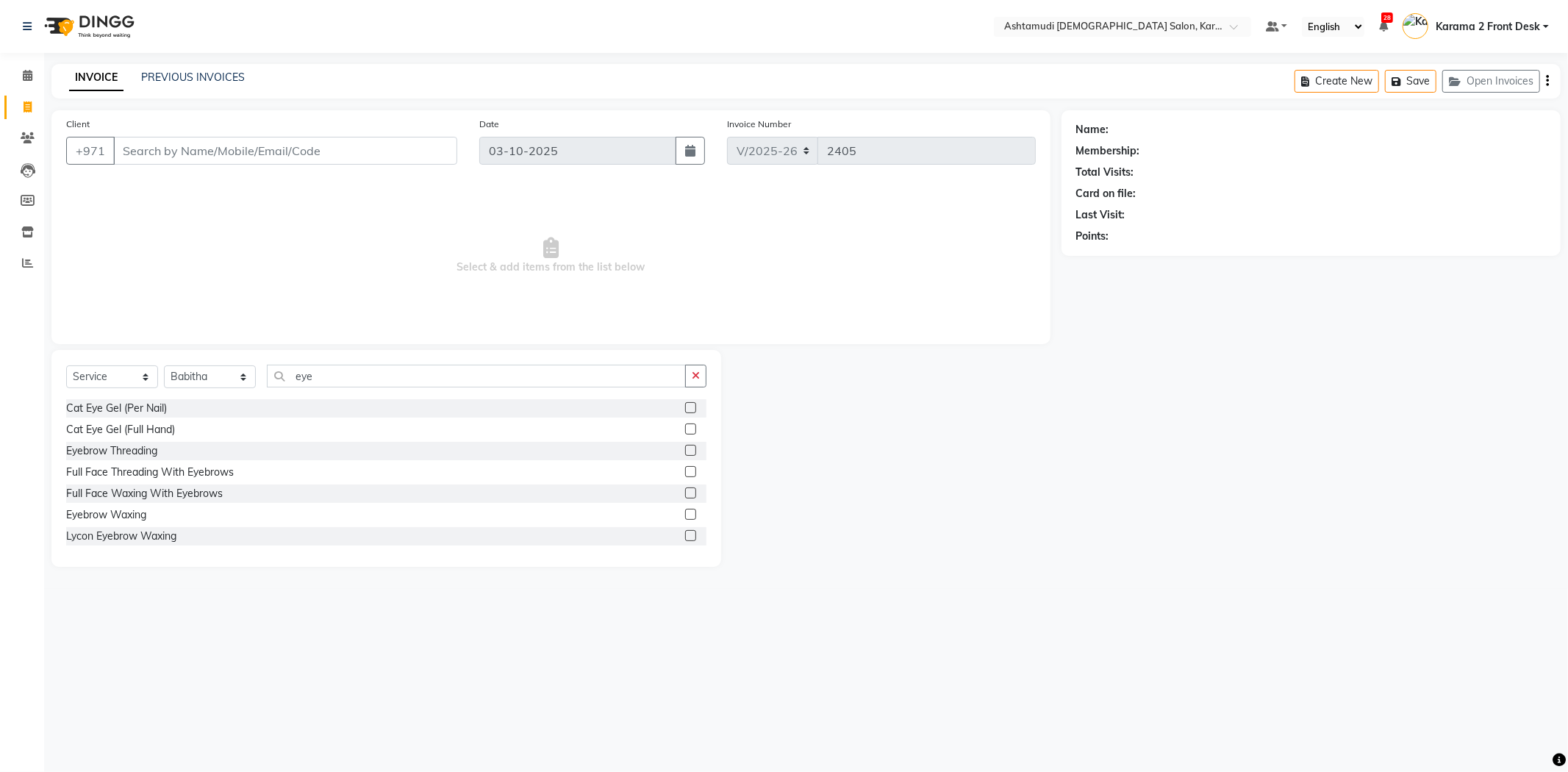
click at [685, 449] on label at bounding box center [690, 450] width 11 height 11
click at [685, 449] on input "checkbox" at bounding box center [689, 451] width 9 height 9
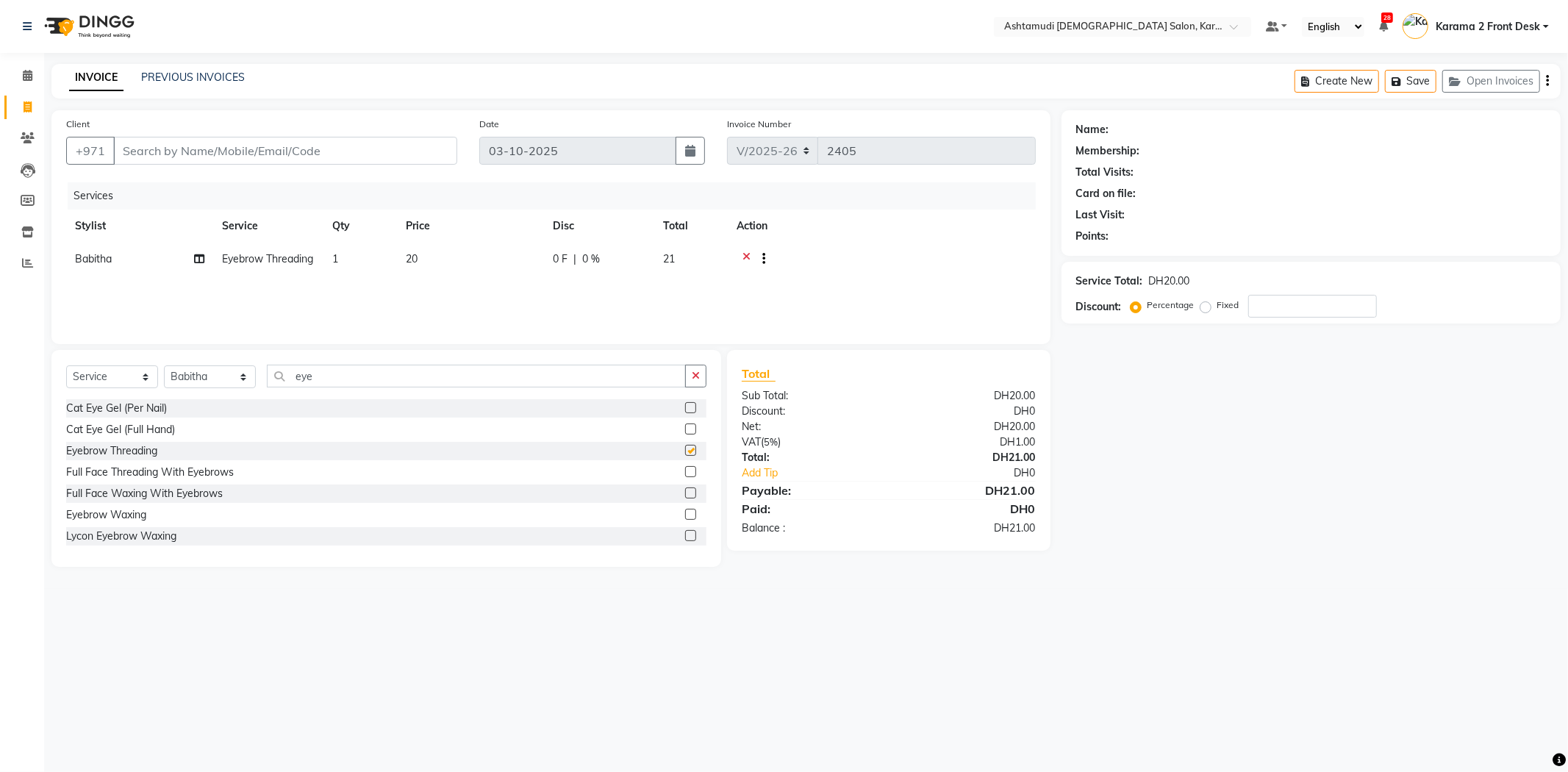
checkbox input "false"
click at [135, 156] on input "Client" at bounding box center [285, 151] width 344 height 28
type input "d"
type input "0"
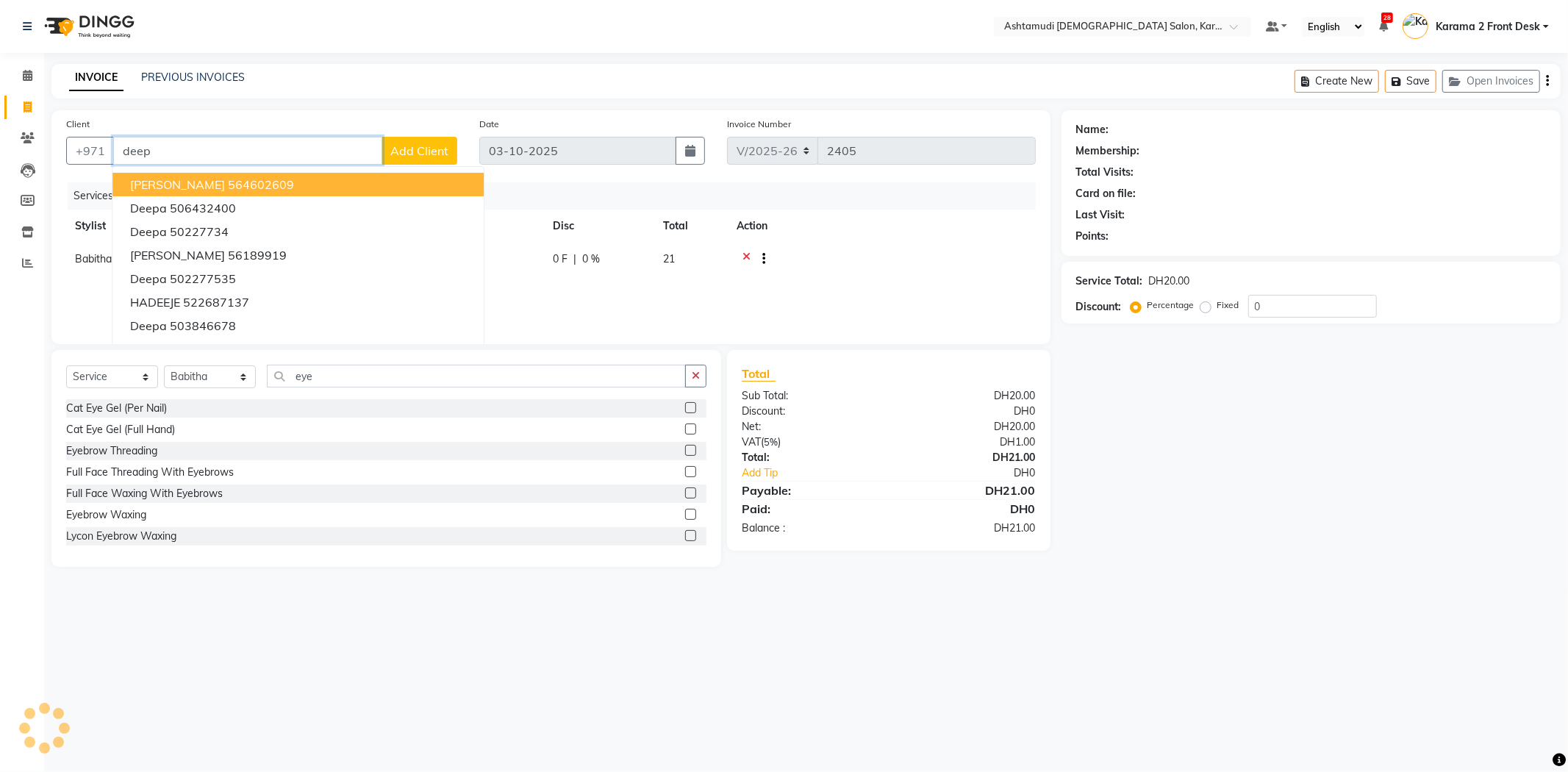
type input "deepa"
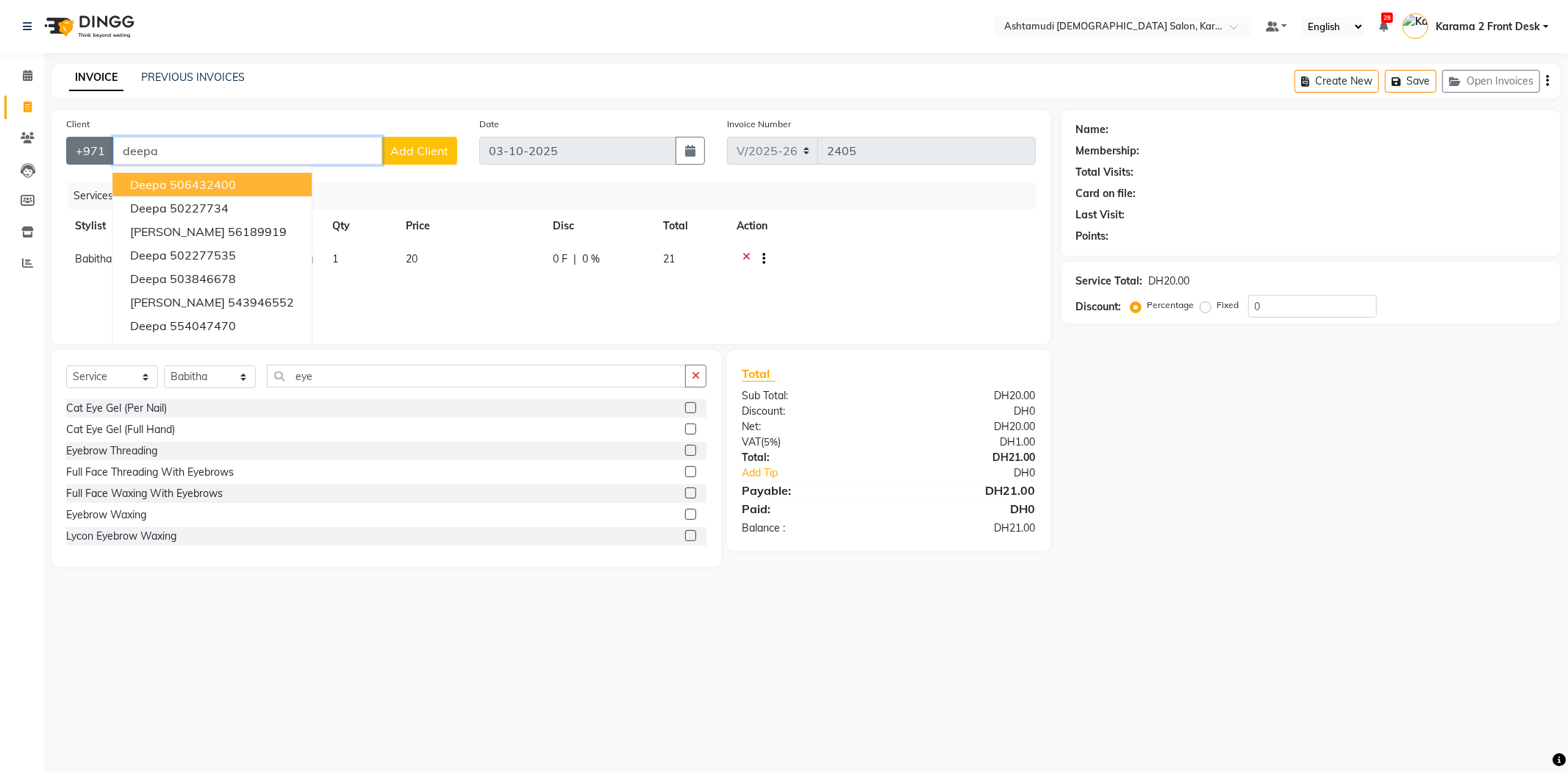
drag, startPoint x: 182, startPoint y: 150, endPoint x: 71, endPoint y: 139, distance: 111.5
click at [71, 139] on div "+971 deepa deepa 506432400 deepa 50227734 SANDEEPA 56189919 deepa 502277535 Dee…" at bounding box center [261, 151] width 391 height 28
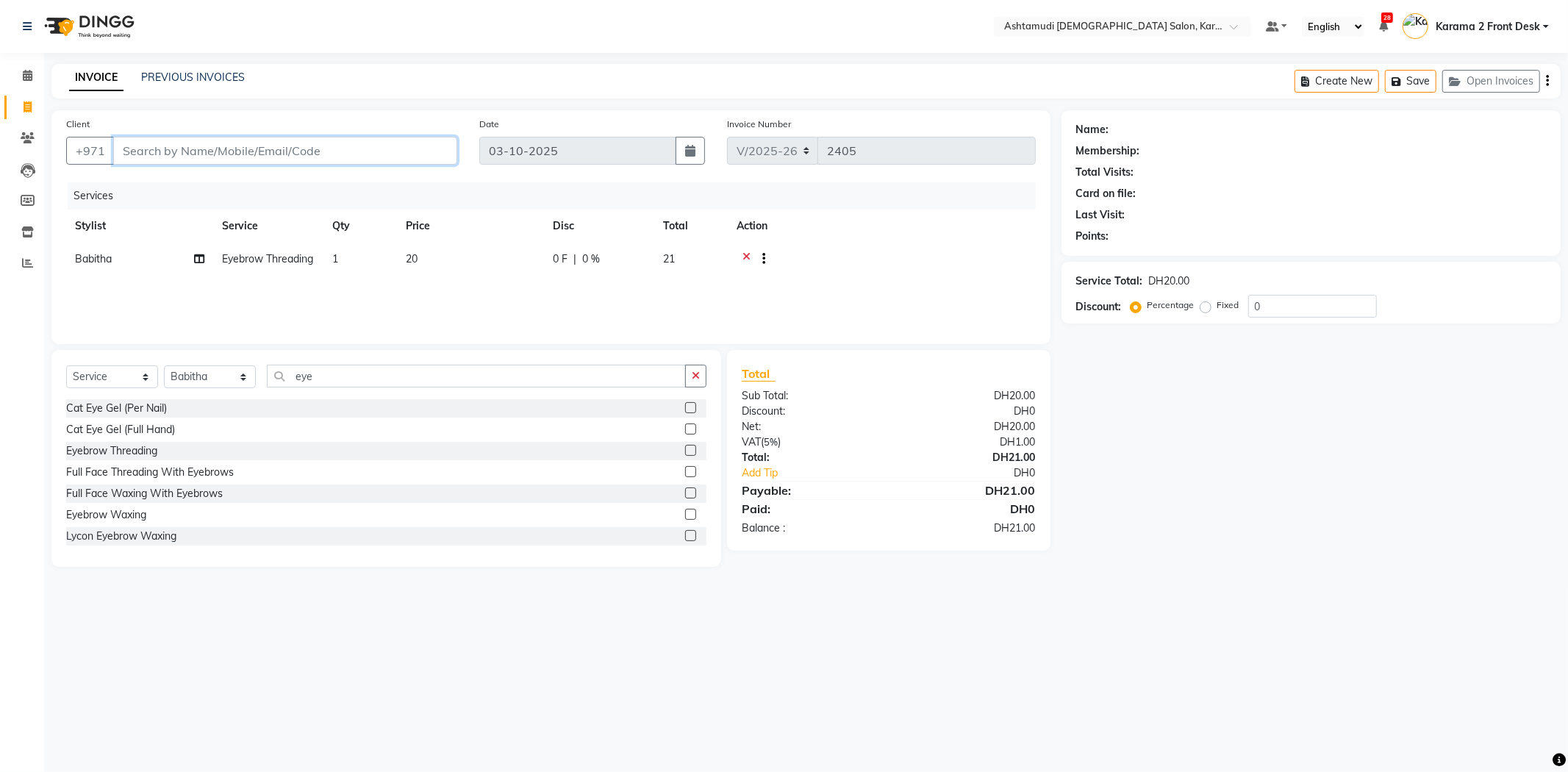
click at [116, 141] on input "Client" at bounding box center [285, 151] width 344 height 28
drag, startPoint x: 1297, startPoint y: 306, endPoint x: 1120, endPoint y: 290, distance: 177.7
click at [1120, 290] on div "Service Total: DH20.00 Discount: Percentage Fixed 0" at bounding box center [1311, 293] width 470 height 50
type input "15"
click at [235, 160] on input "Client" at bounding box center [285, 151] width 344 height 28
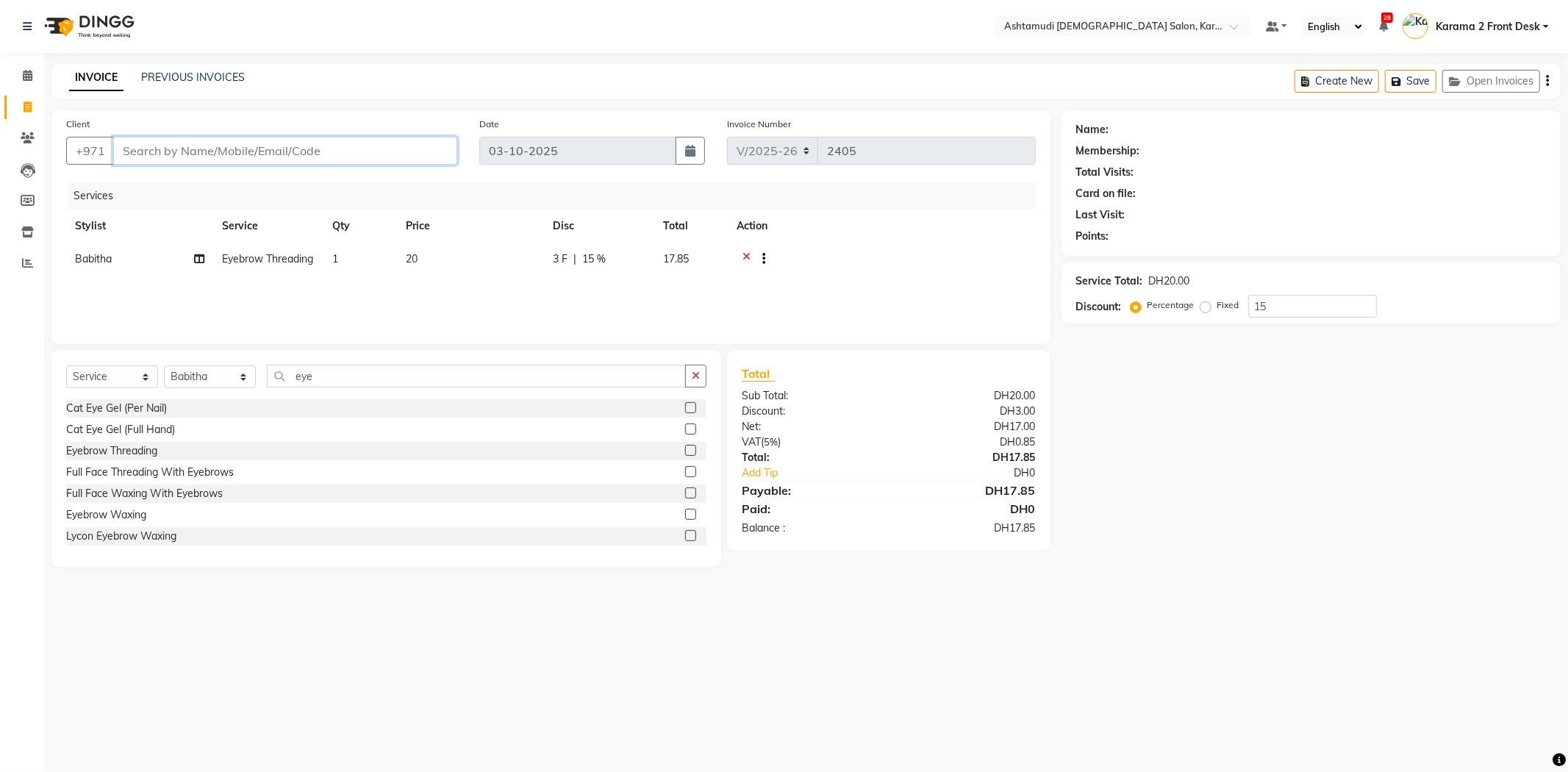
click at [203, 159] on input "Client" at bounding box center [285, 151] width 344 height 28
click at [203, 167] on div "Client +971" at bounding box center [261, 146] width 413 height 60
click at [222, 68] on div "INVOICE PREVIOUS INVOICES Create New Save Open Invoices" at bounding box center [806, 81] width 1509 height 34
click at [186, 160] on input "Client" at bounding box center [285, 151] width 344 height 28
click at [200, 162] on input "Client" at bounding box center [285, 151] width 344 height 28
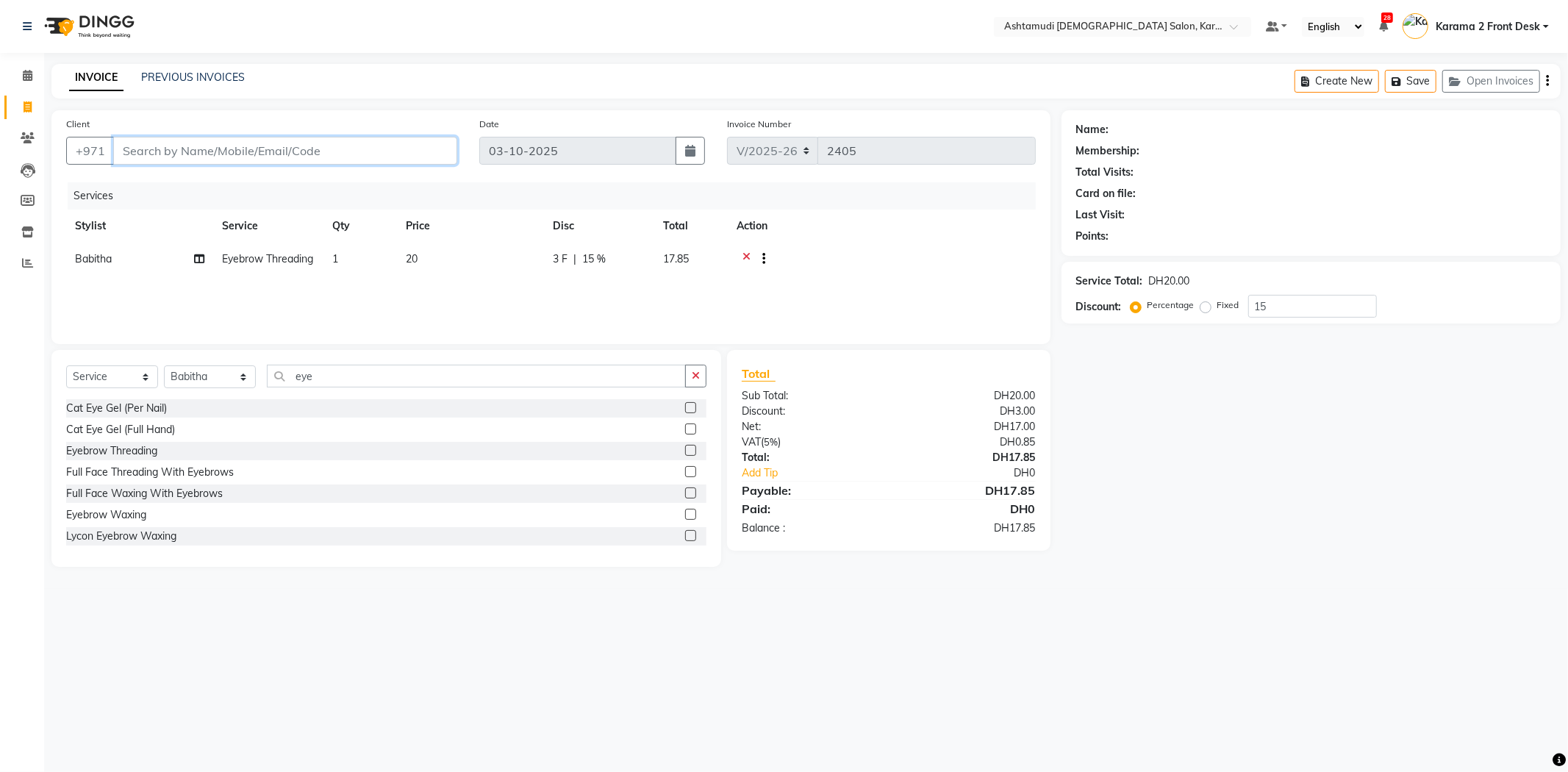
click at [200, 162] on input "Client" at bounding box center [285, 151] width 344 height 28
click at [197, 154] on input "Client" at bounding box center [285, 151] width 344 height 28
click at [201, 150] on input "Client" at bounding box center [285, 151] width 344 height 28
type input "d"
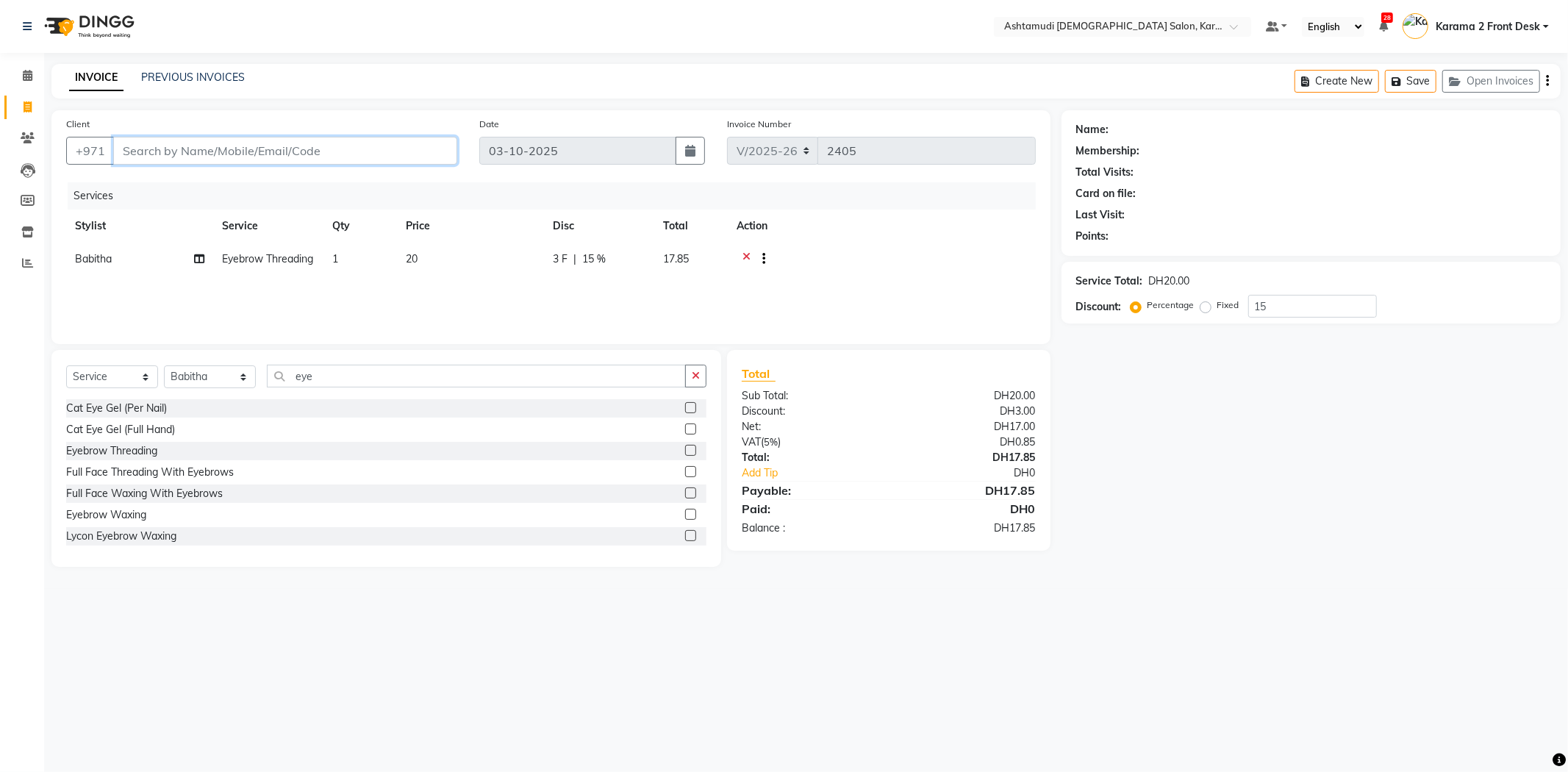
type input "0"
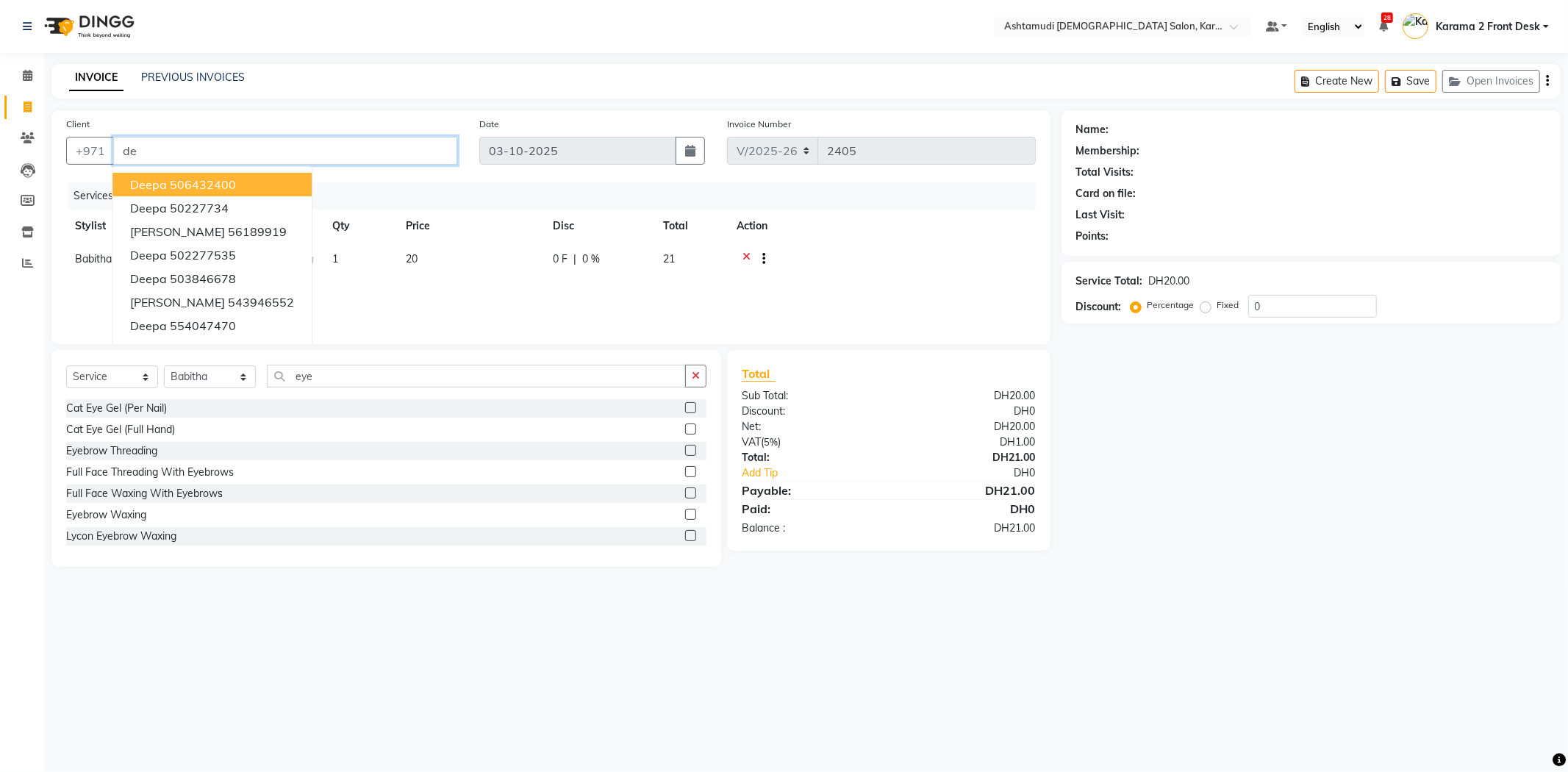
type input "d"
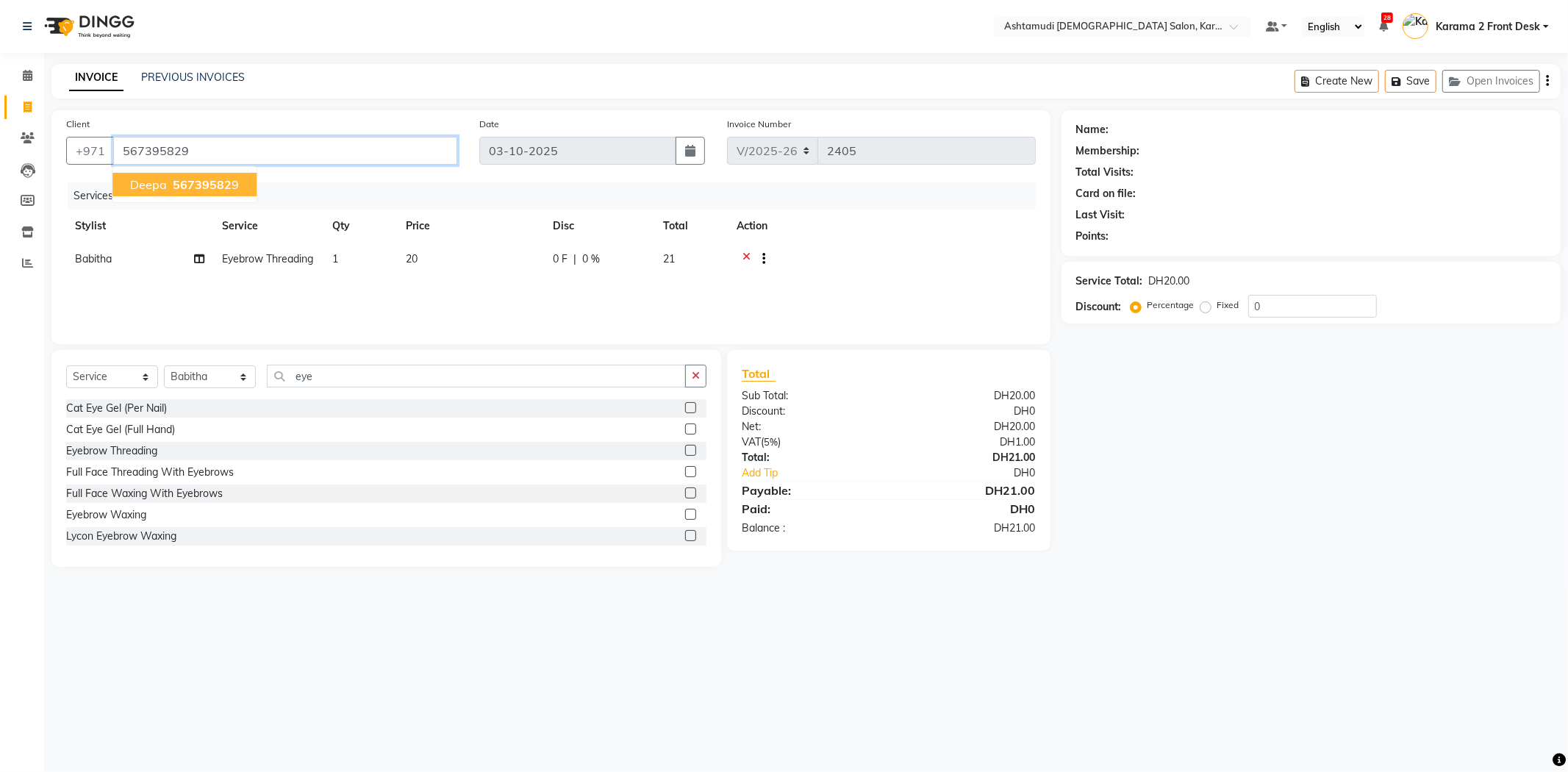
type input "567395829"
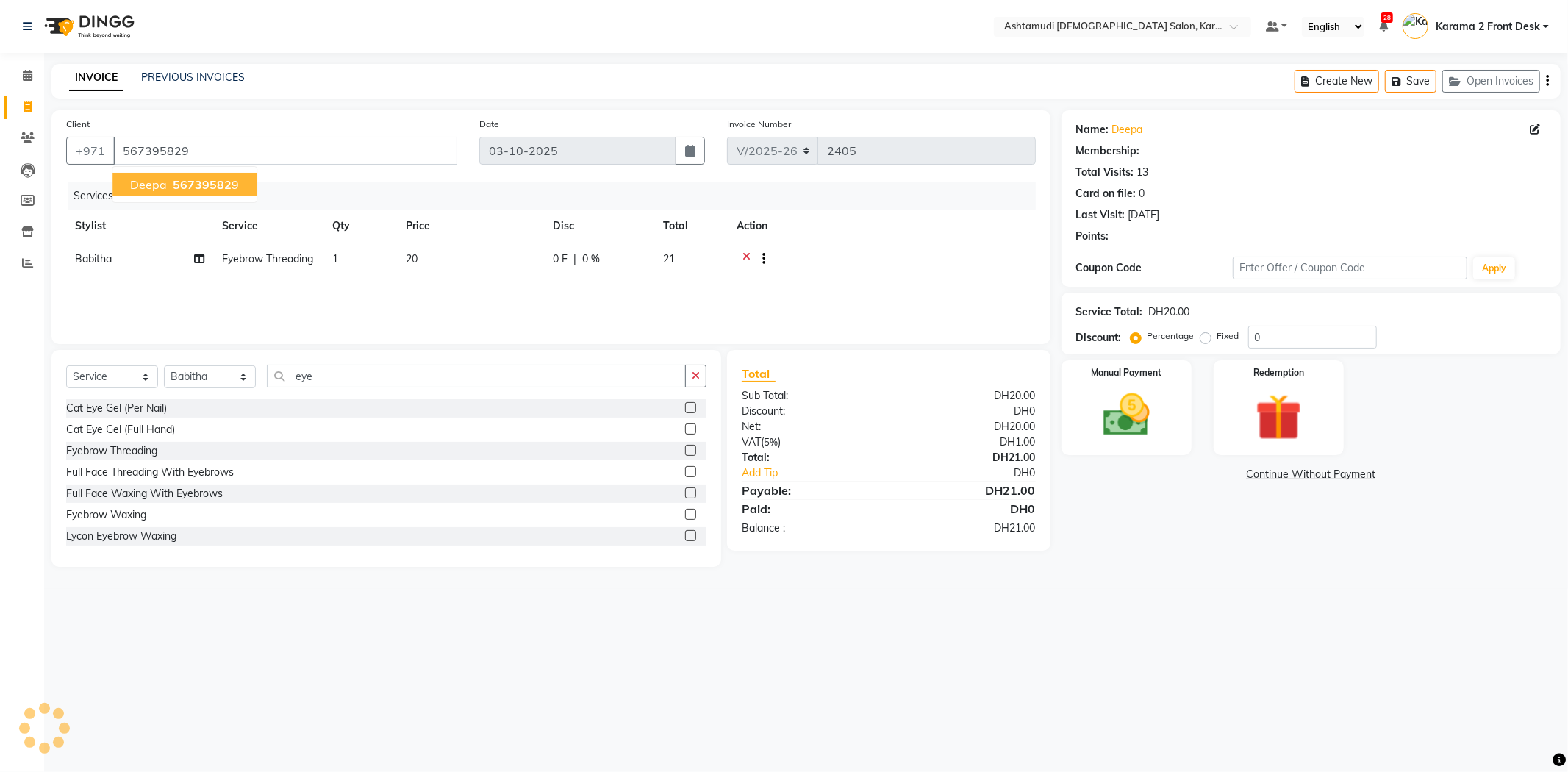
select select "1: Object"
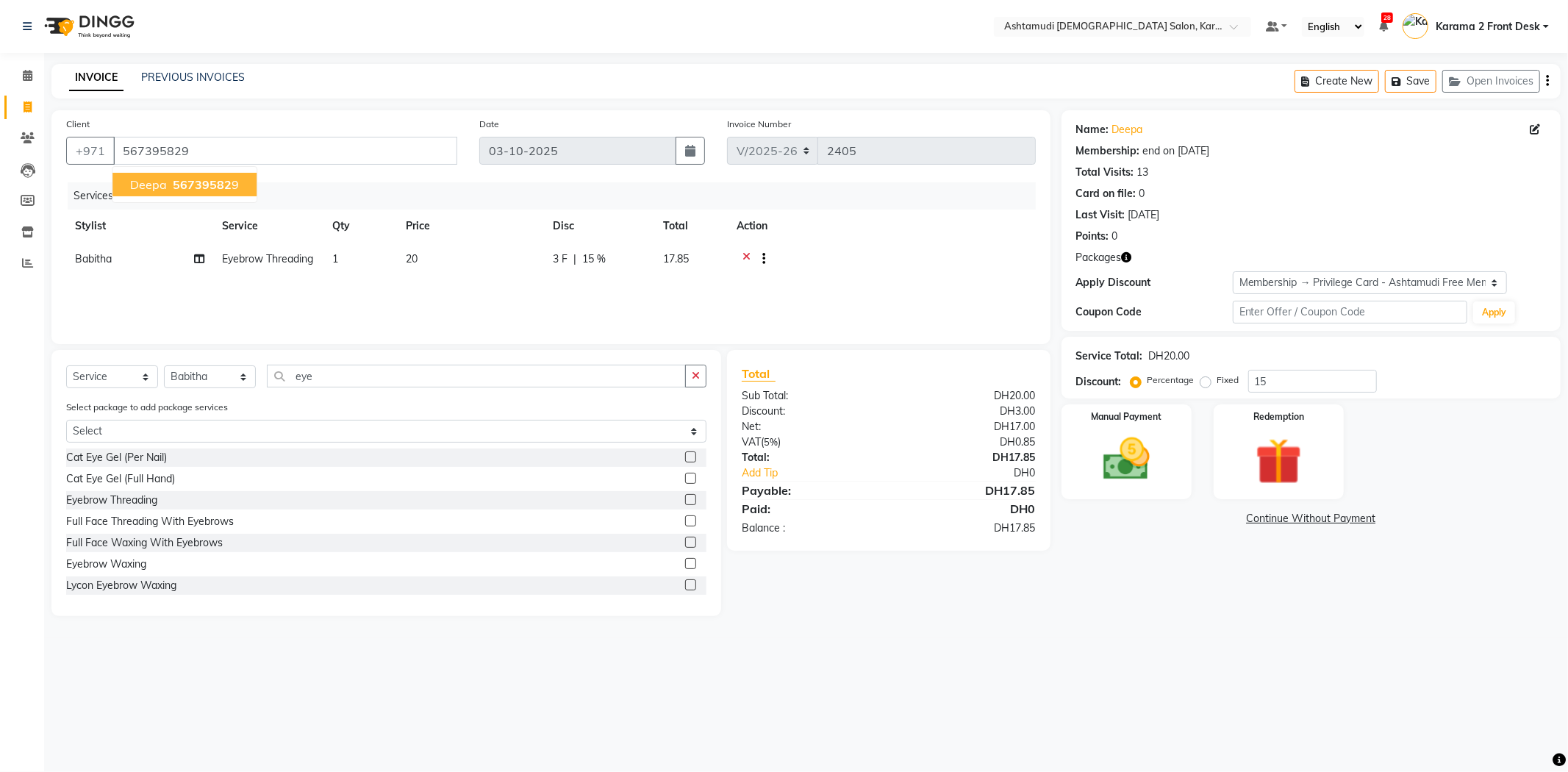
click at [216, 175] on button "deepa 56739582 9" at bounding box center [184, 184] width 144 height 23
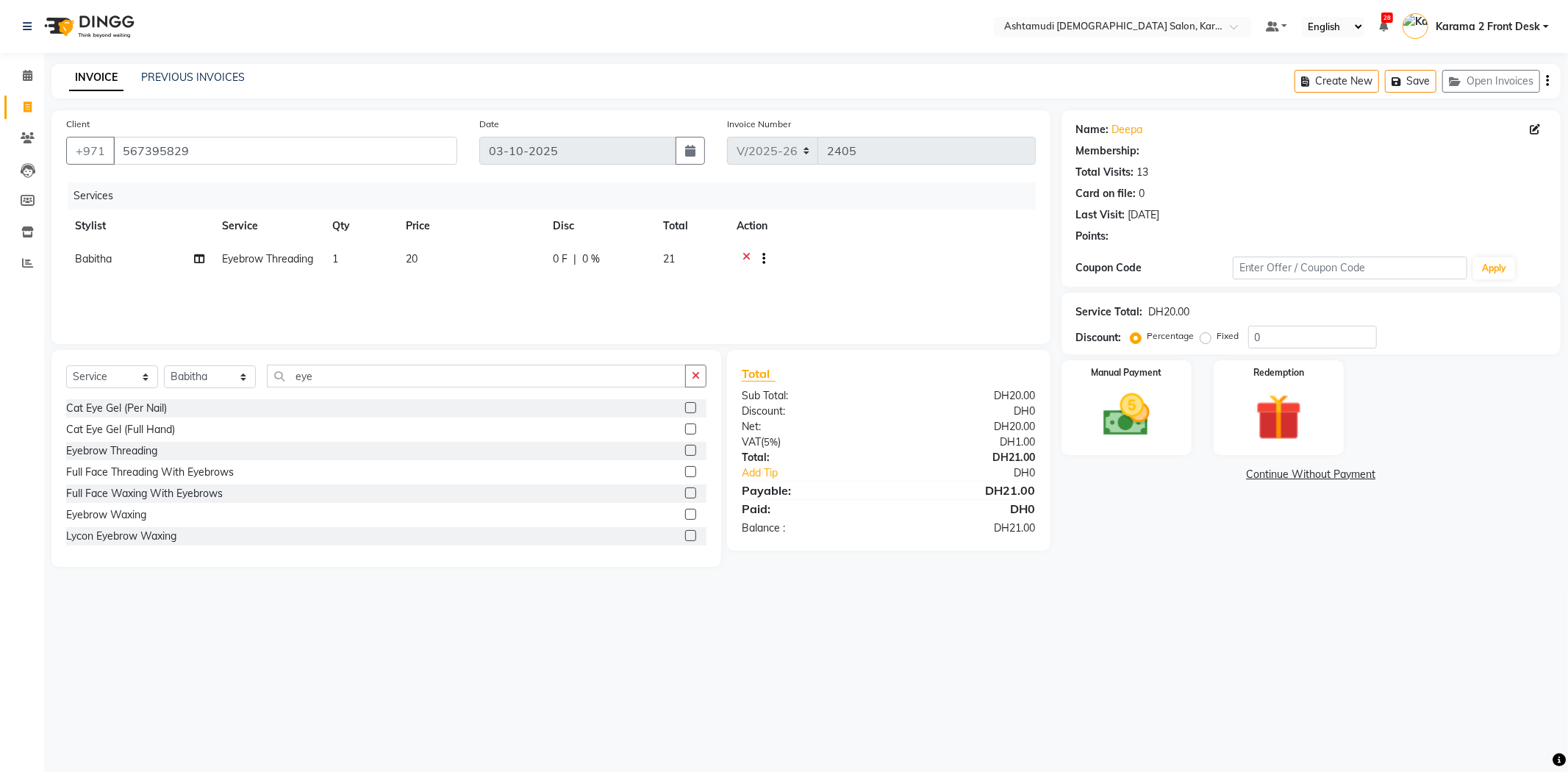
type input "15"
select select "1: Object"
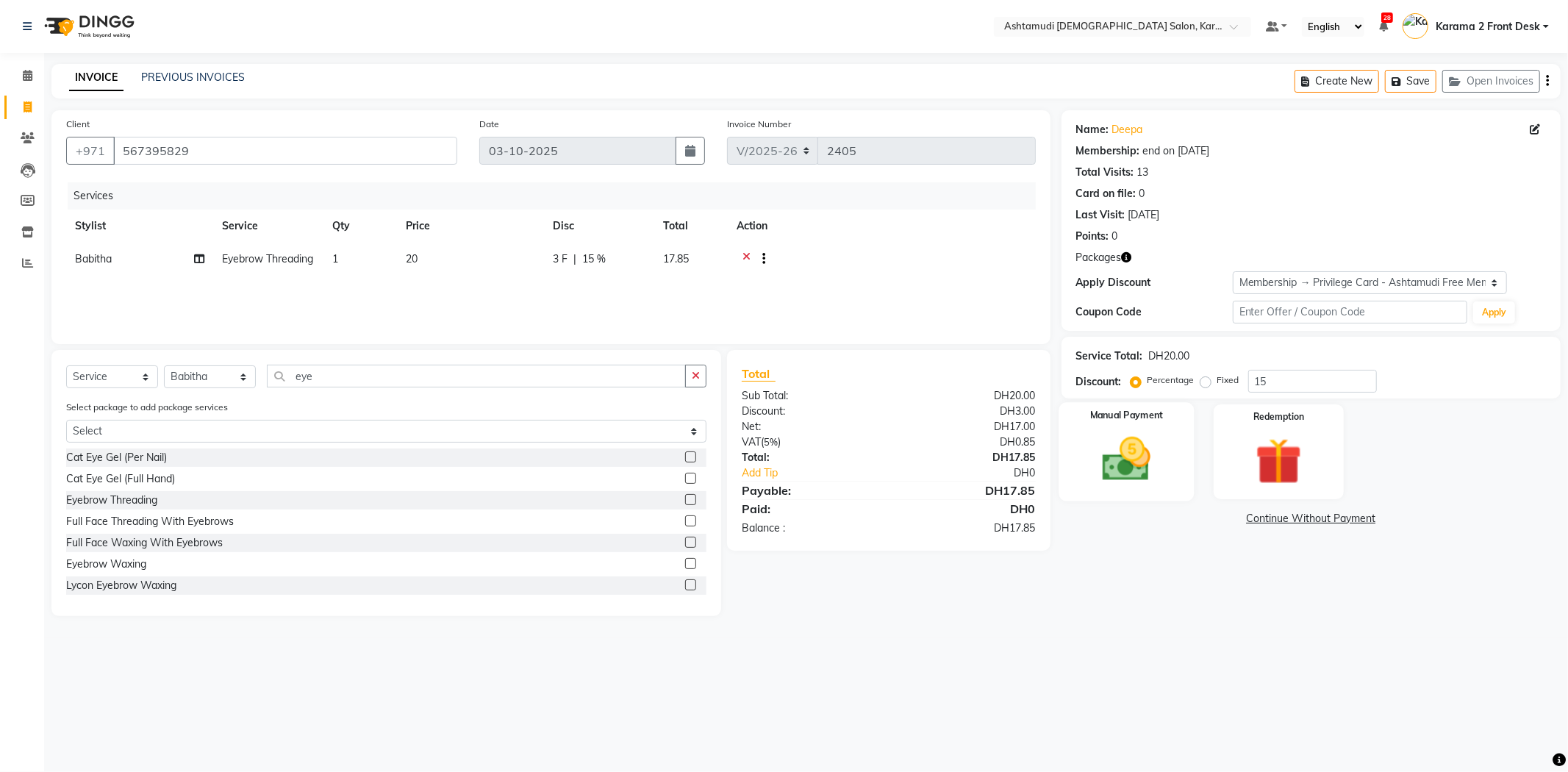
click at [1150, 442] on img at bounding box center [1127, 459] width 79 height 56
click at [1228, 520] on span "CARD" at bounding box center [1217, 520] width 32 height 17
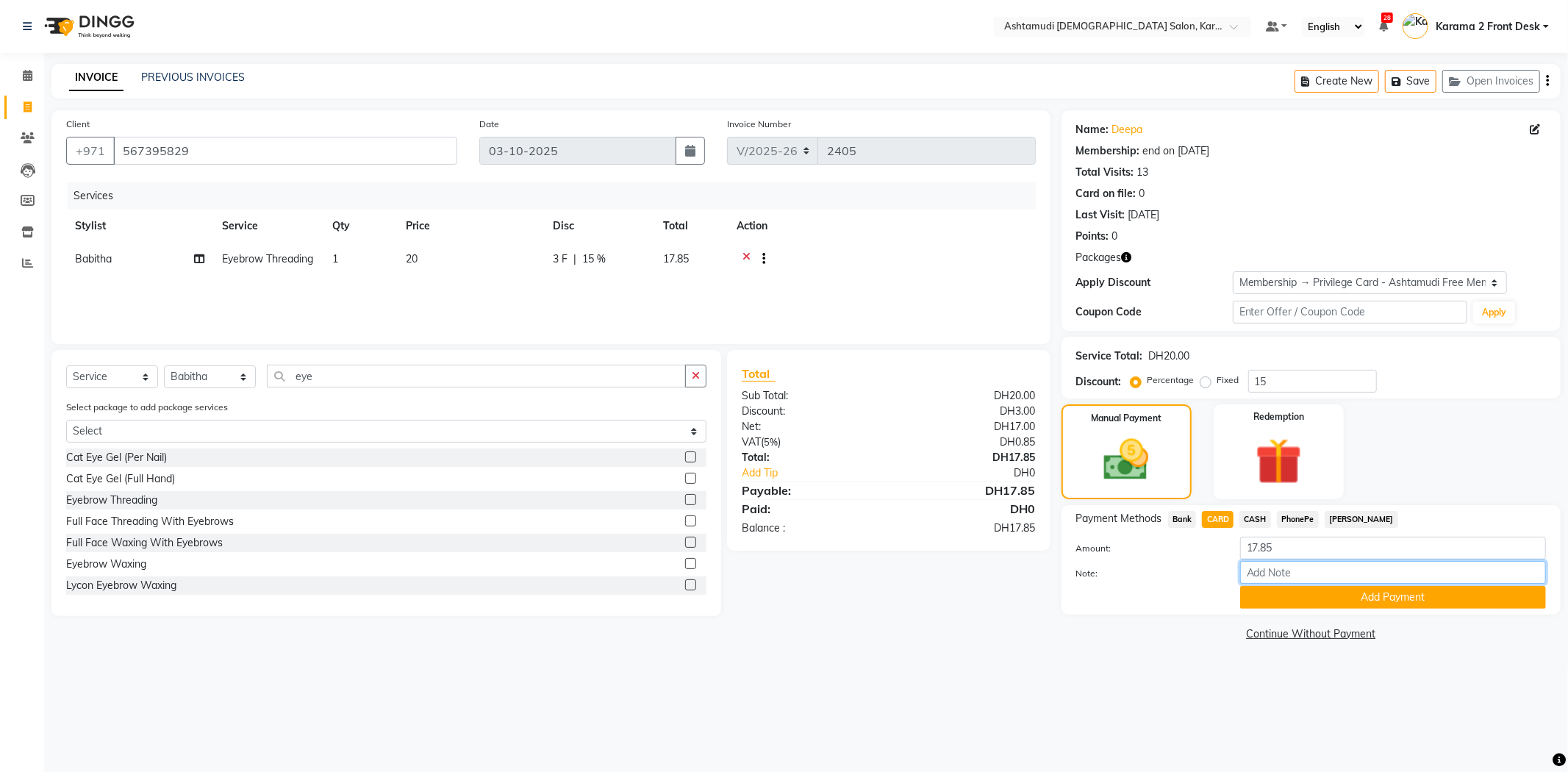
drag, startPoint x: 1270, startPoint y: 561, endPoint x: 1274, endPoint y: 573, distance: 12.6
click at [1270, 564] on input "Note:" at bounding box center [1392, 573] width 305 height 23
type input "[PERSON_NAME]"
click at [1313, 593] on button "Add Payment" at bounding box center [1392, 597] width 305 height 23
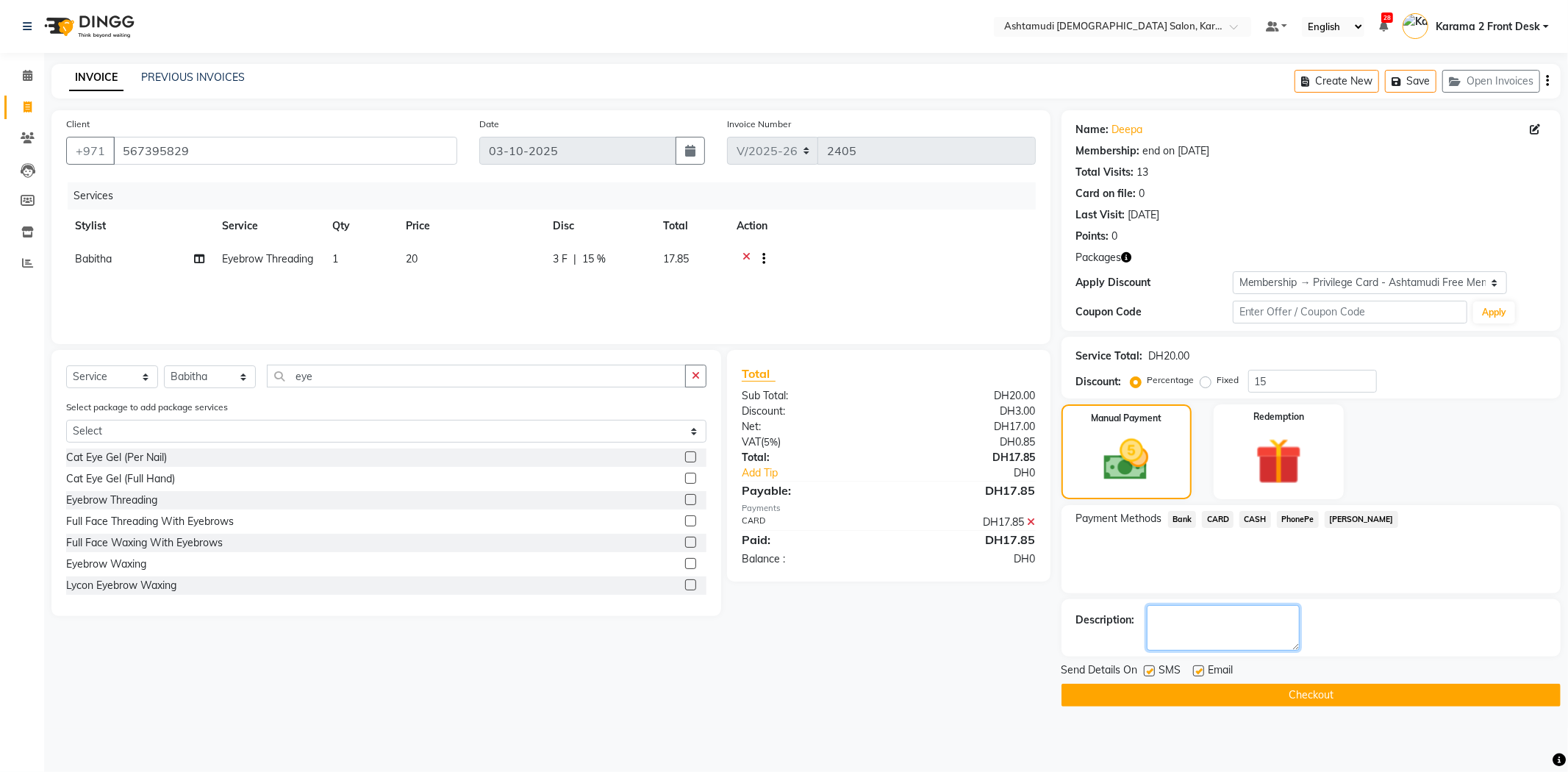
click at [1228, 636] on textarea at bounding box center [1222, 627] width 153 height 45
click at [1206, 623] on textarea at bounding box center [1222, 627] width 153 height 45
click at [1171, 679] on span "SMS" at bounding box center [1170, 671] width 22 height 18
click at [1169, 696] on button "Checkout" at bounding box center [1311, 695] width 499 height 23
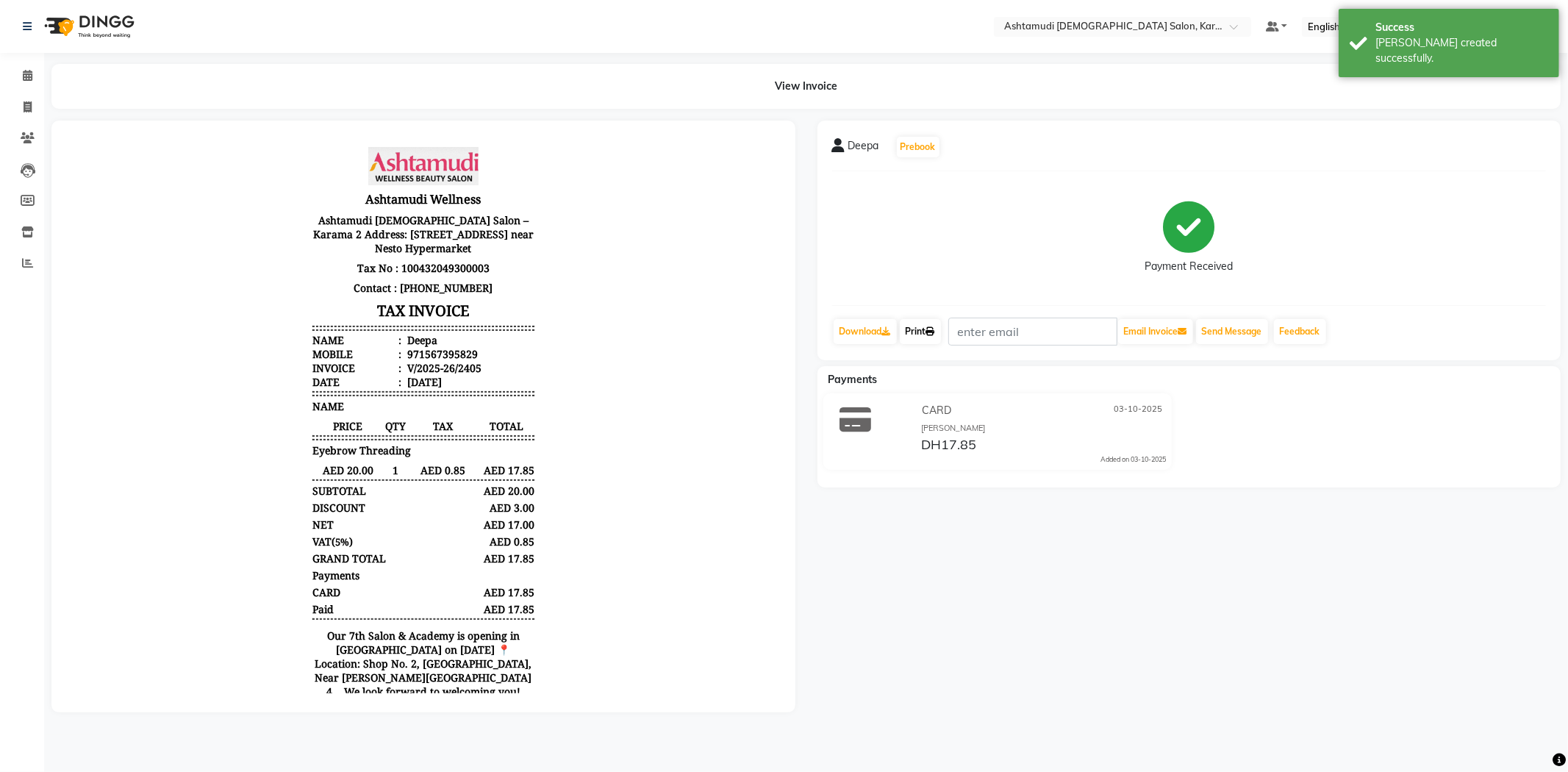
click at [902, 332] on link "Print" at bounding box center [920, 331] width 41 height 25
click at [15, 80] on span at bounding box center [27, 76] width 26 height 17
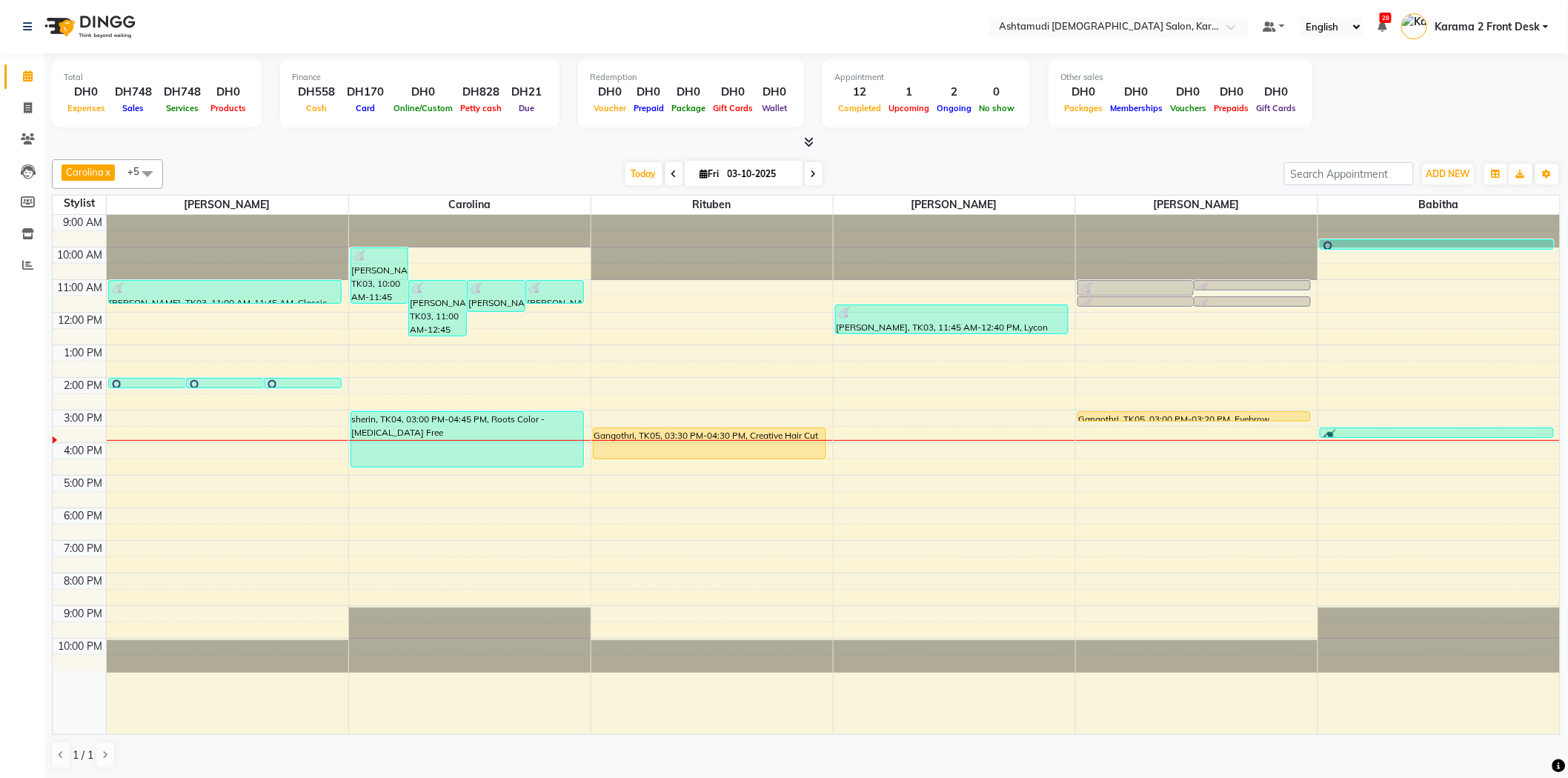
scroll to position [1, 0]
click at [457, 150] on div "Total DH0 Expenses DH748 Sales DH748 Services DH0 Products Finance DH558 Cash D…" at bounding box center [806, 415] width 1523 height 725
click at [384, 13] on nav "Select Location × Ashtamudi [DEMOGRAPHIC_DATA] Salon, Karama 2 Default Panel My…" at bounding box center [784, 27] width 1568 height 53
click at [476, 166] on div "[DATE] [DATE]" at bounding box center [724, 174] width 1107 height 22
click at [734, 438] on div "Gangothri, TK05, 03:30 PM-04:30 PM, Creative Hair Cut" at bounding box center [710, 443] width 233 height 30
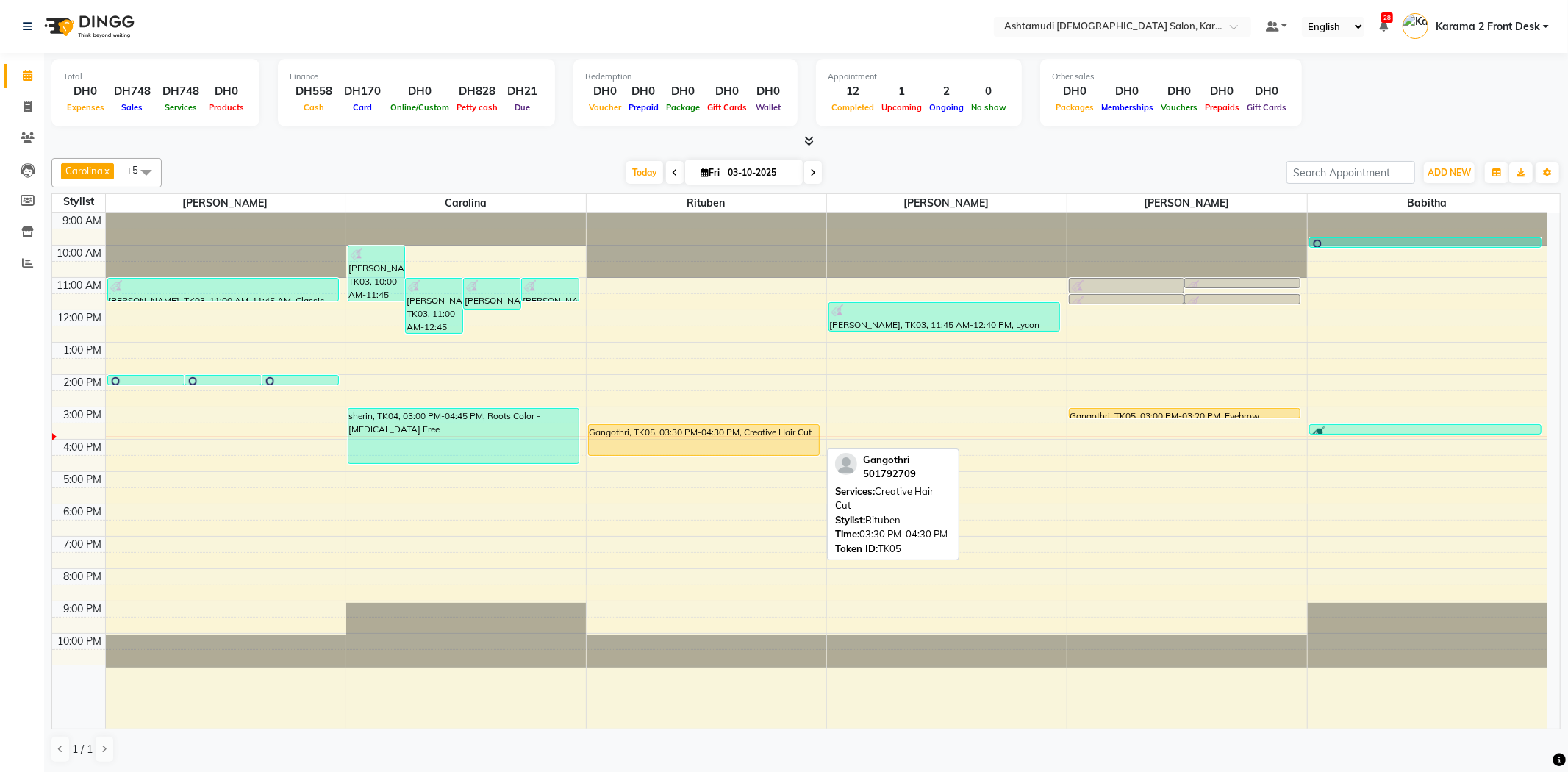
select select "1"
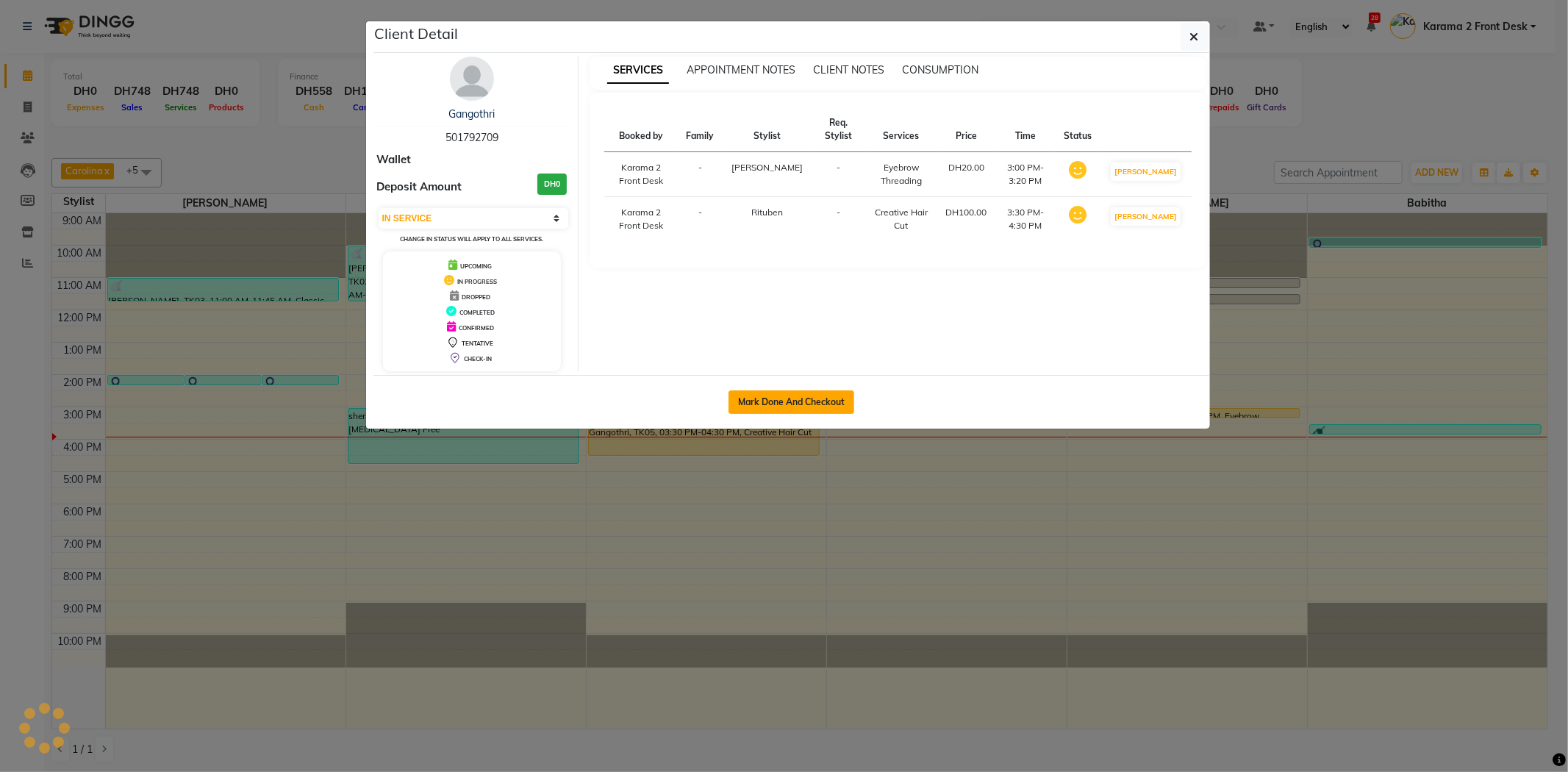
click at [804, 405] on button "Mark Done And Checkout" at bounding box center [790, 401] width 126 height 23
select select "service"
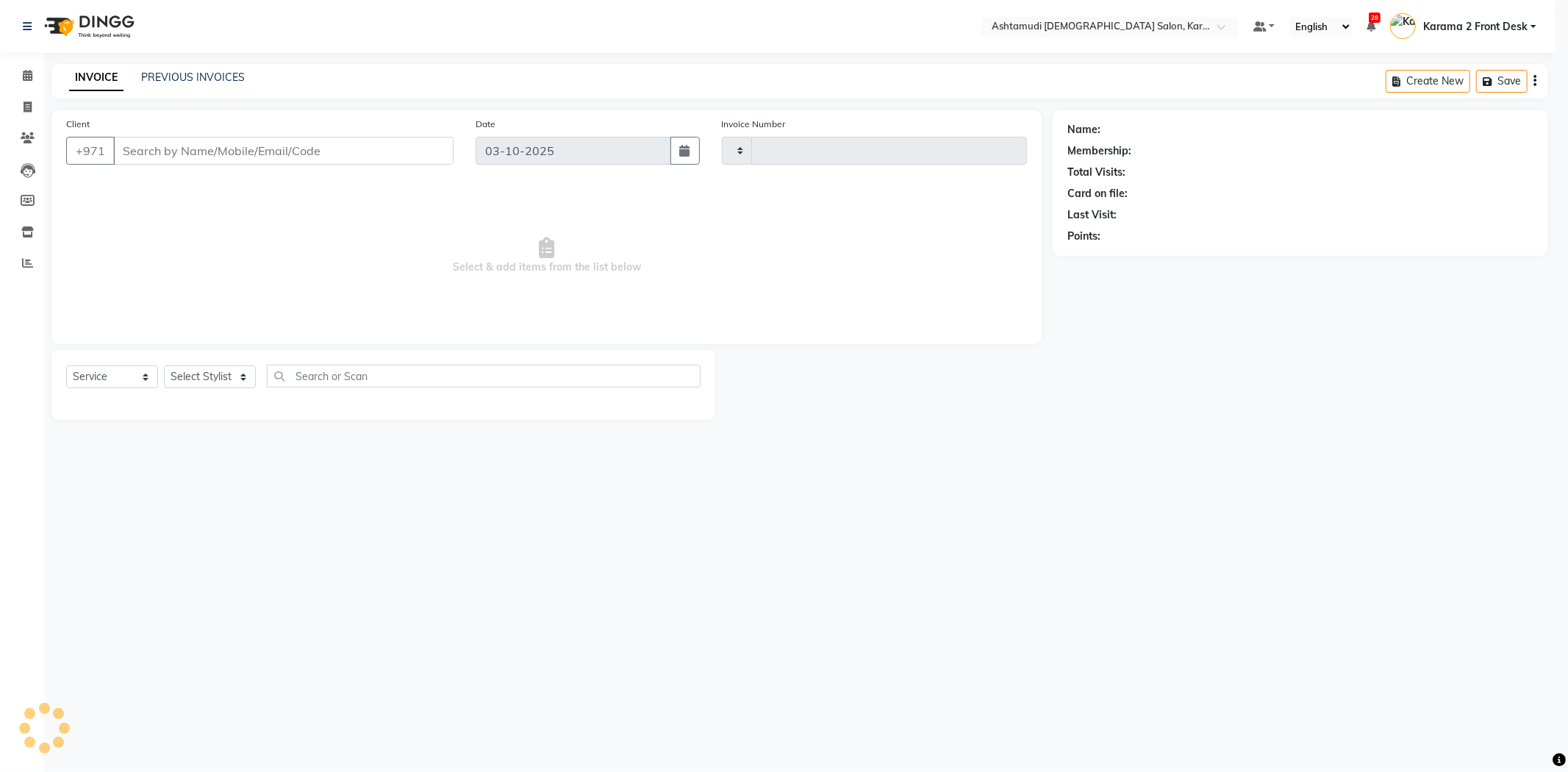
type input "2406"
select select "7424"
type input "501792709"
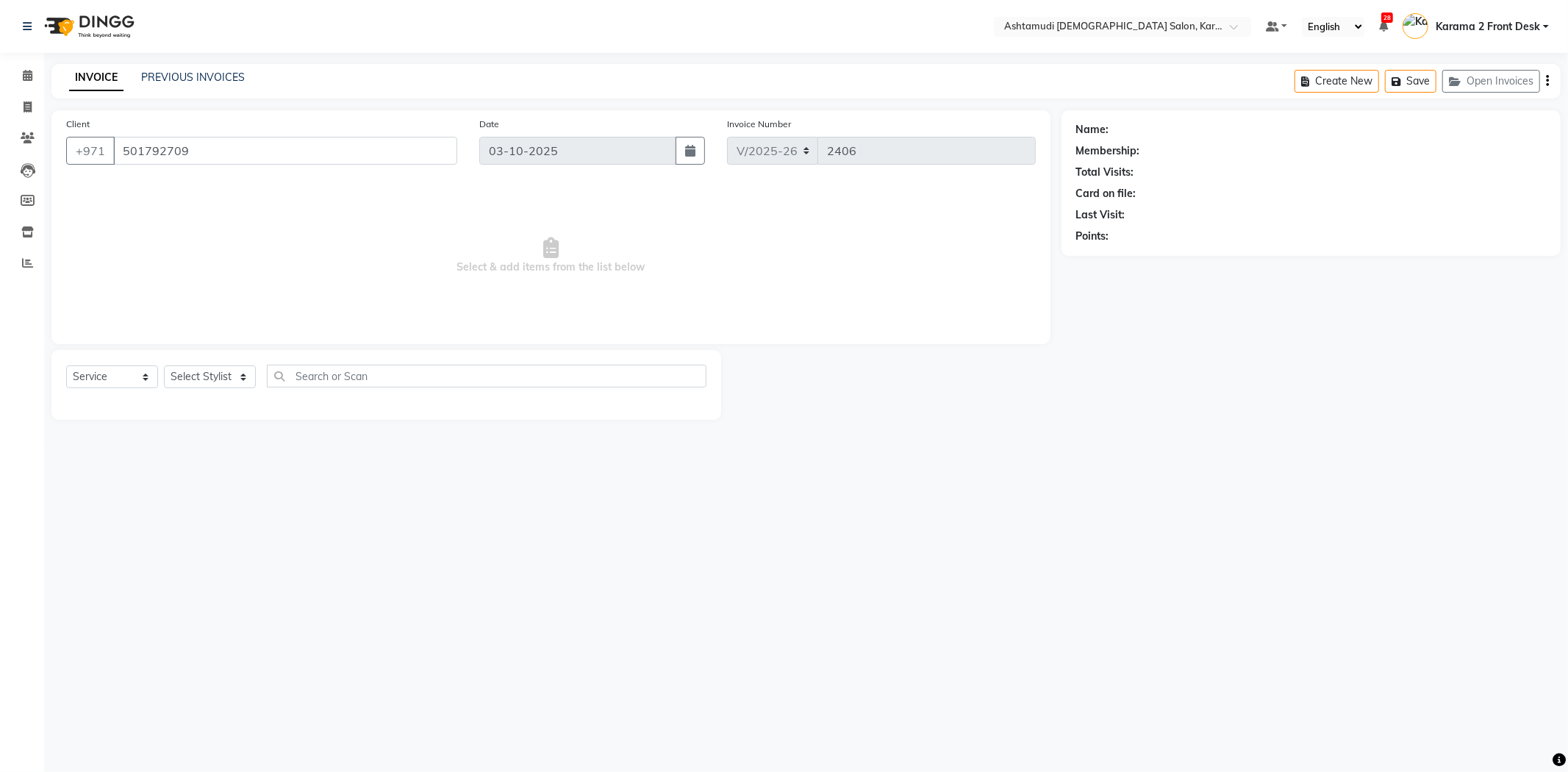
select select "71373"
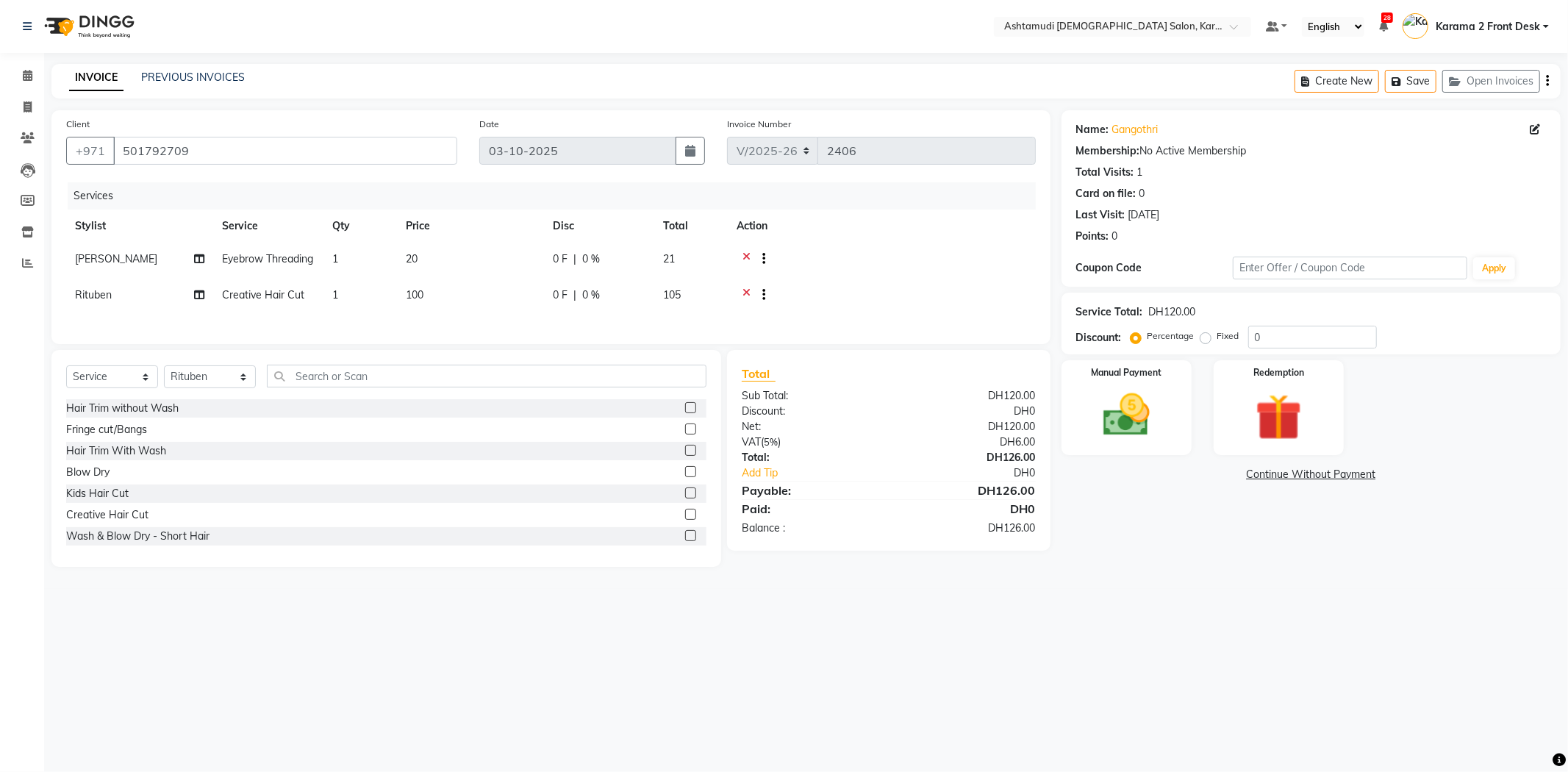
drag, startPoint x: 814, startPoint y: 264, endPoint x: 795, endPoint y: 265, distance: 19.0
click at [816, 264] on div at bounding box center [881, 260] width 290 height 18
click at [823, 279] on td at bounding box center [882, 261] width 308 height 36
drag, startPoint x: 1287, startPoint y: 333, endPoint x: 1188, endPoint y: 333, distance: 99.0
click at [1188, 333] on div "Percentage Fixed 0" at bounding box center [1255, 337] width 243 height 23
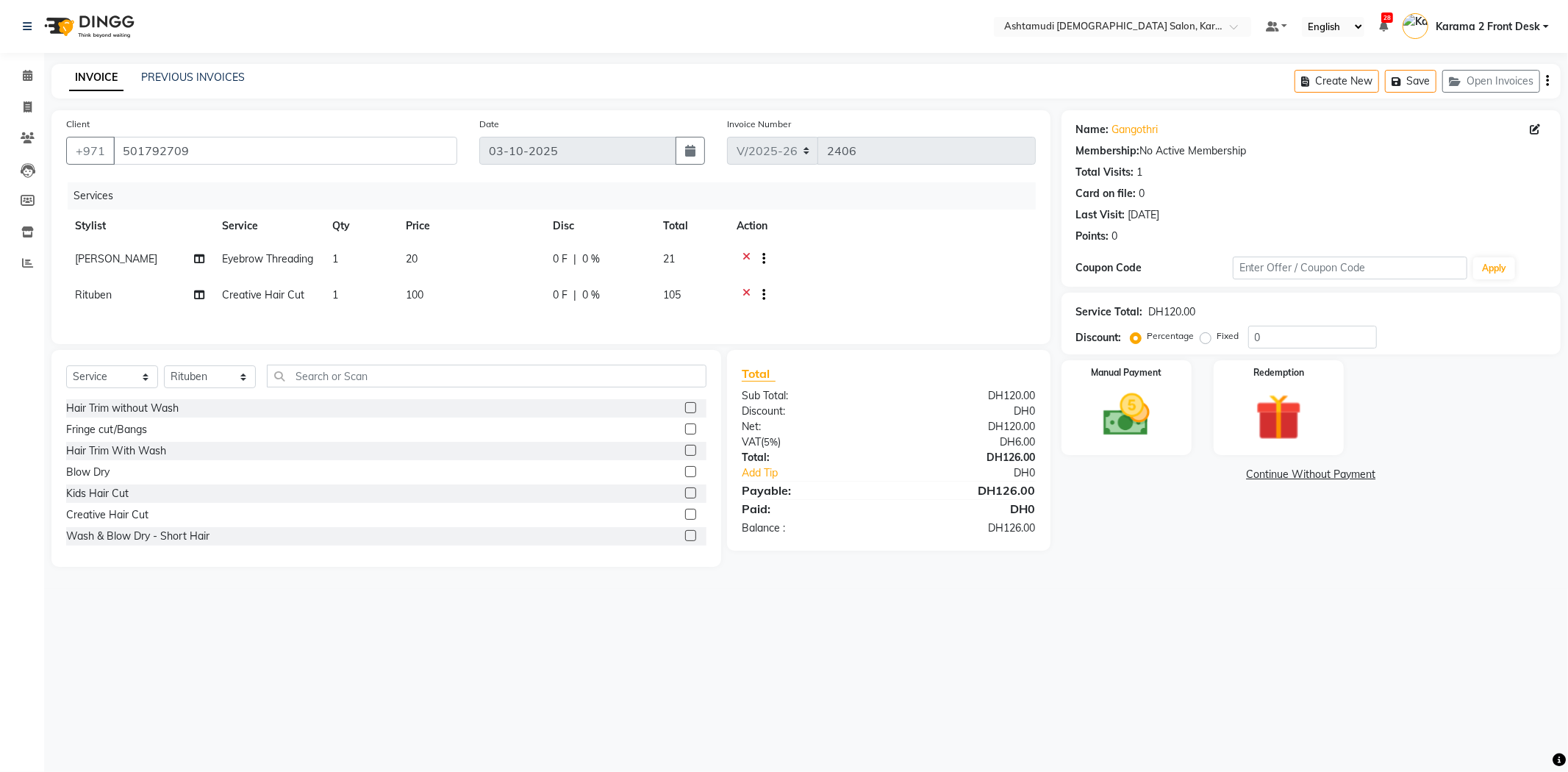
click at [906, 245] on td at bounding box center [882, 261] width 308 height 36
click at [829, 274] on td at bounding box center [882, 261] width 308 height 36
drag, startPoint x: 1193, startPoint y: 311, endPoint x: 1125, endPoint y: 288, distance: 71.8
click at [1125, 288] on div "Name: Gangothri Membership: No Active Membership Total Visits: 1 Card on file: …" at bounding box center [1317, 339] width 510 height 457
type input "15"
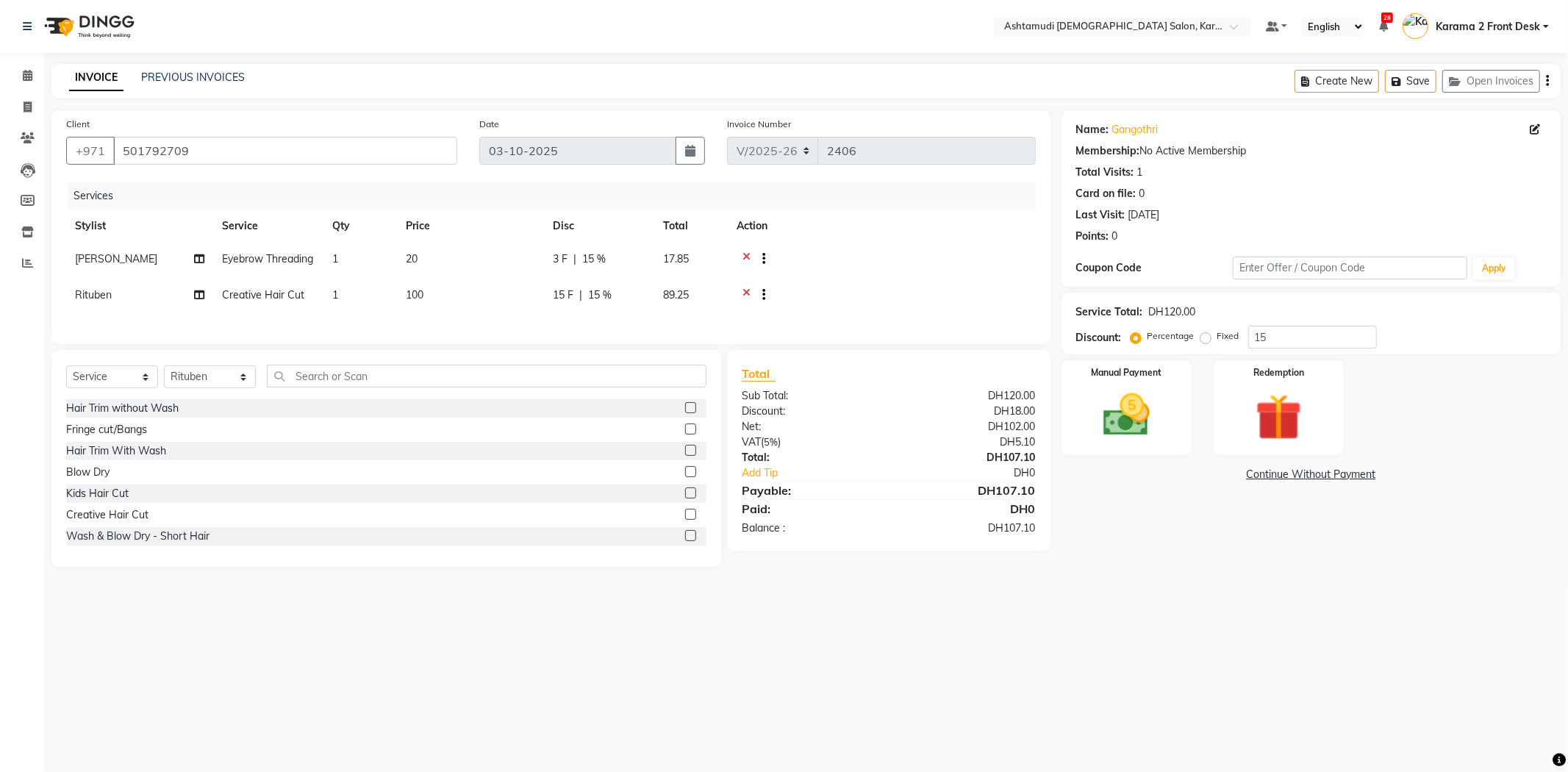
drag, startPoint x: 616, startPoint y: 79, endPoint x: 254, endPoint y: 8, distance: 368.9
click at [604, 75] on div "INVOICE PREVIOUS INVOICES Create New Save Open Invoices" at bounding box center [806, 81] width 1509 height 34
click at [198, 13] on nav "Select Location × Ashtamudi Ladies Salon, Karama 2 Default Panel My Panel Engli…" at bounding box center [784, 27] width 1568 height 53
drag, startPoint x: 195, startPoint y: 83, endPoint x: 916, endPoint y: 116, distance: 721.8
click at [195, 83] on link "PREVIOUS INVOICES" at bounding box center [192, 76] width 104 height 13
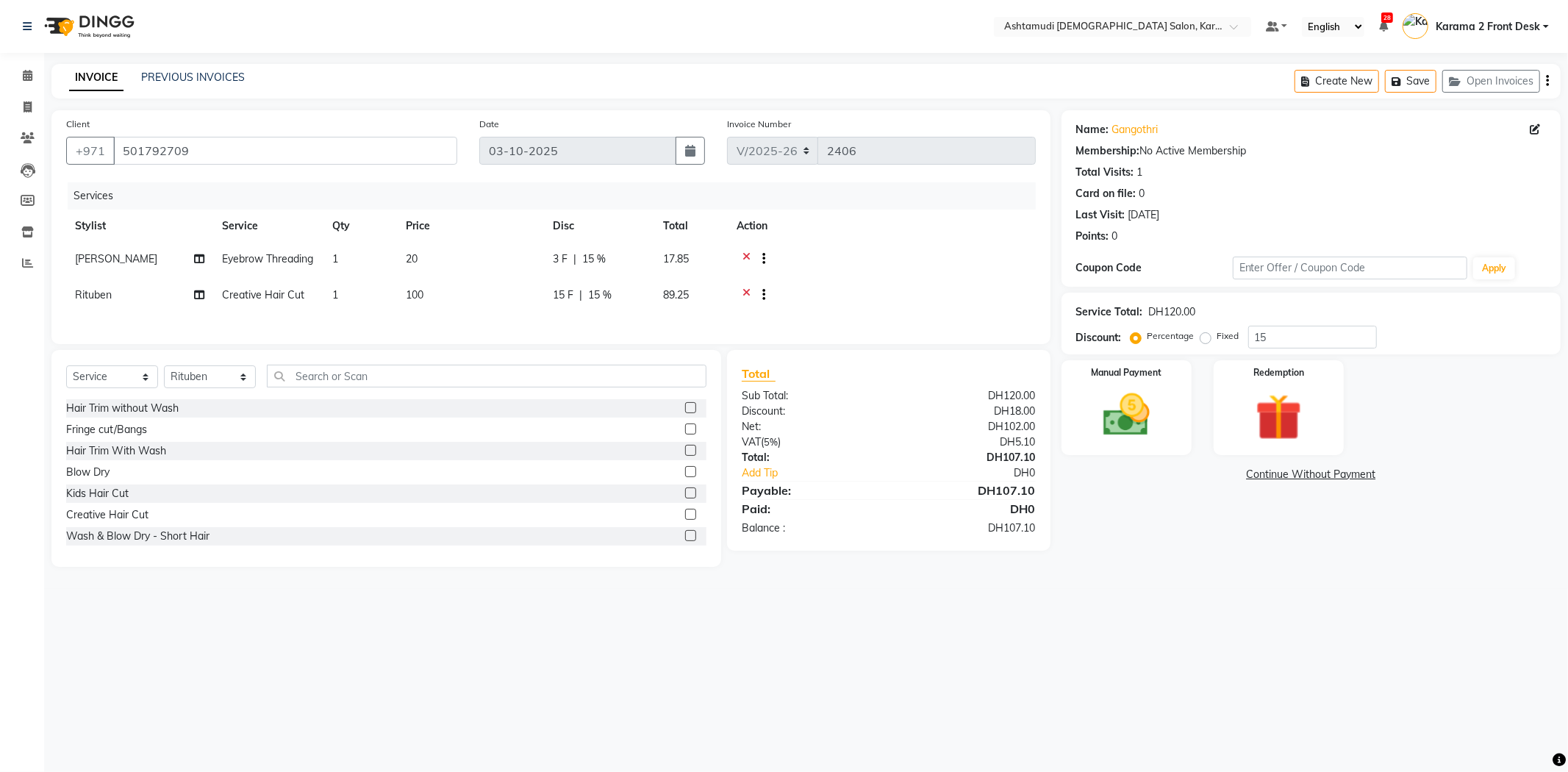
click at [516, 86] on div "INVOICE PREVIOUS INVOICES Create New Save Open Invoices" at bounding box center [806, 81] width 1509 height 34
click at [1130, 417] on img at bounding box center [1127, 415] width 79 height 56
click at [1016, 268] on div at bounding box center [881, 260] width 290 height 18
click at [1222, 469] on span "CARD" at bounding box center [1217, 476] width 32 height 17
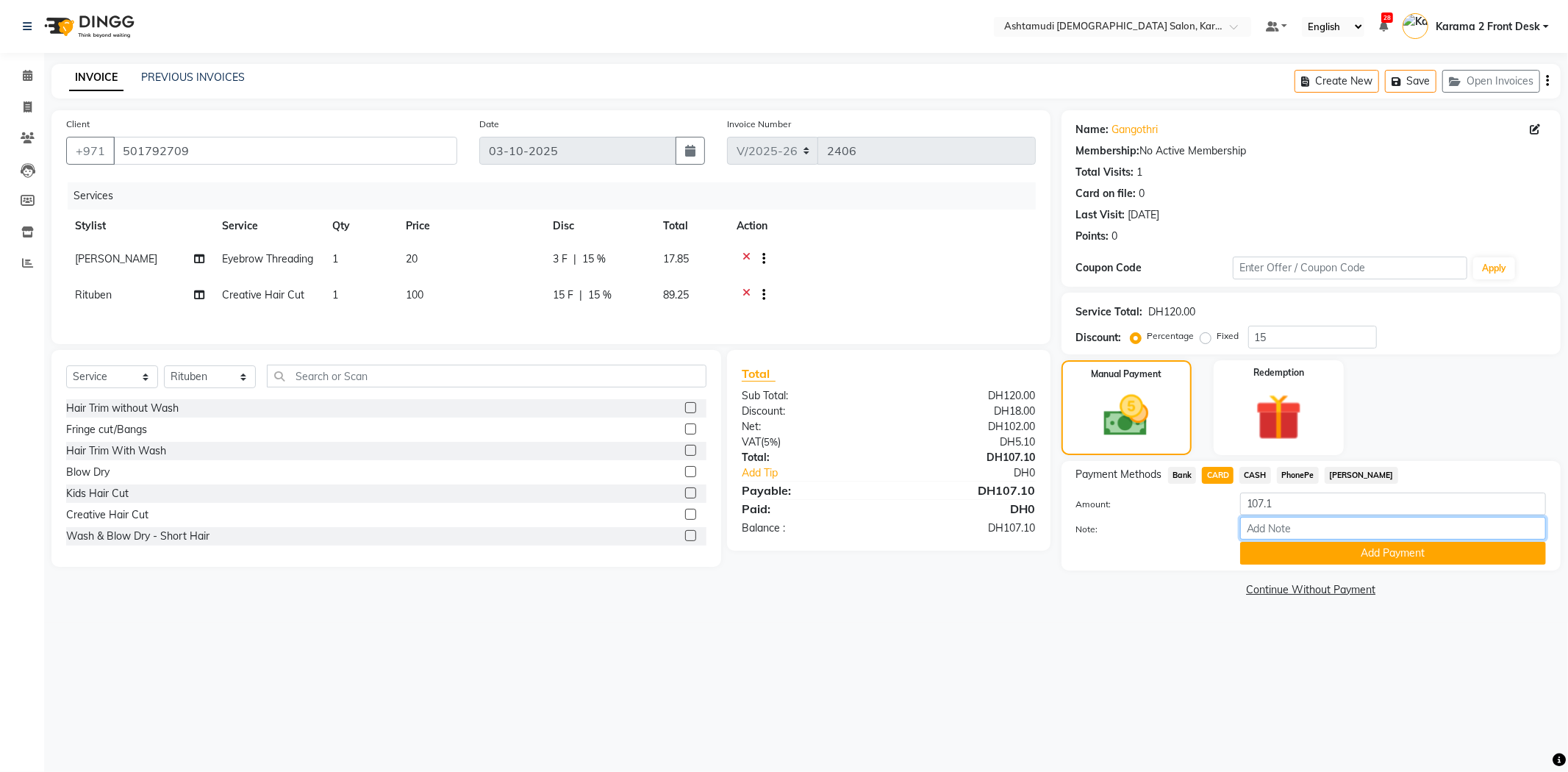
click at [1264, 524] on input "Note:" at bounding box center [1392, 528] width 305 height 23
type input "swathy"
click at [1279, 547] on button "Add Payment" at bounding box center [1392, 553] width 305 height 23
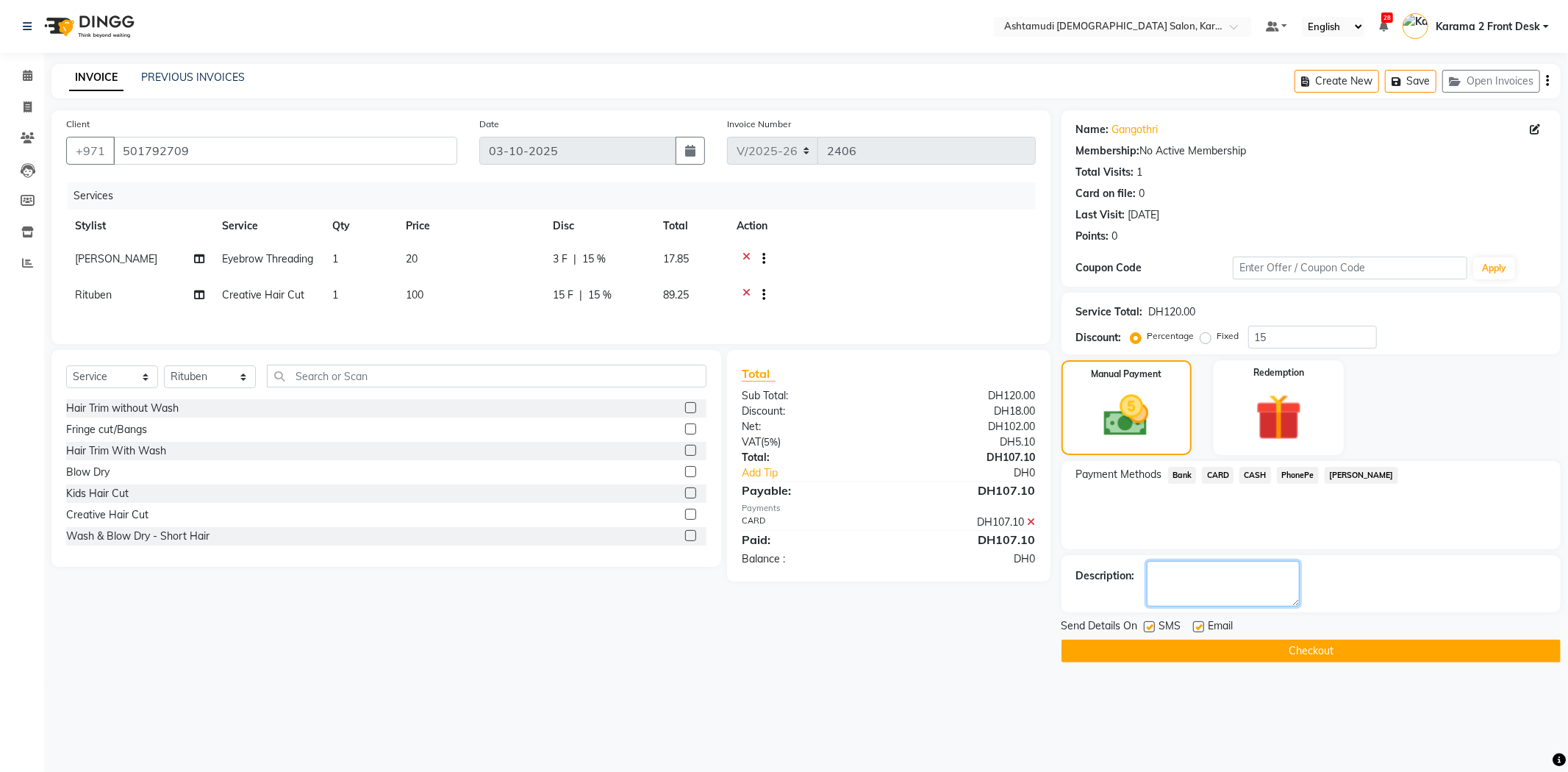
click at [1217, 582] on textarea at bounding box center [1222, 584] width 153 height 45
click at [1151, 630] on label at bounding box center [1149, 627] width 11 height 11
click at [1151, 630] on input "checkbox" at bounding box center [1148, 627] width 9 height 9
checkbox input "false"
click at [1197, 624] on label at bounding box center [1198, 627] width 11 height 11
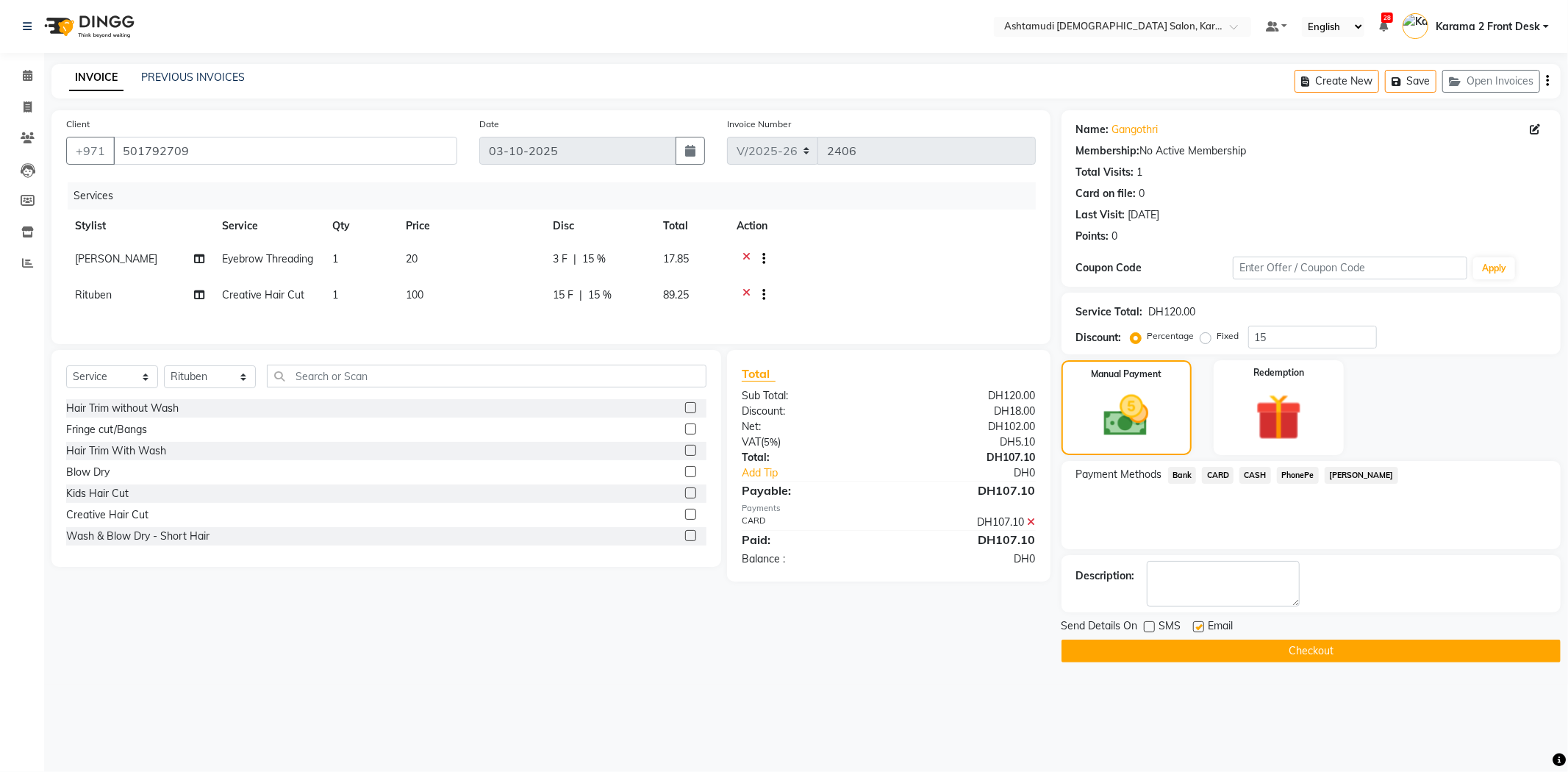
click at [1197, 624] on input "checkbox" at bounding box center [1197, 627] width 9 height 9
checkbox input "false"
click at [1203, 587] on textarea at bounding box center [1222, 584] width 153 height 45
click at [1068, 524] on div "Payment Methods Bank CARD CASH PhonePe Tamara" at bounding box center [1311, 505] width 499 height 88
click at [934, 296] on td at bounding box center [882, 297] width 308 height 36
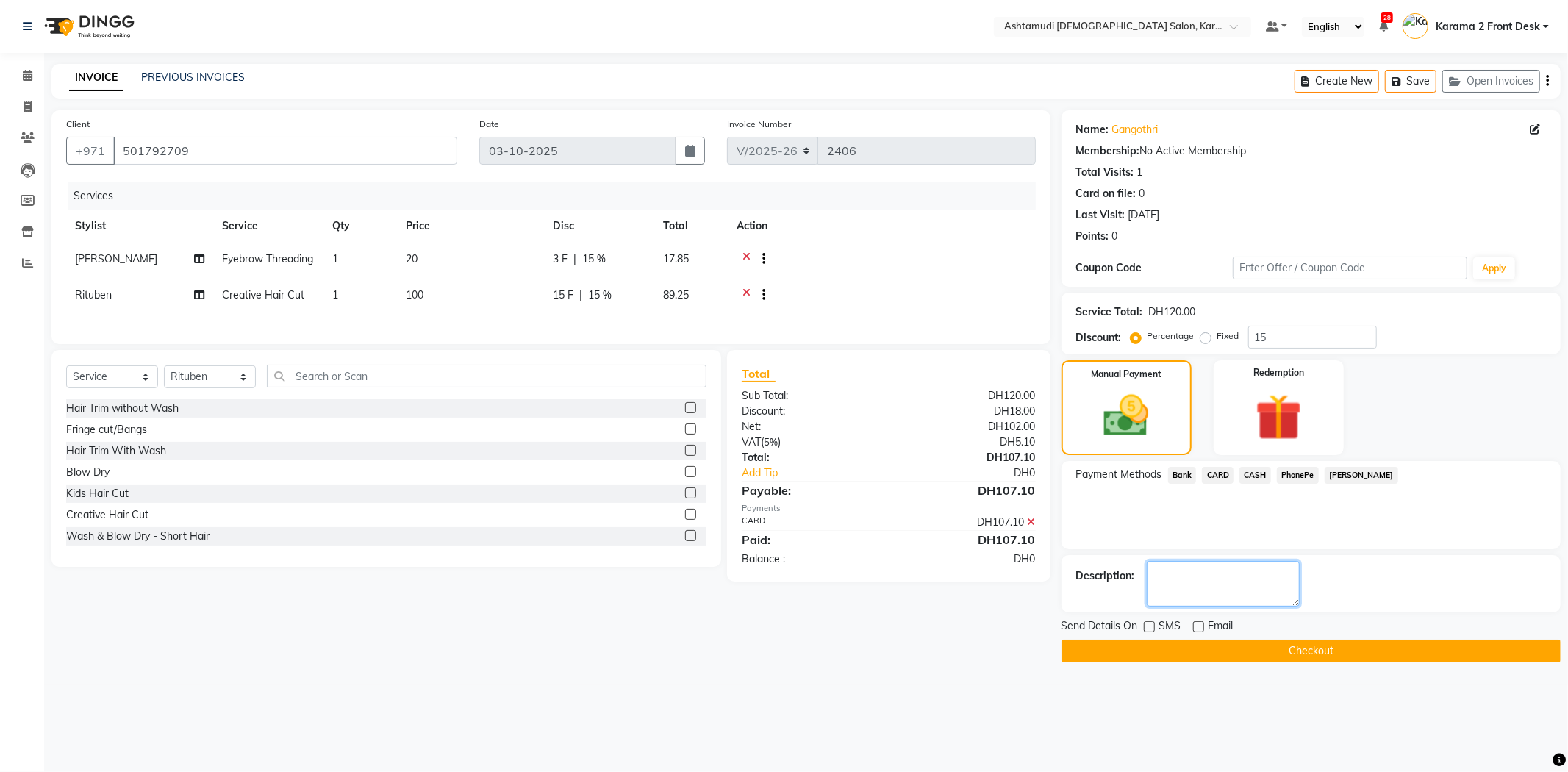
click at [1185, 590] on textarea at bounding box center [1222, 584] width 153 height 45
drag, startPoint x: 829, startPoint y: 247, endPoint x: 1191, endPoint y: 506, distance: 445.1
click at [837, 256] on td at bounding box center [882, 261] width 308 height 36
drag, startPoint x: 1244, startPoint y: 567, endPoint x: 1239, endPoint y: 577, distance: 11.2
click at [1244, 565] on textarea at bounding box center [1222, 584] width 153 height 45
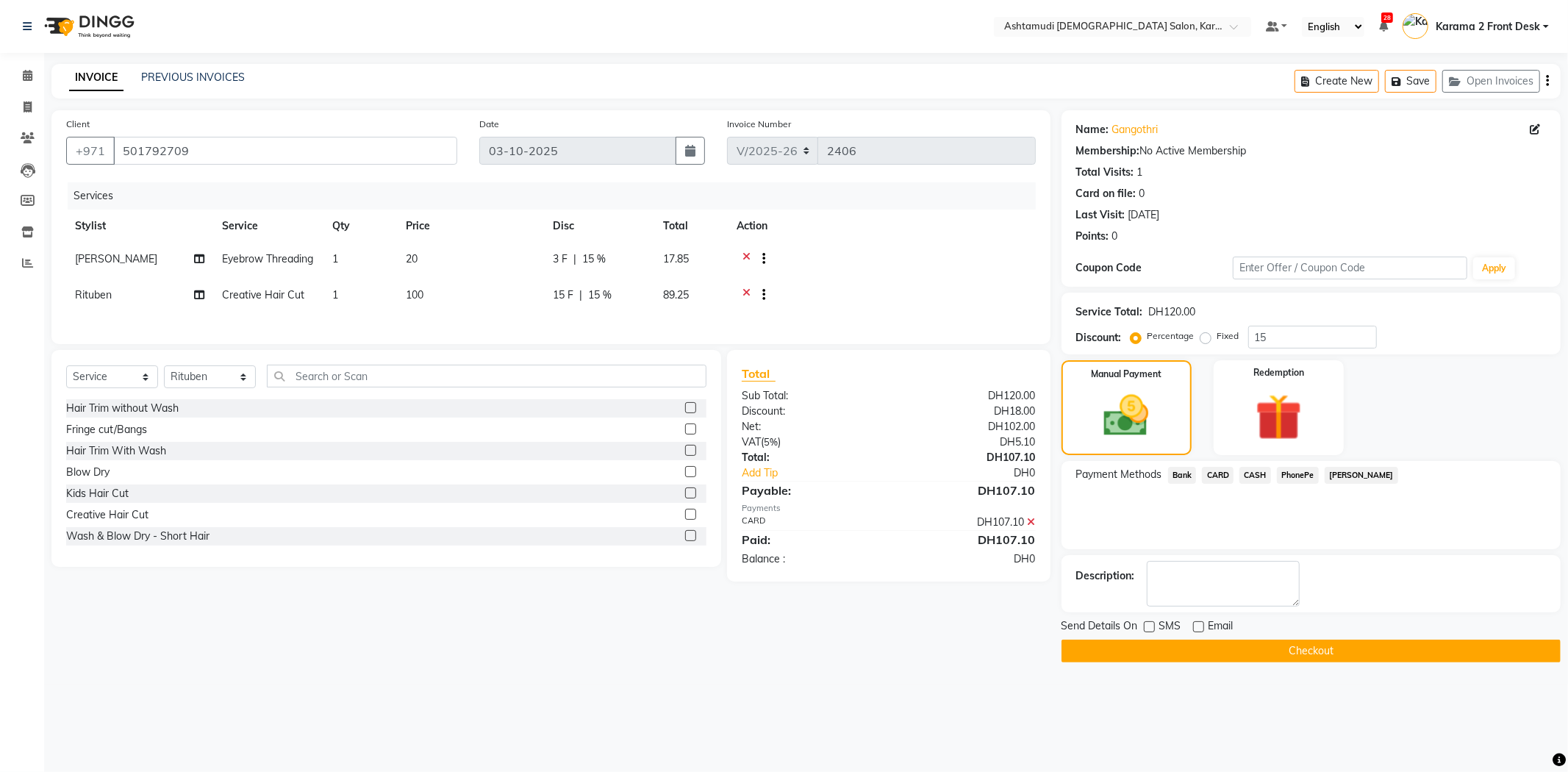
click at [1226, 661] on button "Checkout" at bounding box center [1311, 650] width 499 height 23
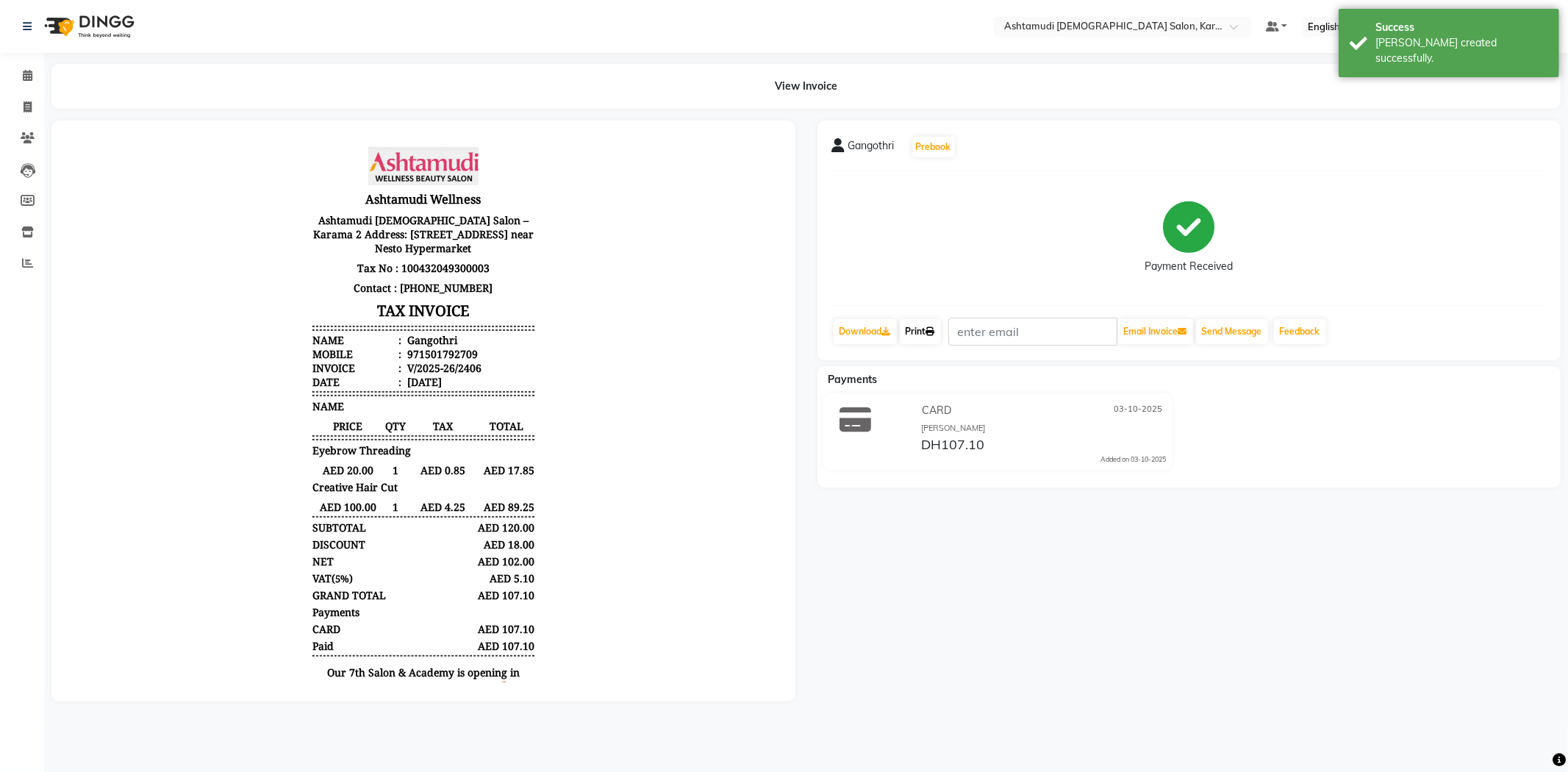
click at [926, 330] on link "Print" at bounding box center [920, 331] width 41 height 25
click at [26, 71] on icon at bounding box center [27, 75] width 9 height 11
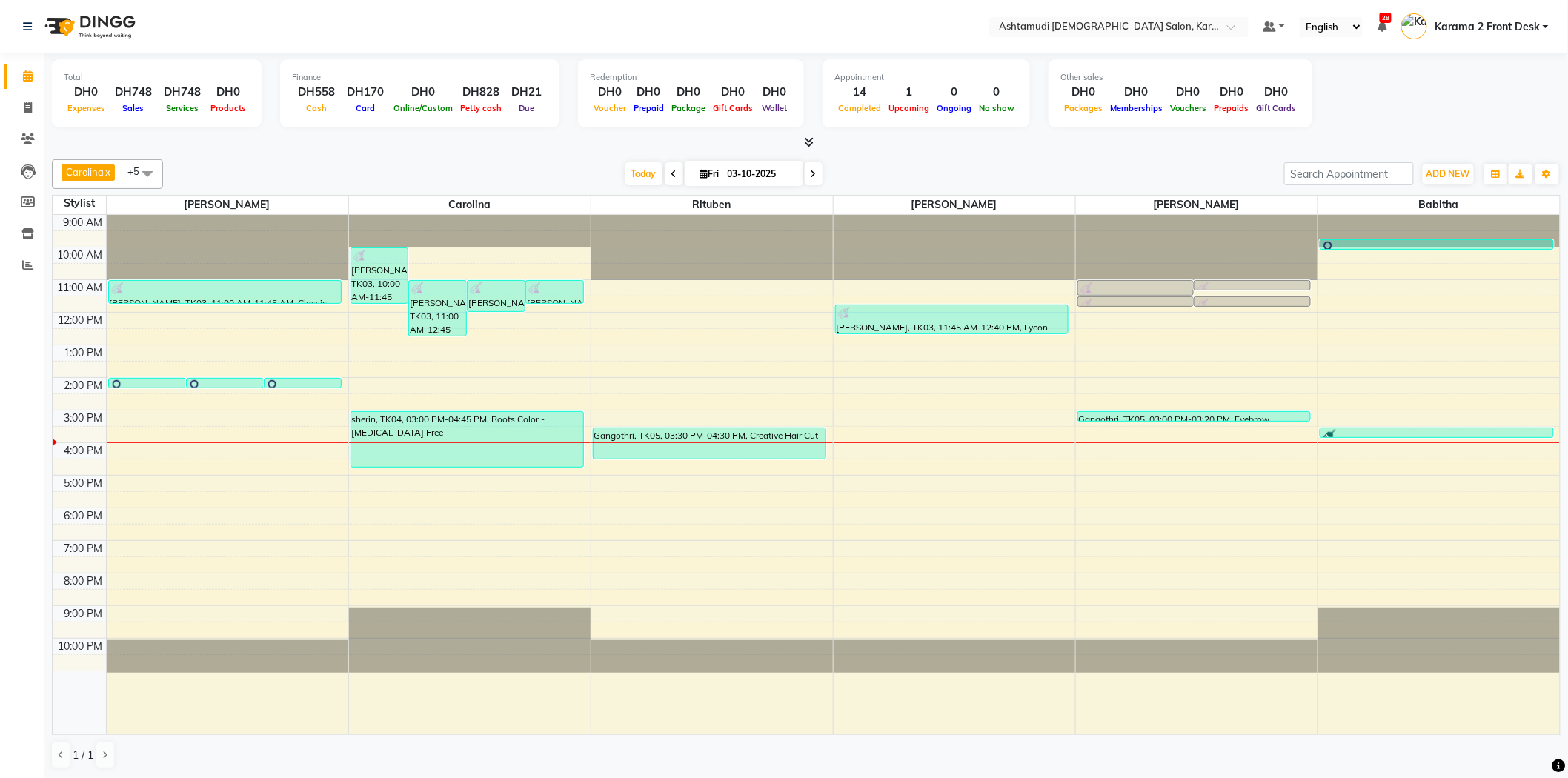
drag, startPoint x: 402, startPoint y: 144, endPoint x: 0, endPoint y: 121, distance: 402.7
click at [392, 142] on div at bounding box center [806, 142] width 1508 height 16
drag, startPoint x: 11, startPoint y: 135, endPoint x: 29, endPoint y: 135, distance: 18.0
click at [11, 135] on link "Clients" at bounding box center [22, 140] width 35 height 24
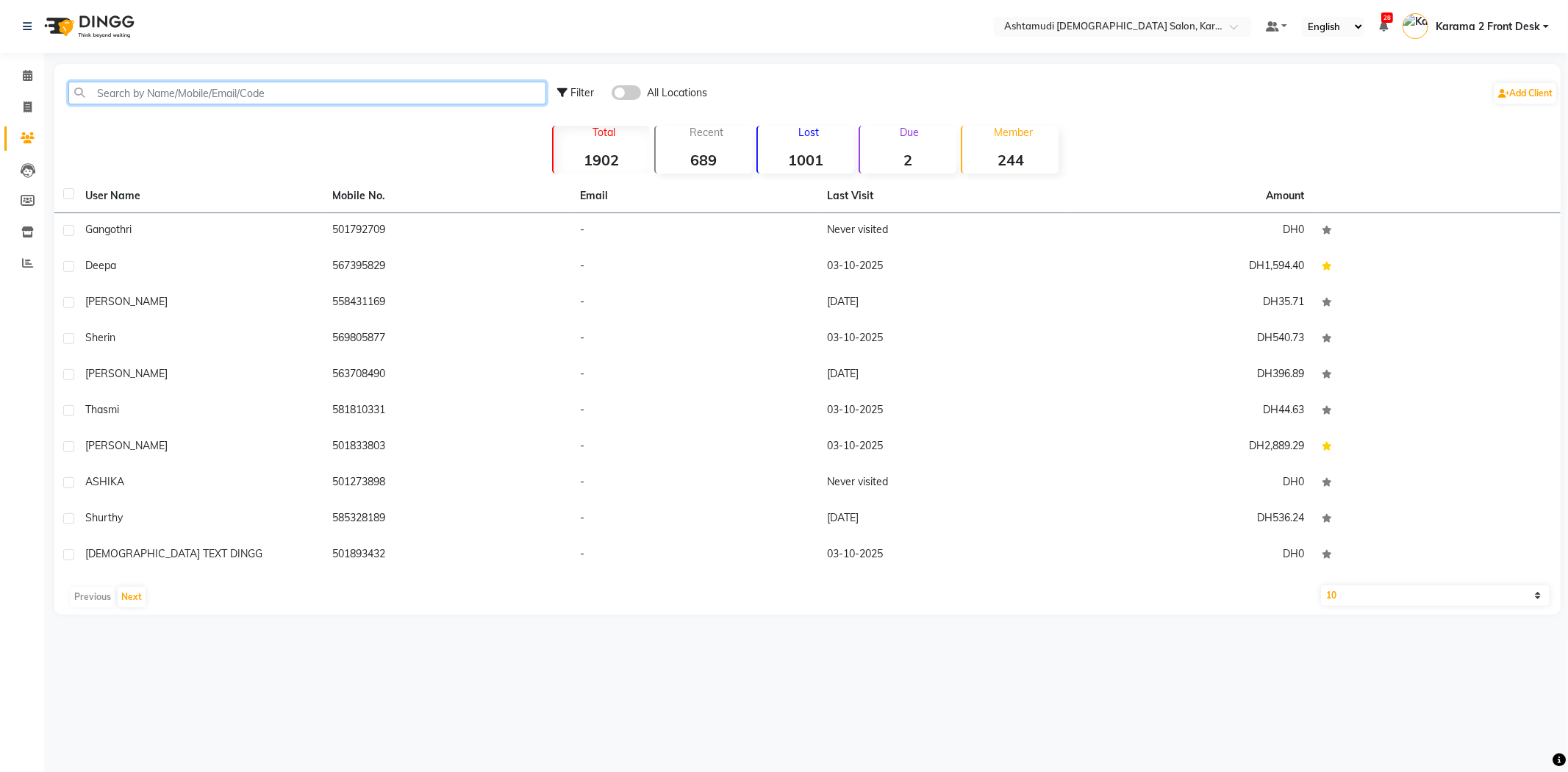
click at [149, 90] on input "text" at bounding box center [307, 92] width 477 height 23
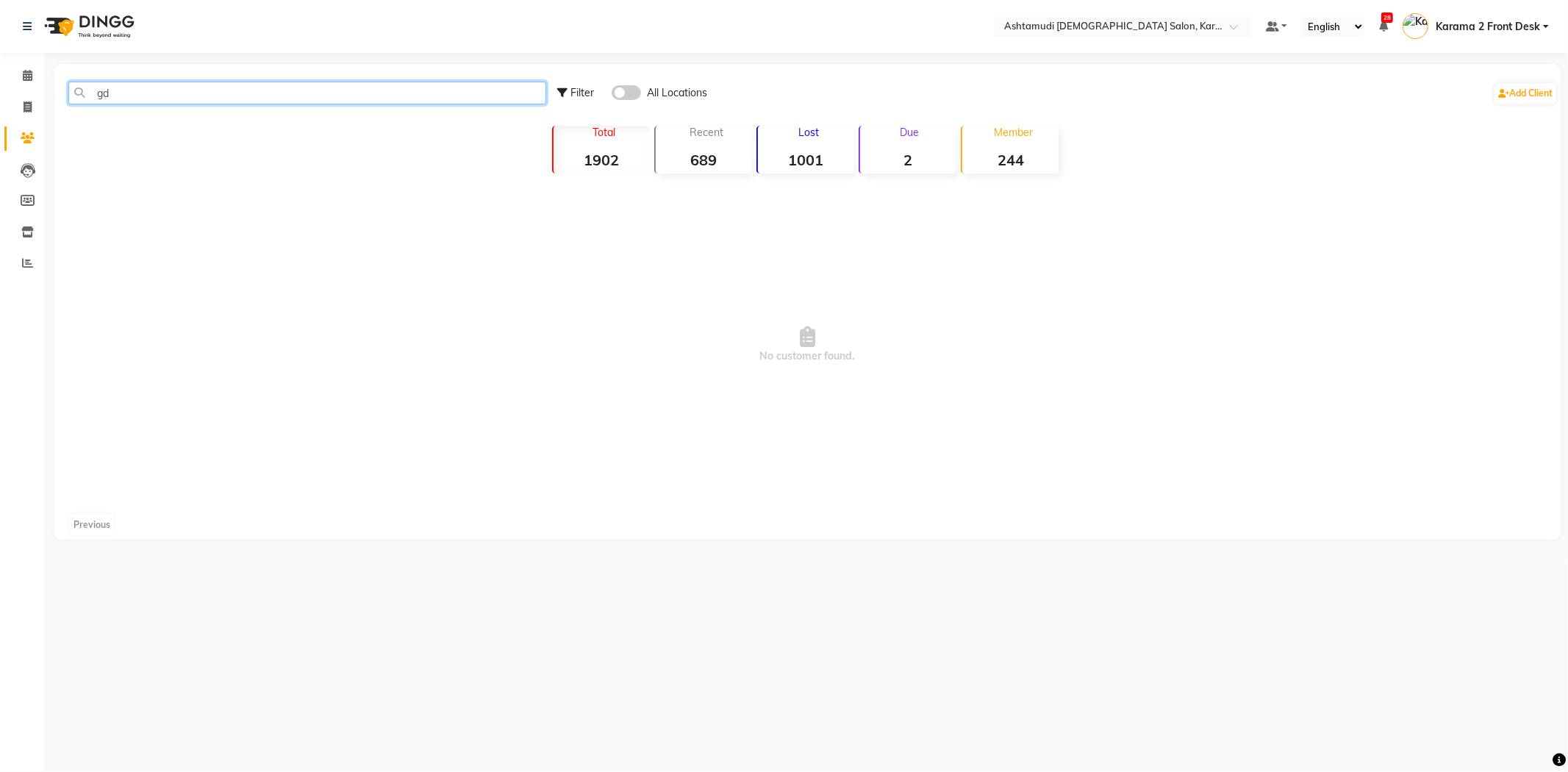
type input "g"
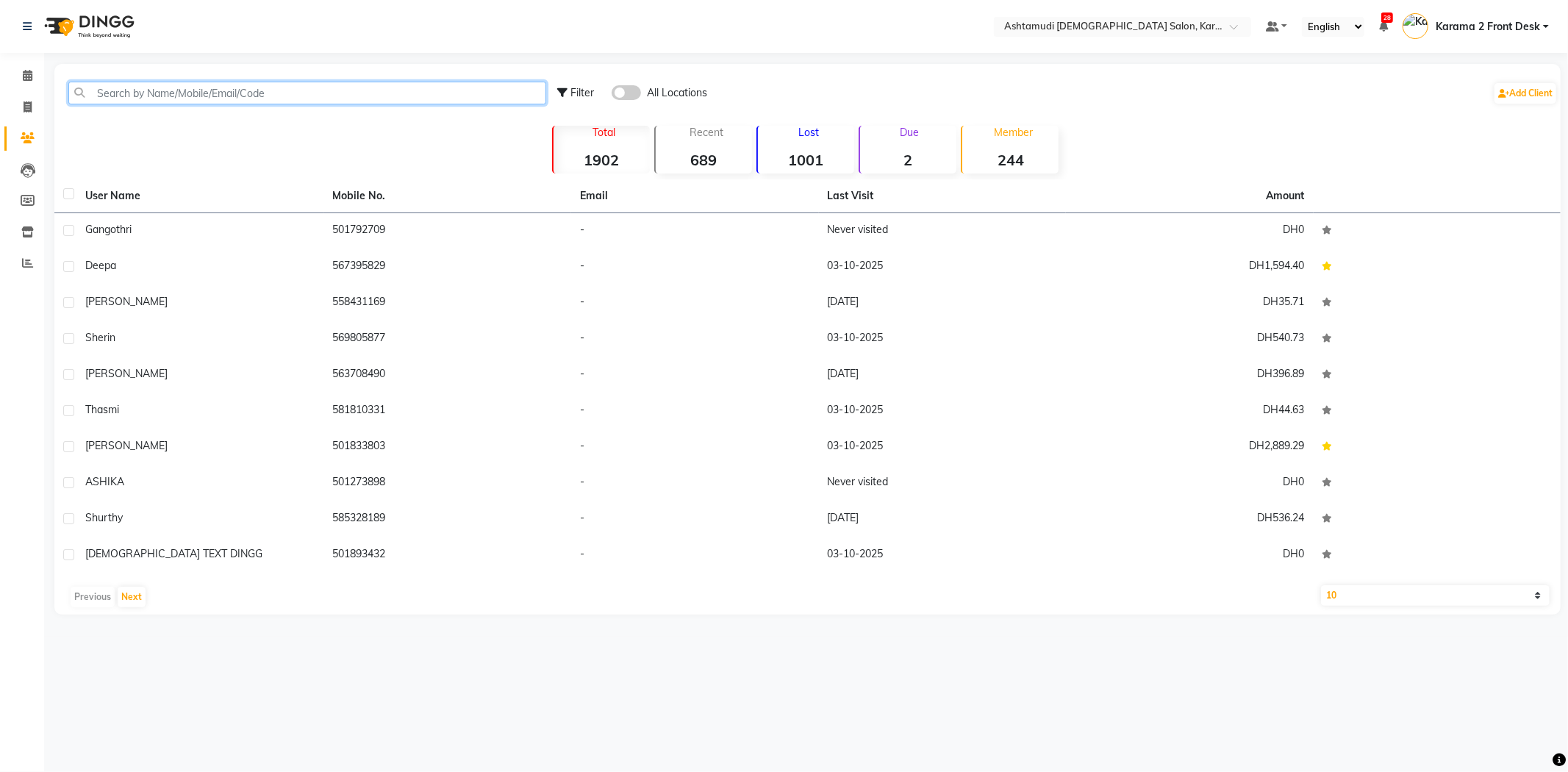
type input "h"
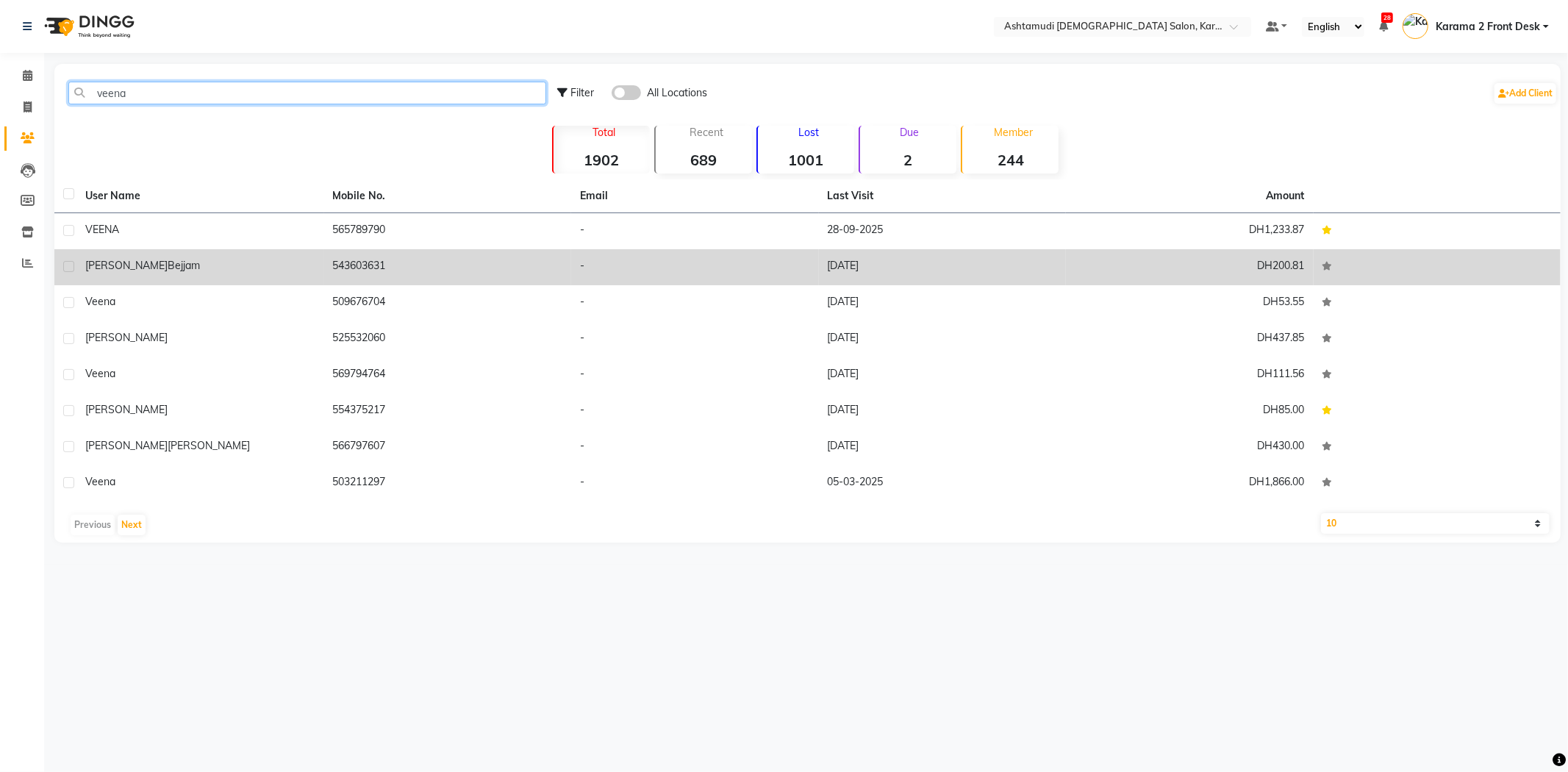
type input "veena"
click at [269, 284] on td "[PERSON_NAME]" at bounding box center [200, 267] width 248 height 36
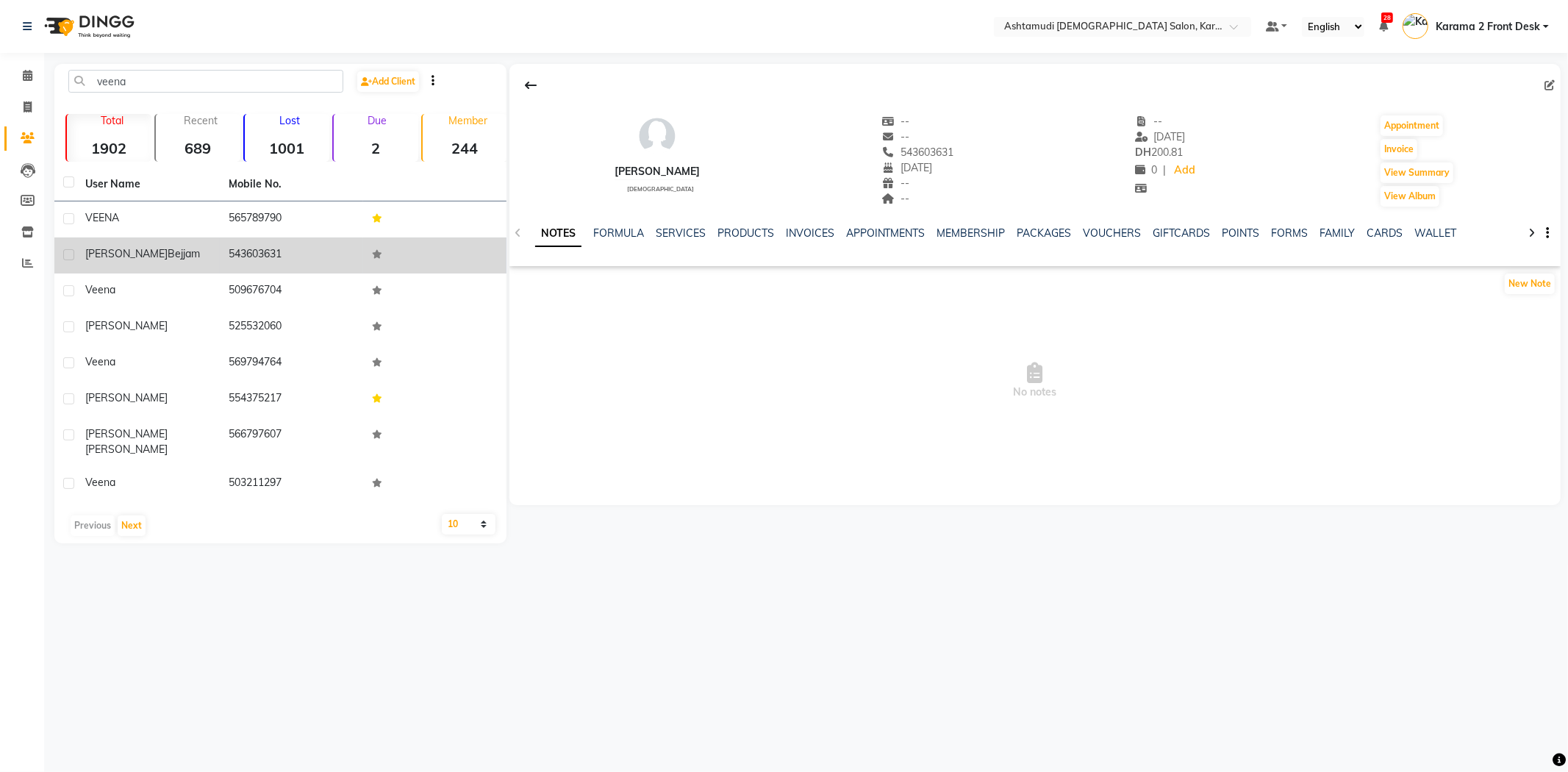
drag, startPoint x: 275, startPoint y: 297, endPoint x: 302, endPoint y: 269, distance: 38.9
click at [278, 297] on td "509676704" at bounding box center [292, 292] width 144 height 36
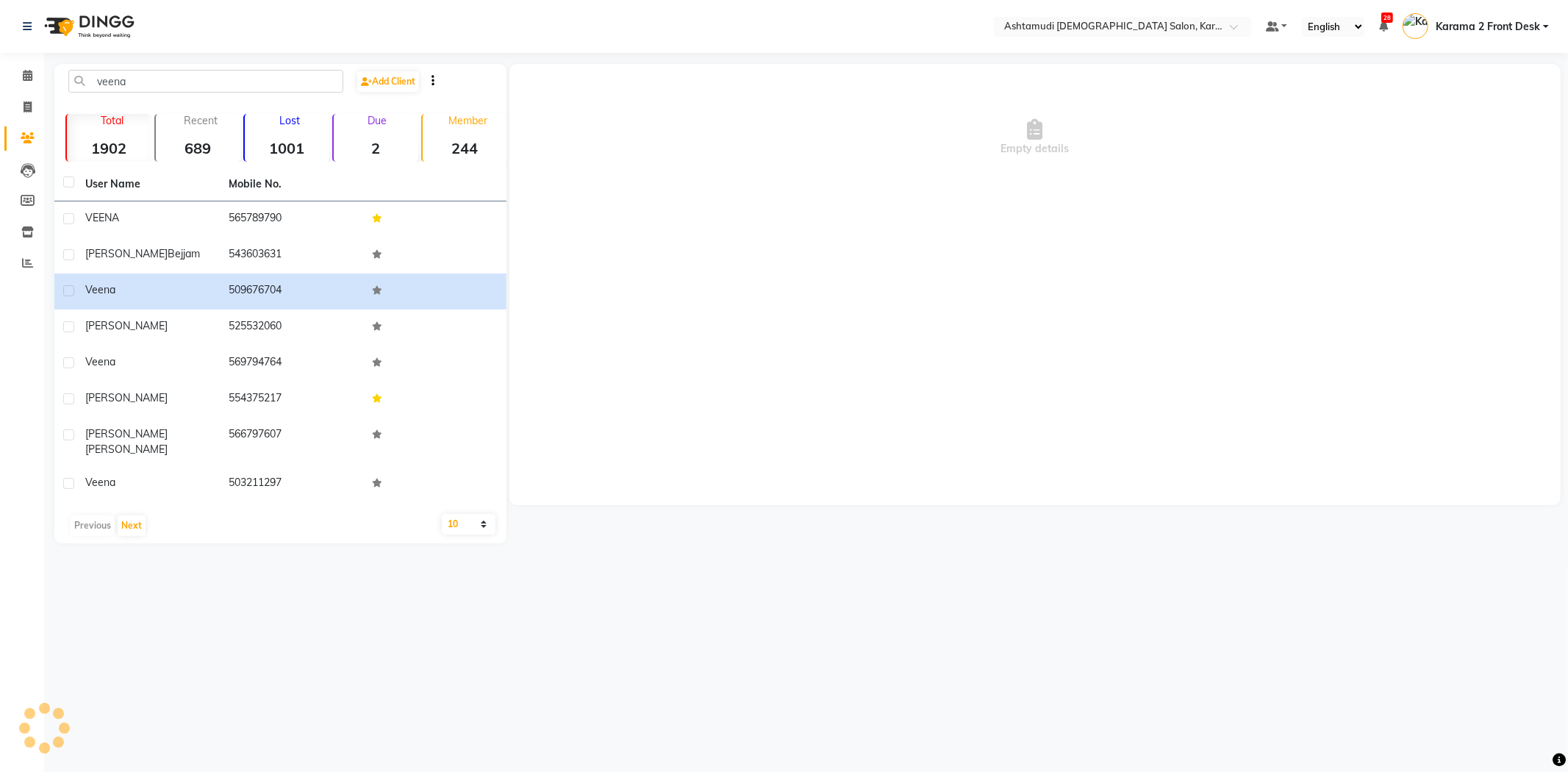
click at [285, 134] on div "Lost 1001" at bounding box center [286, 138] width 86 height 48
click at [381, 144] on strong "2" at bounding box center [376, 147] width 85 height 18
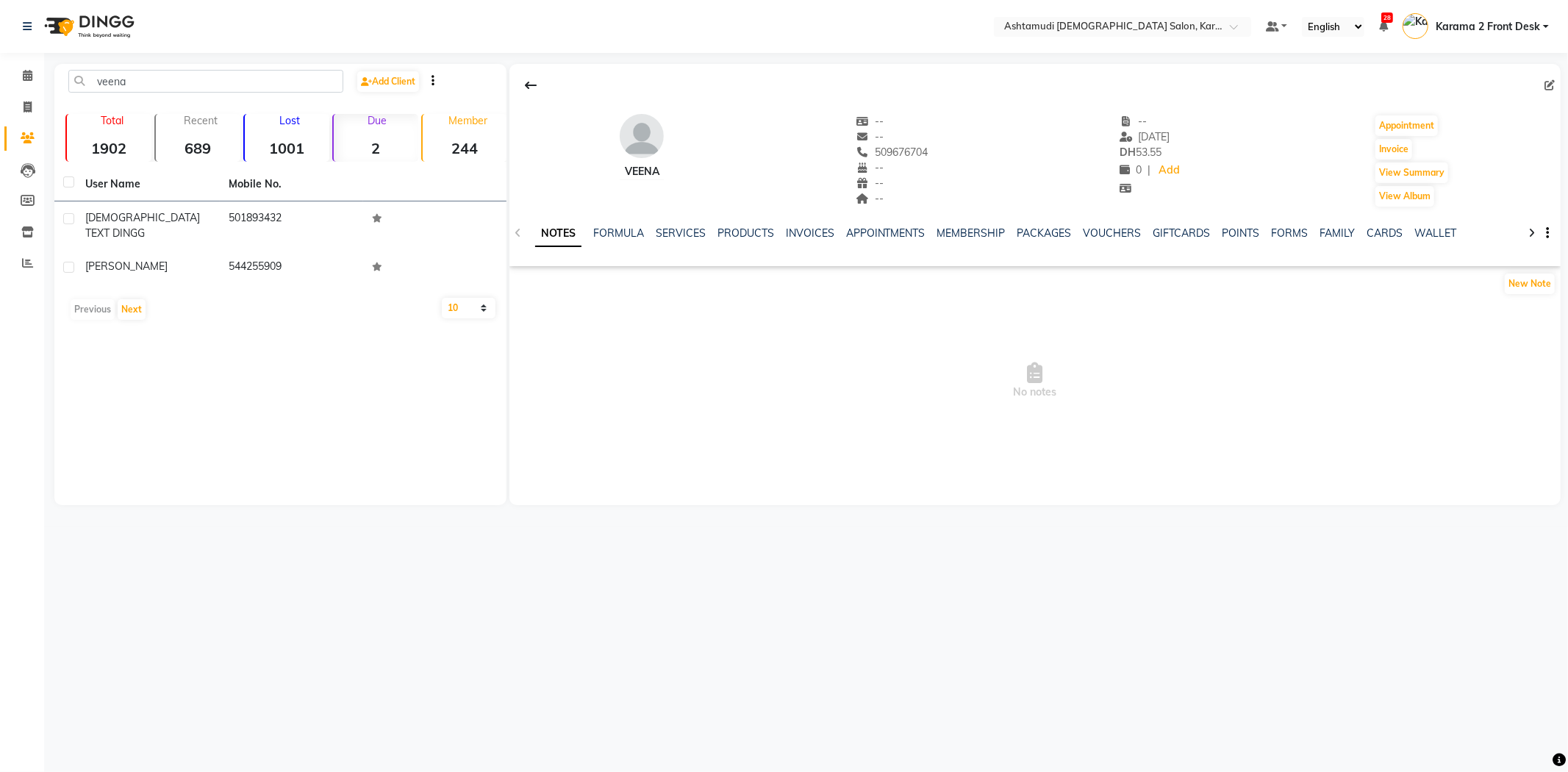
click at [452, 142] on strong "244" at bounding box center [464, 147] width 85 height 18
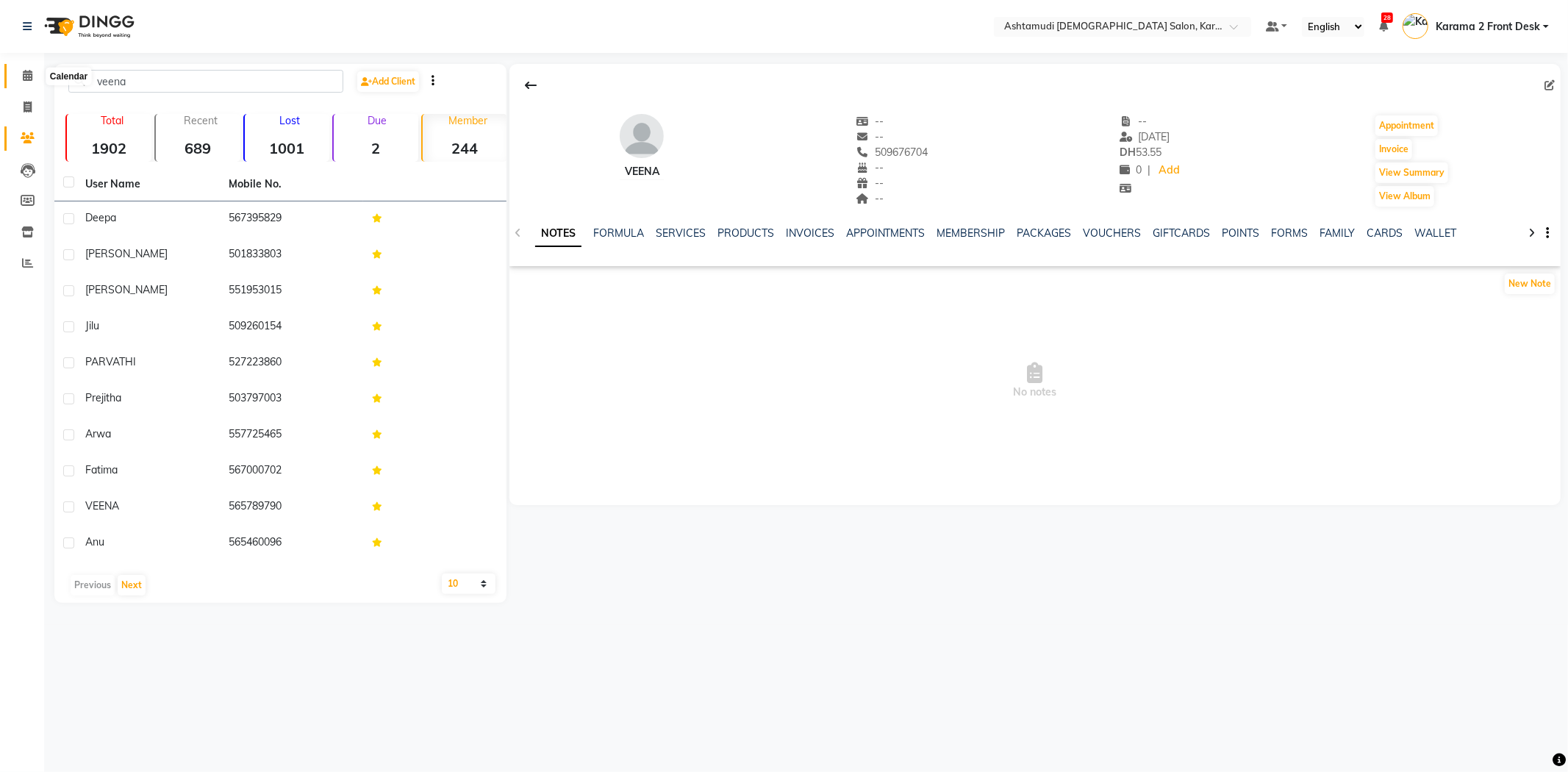
click at [27, 75] on icon at bounding box center [27, 75] width 9 height 11
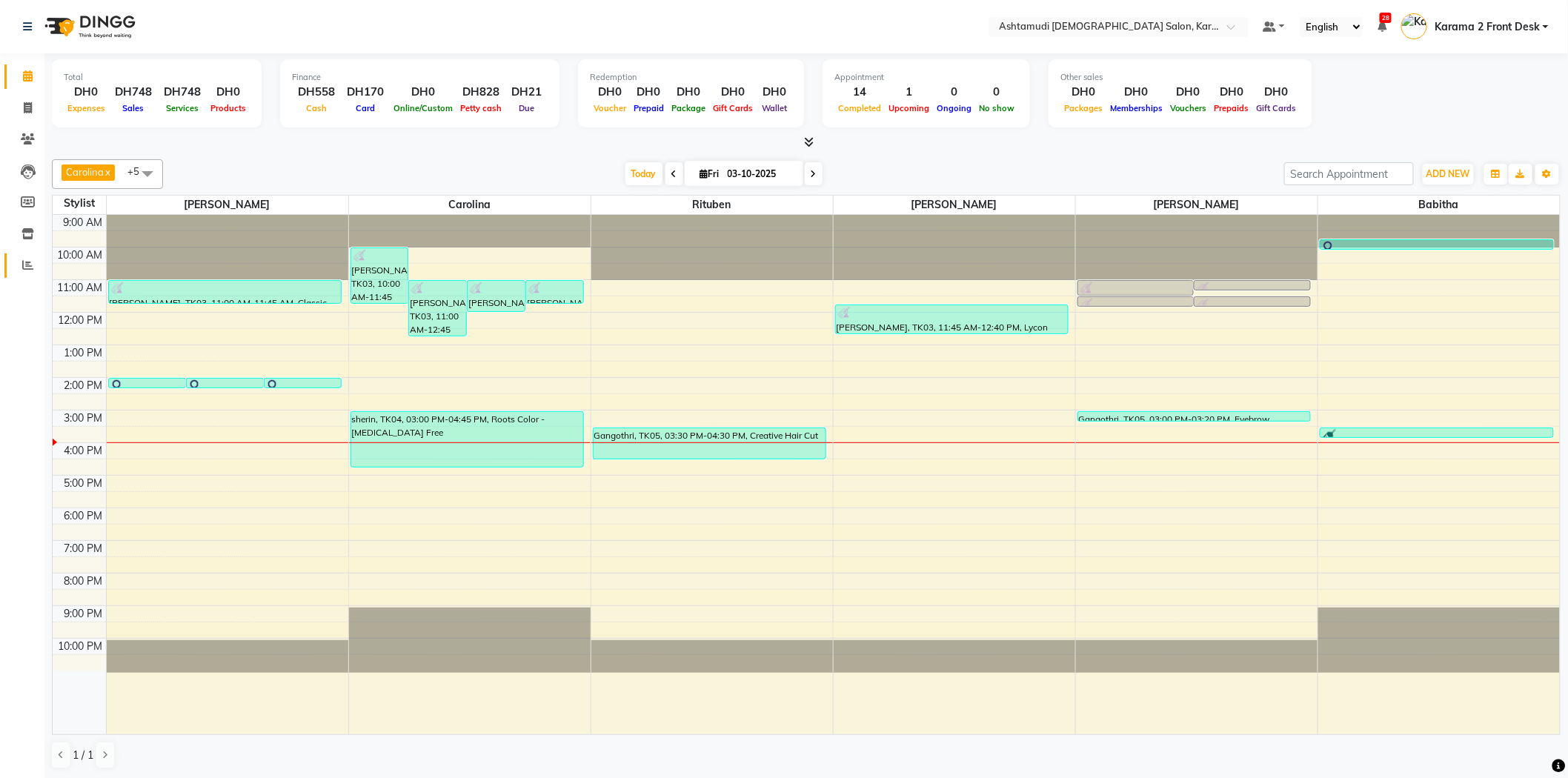
click at [12, 260] on link "Reports" at bounding box center [22, 266] width 35 height 24
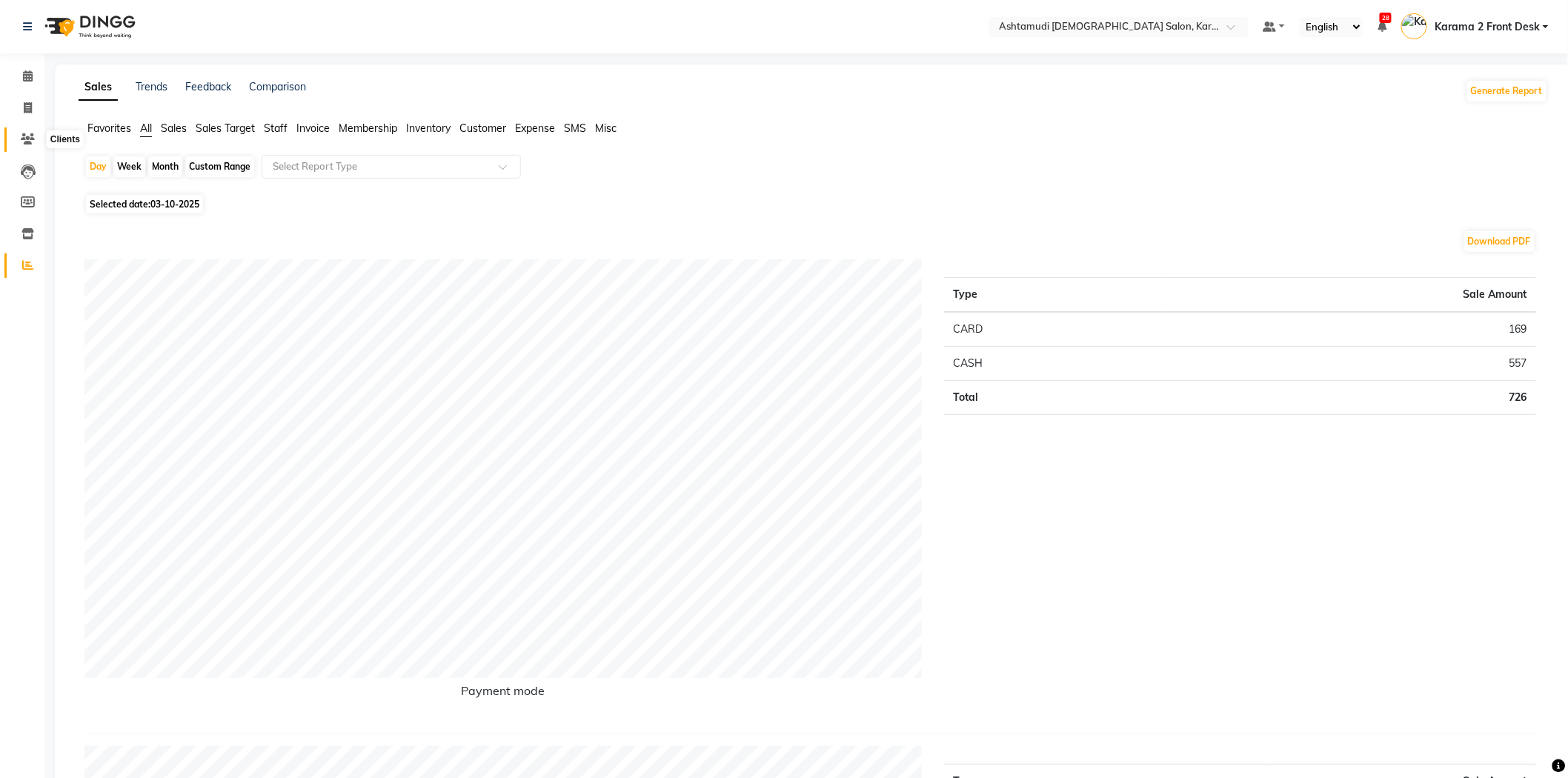
click at [25, 142] on icon at bounding box center [28, 139] width 14 height 11
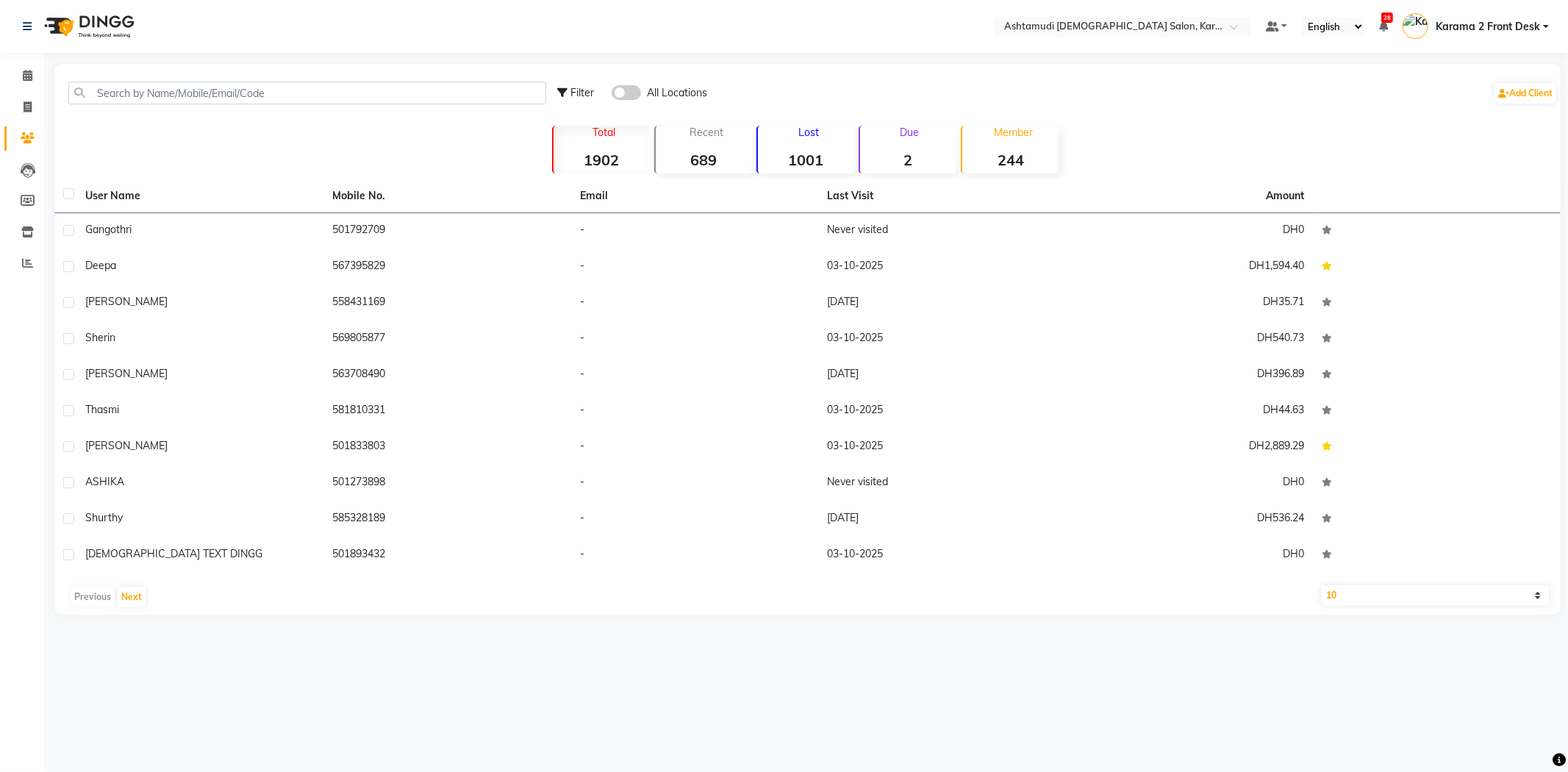
click at [633, 92] on span at bounding box center [626, 92] width 29 height 15
click at [612, 95] on input "checkbox" at bounding box center [612, 95] width 0 height 0
click at [627, 91] on span at bounding box center [626, 92] width 29 height 15
click at [612, 95] on input "checkbox" at bounding box center [612, 95] width 0 height 0
click at [639, 86] on label at bounding box center [626, 92] width 29 height 15
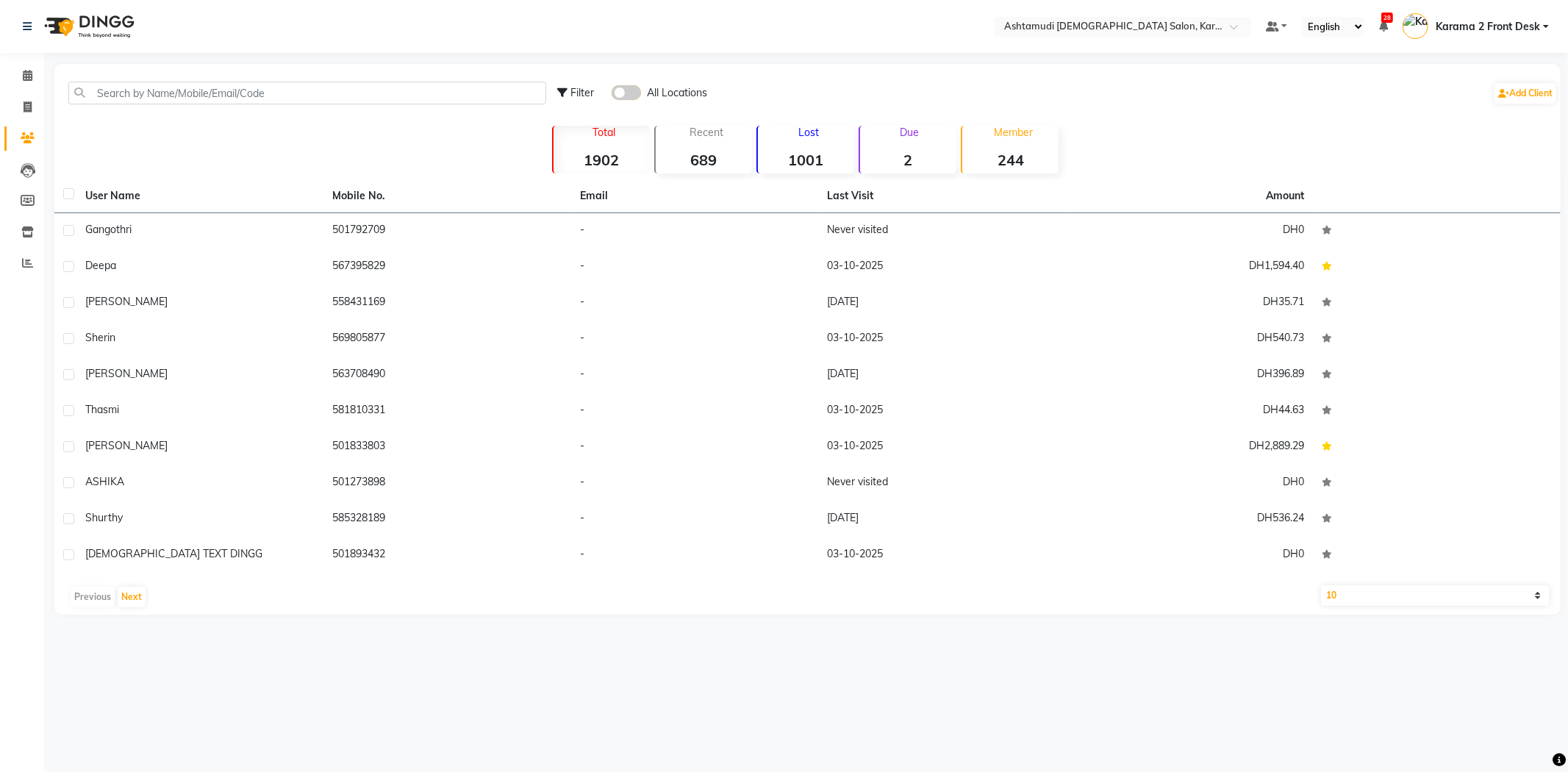
click at [612, 95] on input "checkbox" at bounding box center [612, 95] width 0 height 0
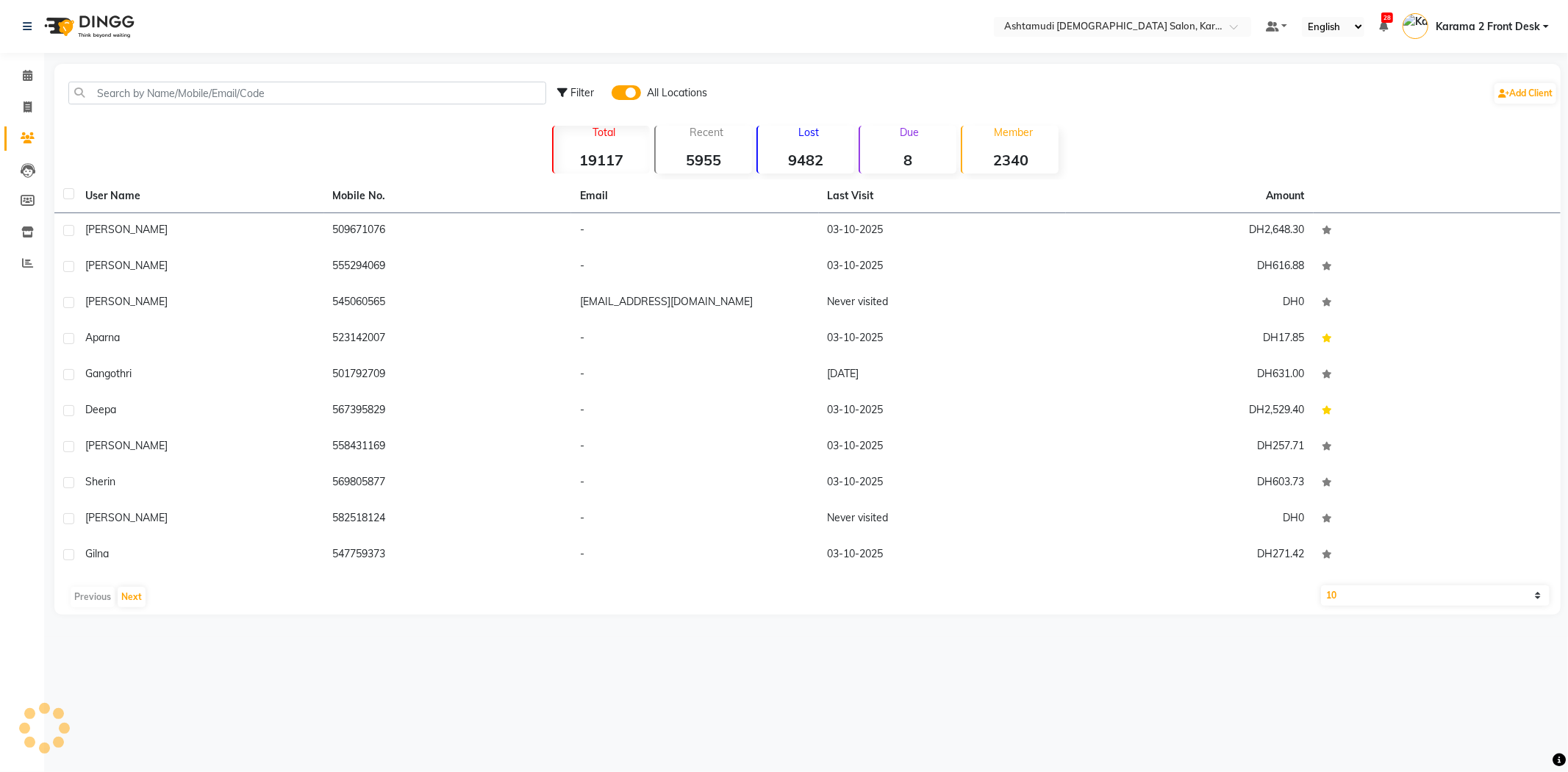
click at [634, 92] on span at bounding box center [626, 92] width 29 height 15
click at [612, 95] on input "checkbox" at bounding box center [612, 95] width 0 height 0
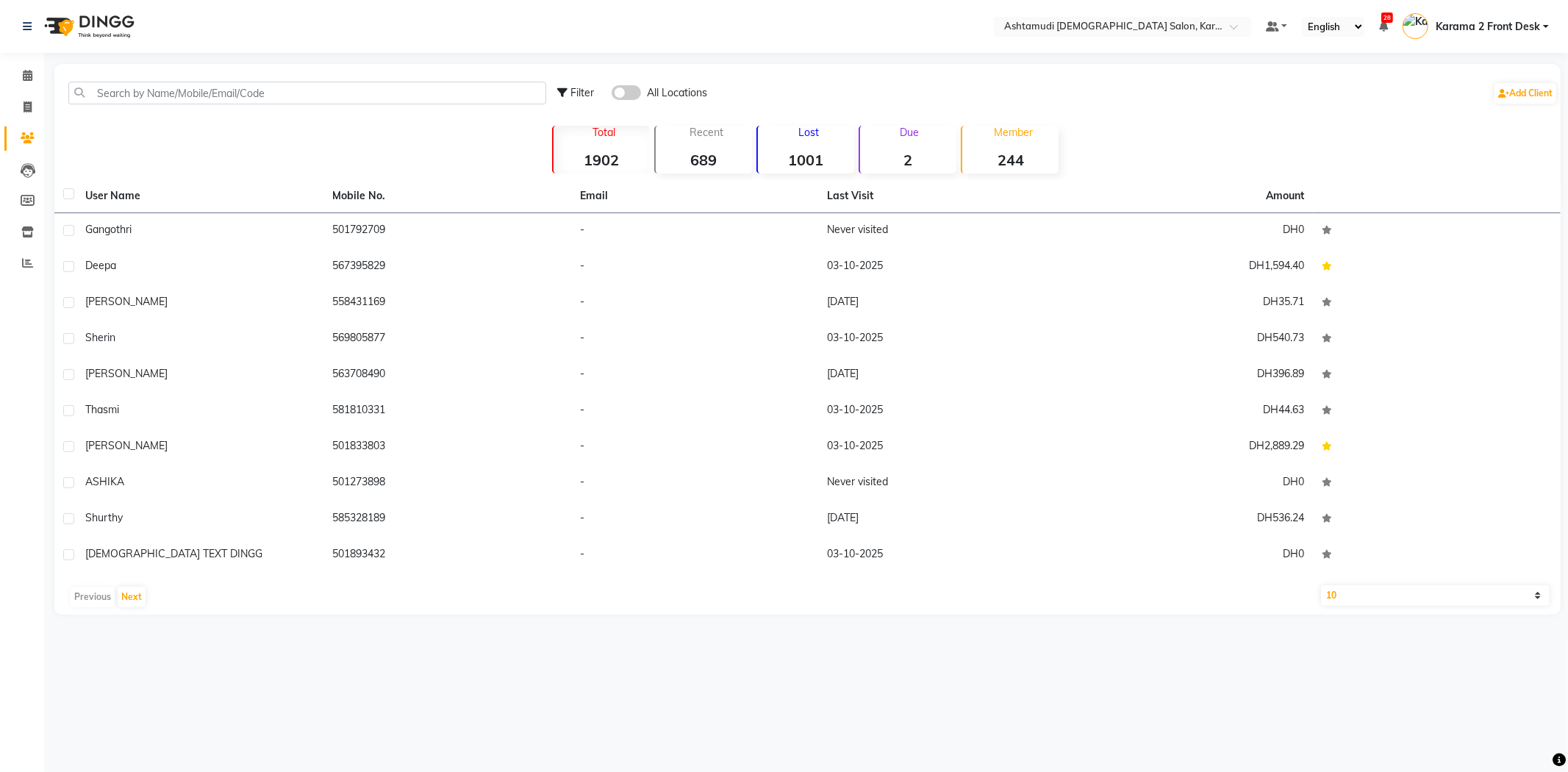
click at [634, 92] on span at bounding box center [626, 92] width 29 height 15
click at [612, 95] on input "checkbox" at bounding box center [612, 95] width 0 height 0
click at [634, 92] on span at bounding box center [626, 92] width 29 height 15
click at [612, 95] on input "checkbox" at bounding box center [612, 95] width 0 height 0
click at [574, 92] on span "Filter" at bounding box center [582, 92] width 23 height 13
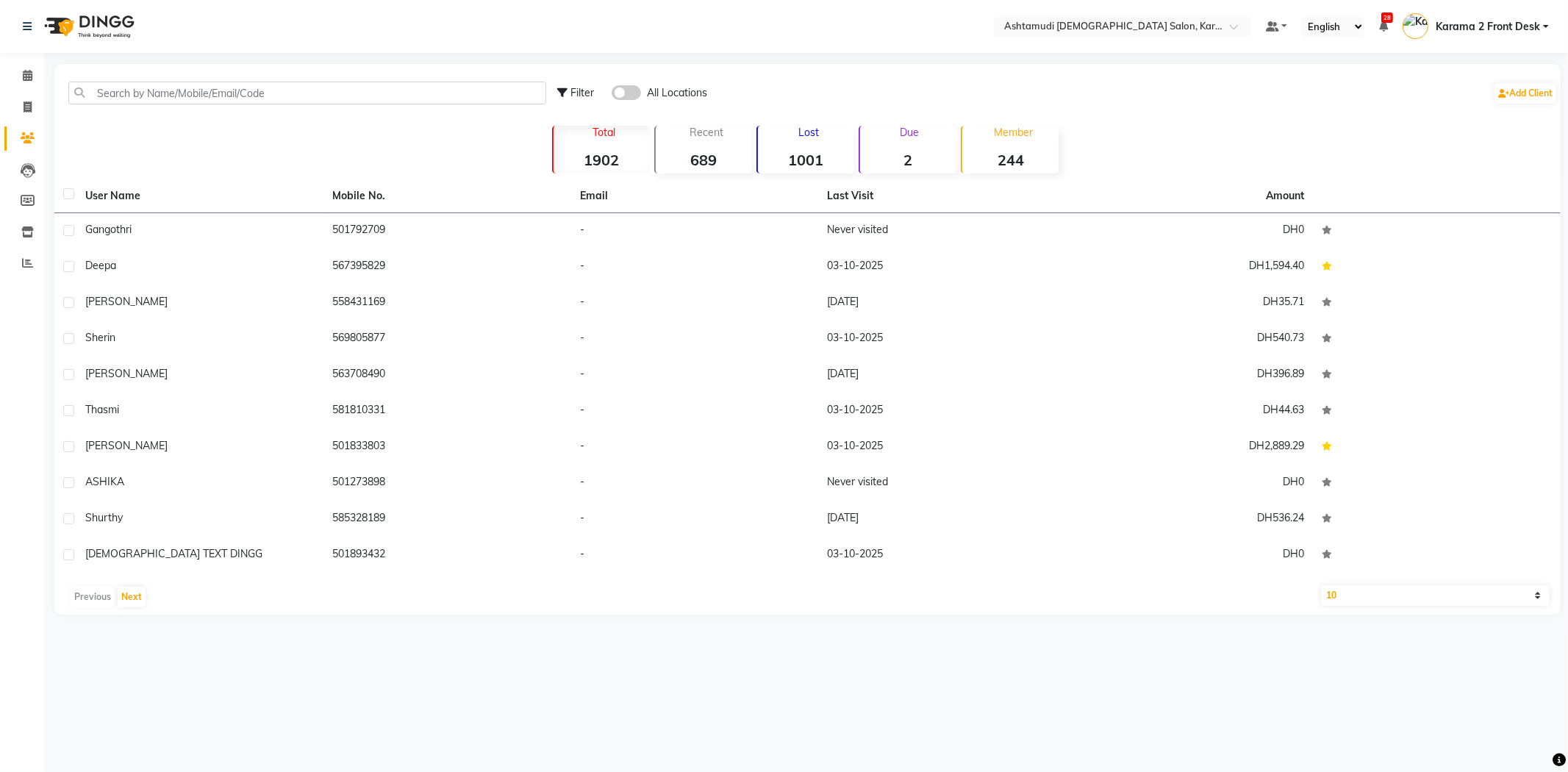
select select "1000000"
click at [417, 134] on div "Total 1902 Recent 689 Lost 1001 Due 2 Member 244" at bounding box center [808, 148] width 816 height 51
click at [627, 91] on span at bounding box center [626, 92] width 29 height 15
click at [612, 95] on input "checkbox" at bounding box center [612, 95] width 0 height 0
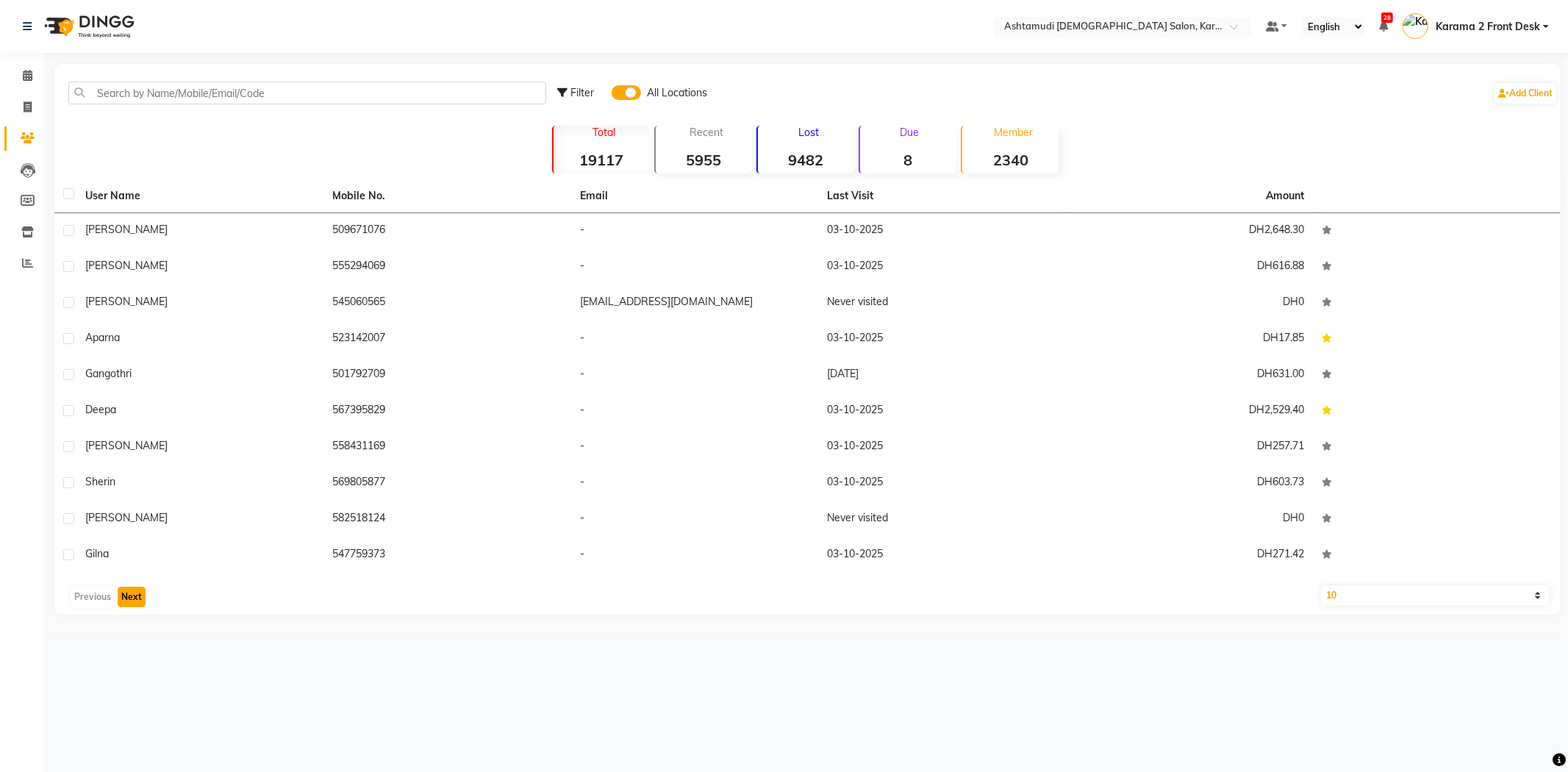
click at [127, 593] on button "Next" at bounding box center [131, 597] width 28 height 21
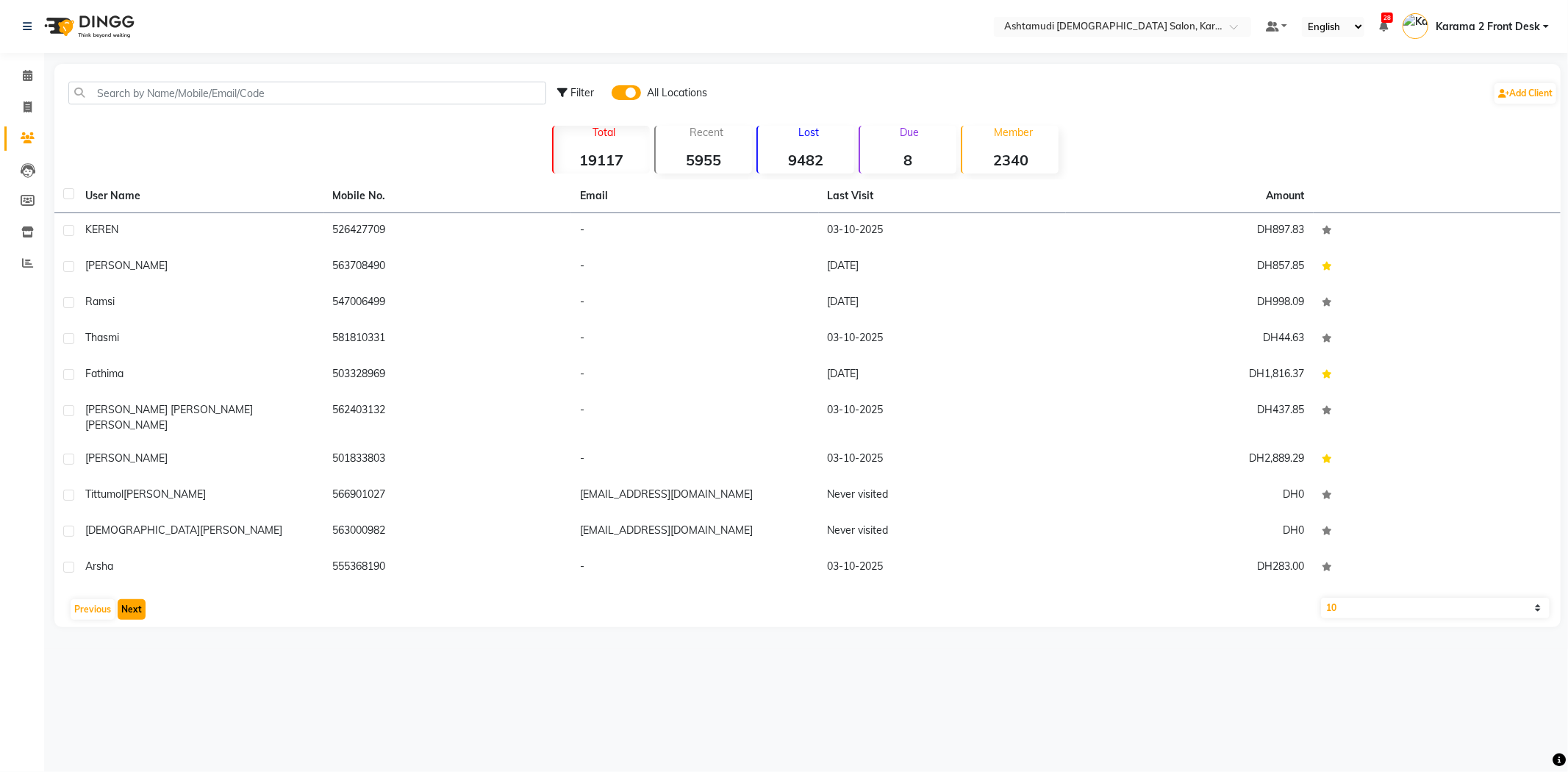
click at [127, 599] on button "Next" at bounding box center [131, 609] width 28 height 21
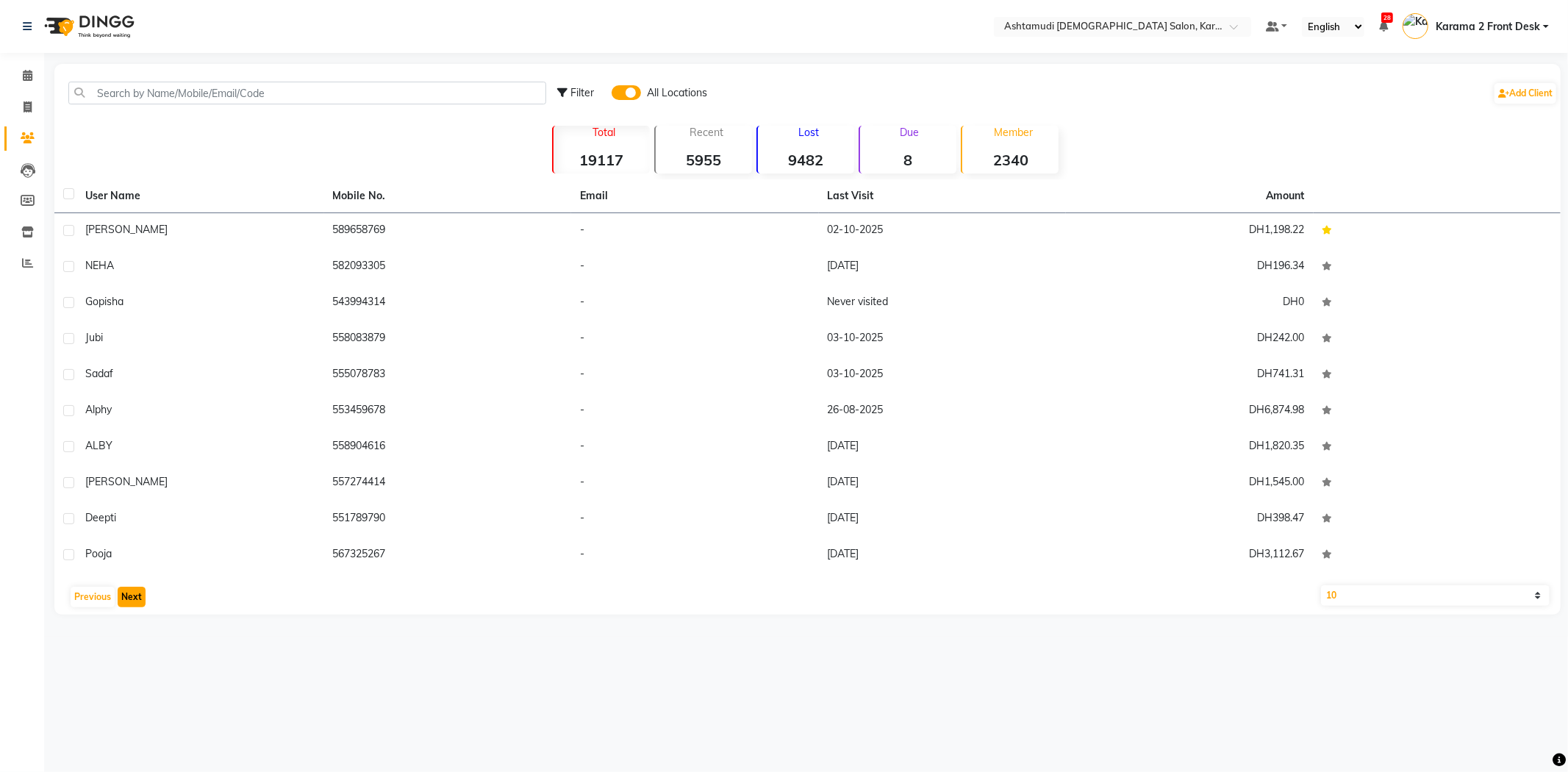
click at [133, 587] on button "Next" at bounding box center [131, 597] width 28 height 21
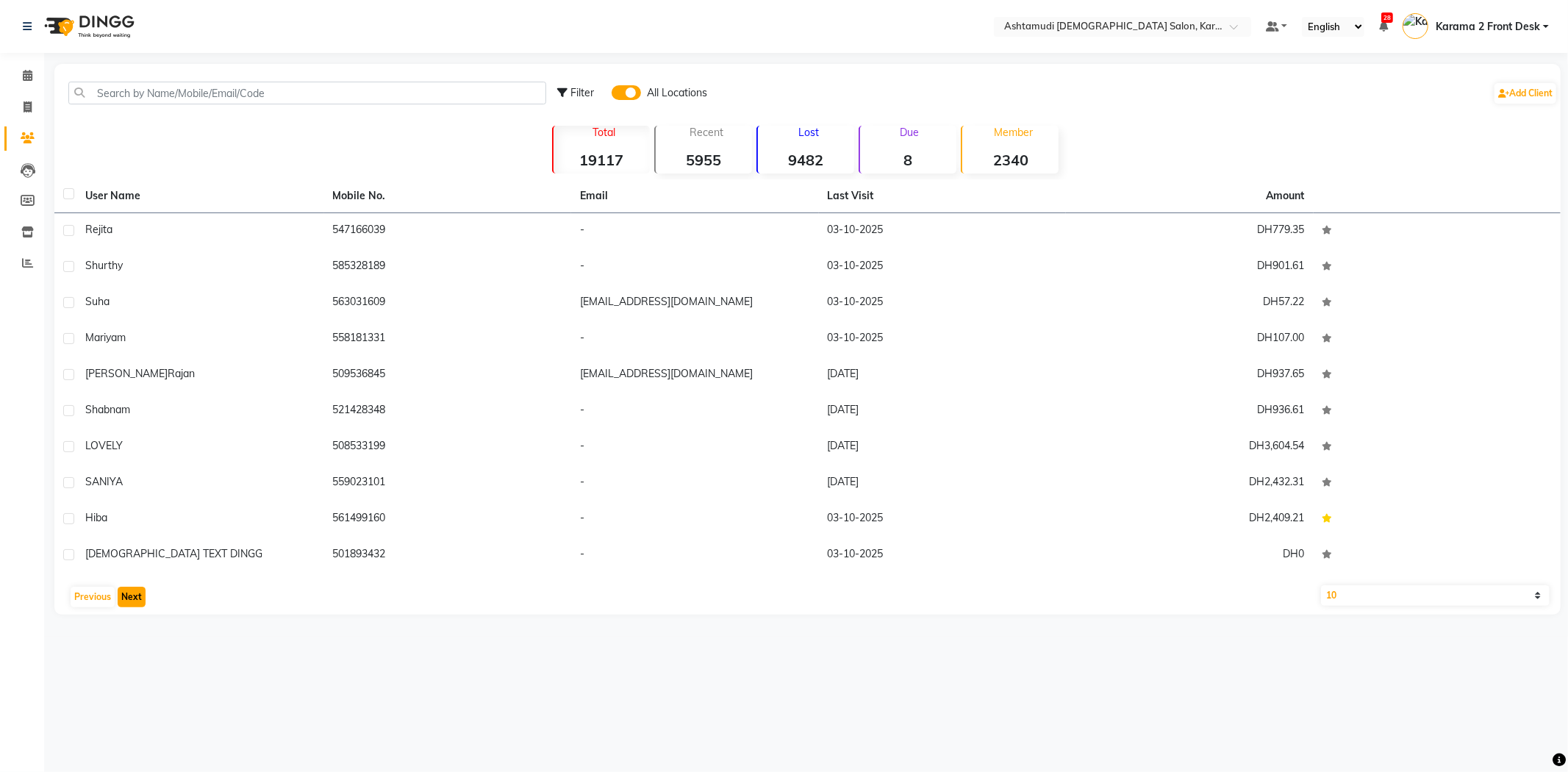
click at [133, 587] on button "Next" at bounding box center [131, 597] width 28 height 21
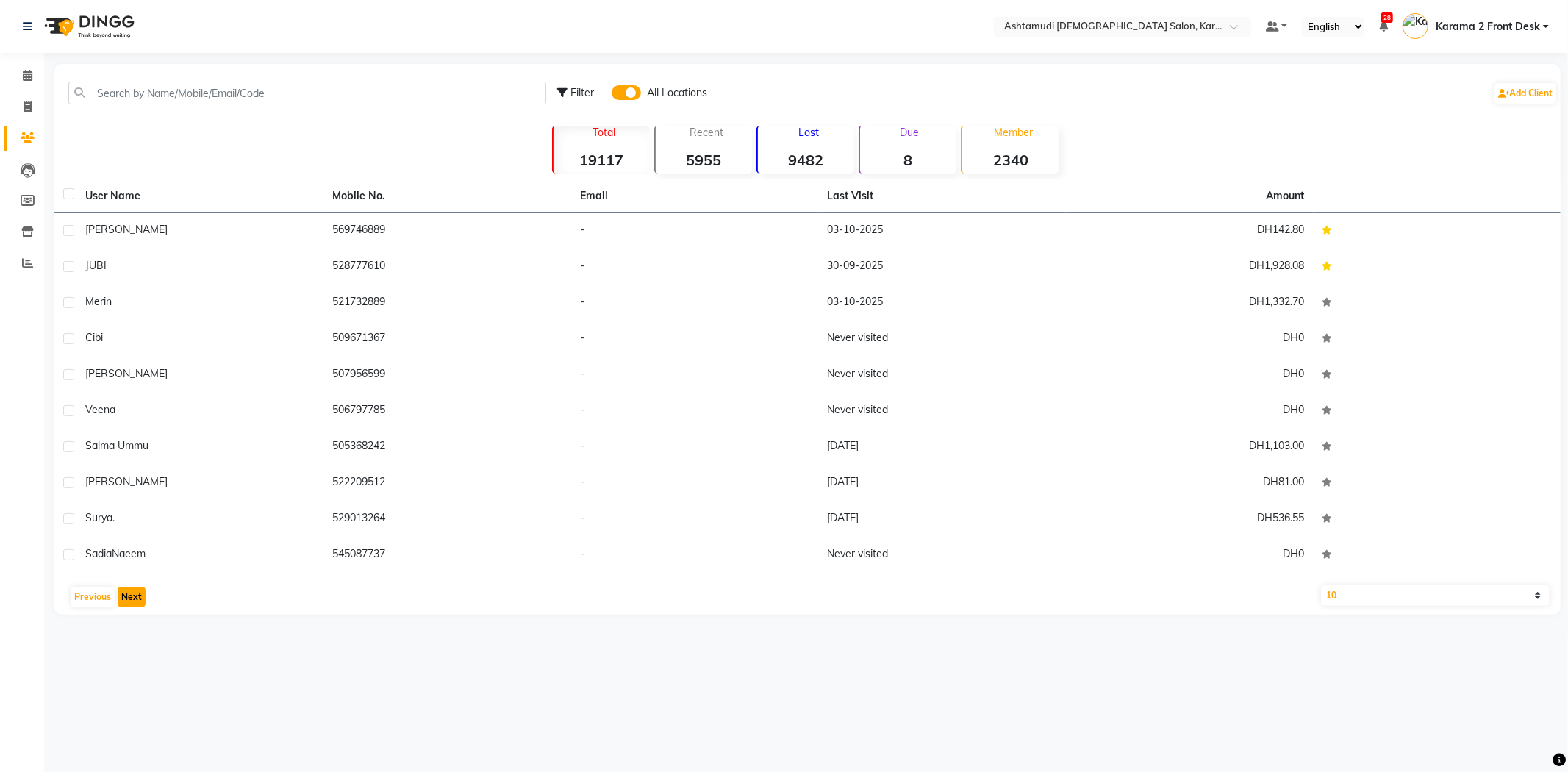
click at [133, 587] on button "Next" at bounding box center [131, 597] width 28 height 21
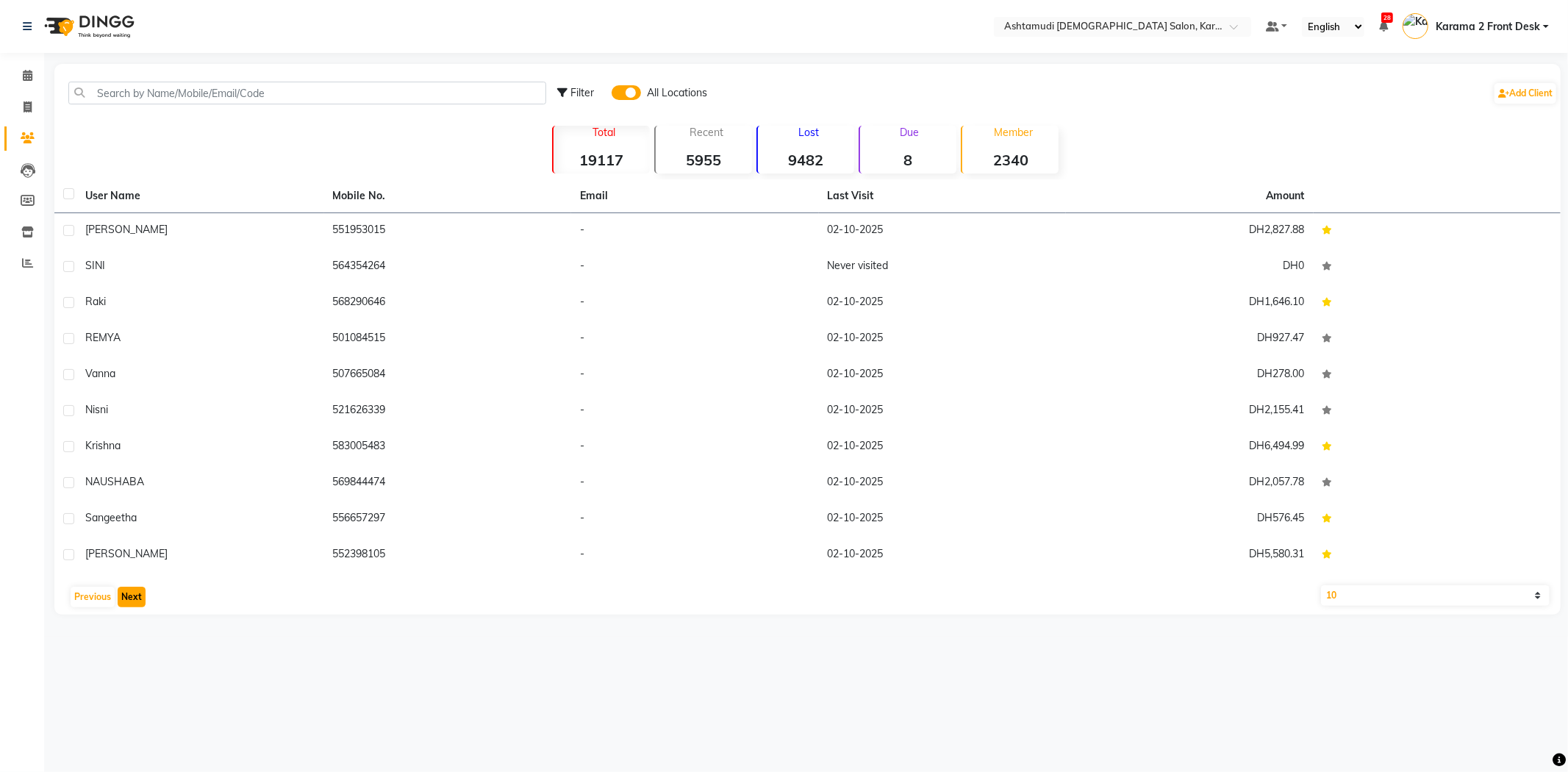
click at [128, 589] on button "Next" at bounding box center [131, 597] width 28 height 21
click at [133, 587] on button "Next" at bounding box center [131, 597] width 28 height 21
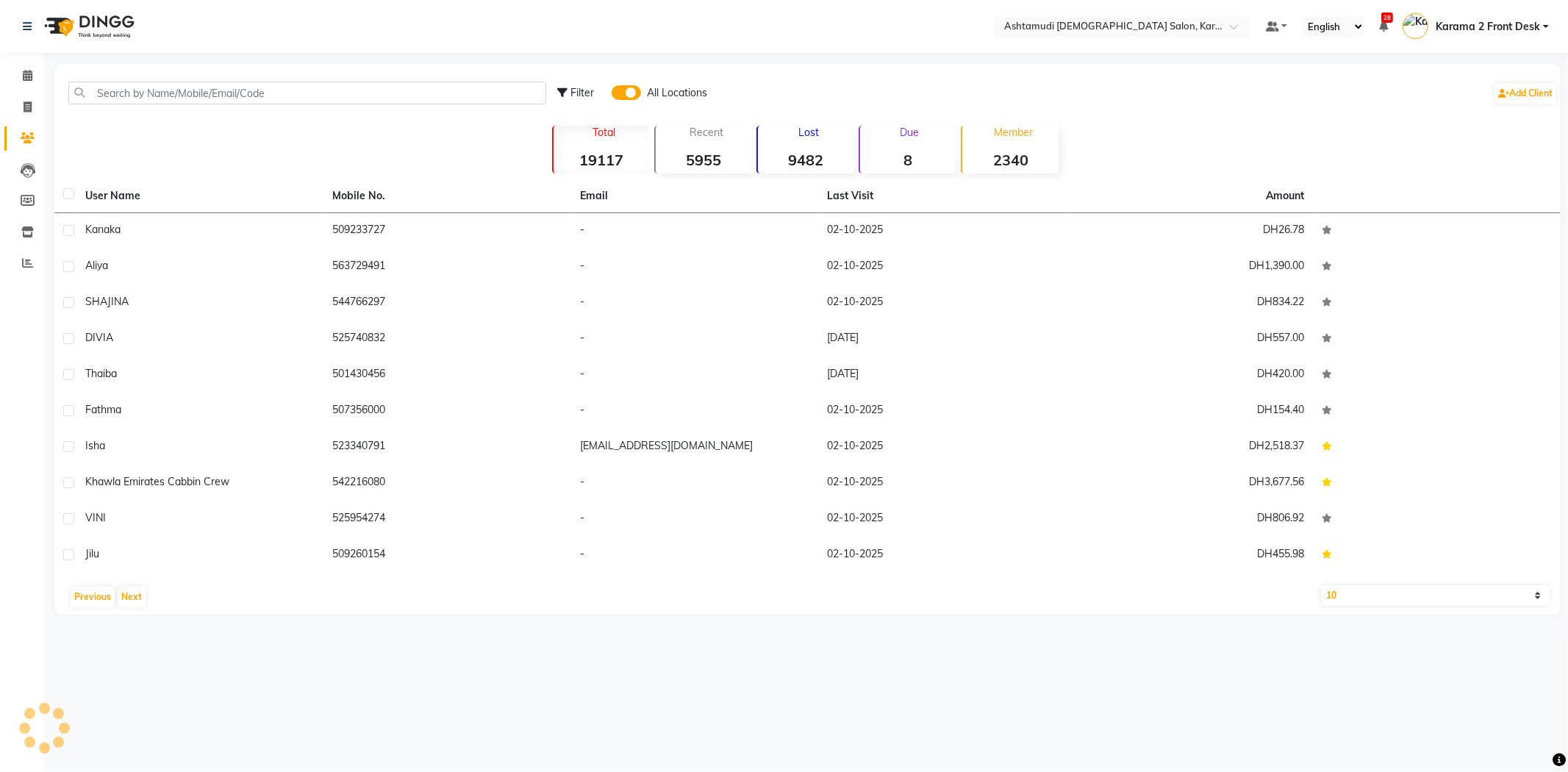
click at [135, 582] on div "User Name Mobile No. Email Last Visit Amount Kanaka 509233727 - 02-10-2025 DH26…" at bounding box center [808, 397] width 1506 height 436
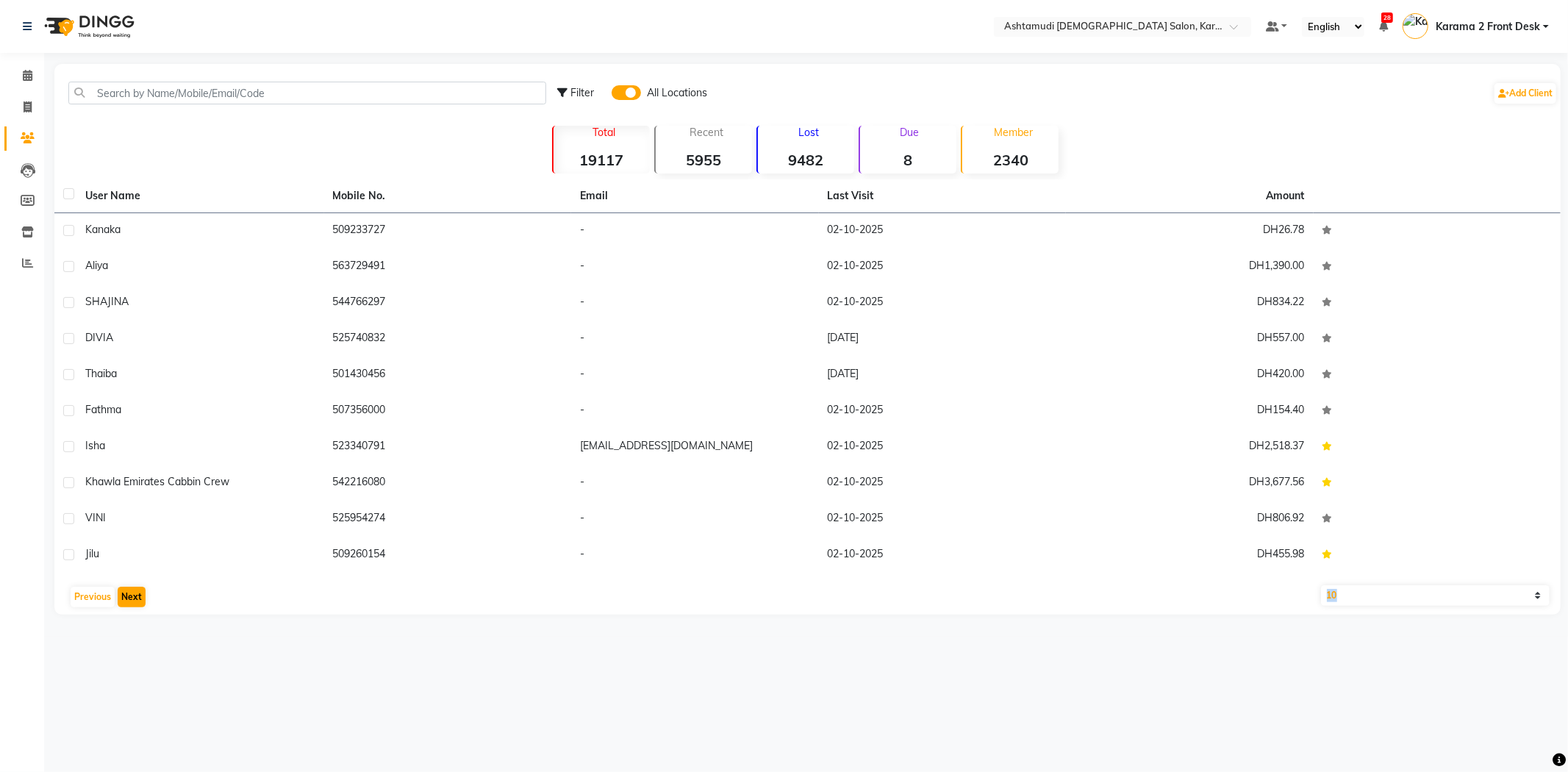
drag, startPoint x: 135, startPoint y: 582, endPoint x: 135, endPoint y: 591, distance: 9.0
click at [135, 591] on div "User Name Mobile No. Email Last Visit Amount Kanaka 509233727 - 02-10-2025 DH26…" at bounding box center [808, 397] width 1506 height 436
click at [135, 591] on button "Next" at bounding box center [131, 597] width 28 height 21
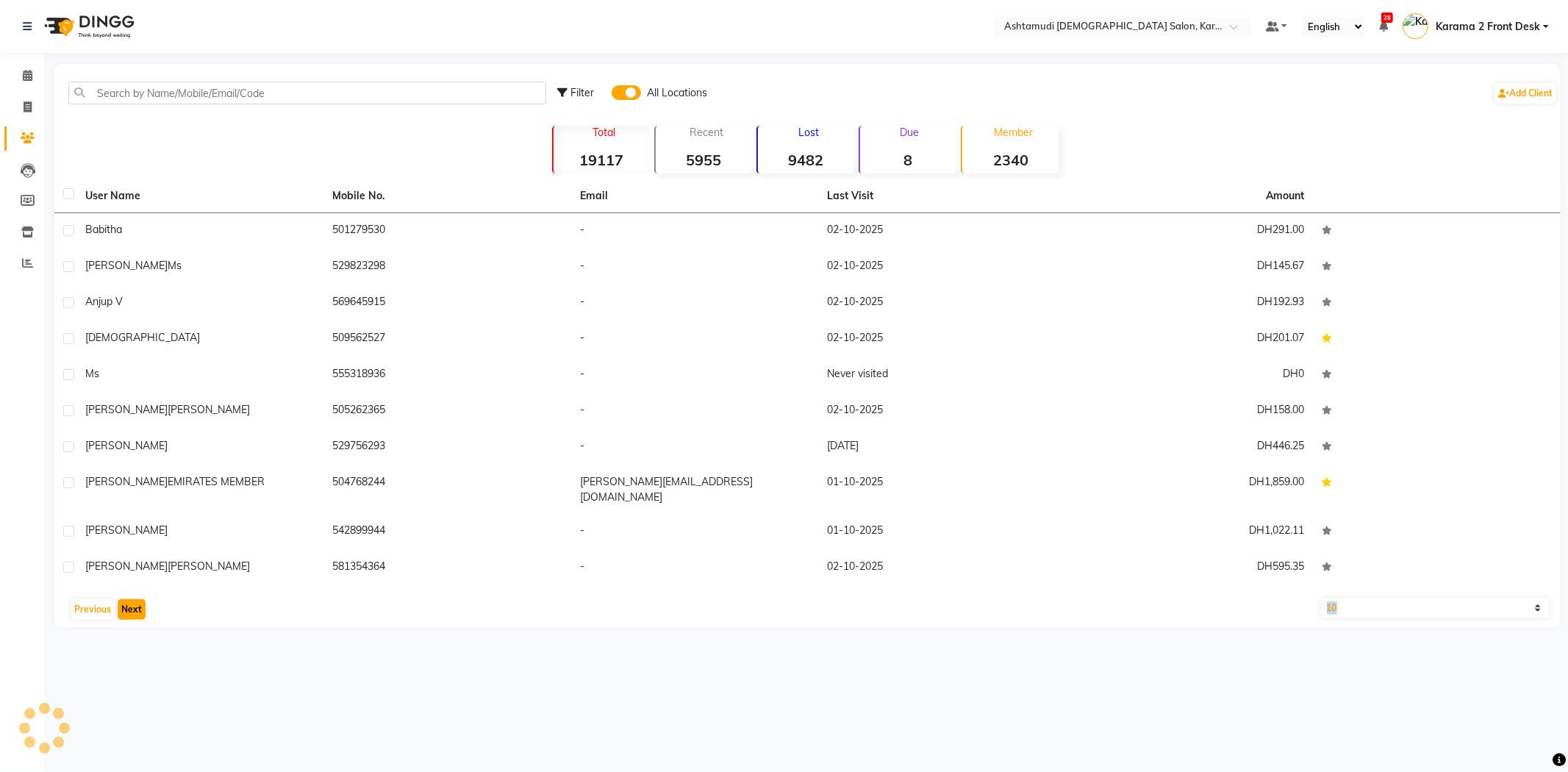
click at [135, 599] on button "Next" at bounding box center [131, 609] width 28 height 21
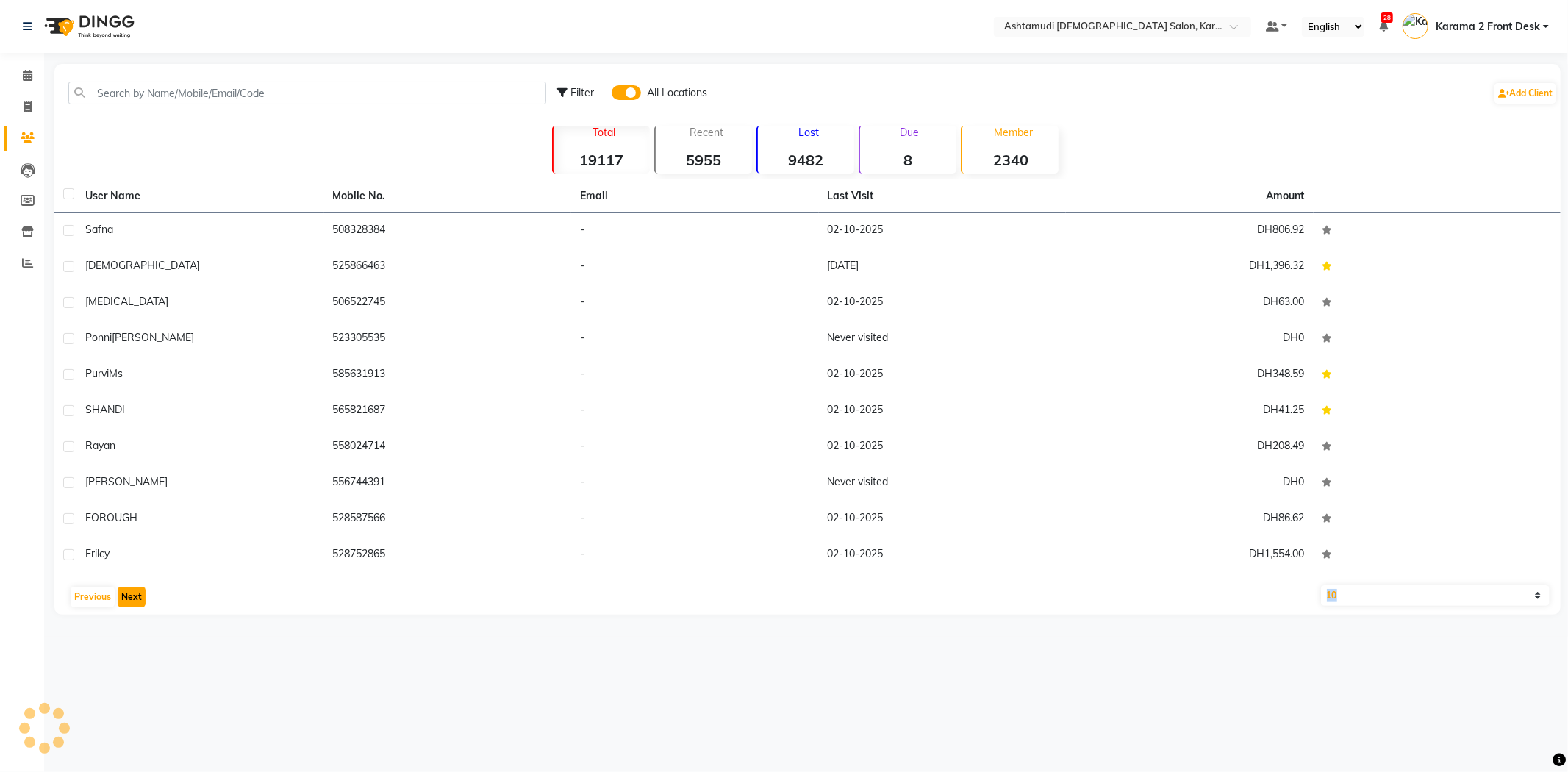
click at [135, 590] on button "Next" at bounding box center [131, 597] width 28 height 21
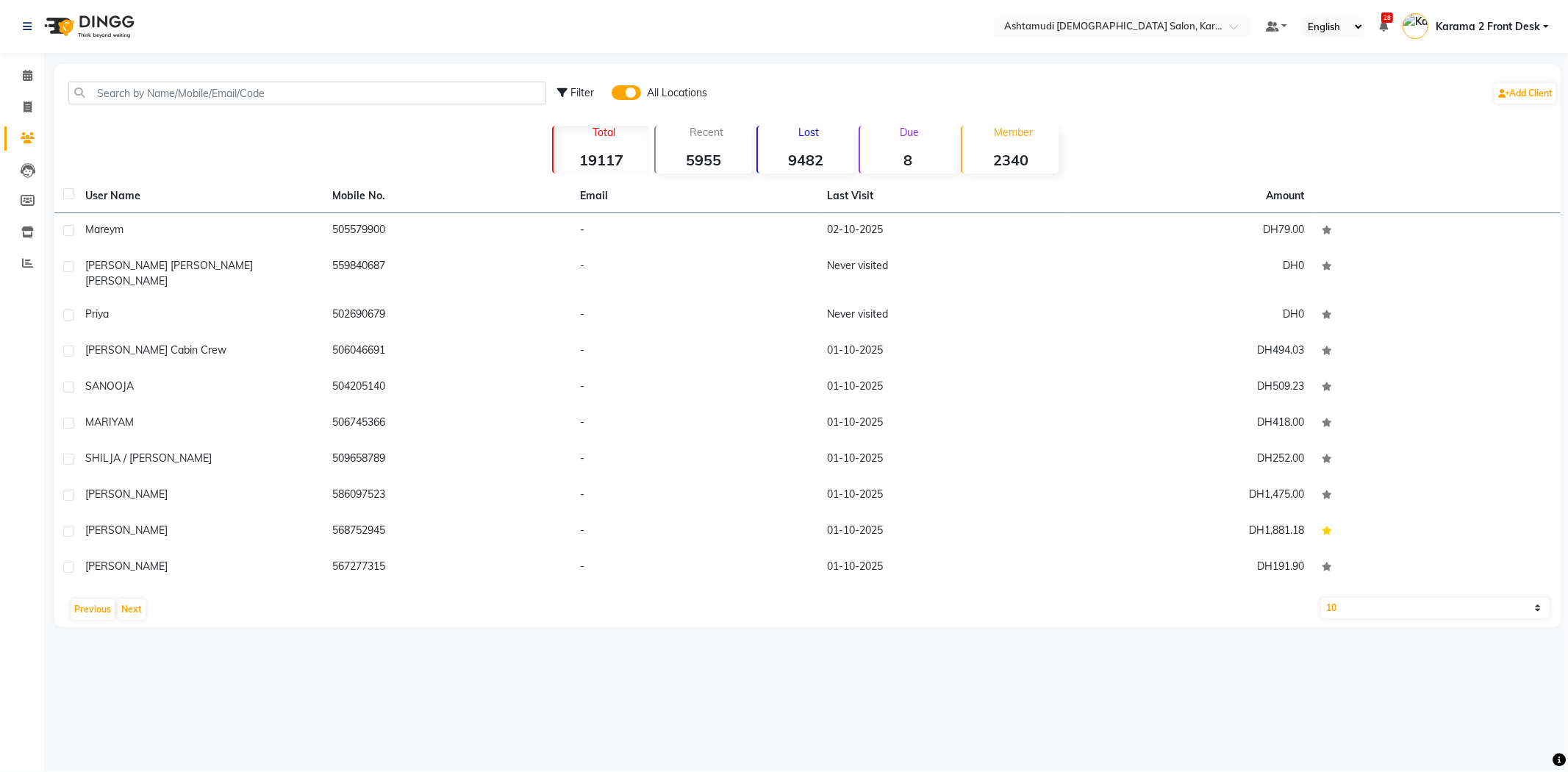
click at [623, 90] on span at bounding box center [626, 92] width 29 height 15
click at [612, 95] on input "checkbox" at bounding box center [612, 95] width 0 height 0
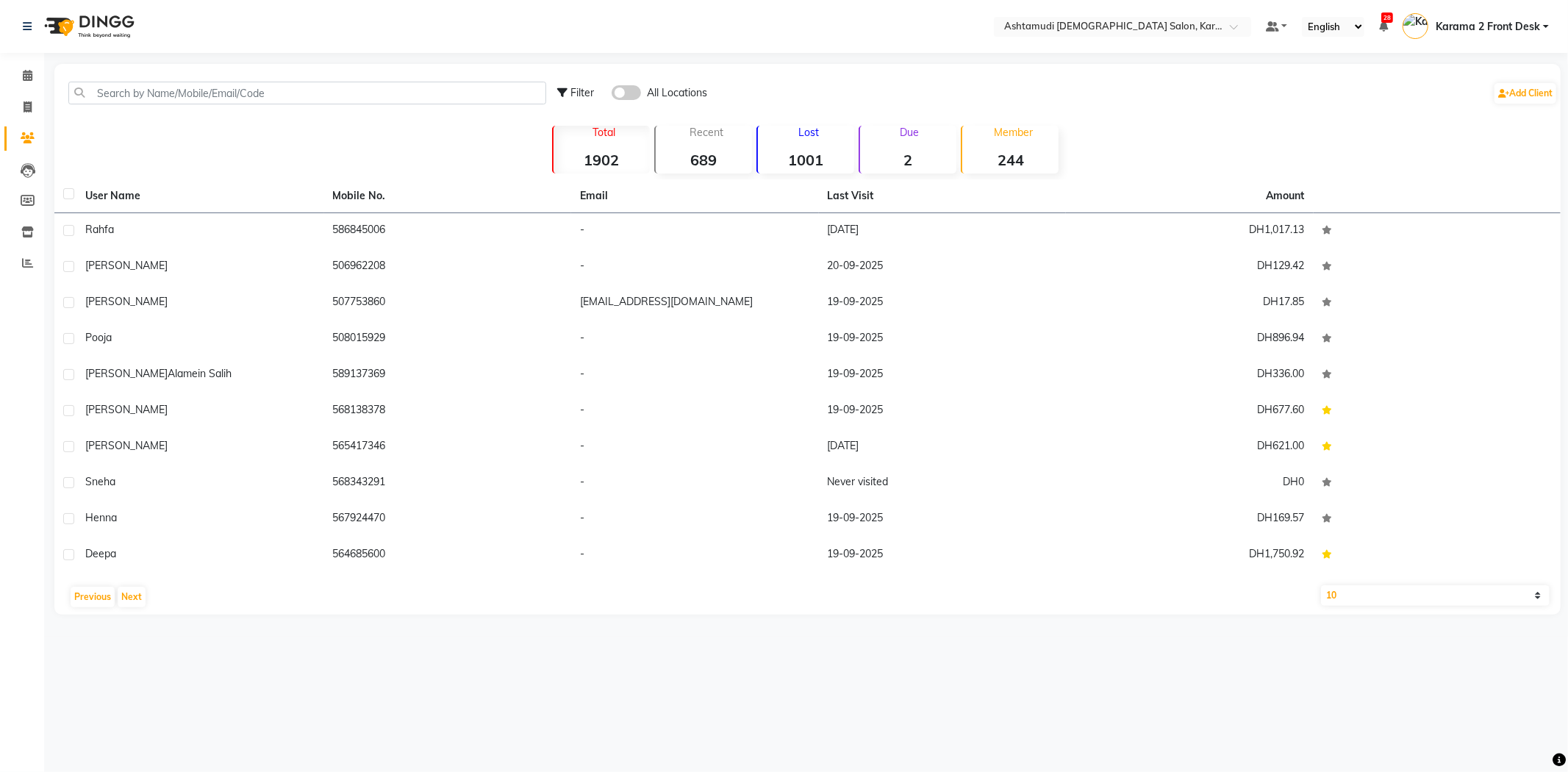
click at [1357, 602] on select "10 50 100" at bounding box center [1435, 596] width 229 height 21
click at [1321, 585] on select "10 50 100" at bounding box center [1435, 596] width 229 height 21
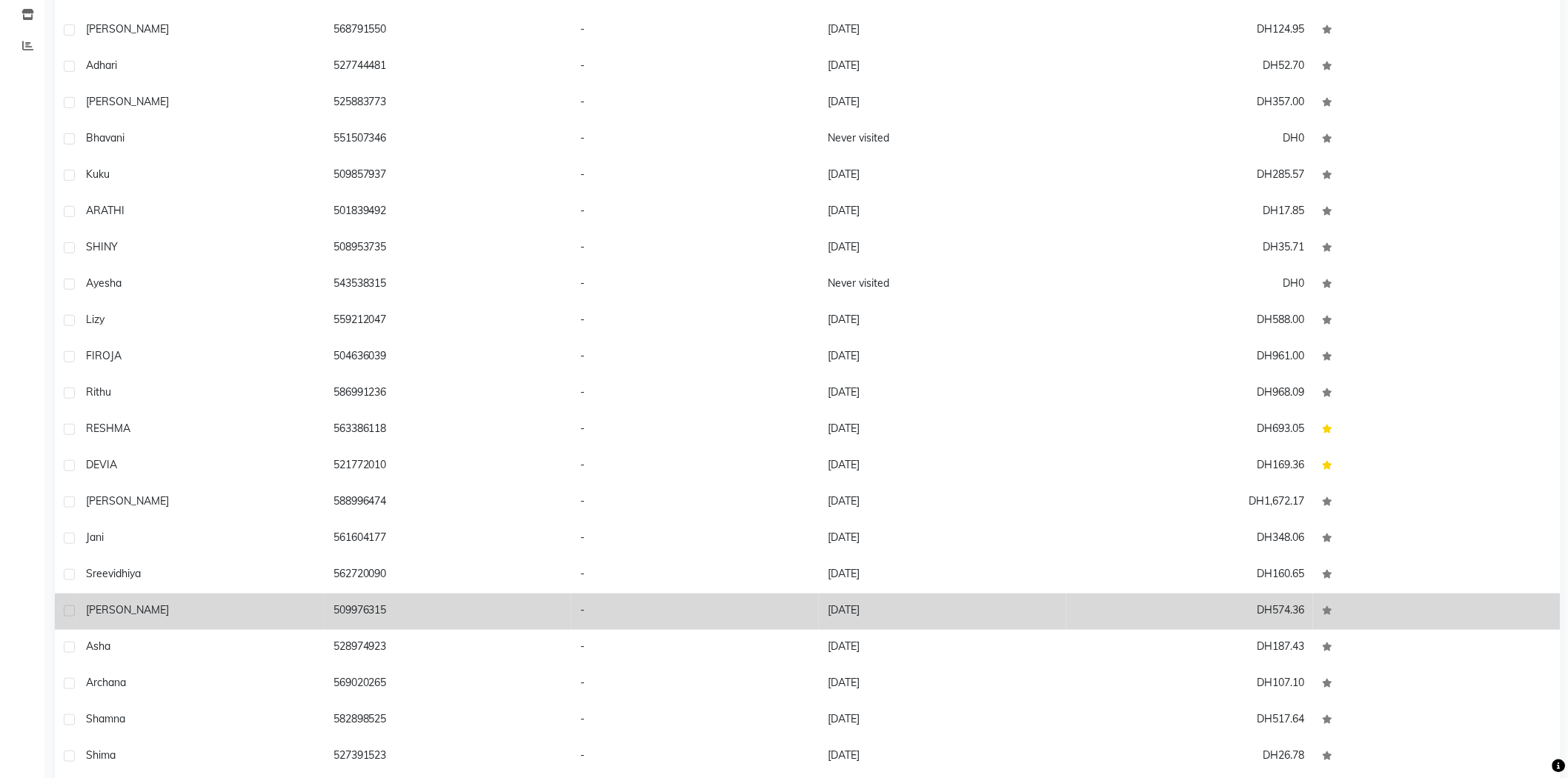
scroll to position [278, 0]
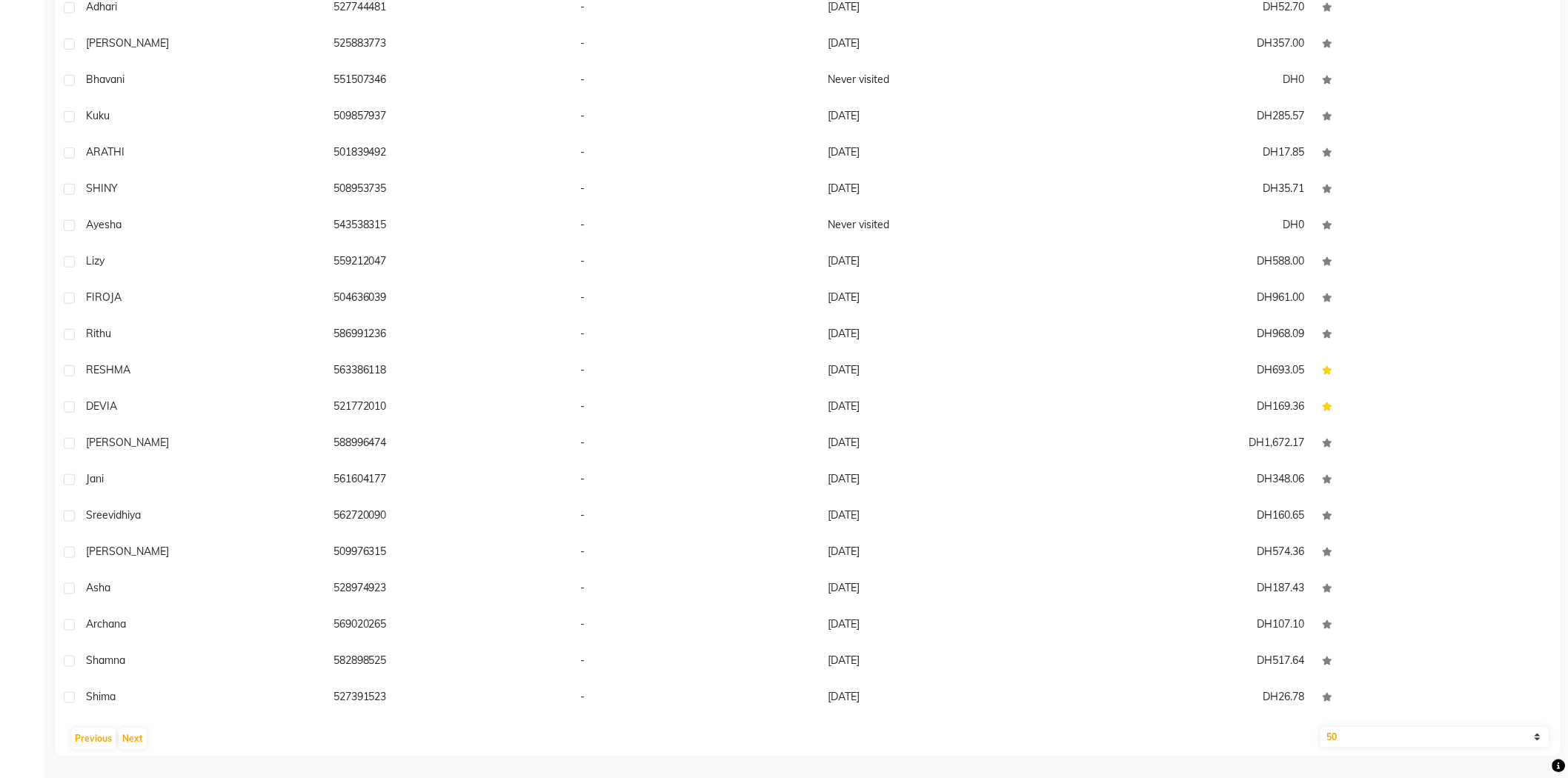
click at [1365, 741] on select "10 50 100" at bounding box center [1434, 737] width 229 height 21
click at [1320, 727] on select "10 50 100" at bounding box center [1434, 737] width 229 height 21
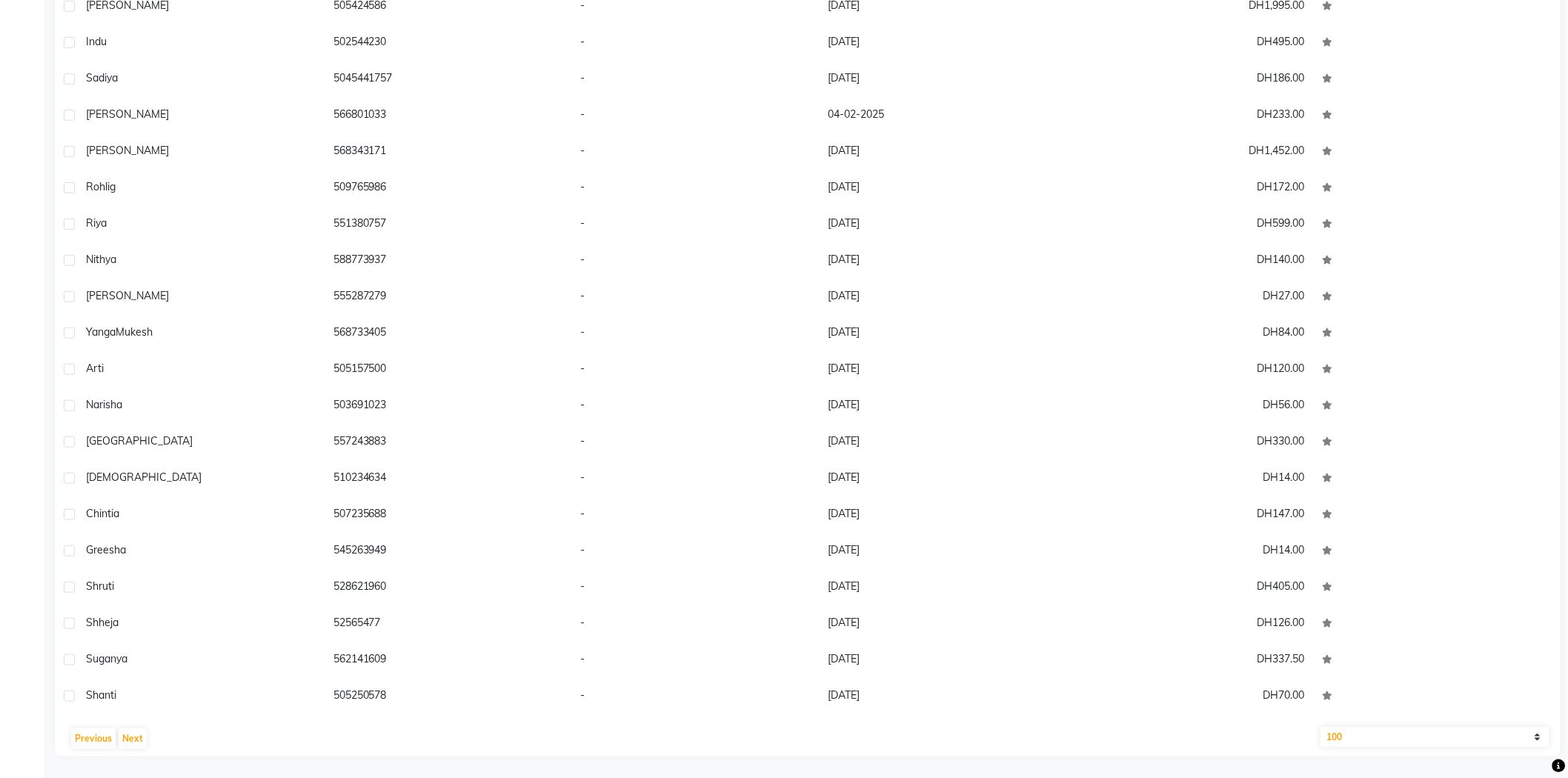
scroll to position [0, 0]
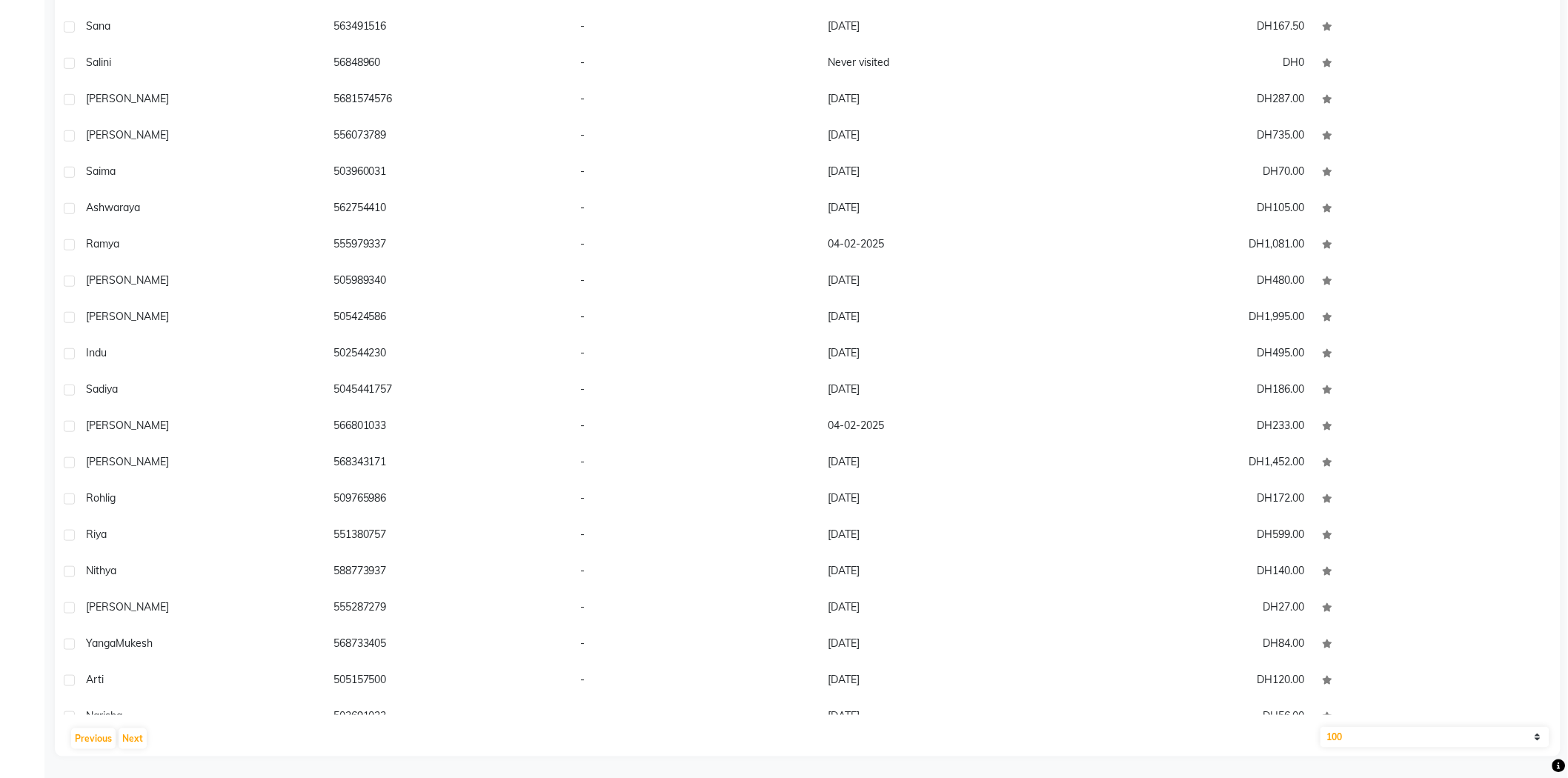
drag, startPoint x: 1480, startPoint y: 734, endPoint x: 1467, endPoint y: 729, distance: 13.9
click at [1479, 734] on select "10 50 100" at bounding box center [1434, 737] width 229 height 21
select select "10"
click at [1320, 727] on select "10 50 100" at bounding box center [1434, 737] width 229 height 21
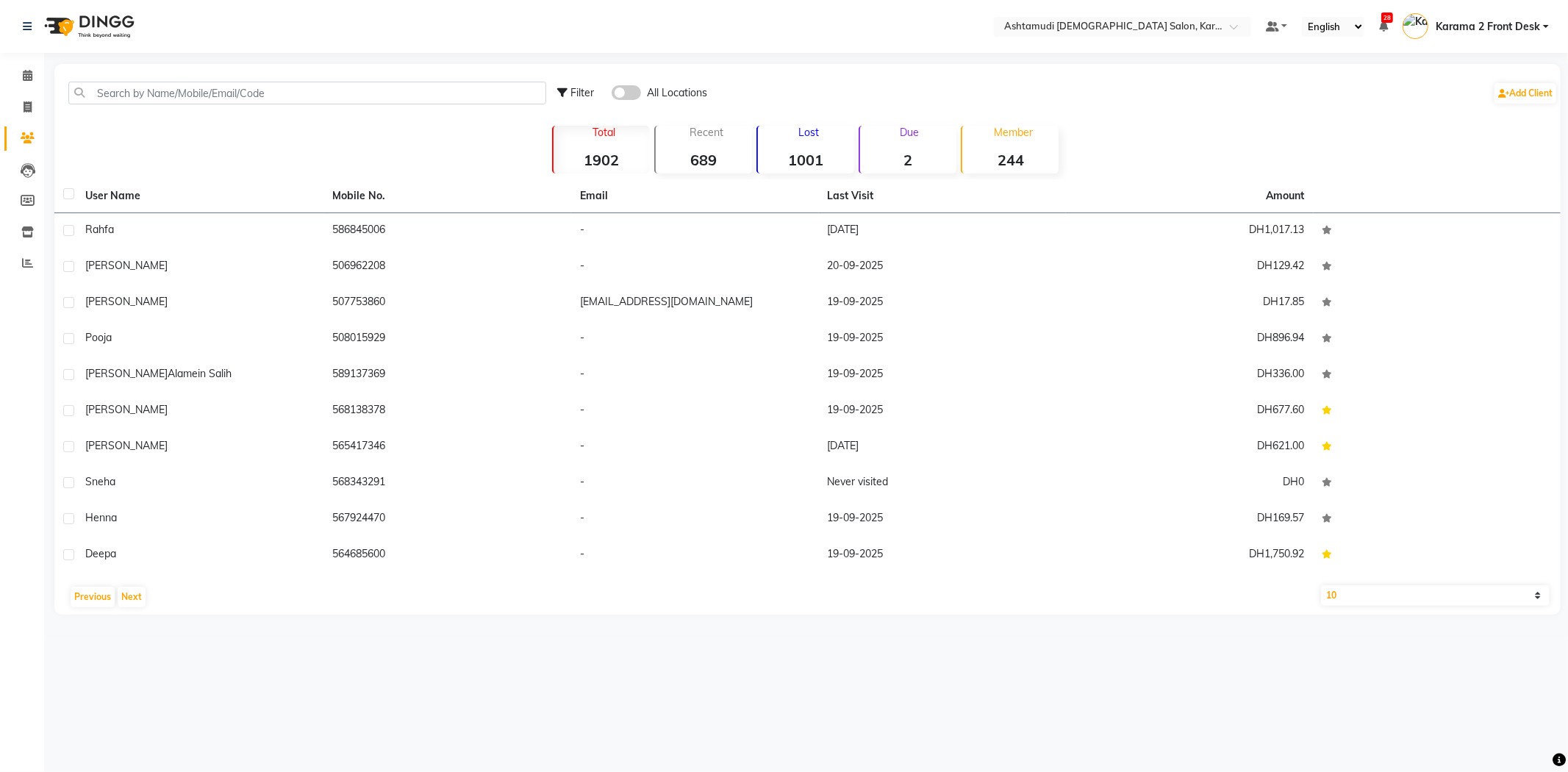
click at [135, 582] on div "User Name Mobile No. Email Last Visit Amount rahfa 586845006 - 02-09-2025 DH1,0…" at bounding box center [808, 397] width 1506 height 436
click at [134, 587] on button "Next" at bounding box center [131, 597] width 28 height 21
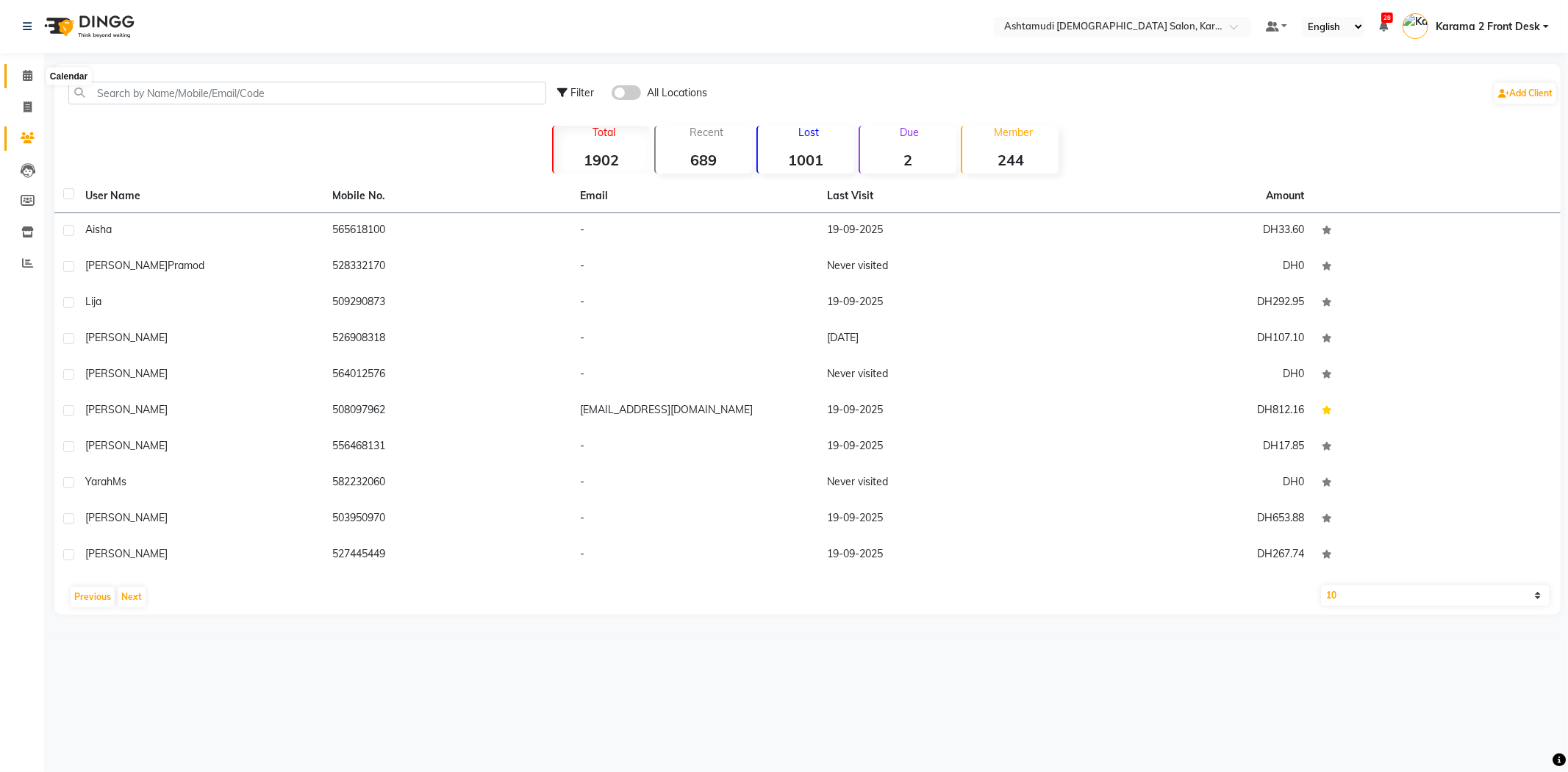
click at [21, 79] on span at bounding box center [27, 76] width 26 height 17
